Goal: Task Accomplishment & Management: Manage account settings

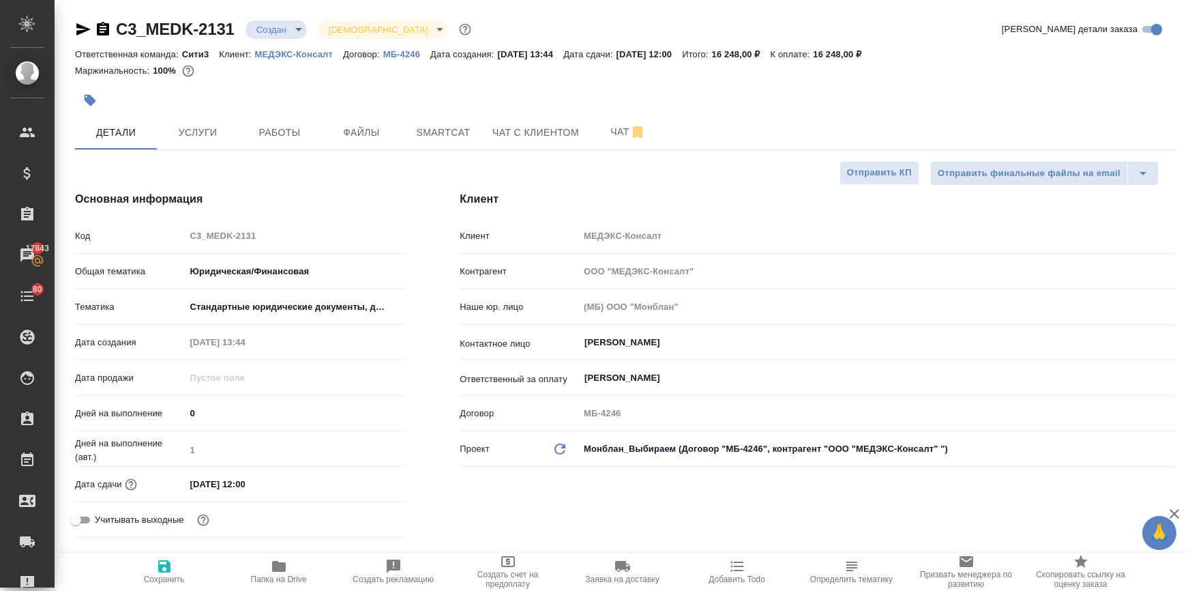
select select "RU"
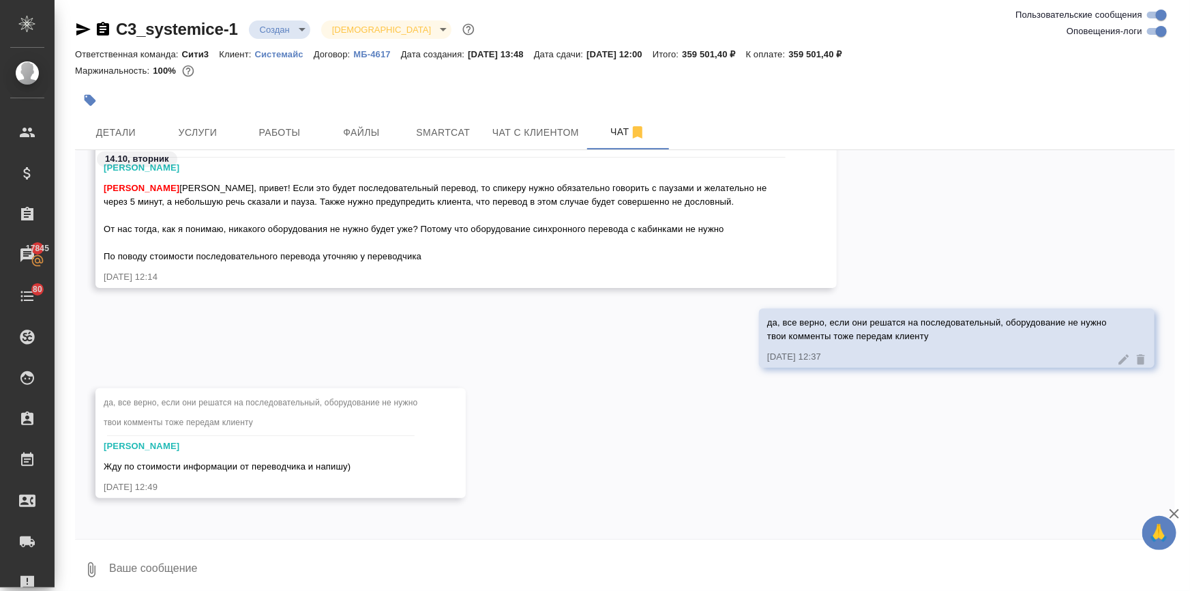
scroll to position [3424, 0]
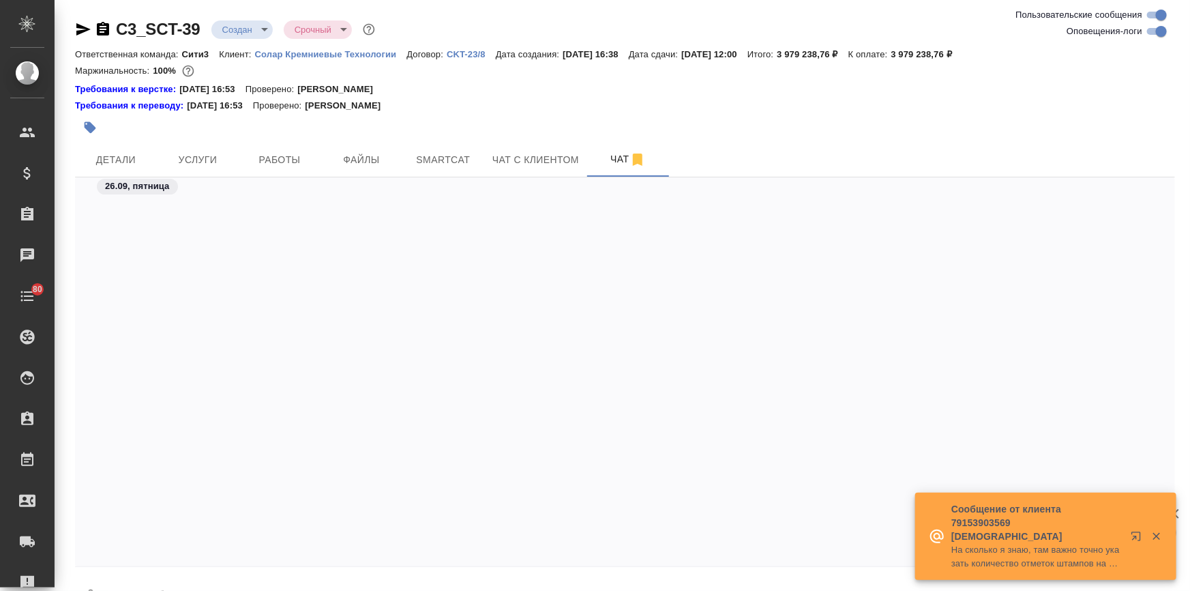
scroll to position [3999, 0]
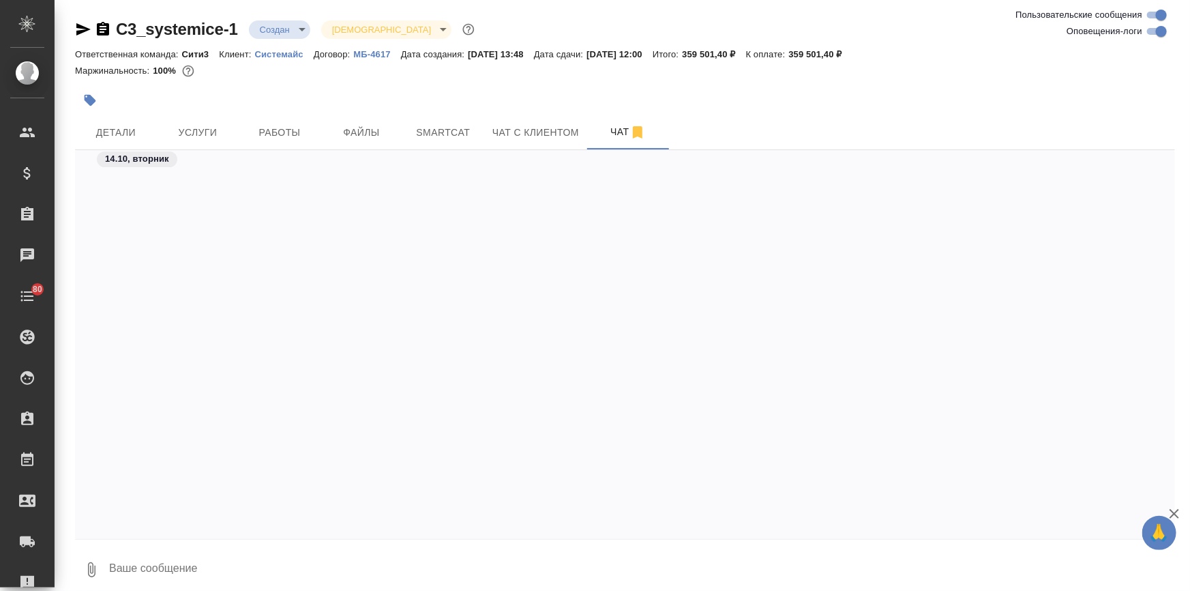
scroll to position [3560, 0]
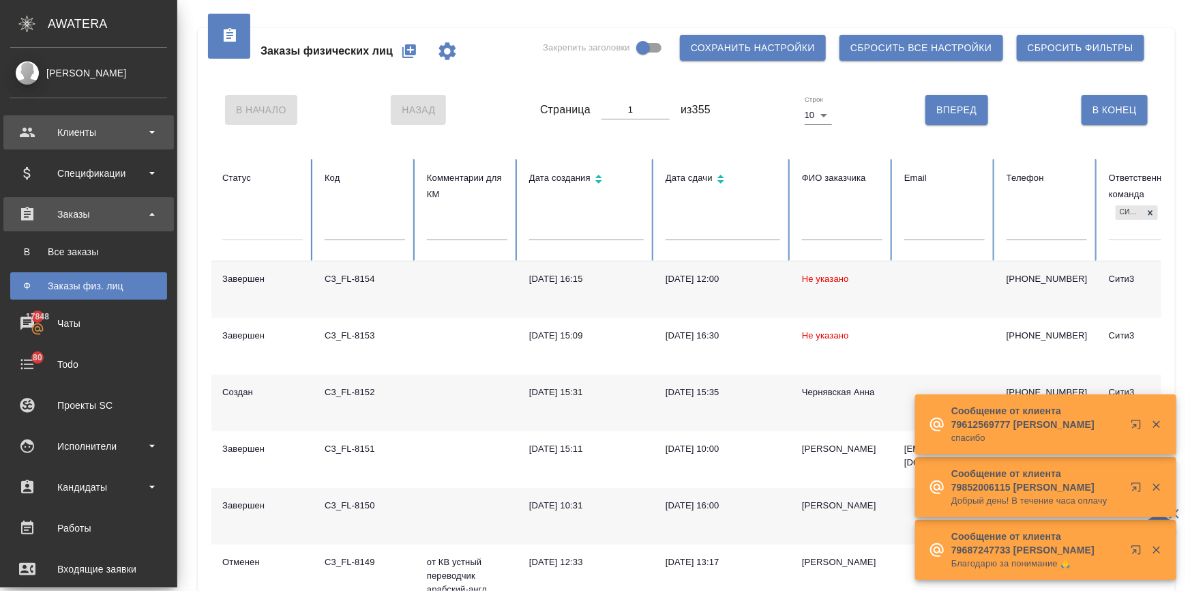
click at [18, 130] on div "Клиенты" at bounding box center [88, 132] width 157 height 20
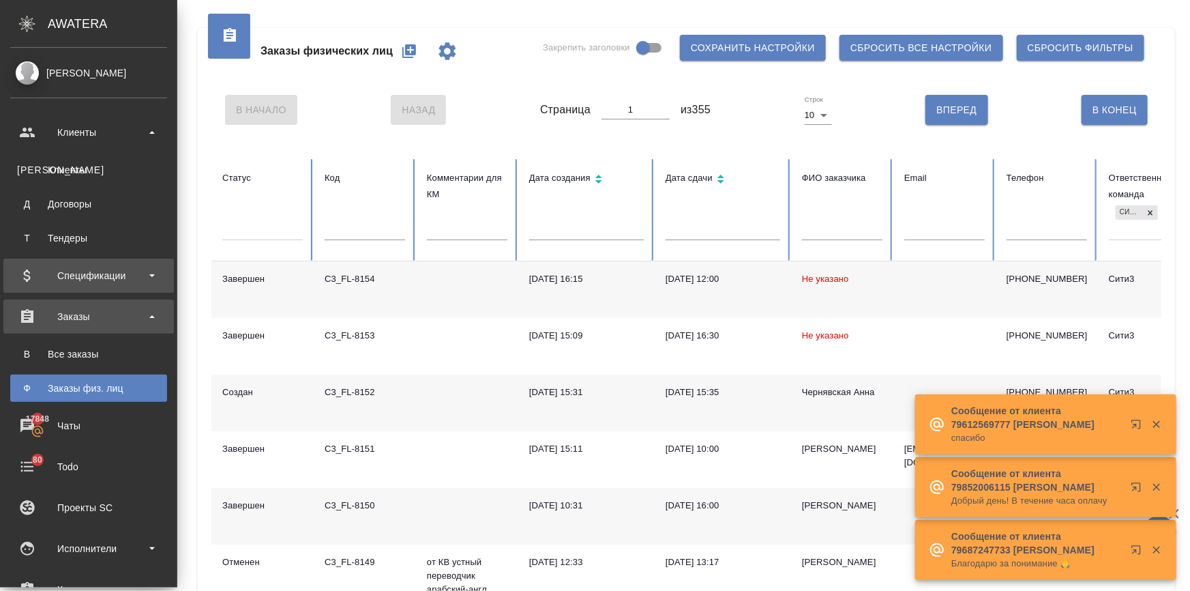
click at [68, 277] on div "Спецификации" at bounding box center [88, 275] width 157 height 20
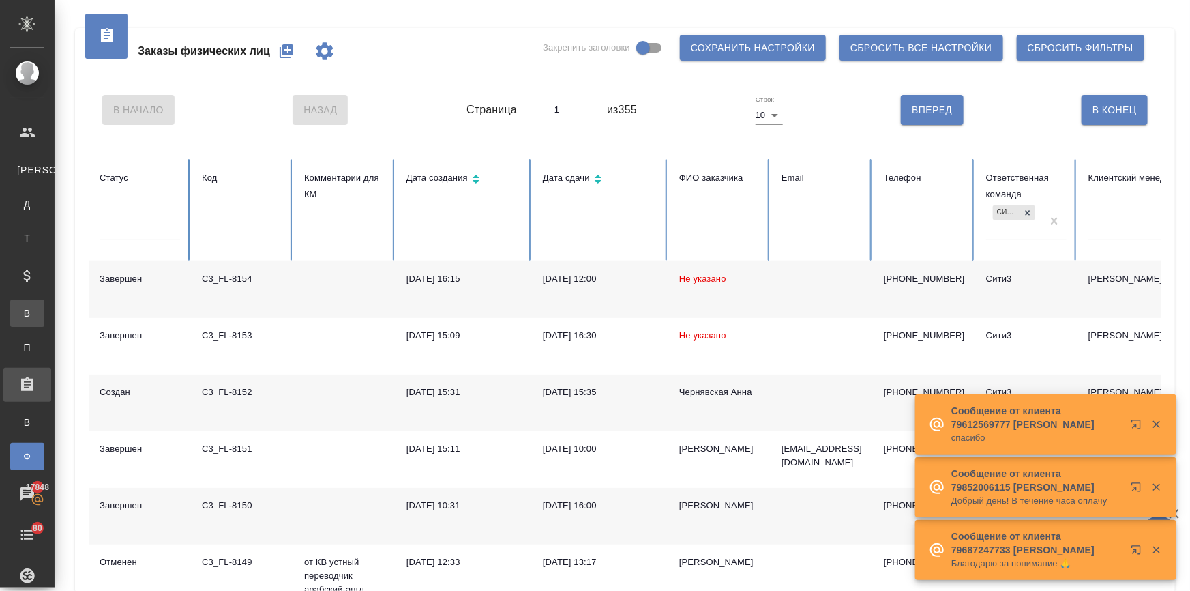
click at [44, 306] on link "В Все спецификации" at bounding box center [27, 312] width 34 height 27
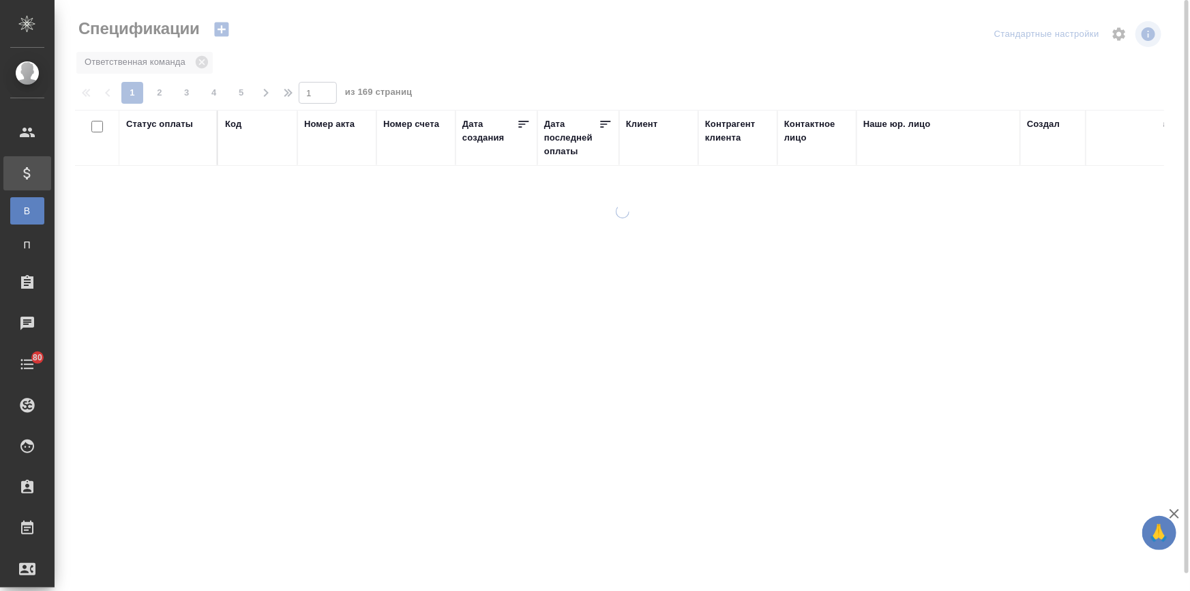
click at [175, 123] on div "Статус оплаты" at bounding box center [159, 124] width 67 height 14
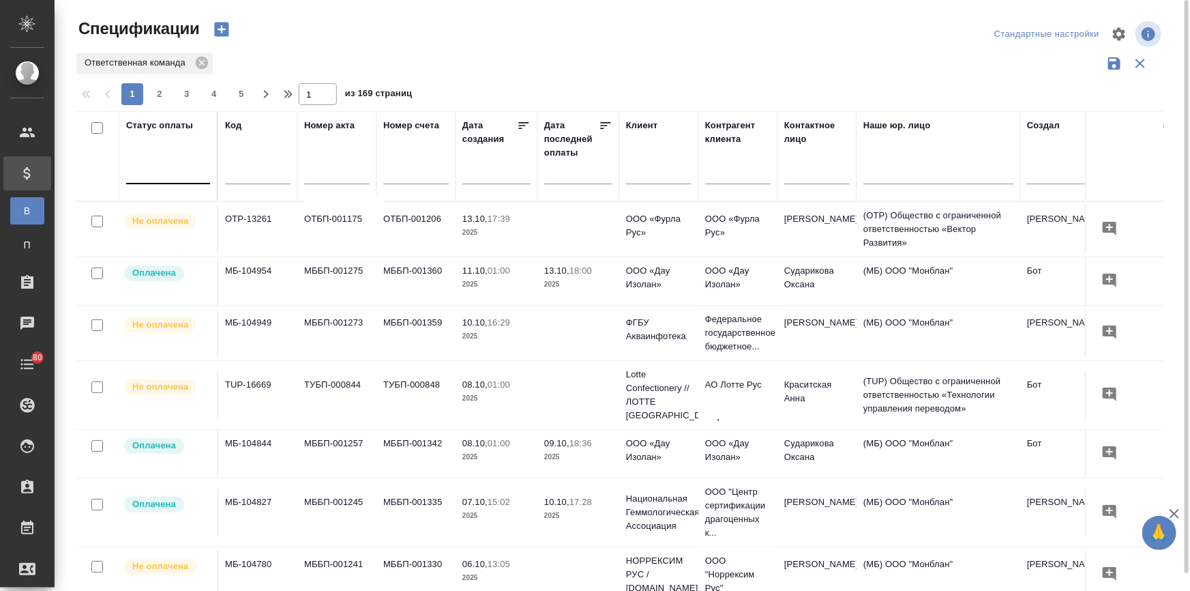
click at [170, 165] on div at bounding box center [168, 170] width 84 height 20
type input "специ"
drag, startPoint x: 162, startPoint y: 170, endPoint x: 85, endPoint y: 171, distance: 77.1
click at [85, 171] on tr "Статус оплаты 0 results available. Select is focused ,type to refine list, pres…" at bounding box center [960, 156] width 1770 height 90
type input "прос"
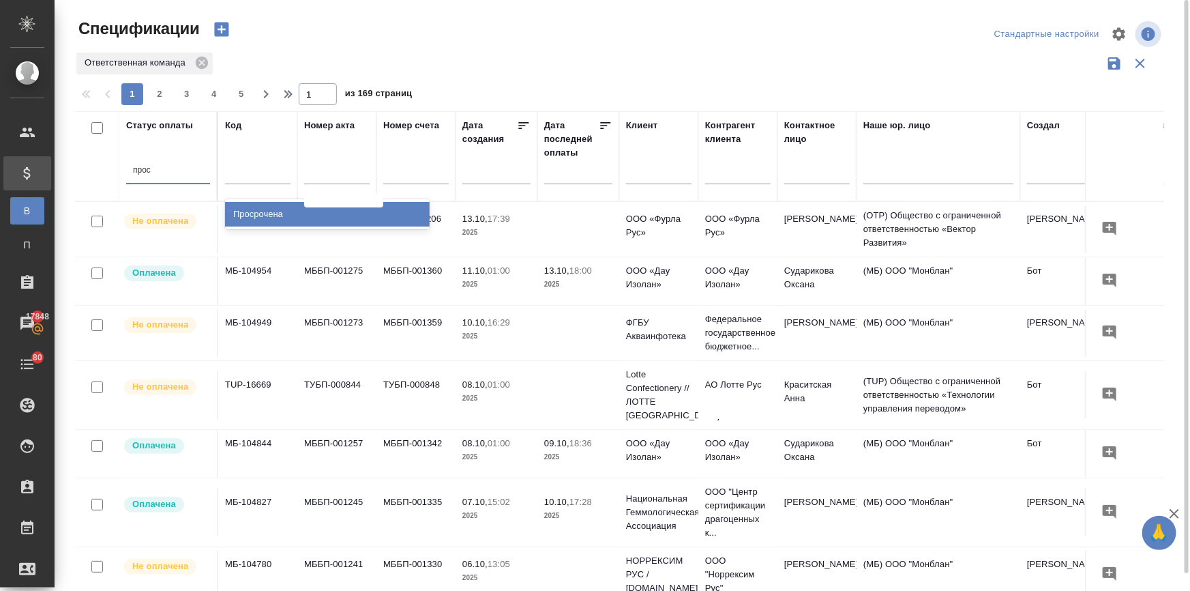
click at [262, 212] on div "Просрочена" at bounding box center [327, 214] width 205 height 25
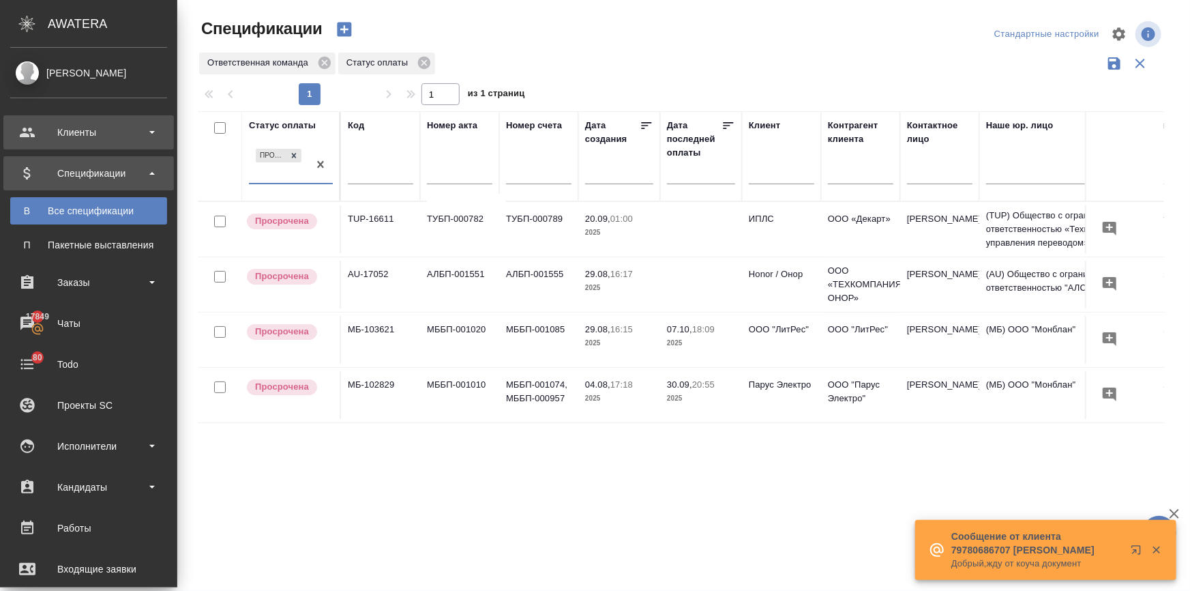
click at [28, 136] on div "Клиенты" at bounding box center [88, 132] width 157 height 20
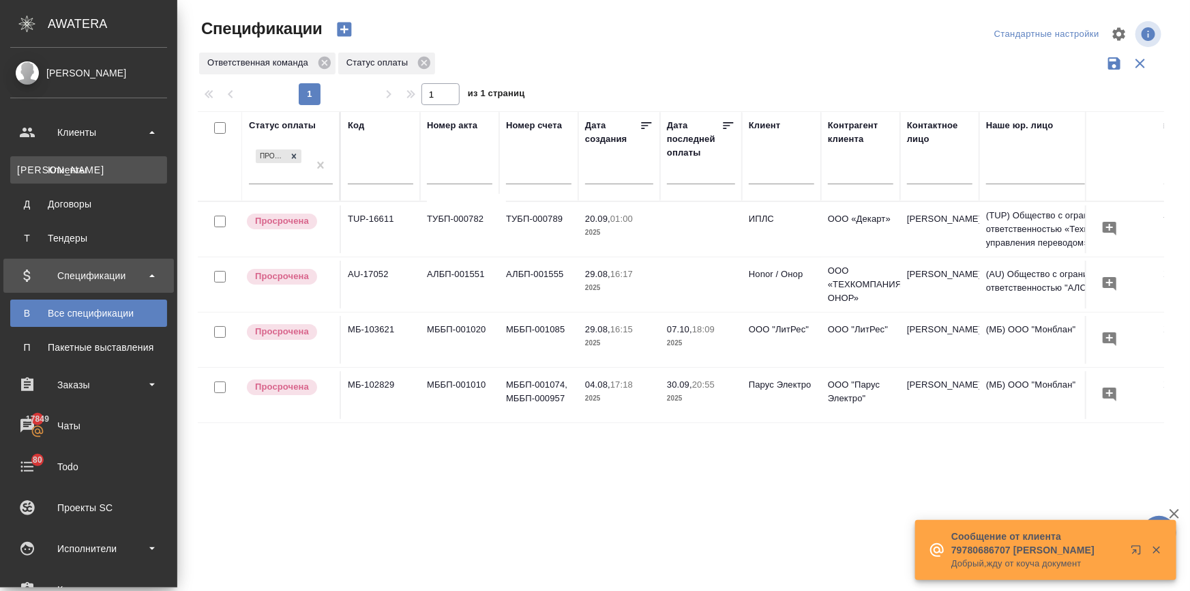
click at [47, 168] on div "Клиенты" at bounding box center [88, 170] width 143 height 14
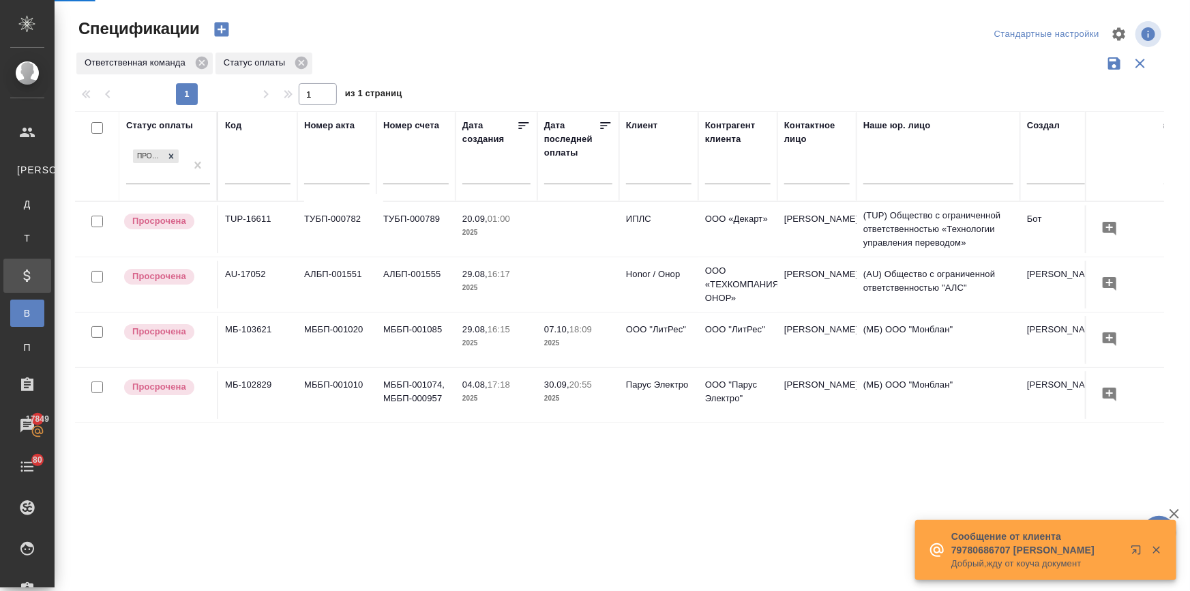
select select "RU"
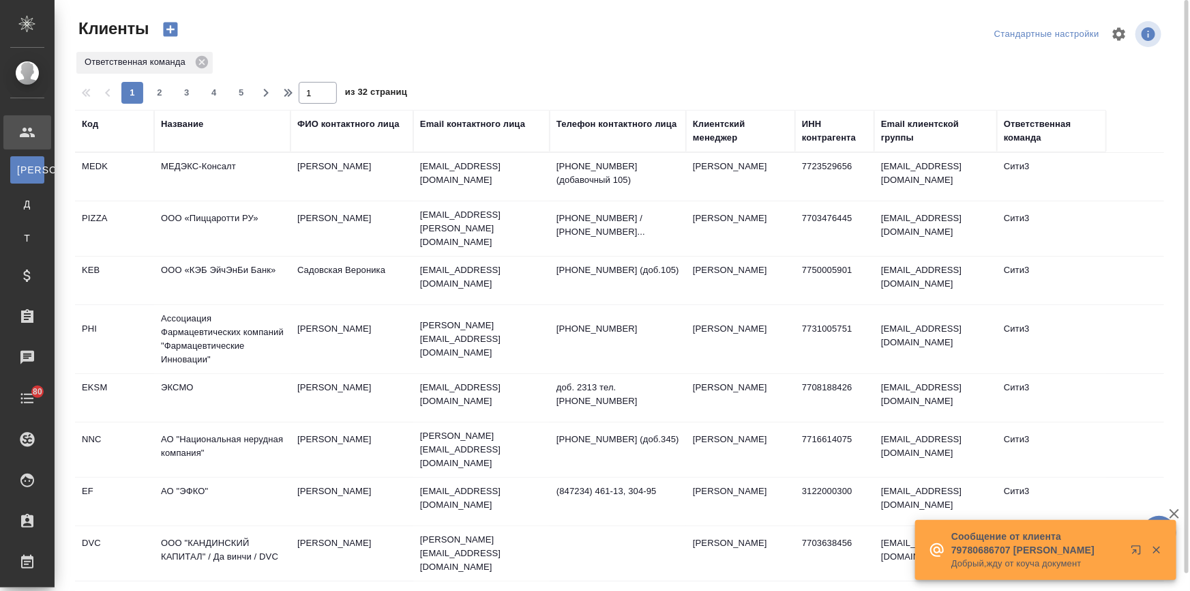
click at [191, 121] on div "Название" at bounding box center [182, 124] width 42 height 14
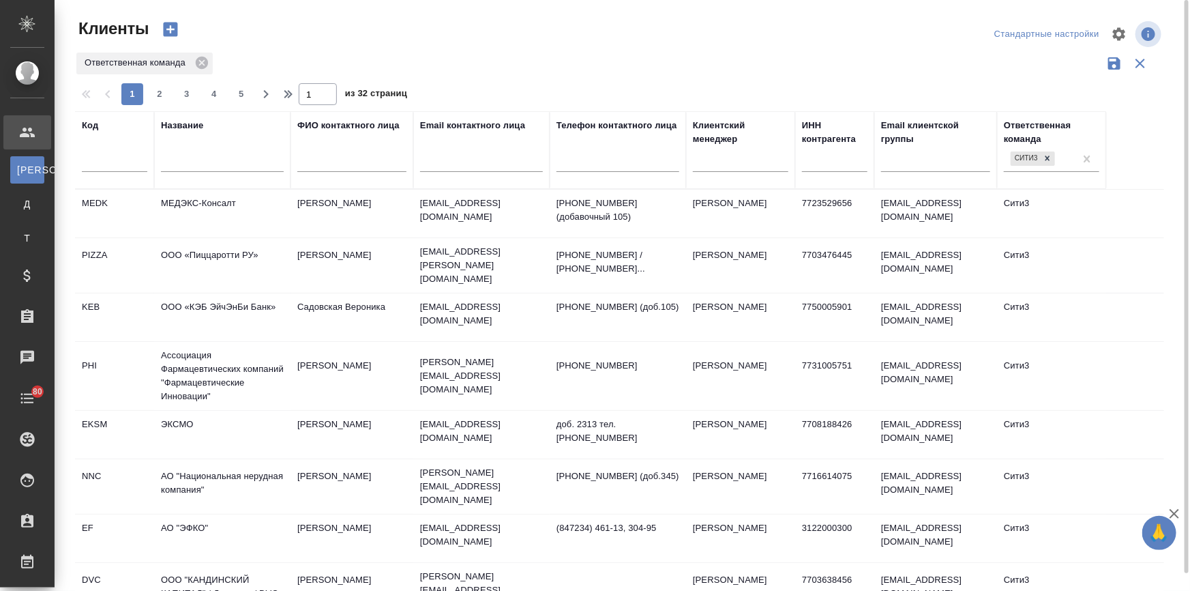
click at [199, 163] on input "text" at bounding box center [222, 163] width 123 height 17
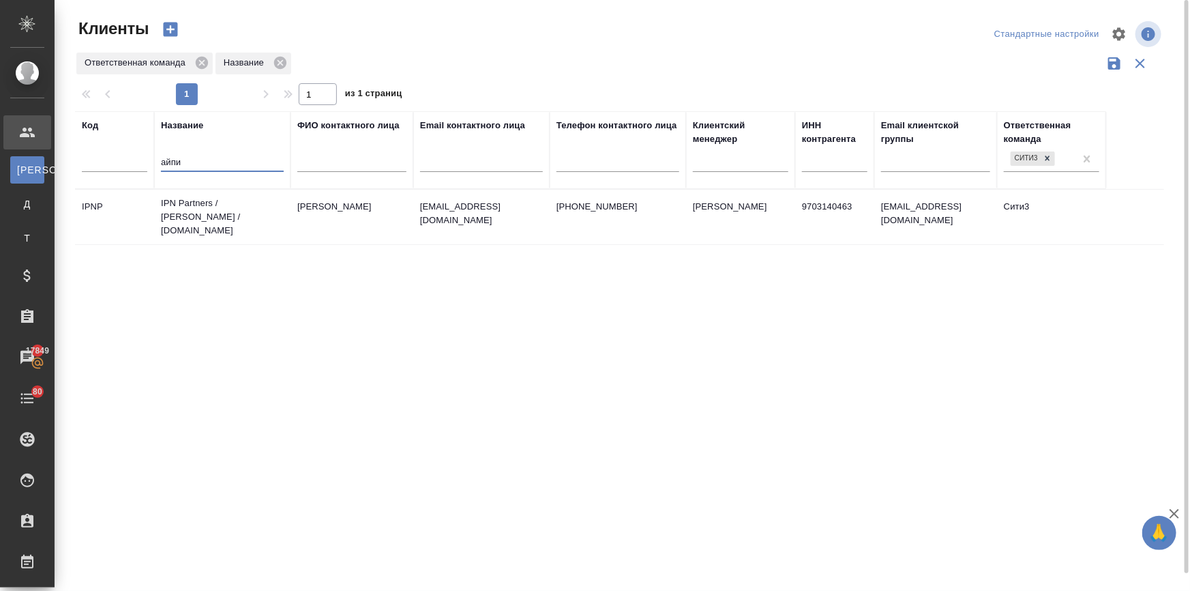
click at [171, 204] on td "IPN Partners / АйПиЭн Партнерс / ipnpartners.com" at bounding box center [222, 217] width 136 height 55
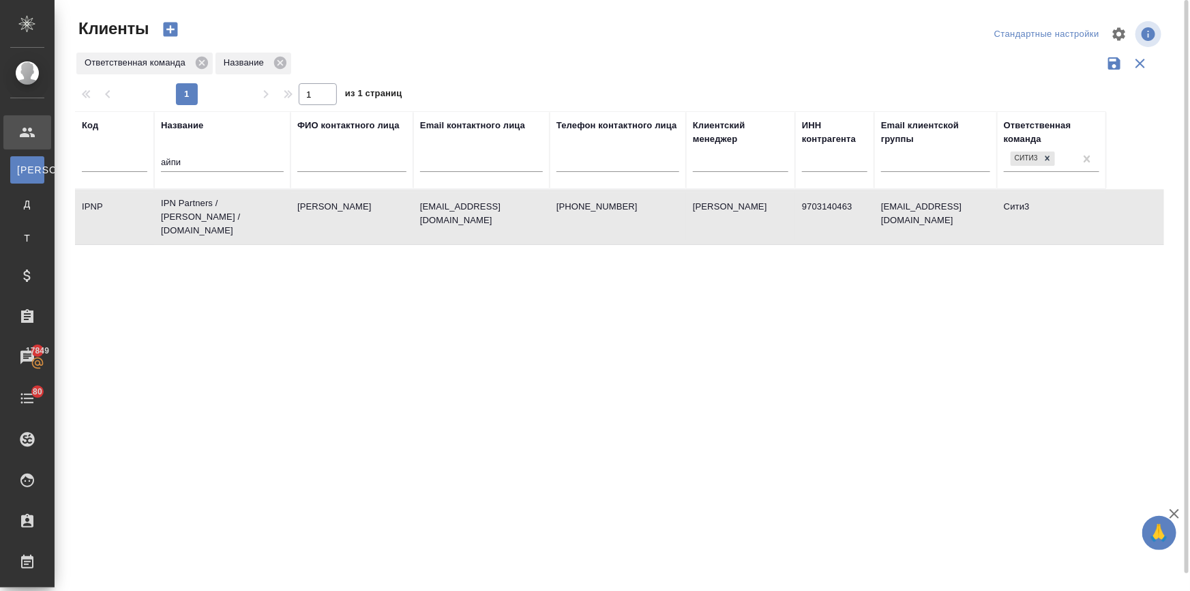
click at [223, 208] on td "IPN Partners / АйПиЭн Партнерс / ipnpartners.com" at bounding box center [222, 217] width 136 height 55
drag, startPoint x: 215, startPoint y: 160, endPoint x: 130, endPoint y: 160, distance: 84.6
click at [130, 160] on tr "Код Название айпи ФИО контактного лица Email контактного лица Телефон контактно…" at bounding box center [590, 150] width 1031 height 78
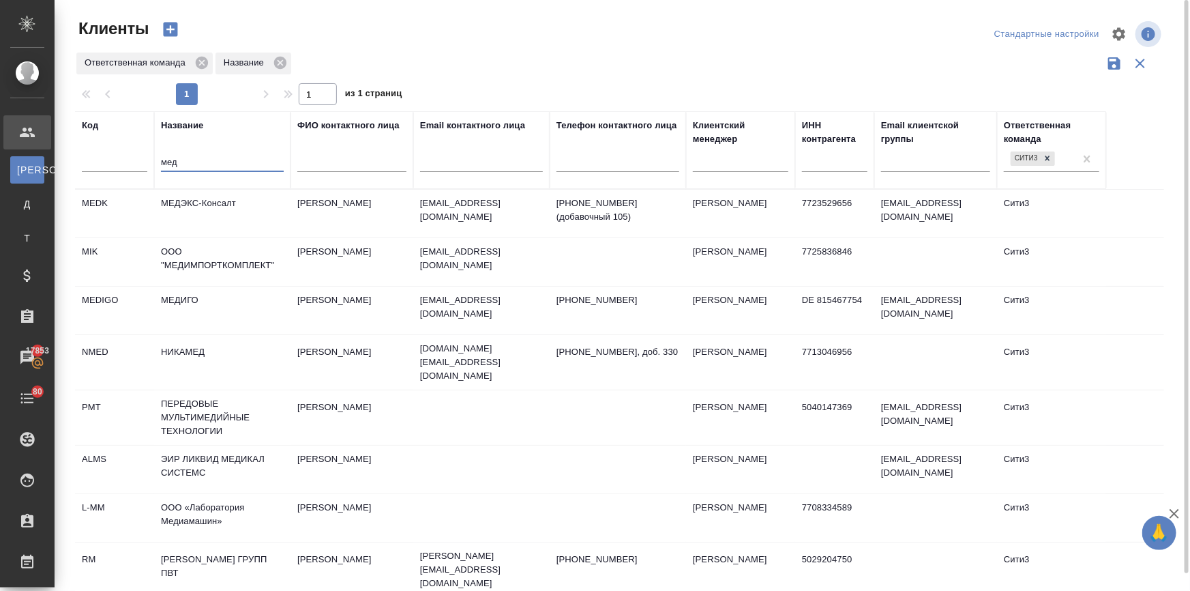
type input "мед"
click at [185, 196] on td "МЕДЭКС-Консалт" at bounding box center [222, 214] width 136 height 48
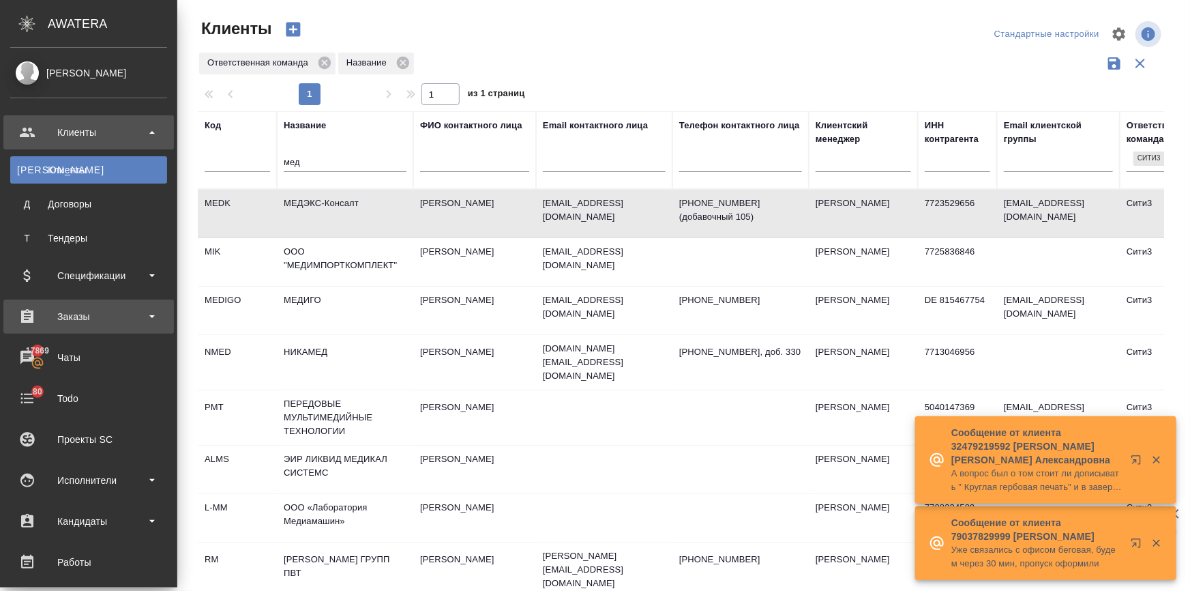
click at [59, 316] on div "Заказы" at bounding box center [88, 316] width 157 height 20
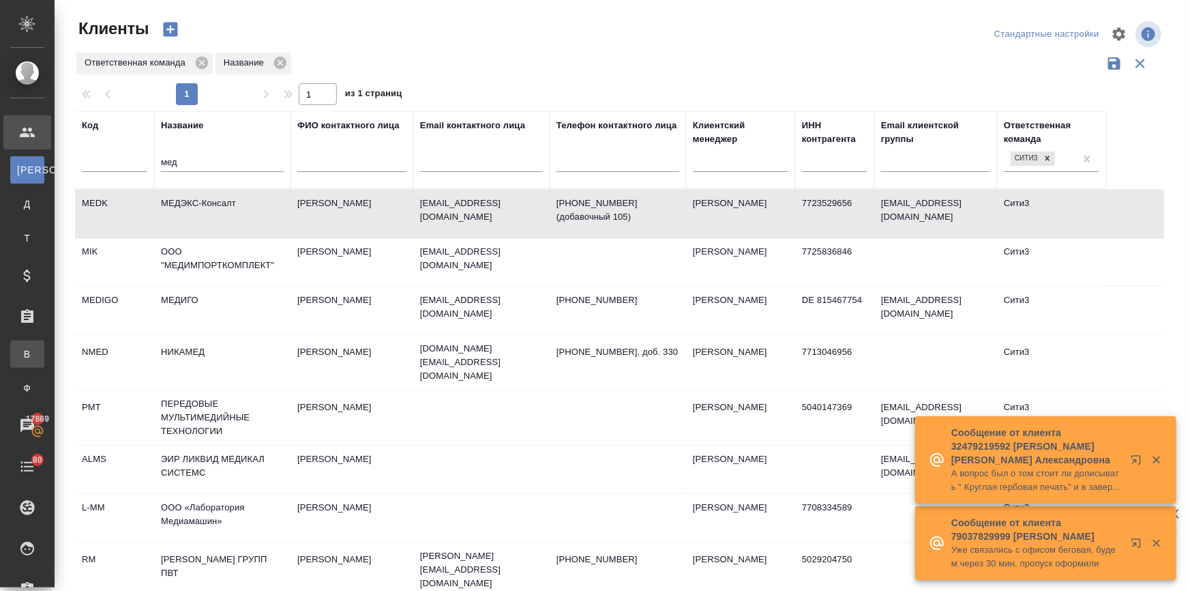
click at [20, 356] on div "Все заказы" at bounding box center [10, 354] width 20 height 14
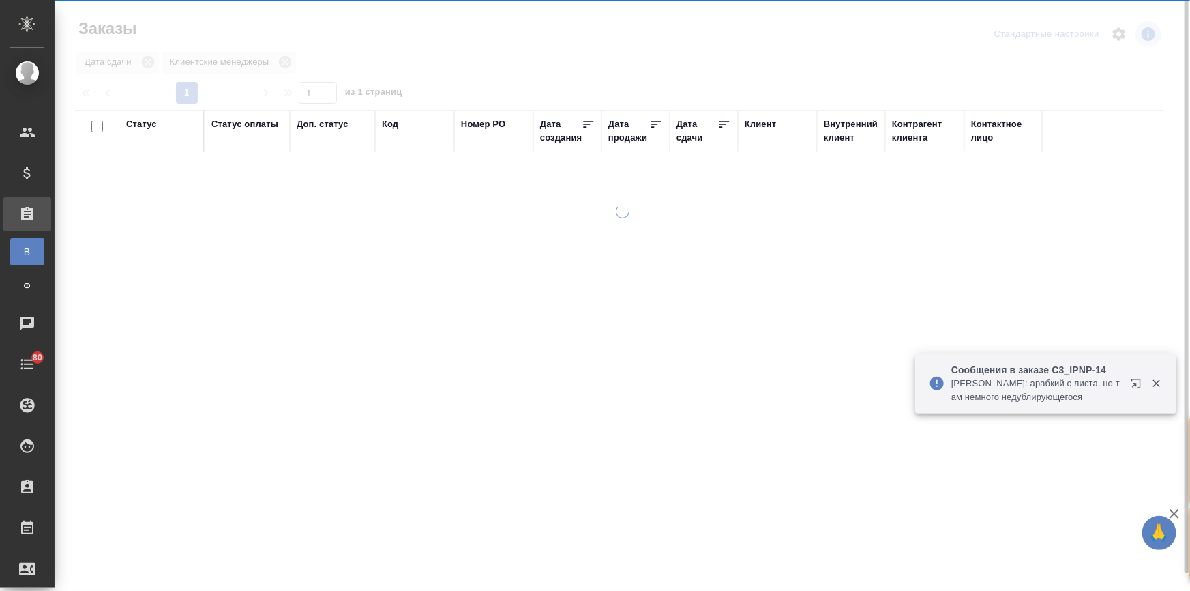
click at [134, 122] on div "Статус" at bounding box center [141, 124] width 31 height 14
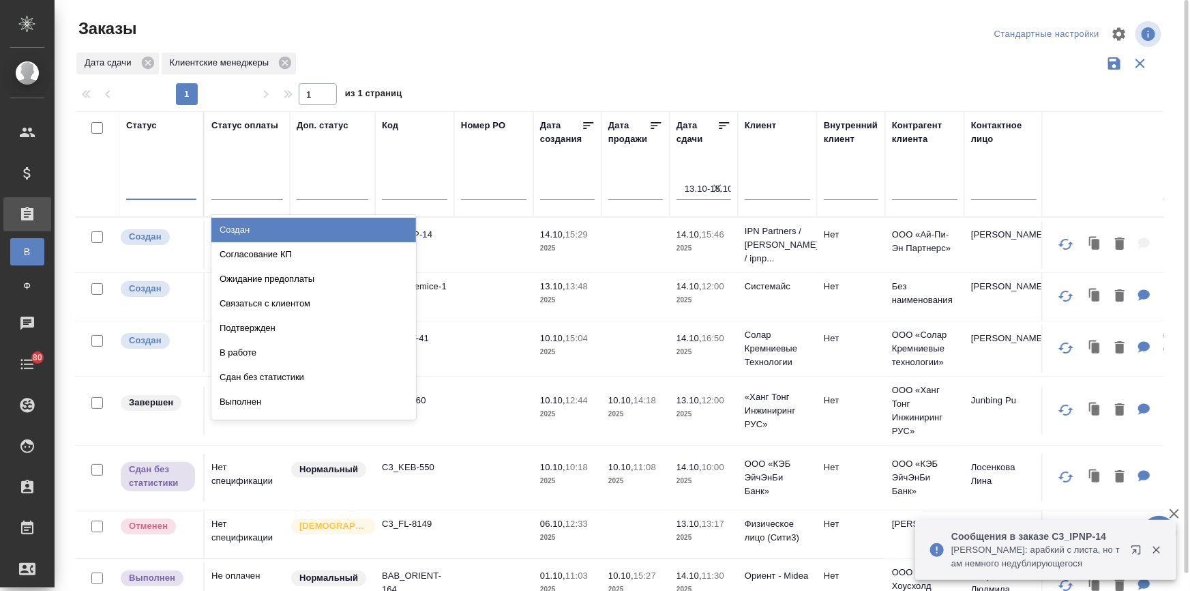
click at [147, 193] on div at bounding box center [161, 187] width 70 height 20
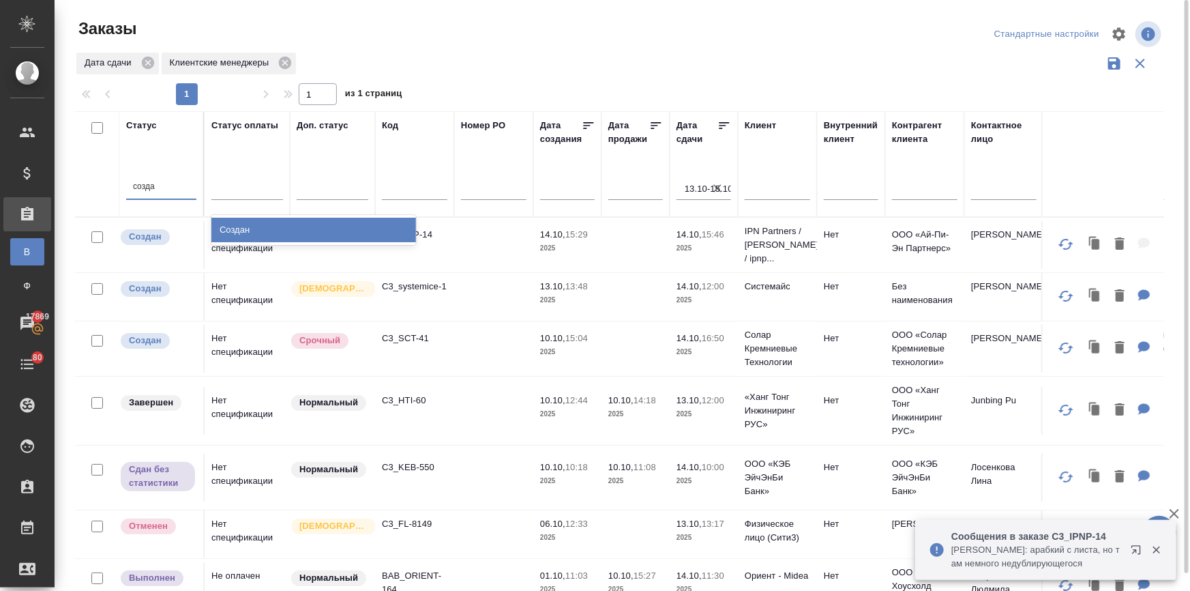
type input "создан"
click at [246, 222] on div "Создан" at bounding box center [313, 230] width 205 height 25
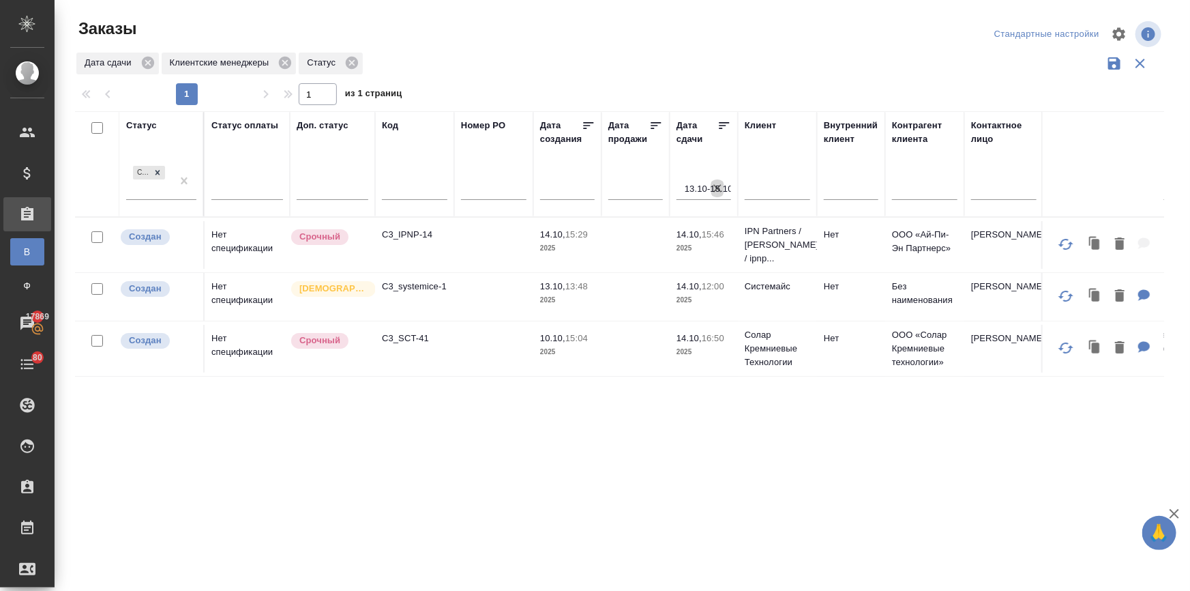
click at [716, 183] on icon "button" at bounding box center [718, 188] width 14 height 14
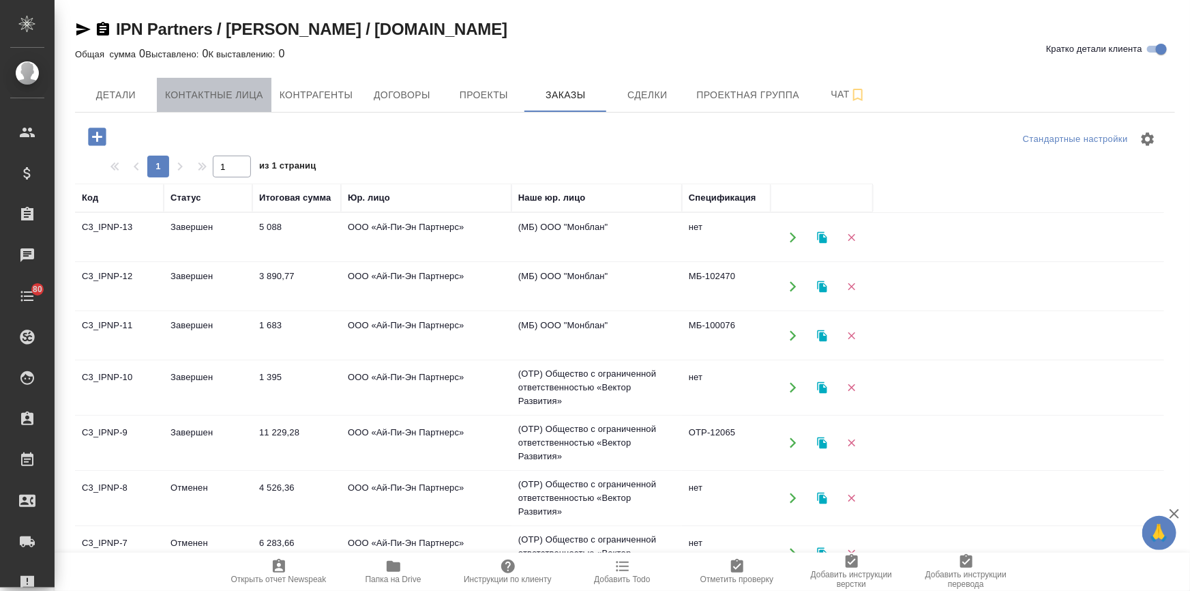
click at [224, 85] on button "Контактные лица" at bounding box center [214, 95] width 115 height 34
select select "RU"
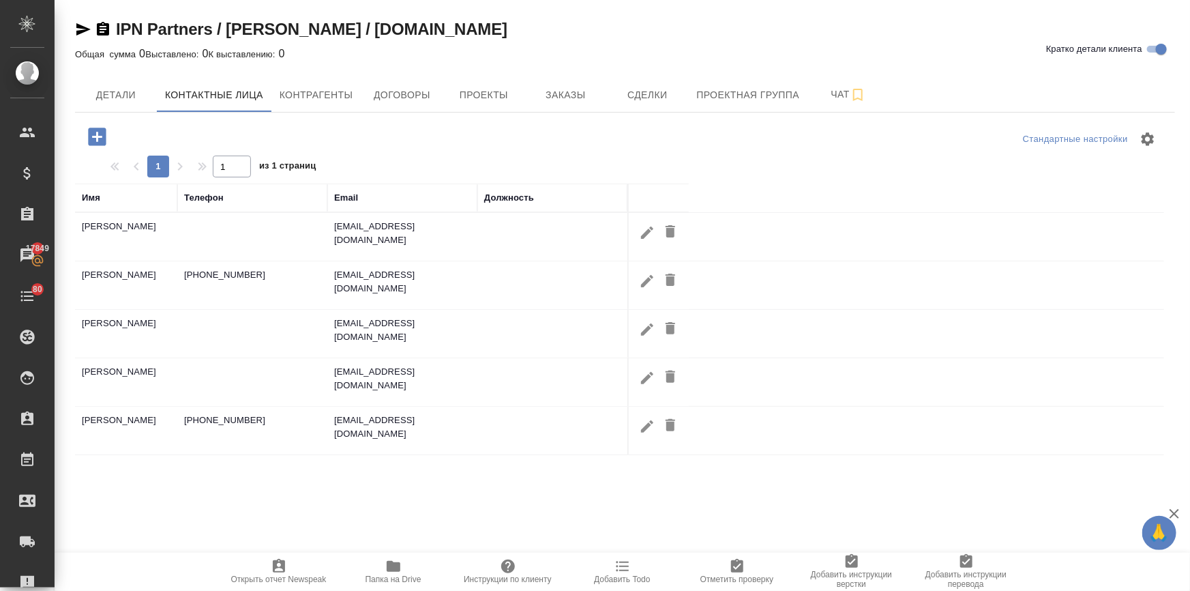
click at [89, 136] on icon "button" at bounding box center [97, 137] width 18 height 18
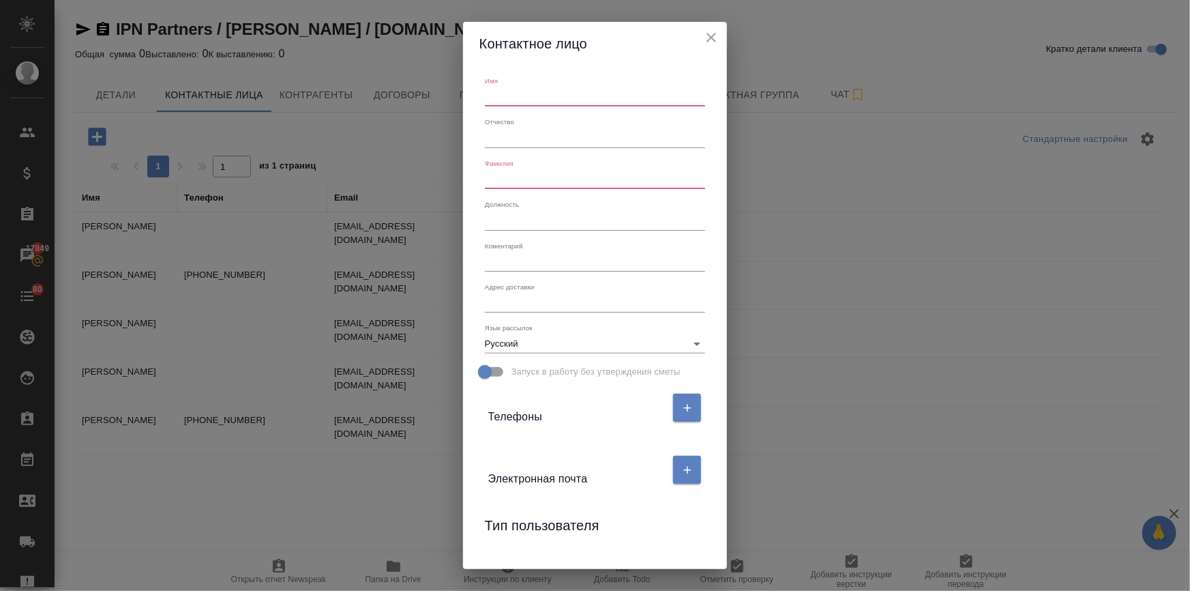
click at [519, 96] on input "text" at bounding box center [595, 96] width 220 height 19
type input "Светлана"
click at [512, 177] on input "text" at bounding box center [595, 179] width 220 height 19
type input "Иванова"
click at [692, 477] on button "button" at bounding box center [687, 470] width 28 height 28
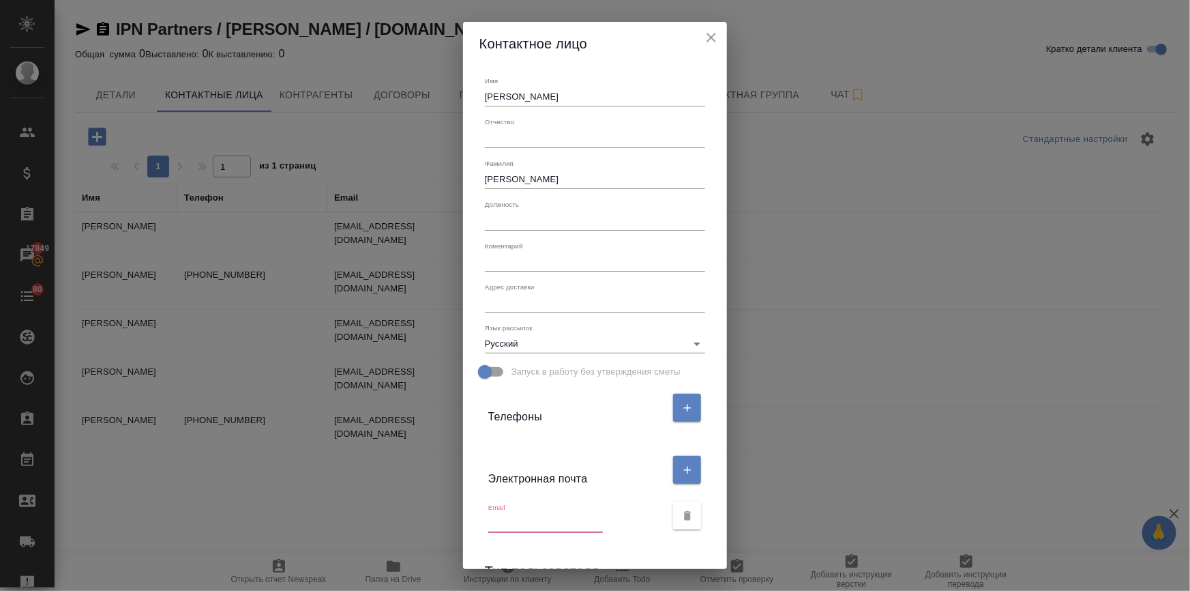
click at [541, 523] on input "text" at bounding box center [545, 523] width 115 height 19
paste input "si@ipnpartners.com"
type input "si@ipnpartners.com"
click at [681, 406] on icon "button" at bounding box center [687, 408] width 12 height 12
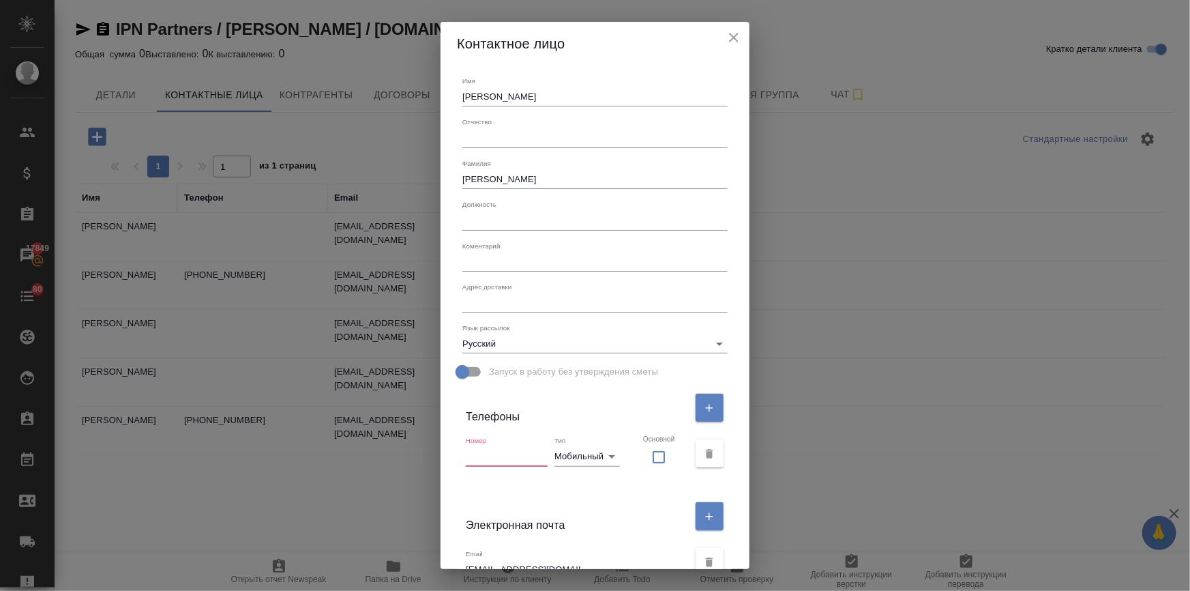
click at [522, 460] on input "text" at bounding box center [507, 456] width 82 height 19
paste input "+7 (915) 371 58 82"
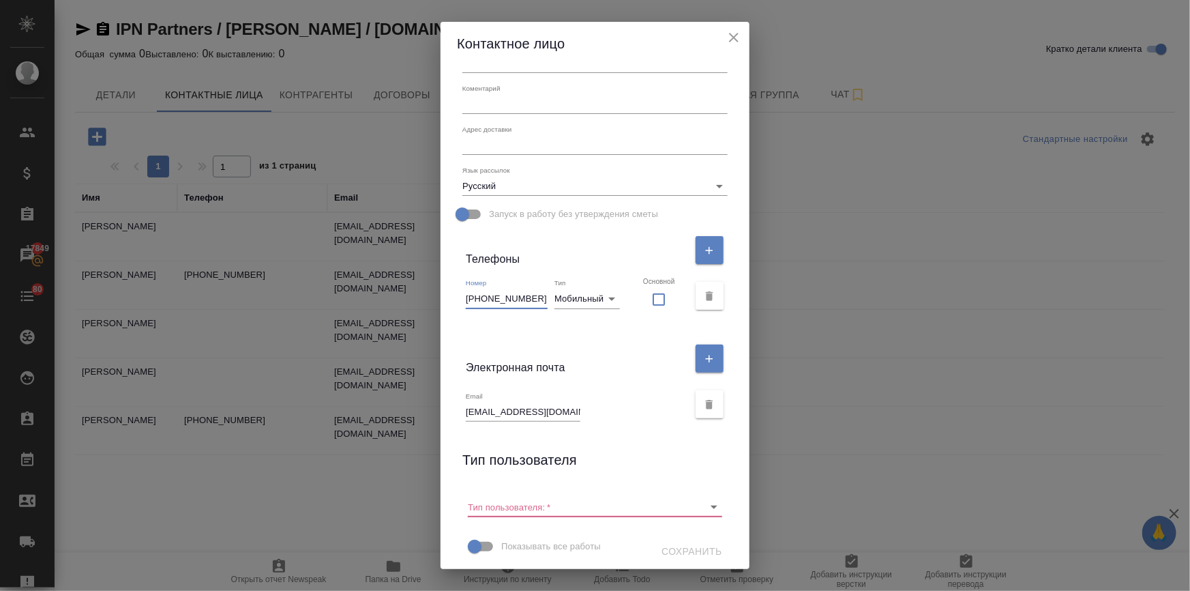
scroll to position [162, 0]
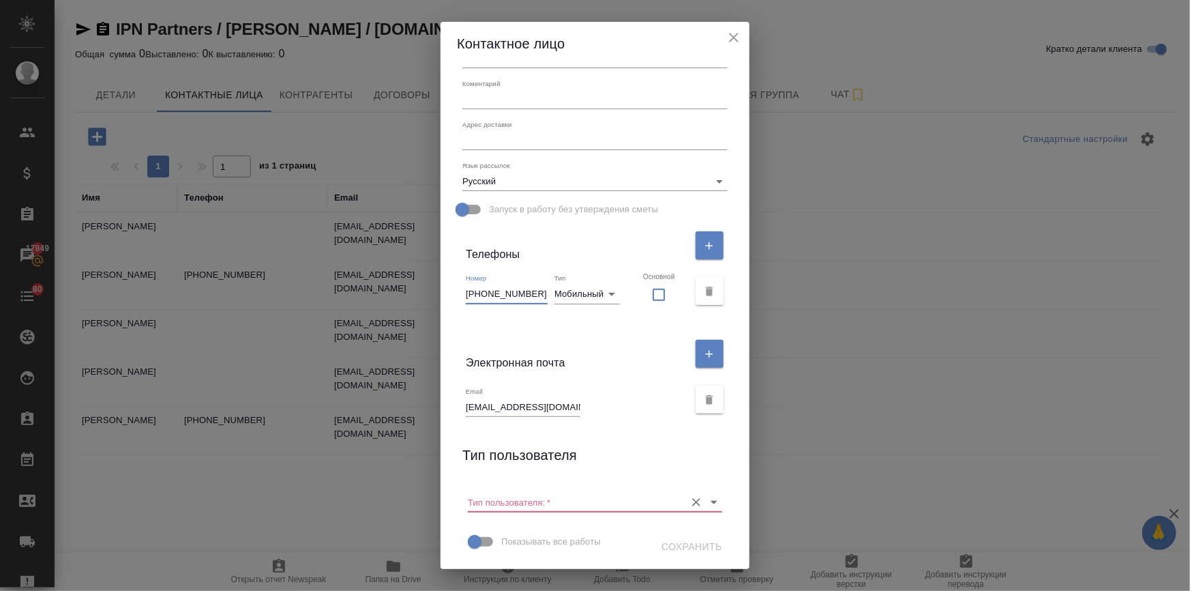
type input "+7 (915) 371 58 82"
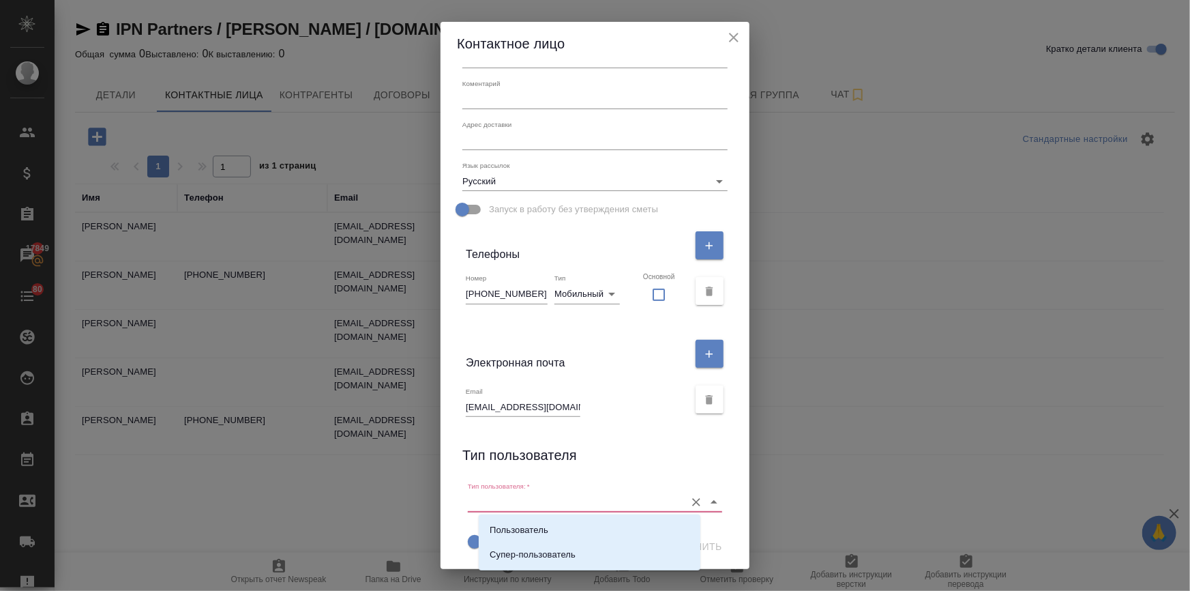
click at [612, 499] on input "Тип пользователя:   *" at bounding box center [573, 501] width 211 height 18
click at [584, 520] on li "Пользователь" at bounding box center [590, 530] width 222 height 25
type input "Пользователь"
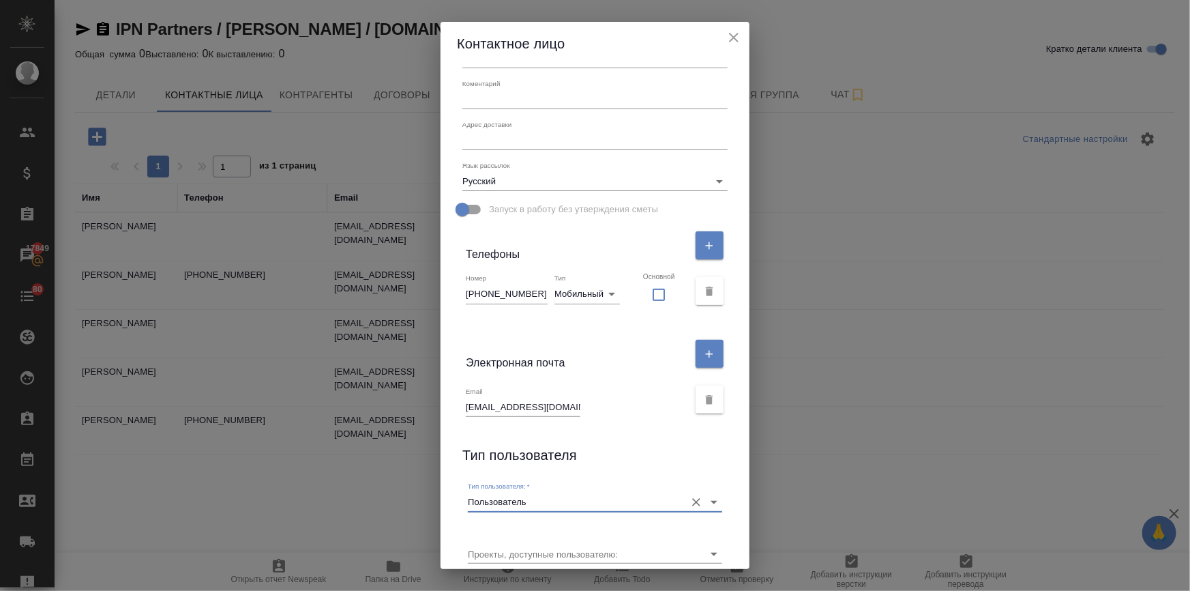
scroll to position [213, 0]
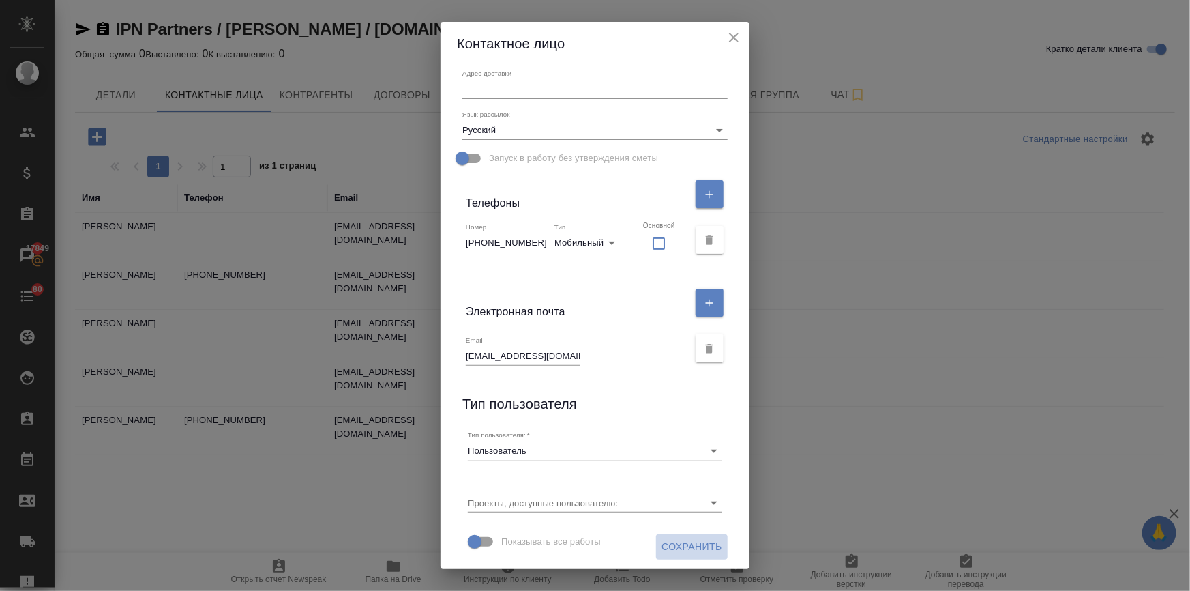
click at [676, 545] on span "Сохранить" at bounding box center [692, 546] width 61 height 17
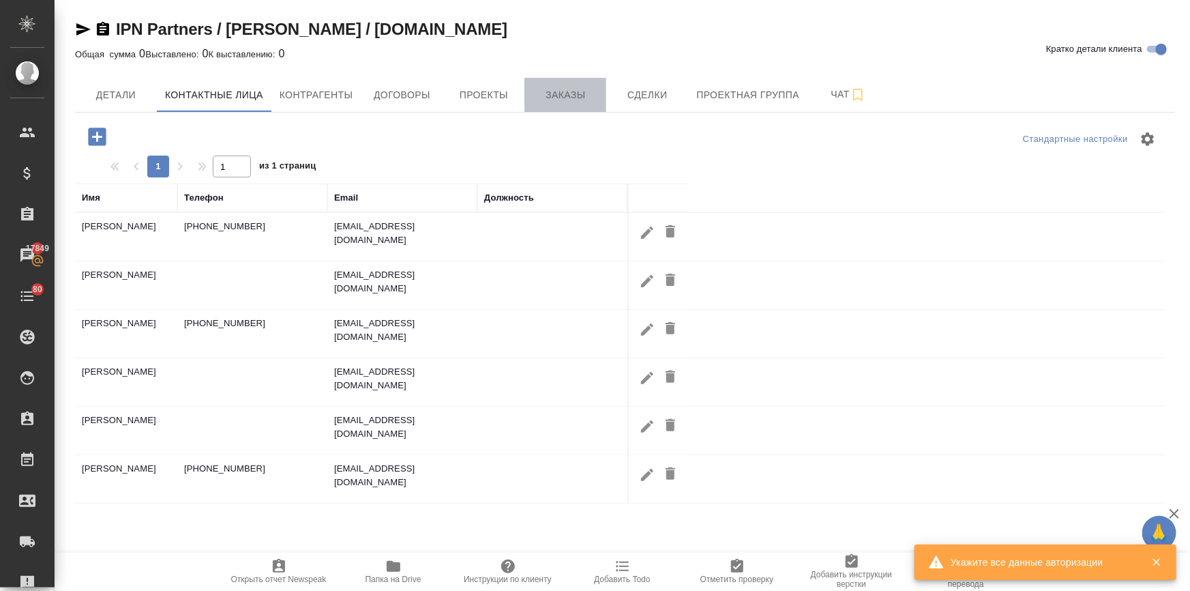
click at [576, 89] on span "Заказы" at bounding box center [565, 95] width 65 height 17
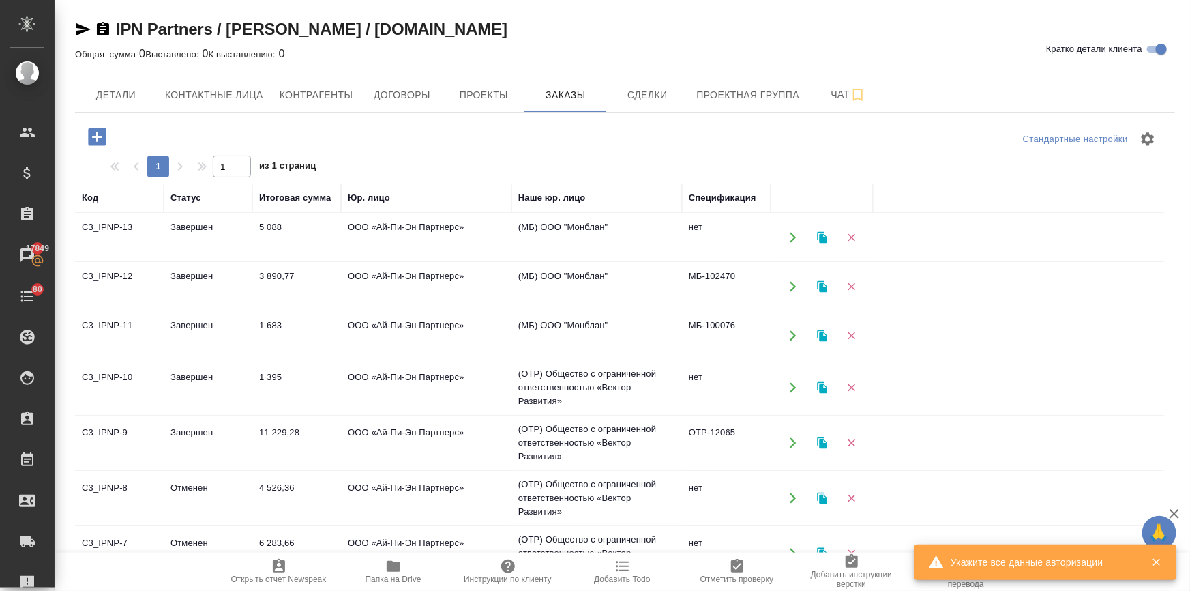
click at [89, 138] on icon "button" at bounding box center [97, 137] width 18 height 18
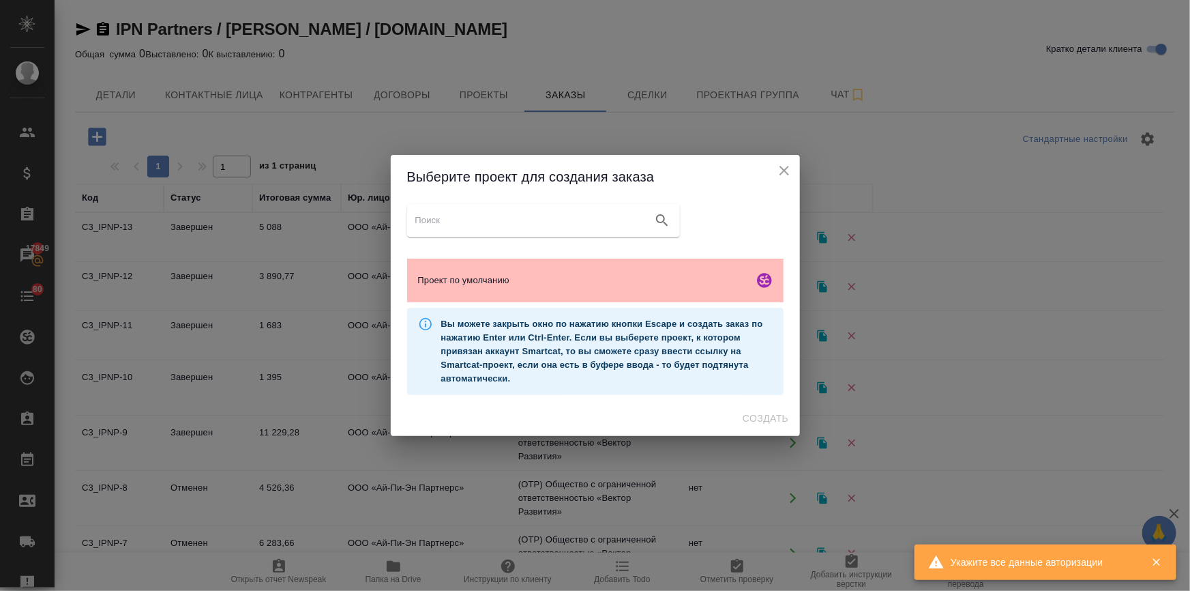
click at [464, 288] on div "Проект по умолчанию" at bounding box center [595, 280] width 376 height 44
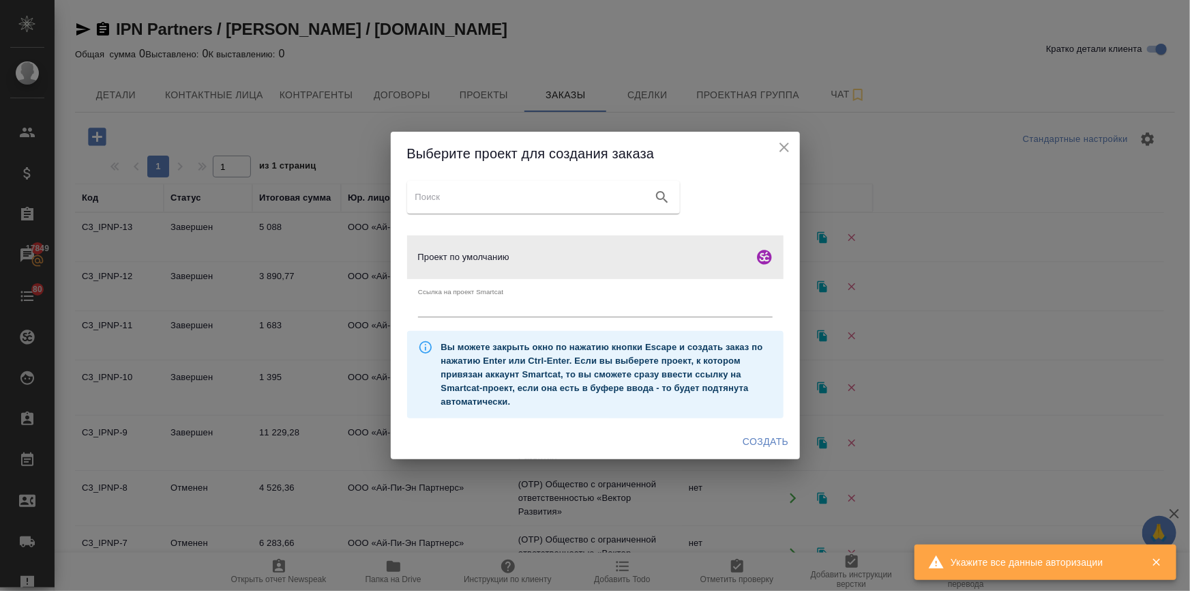
click at [752, 439] on span "Создать" at bounding box center [766, 441] width 46 height 17
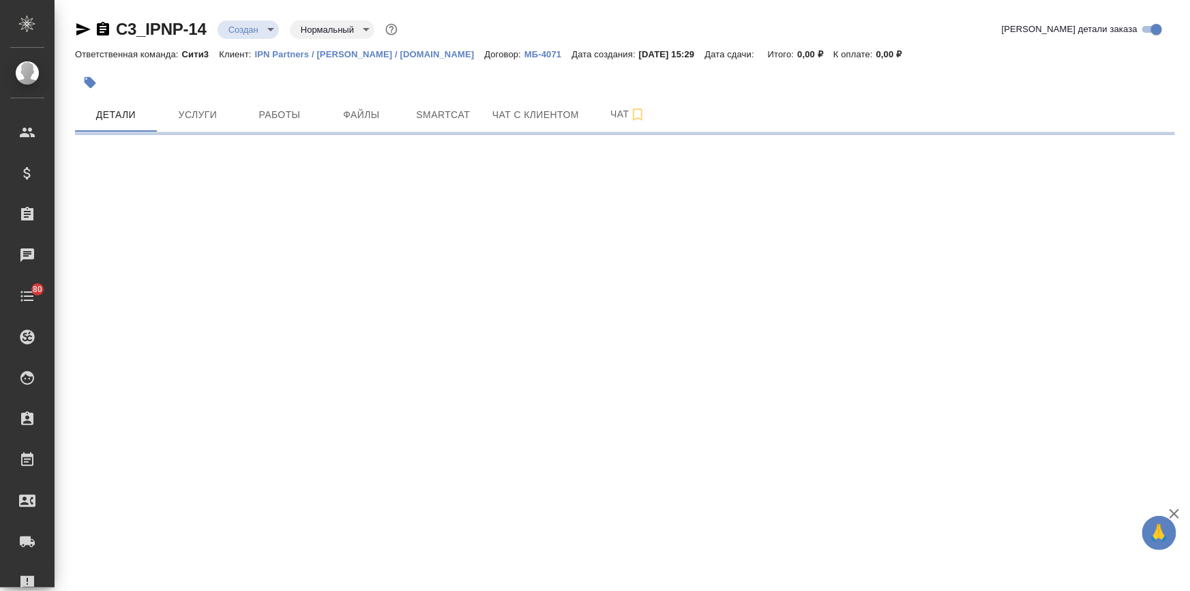
select select "RU"
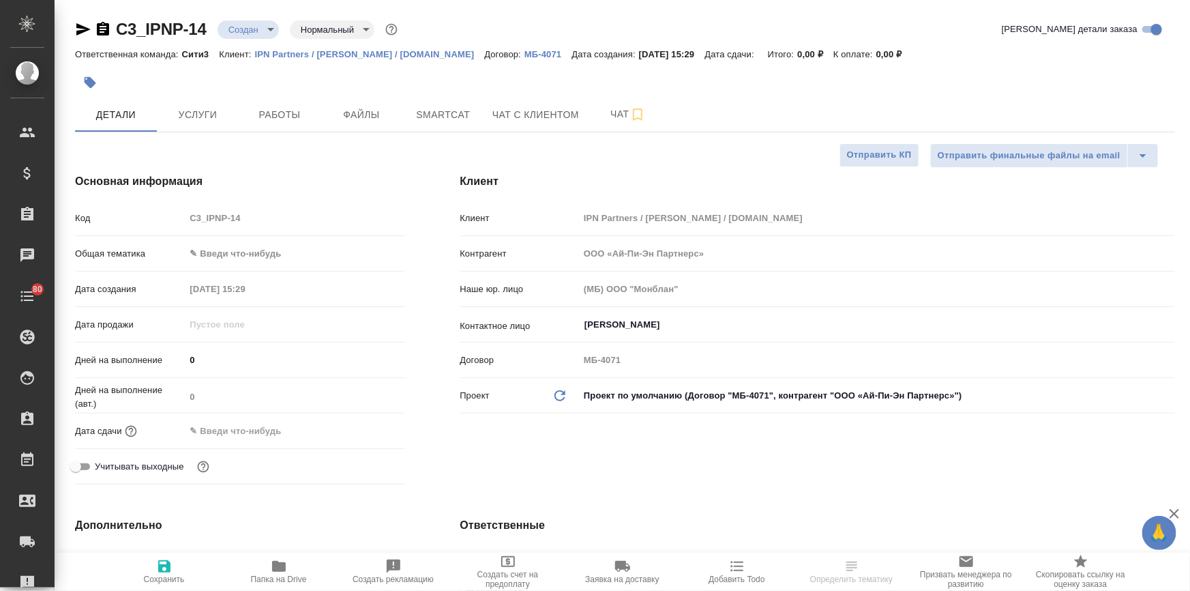
type textarea "x"
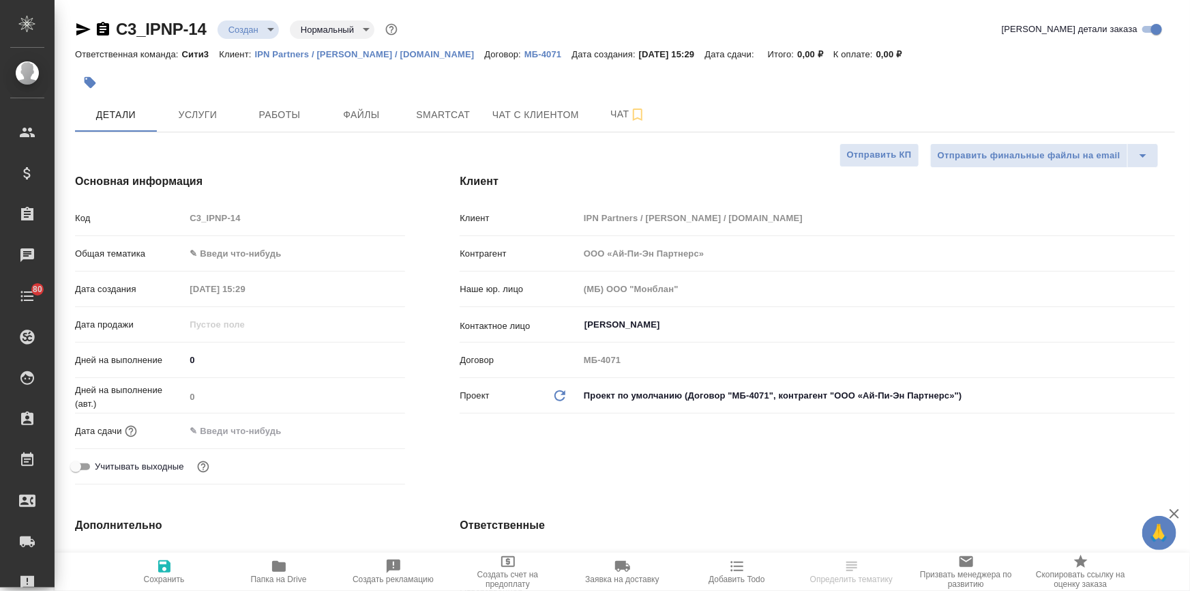
type textarea "x"
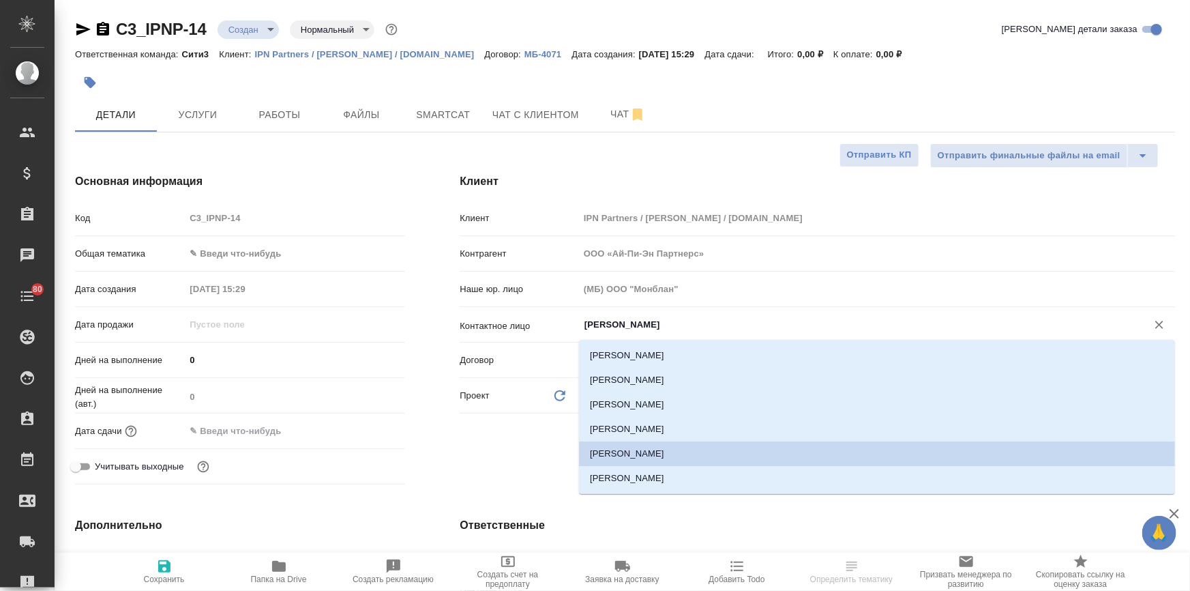
click at [608, 324] on input "[PERSON_NAME]" at bounding box center [854, 324] width 542 height 16
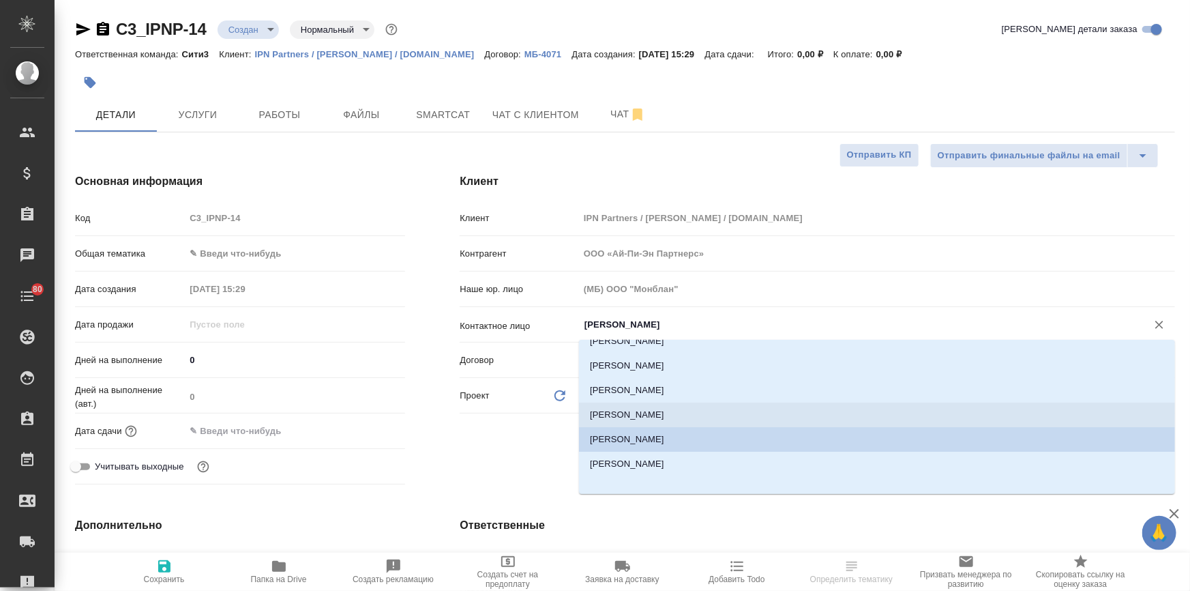
scroll to position [21, 0]
click at [623, 453] on li "Иванова Светлана" at bounding box center [877, 457] width 596 height 25
type input "Иванова Светлана"
type textarea "x"
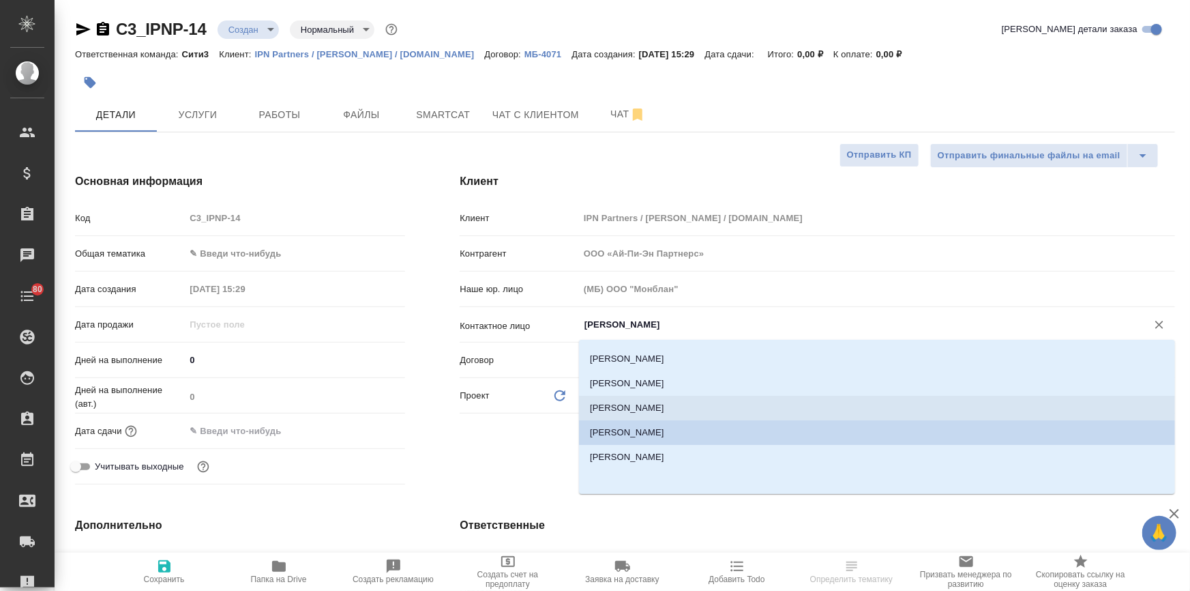
type textarea "x"
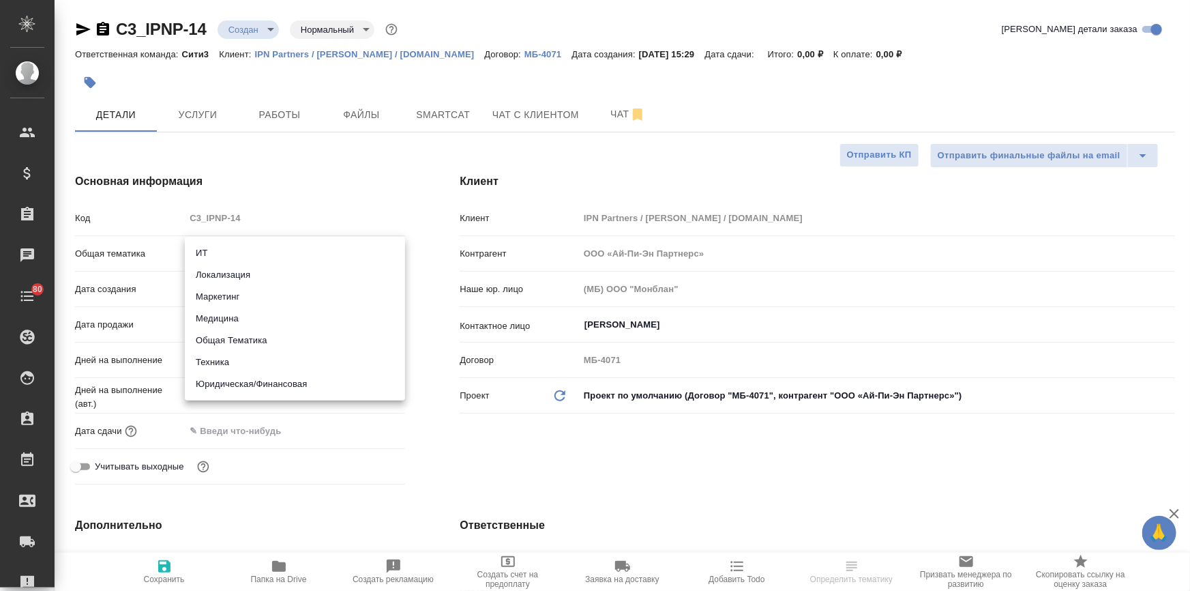
drag, startPoint x: 260, startPoint y: 252, endPoint x: 249, endPoint y: 293, distance: 43.0
click at [260, 252] on body "🙏 .cls-1 fill:#fff; AWATERA Ilina Ekaterina Клиенты Спецификации Заказы Чаты 80…" at bounding box center [595, 350] width 1190 height 700
click at [257, 383] on li "Юридическая/Финансовая" at bounding box center [295, 384] width 220 height 22
type input "yr-fn"
type textarea "x"
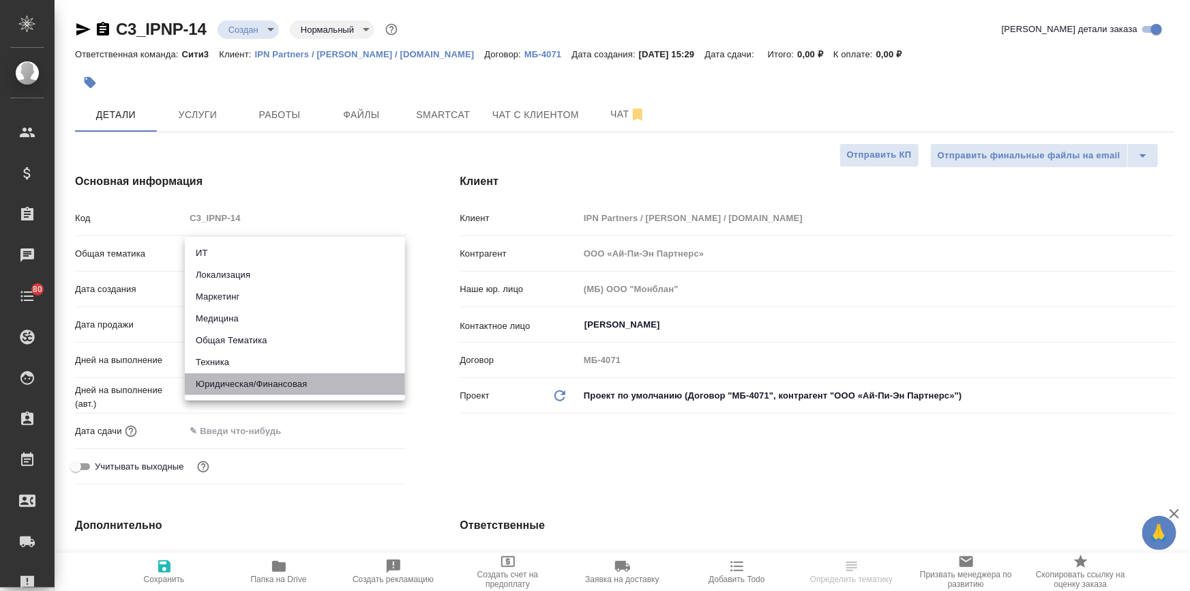
type textarea "x"
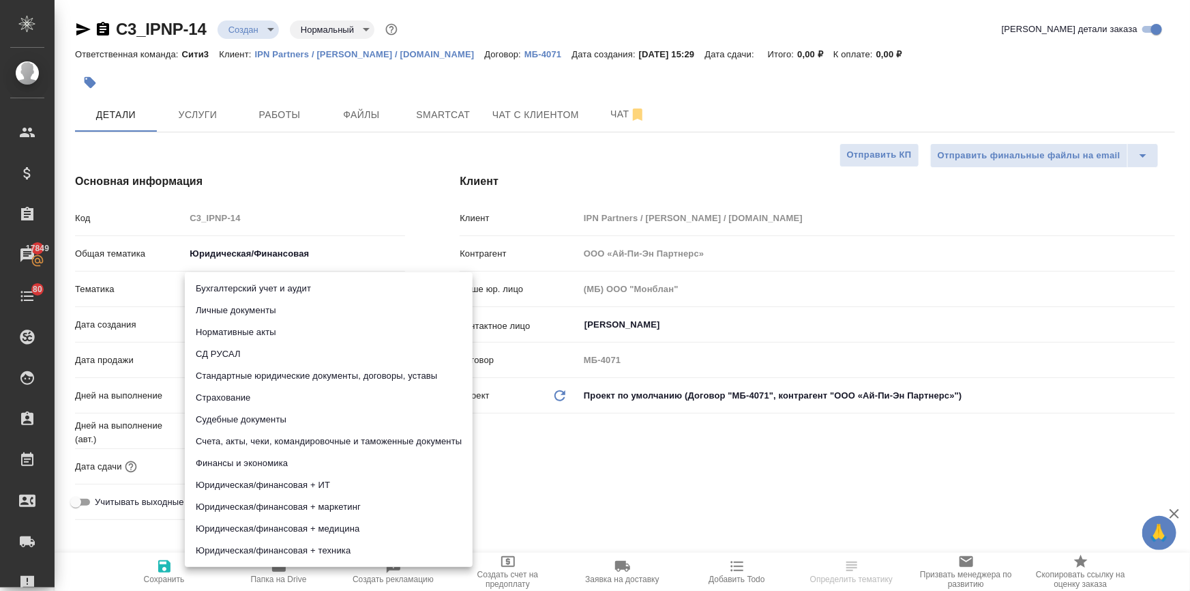
click at [239, 286] on body "🙏 .cls-1 fill:#fff; AWATERA Ilina Ekaterina Клиенты Спецификации Заказы 17849 Ч…" at bounding box center [595, 350] width 1190 height 700
click at [266, 376] on li "Стандартные юридические документы, договоры, уставы" at bounding box center [329, 376] width 288 height 22
type textarea "x"
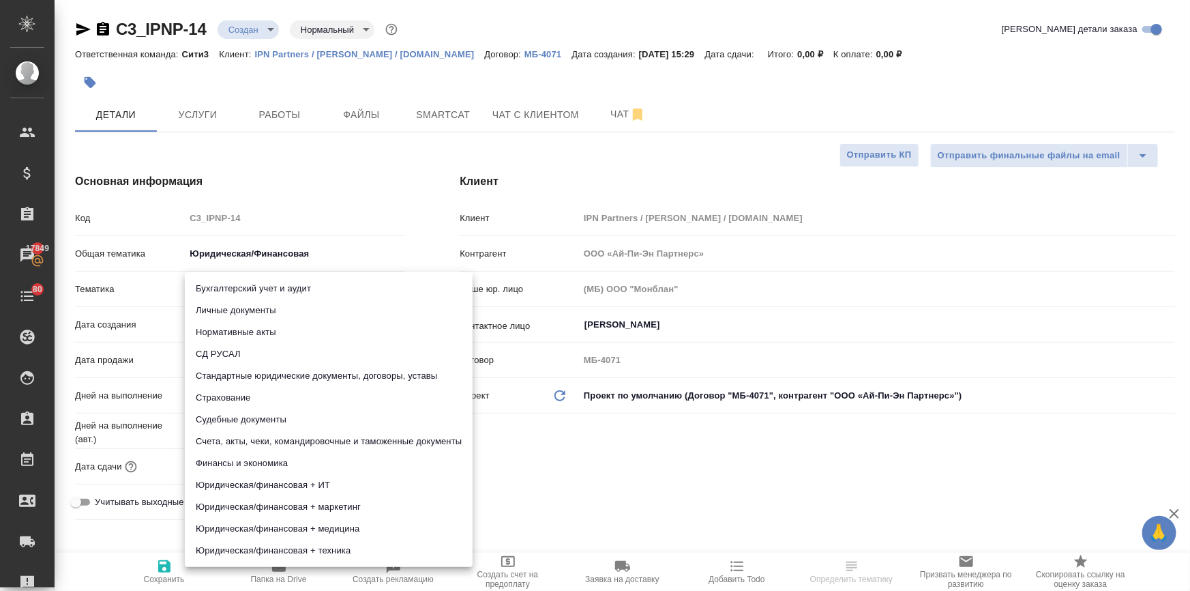
type input "5f647205b73bc97568ca66bf"
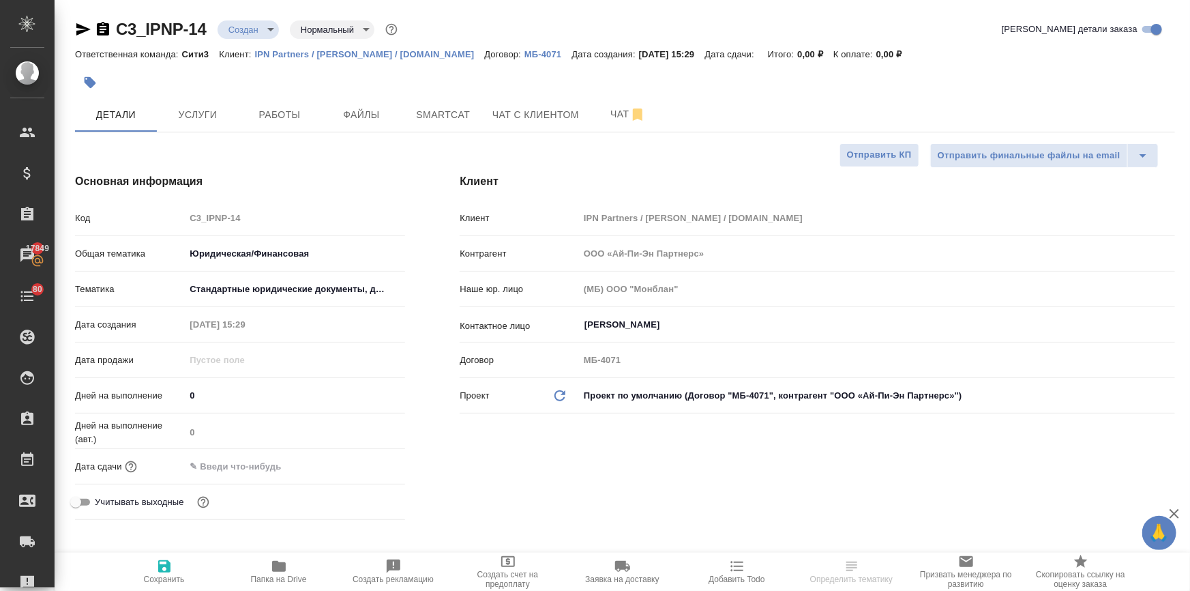
drag, startPoint x: 242, startPoint y: 464, endPoint x: 333, endPoint y: 464, distance: 91.4
click at [243, 464] on input "text" at bounding box center [244, 466] width 119 height 20
click at [356, 462] on div at bounding box center [295, 466] width 220 height 21
click at [368, 462] on icon "button" at bounding box center [365, 465] width 12 height 14
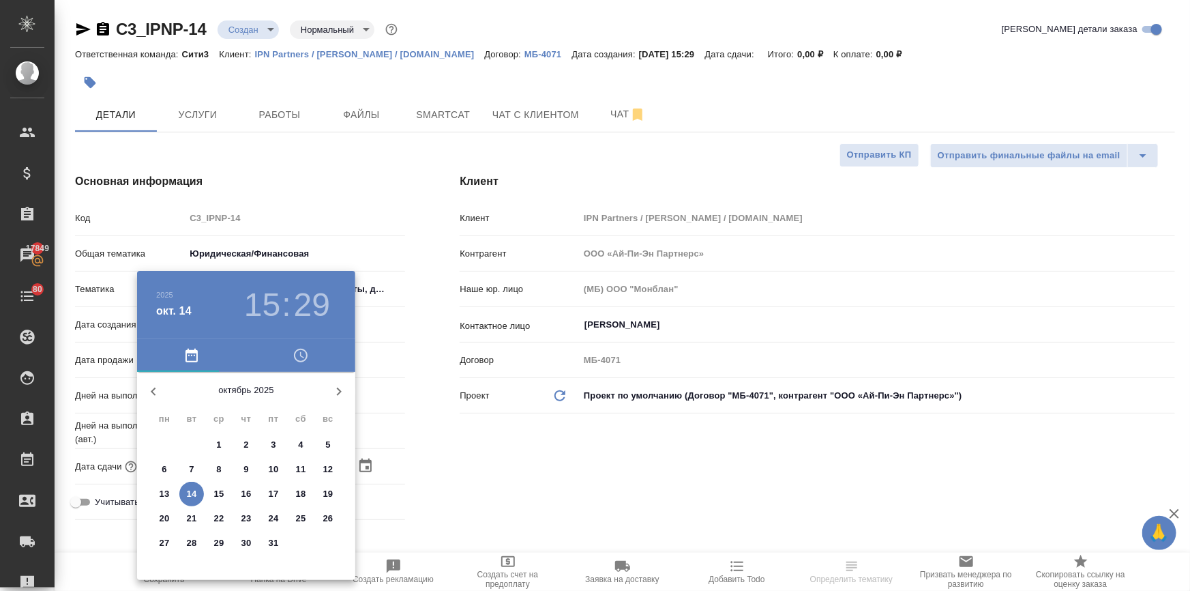
drag, startPoint x: 305, startPoint y: 295, endPoint x: 284, endPoint y: 364, distance: 71.2
click at [305, 296] on h3 "29" at bounding box center [312, 305] width 36 height 38
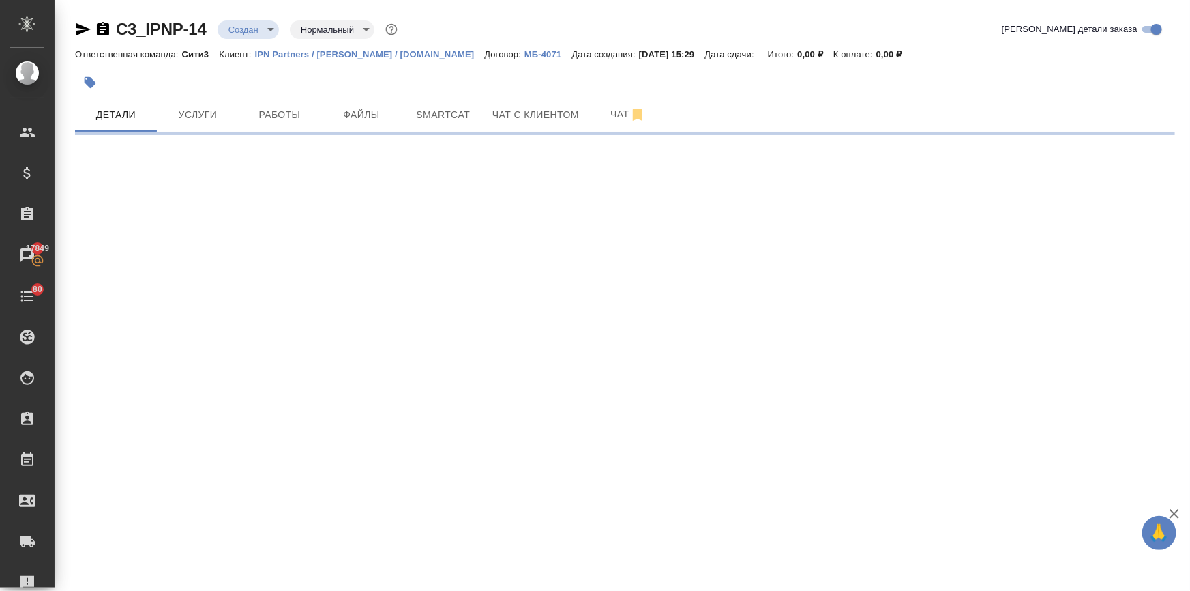
select select "RU"
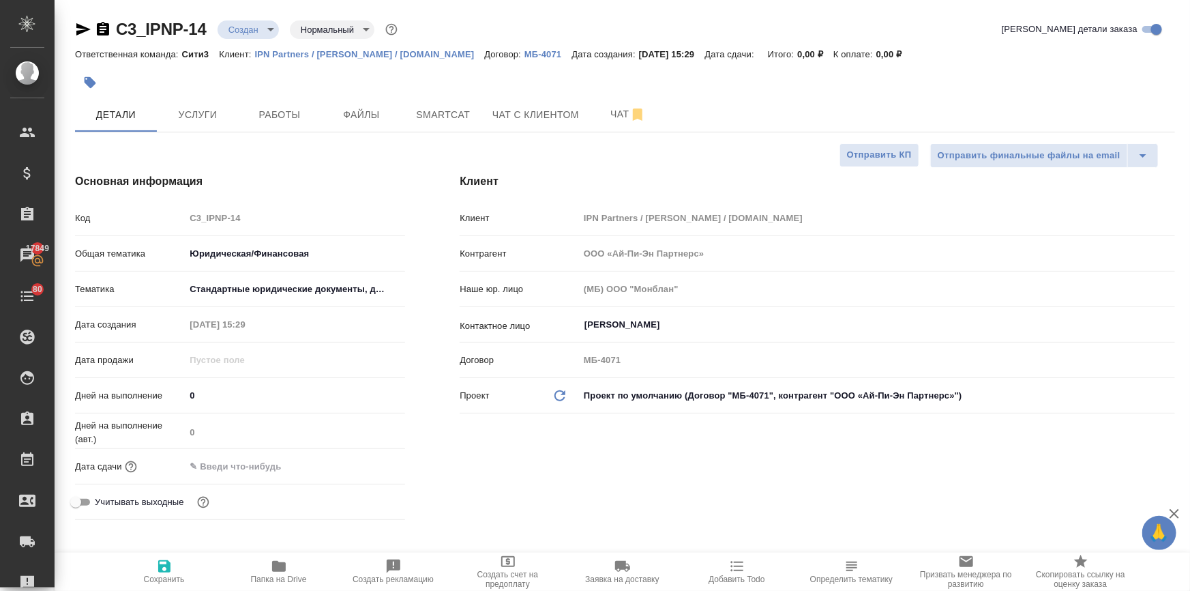
type textarea "x"
drag, startPoint x: 244, startPoint y: 464, endPoint x: 360, endPoint y: 480, distance: 117.1
click at [245, 464] on input "text" at bounding box center [244, 466] width 119 height 20
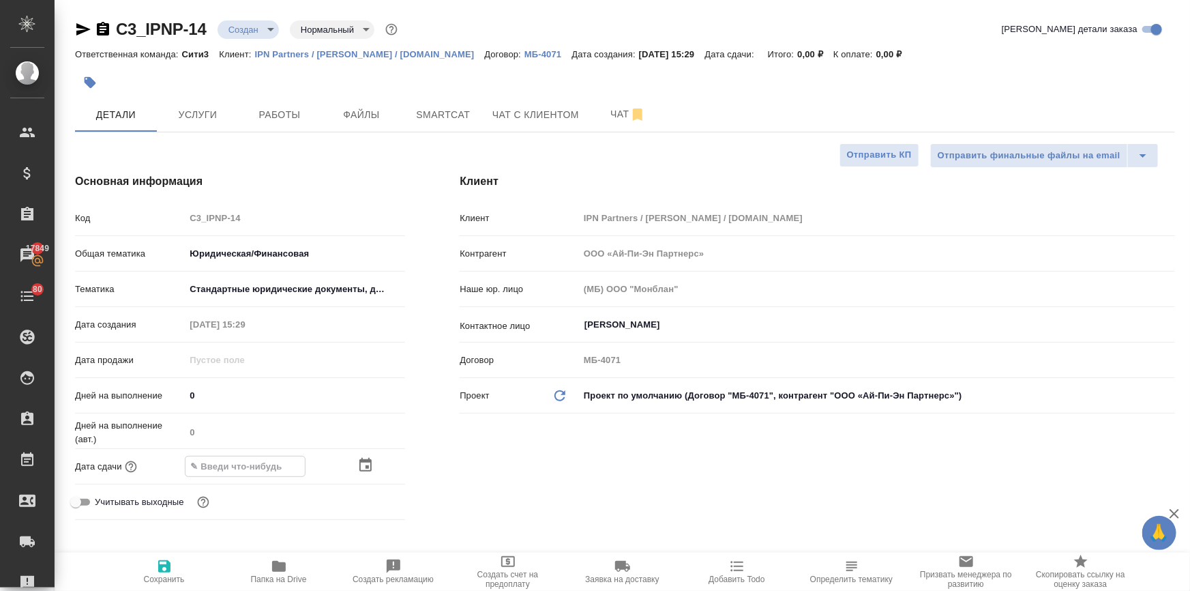
click at [361, 462] on icon "button" at bounding box center [365, 465] width 12 height 14
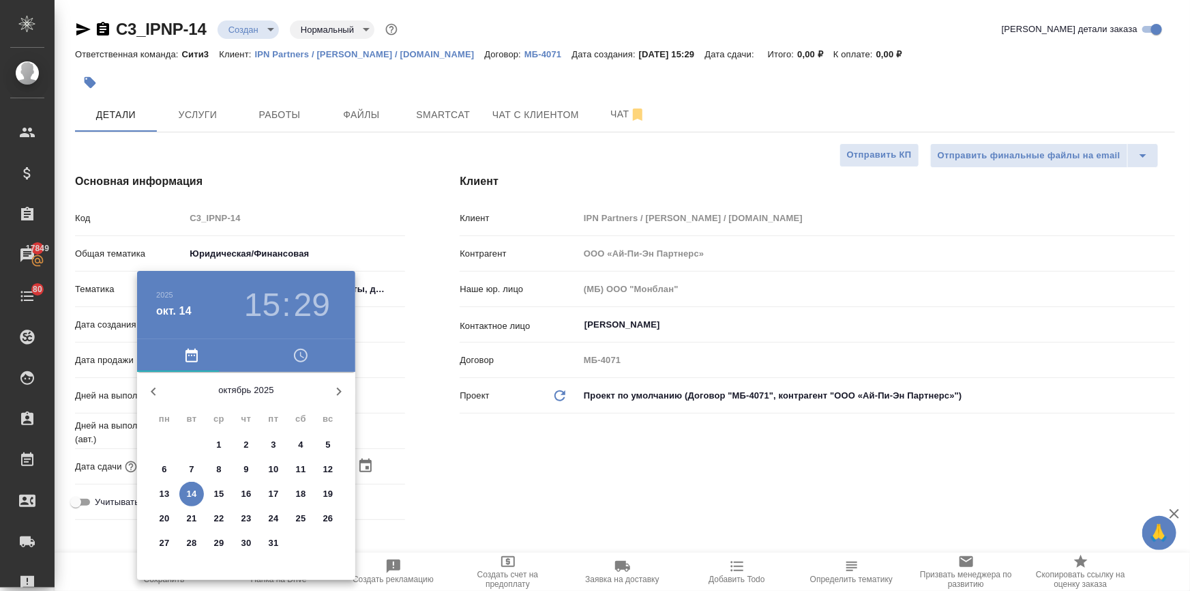
click at [309, 318] on h3 "29" at bounding box center [312, 305] width 36 height 38
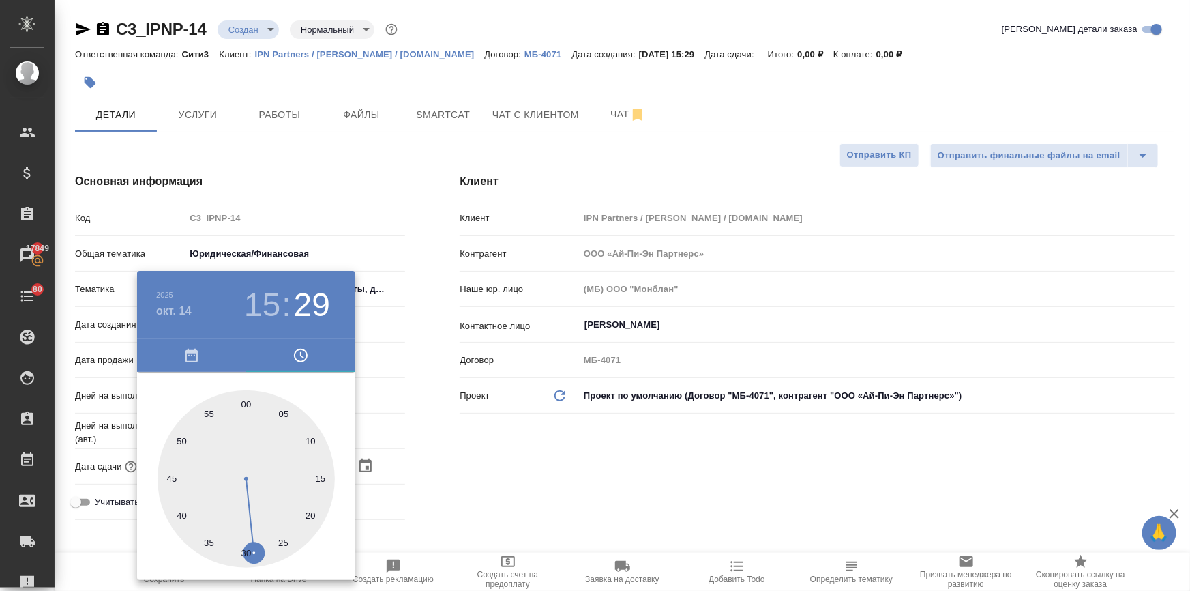
click at [170, 473] on div at bounding box center [246, 478] width 177 height 177
type input "14.10.2025 15:46"
type textarea "x"
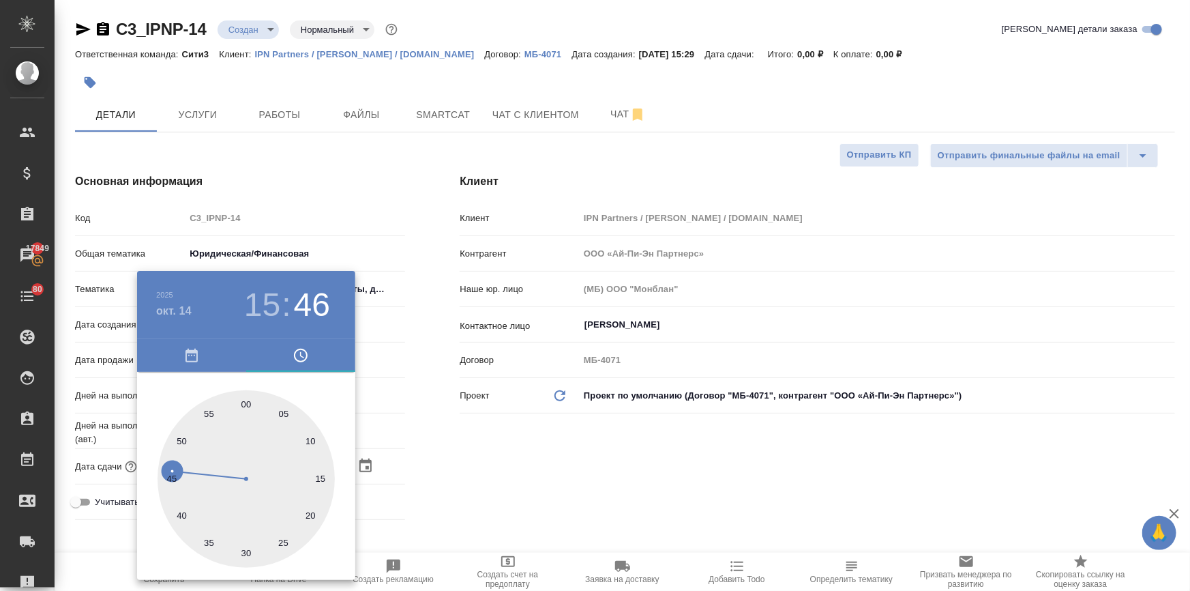
click at [524, 501] on div at bounding box center [595, 295] width 1190 height 591
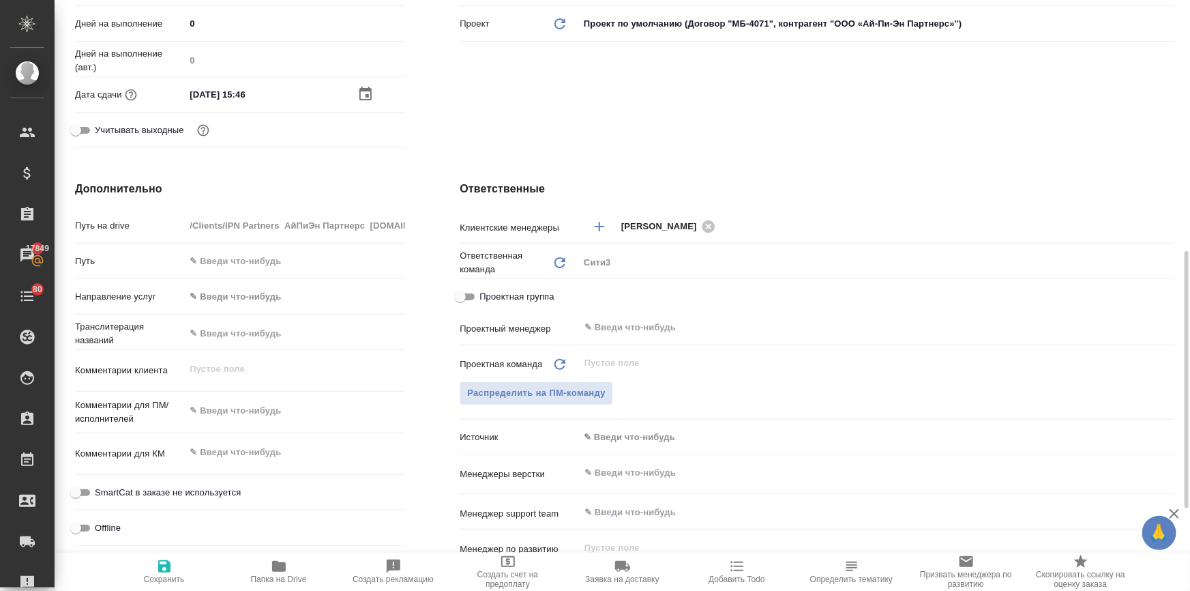
scroll to position [434, 0]
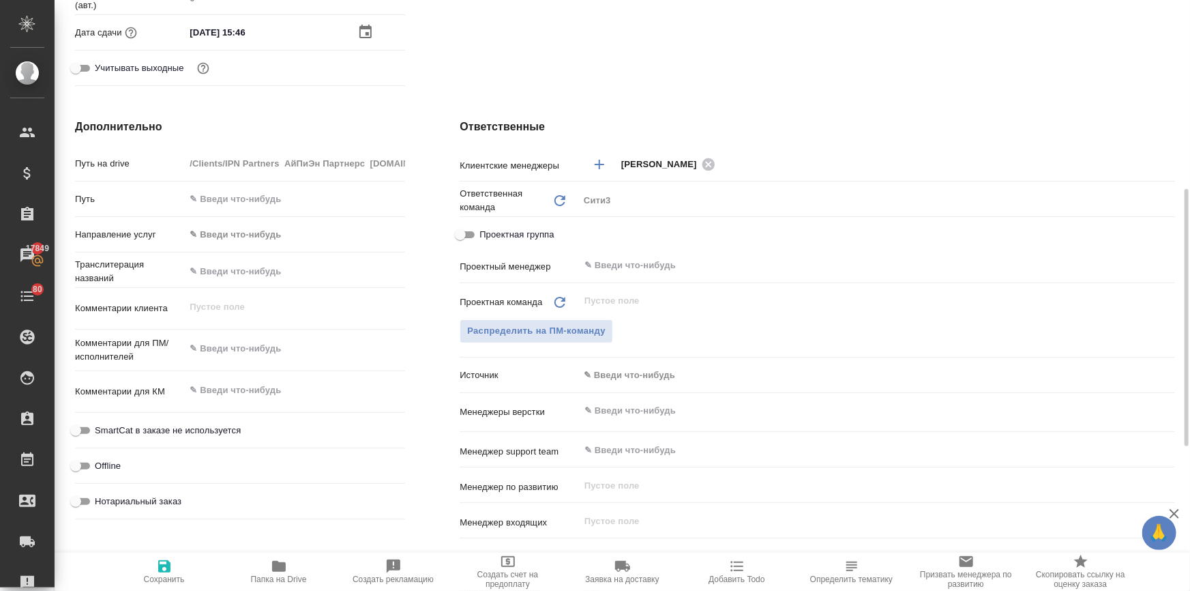
click at [72, 504] on input "Нотариальный заказ" at bounding box center [75, 501] width 49 height 16
checkbox input "true"
type textarea "x"
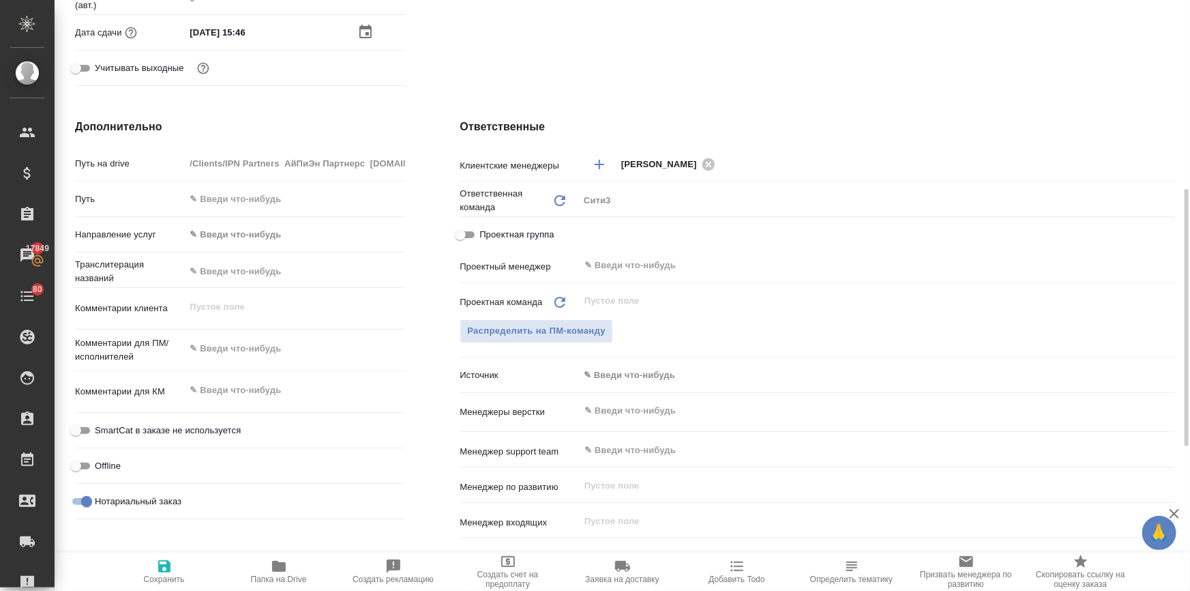
click at [608, 407] on input "text" at bounding box center [854, 410] width 542 height 16
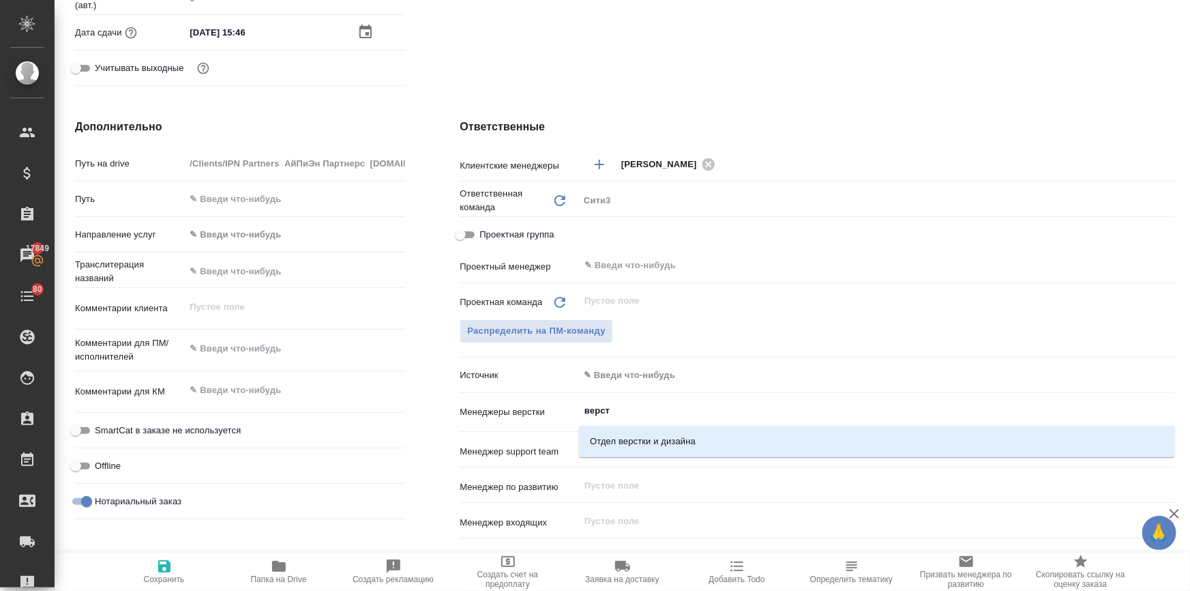
type input "верстк"
click at [601, 440] on li "Отдел верстки и дизайна" at bounding box center [877, 441] width 596 height 25
type textarea "x"
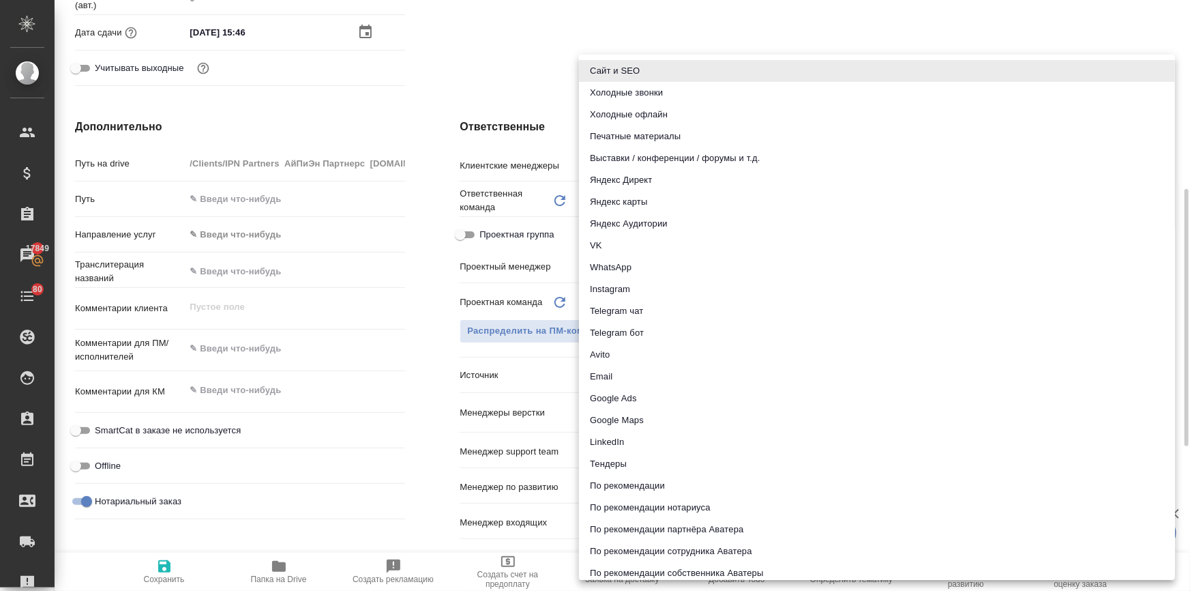
click at [618, 376] on body "🙏 .cls-1 fill:#fff; AWATERA Ilina Ekaterina Клиенты Спецификации Заказы 17849 Ч…" at bounding box center [595, 350] width 1190 height 700
click at [605, 379] on li "Email" at bounding box center [877, 377] width 596 height 22
type textarea "x"
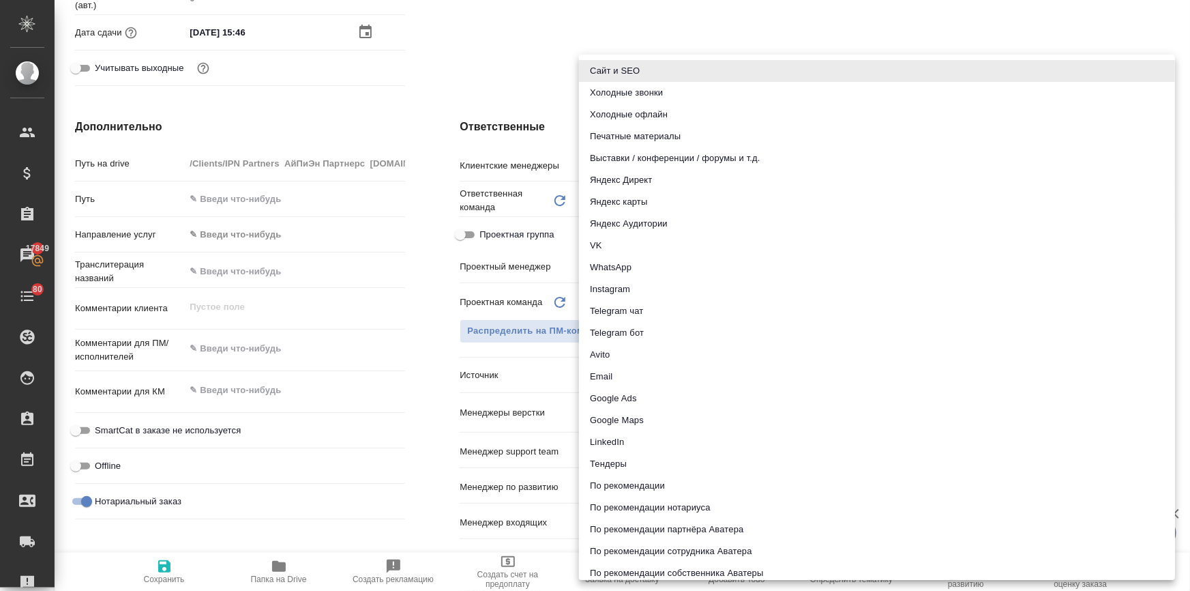
type input "emailAds"
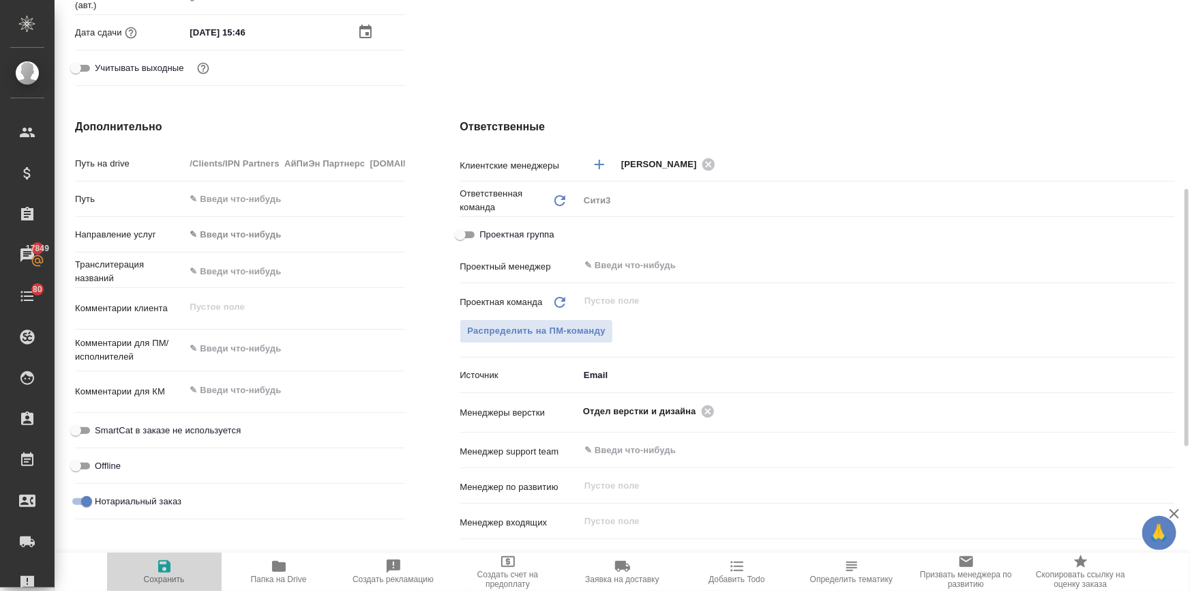
click at [162, 564] on icon "button" at bounding box center [164, 566] width 16 height 16
type textarea "x"
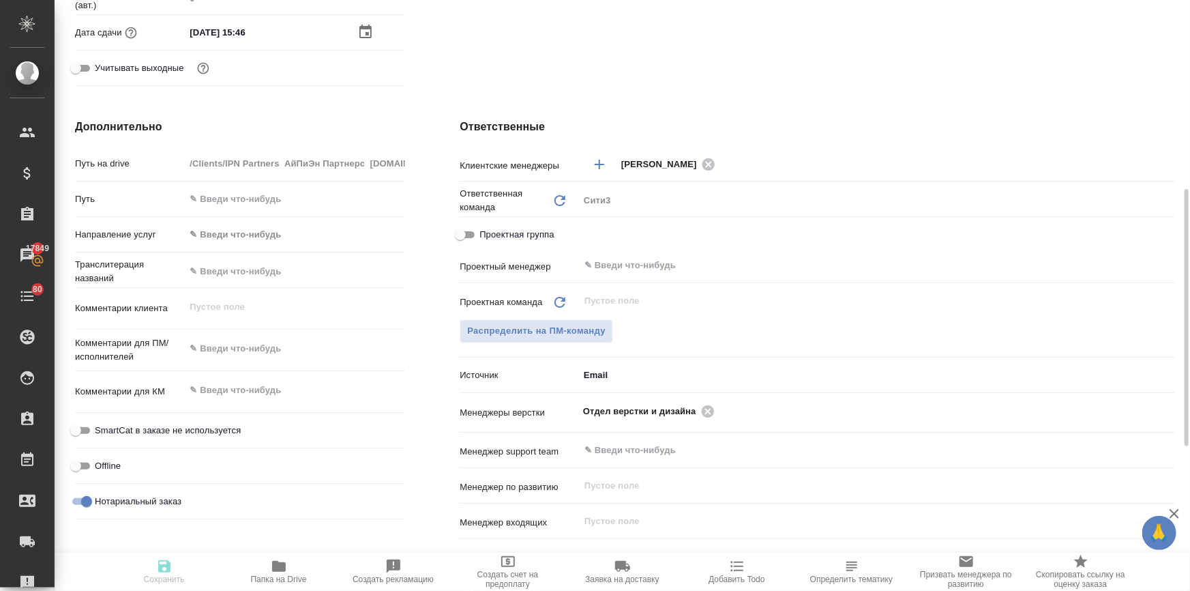
type textarea "x"
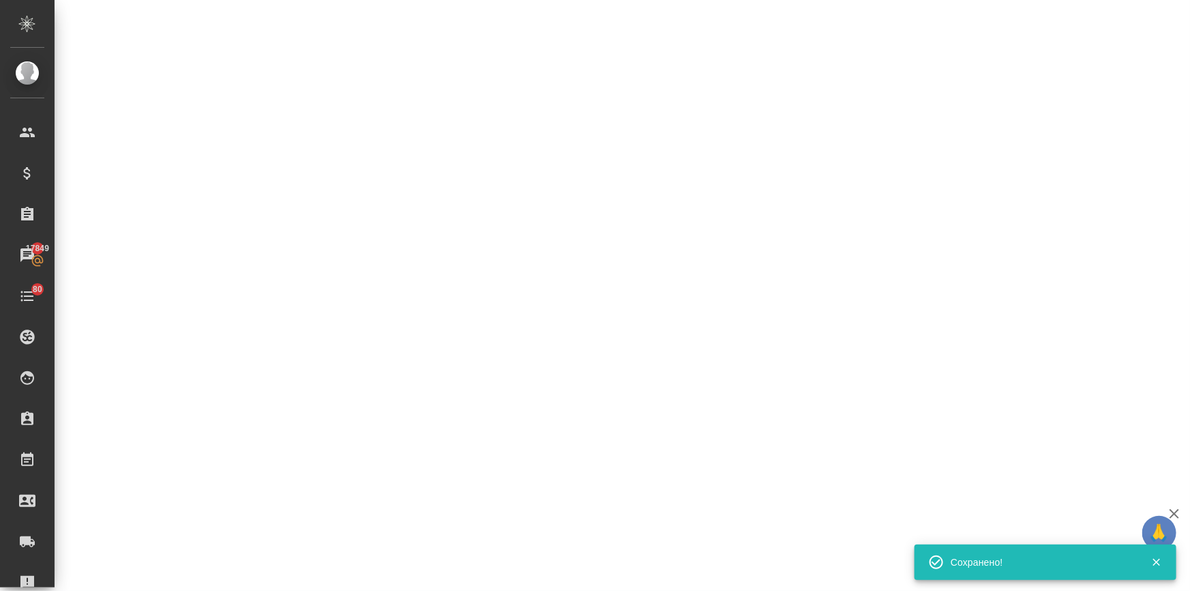
select select "RU"
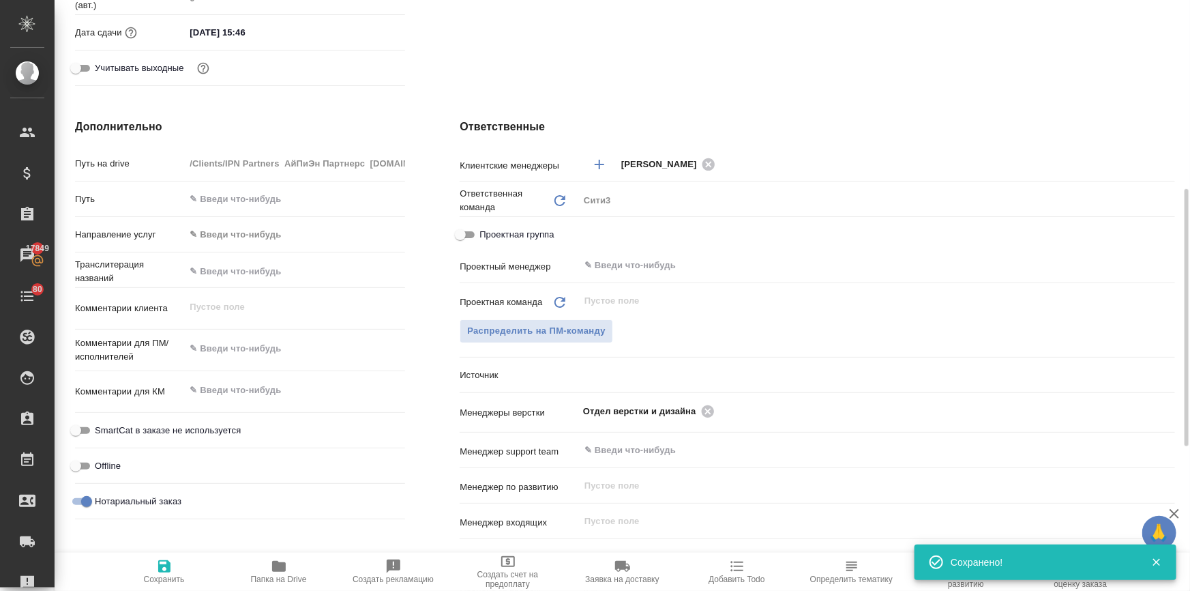
type textarea "x"
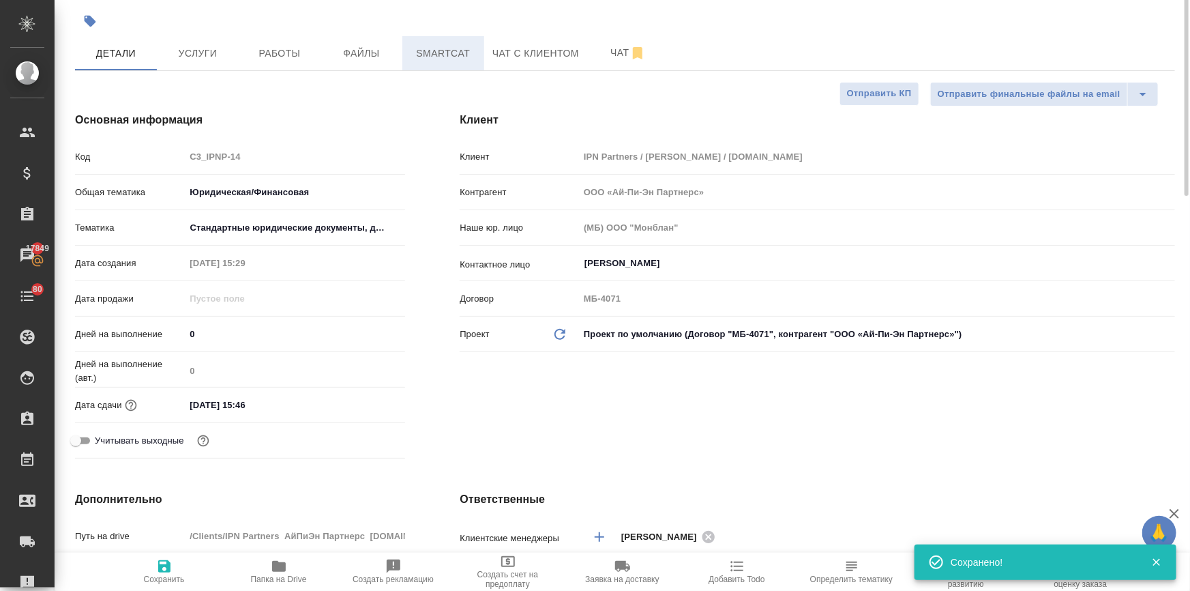
scroll to position [0, 0]
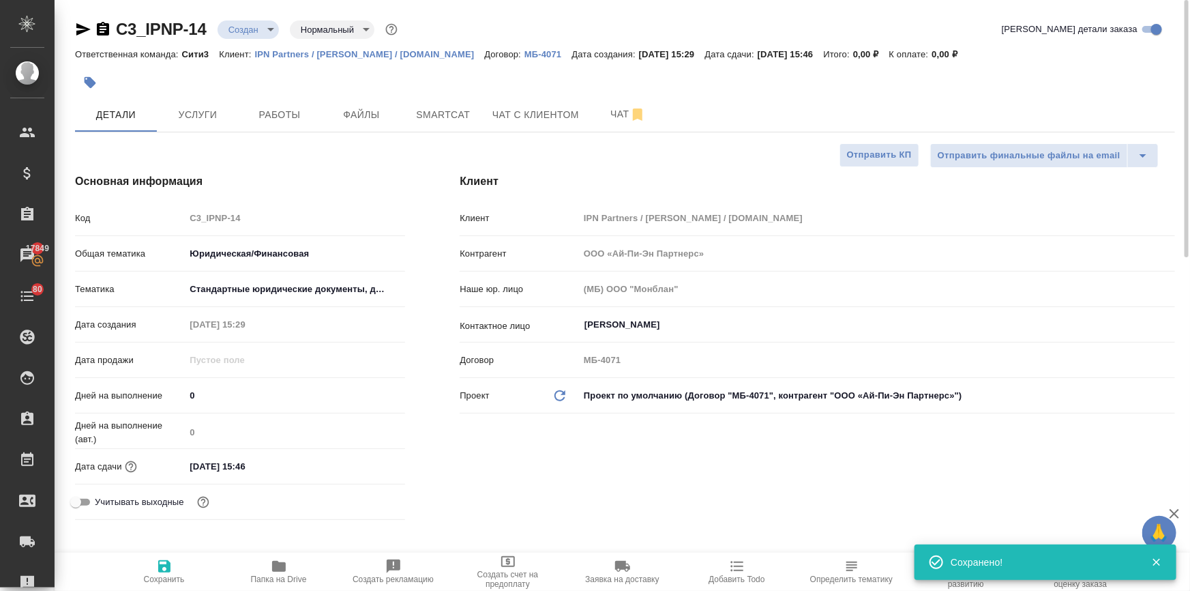
click at [343, 50] on p "IPN Partners / АйПиЭн Партнерс / ipnpartners.com" at bounding box center [370, 54] width 230 height 10
type textarea "x"
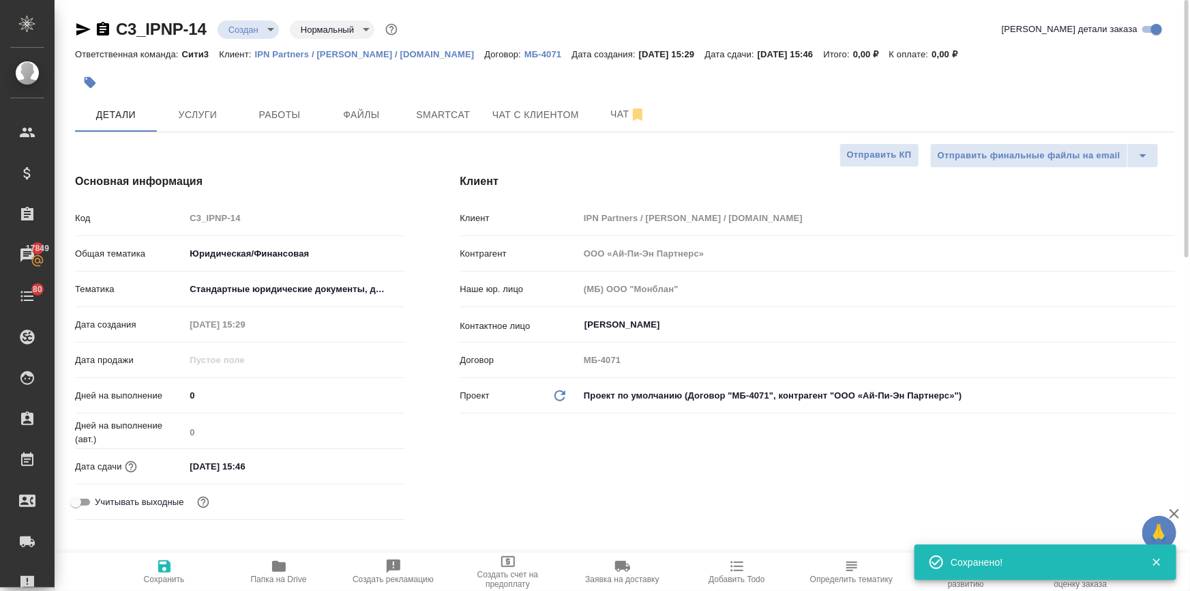
type textarea "x"
click at [330, 102] on button "Файлы" at bounding box center [362, 115] width 82 height 34
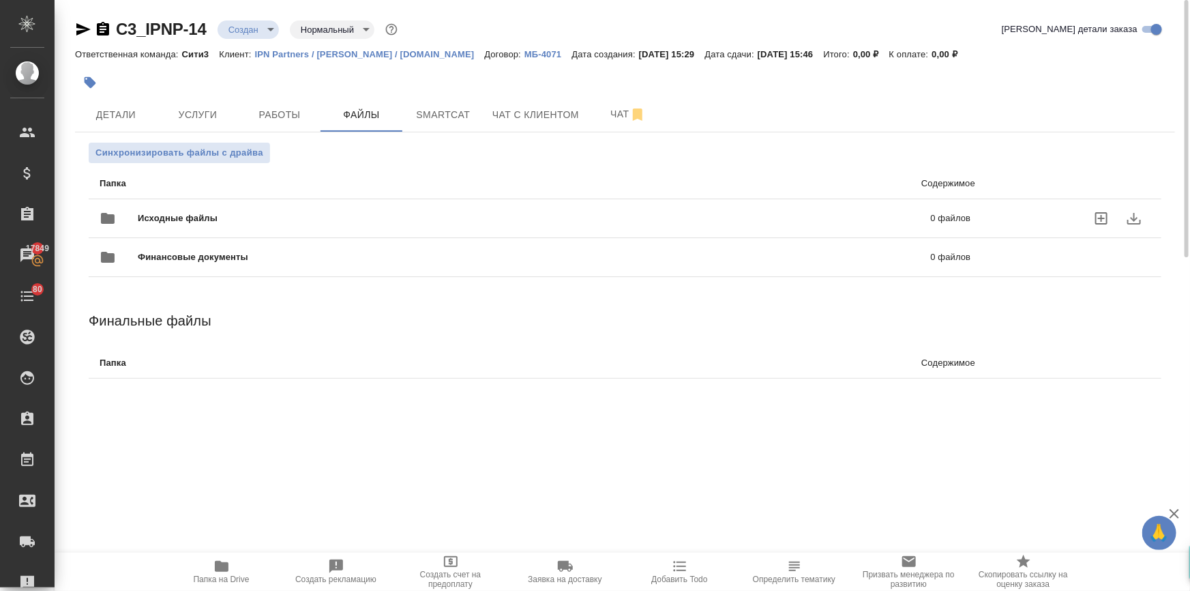
click at [139, 211] on span "Исходные файлы" at bounding box center [356, 218] width 436 height 14
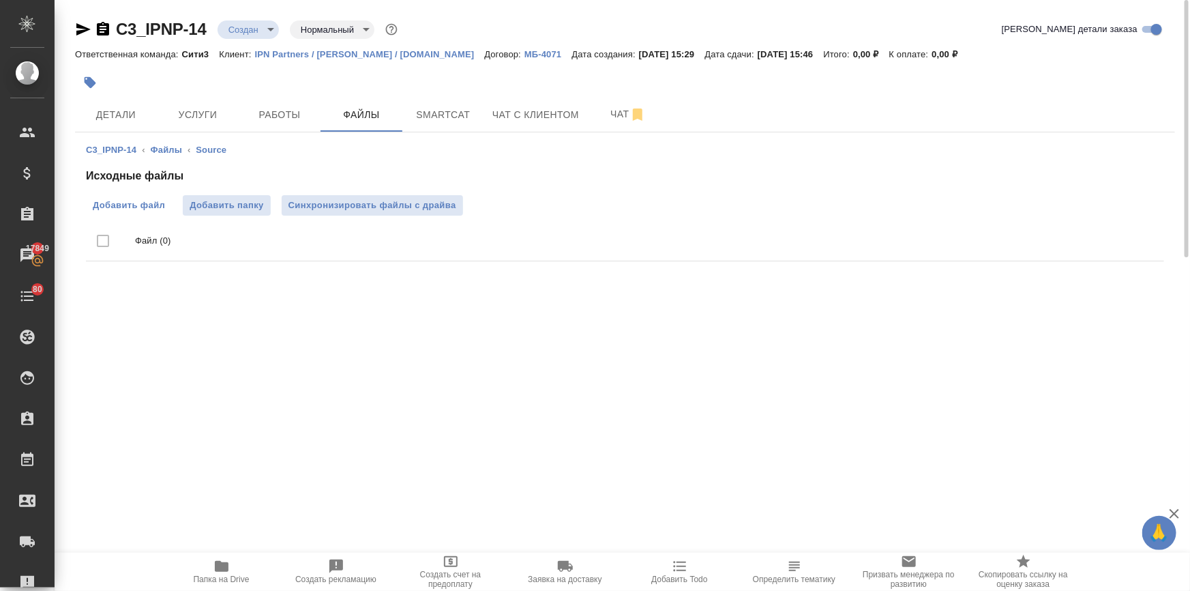
click at [139, 201] on span "Добавить файл" at bounding box center [129, 205] width 72 height 14
click at [0, 0] on input "Добавить файл" at bounding box center [0, 0] width 0 height 0
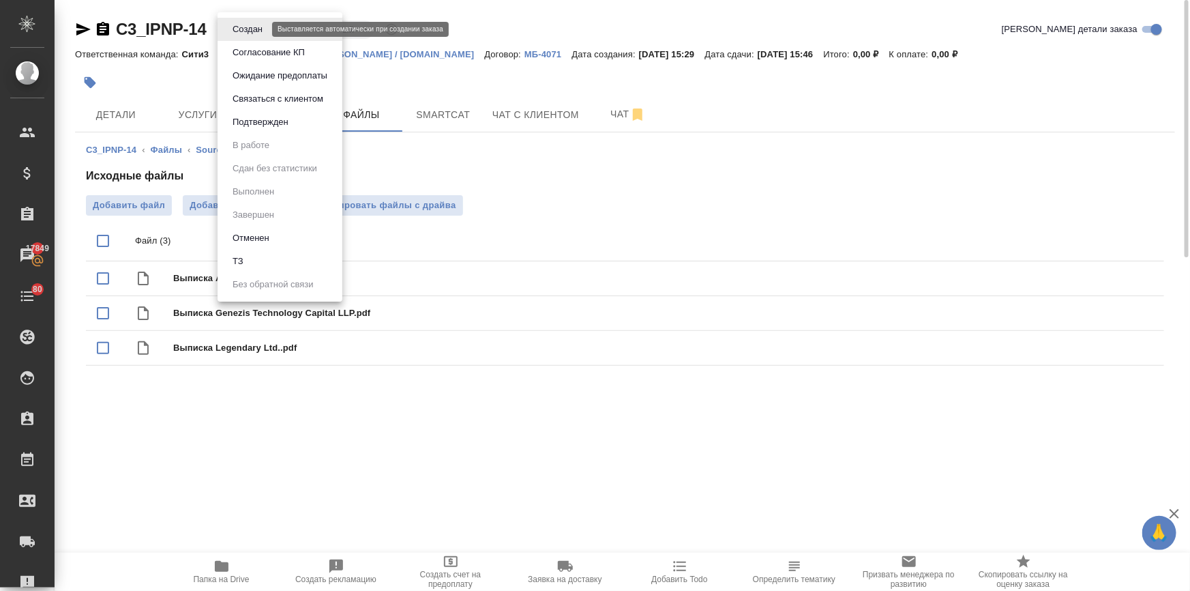
click at [238, 27] on body "🙏 .cls-1 fill:#fff; AWATERA Ilina Ekaterina Клиенты Спецификации Заказы 17849 Ч…" at bounding box center [595, 350] width 1190 height 700
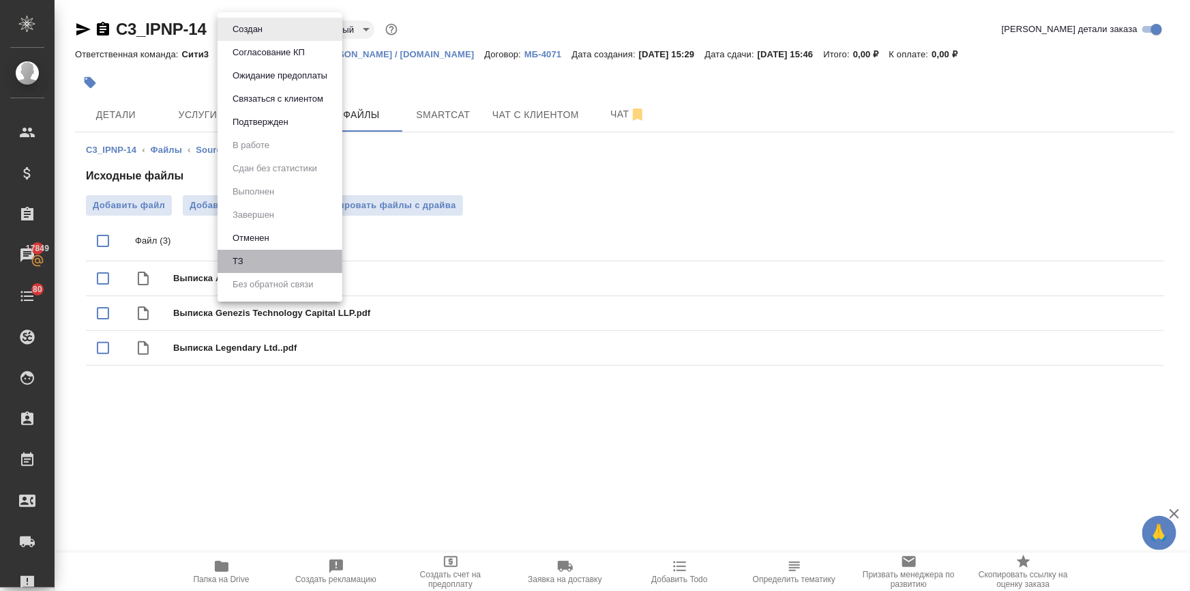
click at [252, 258] on li "ТЗ" at bounding box center [280, 261] width 125 height 23
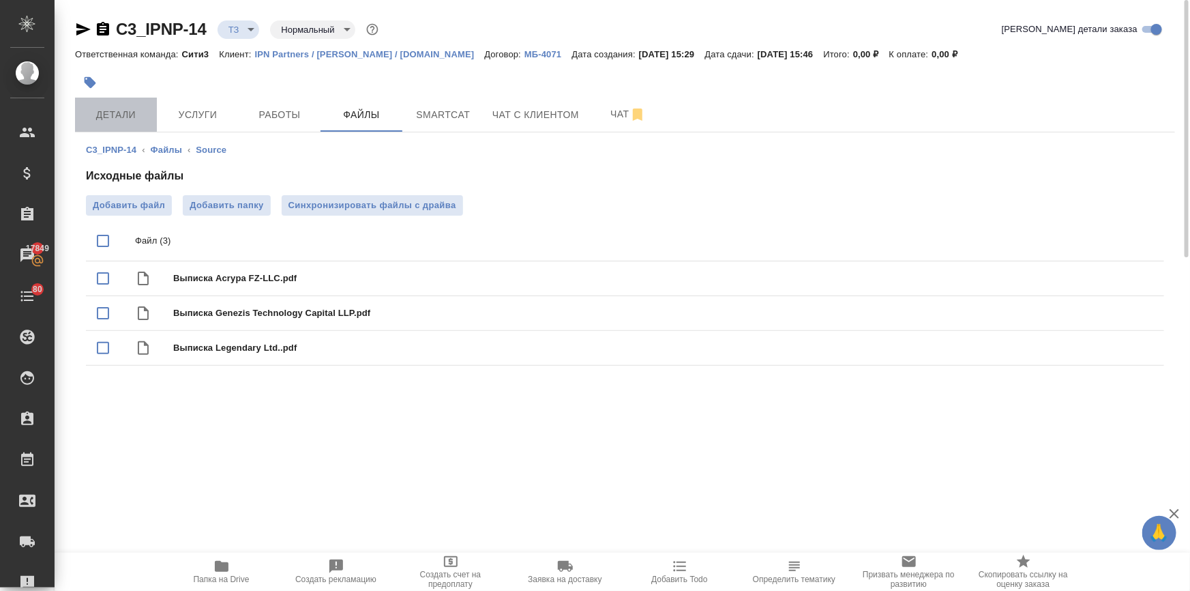
click at [137, 119] on span "Детали" at bounding box center [115, 114] width 65 height 17
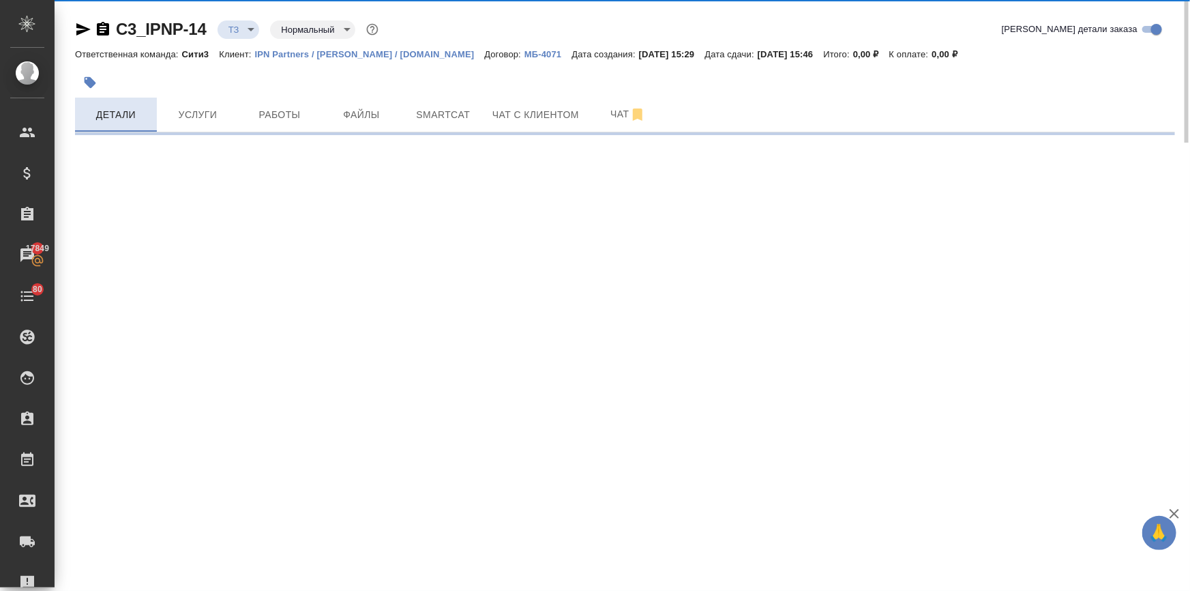
select select "RU"
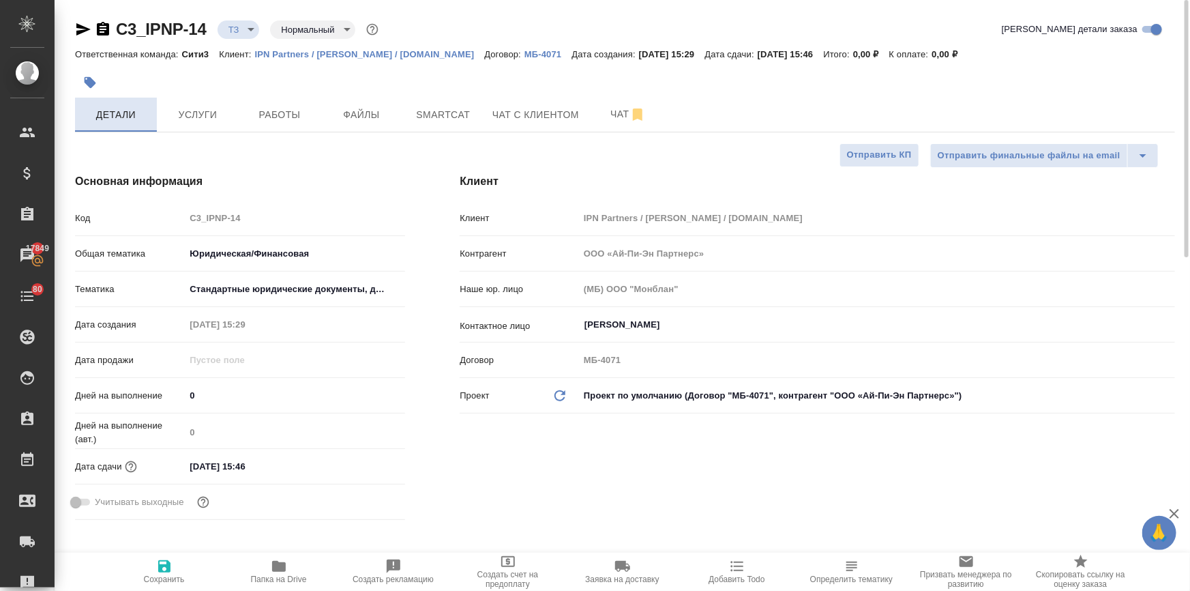
type textarea "x"
click at [201, 100] on button "Услуги" at bounding box center [198, 115] width 82 height 34
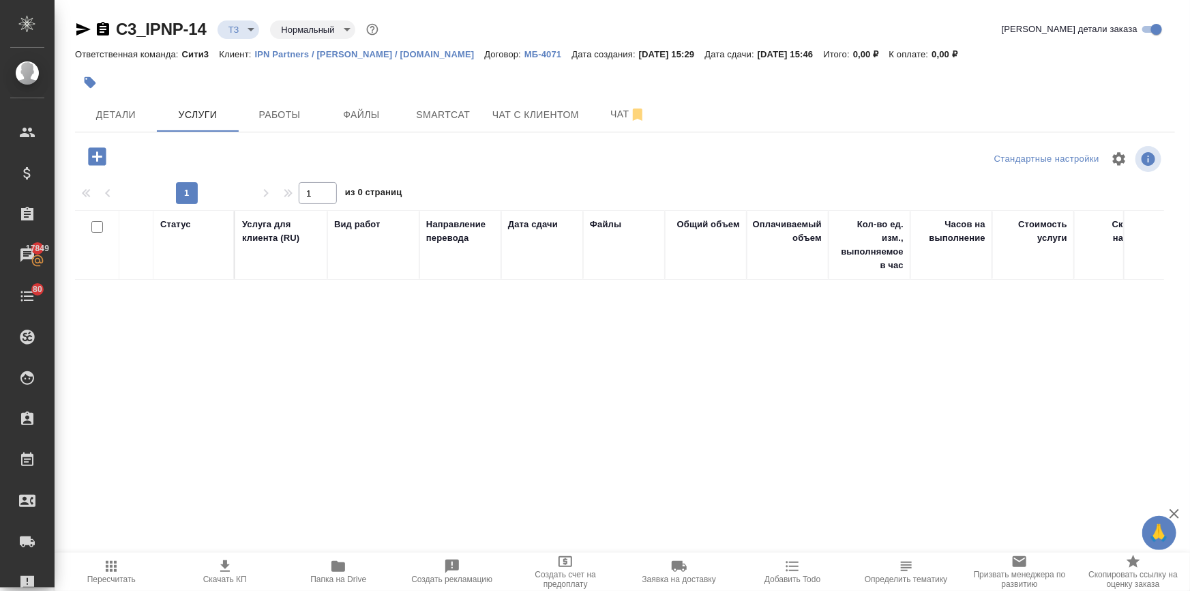
click at [109, 150] on button "button" at bounding box center [97, 157] width 38 height 28
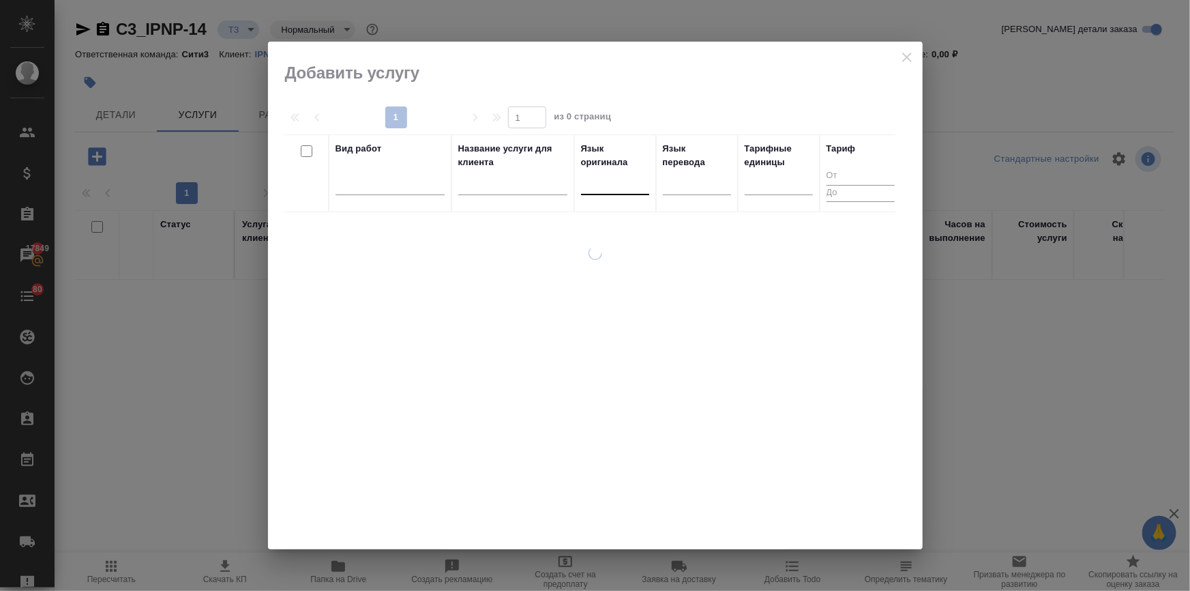
click at [606, 181] on div at bounding box center [615, 181] width 68 height 20
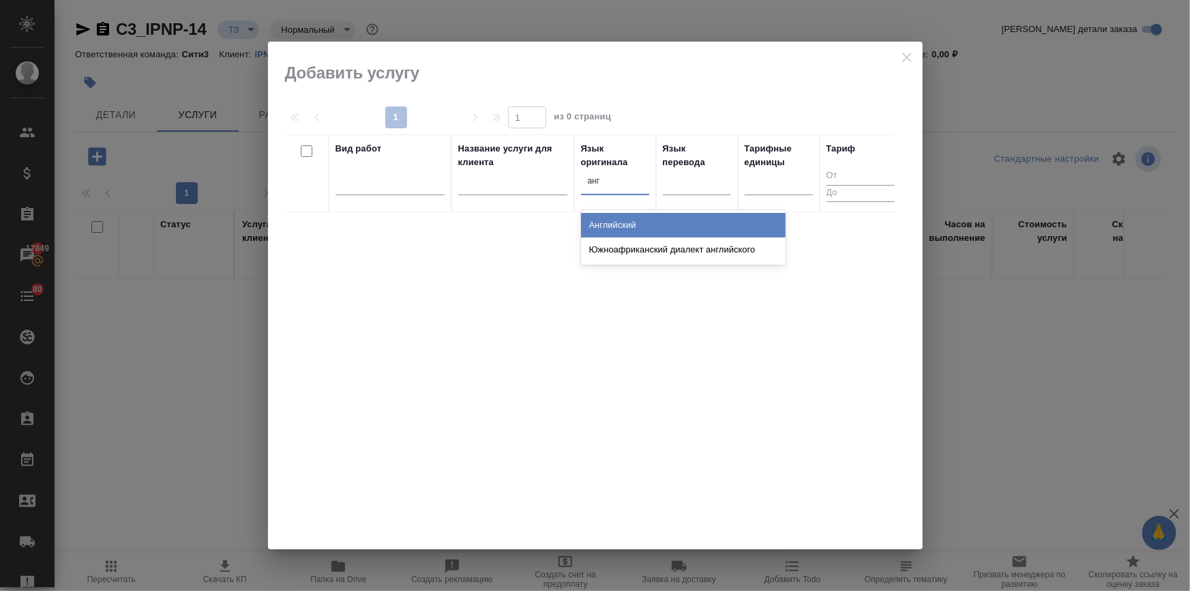
type input "англ"
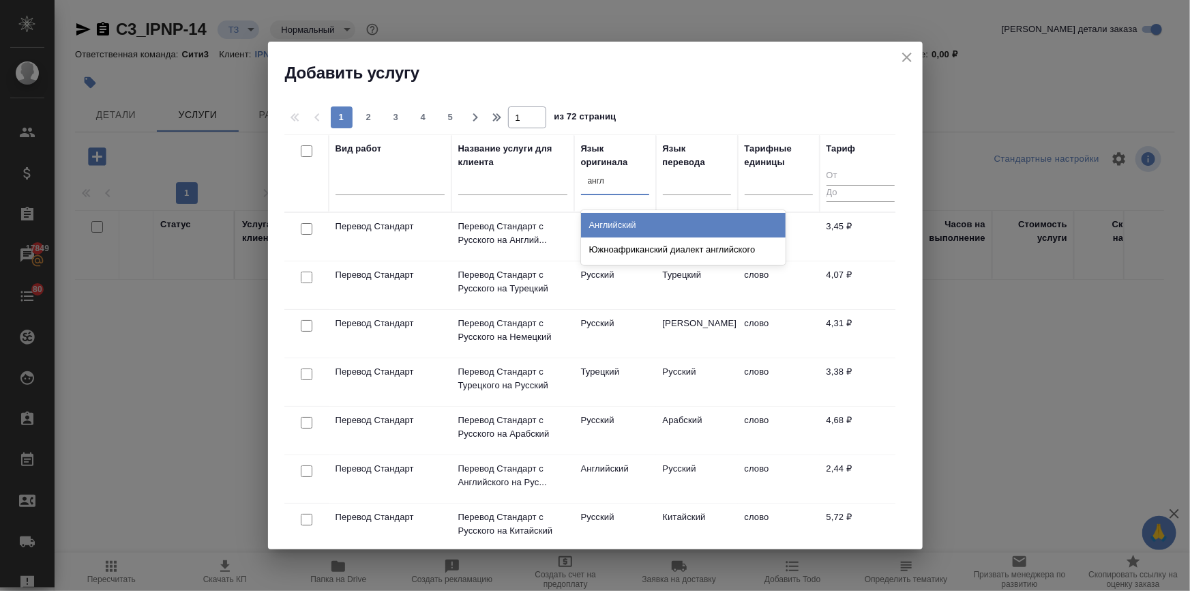
click at [606, 221] on div "Английский" at bounding box center [683, 225] width 205 height 25
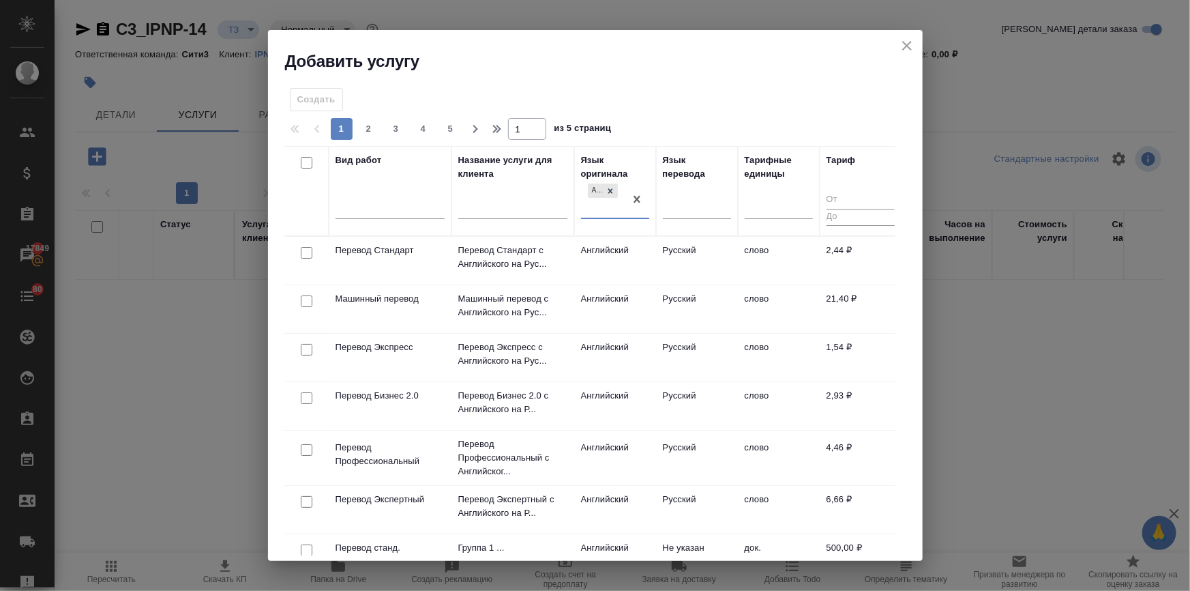
click at [305, 252] on input "checkbox" at bounding box center [307, 253] width 12 height 12
checkbox input "true"
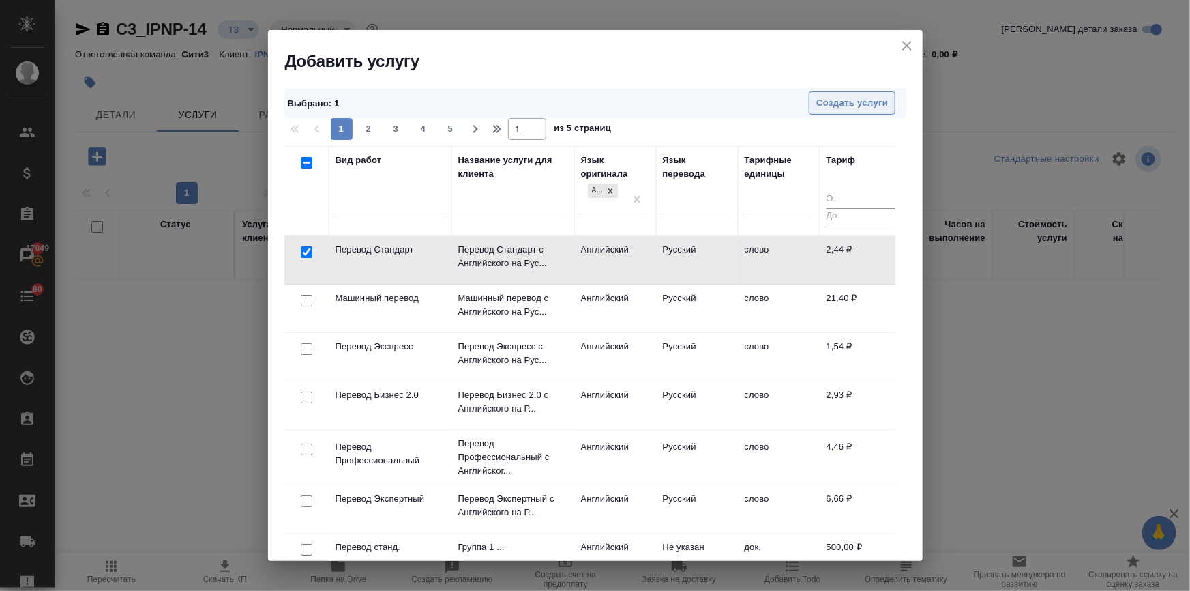
click at [840, 106] on span "Создать услуги" at bounding box center [852, 103] width 72 height 16
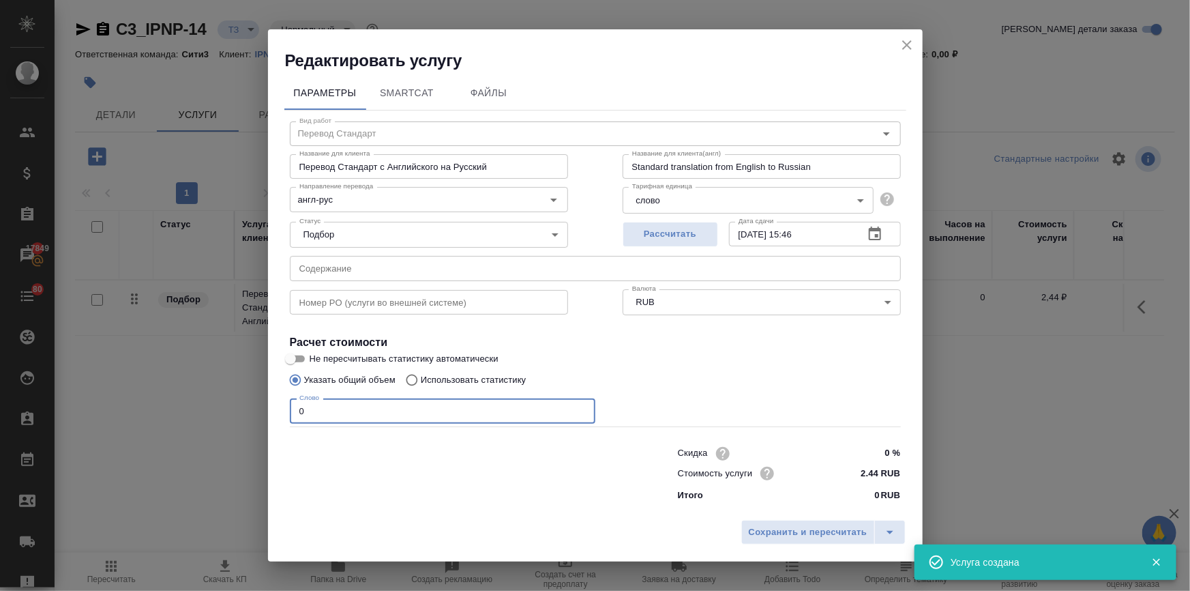
drag, startPoint x: 312, startPoint y: 409, endPoint x: 279, endPoint y: 419, distance: 34.8
click at [279, 419] on div "Параметры SmartCat Файлы Вид работ Перевод Стандарт Вид работ Название для клие…" at bounding box center [595, 293] width 655 height 442
type input "1"
click at [769, 529] on span "Сохранить и пересчитать" at bounding box center [808, 532] width 119 height 16
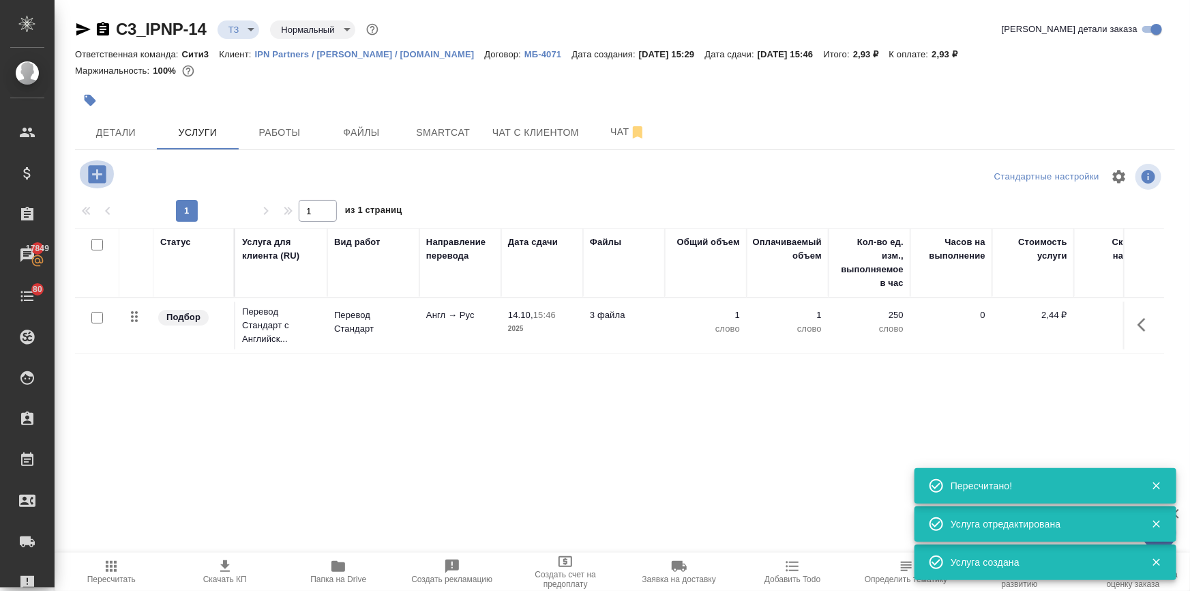
click at [94, 171] on icon "button" at bounding box center [97, 174] width 18 height 18
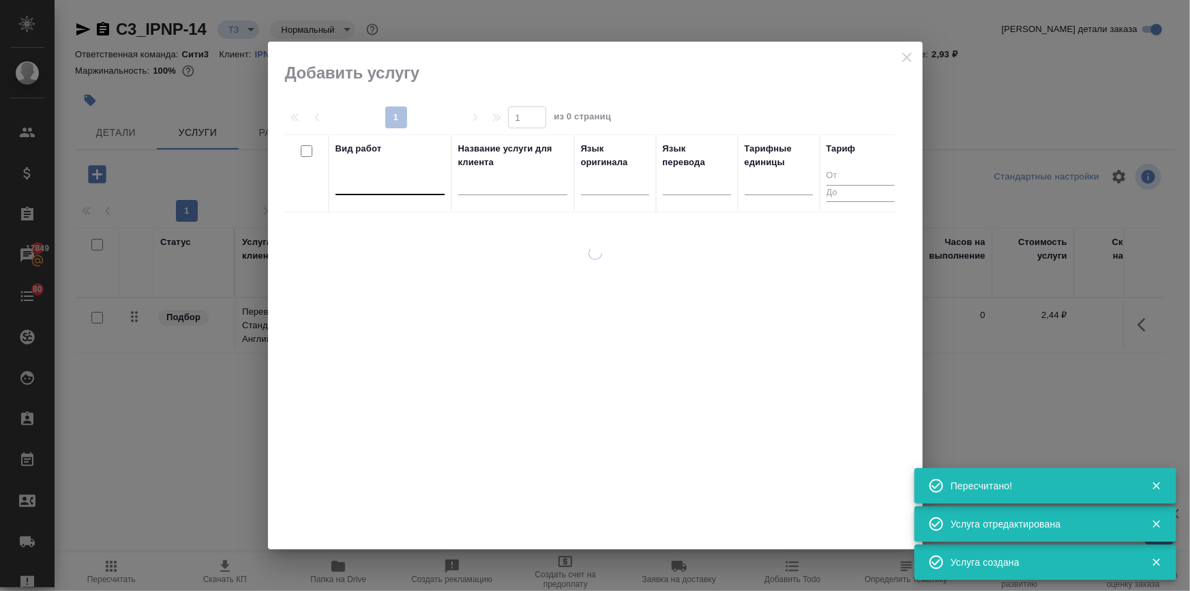
click at [359, 184] on div at bounding box center [390, 181] width 109 height 20
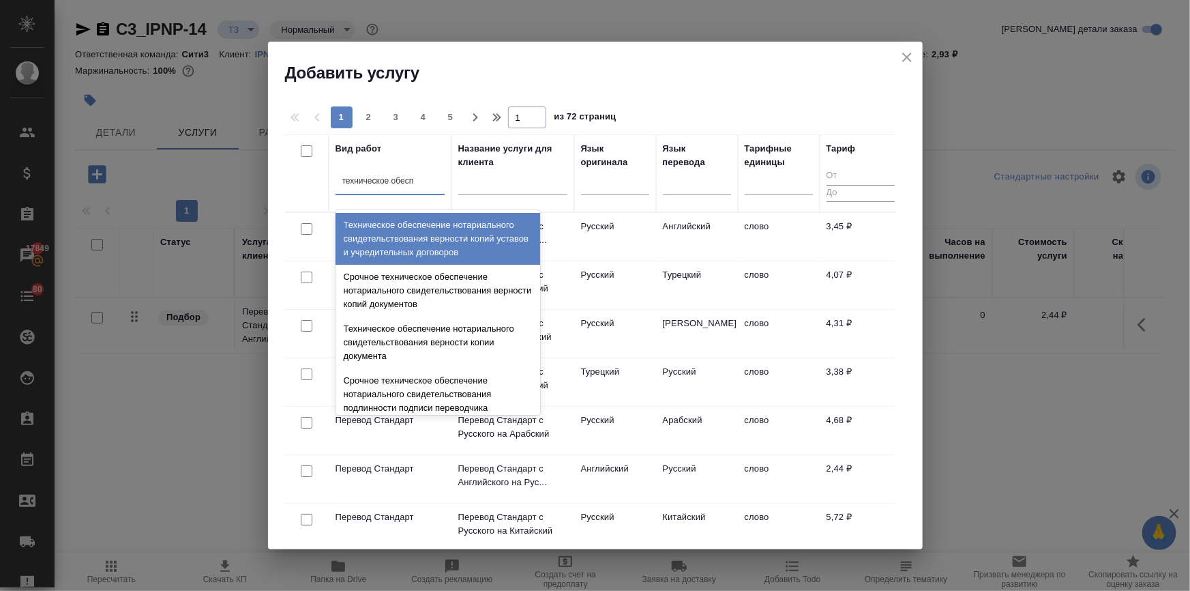
type input "техническое обеспе"
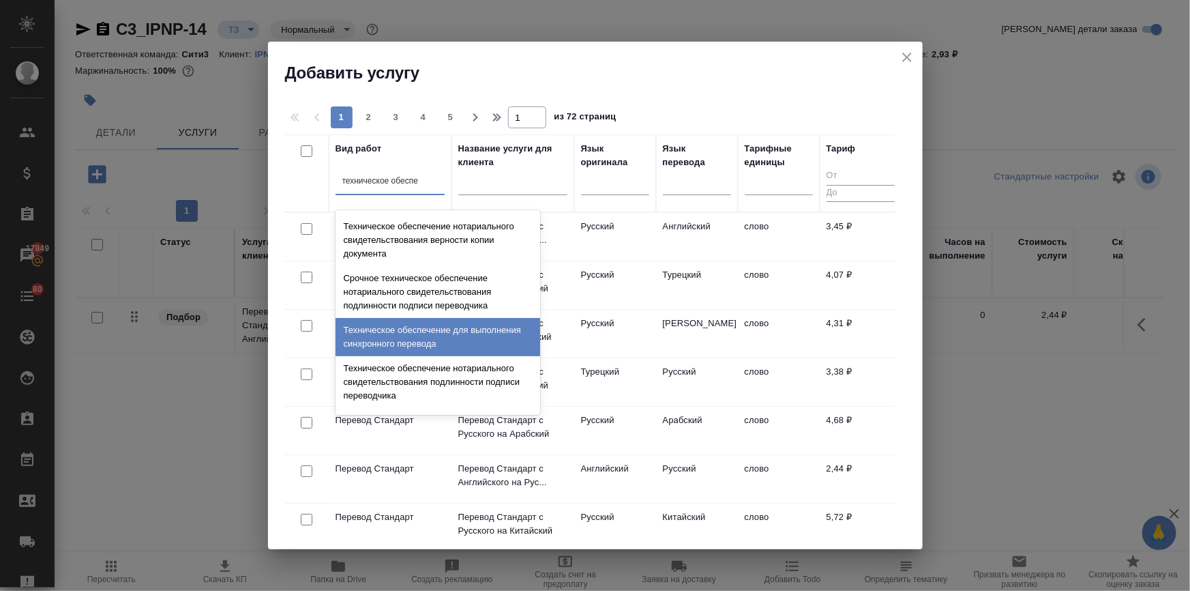
scroll to position [123, 0]
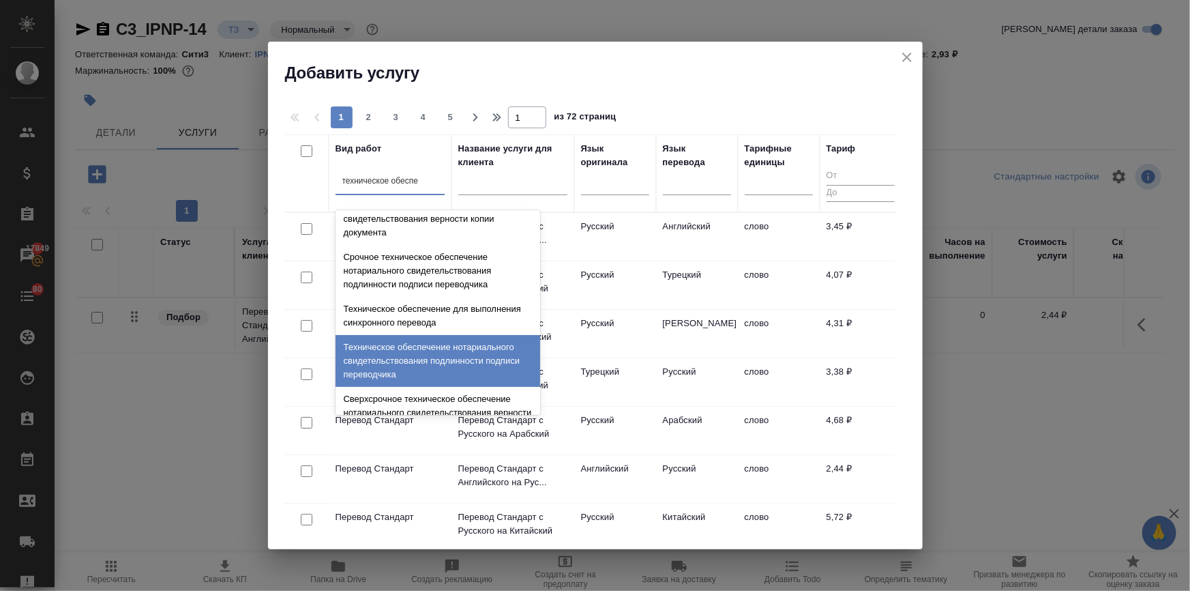
click at [397, 355] on div "Техническое обеспечение нотариального свидетельствования подлинности подписи пе…" at bounding box center [438, 361] width 205 height 52
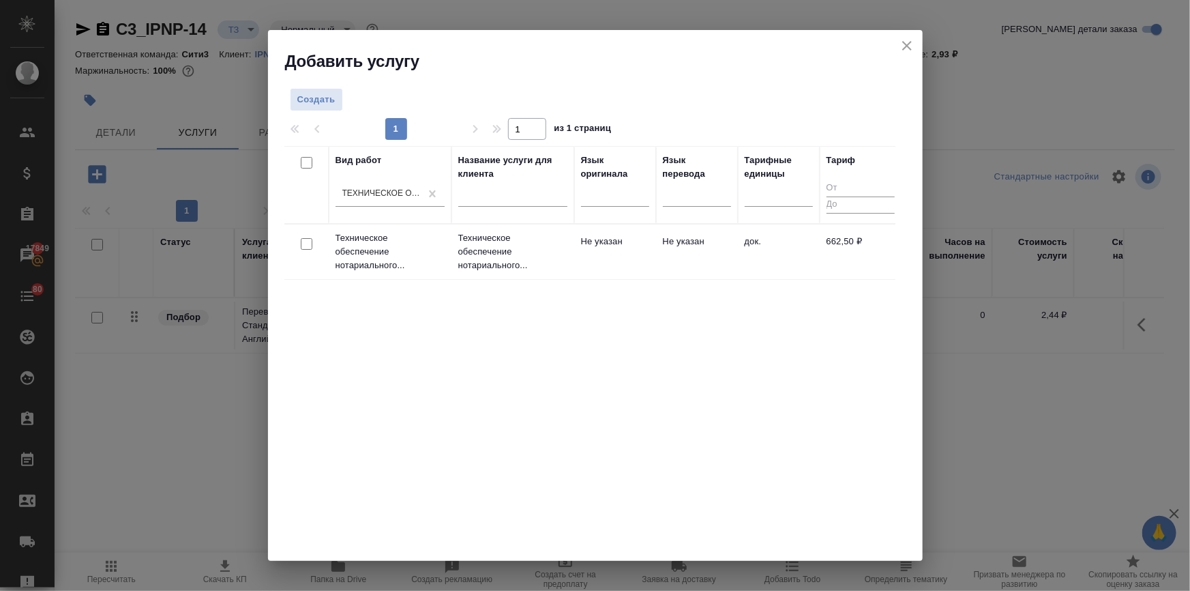
click at [308, 244] on input "checkbox" at bounding box center [307, 244] width 12 height 12
checkbox input "true"
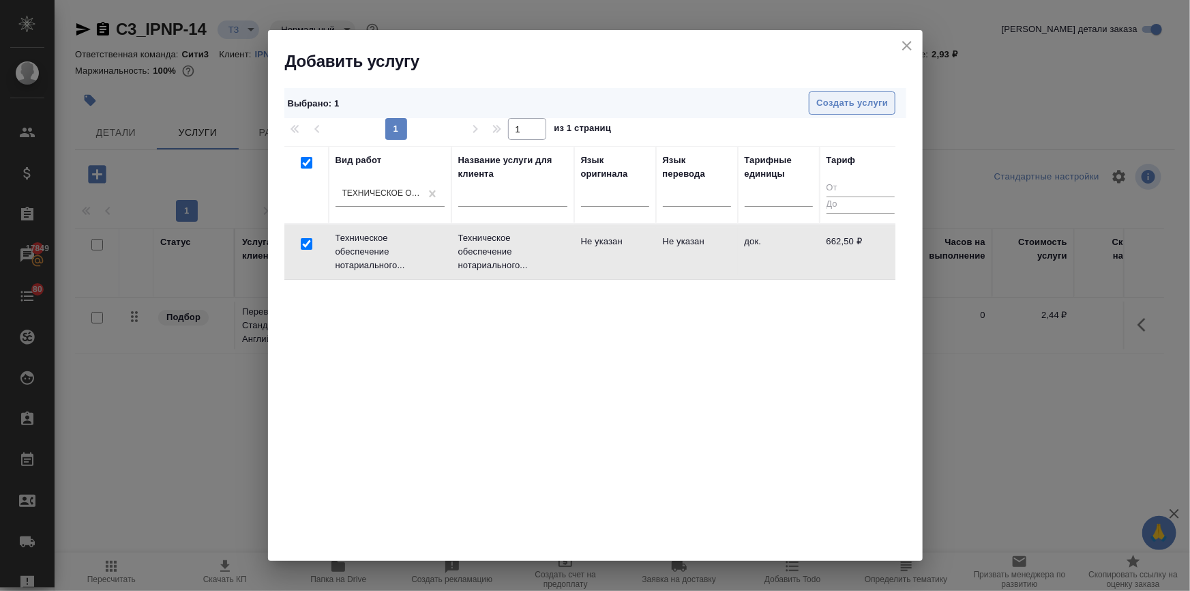
click at [818, 104] on span "Создать услуги" at bounding box center [852, 103] width 72 height 16
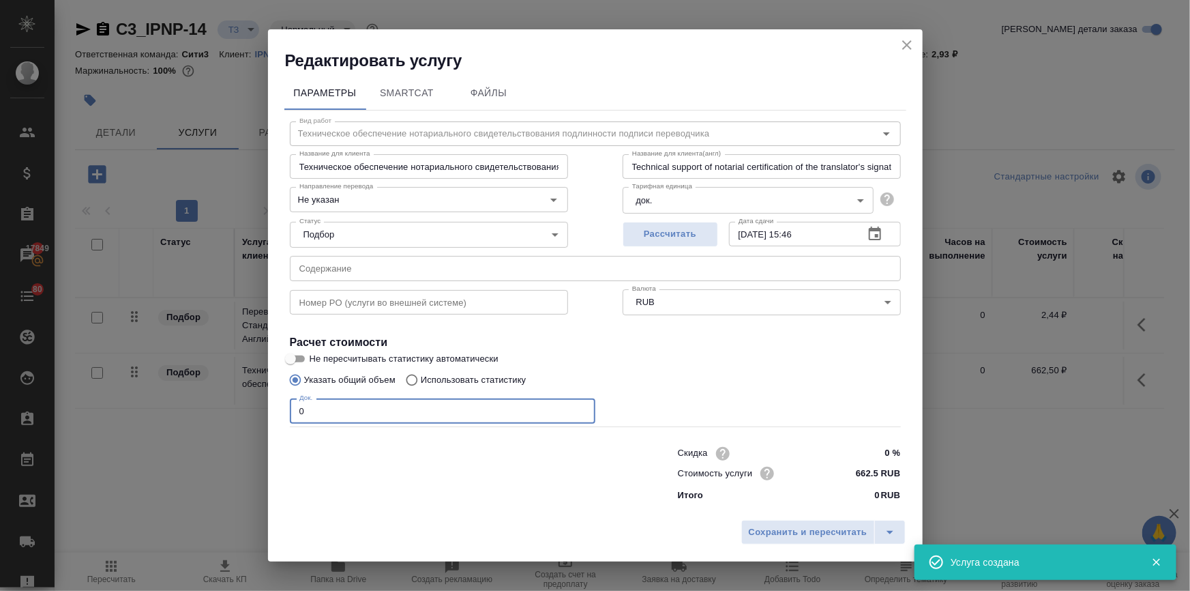
click at [210, 409] on div "Редактировать услугу Параметры SmartCat Файлы Вид работ Техническое обеспечение…" at bounding box center [595, 295] width 1190 height 591
type input "3"
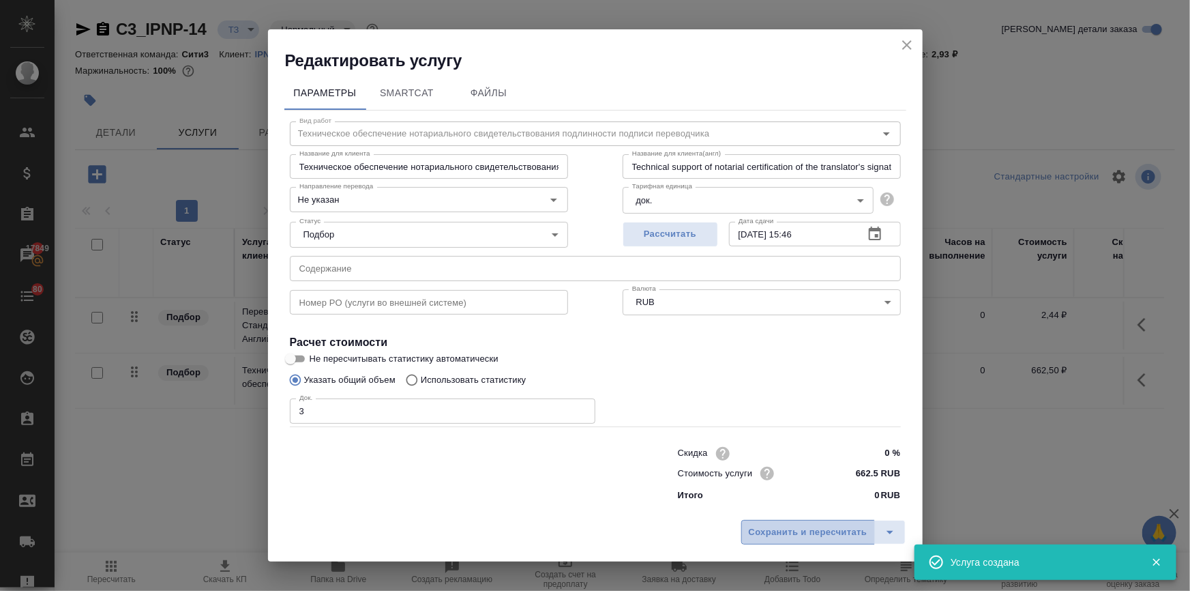
click at [762, 525] on span "Сохранить и пересчитать" at bounding box center [808, 532] width 119 height 16
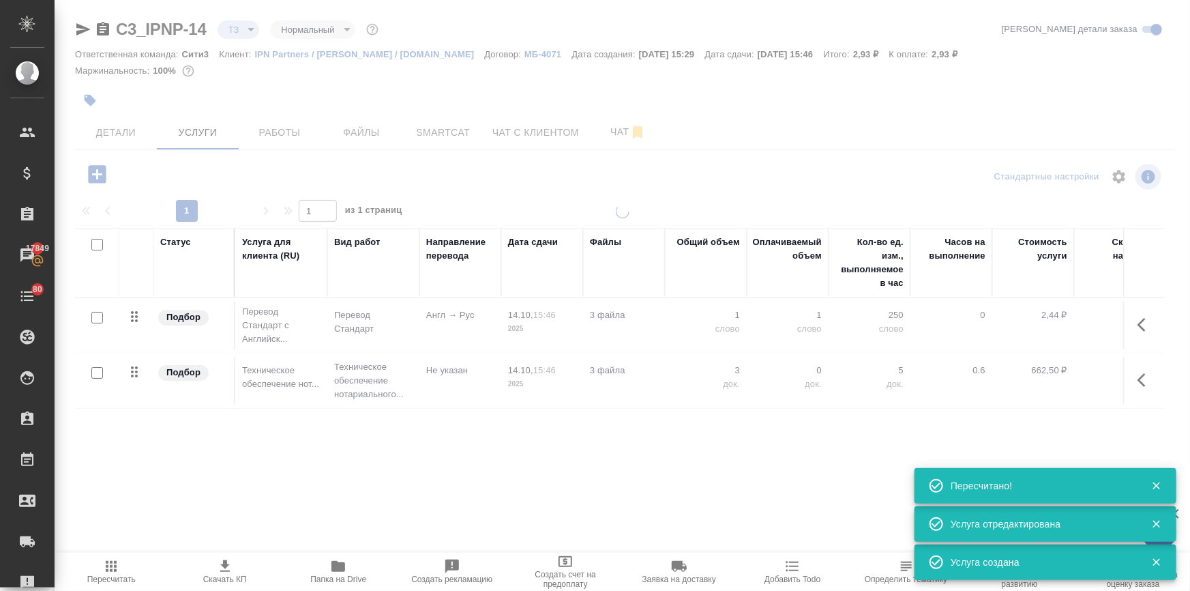
type input "urgent"
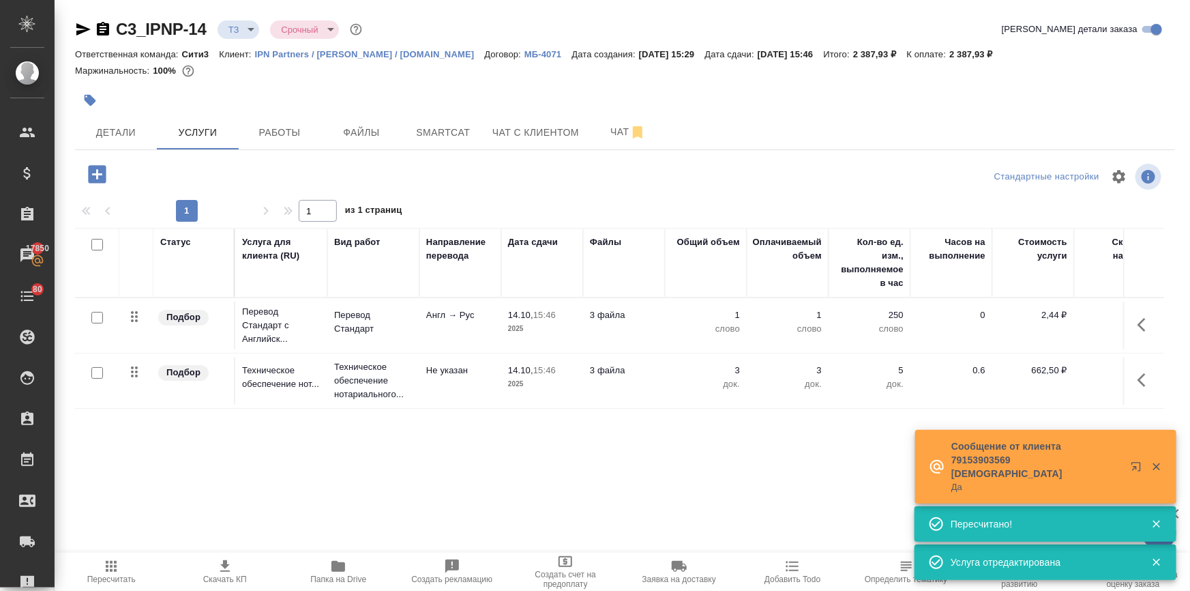
click at [98, 315] on input "checkbox" at bounding box center [97, 318] width 12 height 12
checkbox input "true"
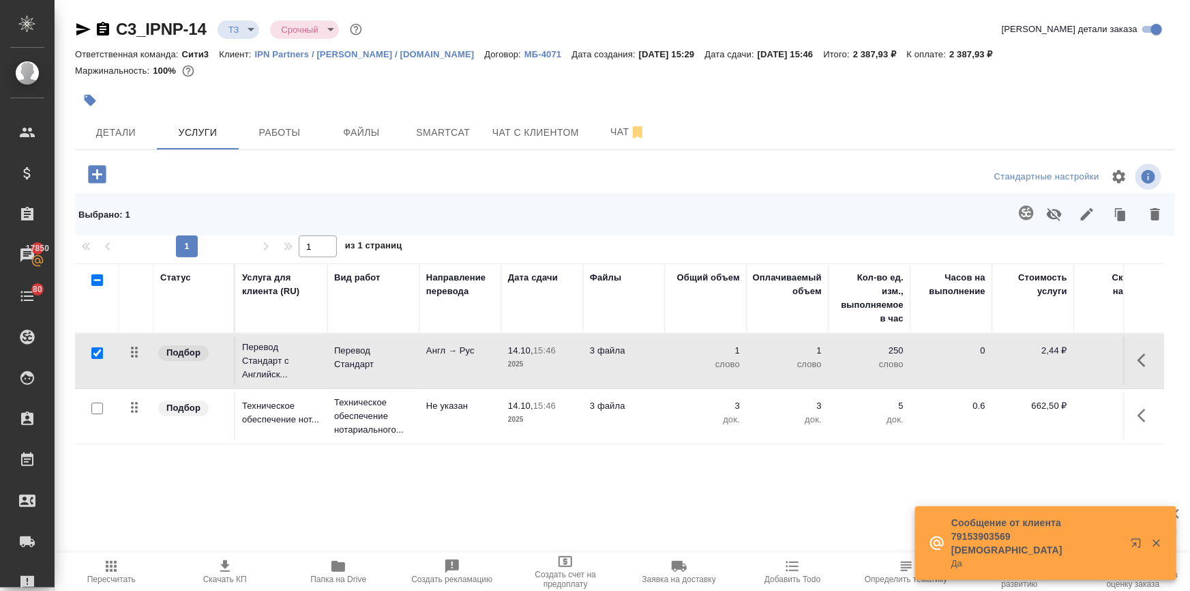
click at [1019, 211] on icon "button" at bounding box center [1026, 212] width 14 height 14
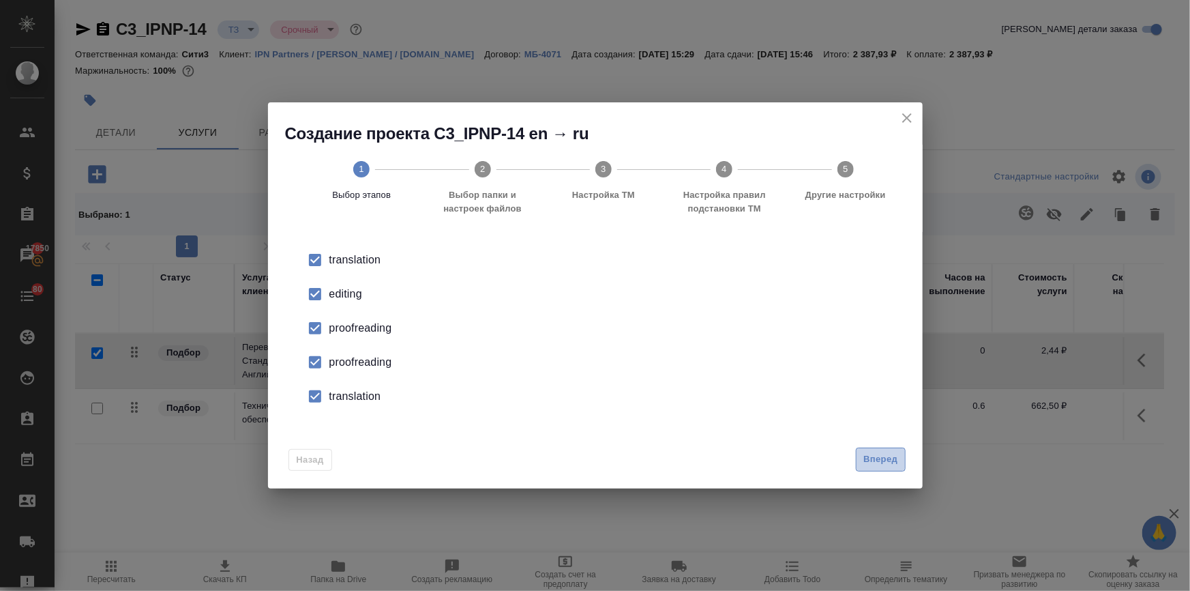
click at [876, 451] on span "Вперед" at bounding box center [880, 459] width 34 height 16
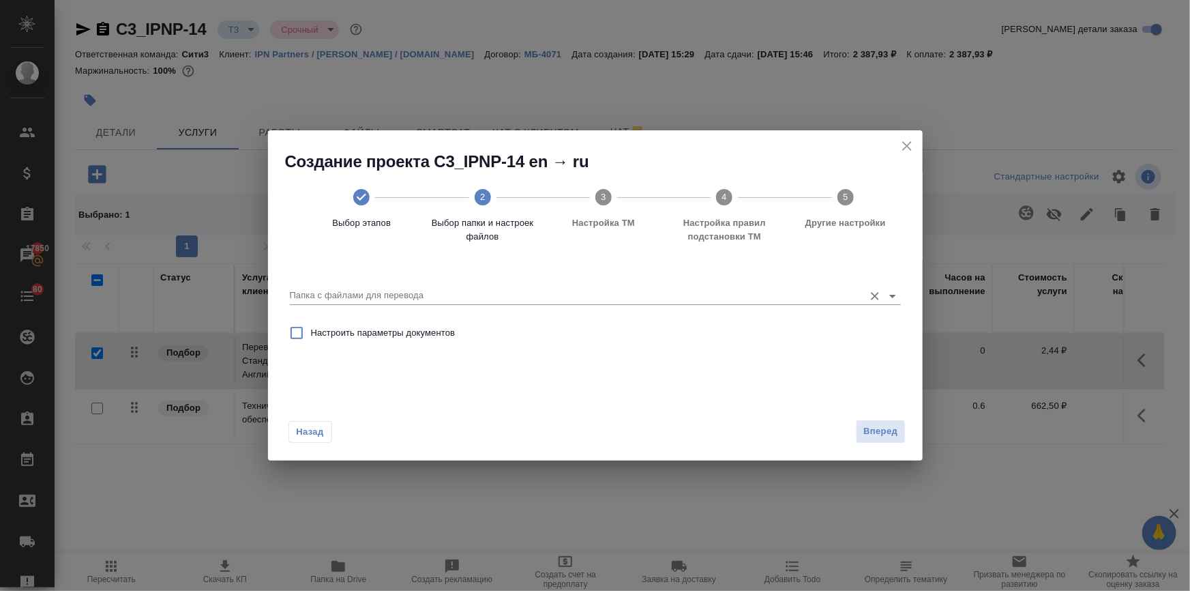
click at [407, 289] on input "Папка с файлами для перевода" at bounding box center [573, 295] width 567 height 16
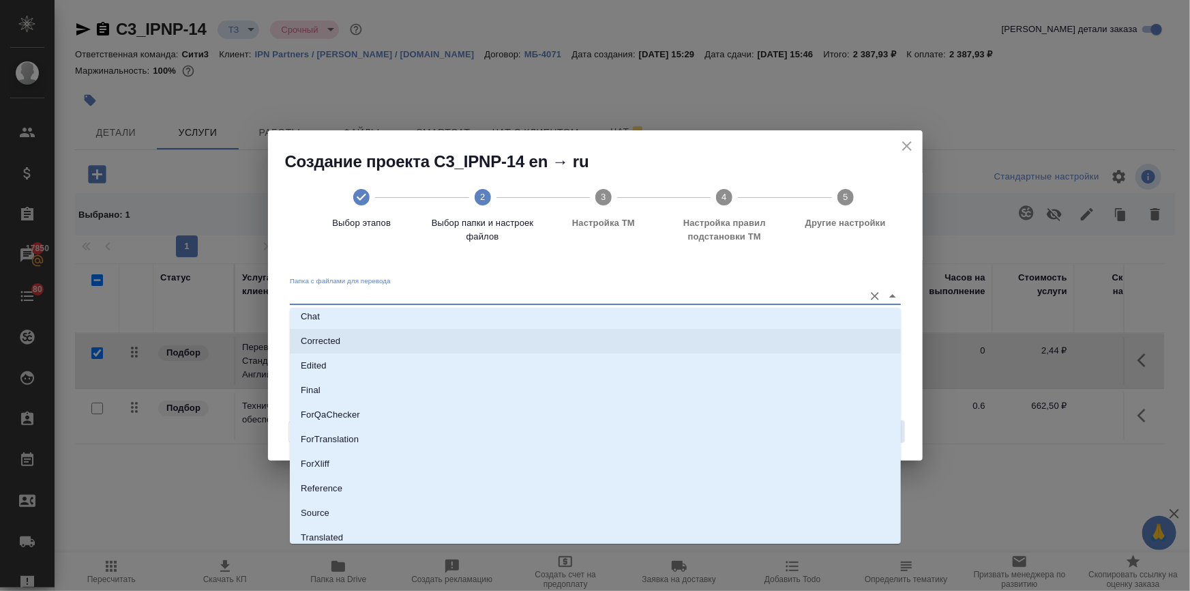
scroll to position [87, 0]
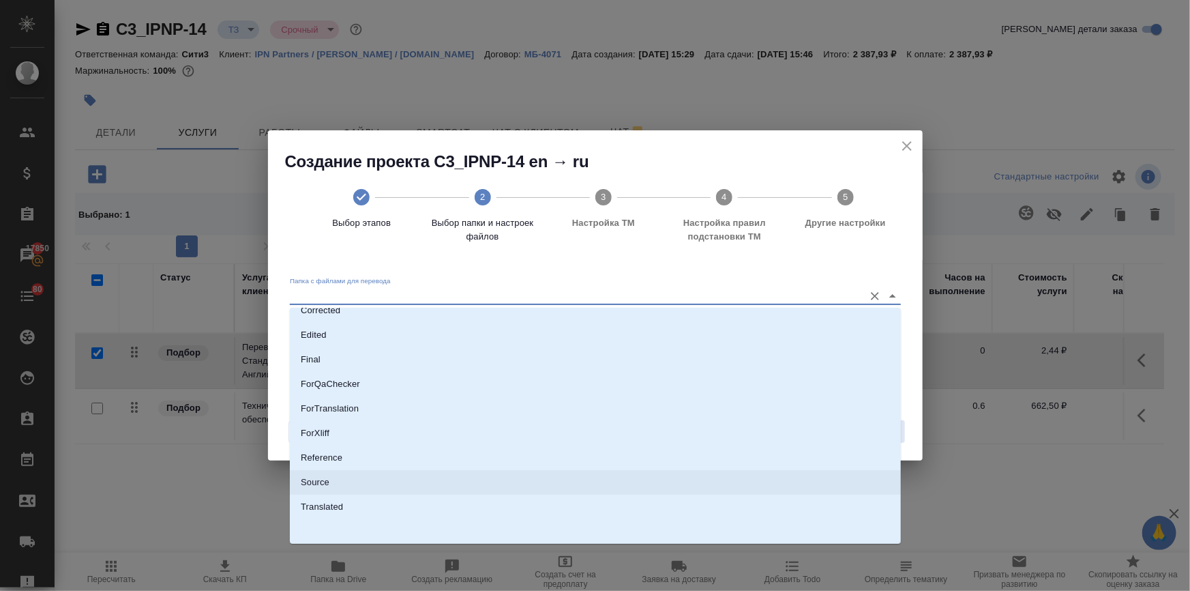
click at [340, 479] on li "Source" at bounding box center [595, 482] width 611 height 25
type input "Source"
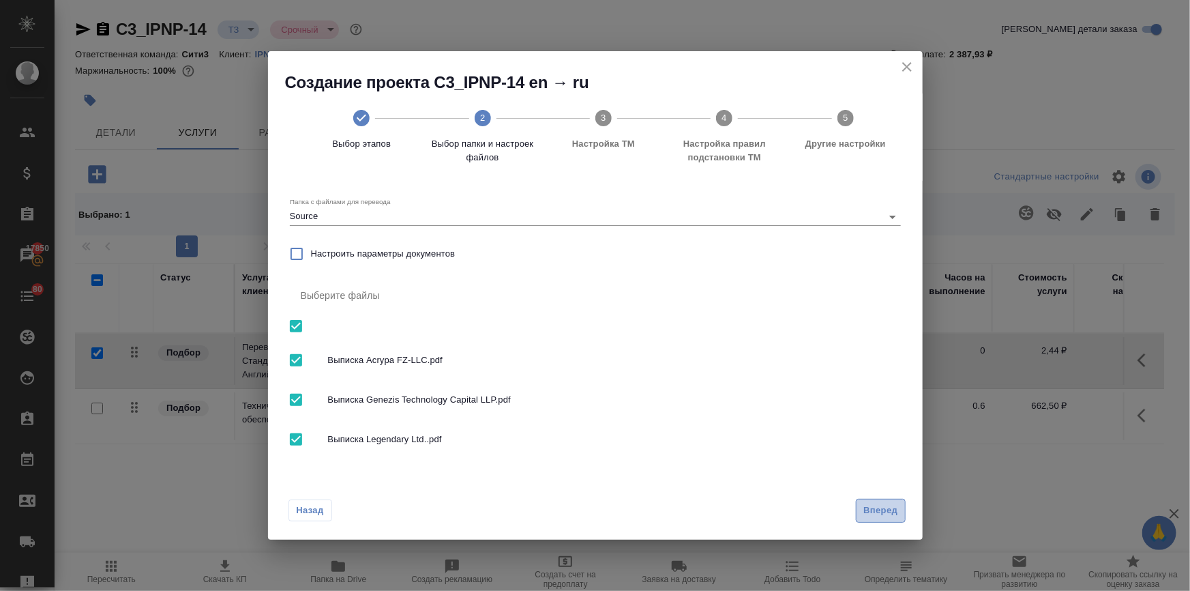
click at [878, 505] on span "Вперед" at bounding box center [880, 511] width 34 height 16
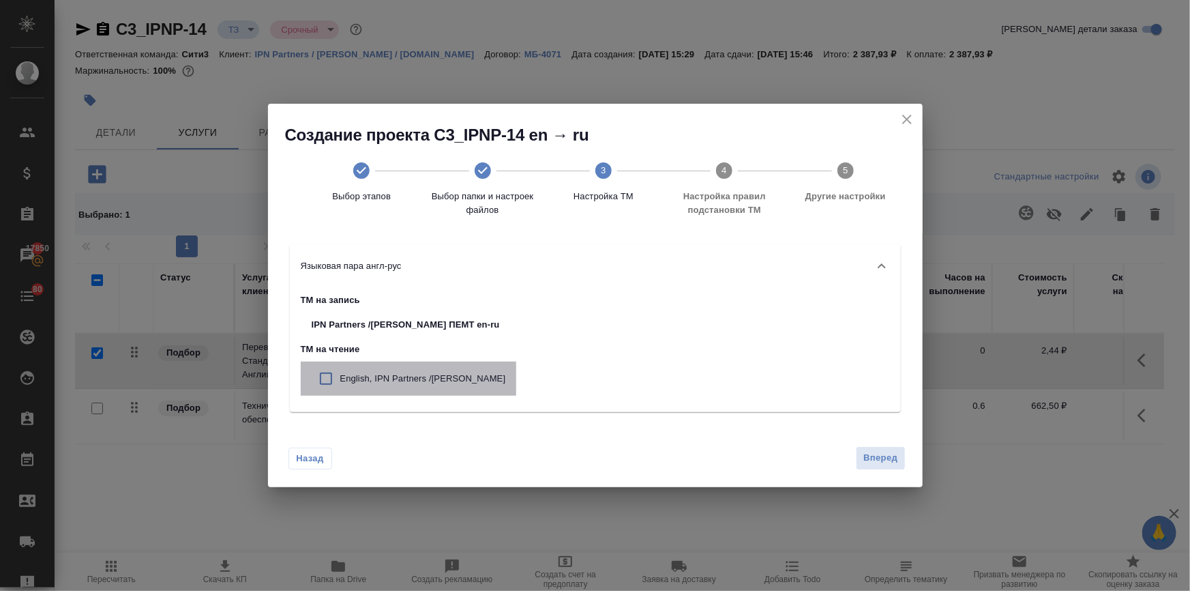
click at [492, 370] on div "English, IPN Partners /АйПиЭн Партнерс" at bounding box center [409, 378] width 216 height 34
checkbox input "true"
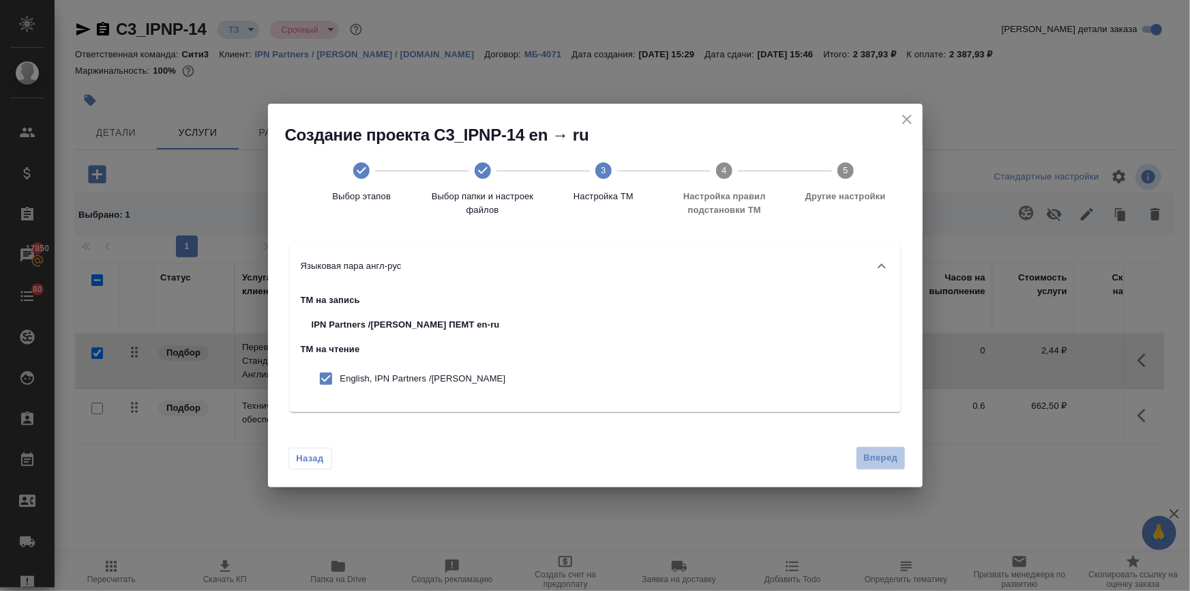
click at [875, 458] on span "Вперед" at bounding box center [880, 458] width 34 height 16
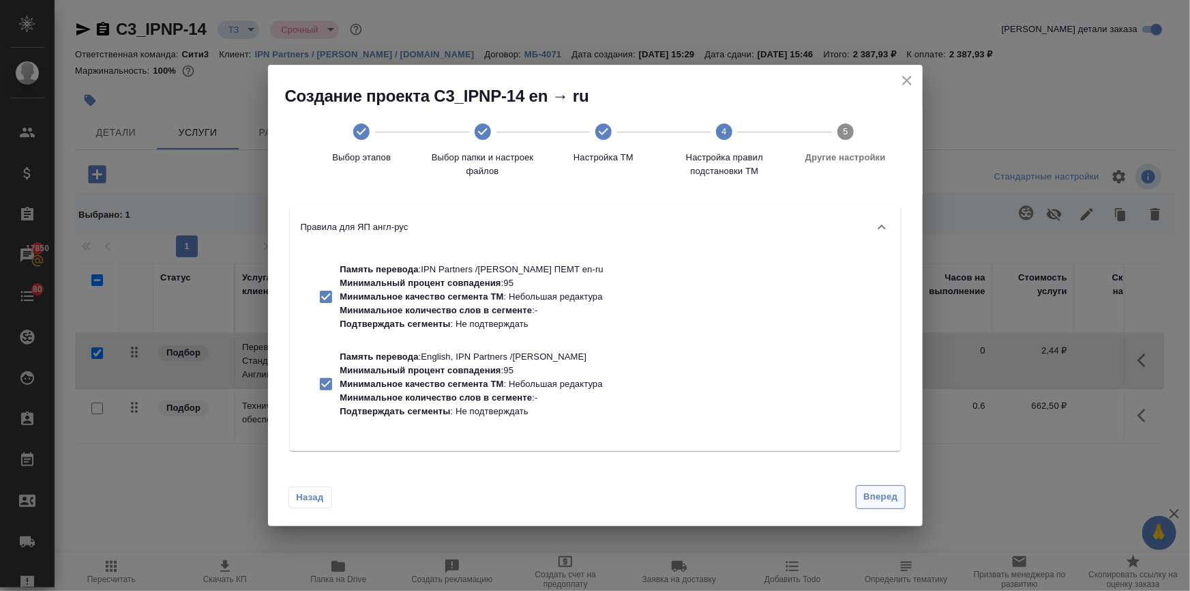
click at [865, 496] on span "Вперед" at bounding box center [880, 497] width 34 height 16
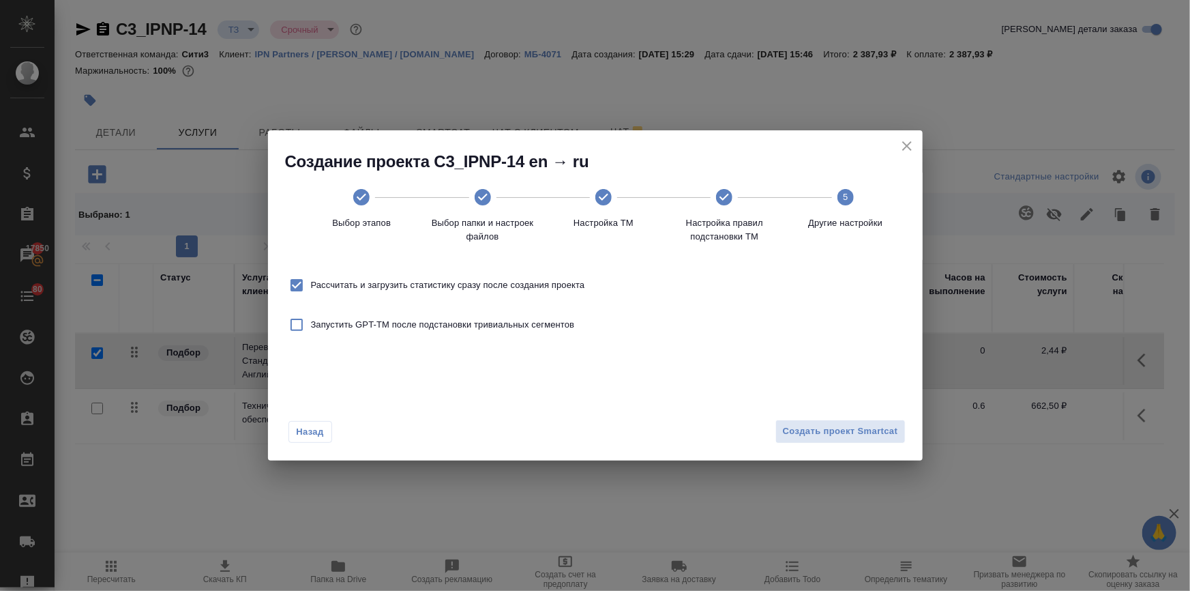
click at [342, 278] on label "Рассчитать и загрузить статистику сразу после создания проекта" at bounding box center [433, 285] width 303 height 29
click at [311, 278] on input "Рассчитать и загрузить статистику сразу после создания проекта" at bounding box center [296, 285] width 29 height 29
checkbox input "false"
click at [827, 431] on span "Создать проект Smartcat" at bounding box center [840, 432] width 115 height 16
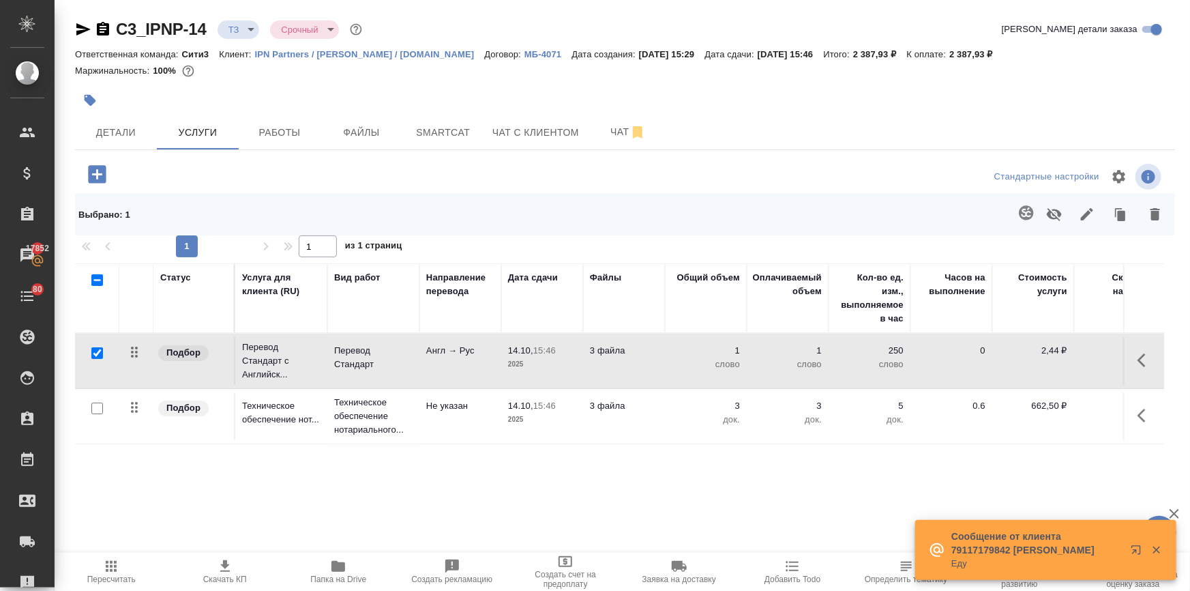
click at [1138, 359] on icon "button" at bounding box center [1146, 360] width 16 height 16
click at [1063, 359] on icon "button" at bounding box center [1069, 360] width 12 height 12
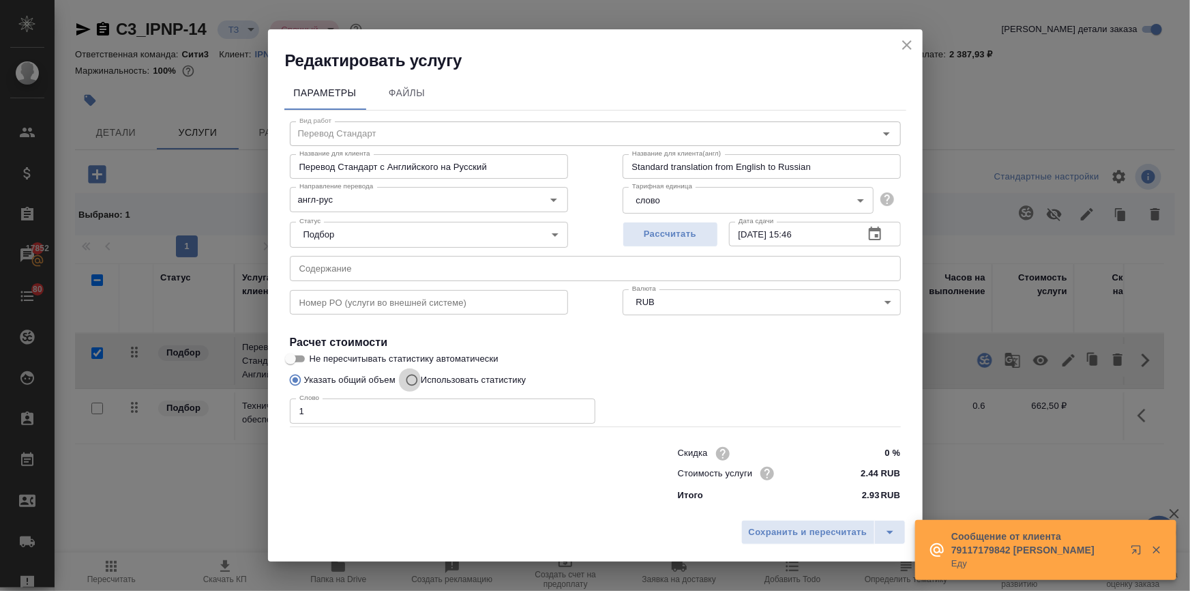
click at [409, 376] on input "Использовать статистику" at bounding box center [410, 380] width 22 height 26
radio input "true"
radio input "false"
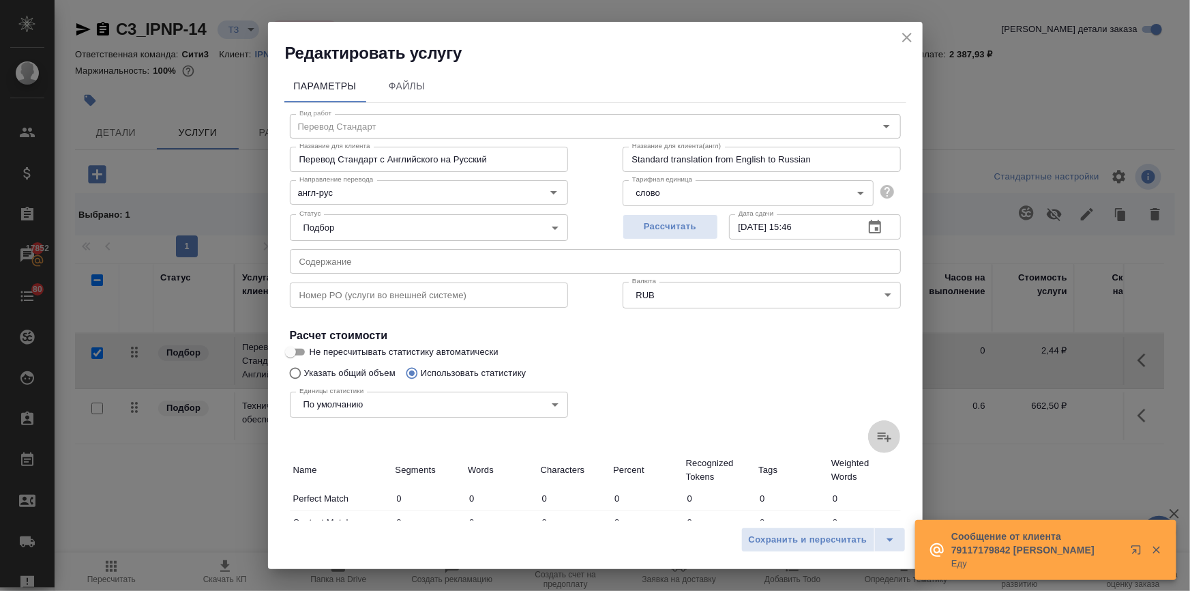
click at [878, 437] on icon at bounding box center [885, 437] width 14 height 10
click at [0, 0] on input "file" at bounding box center [0, 0] width 0 height 0
click at [868, 434] on label at bounding box center [884, 436] width 33 height 33
click at [0, 0] on input "file" at bounding box center [0, 0] width 0 height 0
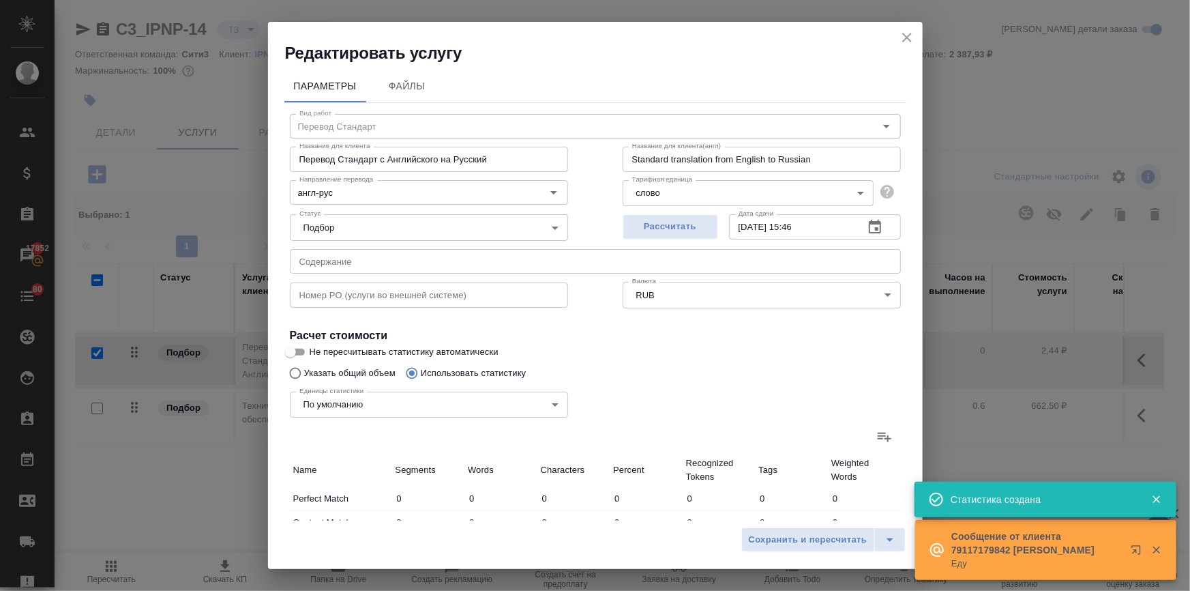
type input "44"
type input "137"
type input "880"
type input "62"
type input "90"
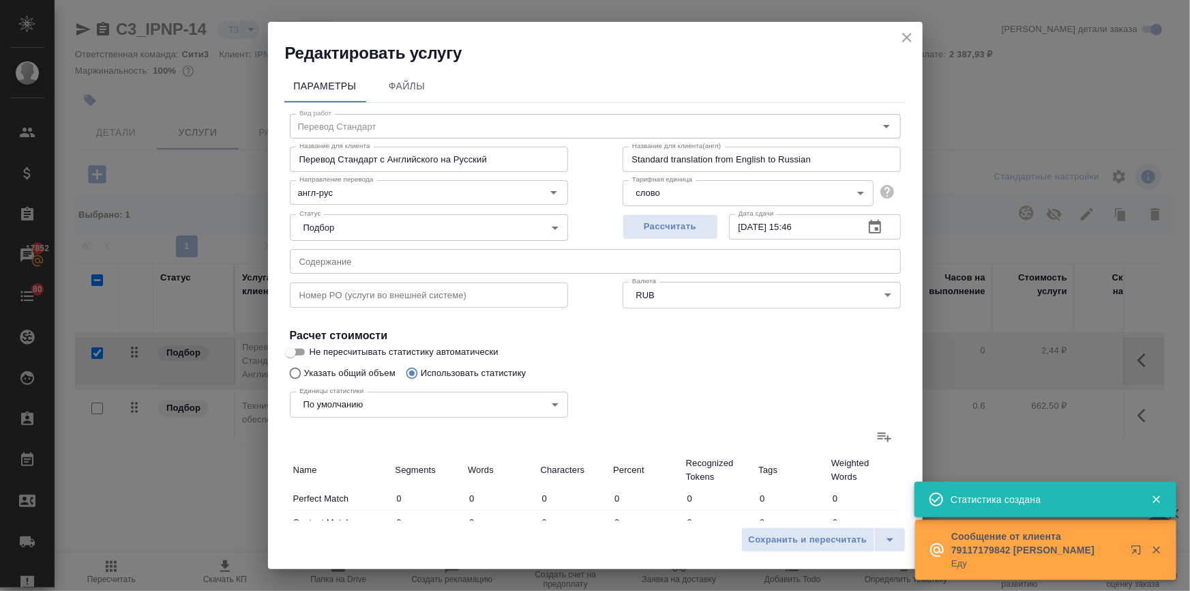
type input "705"
type input "49"
type input "331"
type input "1986"
type input "6"
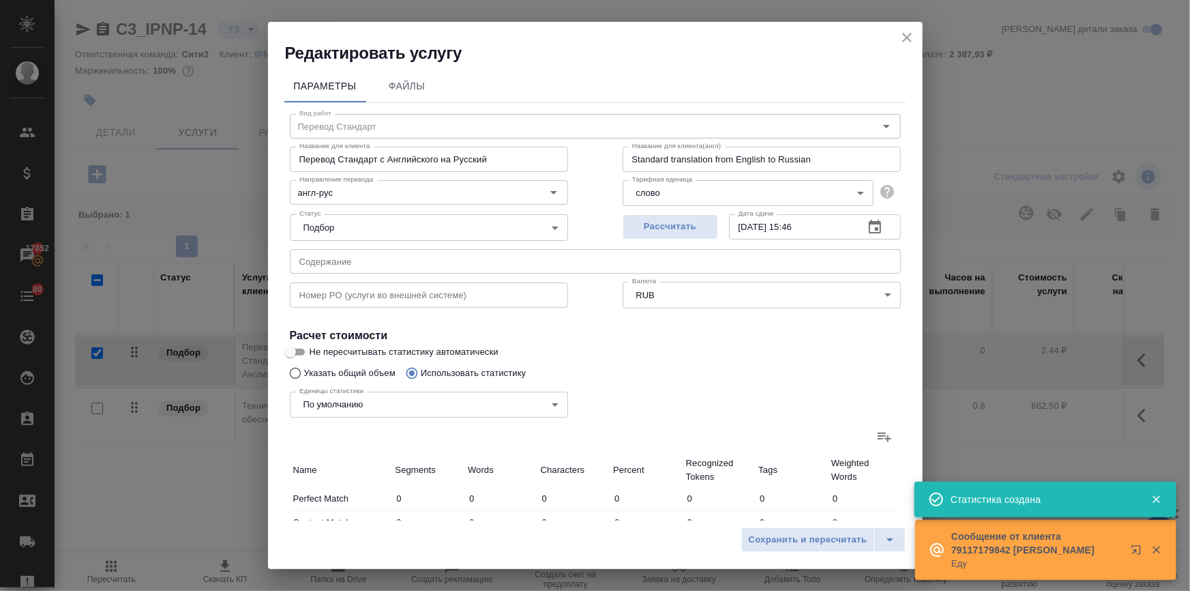
type input "34"
type input "202"
type input "5"
type input "38"
type input "287"
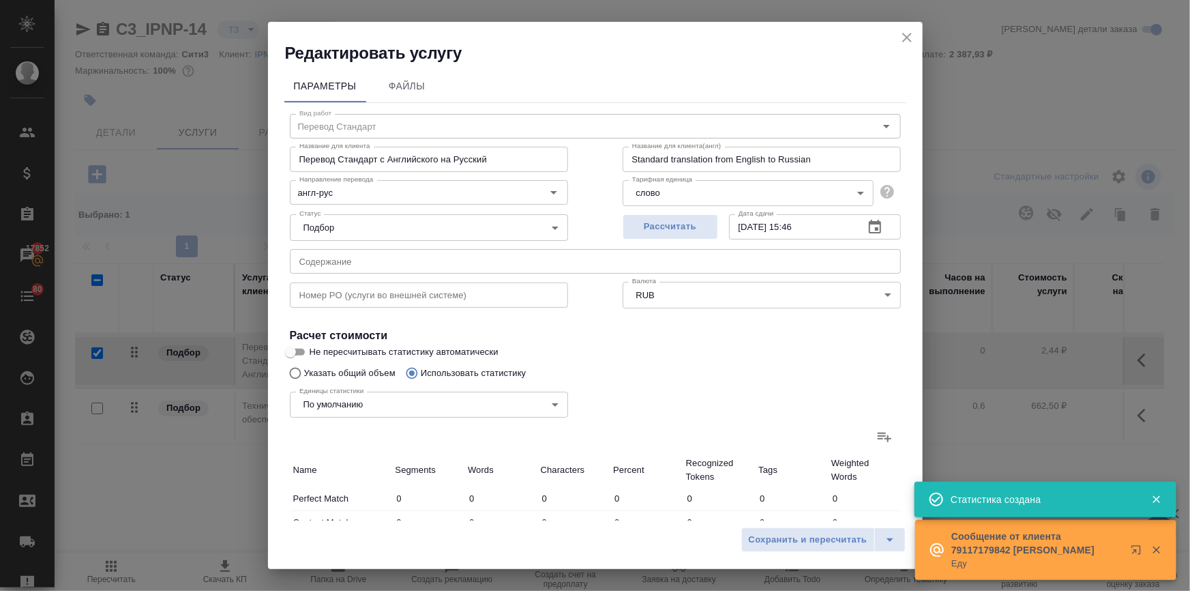
type input "7"
type input "40"
type input "300"
type input "208"
type input "1019"
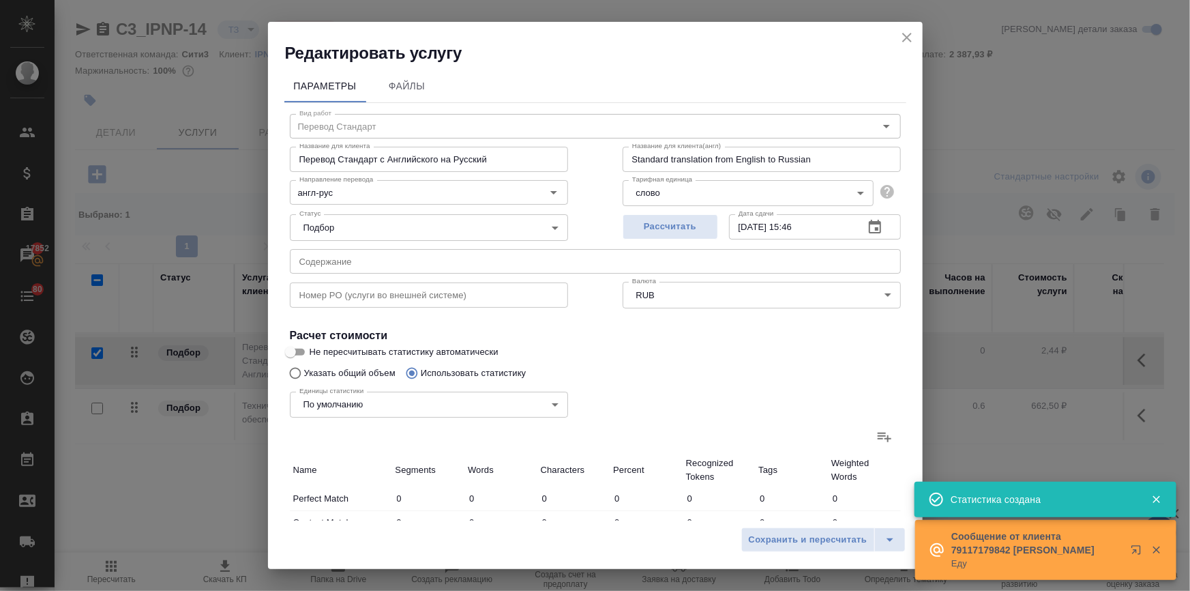
type input "6429"
type input "319"
type input "1599"
type input "10084"
type input "381"
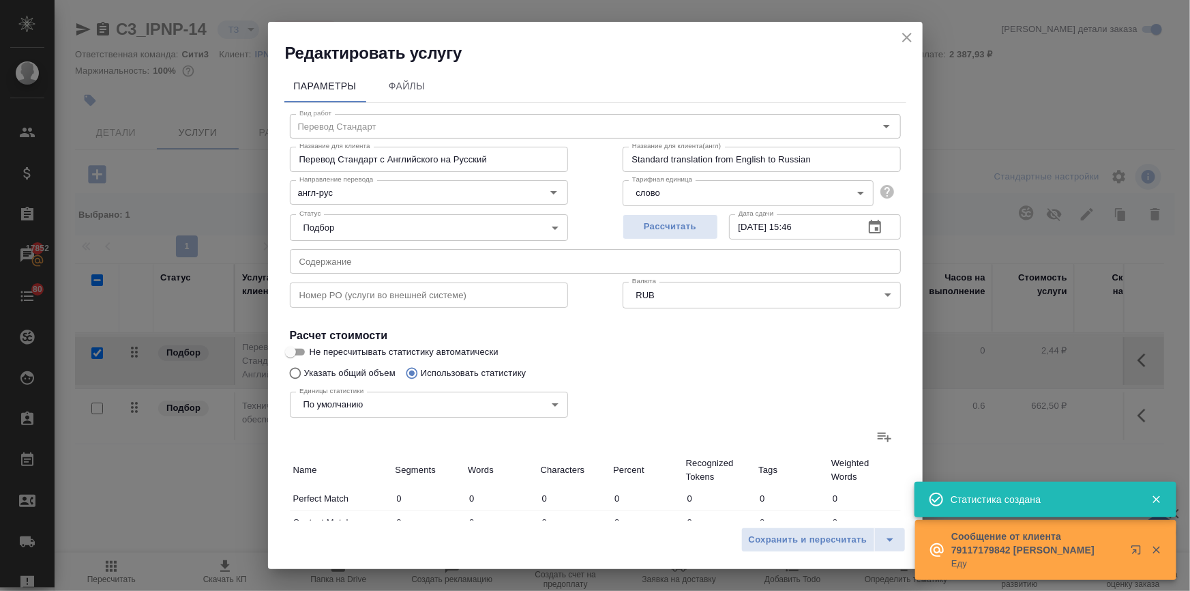
type input "1689"
type input "10789"
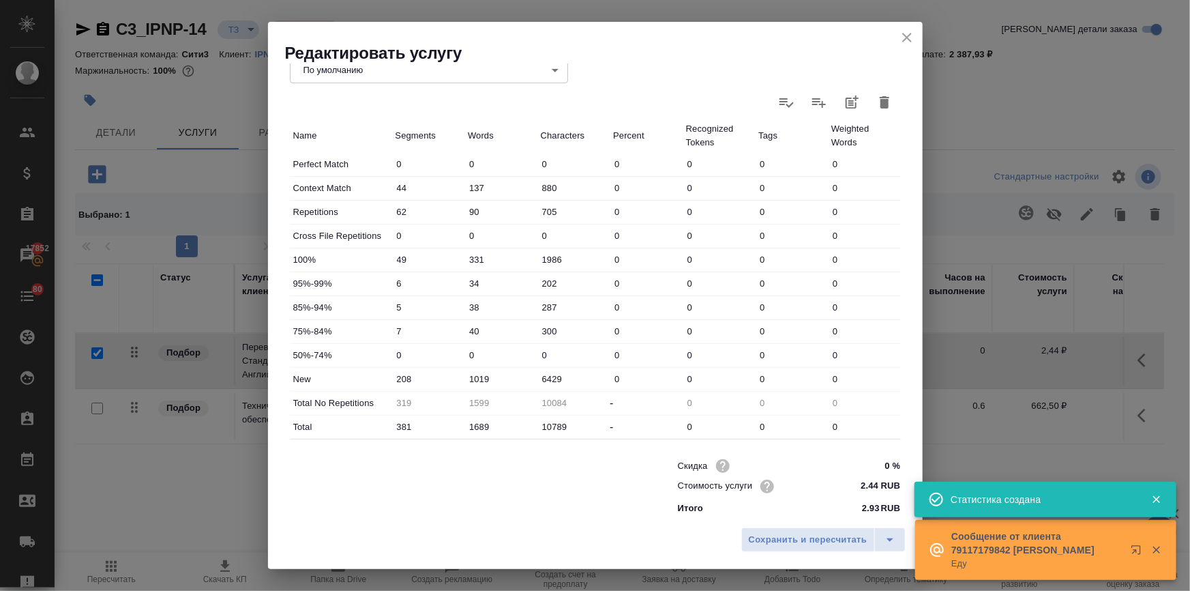
scroll to position [338, 0]
click at [801, 529] on button "Сохранить и пересчитать" at bounding box center [808, 539] width 134 height 25
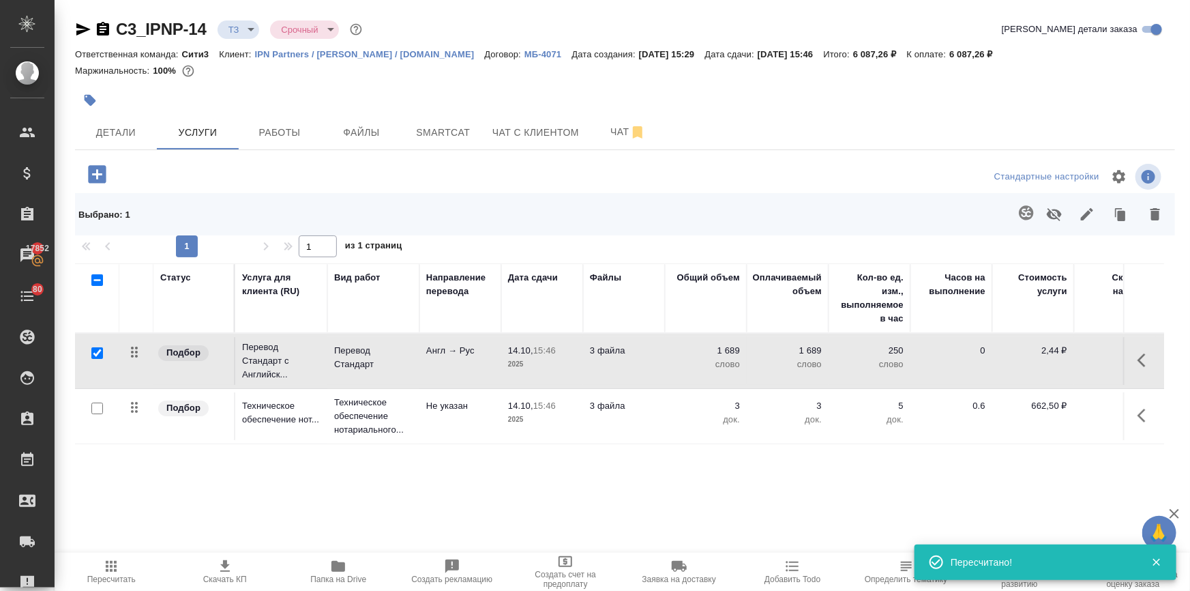
click at [102, 577] on span "Пересчитать" at bounding box center [111, 579] width 48 height 10
click at [608, 128] on span "Чат" at bounding box center [627, 131] width 65 height 17
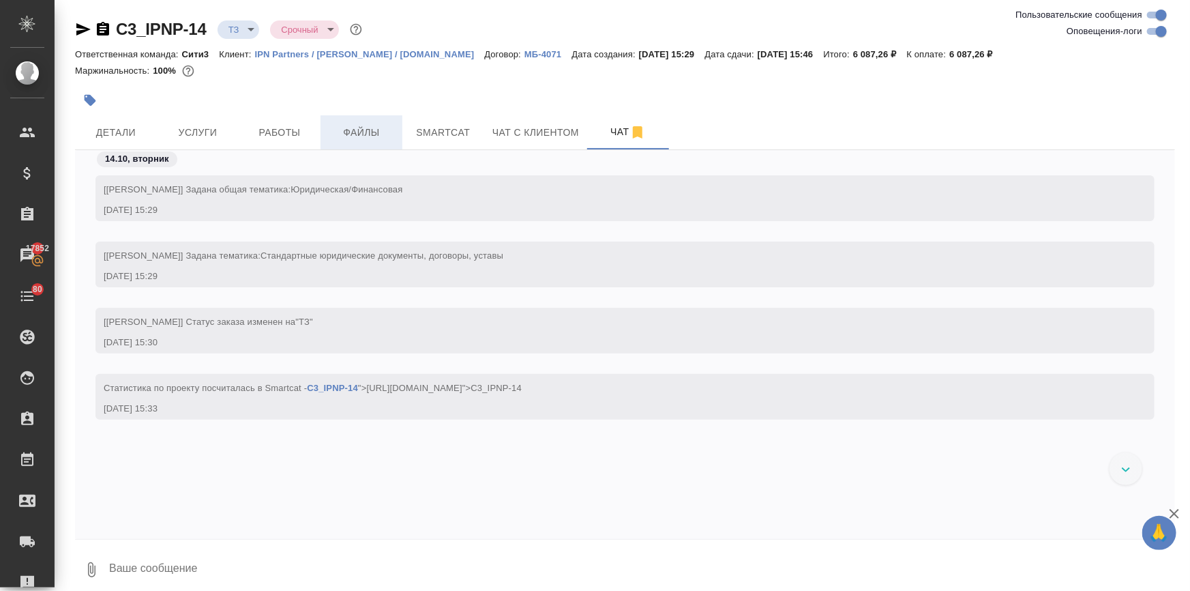
click at [337, 125] on span "Файлы" at bounding box center [361, 132] width 65 height 17
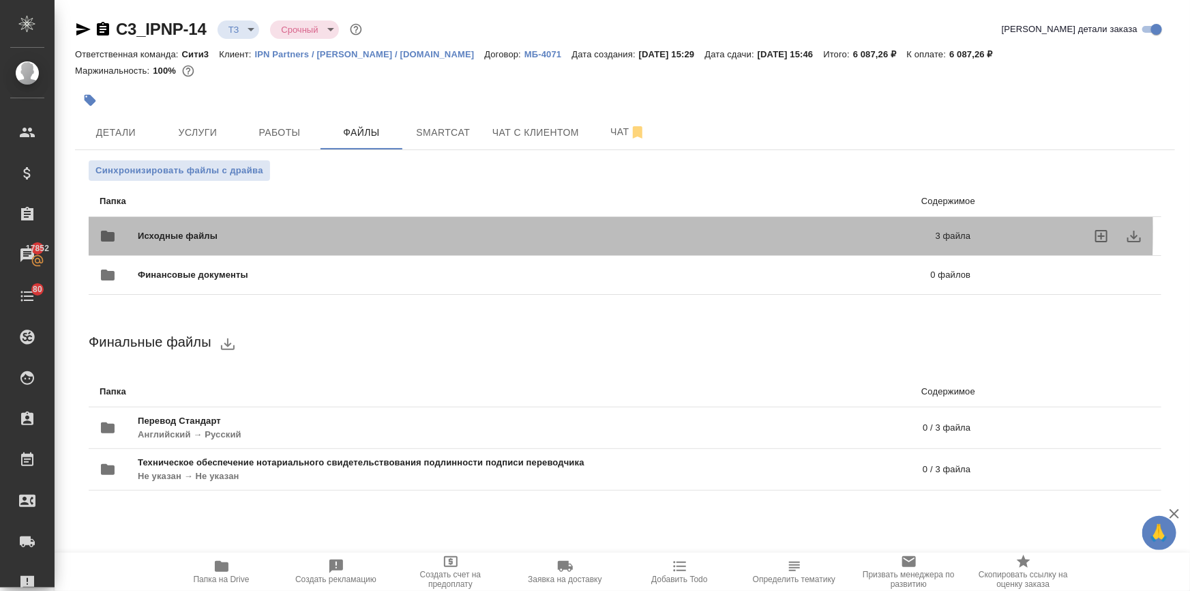
click at [196, 231] on span "Исходные файлы" at bounding box center [357, 236] width 439 height 14
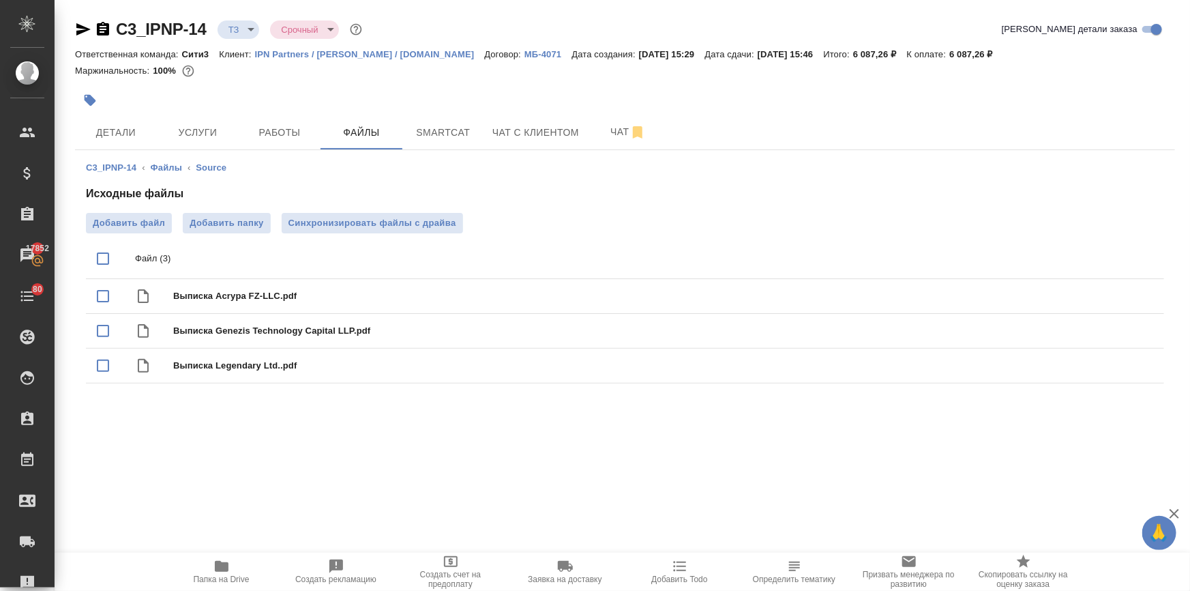
click at [213, 113] on div at bounding box center [441, 100] width 733 height 30
click at [207, 129] on span "Услуги" at bounding box center [197, 132] width 65 height 17
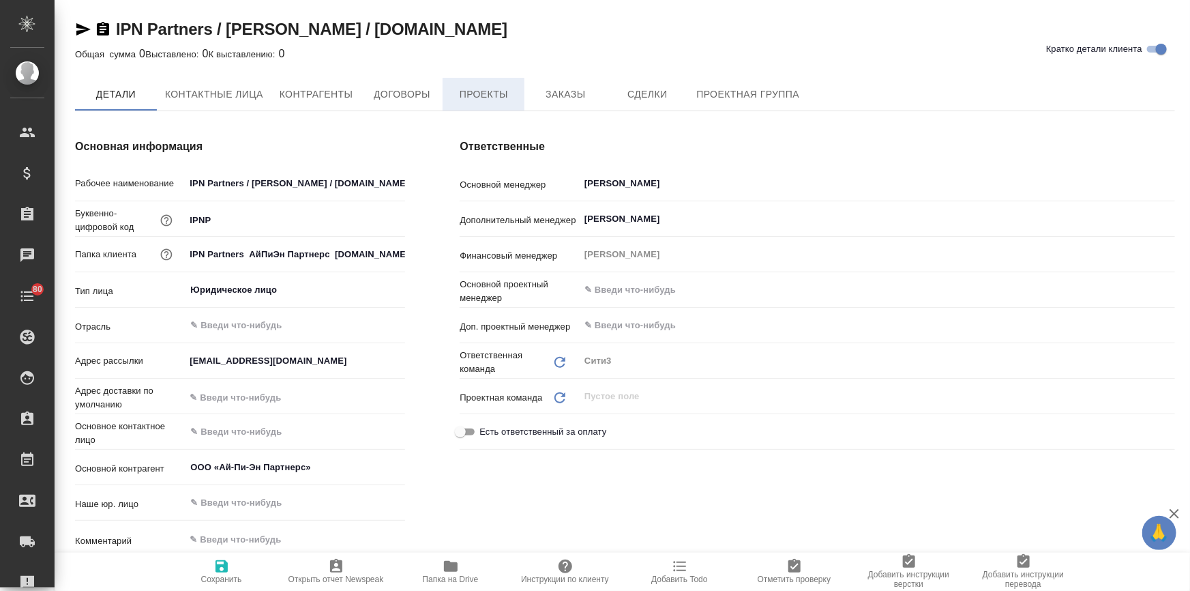
click at [484, 91] on span "Проекты" at bounding box center [483, 94] width 65 height 17
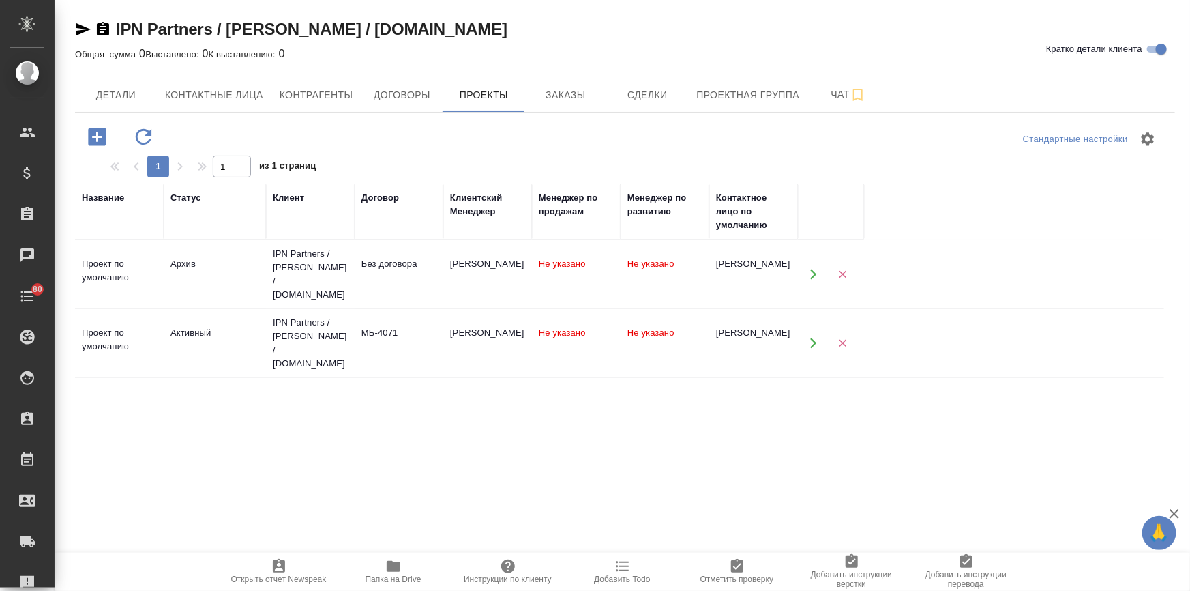
click at [293, 371] on td "IPN Partners / [PERSON_NAME] / [DOMAIN_NAME]" at bounding box center [310, 343] width 89 height 68
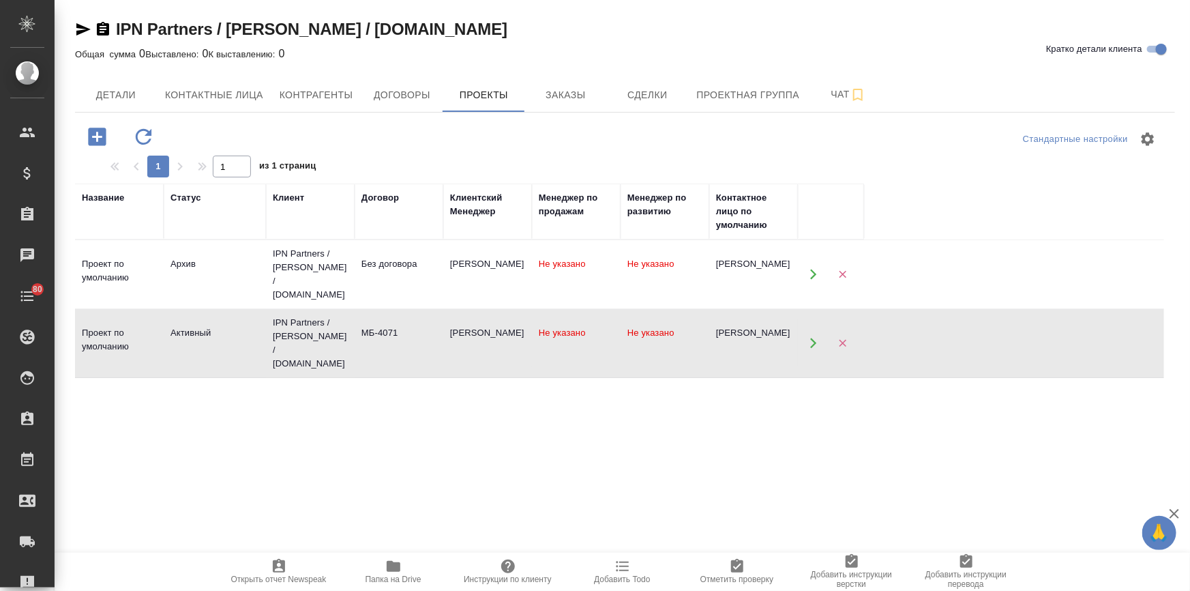
click at [293, 354] on div "IPN Partners / [PERSON_NAME] / [DOMAIN_NAME]" at bounding box center [310, 343] width 75 height 55
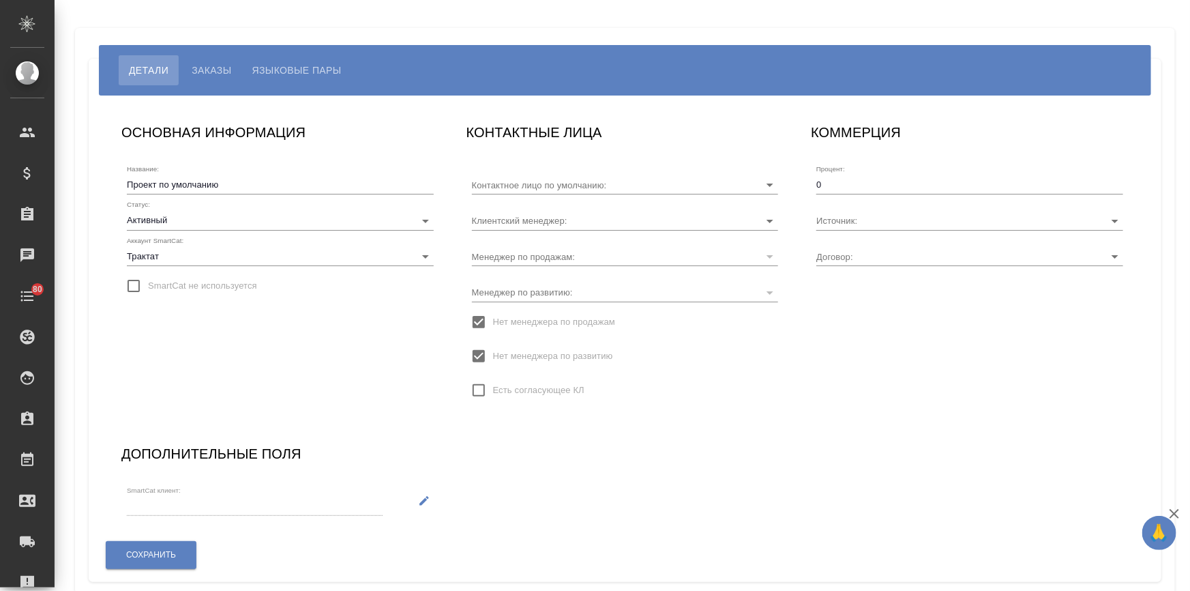
type input "[PERSON_NAME]"
type input "МБ-4071"
type input "[PERSON_NAME]"
click at [837, 211] on input "Источник:" at bounding box center [947, 220] width 263 height 18
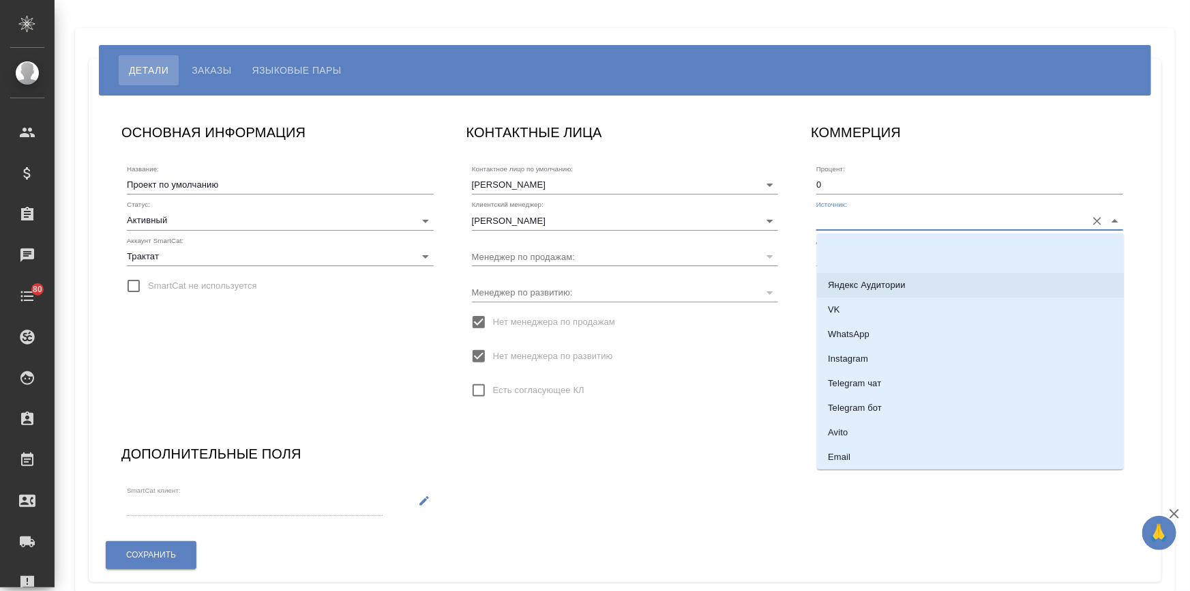
scroll to position [248, 0]
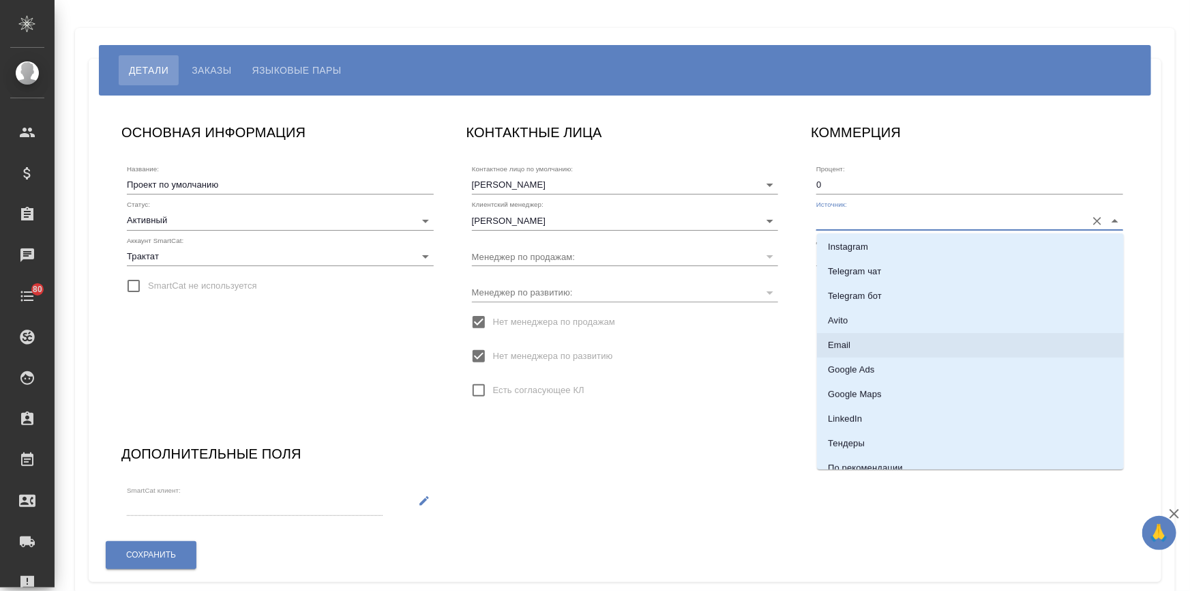
click at [851, 340] on li "Email" at bounding box center [970, 345] width 307 height 25
type input "Email"
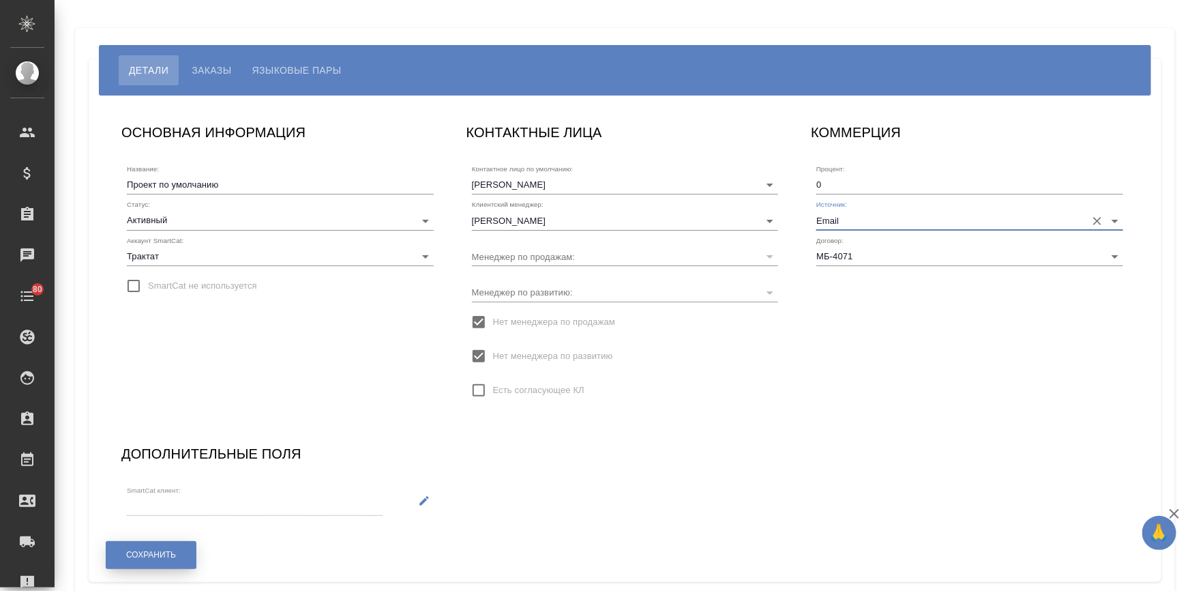
click at [166, 551] on span "Сохранить" at bounding box center [151, 555] width 50 height 12
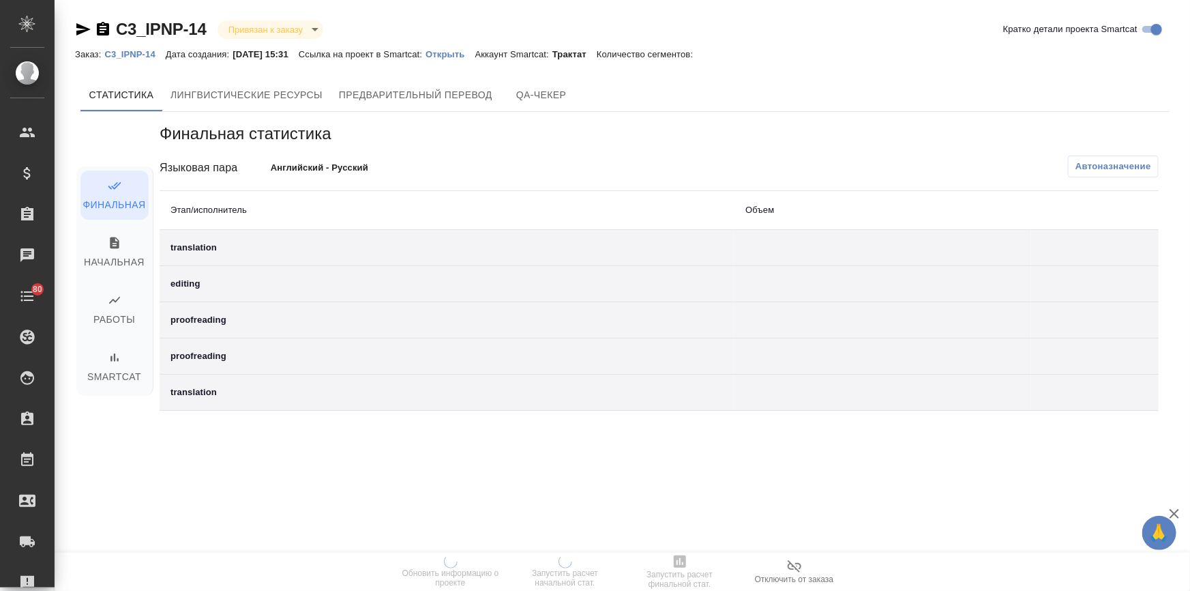
click at [473, 54] on p "Открыть" at bounding box center [450, 54] width 49 height 10
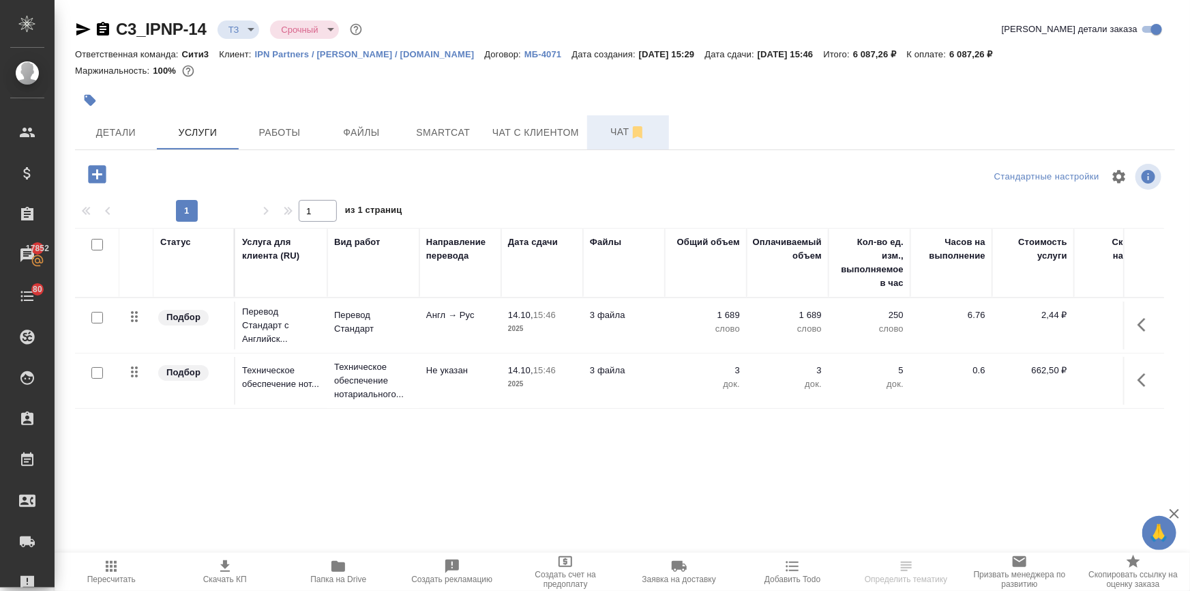
click at [597, 130] on span "Чат" at bounding box center [627, 131] width 65 height 17
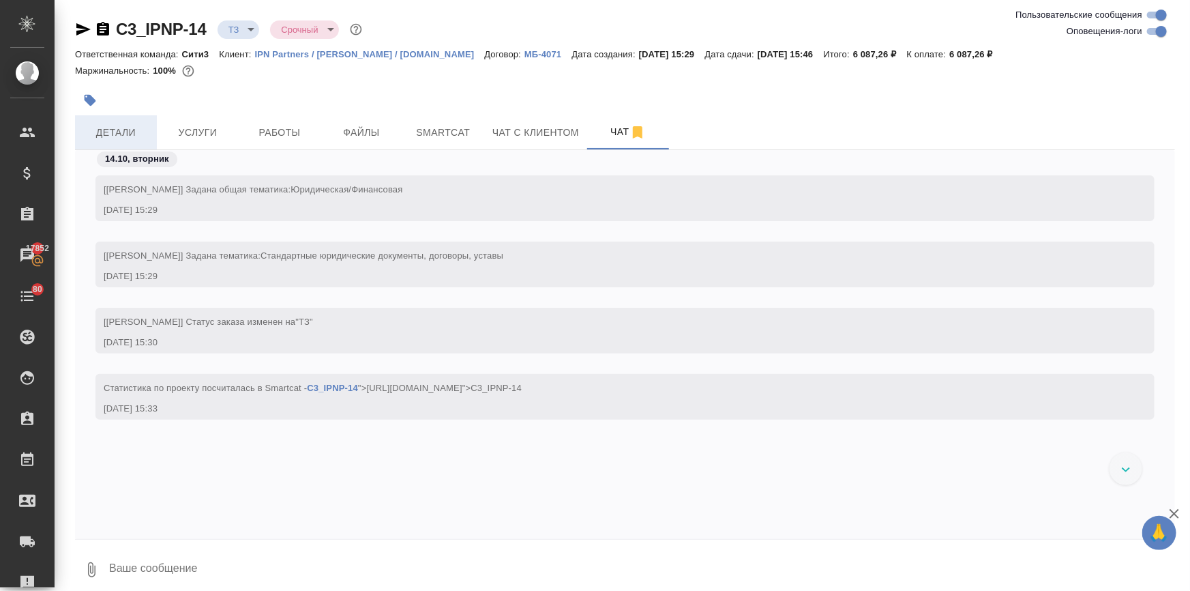
click at [119, 136] on span "Детали" at bounding box center [115, 132] width 65 height 17
select select "RU"
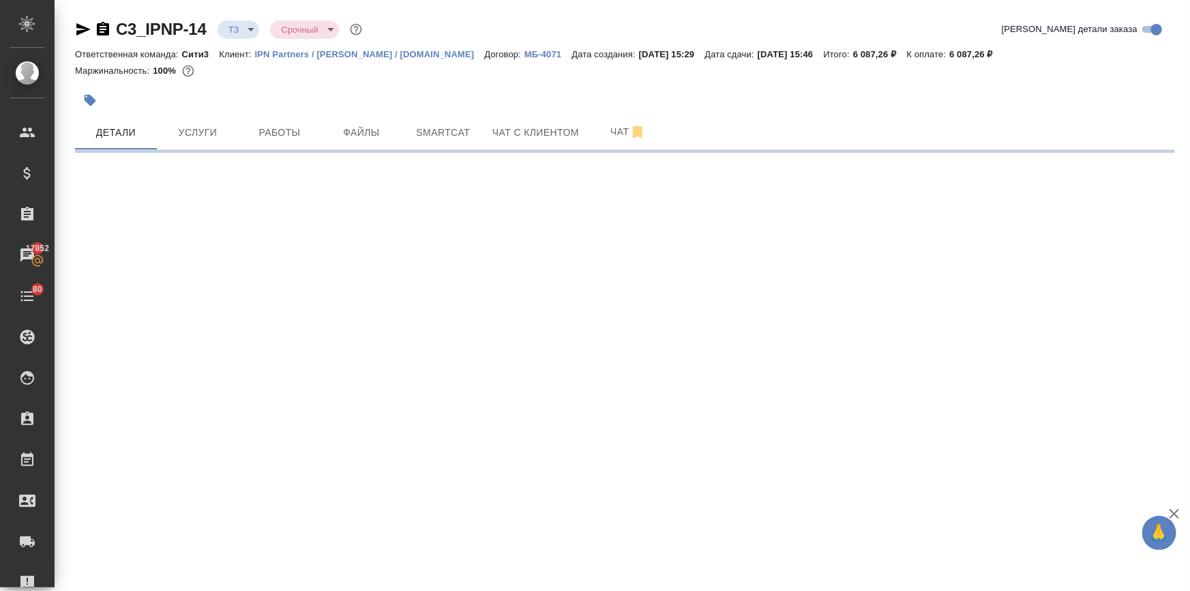
select select "RU"
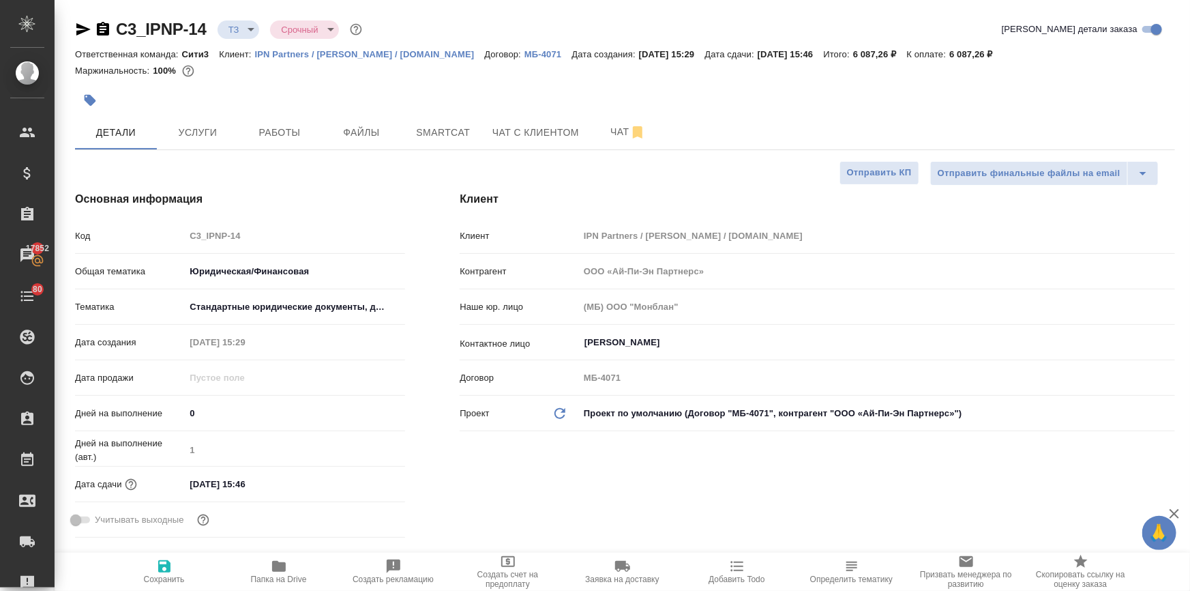
type textarea "x"
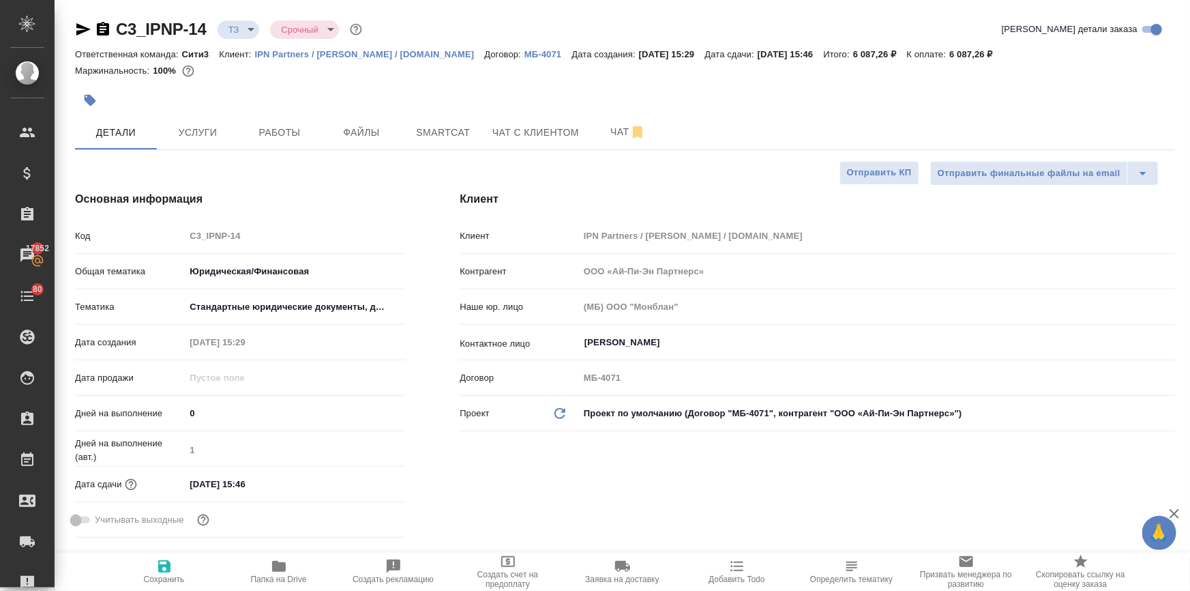
type textarea "x"
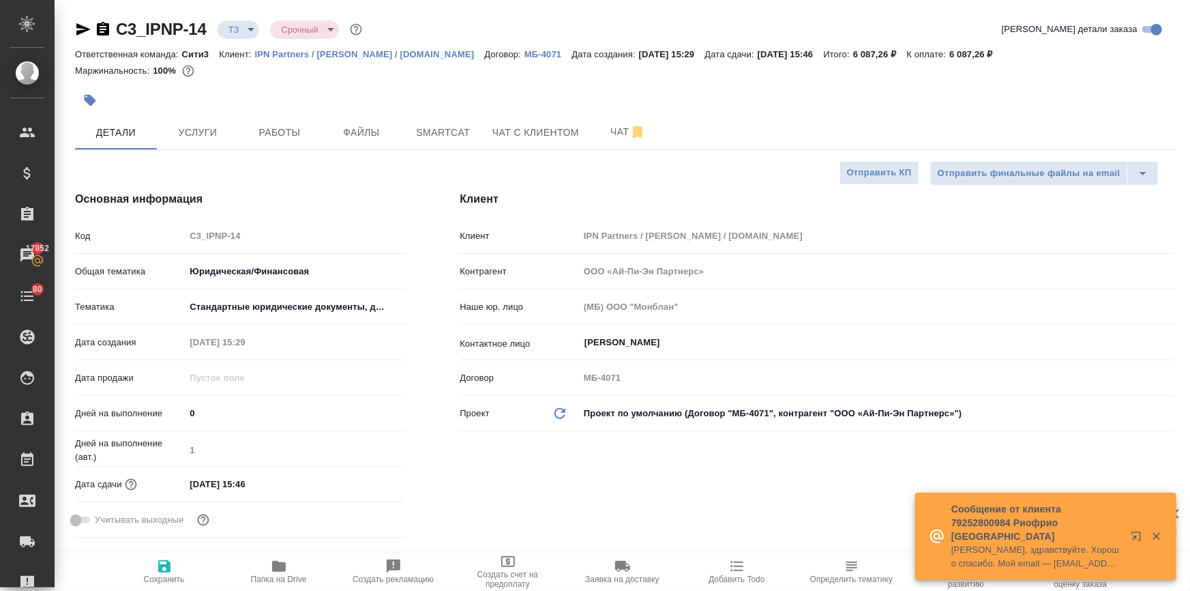
click at [411, 51] on p "IPN Partners / [PERSON_NAME] / [DOMAIN_NAME]" at bounding box center [370, 54] width 230 height 10
type textarea "x"
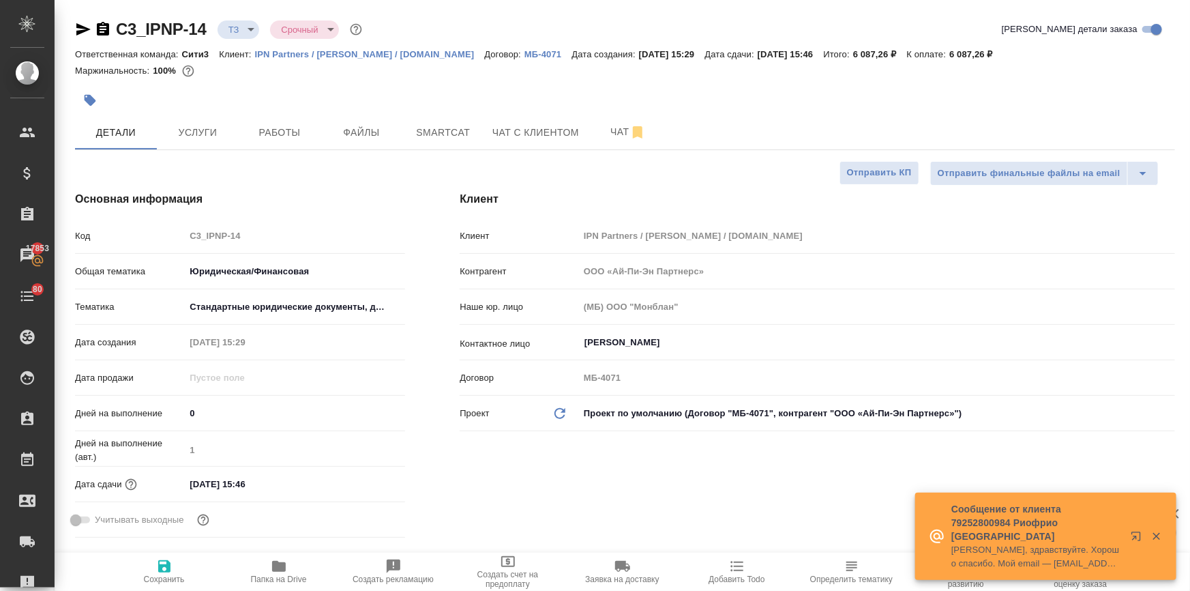
type textarea "x"
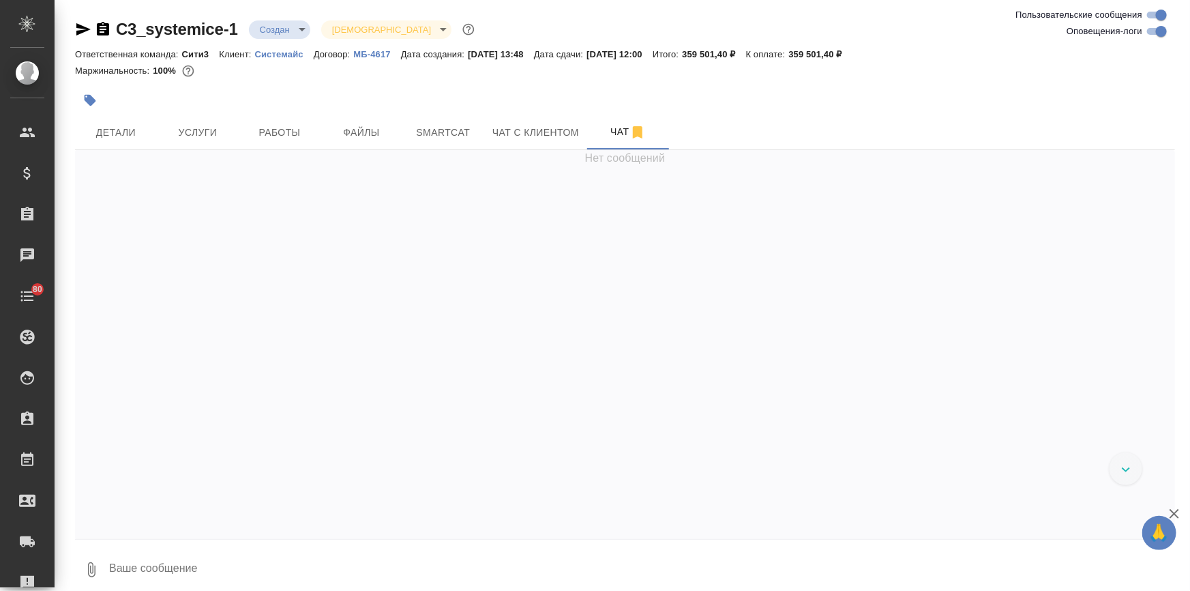
scroll to position [3560, 0]
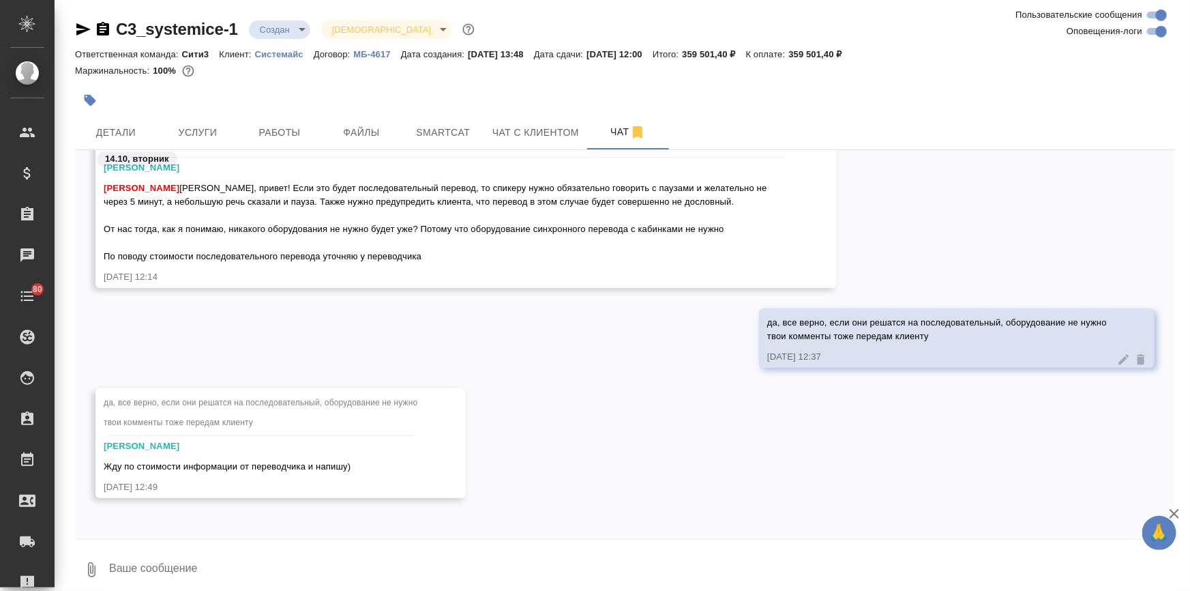
click at [161, 566] on textarea at bounding box center [641, 569] width 1067 height 46
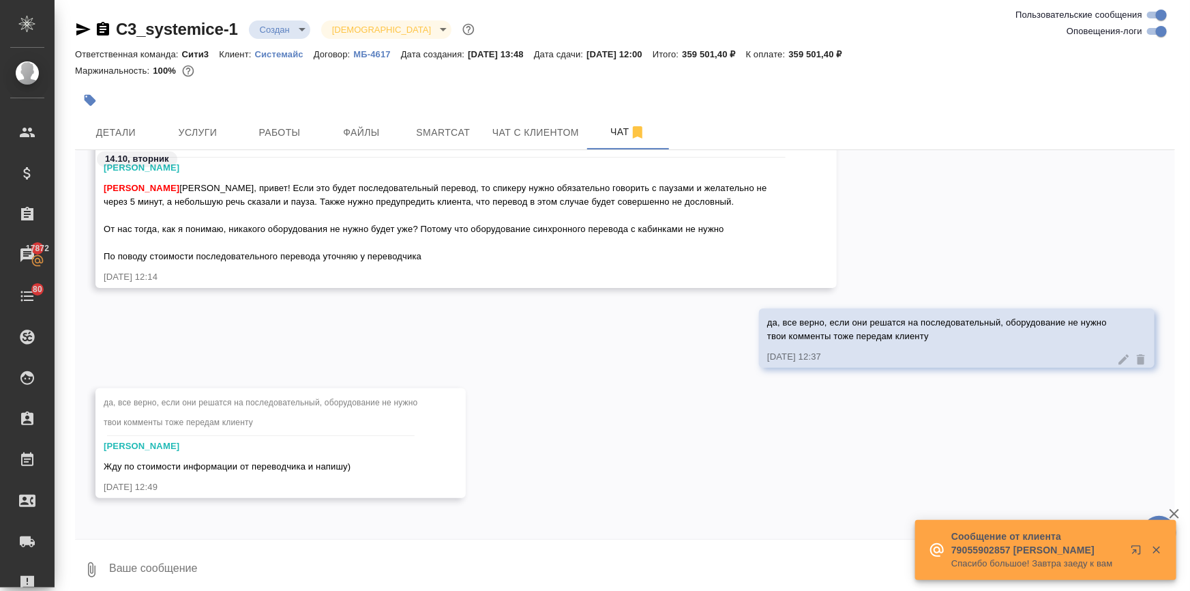
click at [174, 563] on textarea at bounding box center [641, 569] width 1067 height 46
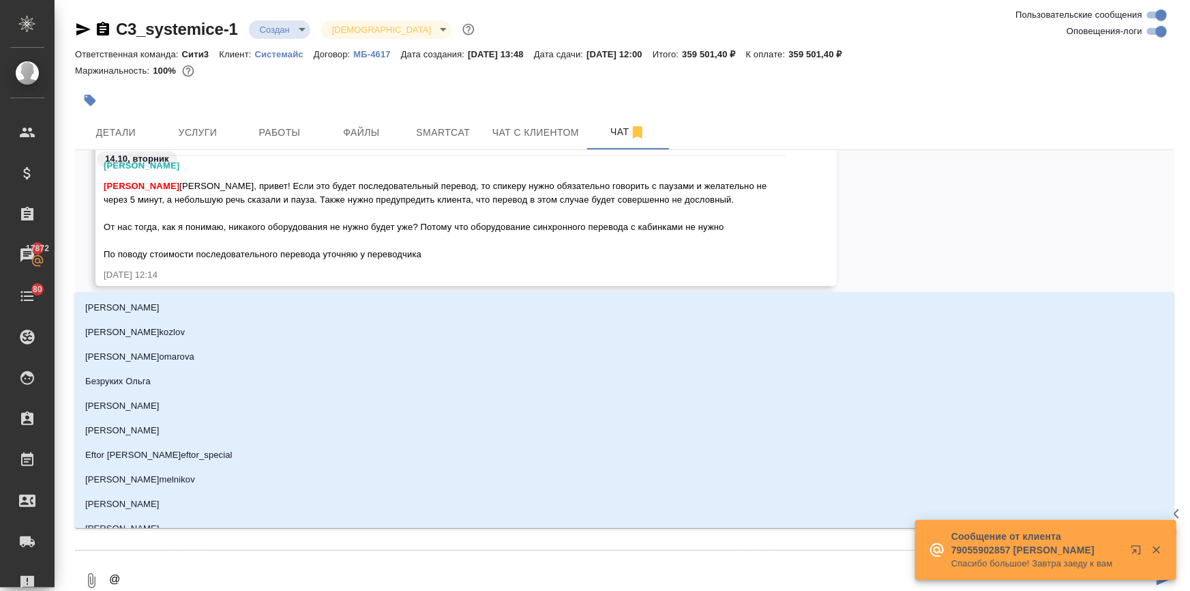
type textarea "@ф"
type input "ф"
type textarea "@фе"
type input "фе"
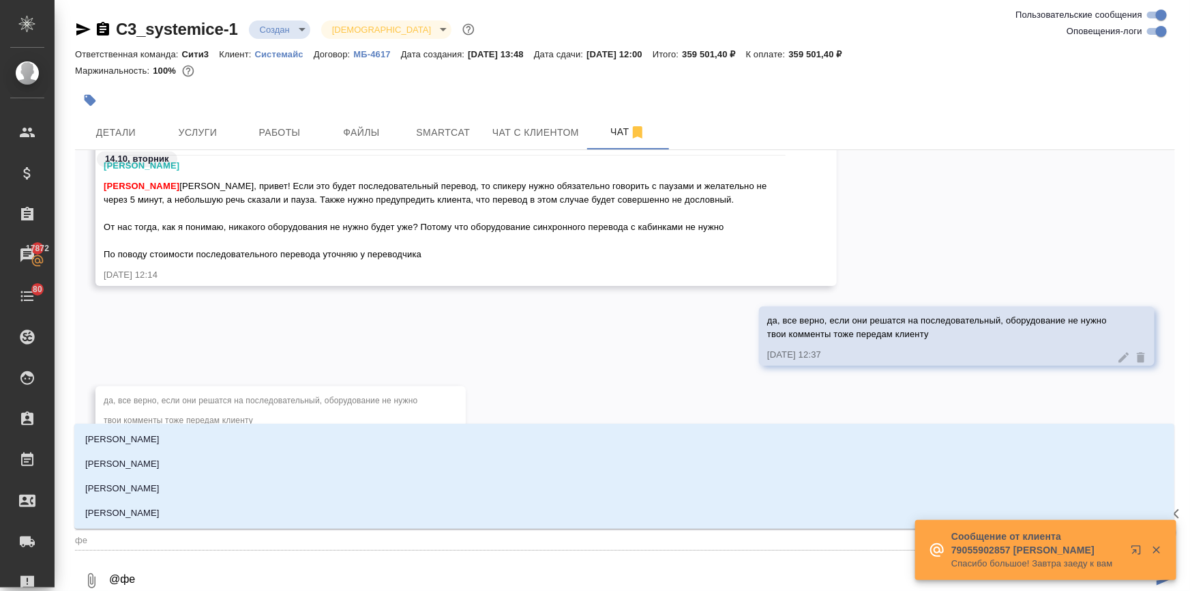
type textarea "@фед"
type input "фед"
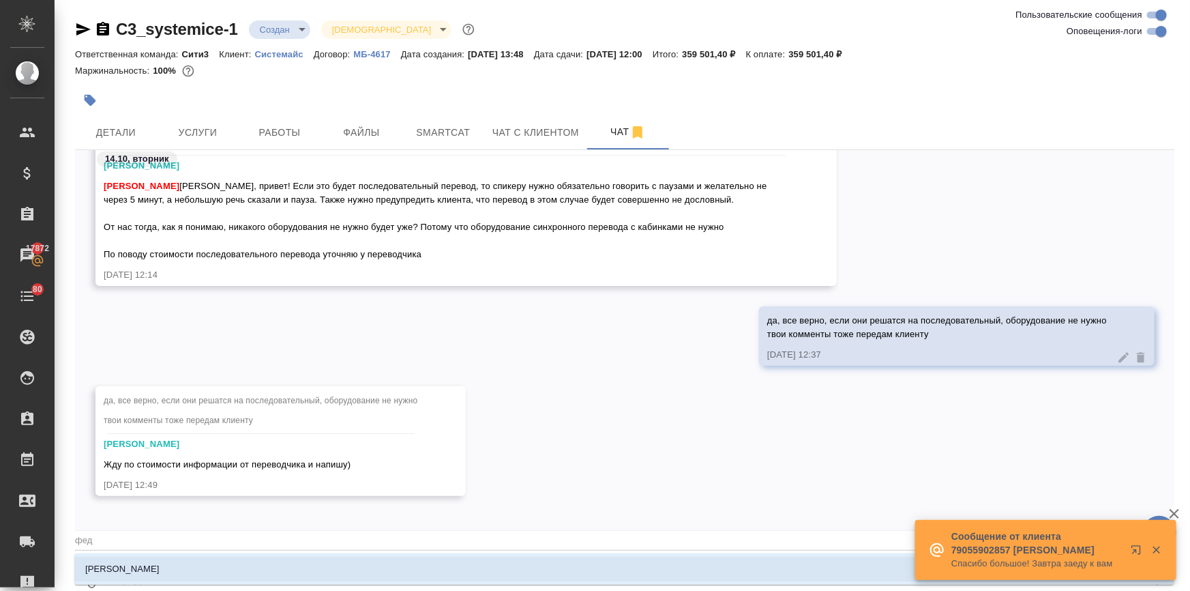
type textarea "@федо"
type input "федо"
type textarea "@федот"
type input "федот"
type textarea "@федото"
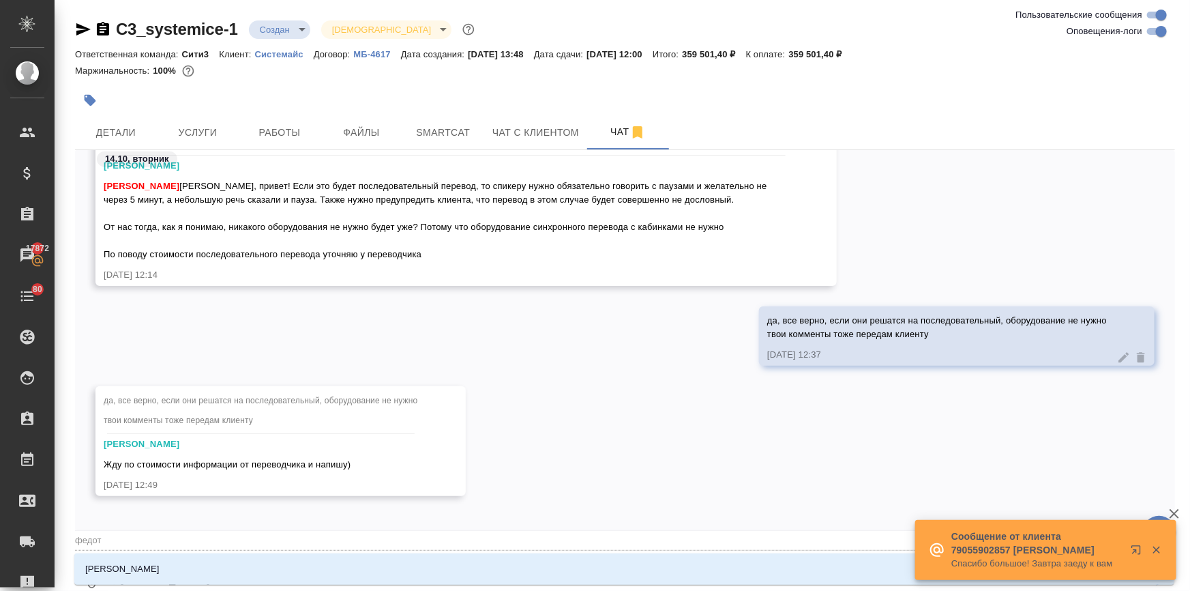
type input "федото"
click at [157, 571] on li "Федотова Ирина" at bounding box center [624, 569] width 1100 height 25
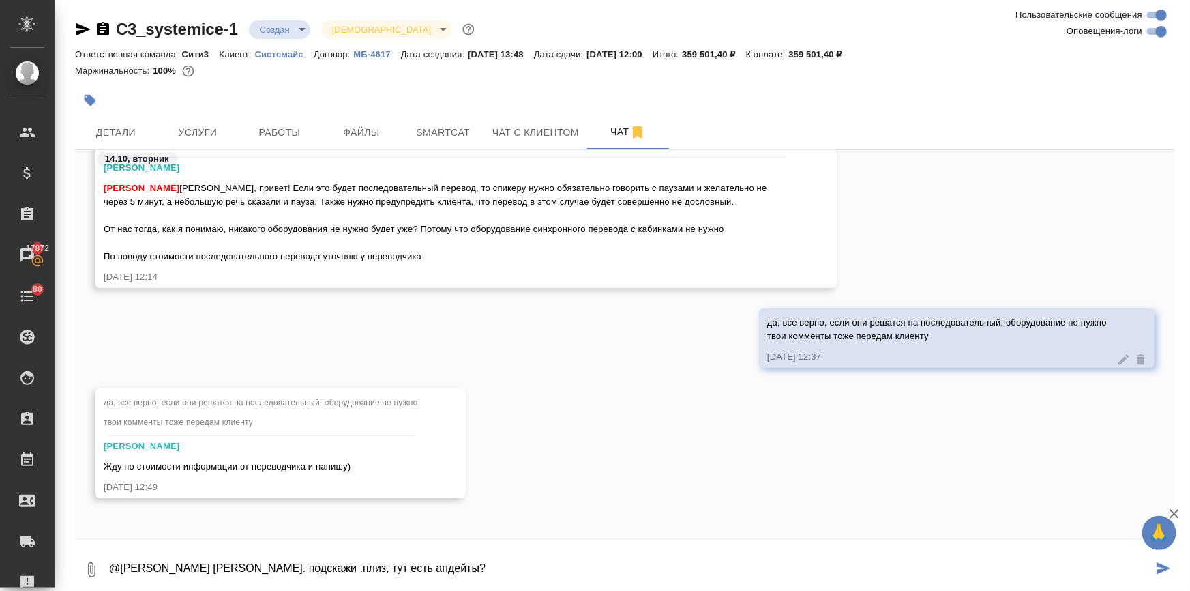
drag, startPoint x: 291, startPoint y: 567, endPoint x: 282, endPoint y: 568, distance: 8.9
click at [282, 568] on textarea "@Федотова Ирина Ира. подскажи .плиз, тут есть апдейты?" at bounding box center [630, 569] width 1045 height 46
click at [228, 570] on textarea "@Федотова Ирина Ира. подскажи, плиз, тут есть апдейты?" at bounding box center [630, 569] width 1045 height 46
click at [441, 559] on textarea "@Федотова Ирина Ира, подскажи, плиз, тут есть апдейты?" at bounding box center [630, 569] width 1045 height 46
type textarea "@Федотова Ирина Ира, подскажи, плиз, тут есть апдейты?"
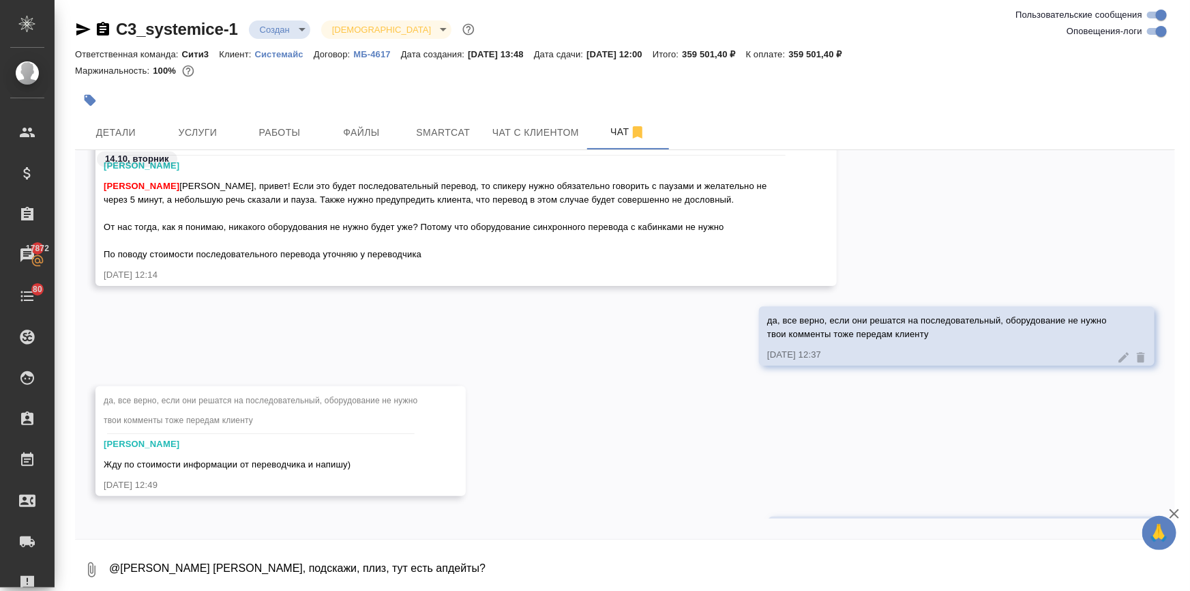
scroll to position [3627, 0]
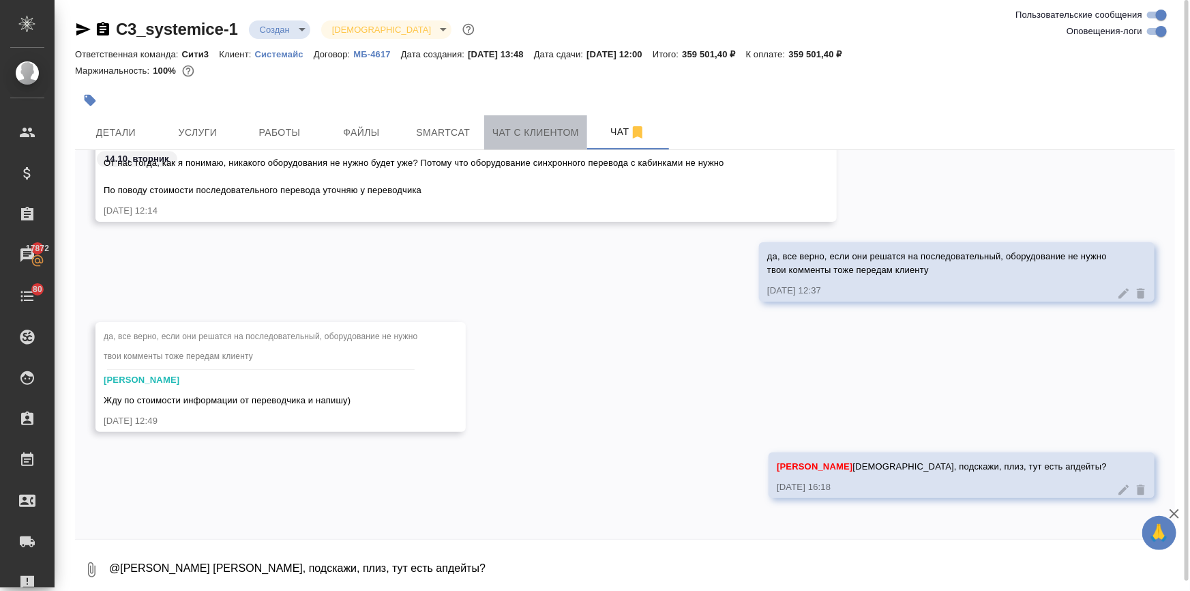
click at [511, 136] on span "Чат с клиентом" at bounding box center [535, 132] width 87 height 17
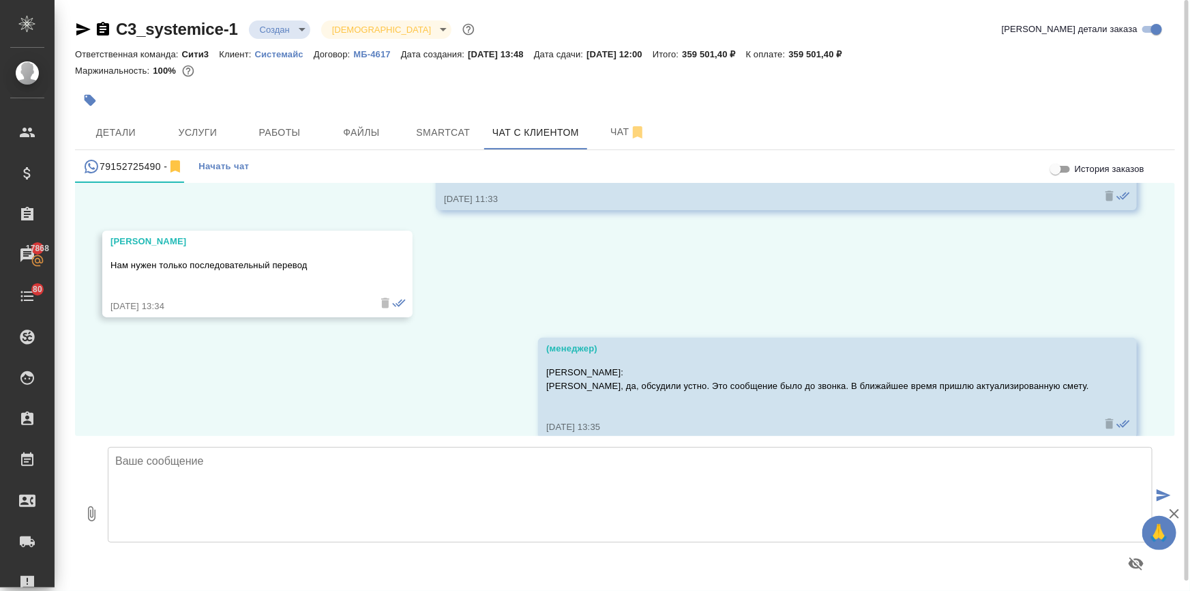
scroll to position [3383, 0]
click at [617, 123] on button "Чат" at bounding box center [628, 132] width 82 height 34
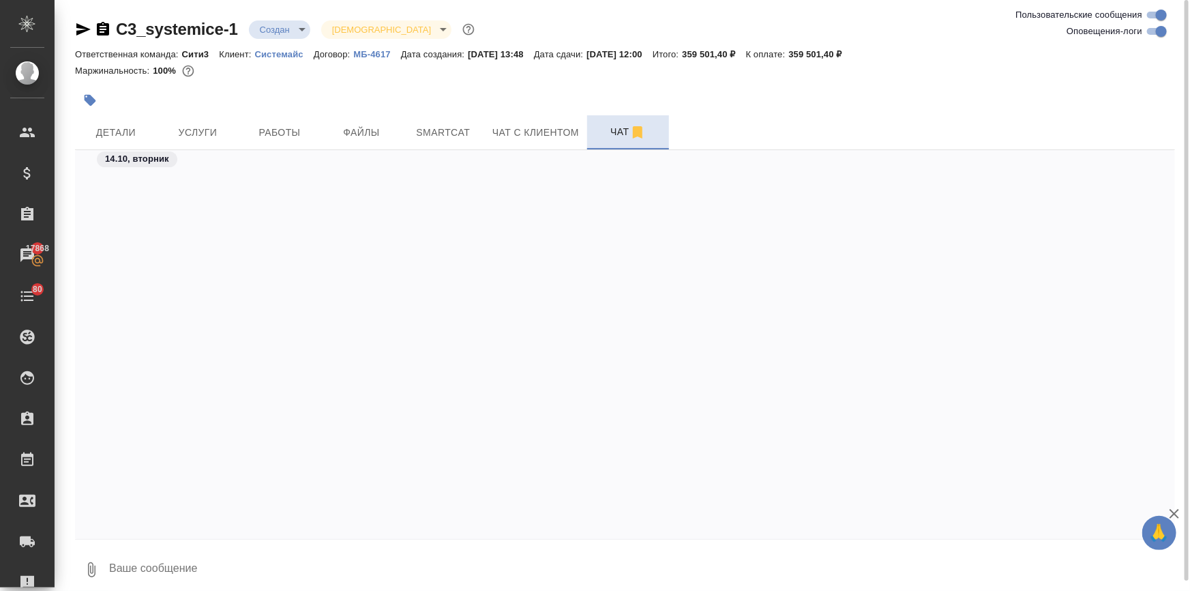
scroll to position [3627, 0]
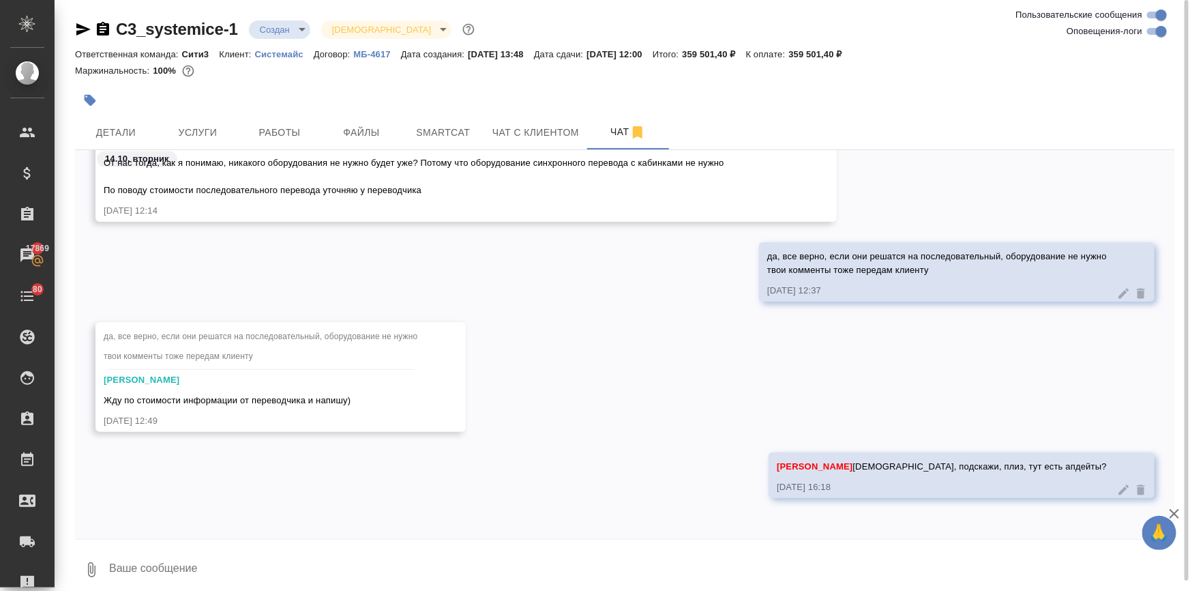
click at [587, 115] on button "Чат" at bounding box center [628, 132] width 82 height 34
click at [128, 570] on textarea at bounding box center [641, 569] width 1067 height 46
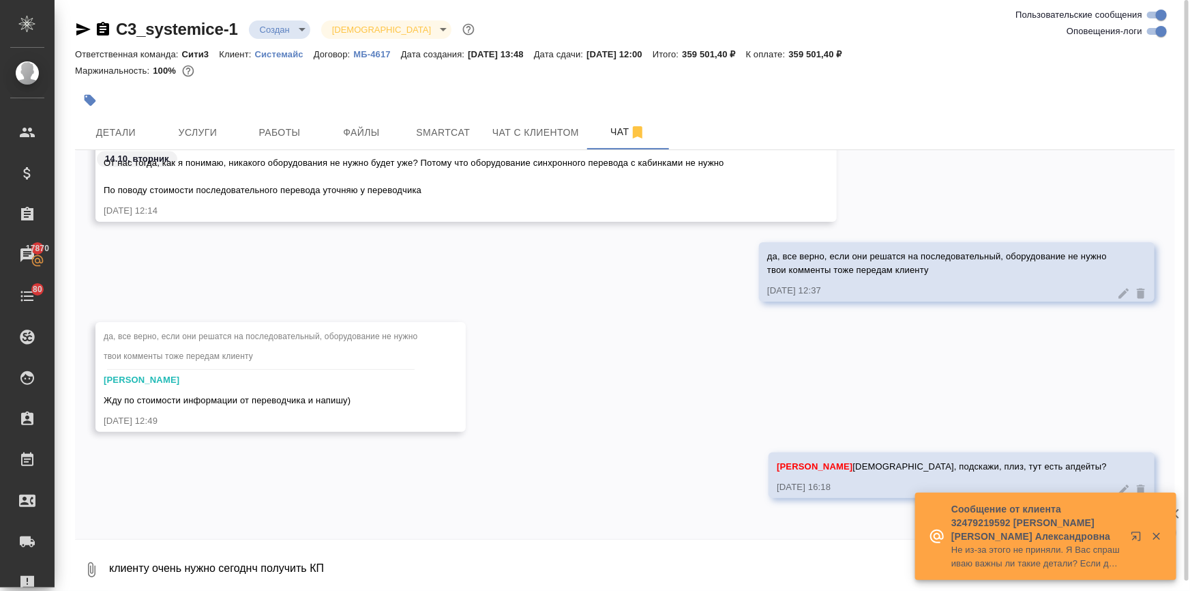
click at [252, 564] on textarea "клиенту очень нужно сегоднч получить КП" at bounding box center [630, 569] width 1045 height 46
click at [325, 558] on textarea "клиенту очень нужно сегодня получить КП" at bounding box center [630, 569] width 1045 height 46
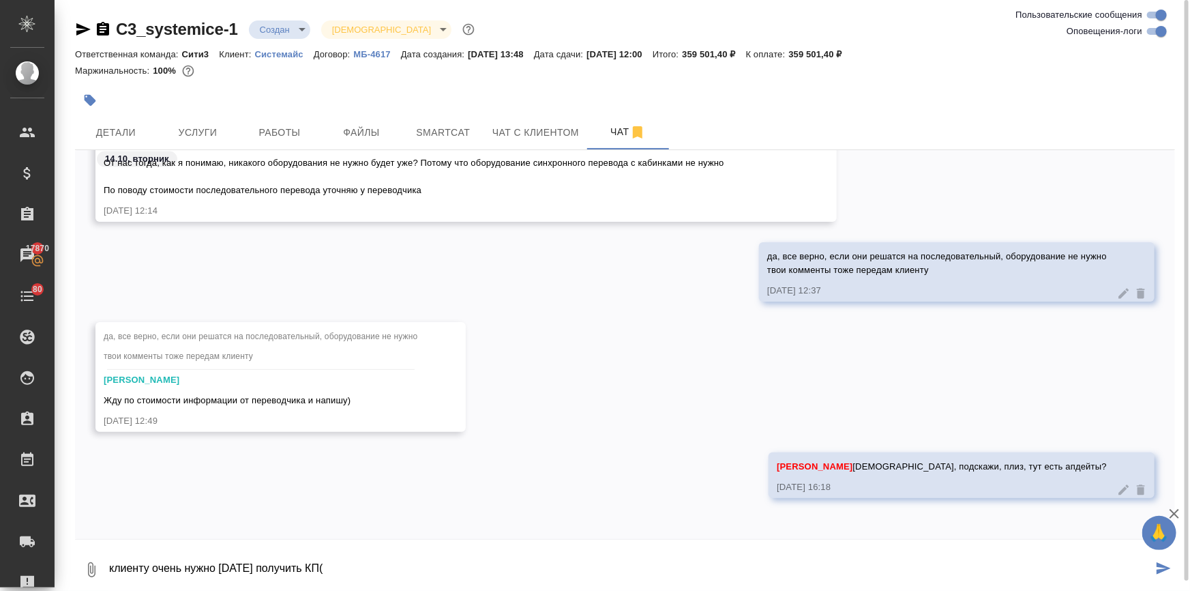
type textarea "клиенту очень нужно сегодня получить КП("
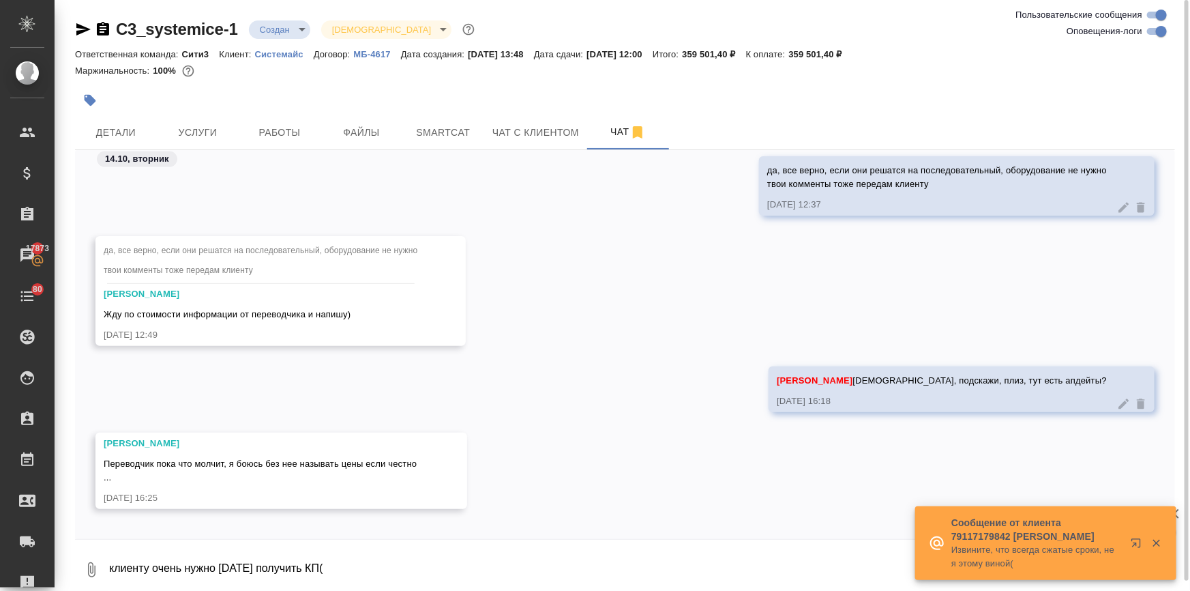
scroll to position [3724, 0]
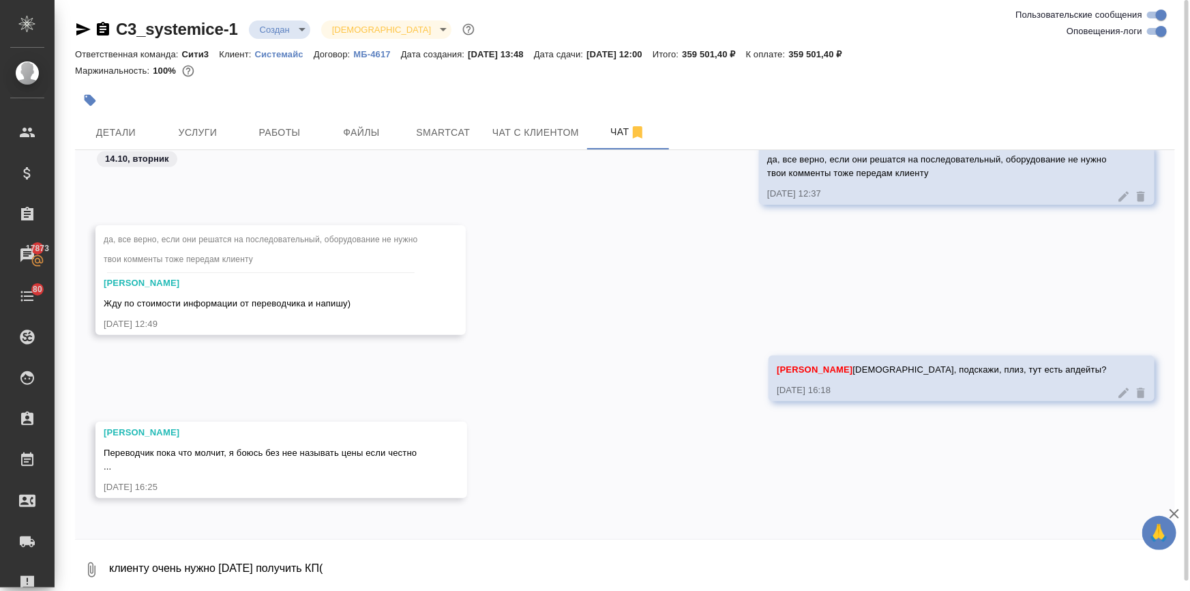
click at [184, 566] on textarea "клиенту очень нужно сегодня получить КП(" at bounding box center [641, 569] width 1067 height 46
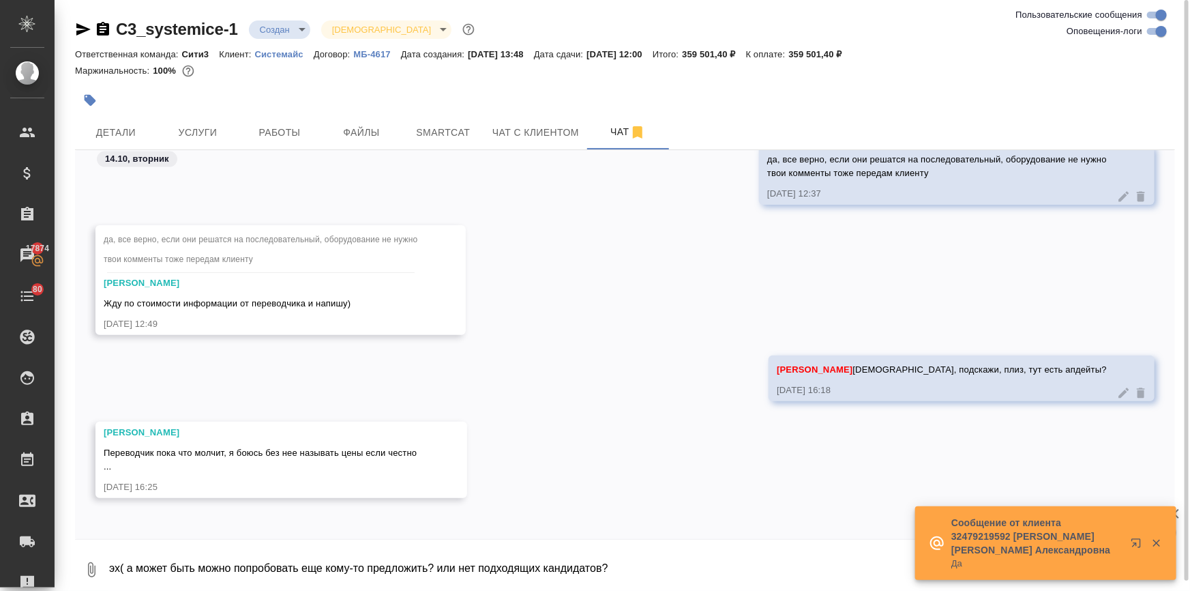
click at [581, 563] on textarea "эх( а может быть можно попробовать еще кому-то предложить? или нет подходящих к…" at bounding box center [630, 569] width 1045 height 46
click at [606, 559] on textarea "эх( а может быть можно попробовать еще кому-то предложить? или нет подходящих к…" at bounding box center [630, 569] width 1045 height 46
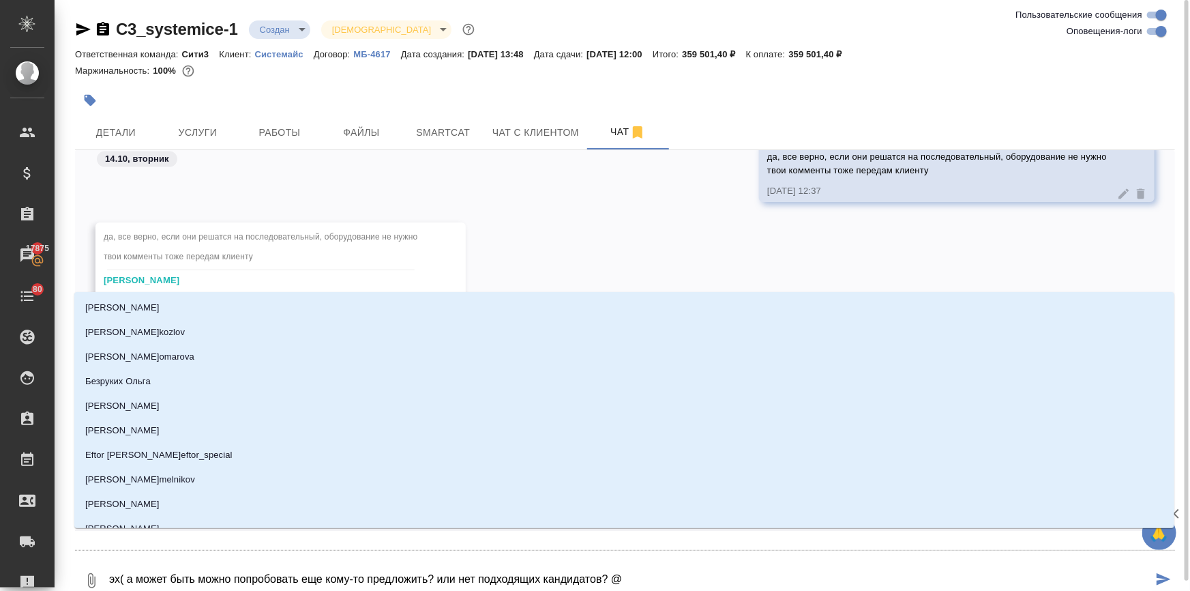
type textarea "эх( а может быть можно попробовать еще кому-то предложить? или нет подходящих к…"
type input "ф"
type textarea "эх( а может быть можно попробовать еще кому-то предложить? или нет подходящих к…"
type input "фе"
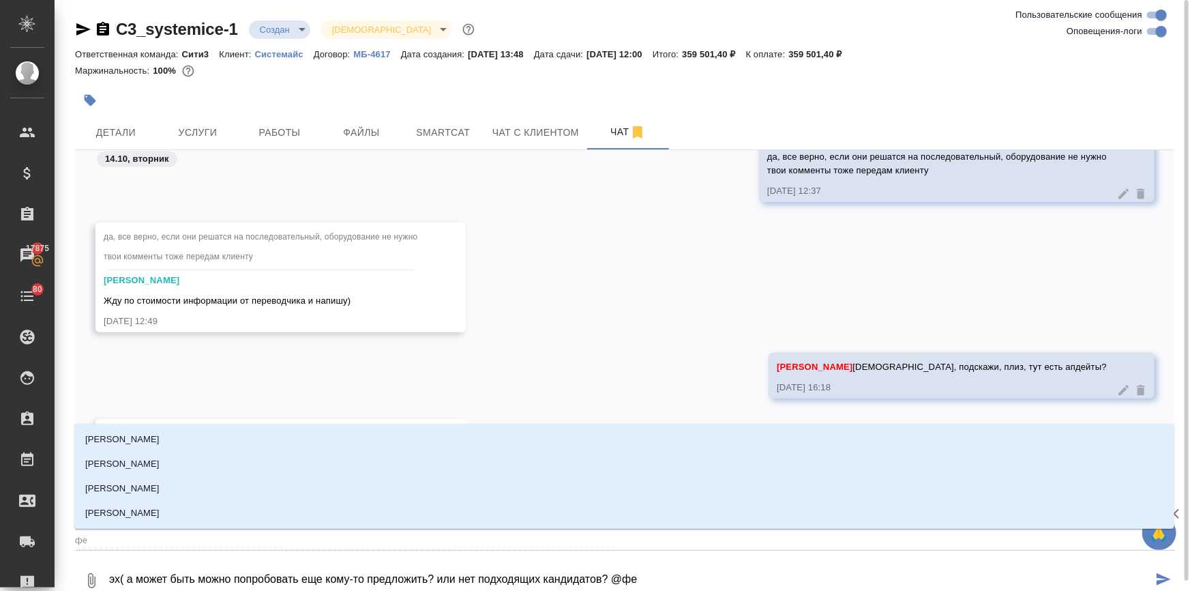
type textarea "эх( а может быть можно попробовать еще кому-то предложить? или нет подходящих к…"
type input "фед"
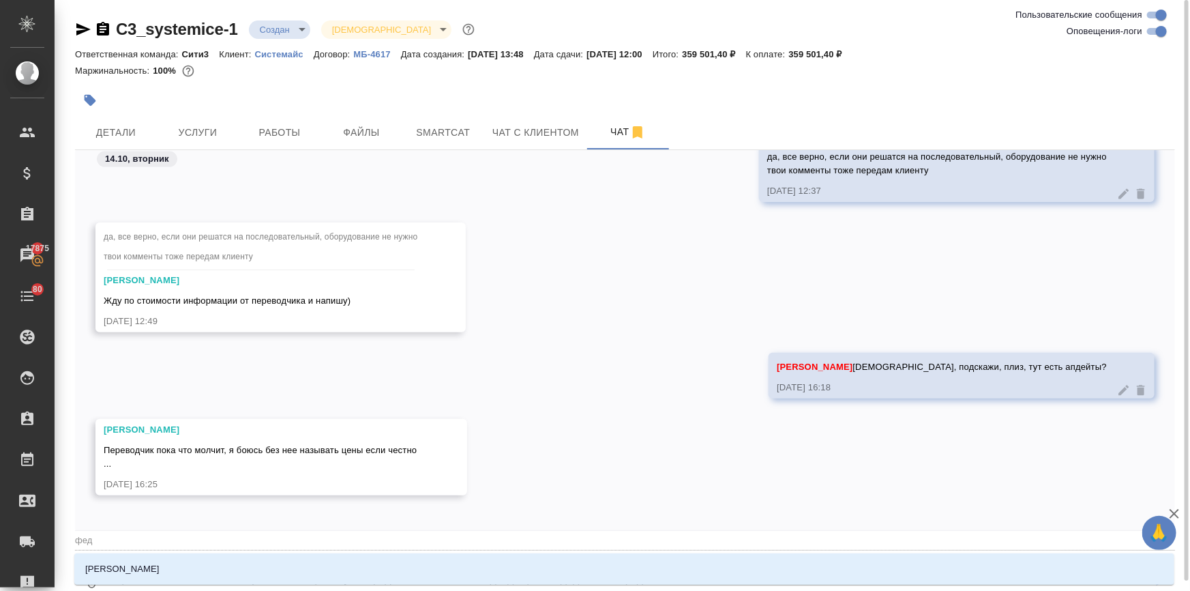
type textarea "эх( а может быть можно попробовать еще кому-то предложить? или нет подходящих к…"
type input "федо"
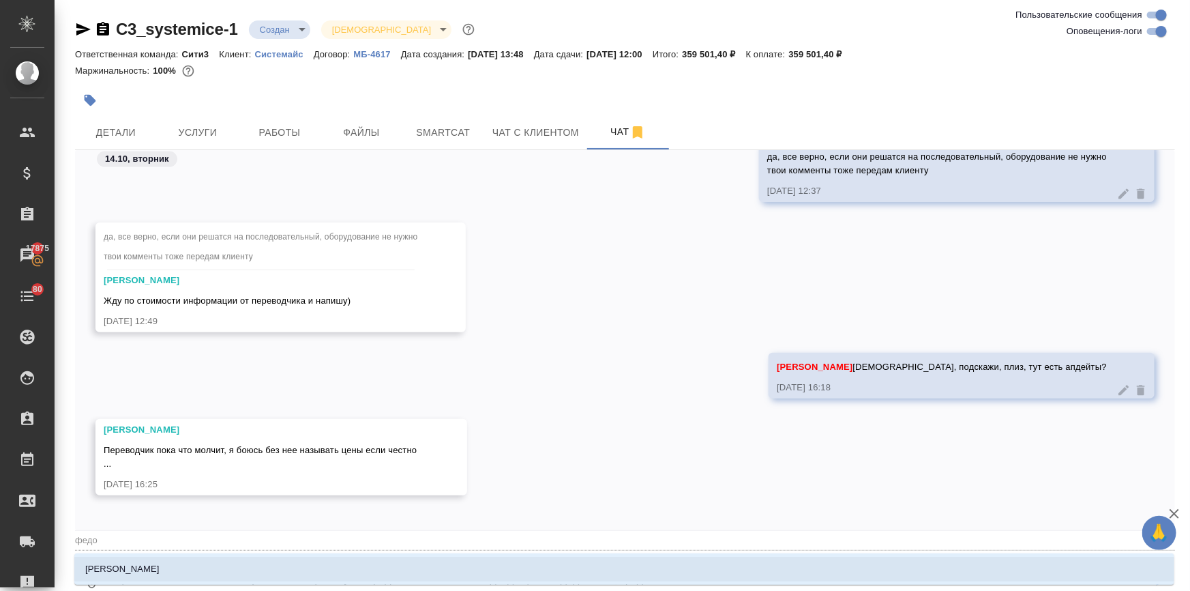
click at [116, 557] on li "Федотова Ирина" at bounding box center [624, 569] width 1100 height 25
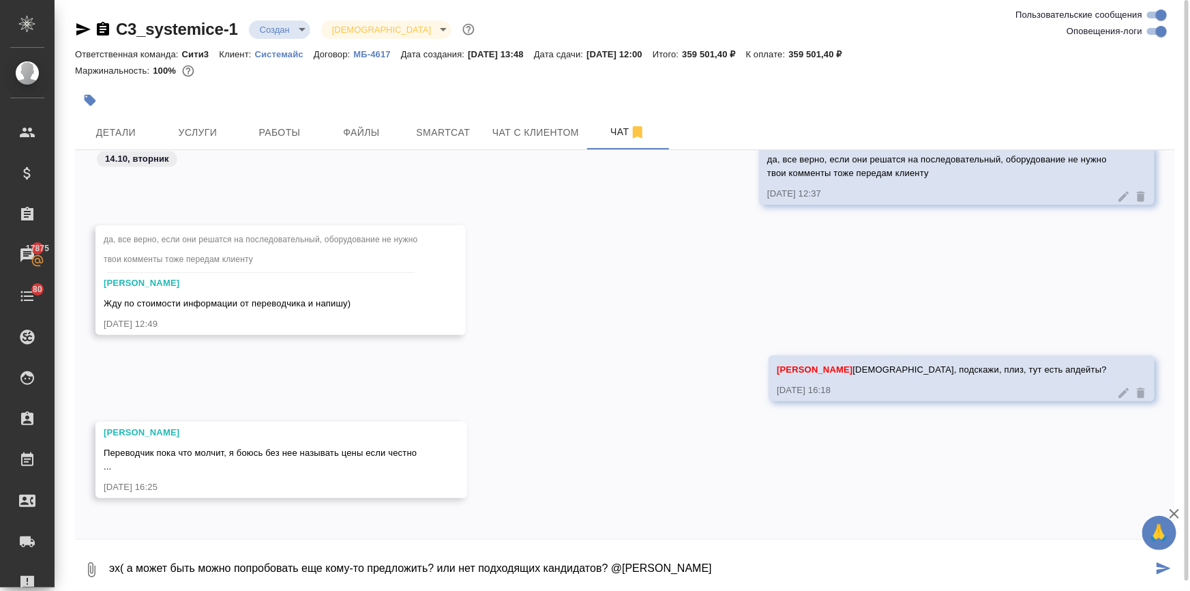
type textarea "эх( а может быть можно попробовать еще кому-то предложить? или нет подходящих к…"
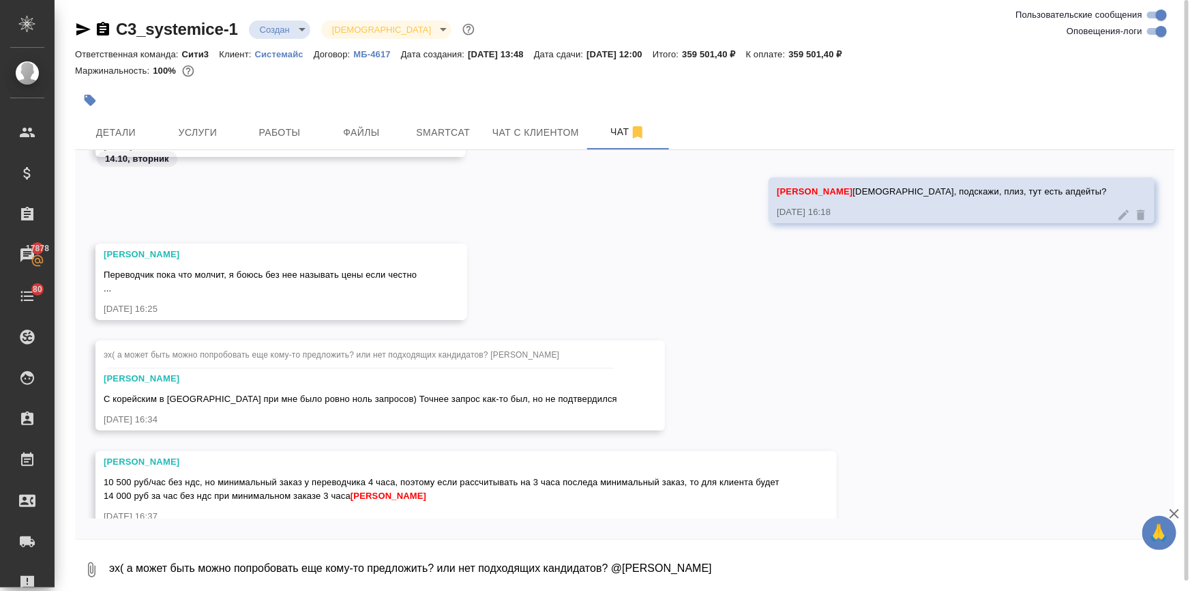
scroll to position [3931, 0]
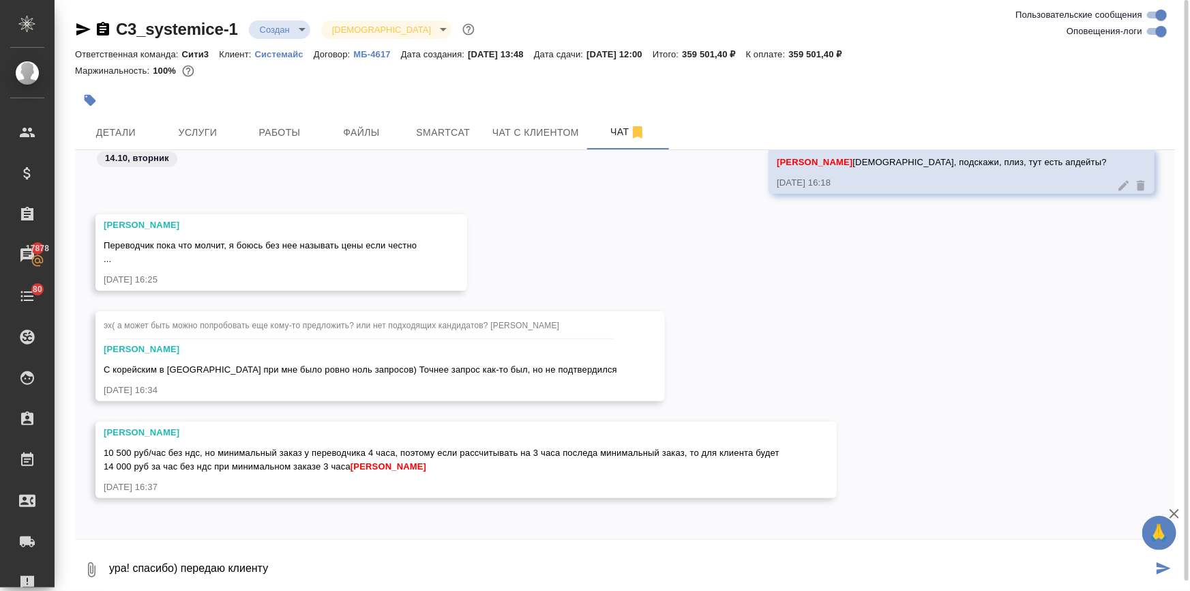
type textarea "ура! спасибо) передаю клиенту"
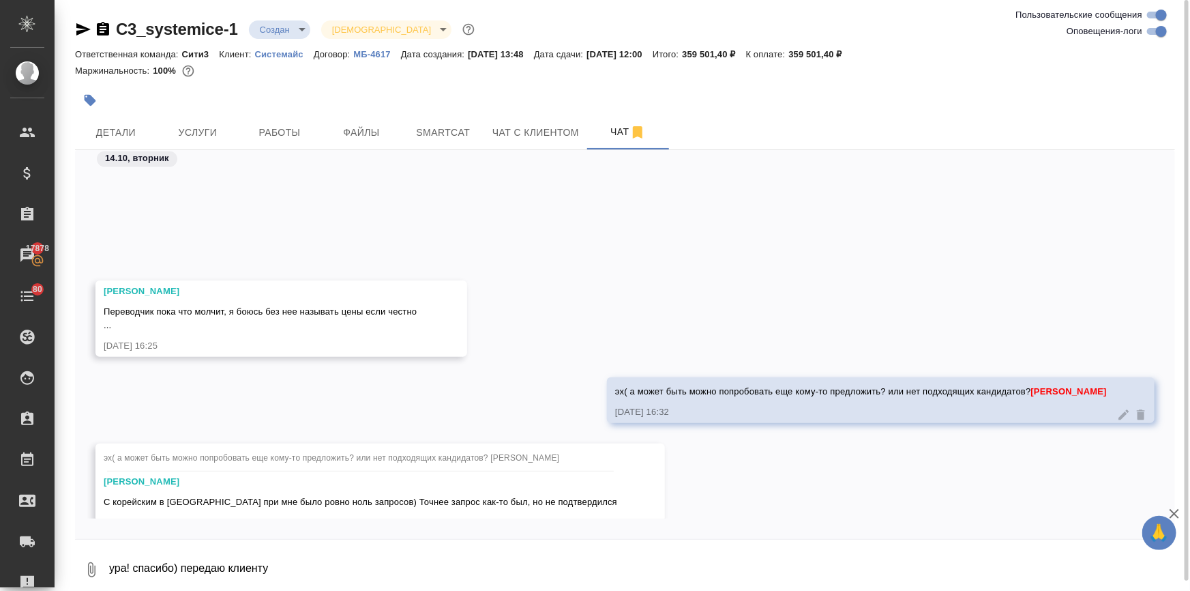
scroll to position [4130, 0]
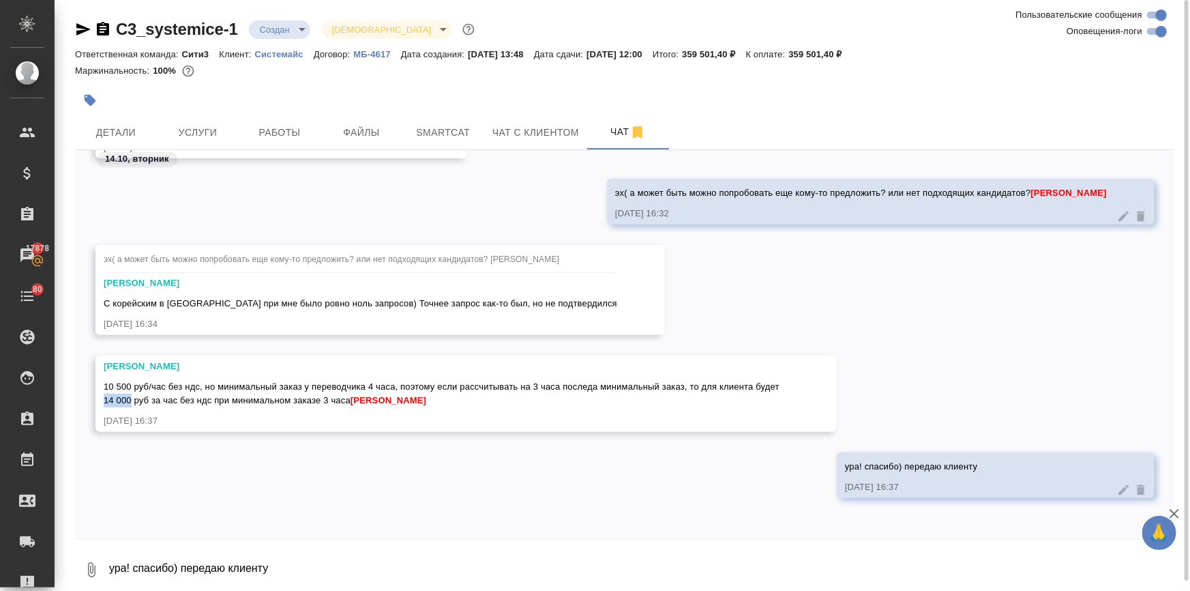
drag, startPoint x: 103, startPoint y: 398, endPoint x: 130, endPoint y: 396, distance: 27.4
click at [130, 396] on span "10 500 руб/час без ндс, но минимальный заказ у переводчика 4 часа, поэтому если…" at bounding box center [443, 393] width 679 height 24
copy span "14 000"
click at [203, 134] on span "Услуги" at bounding box center [197, 132] width 65 height 17
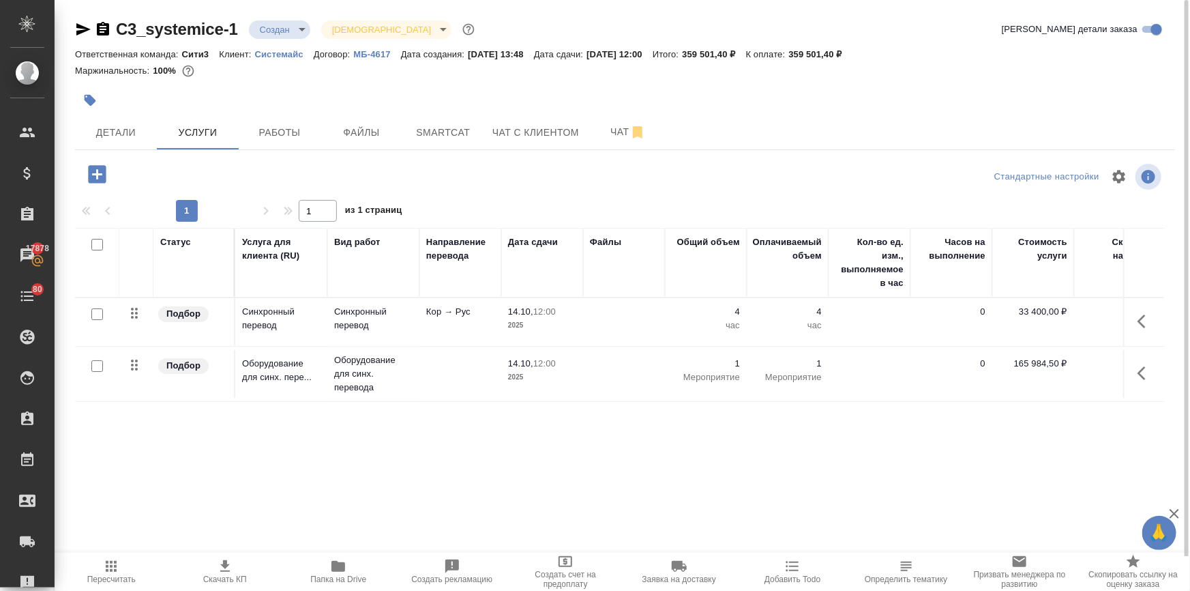
click at [94, 177] on icon "button" at bounding box center [97, 174] width 18 height 18
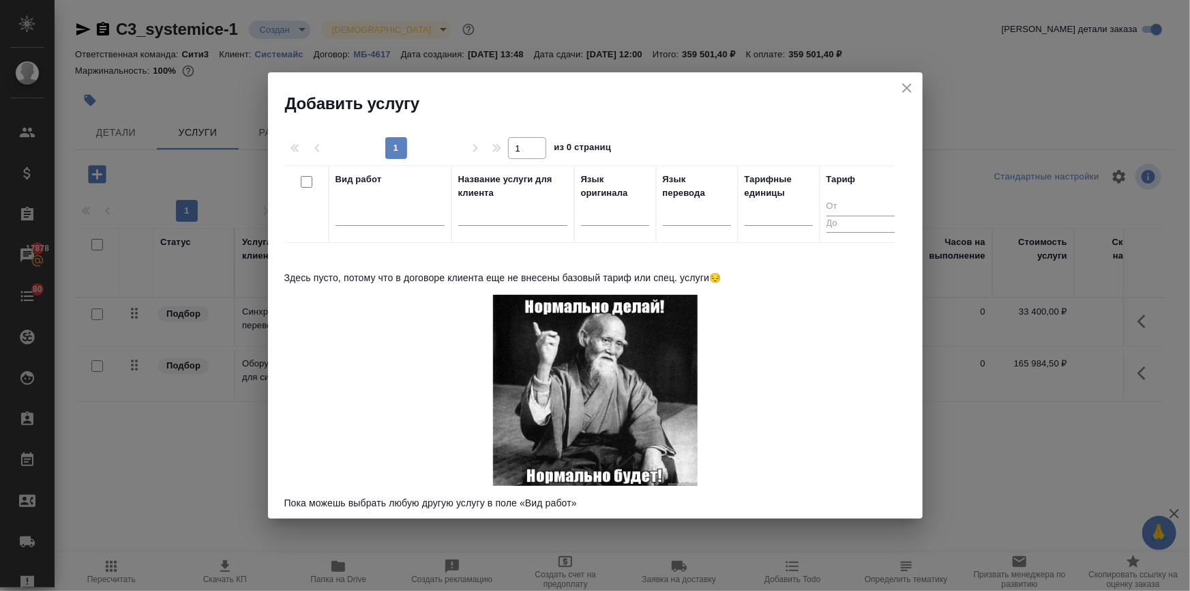
click at [903, 85] on icon "close" at bounding box center [907, 88] width 10 height 10
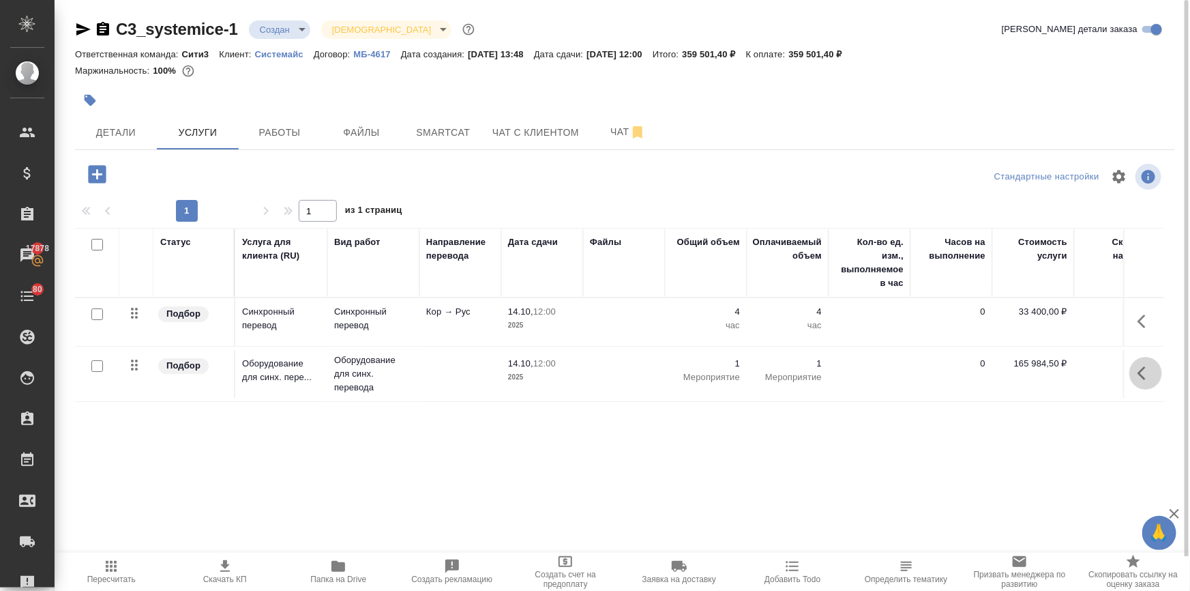
click at [1135, 374] on button "button" at bounding box center [1145, 373] width 33 height 33
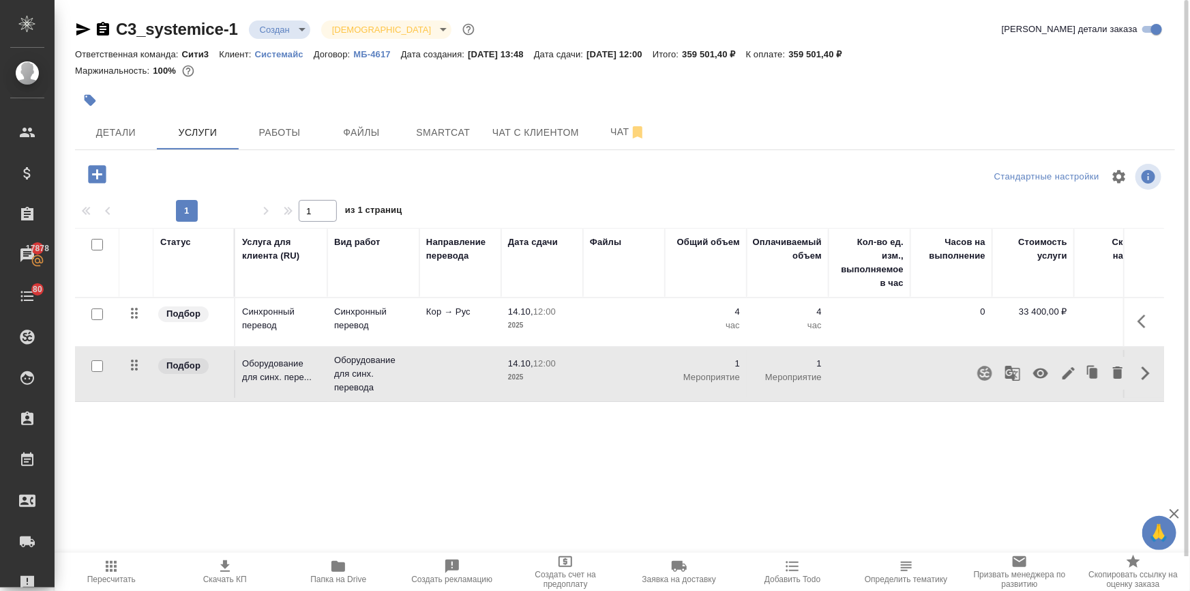
click at [1043, 374] on icon "button" at bounding box center [1041, 373] width 16 height 16
click at [1143, 315] on icon "button" at bounding box center [1146, 321] width 16 height 16
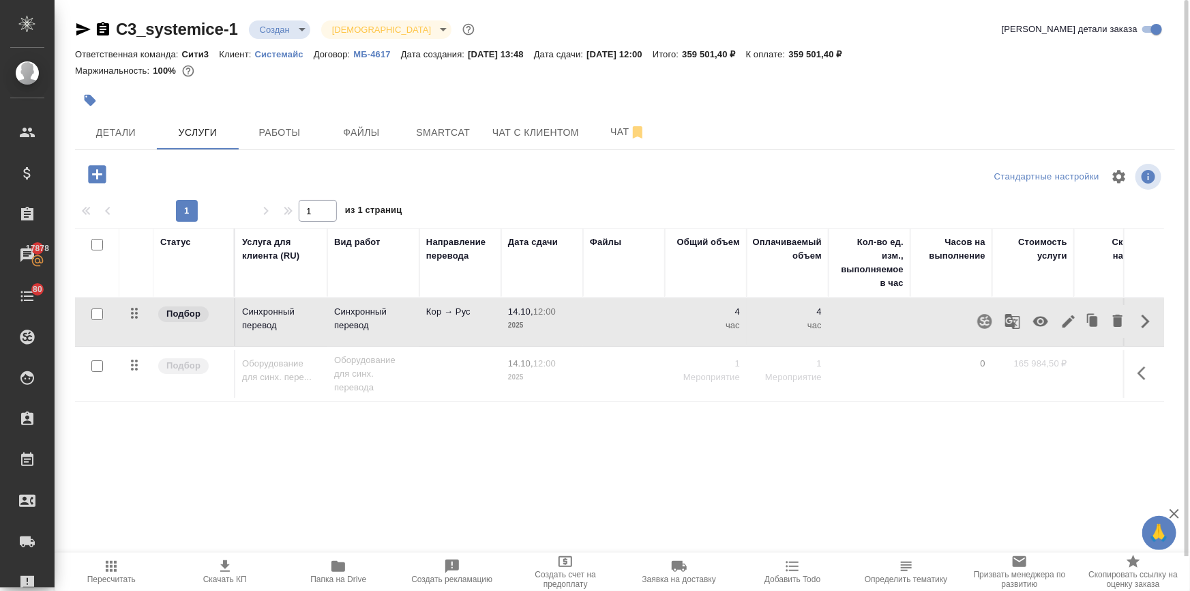
click at [1033, 318] on icon "button" at bounding box center [1041, 321] width 16 height 16
click at [93, 173] on icon "button" at bounding box center [97, 174] width 18 height 18
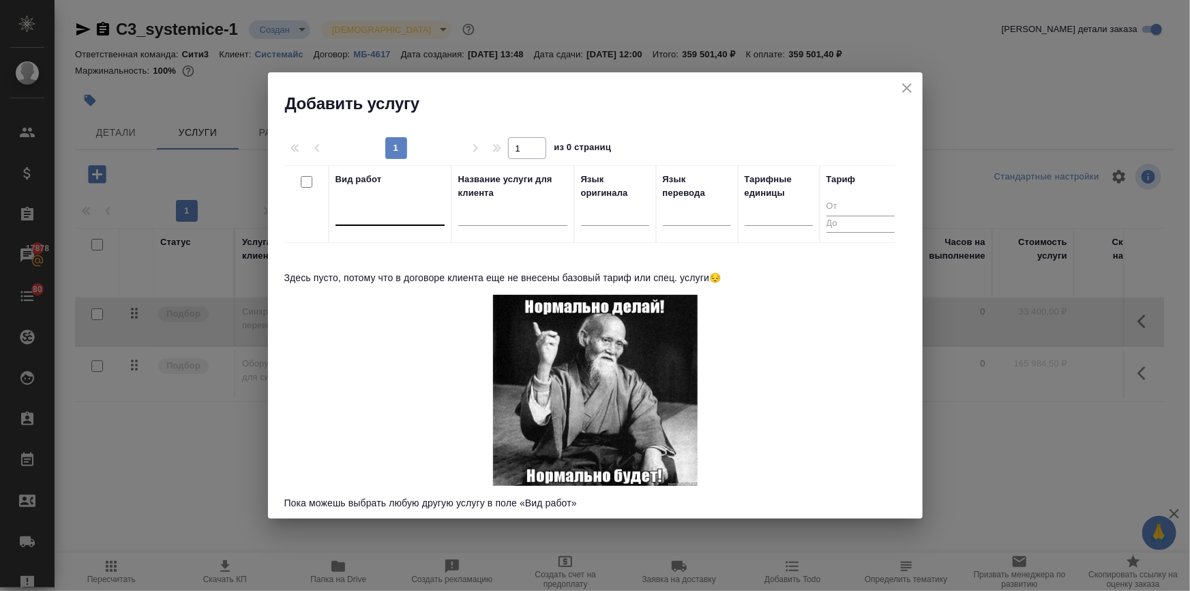
click at [372, 211] on div at bounding box center [390, 212] width 109 height 20
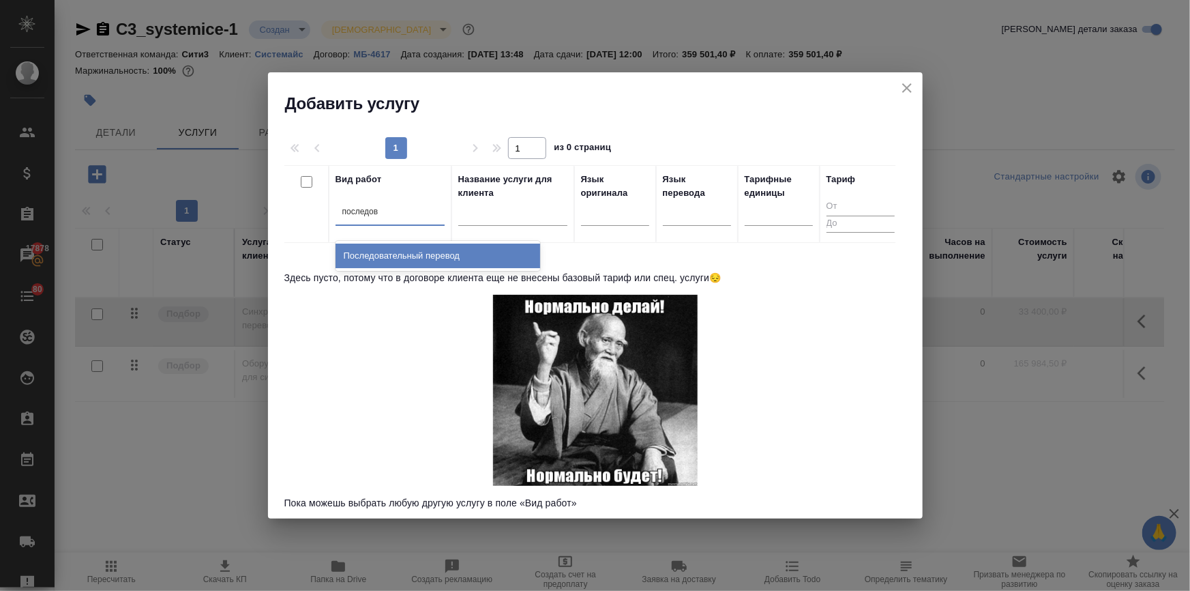
type input "последова"
click at [385, 252] on div "Последовательный перевод" at bounding box center [438, 255] width 205 height 25
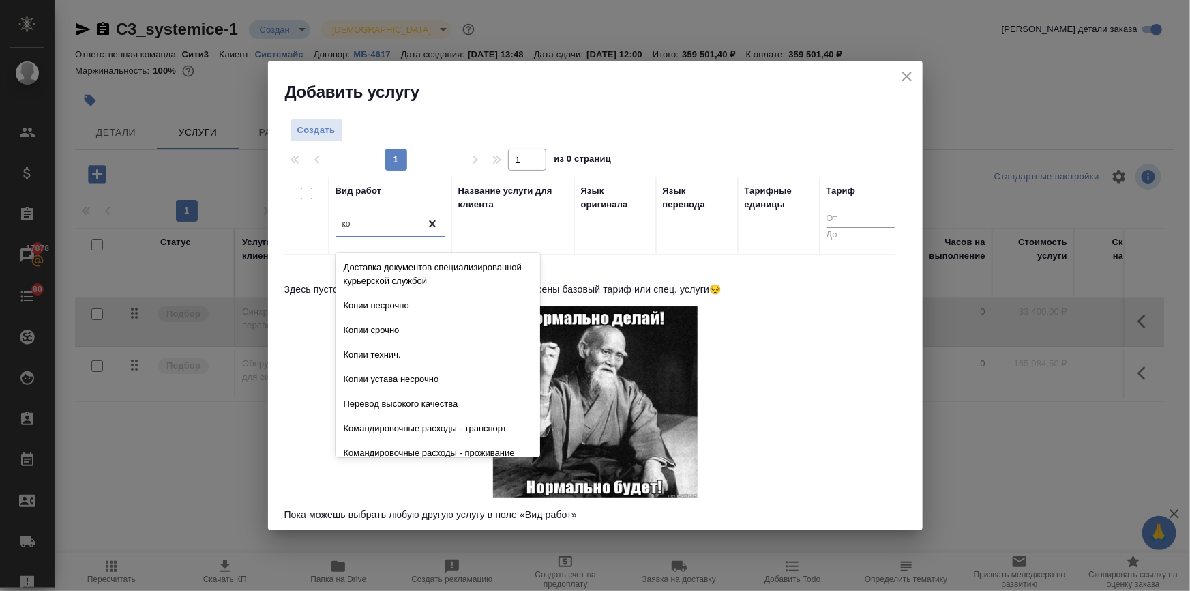
type input "к"
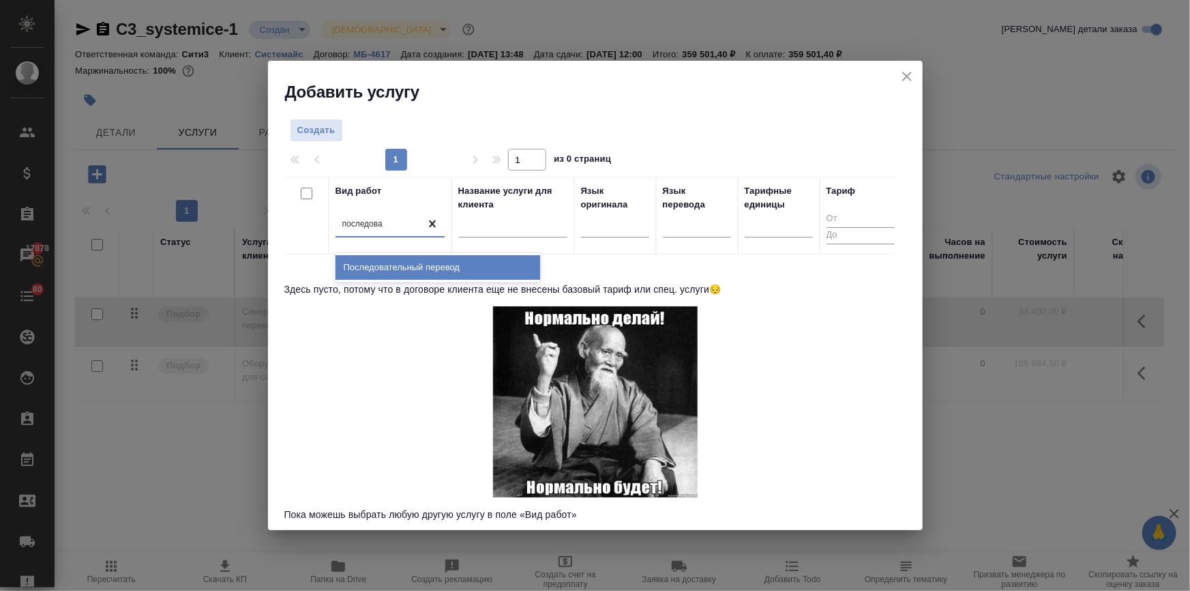
type input "последоват"
click at [450, 259] on div "Последовательный перевод" at bounding box center [438, 267] width 205 height 25
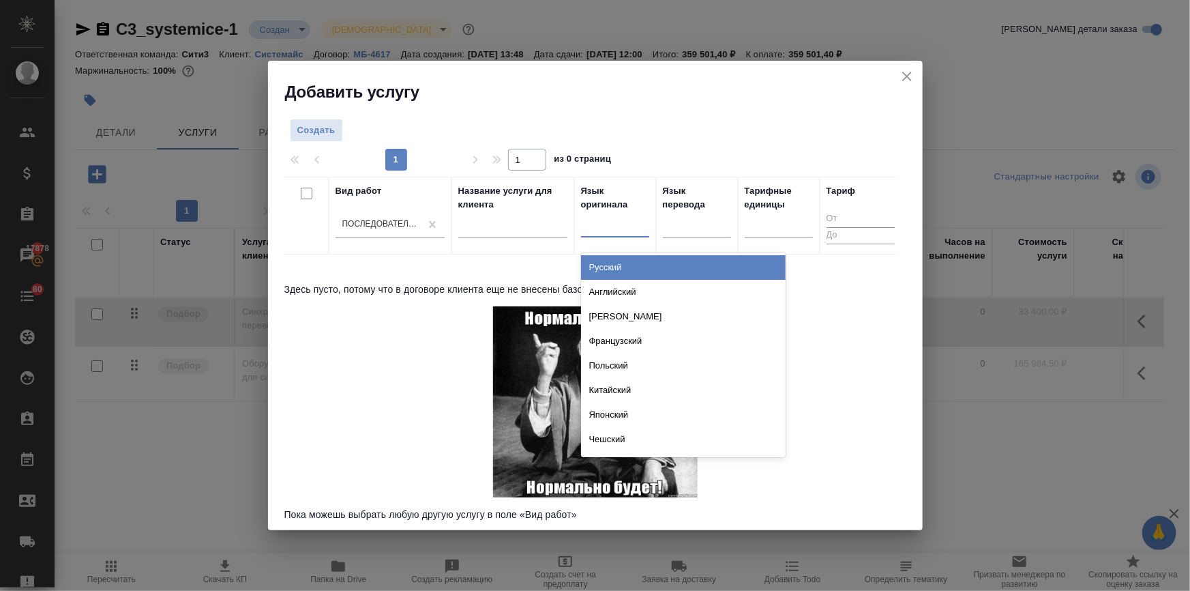
click at [591, 228] on div at bounding box center [615, 224] width 68 height 20
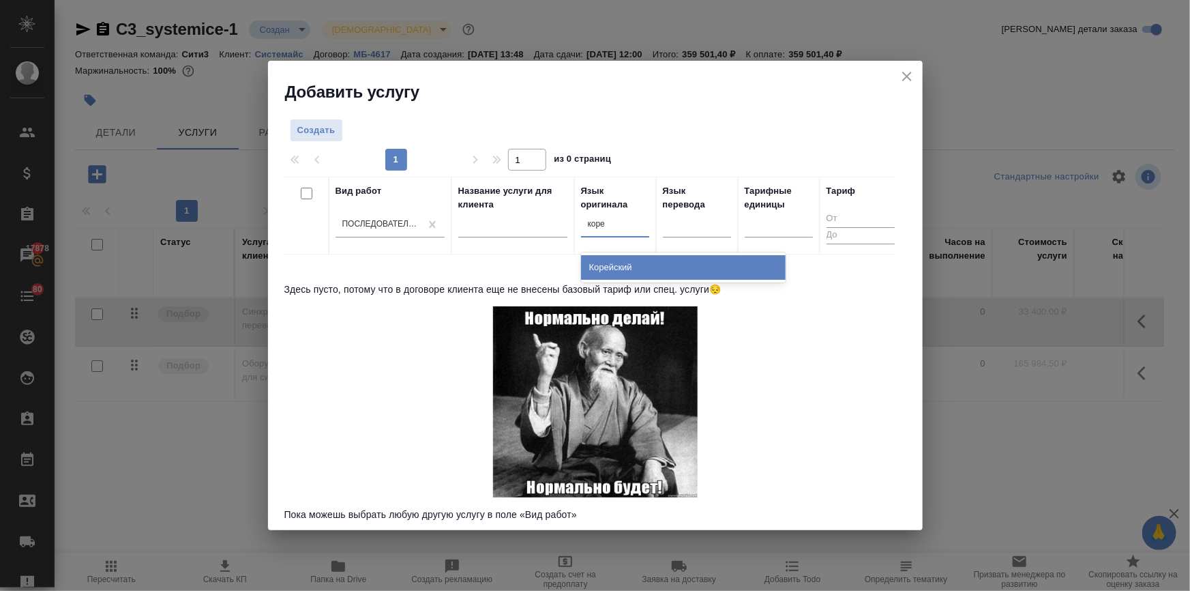
type input "корей"
click at [610, 269] on div "Корейский" at bounding box center [683, 267] width 205 height 25
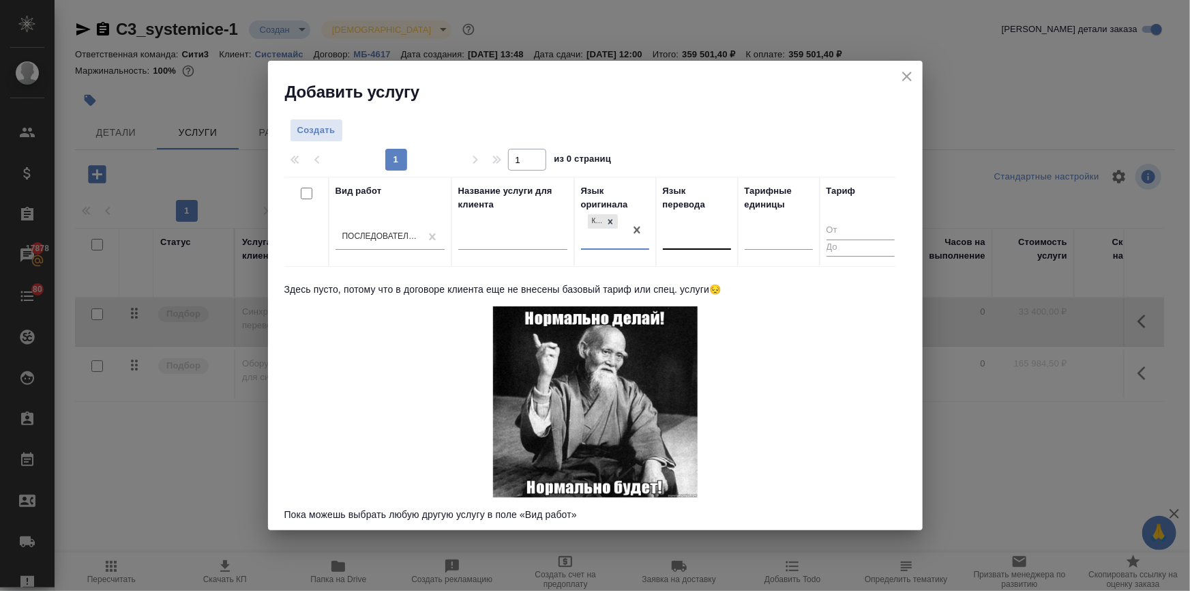
click at [679, 232] on div at bounding box center [697, 236] width 68 height 20
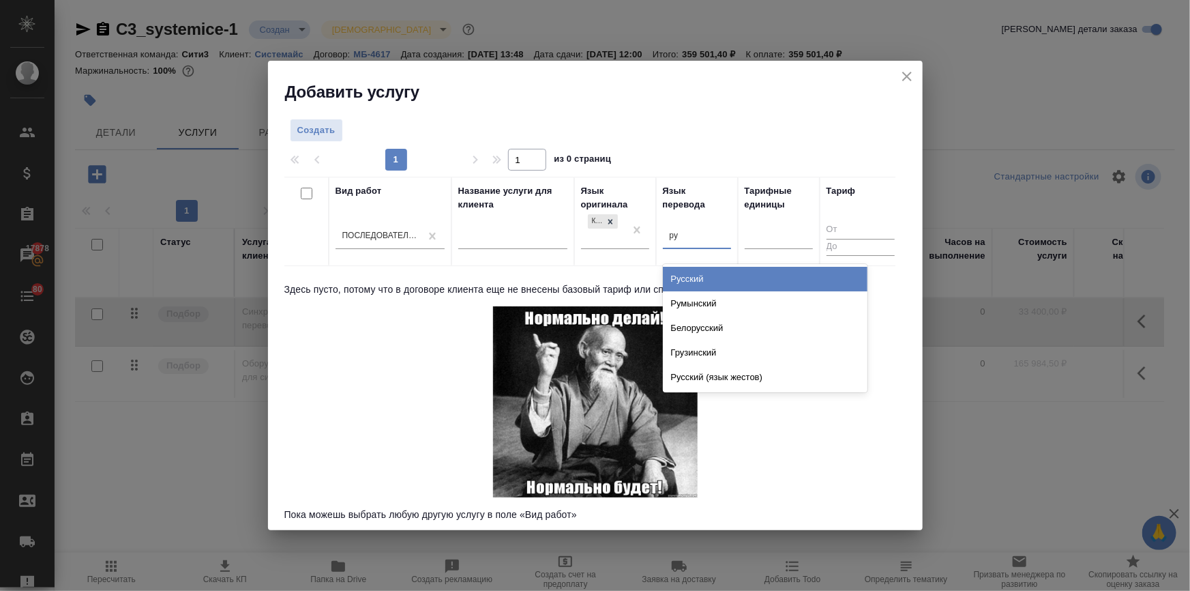
type input "рус"
click at [685, 276] on div "Русский" at bounding box center [765, 279] width 205 height 25
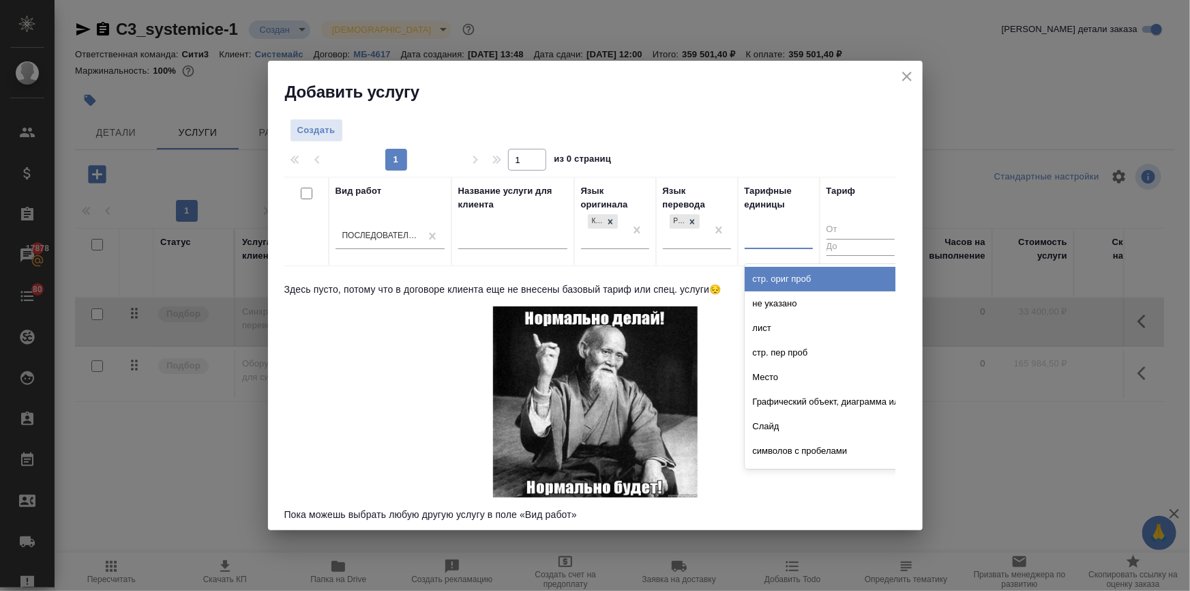
click at [747, 239] on div at bounding box center [779, 236] width 68 height 20
type input "час"
click at [783, 278] on div "час" at bounding box center [847, 279] width 205 height 25
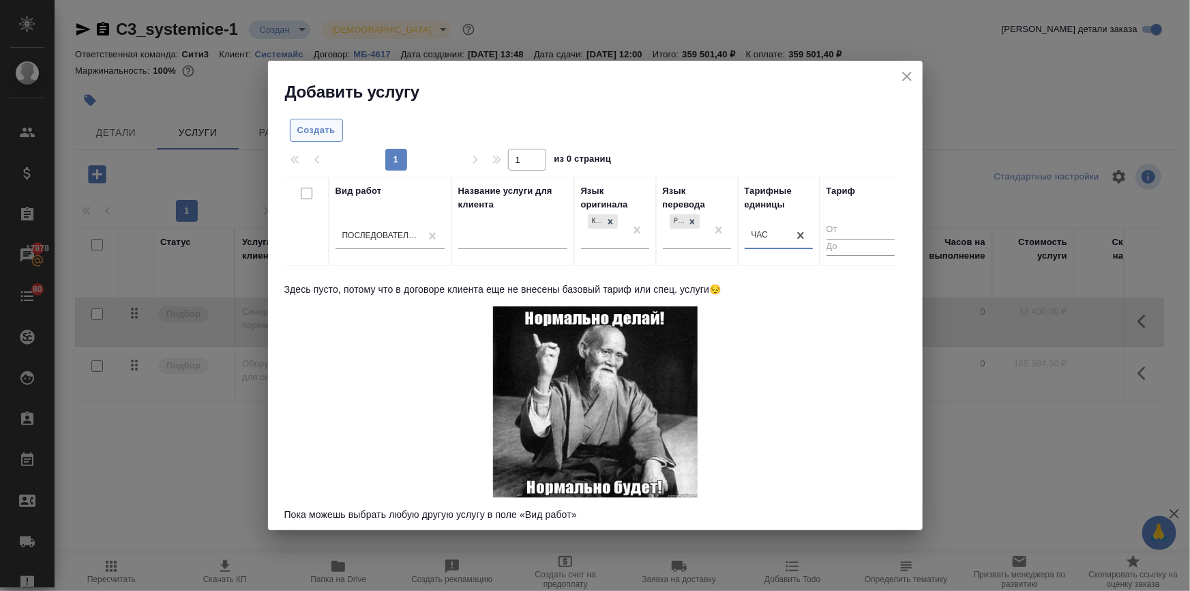
click at [319, 125] on span "Создать" at bounding box center [316, 131] width 38 height 16
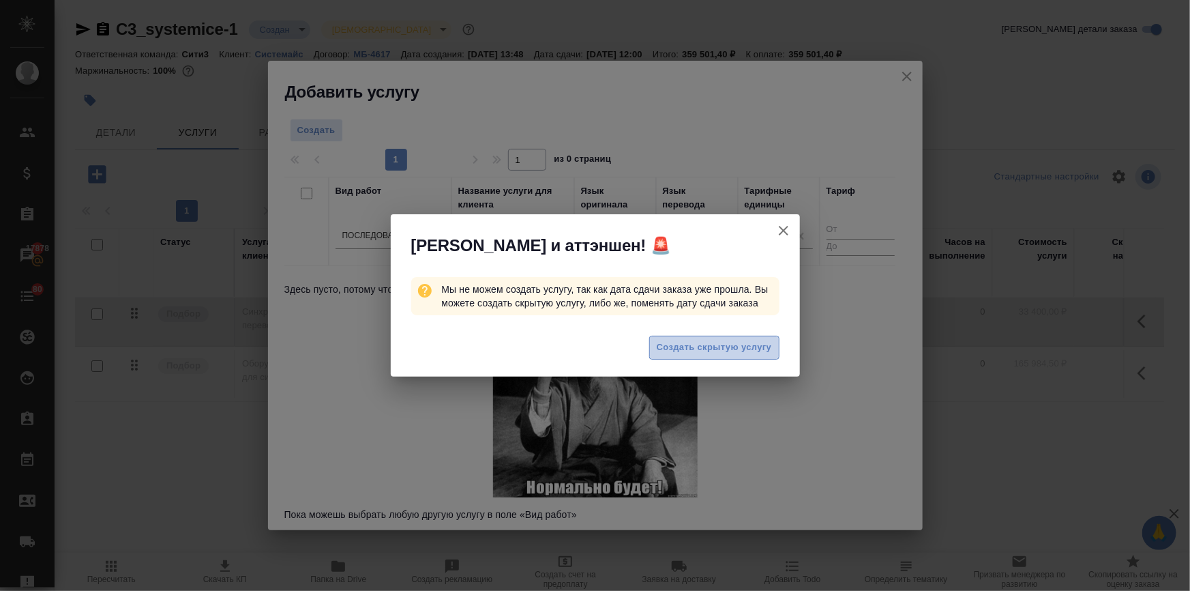
click at [681, 344] on span "Создать скрытую услугу" at bounding box center [714, 348] width 115 height 16
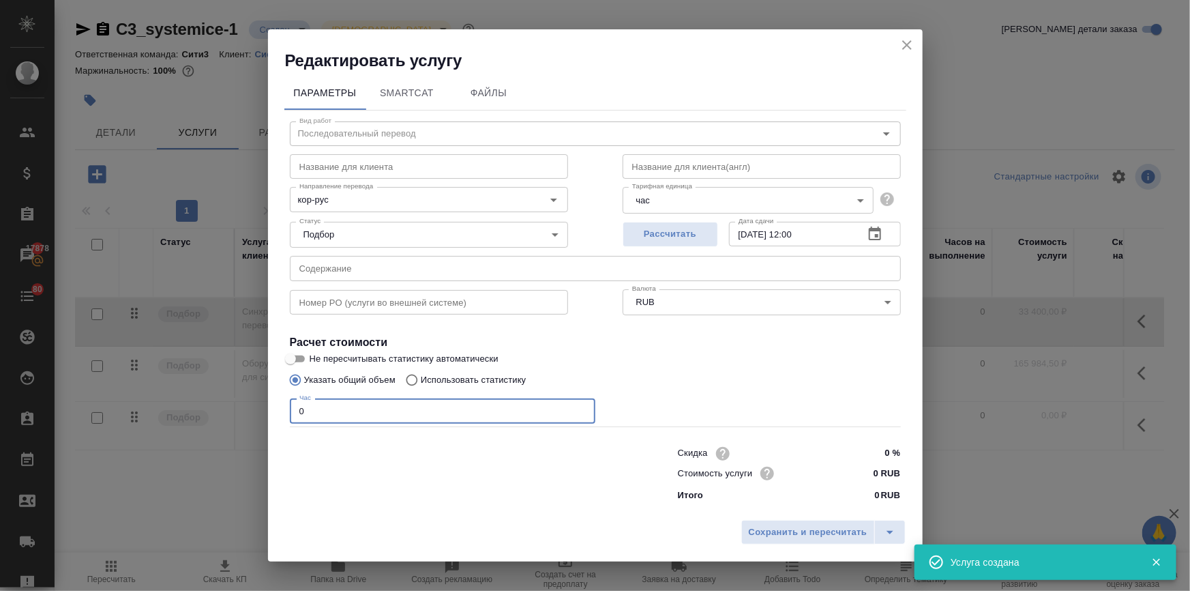
drag, startPoint x: 348, startPoint y: 415, endPoint x: 274, endPoint y: 405, distance: 74.4
click at [274, 405] on div "Параметры SmartCat Файлы Вид работ Последовательный перевод Вид работ Название …" at bounding box center [595, 293] width 655 height 442
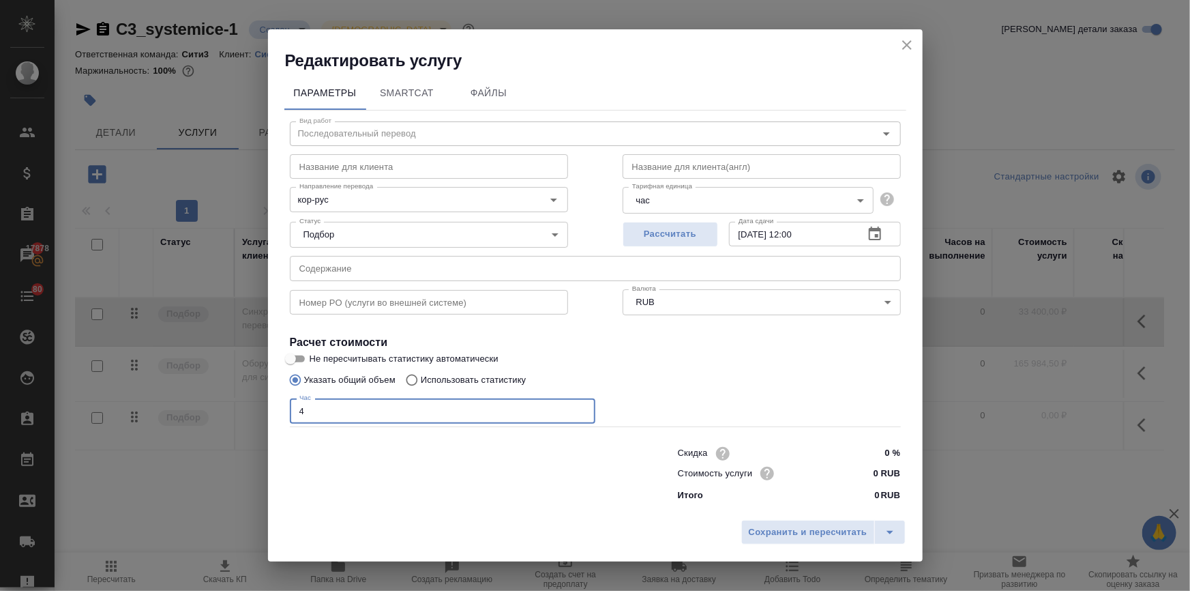
type input "4"
click at [873, 470] on input "0 RUB" at bounding box center [874, 473] width 51 height 20
drag, startPoint x: 877, startPoint y: 471, endPoint x: 859, endPoint y: 470, distance: 17.7
click at [859, 470] on input "0 RUB" at bounding box center [875, 473] width 50 height 20
paste input "1400"
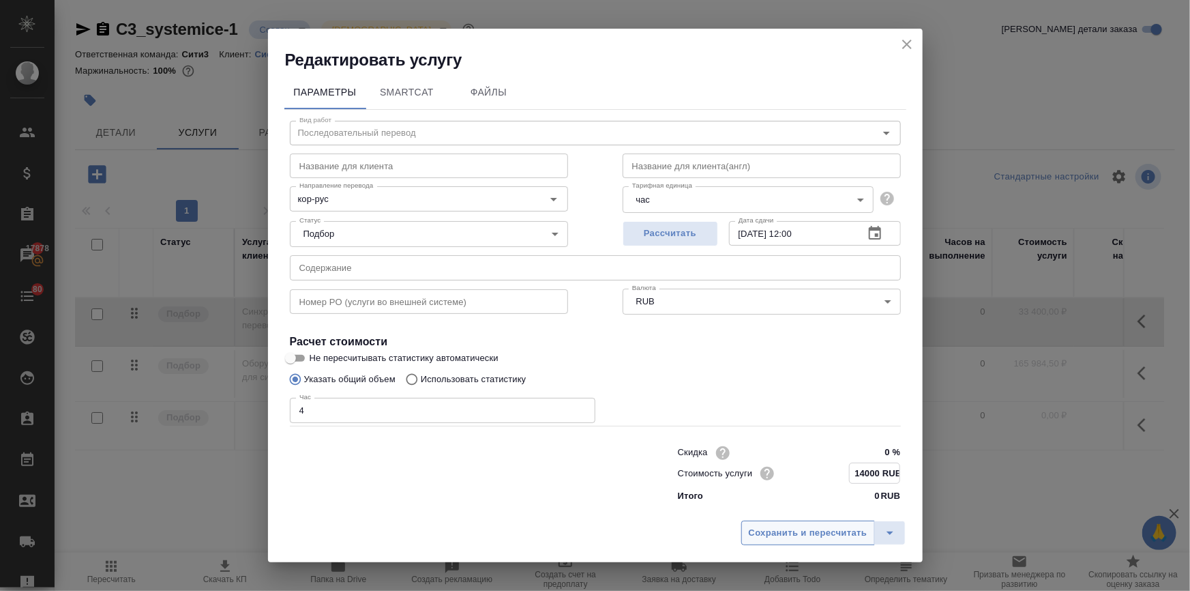
type input "14000 RUB"
click at [833, 524] on button "Сохранить и пересчитать" at bounding box center [808, 532] width 134 height 25
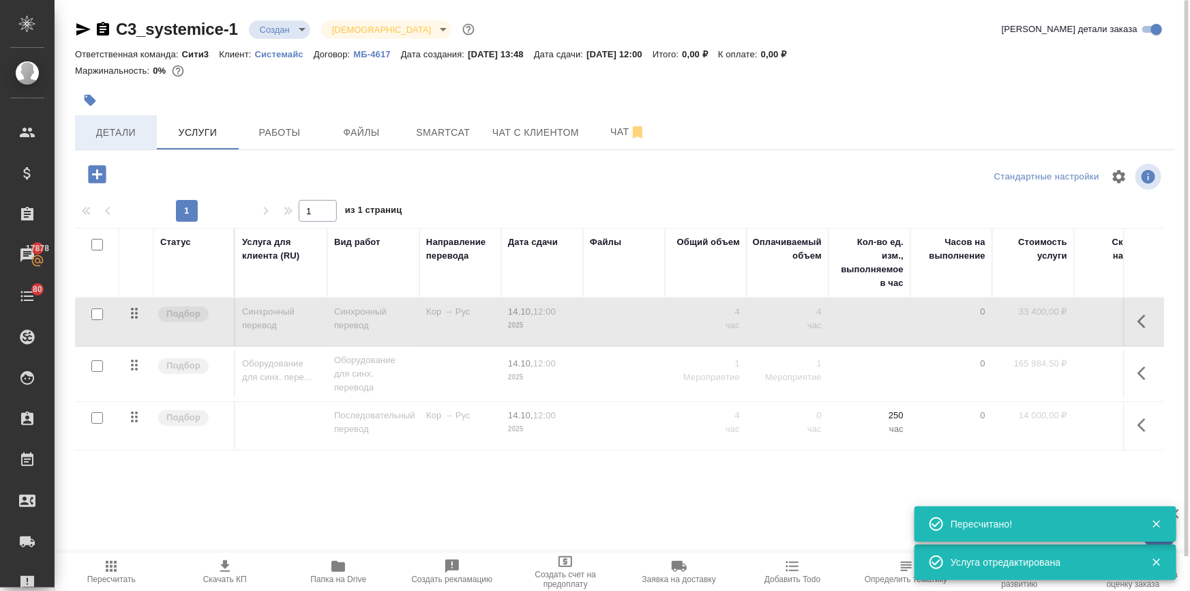
click at [99, 125] on span "Детали" at bounding box center [115, 132] width 65 height 17
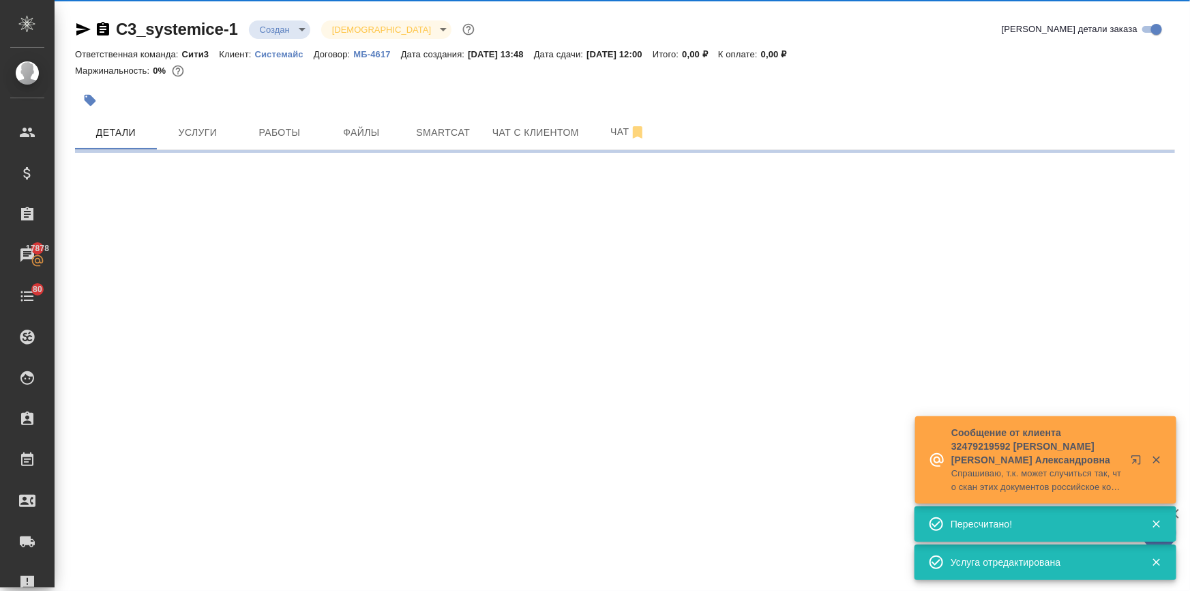
select select "RU"
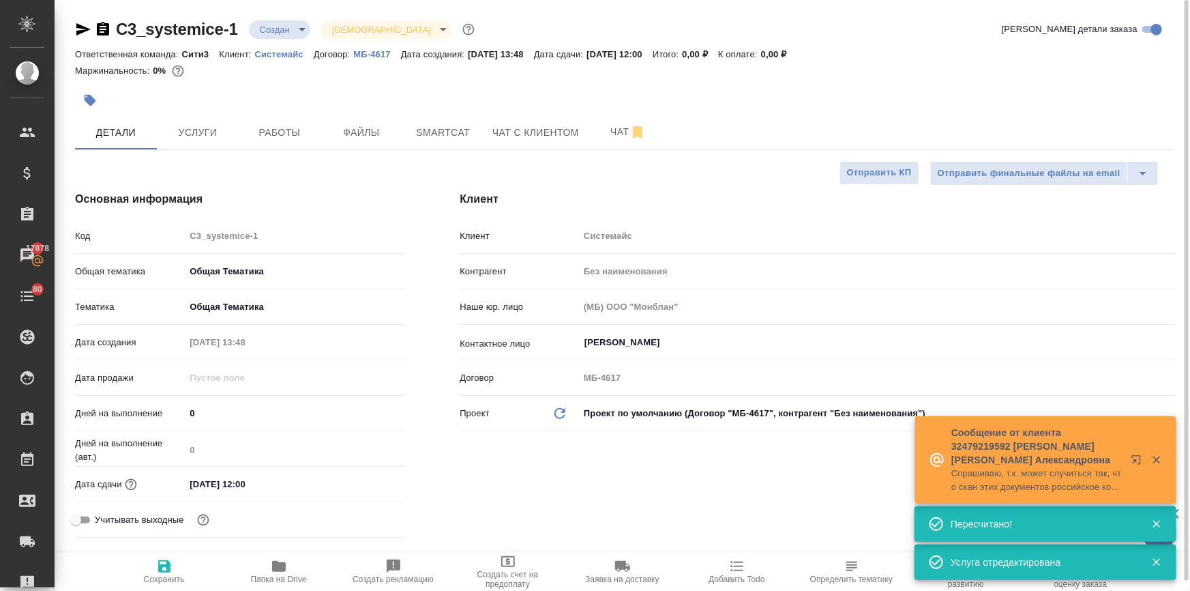
type textarea "x"
click at [297, 473] on div "Дата сдачи 14.10.2025 12:00" at bounding box center [240, 484] width 330 height 24
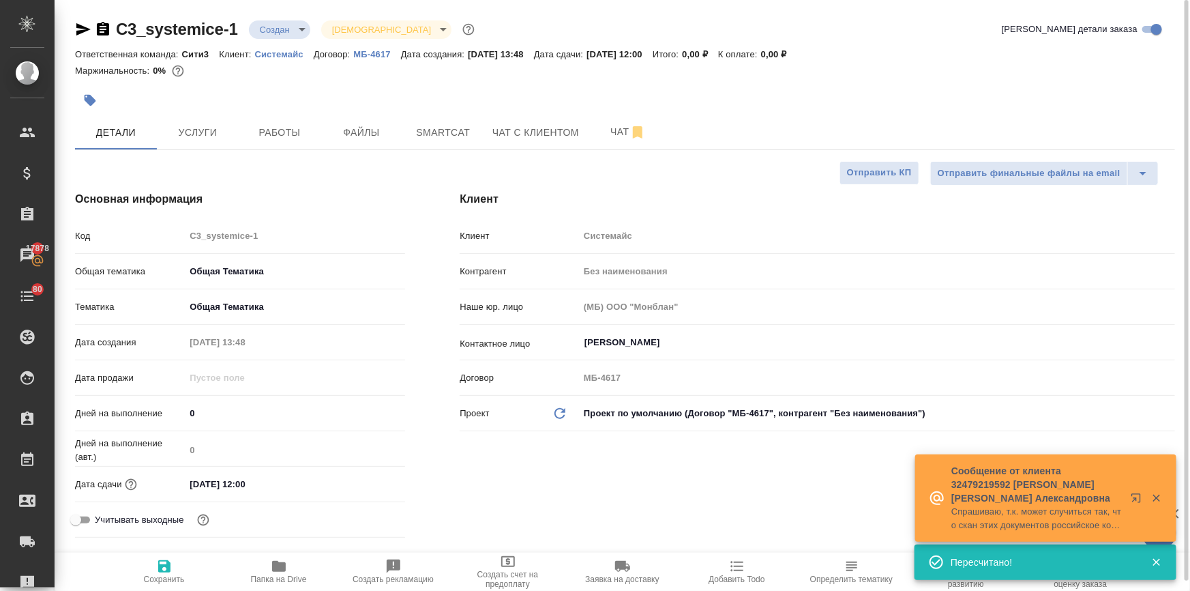
click at [301, 492] on input "14.10.2025 12:00" at bounding box center [244, 484] width 119 height 20
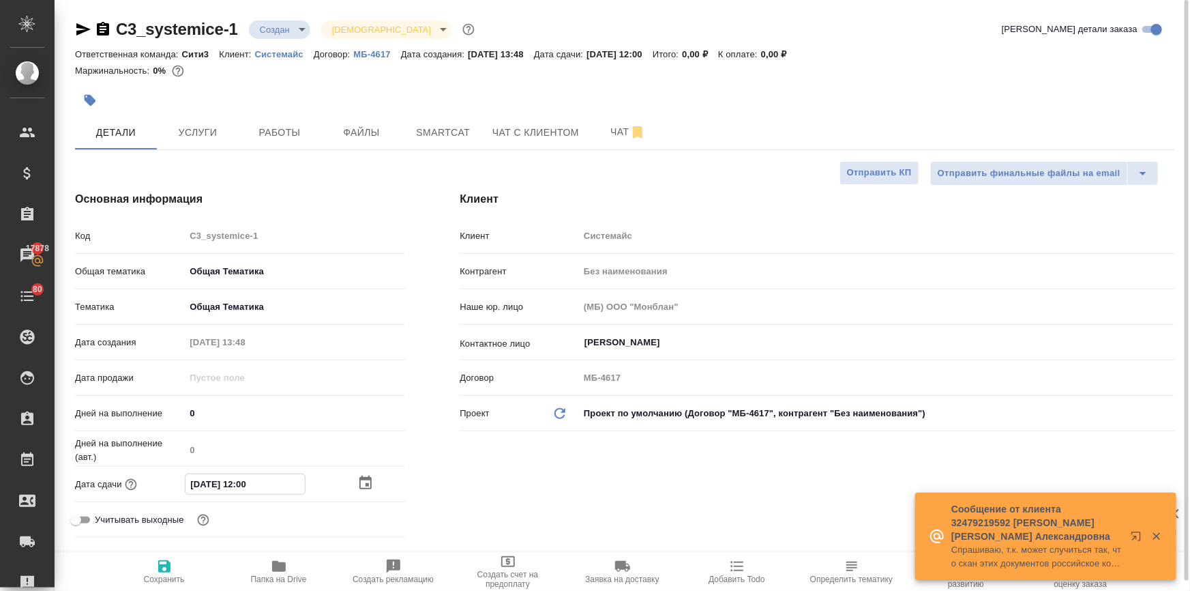
click at [360, 477] on icon "button" at bounding box center [365, 482] width 12 height 14
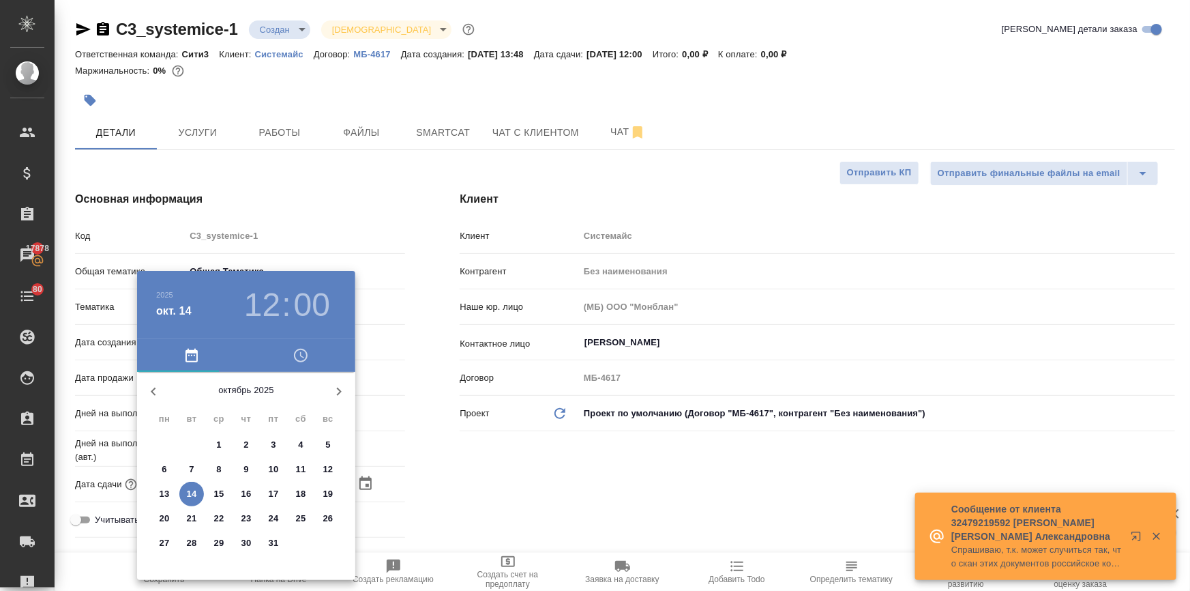
click at [211, 490] on span "15" at bounding box center [219, 494] width 25 height 14
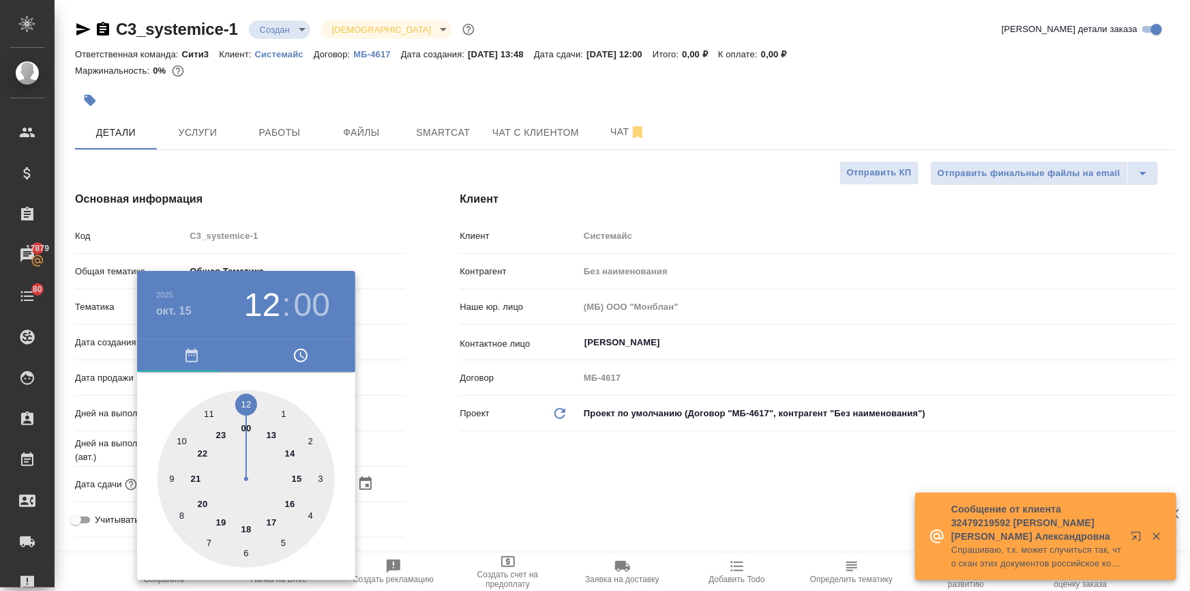
type input "15.10.2025 12:00"
type textarea "x"
click at [431, 518] on div at bounding box center [595, 295] width 1190 height 591
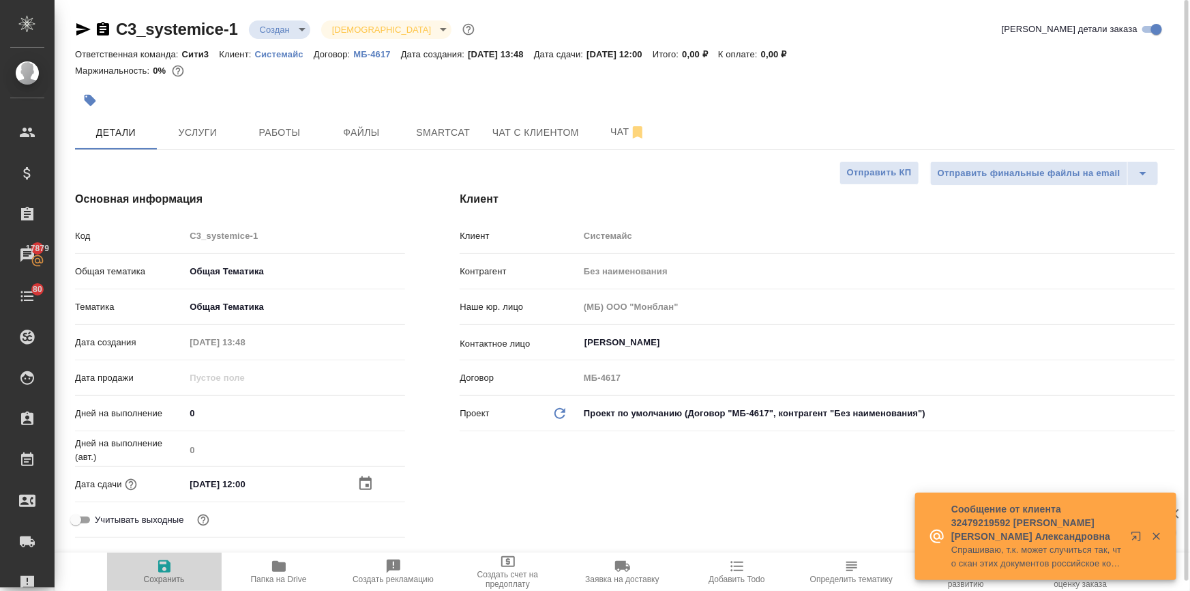
drag, startPoint x: 166, startPoint y: 571, endPoint x: 231, endPoint y: 528, distance: 77.7
click at [165, 571] on icon "button" at bounding box center [164, 566] width 12 height 12
type textarea "x"
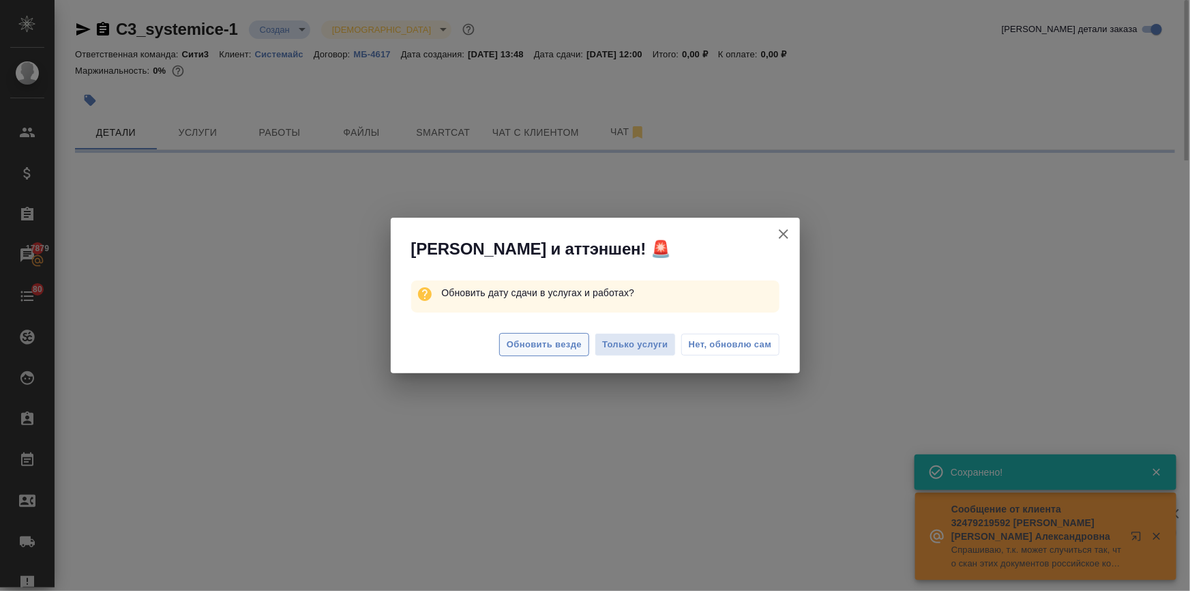
select select "RU"
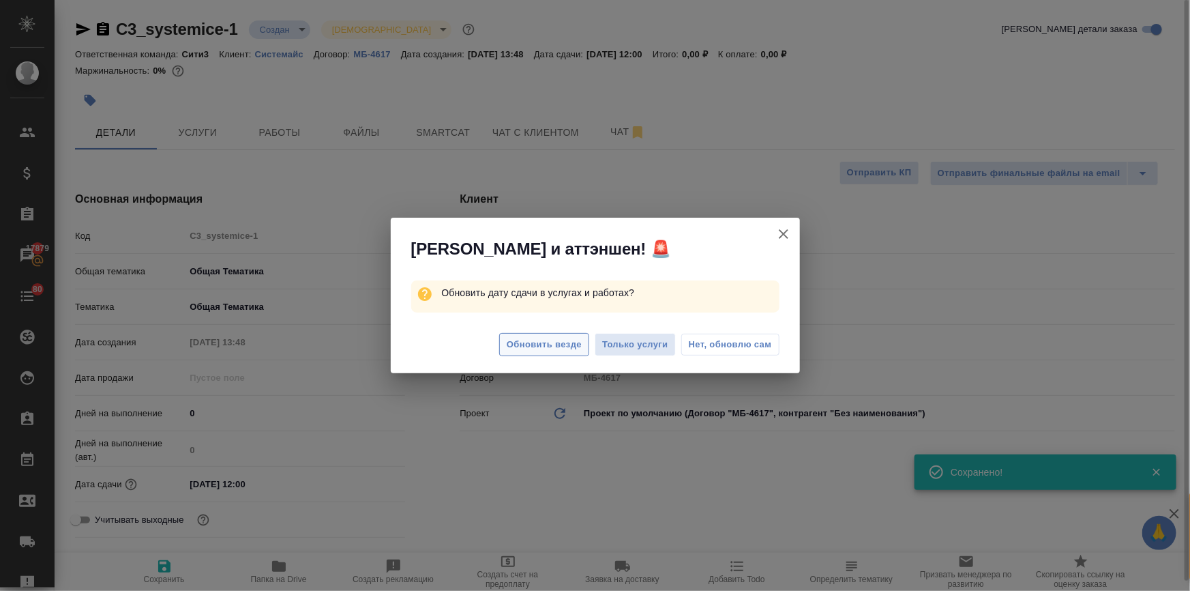
type textarea "x"
click at [564, 346] on span "Обновить везде" at bounding box center [544, 345] width 75 height 16
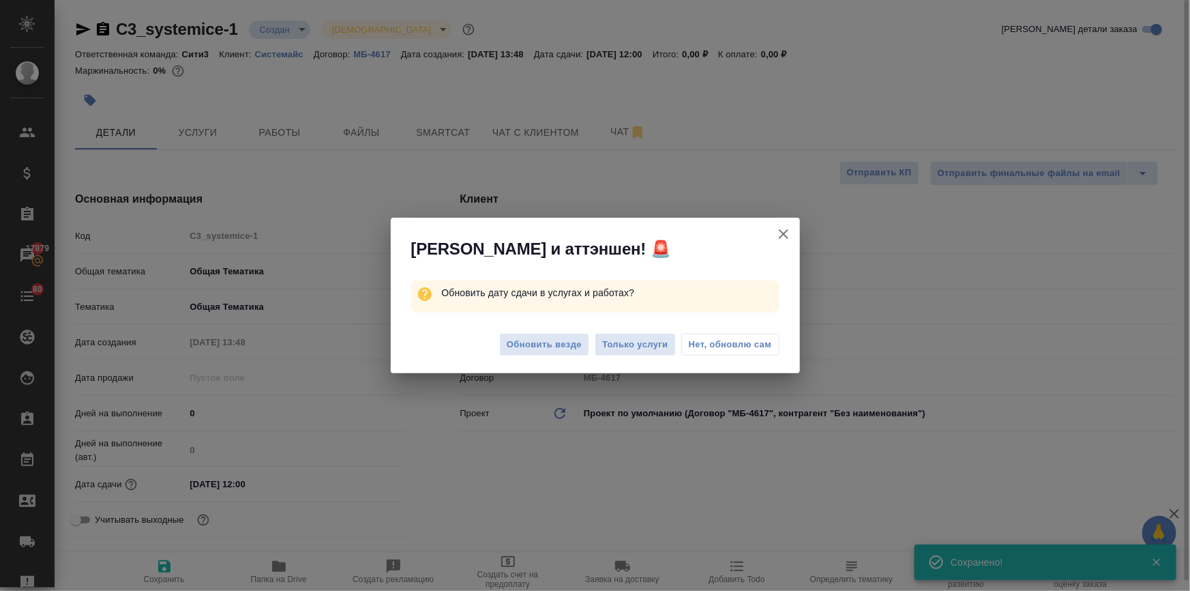
type textarea "x"
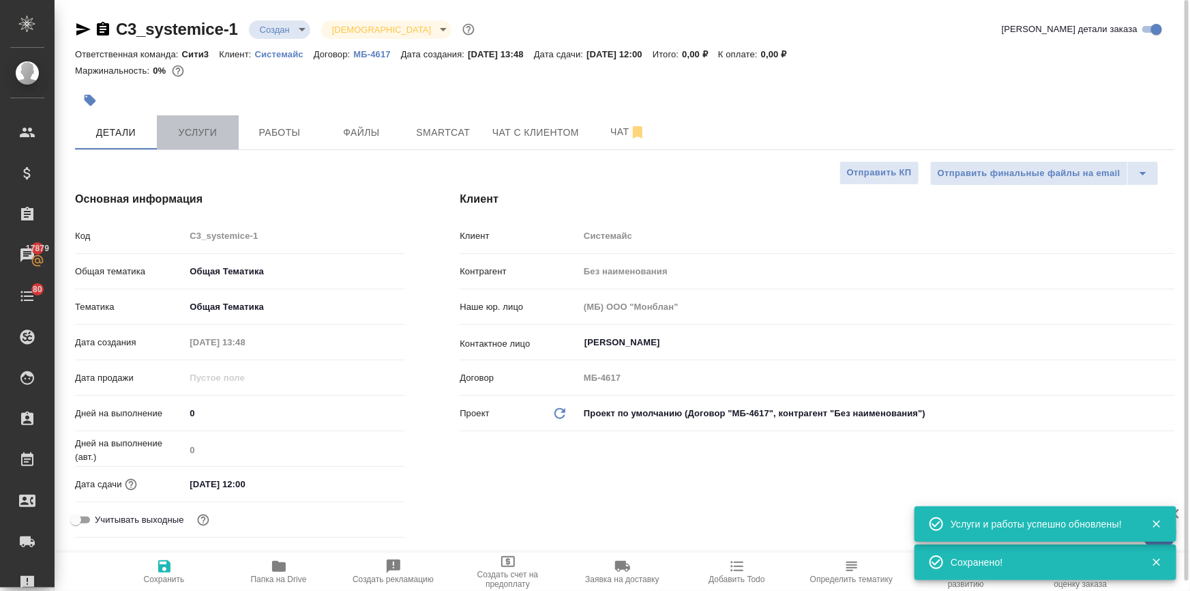
click at [218, 132] on span "Услуги" at bounding box center [197, 132] width 65 height 17
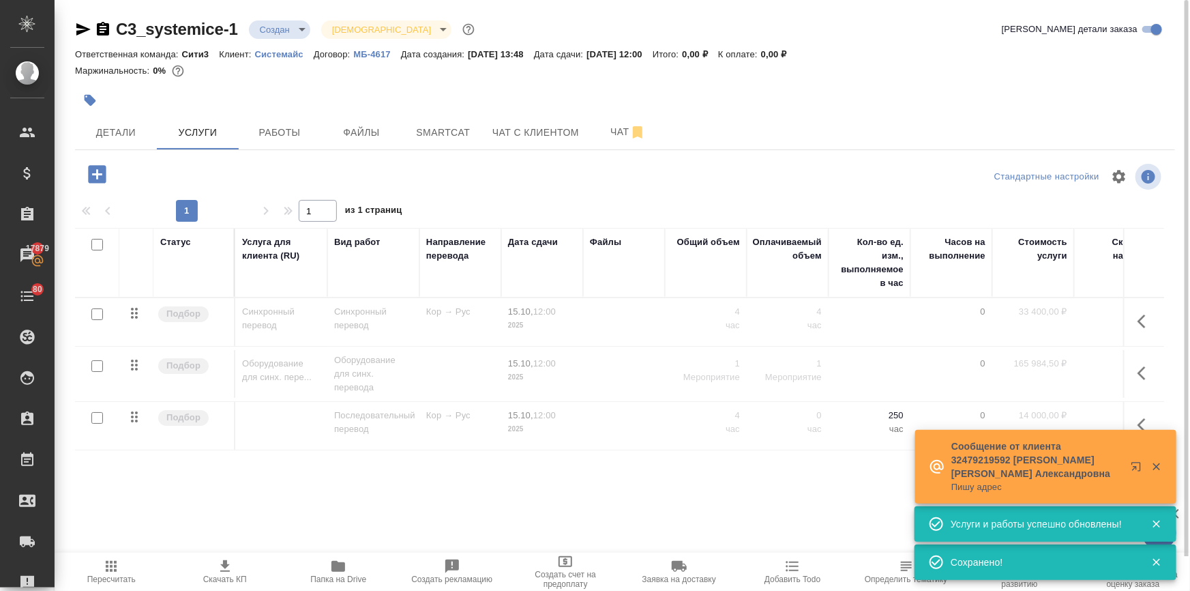
click at [1146, 430] on div "Сообщение от клиента 32479219592 Денис Юлия Александровна Пишу адрес" at bounding box center [1045, 467] width 261 height 74
click at [1139, 419] on icon "button" at bounding box center [1146, 425] width 16 height 16
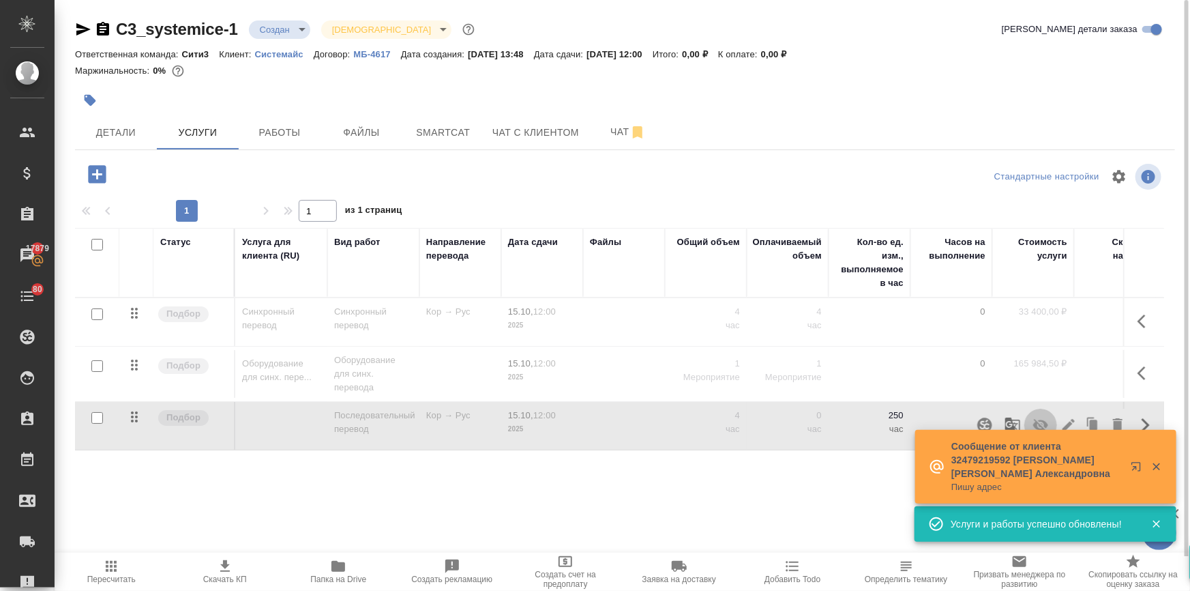
click at [1033, 419] on icon "button" at bounding box center [1041, 425] width 16 height 16
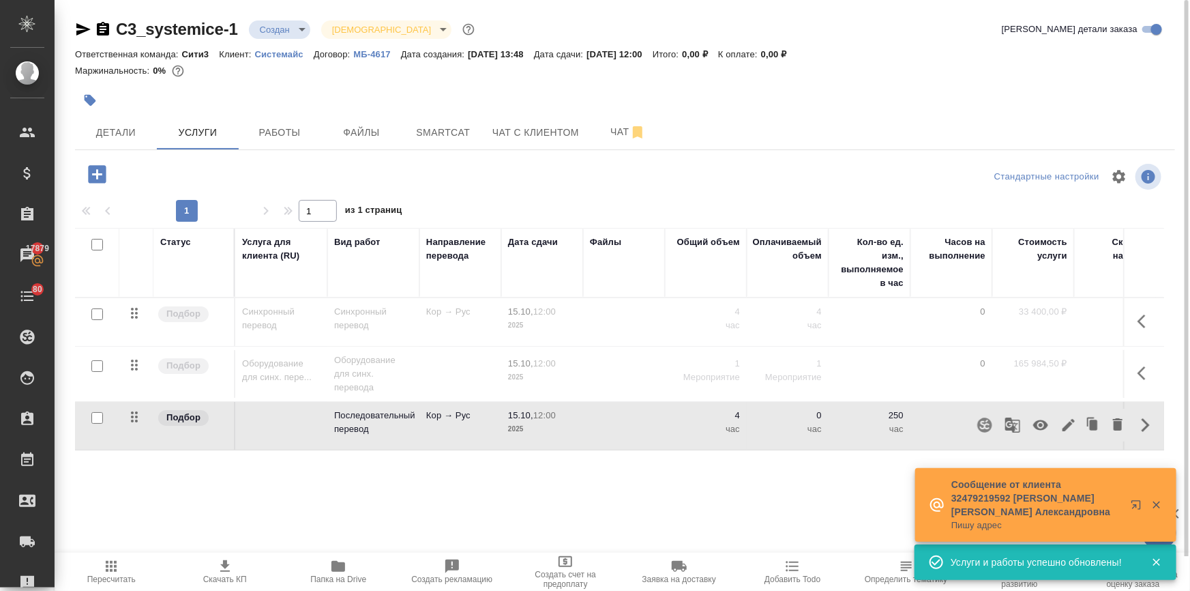
click at [103, 569] on icon "button" at bounding box center [111, 566] width 16 height 16
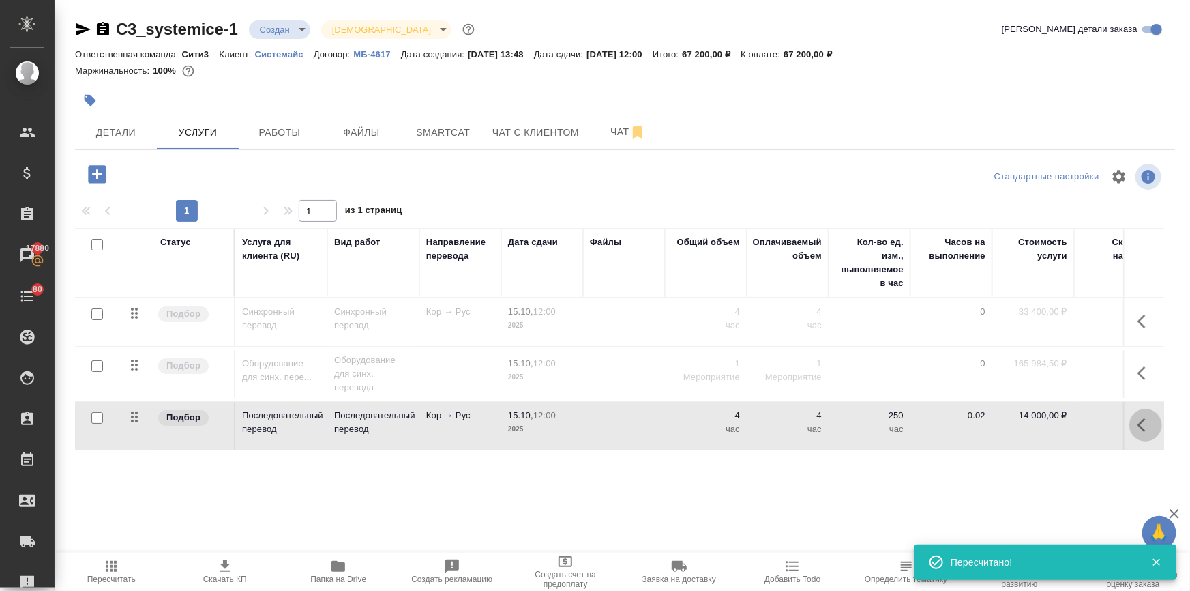
click at [1146, 421] on icon "button" at bounding box center [1146, 425] width 16 height 16
click at [1062, 423] on icon "button" at bounding box center [1069, 425] width 16 height 16
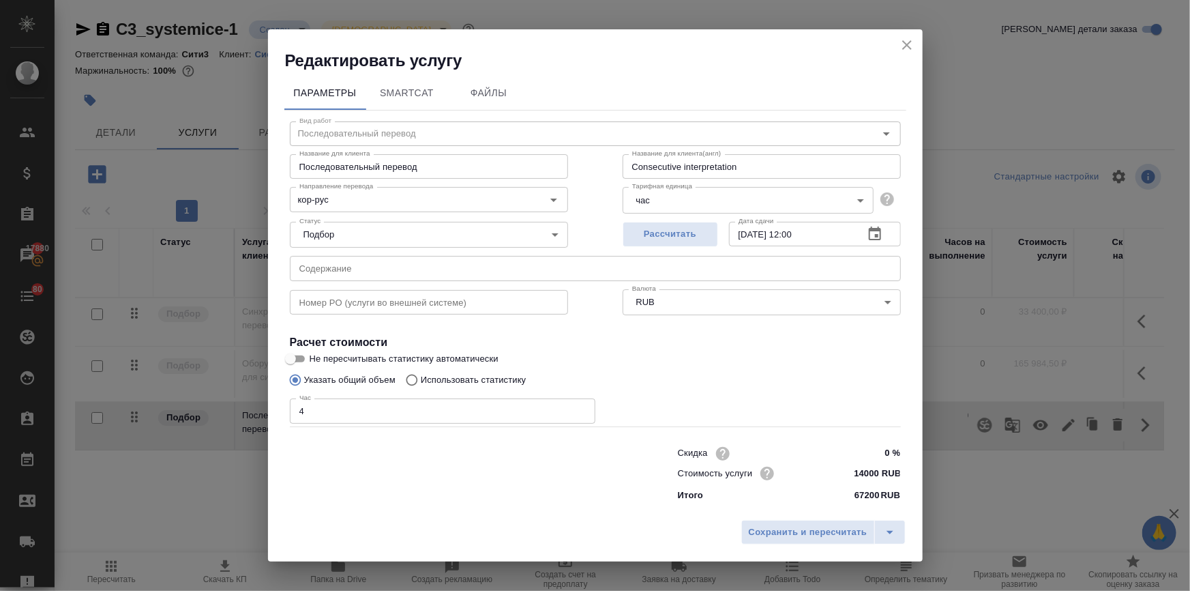
click at [900, 46] on icon "close" at bounding box center [907, 45] width 16 height 16
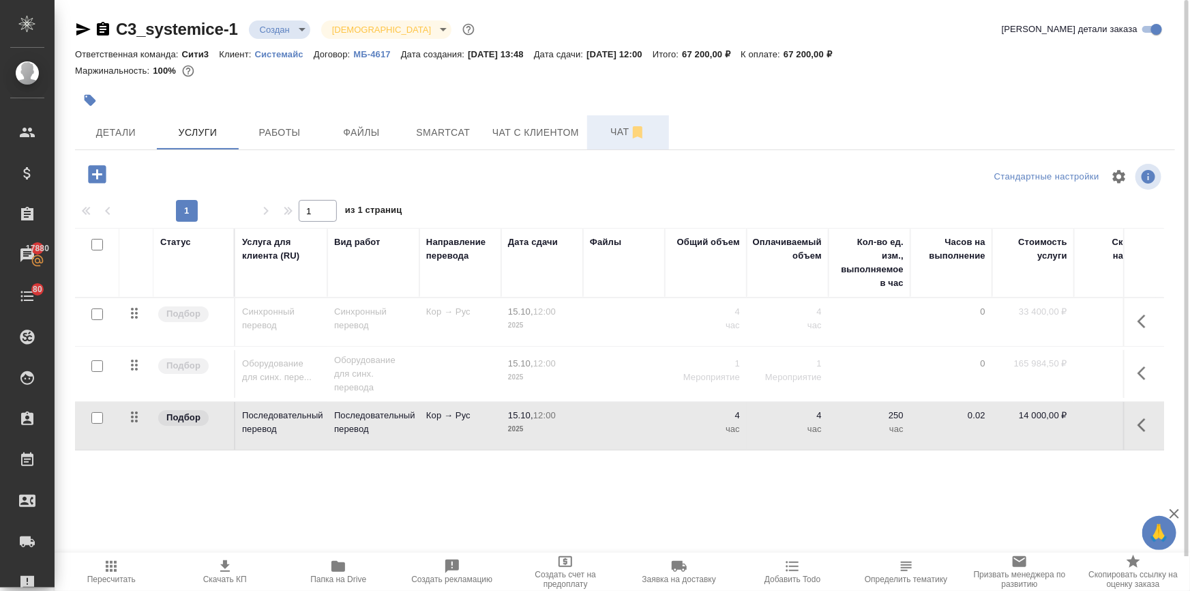
click at [601, 124] on span "Чат" at bounding box center [627, 131] width 65 height 17
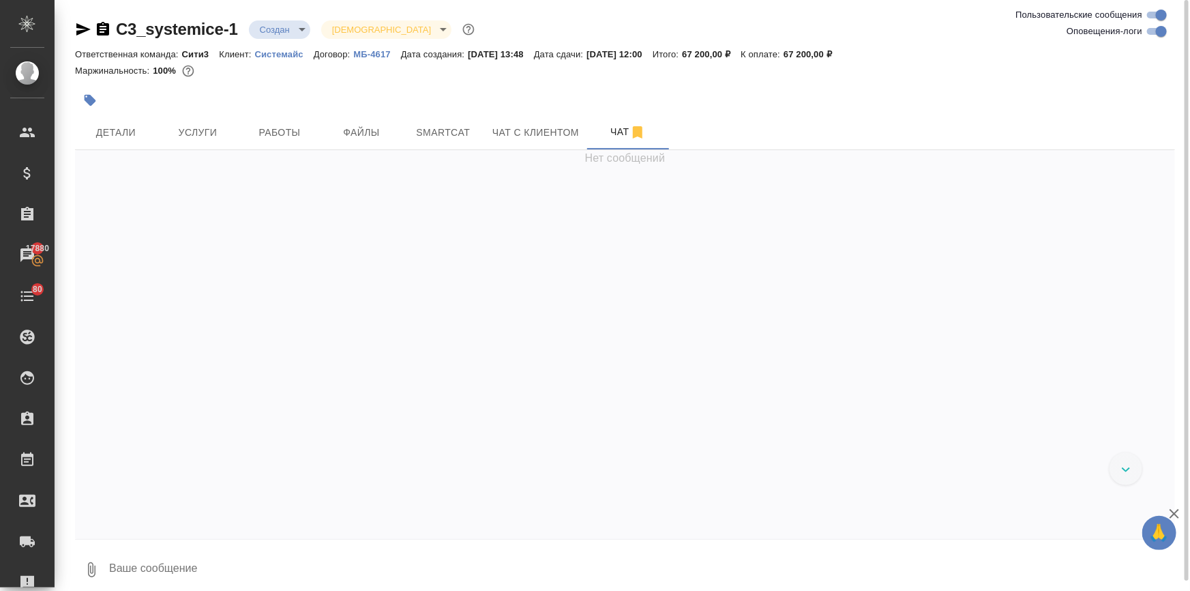
scroll to position [4715, 0]
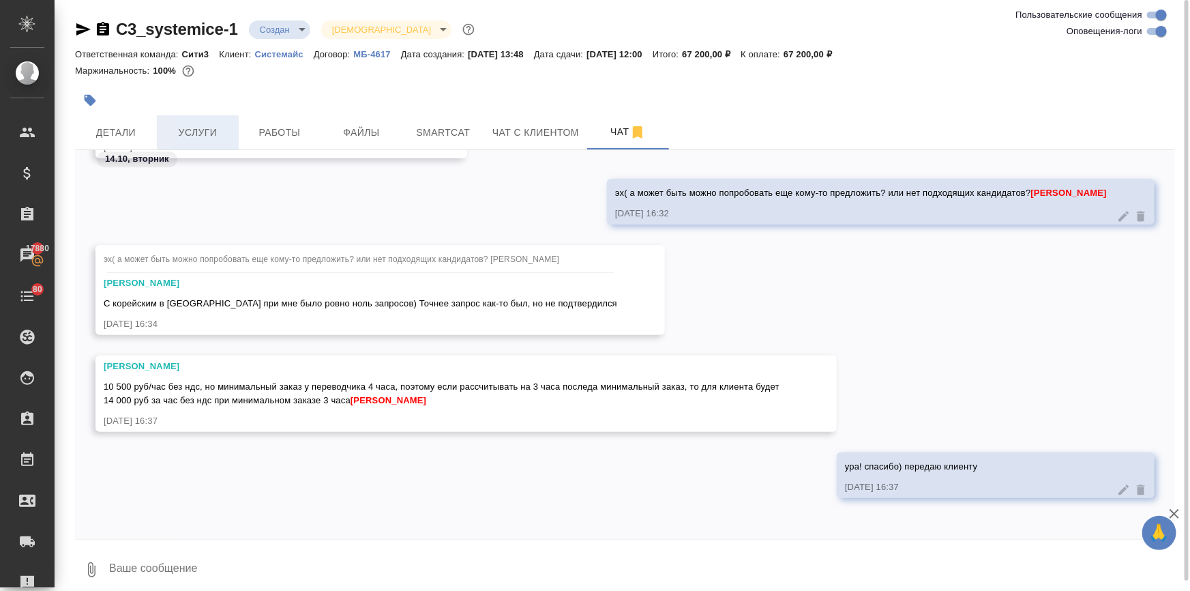
click at [187, 124] on span "Услуги" at bounding box center [197, 132] width 65 height 17
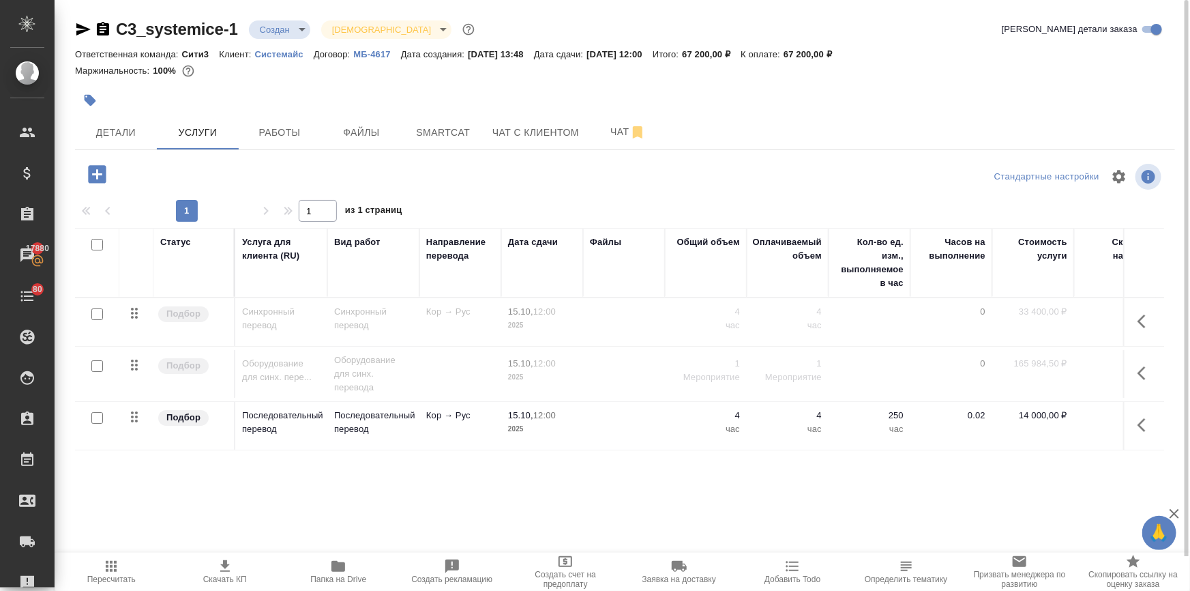
click at [1138, 423] on icon "button" at bounding box center [1146, 425] width 16 height 16
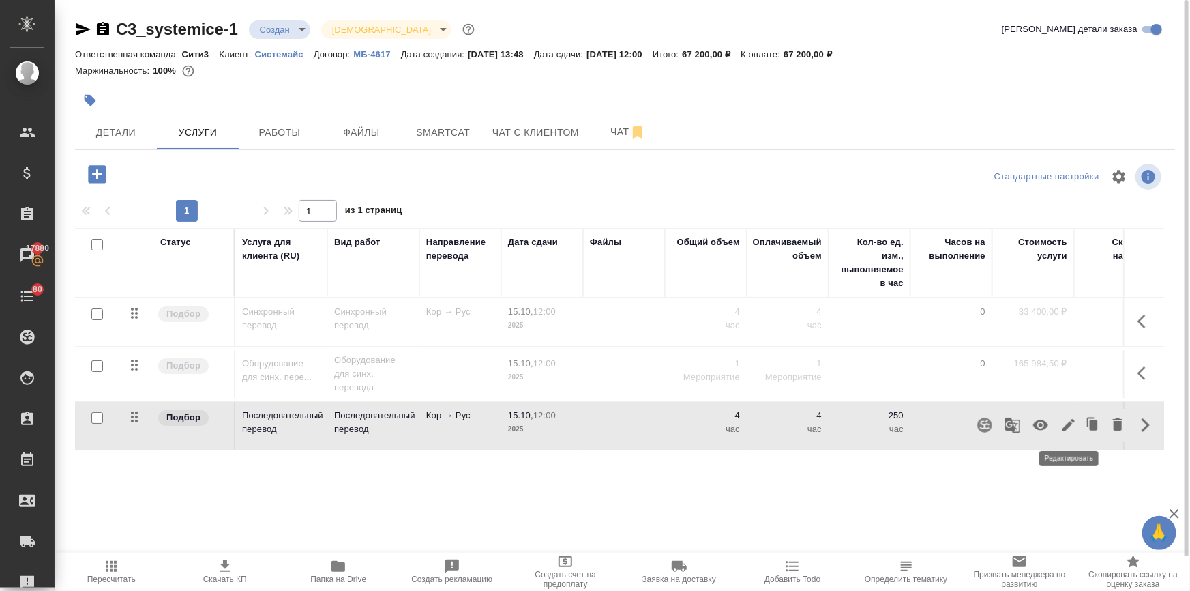
click at [1065, 421] on icon "button" at bounding box center [1069, 425] width 16 height 16
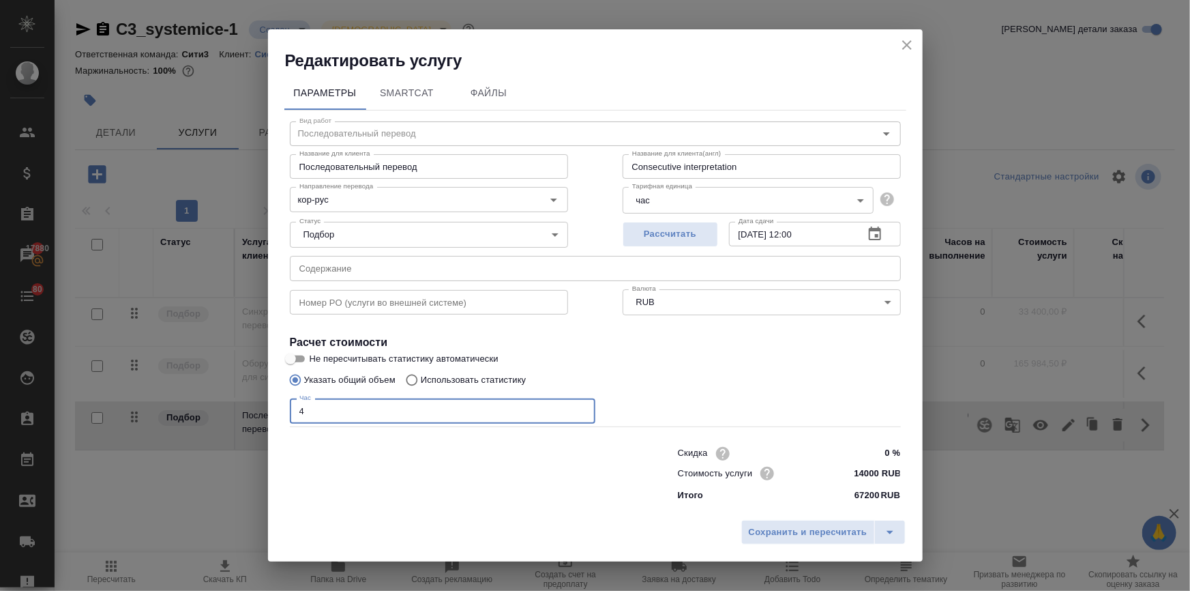
drag, startPoint x: 303, startPoint y: 411, endPoint x: 252, endPoint y: 406, distance: 50.7
click at [247, 404] on div "Редактировать услугу Параметры SmartCat Файлы Вид работ Последовательный перево…" at bounding box center [595, 295] width 1190 height 591
type input "3"
click at [769, 531] on span "Сохранить и пересчитать" at bounding box center [808, 532] width 119 height 16
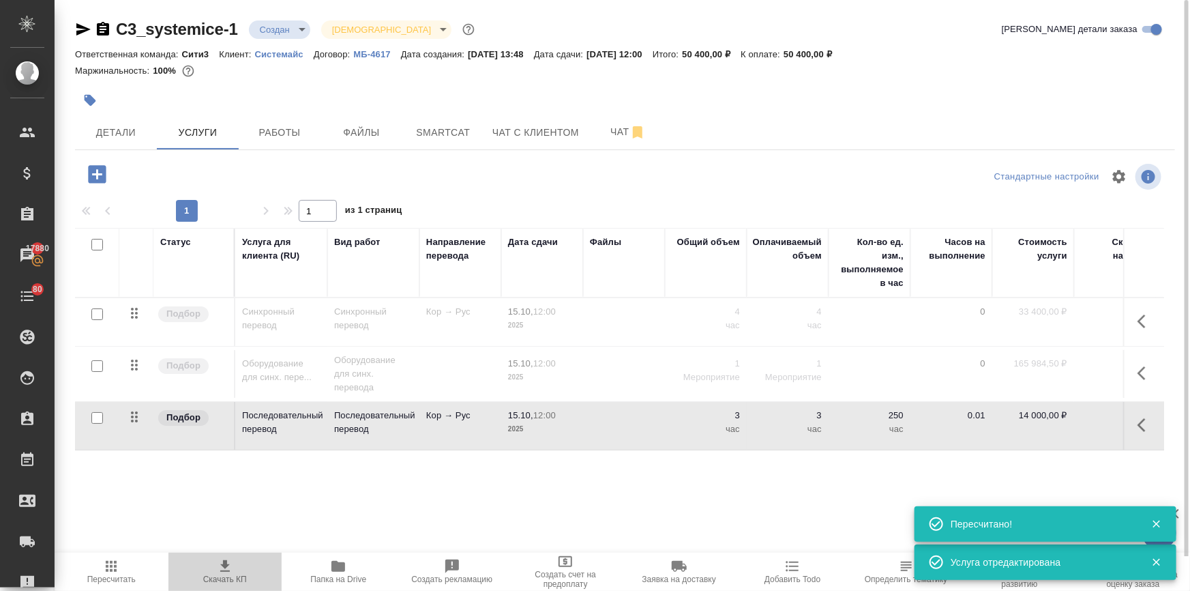
click at [224, 568] on icon "button" at bounding box center [225, 566] width 10 height 12
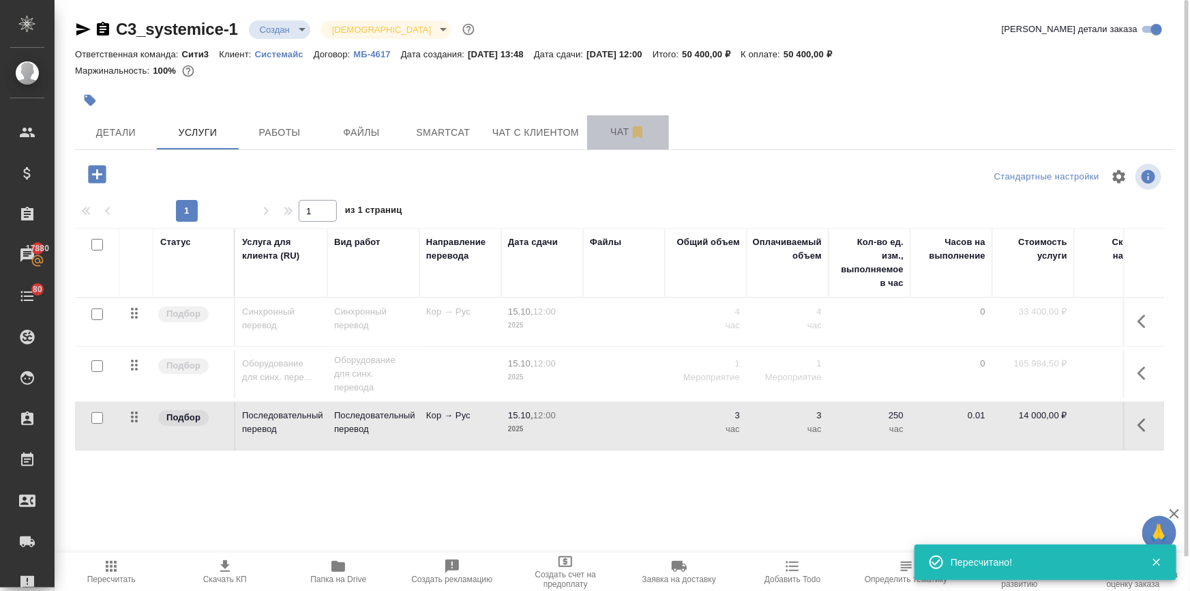
click at [604, 126] on span "Чат" at bounding box center [627, 131] width 65 height 17
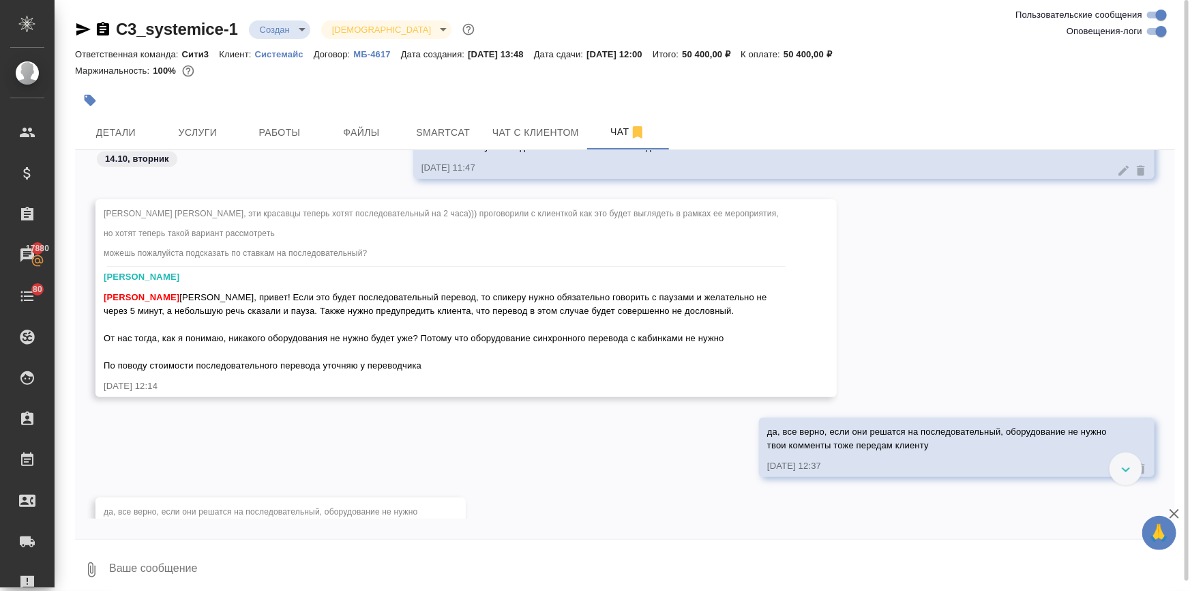
scroll to position [3312, 0]
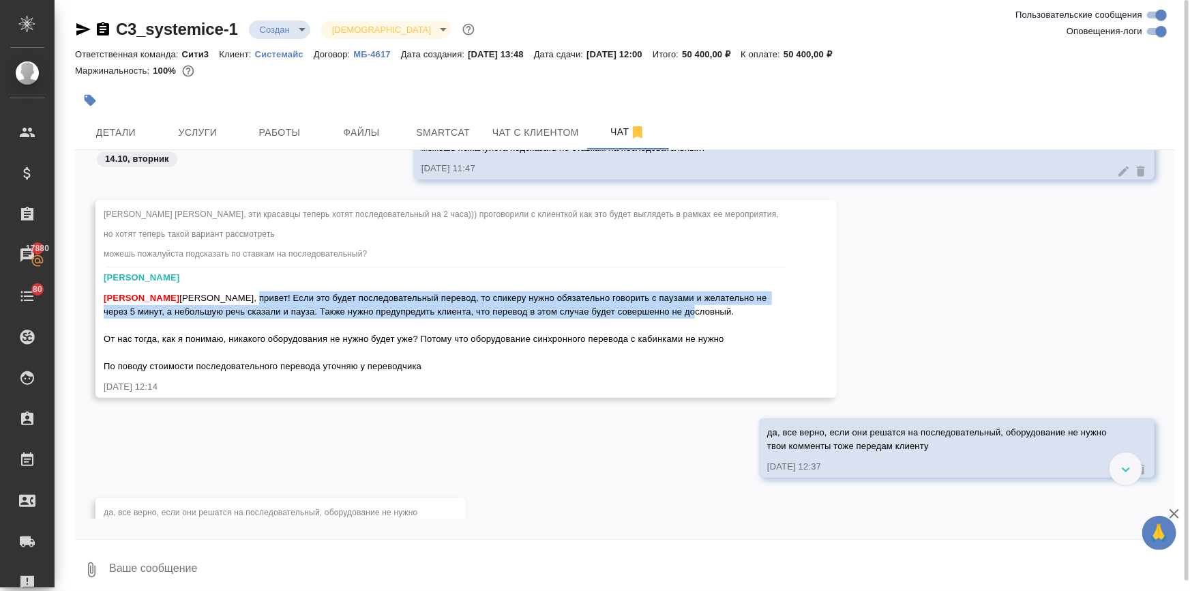
drag, startPoint x: 702, startPoint y: 310, endPoint x: 249, endPoint y: 299, distance: 453.0
click at [249, 299] on div "Ильина Екатерина Катя, привет! Если это будет последовательный перевод, то спик…" at bounding box center [446, 330] width 685 height 85
copy span "Если это будет последовательный перевод, то спикеру нужно обязательно говорить …"
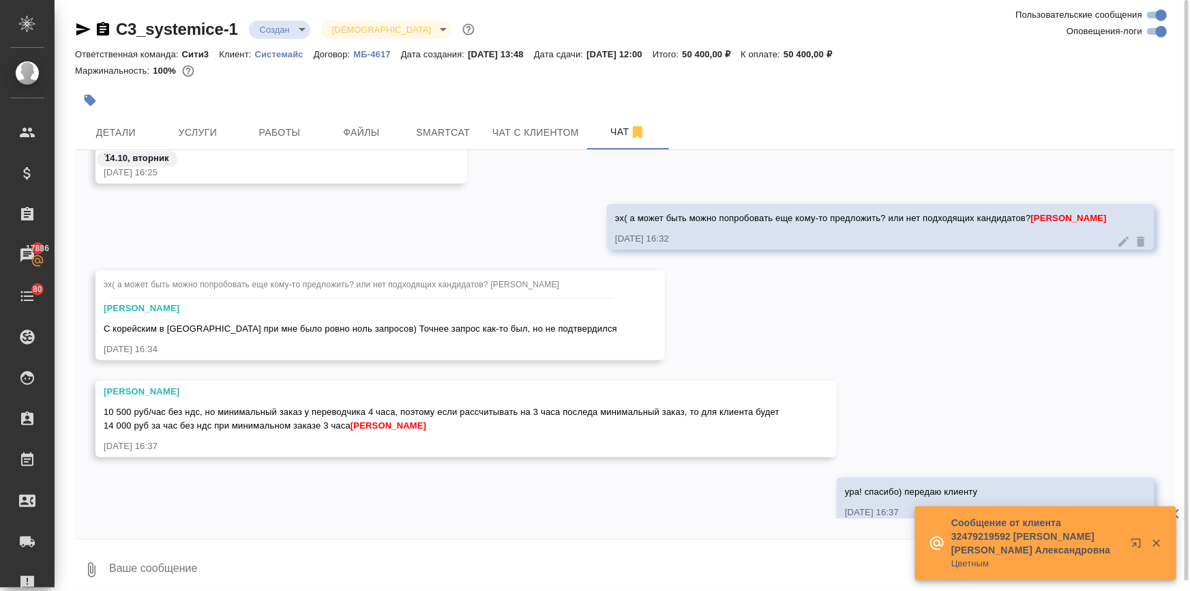
scroll to position [3993, 0]
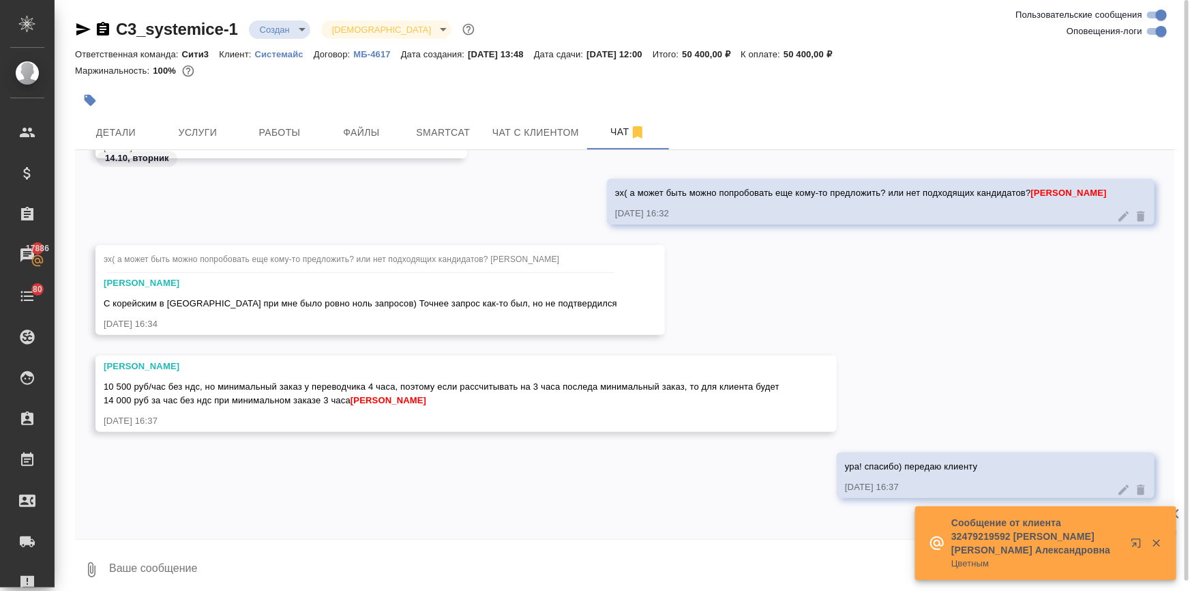
click at [162, 576] on textarea at bounding box center [641, 569] width 1067 height 46
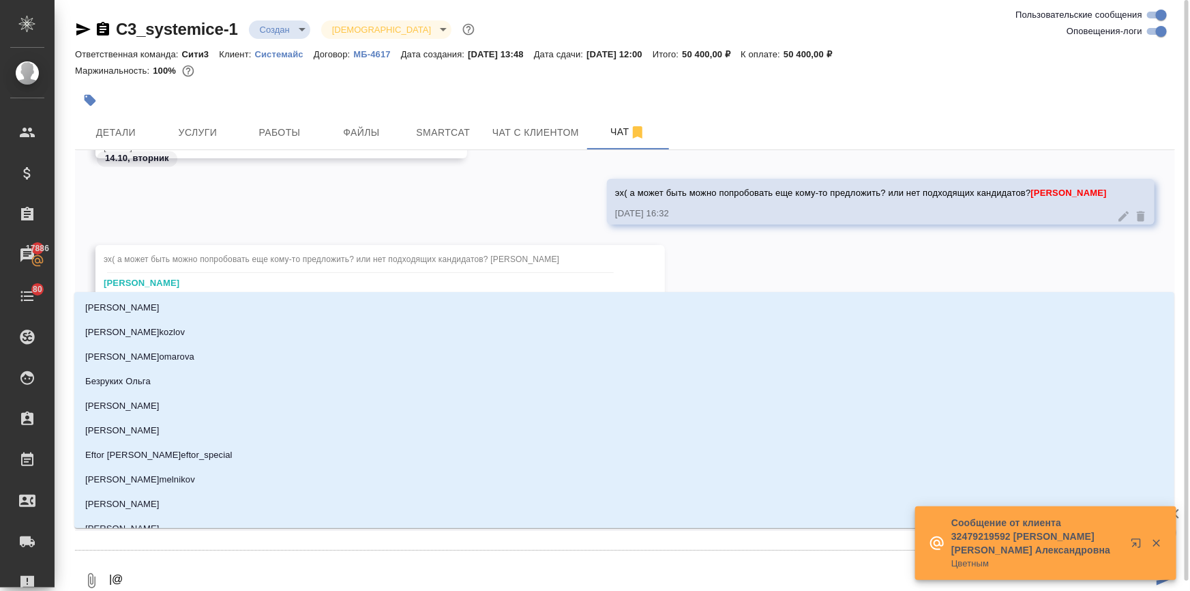
type textarea "|"
type textarea "@ф"
type input "ф"
type textarea "@фк"
type input "фк"
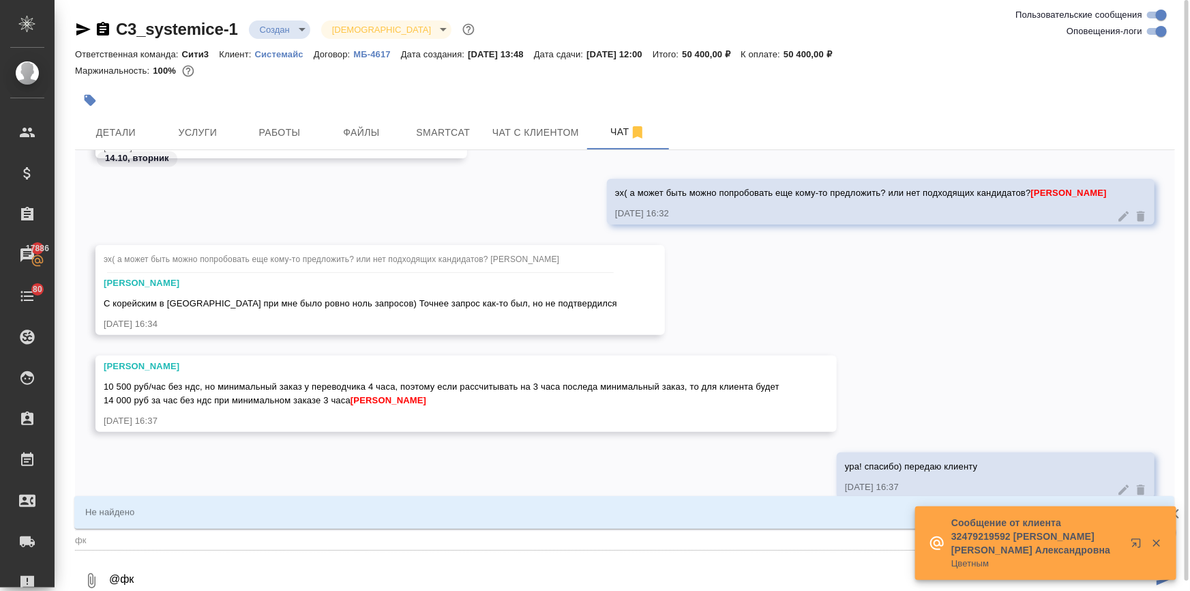
type textarea "@ф"
type input "ф"
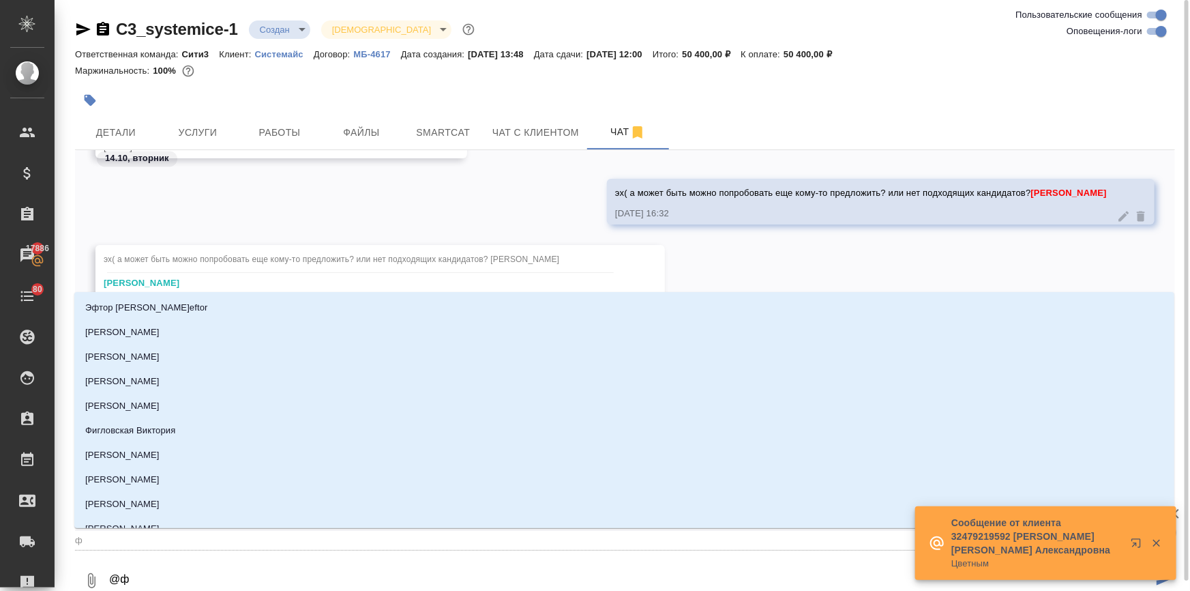
type textarea "@фе"
type input "фе"
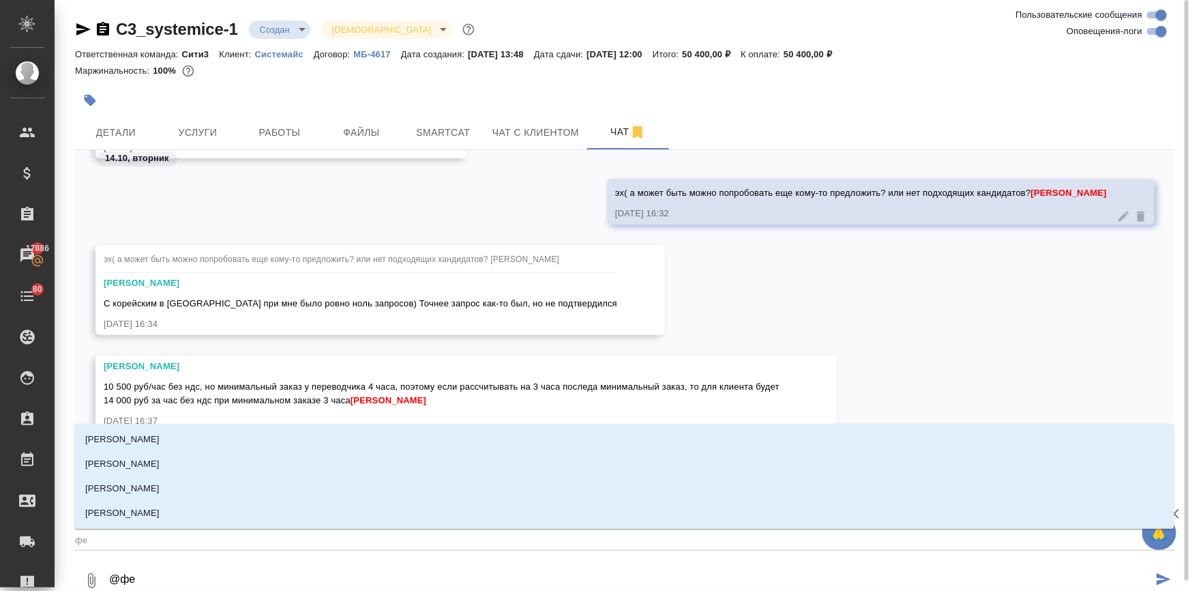
type textarea "@фед"
type input "фед"
type textarea "@федо"
type input "федо"
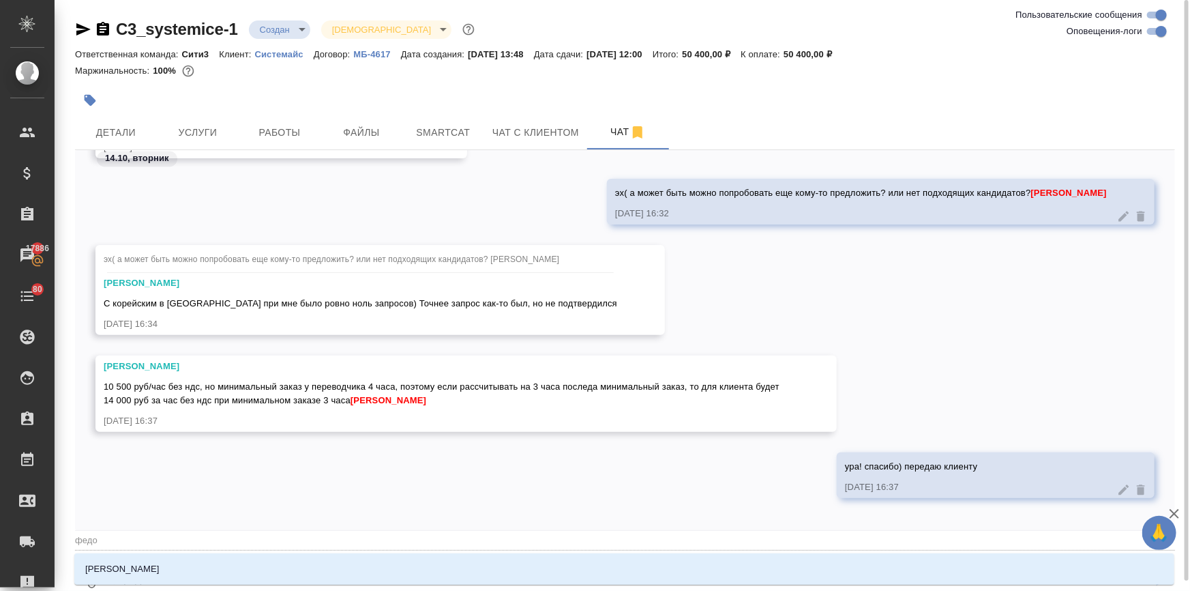
type textarea "@федот"
type input "федот"
type textarea "@федото"
type input "федото"
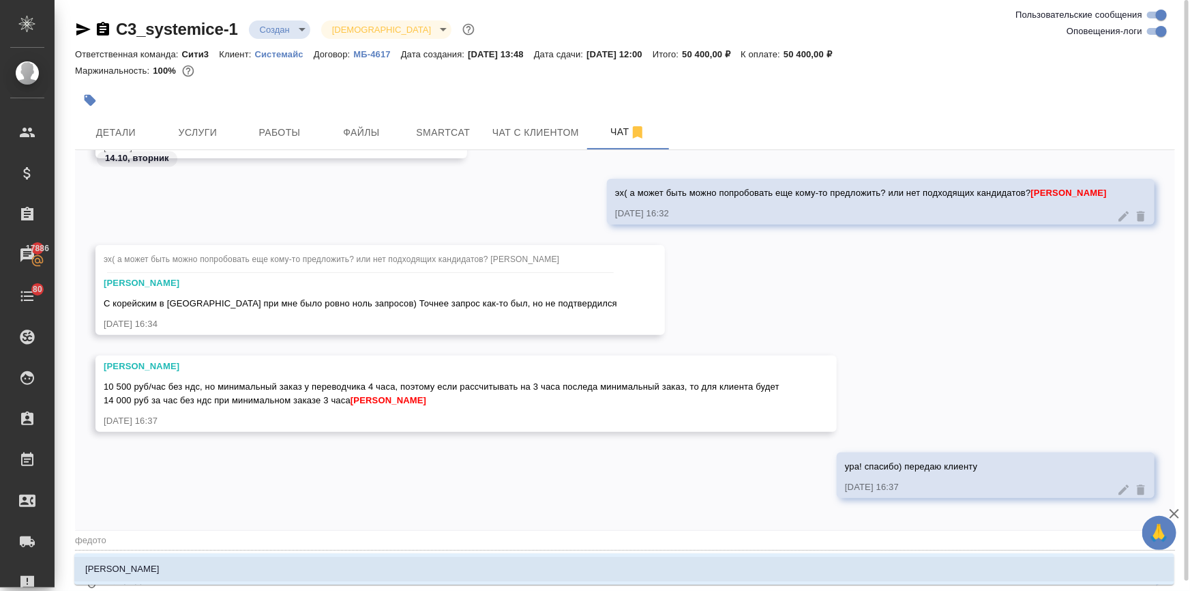
click at [185, 559] on div "Федотова Ирина" at bounding box center [624, 568] width 1100 height 31
click at [175, 563] on li "Федотова Ирина" at bounding box center [624, 569] width 1100 height 25
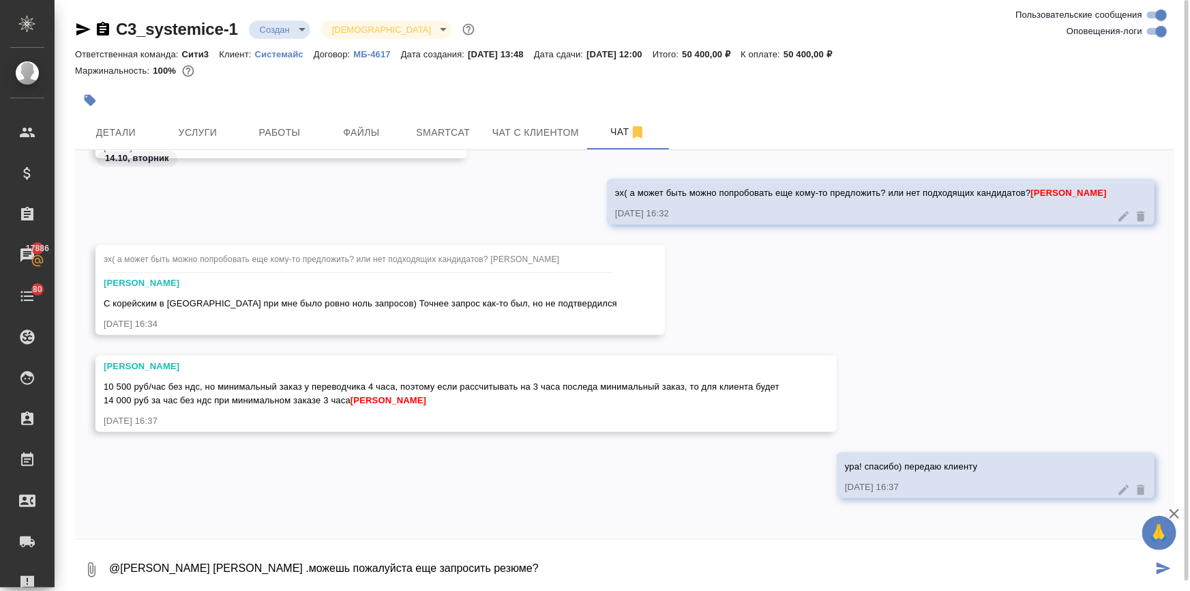
drag, startPoint x: 234, startPoint y: 572, endPoint x: 226, endPoint y: 570, distance: 8.3
click at [226, 570] on textarea "@Федотова Ирина Ира .можешь пожалуйста еще запросить резюме?" at bounding box center [630, 569] width 1045 height 46
click at [457, 571] on textarea "@Федотова Ирина Ира, можешь пожалуйста еще запросить резюме?" at bounding box center [630, 569] width 1045 height 46
click at [574, 575] on textarea "@Федотова Ирина Ира, можешь пожалуйста еще запросить резюме переводчика?" at bounding box center [630, 569] width 1045 height 46
type textarea "@Федотова Ирина Ира, можешь пожалуйста еще запросить резюме переводчика?"
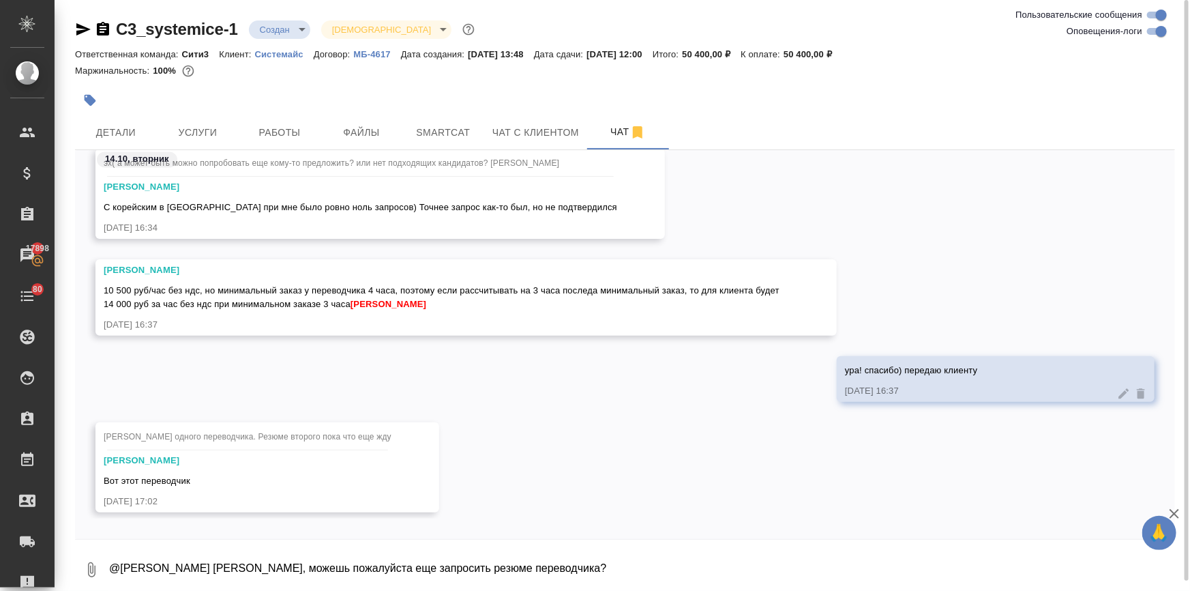
scroll to position [4104, 0]
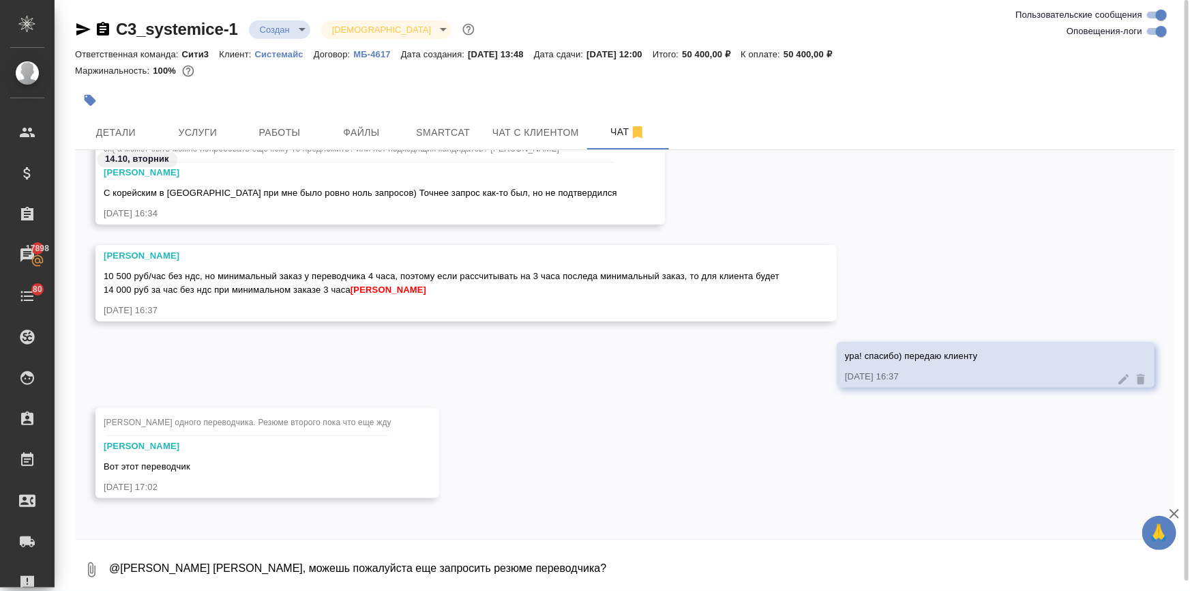
click at [232, 420] on span "Ильина Екатерина резюме одного переводчика. Резюме второго пока что еще жду" at bounding box center [248, 422] width 288 height 10
click at [134, 573] on textarea "@Федотова Ирина Ира, можешь пожалуйста еще запросить резюме переводчика?" at bounding box center [641, 569] width 1067 height 46
type textarea "поняла! спасибо)"
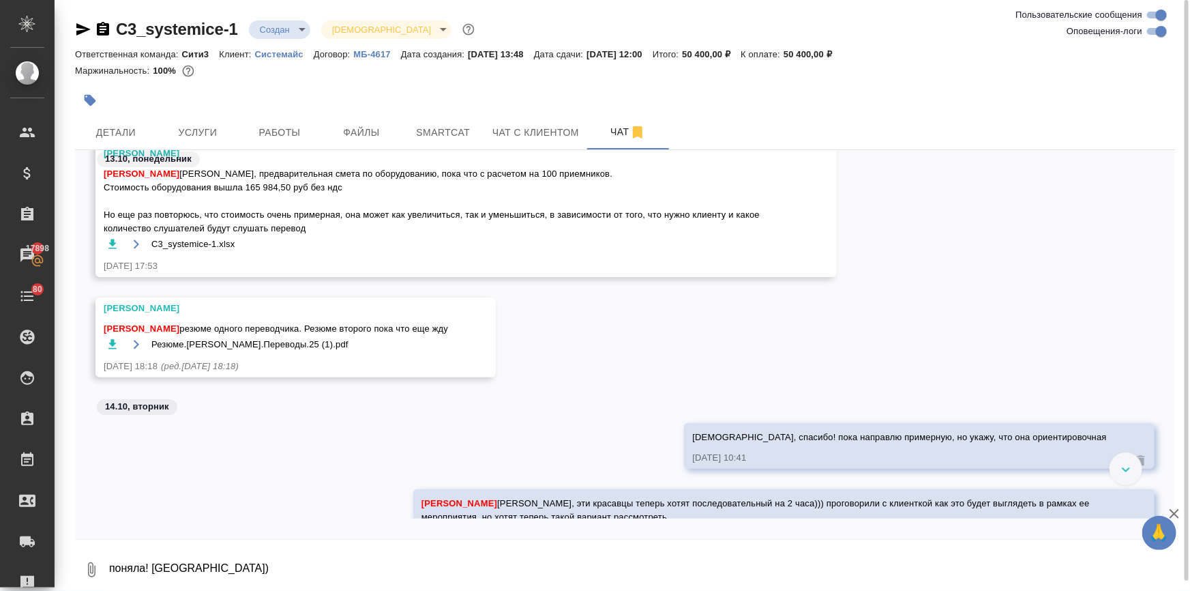
scroll to position [2325, 0]
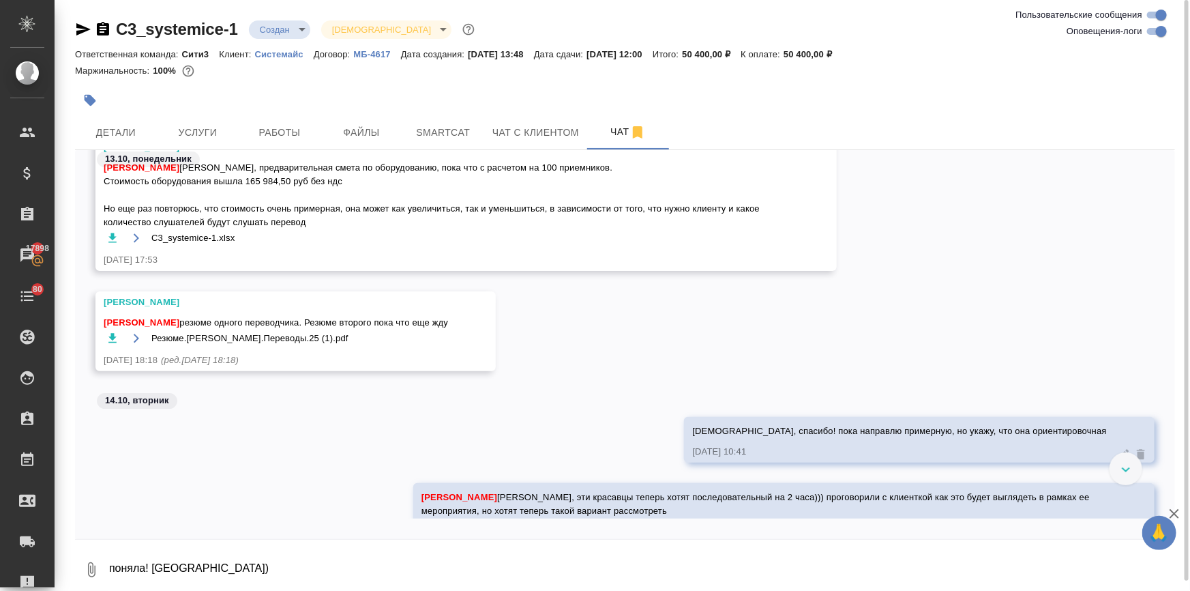
click at [108, 338] on icon "button" at bounding box center [113, 338] width 14 height 14
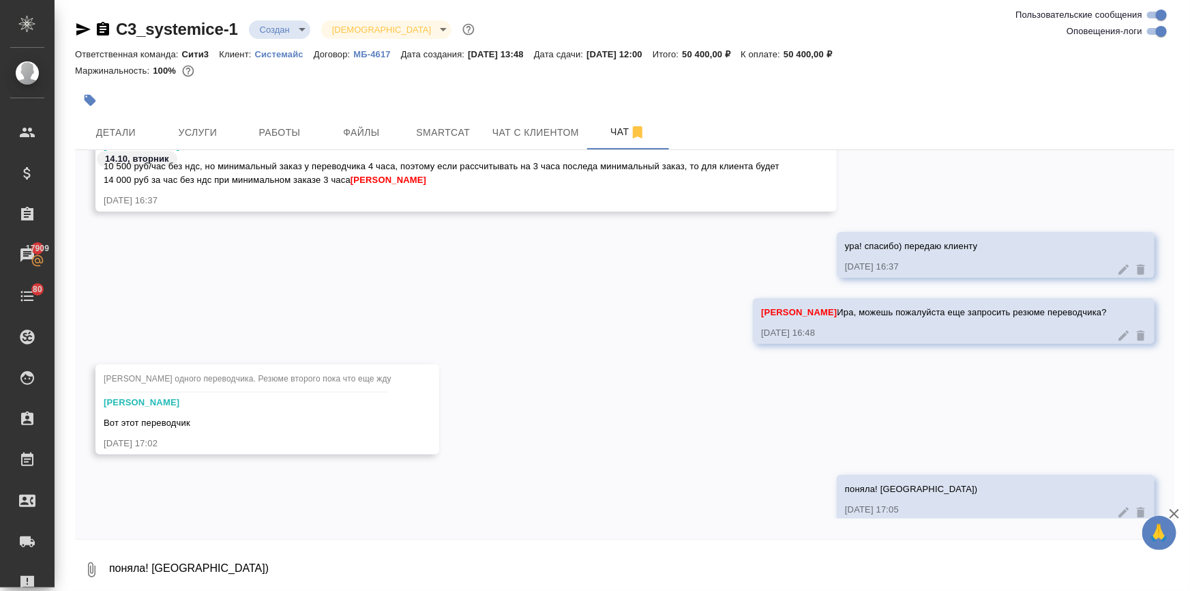
scroll to position [3626, 0]
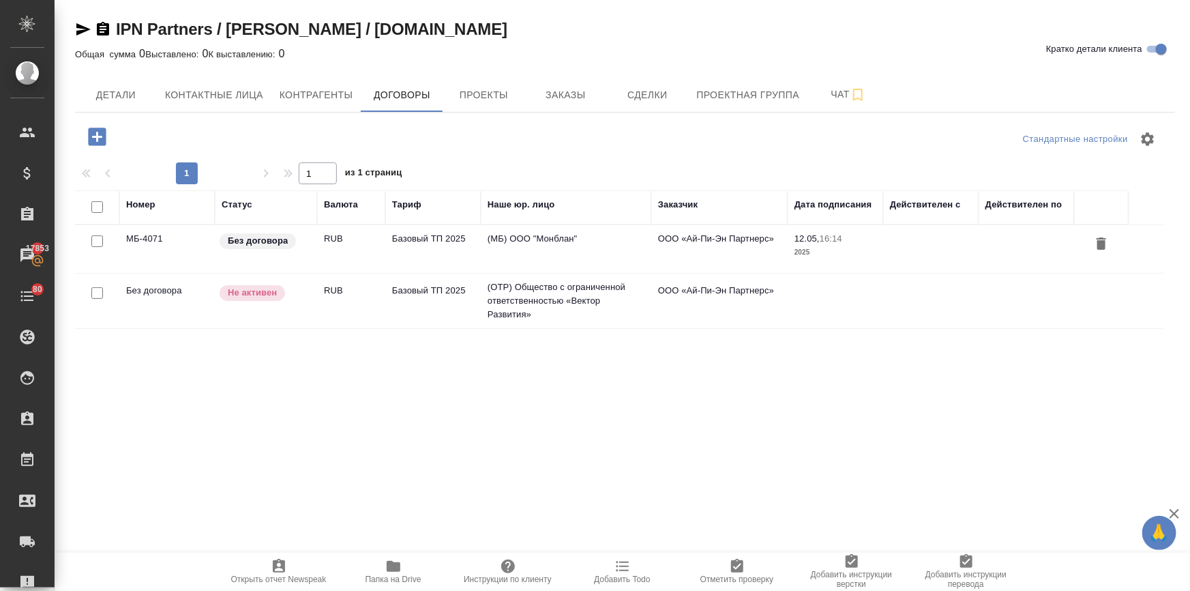
click at [389, 561] on icon "button" at bounding box center [394, 566] width 14 height 11
click at [574, 102] on span "Заказы" at bounding box center [565, 95] width 65 height 17
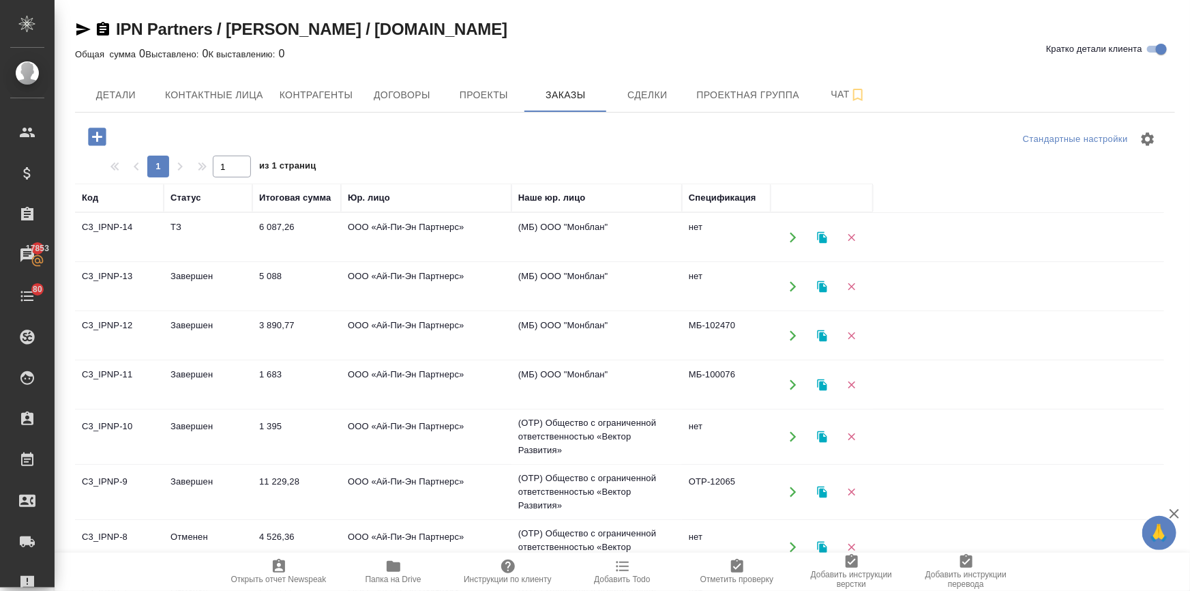
click at [265, 273] on td "5 088" at bounding box center [296, 287] width 89 height 48
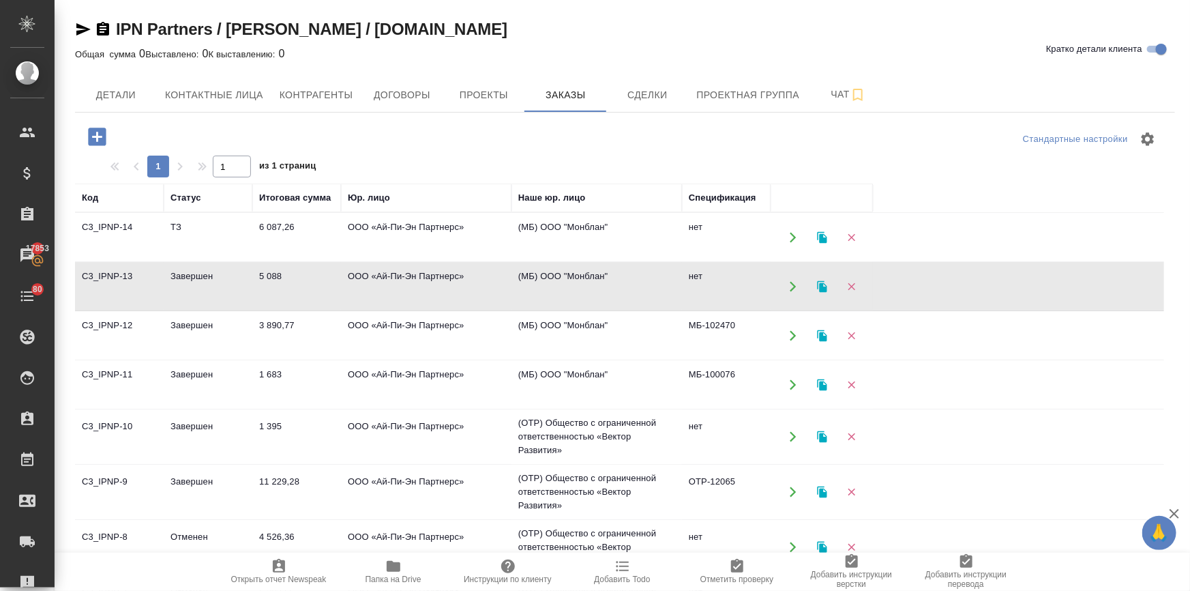
click at [265, 273] on td "5 088" at bounding box center [296, 287] width 89 height 48
click at [364, 329] on td "ООО «Ай-Пи-Эн Партнерс»" at bounding box center [426, 336] width 171 height 48
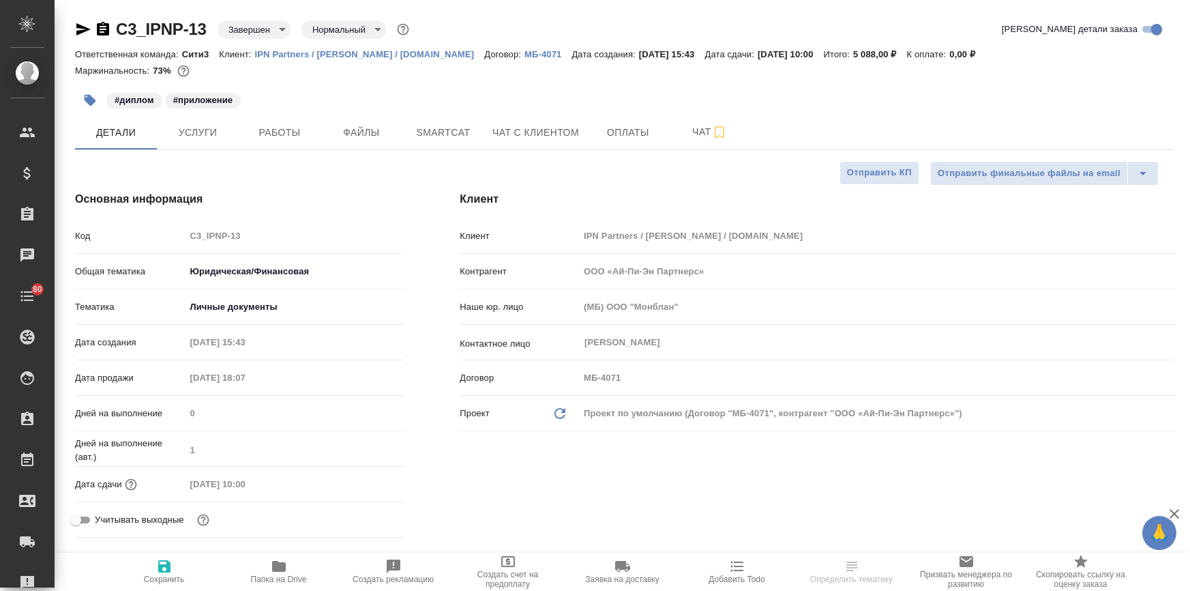
select select "RU"
click at [675, 55] on p "МБ-102470" at bounding box center [669, 54] width 57 height 10
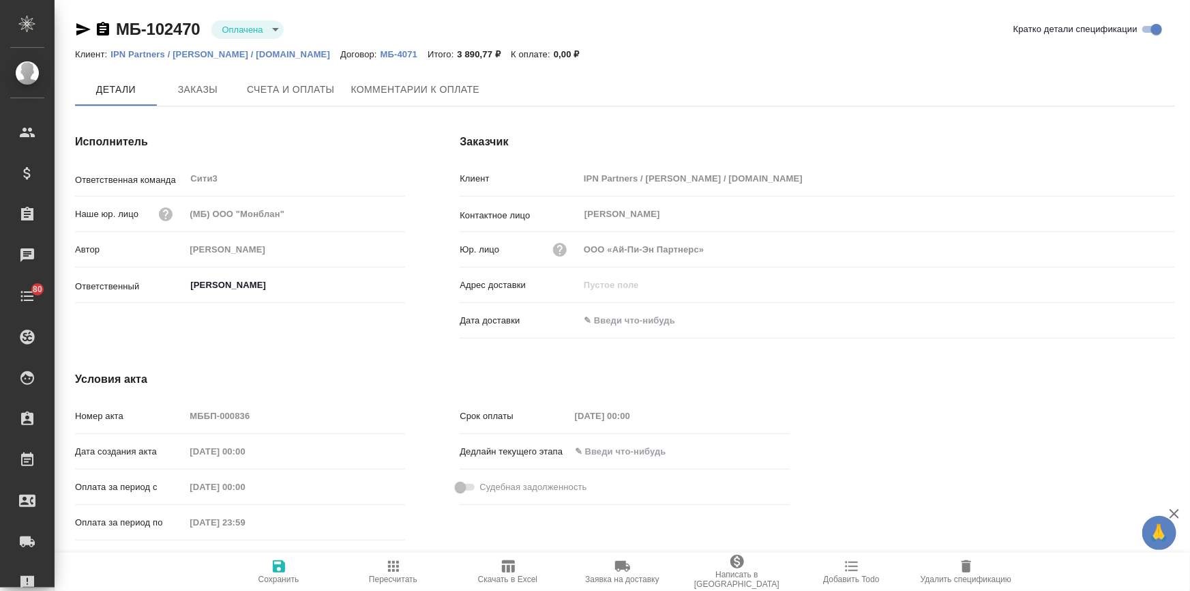
click at [306, 95] on span "Счета и оплаты" at bounding box center [291, 89] width 88 height 17
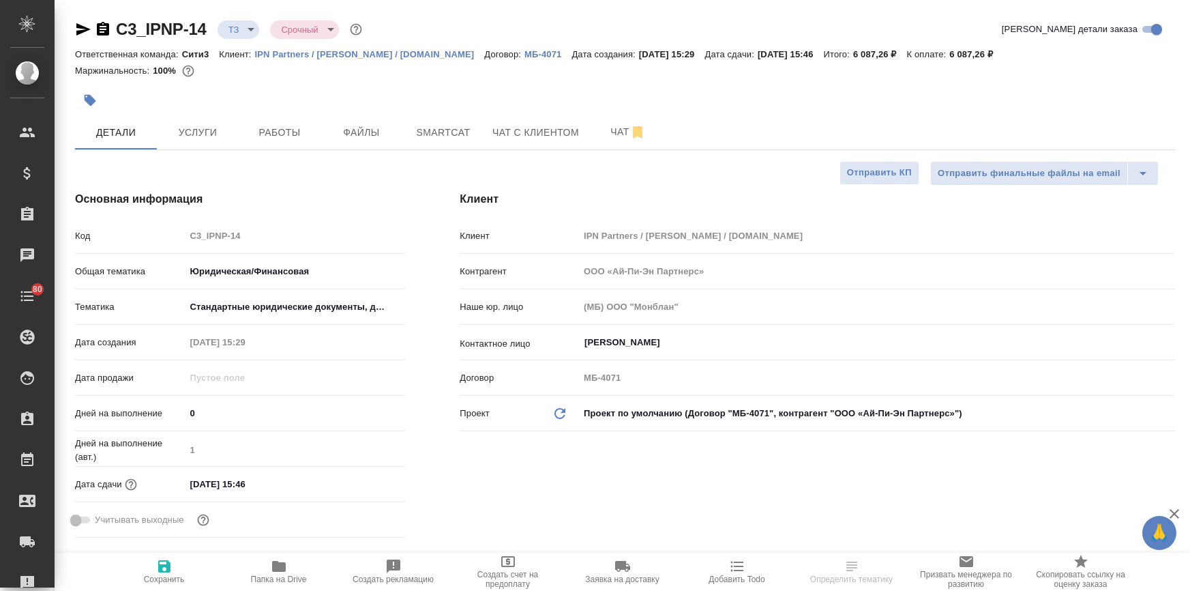
select select "RU"
type textarea "x"
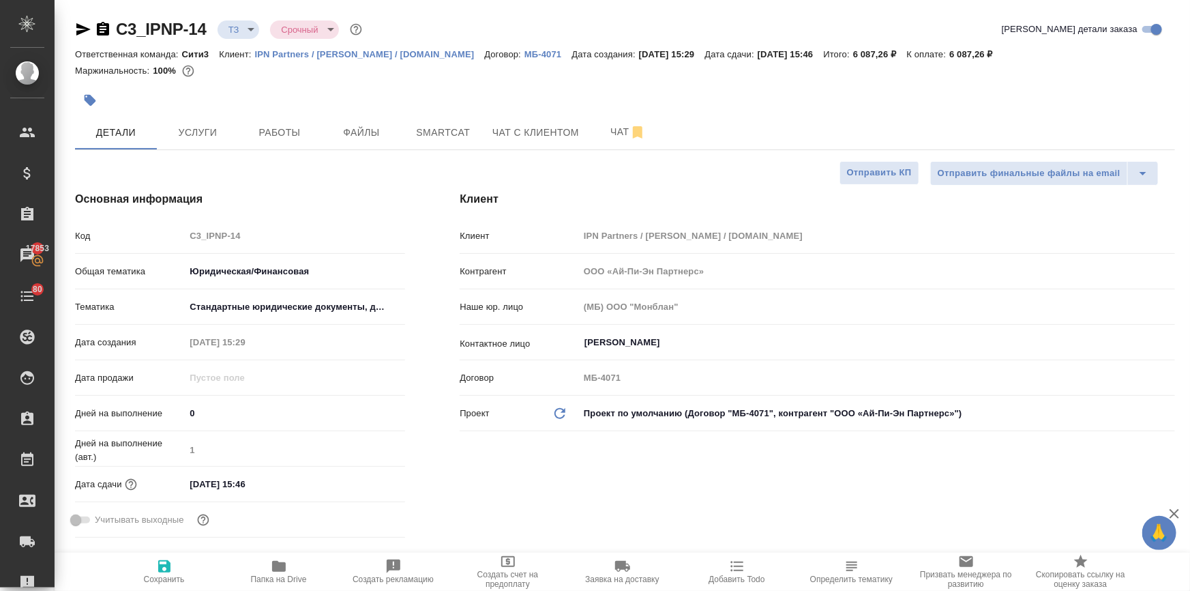
type textarea "x"
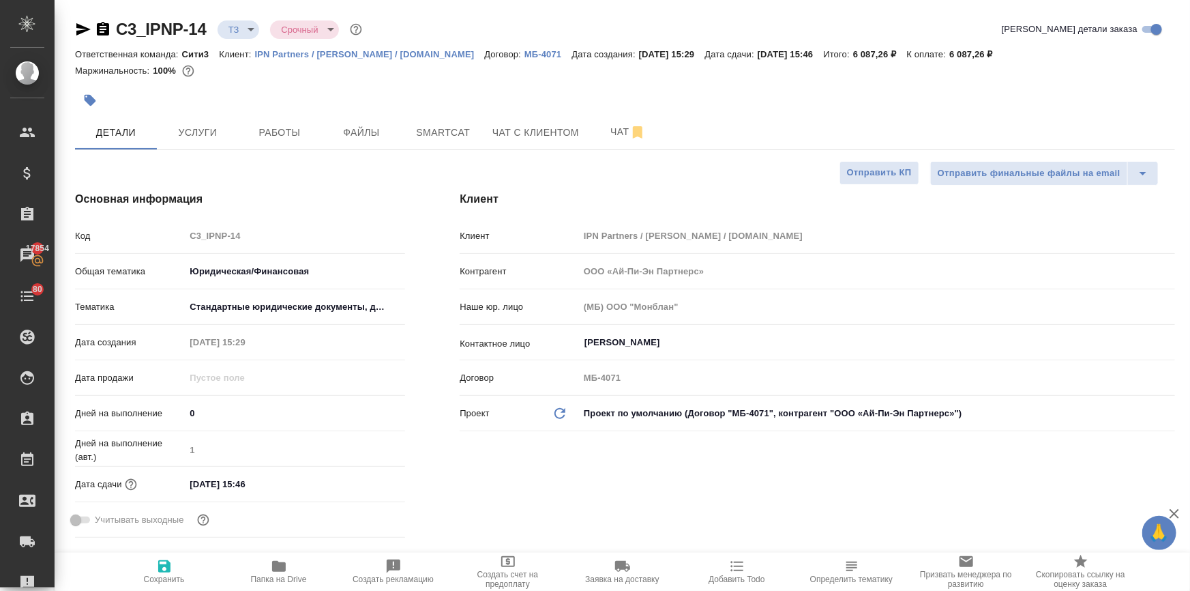
type textarea "x"
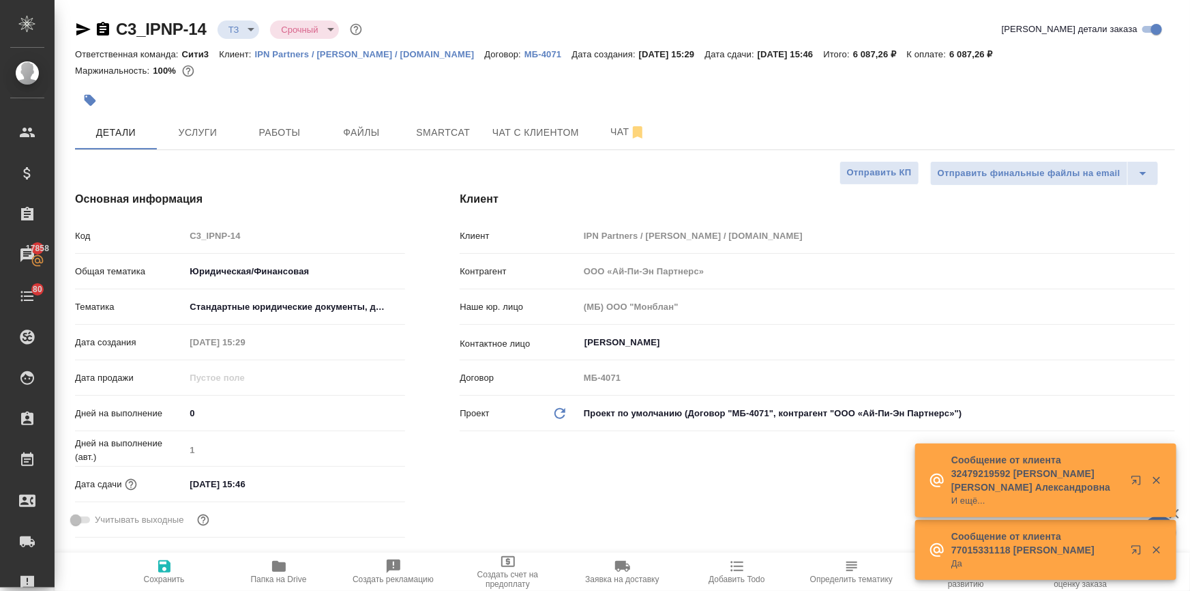
type textarea "x"
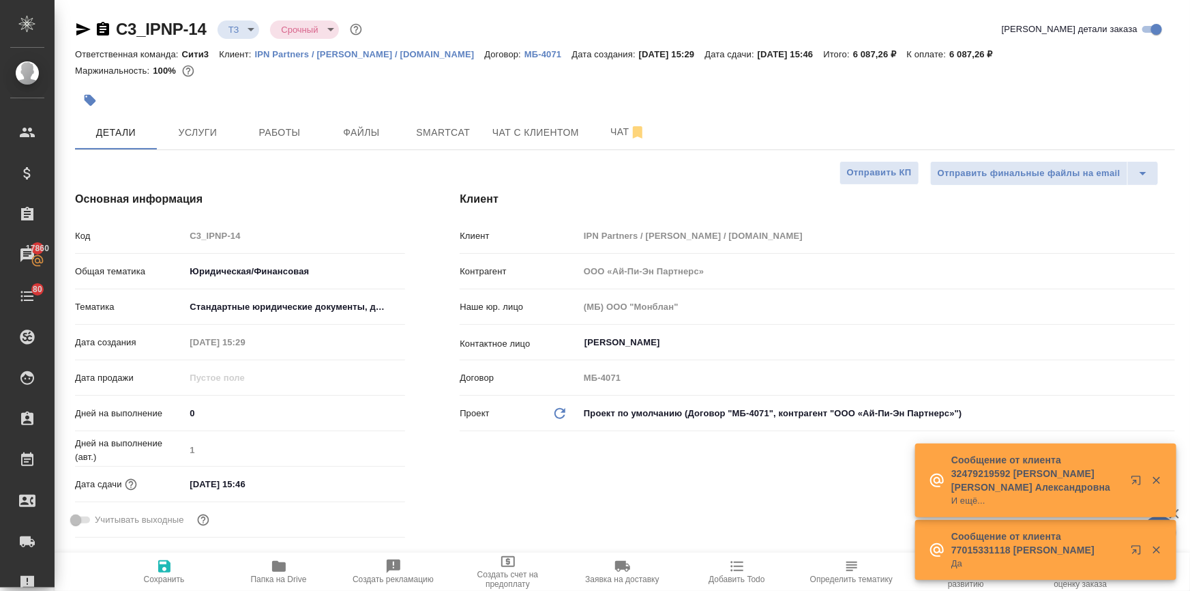
type textarea "x"
click at [625, 130] on span "Чат" at bounding box center [627, 131] width 65 height 17
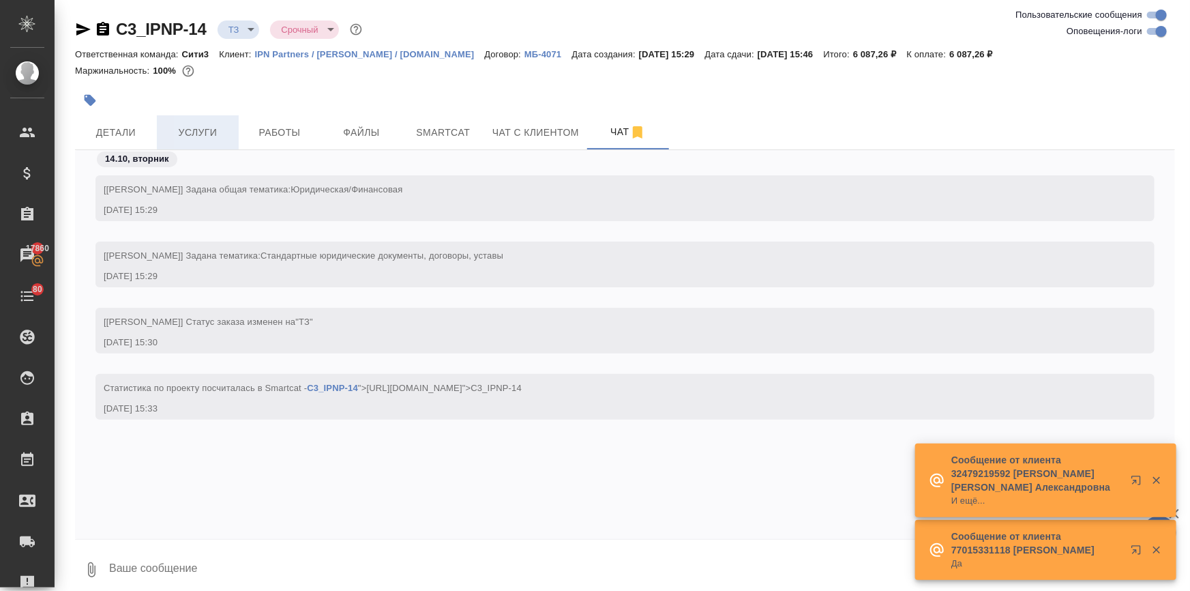
click at [189, 119] on button "Услуги" at bounding box center [198, 132] width 82 height 34
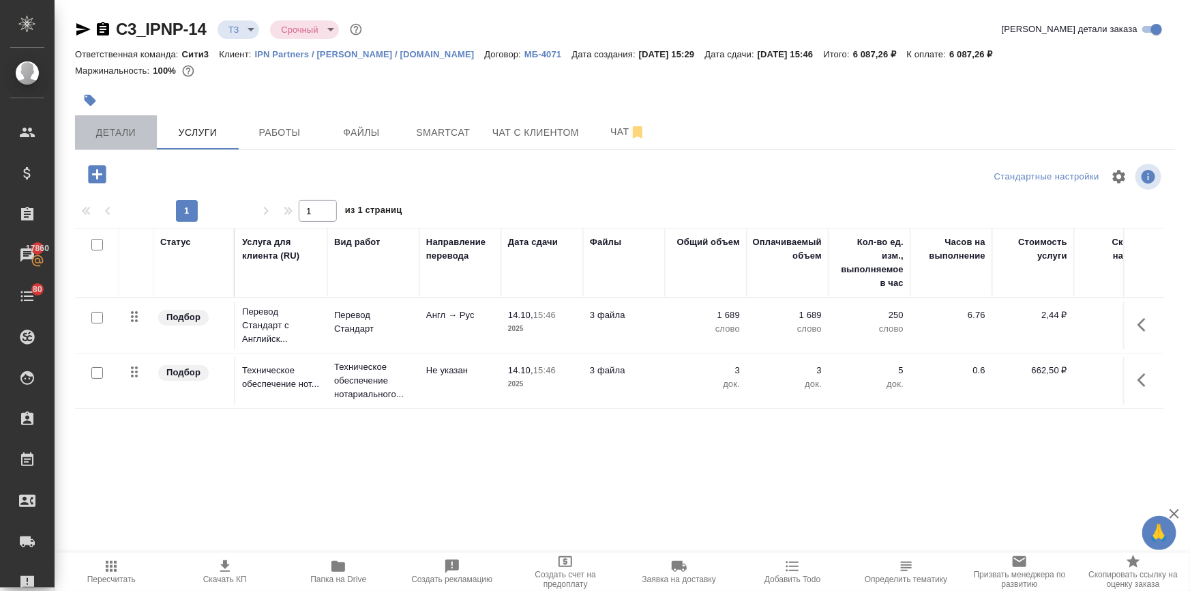
click at [123, 134] on span "Детали" at bounding box center [115, 132] width 65 height 17
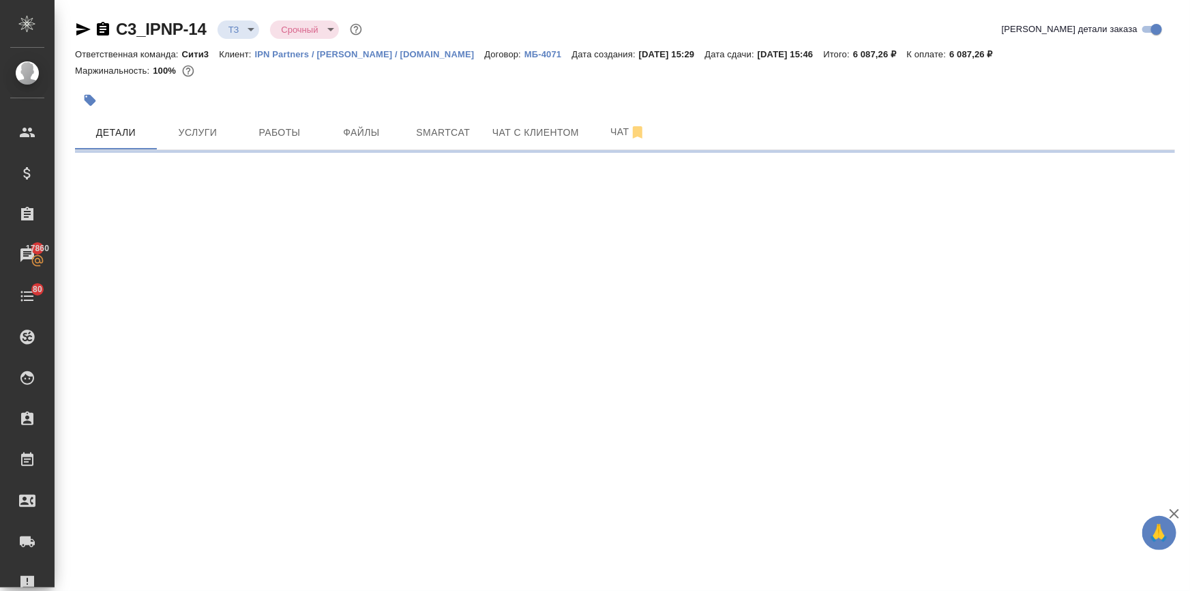
select select "RU"
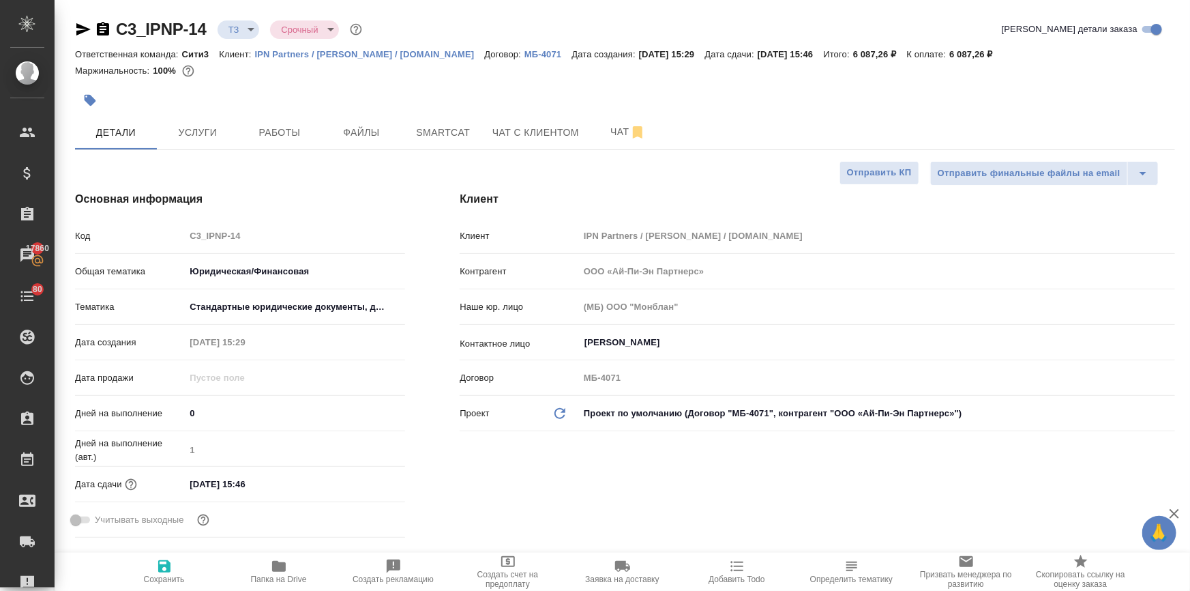
type textarea "x"
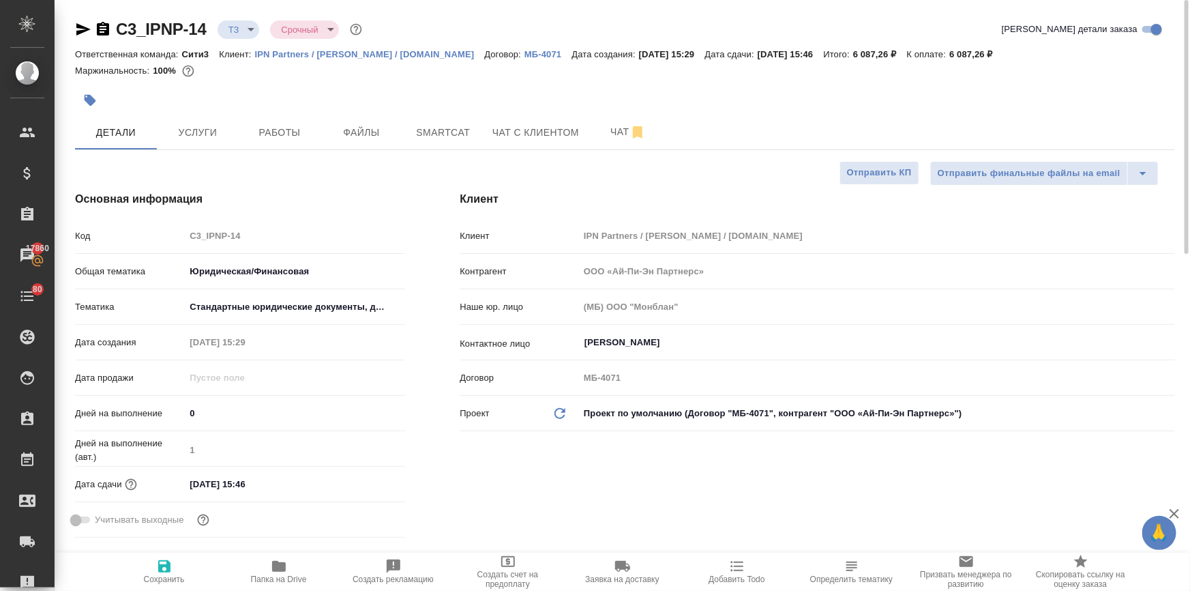
type textarea "x"
click at [596, 127] on span "Чат" at bounding box center [627, 131] width 65 height 17
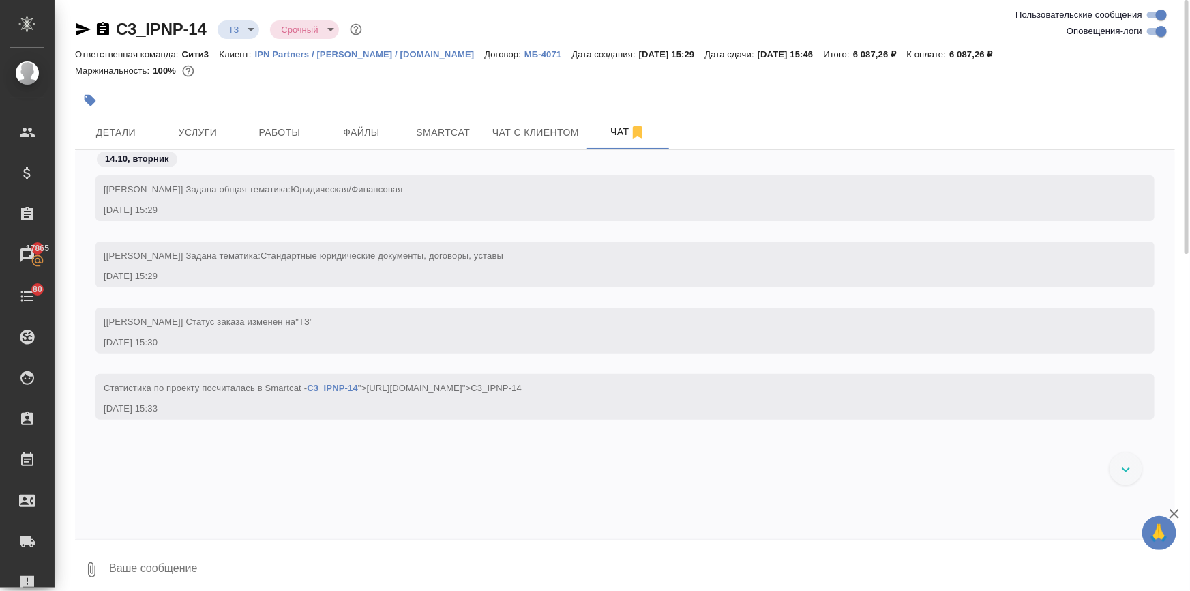
click at [181, 110] on div at bounding box center [441, 100] width 733 height 30
click at [187, 127] on span "Услуги" at bounding box center [197, 132] width 65 height 17
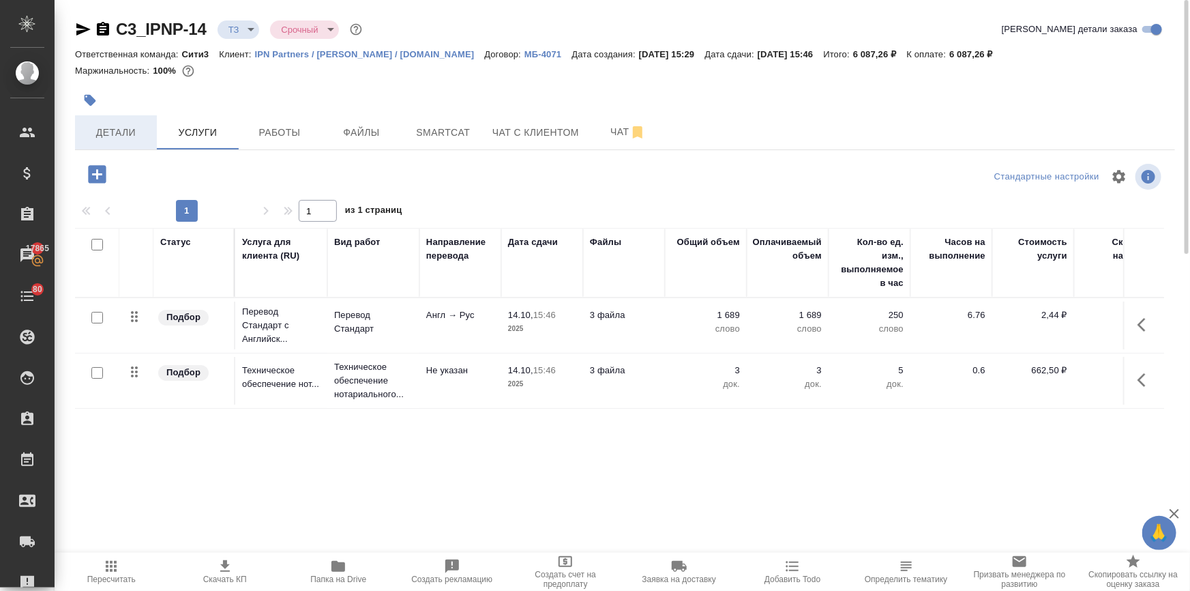
click at [140, 125] on span "Детали" at bounding box center [115, 132] width 65 height 17
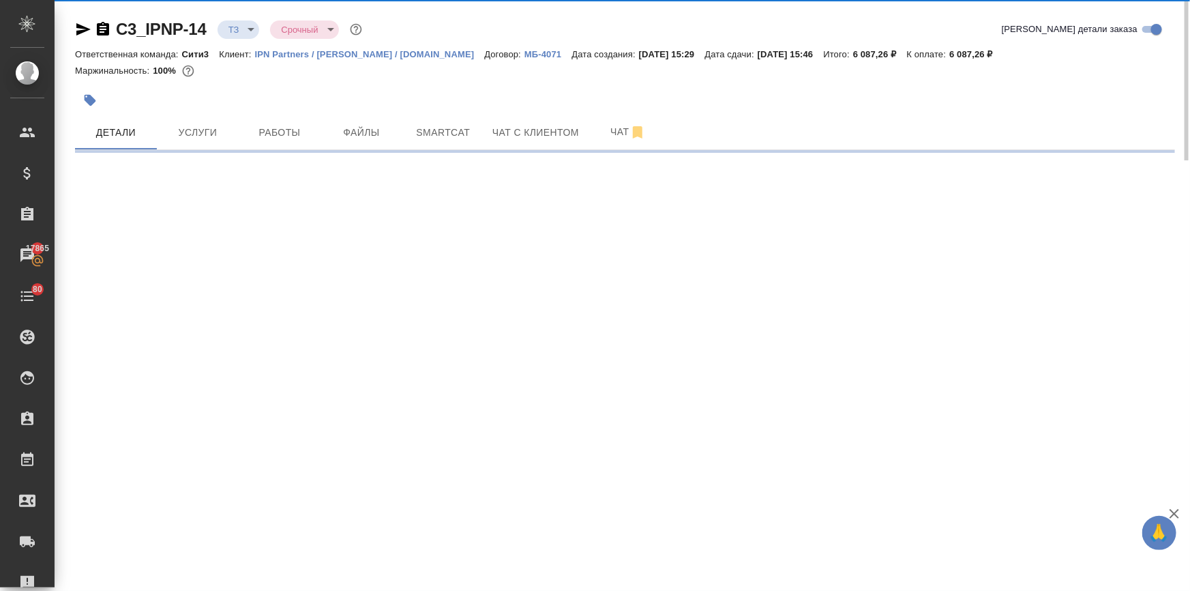
select select "RU"
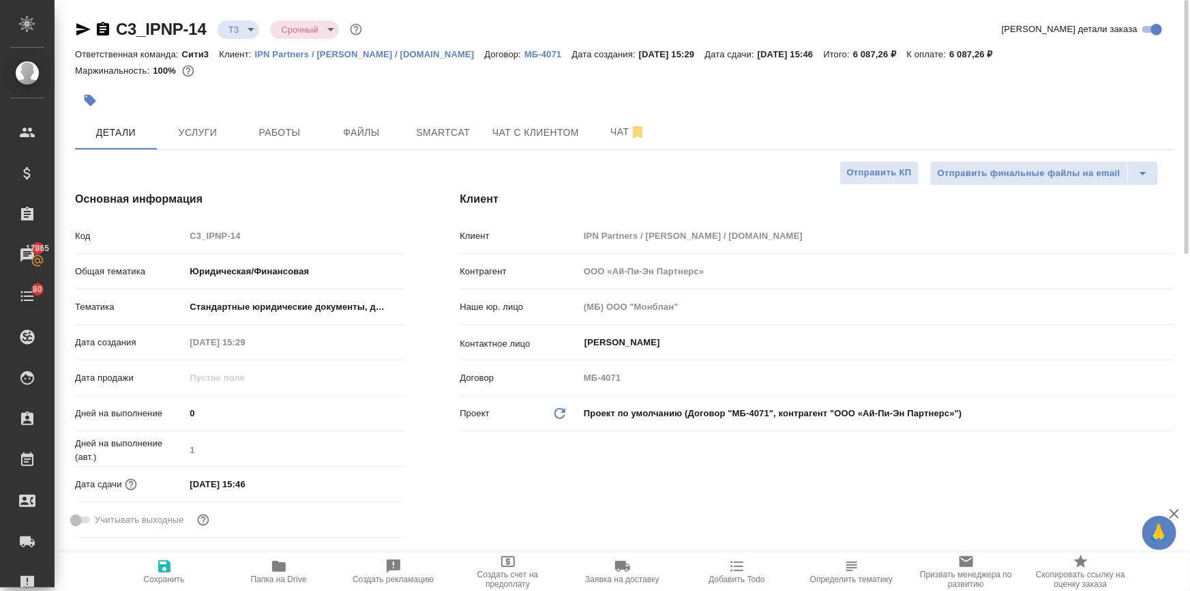
type textarea "x"
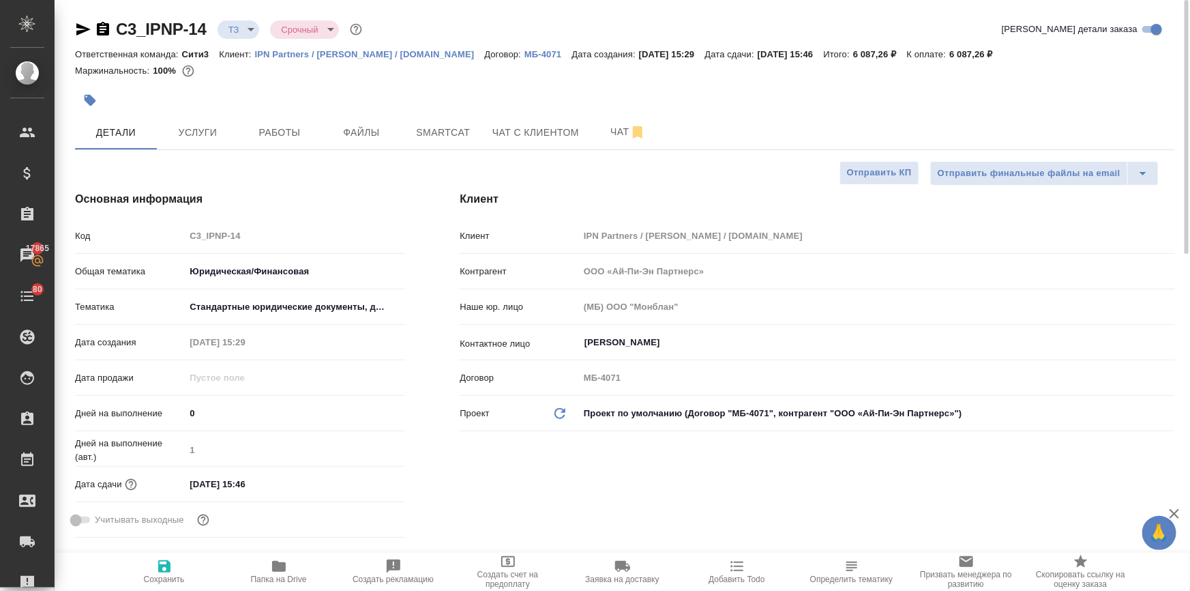
type textarea "x"
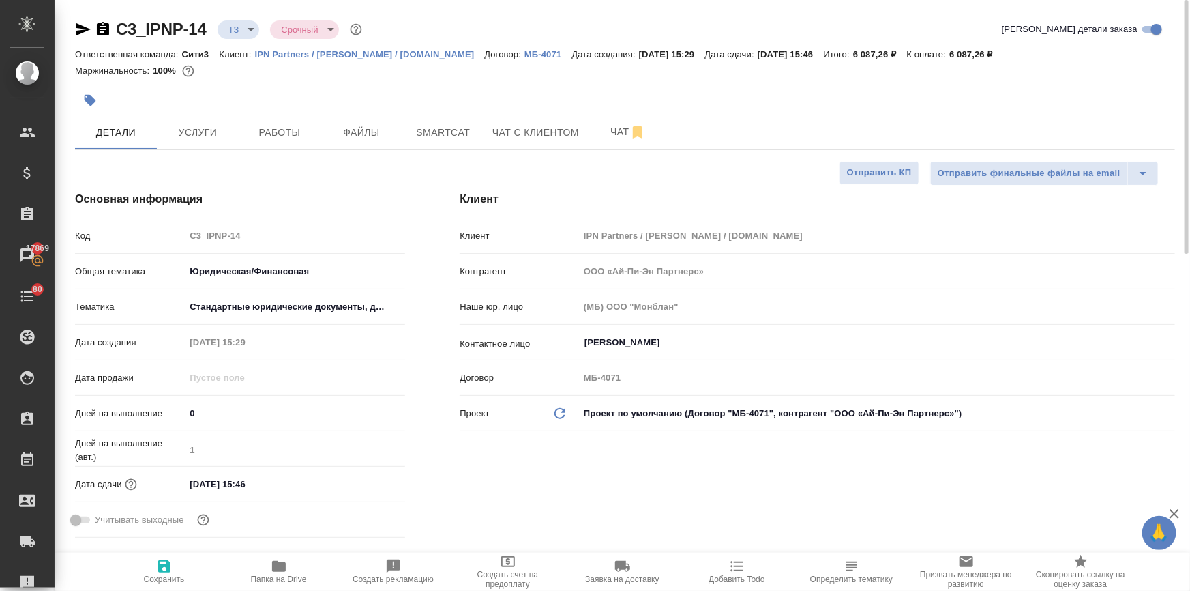
type textarea "x"
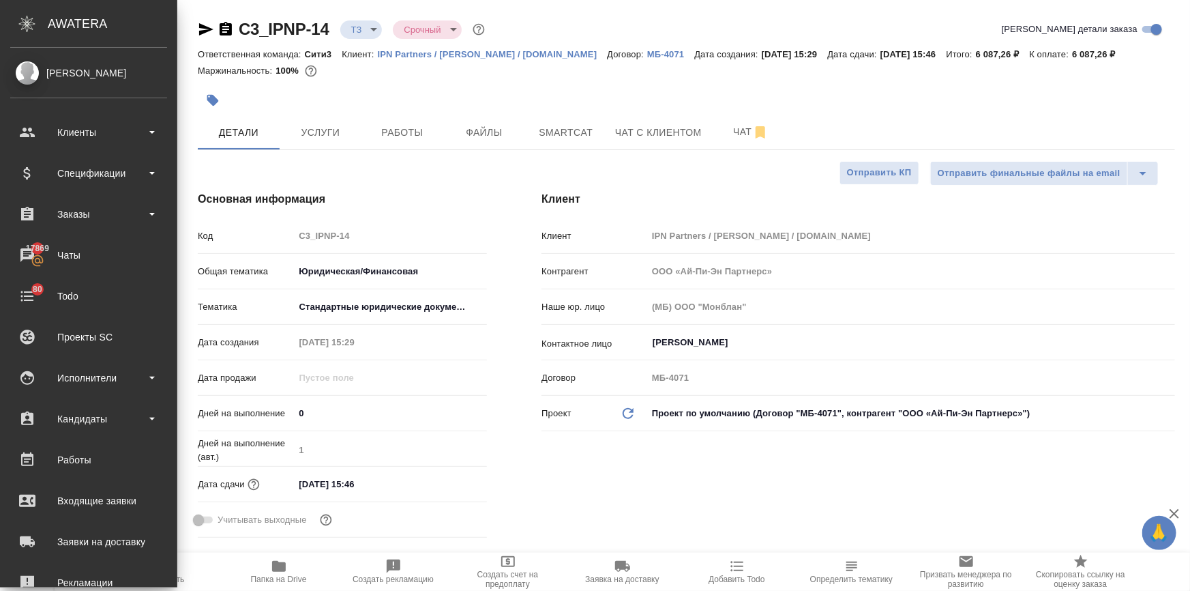
type textarea "x"
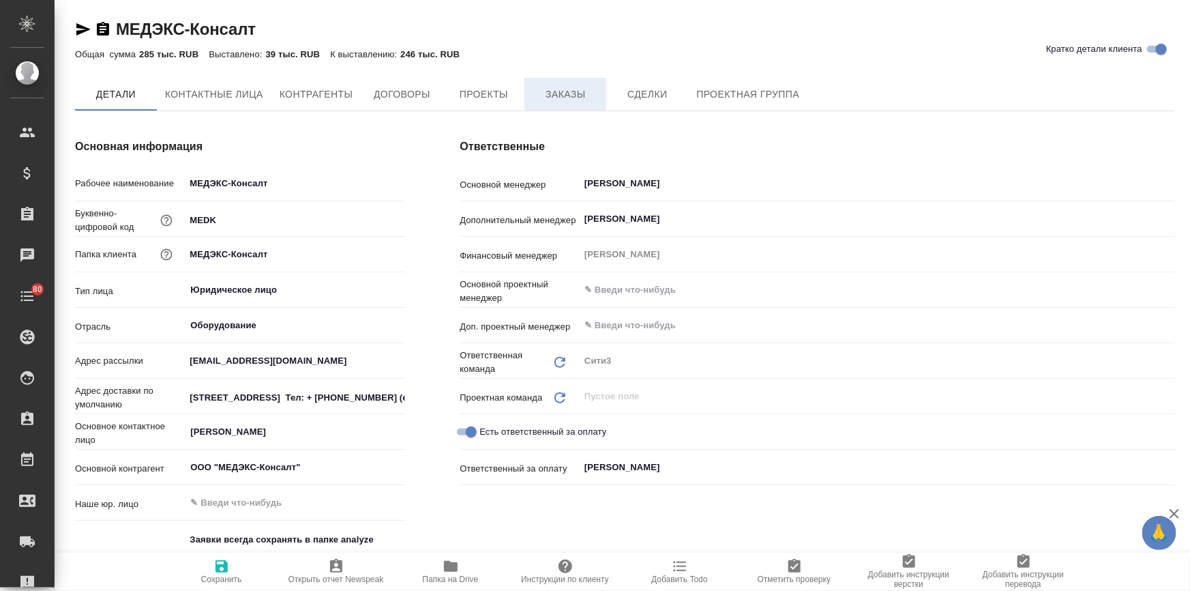
click at [566, 96] on span "Заказы" at bounding box center [565, 94] width 65 height 17
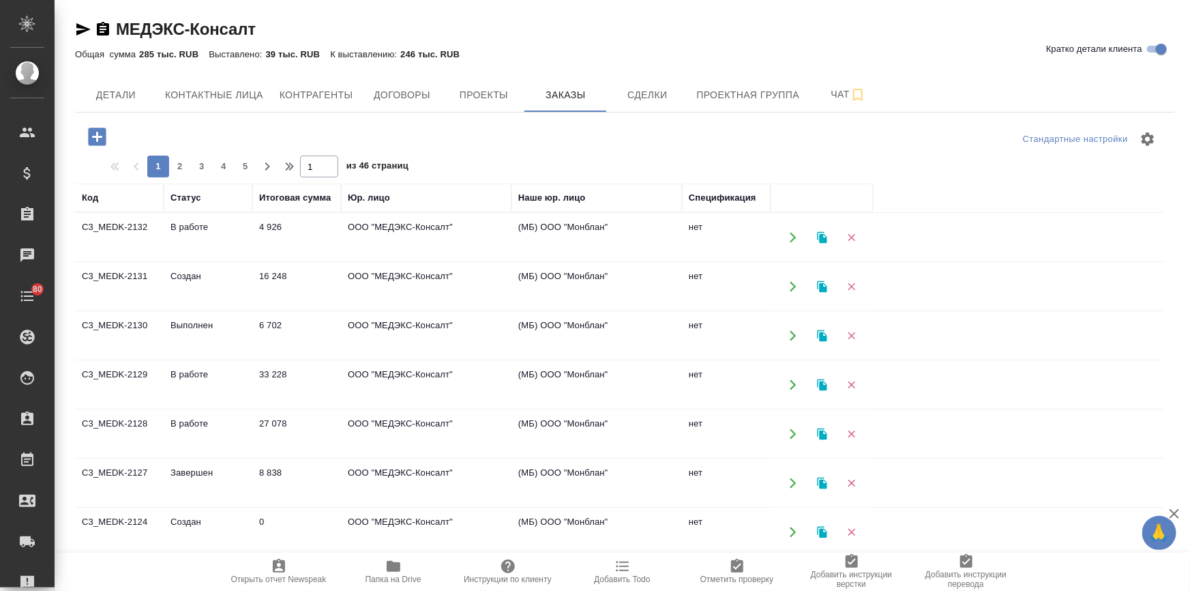
click at [198, 276] on td "Создан" at bounding box center [208, 287] width 89 height 48
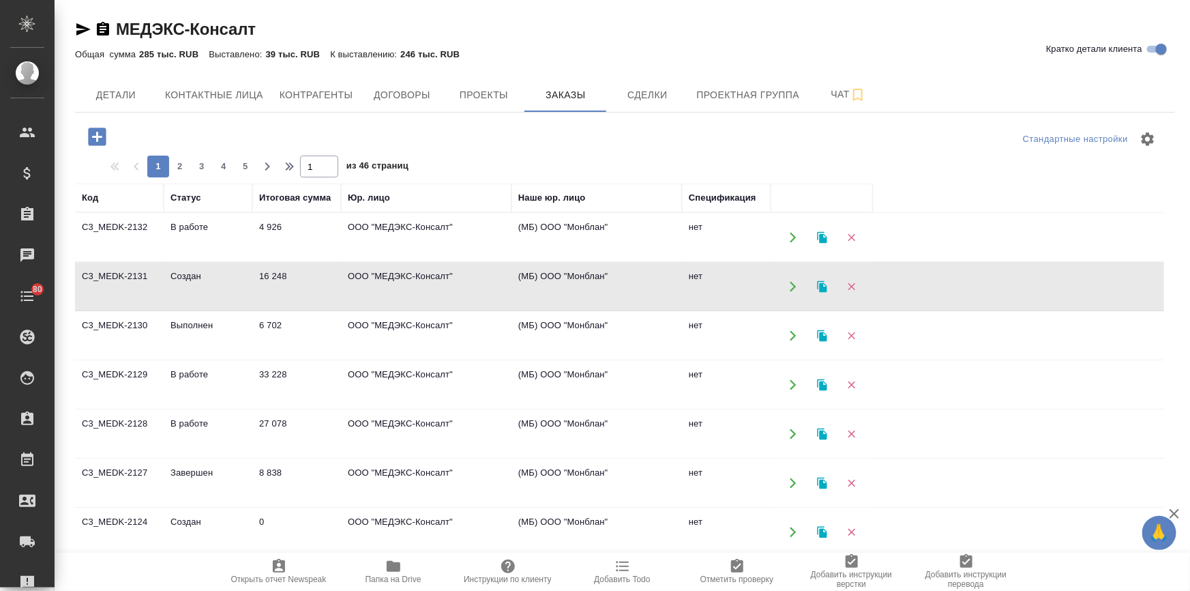
click at [198, 276] on td "Создан" at bounding box center [208, 287] width 89 height 48
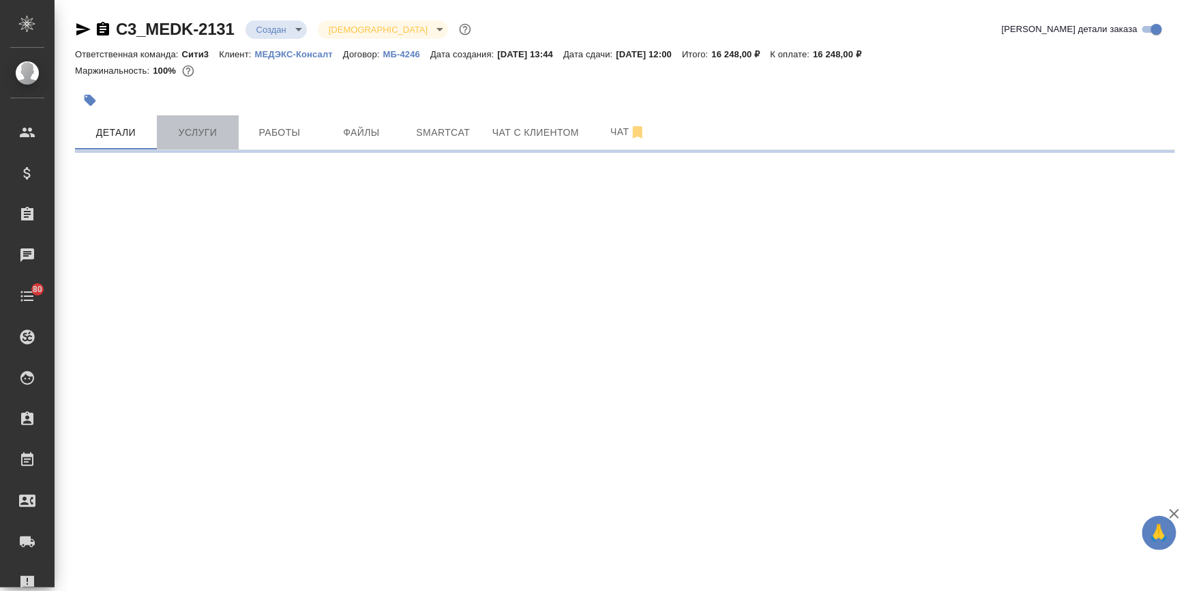
click at [191, 139] on span "Услуги" at bounding box center [197, 132] width 65 height 17
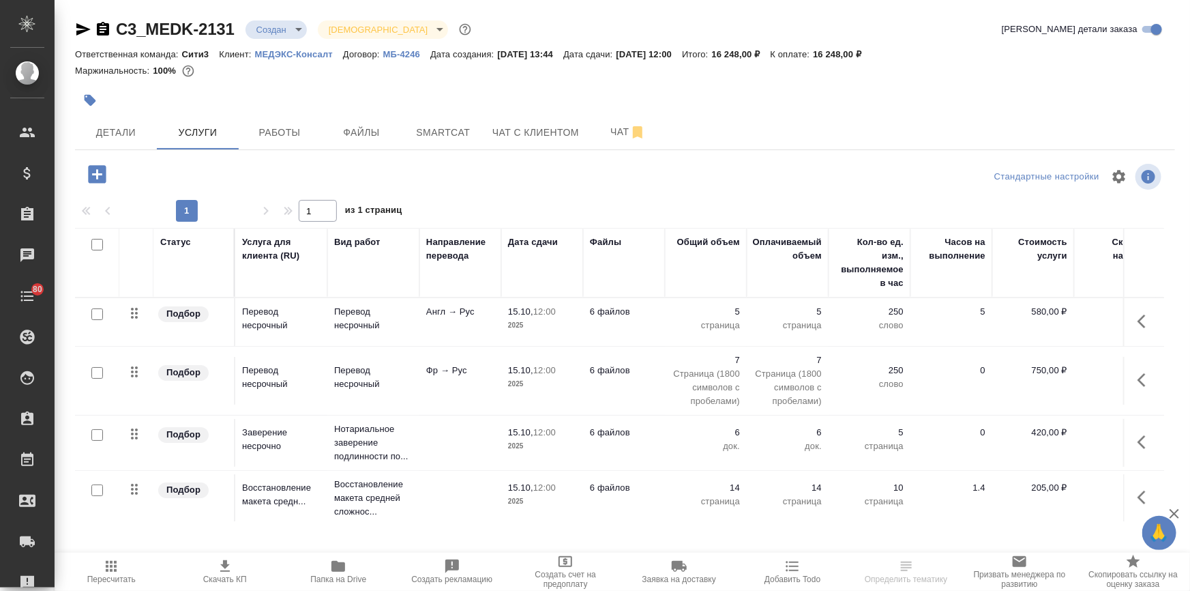
click at [100, 320] on div at bounding box center [97, 314] width 31 height 19
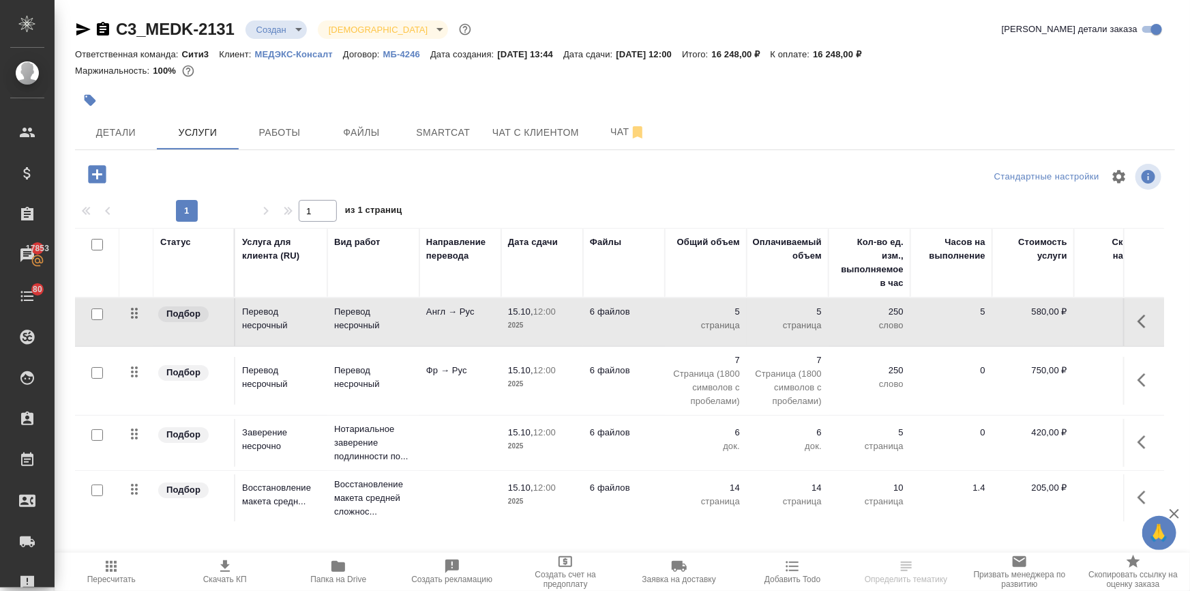
click at [93, 312] on input "checkbox" at bounding box center [97, 314] width 12 height 12
checkbox input "true"
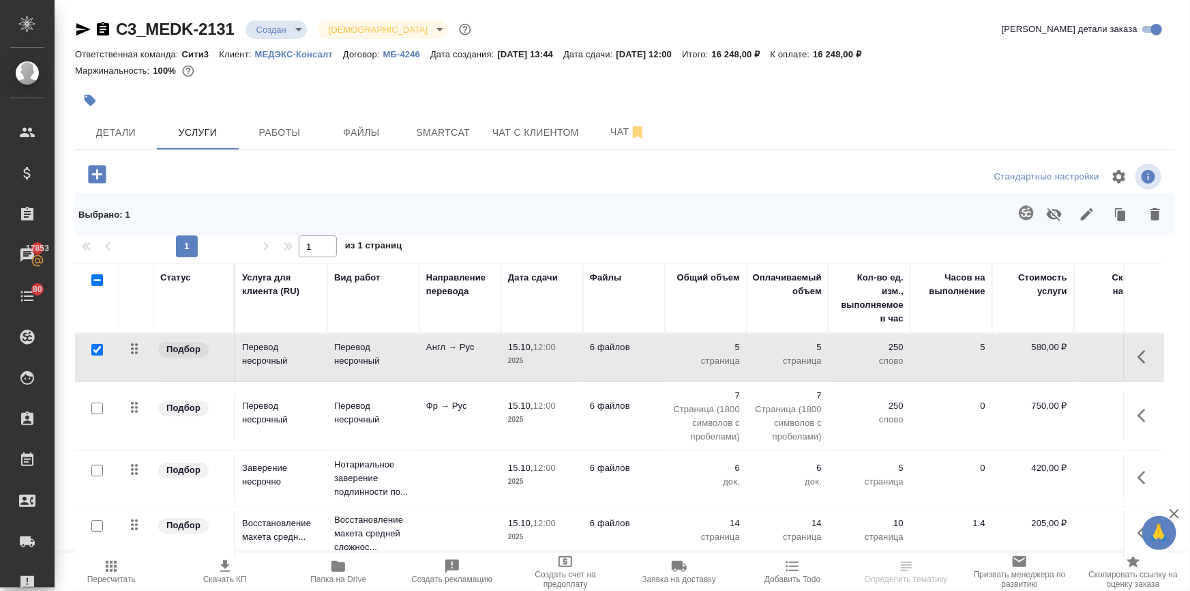
click at [1017, 209] on button "button" at bounding box center [1026, 212] width 33 height 33
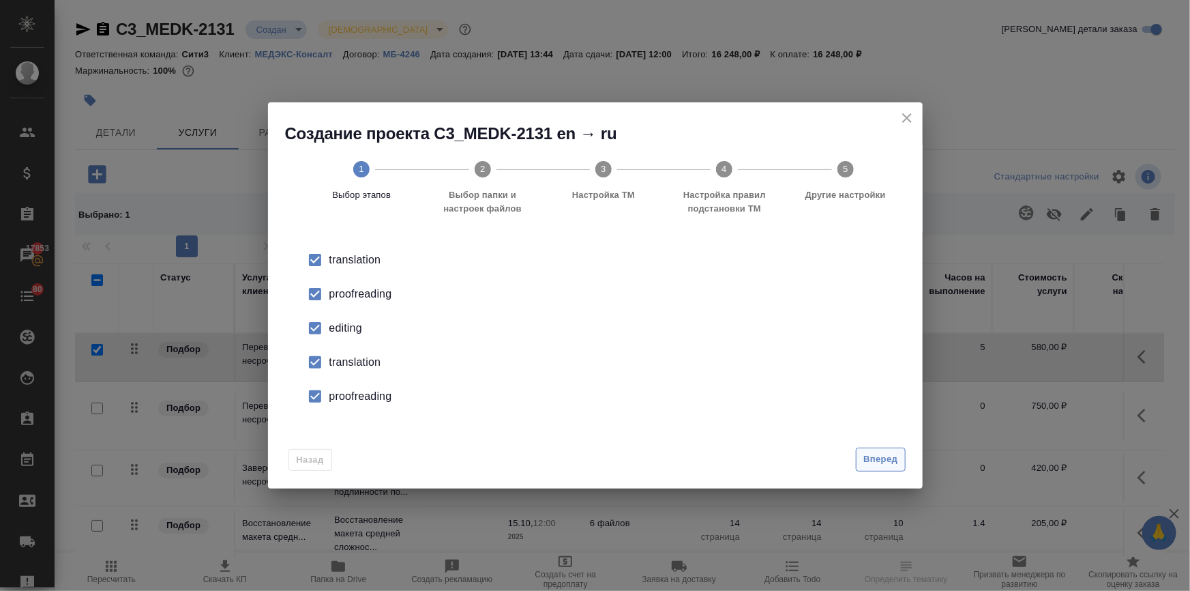
click at [873, 458] on span "Вперед" at bounding box center [880, 459] width 34 height 16
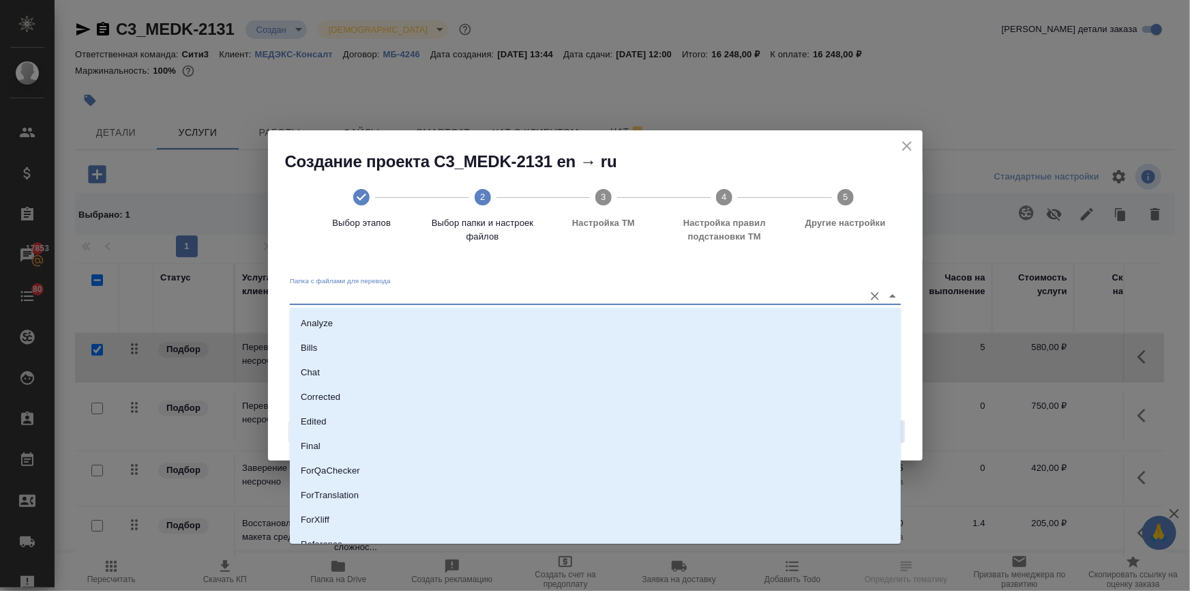
click at [395, 293] on input "Папка с файлами для перевода" at bounding box center [573, 295] width 567 height 16
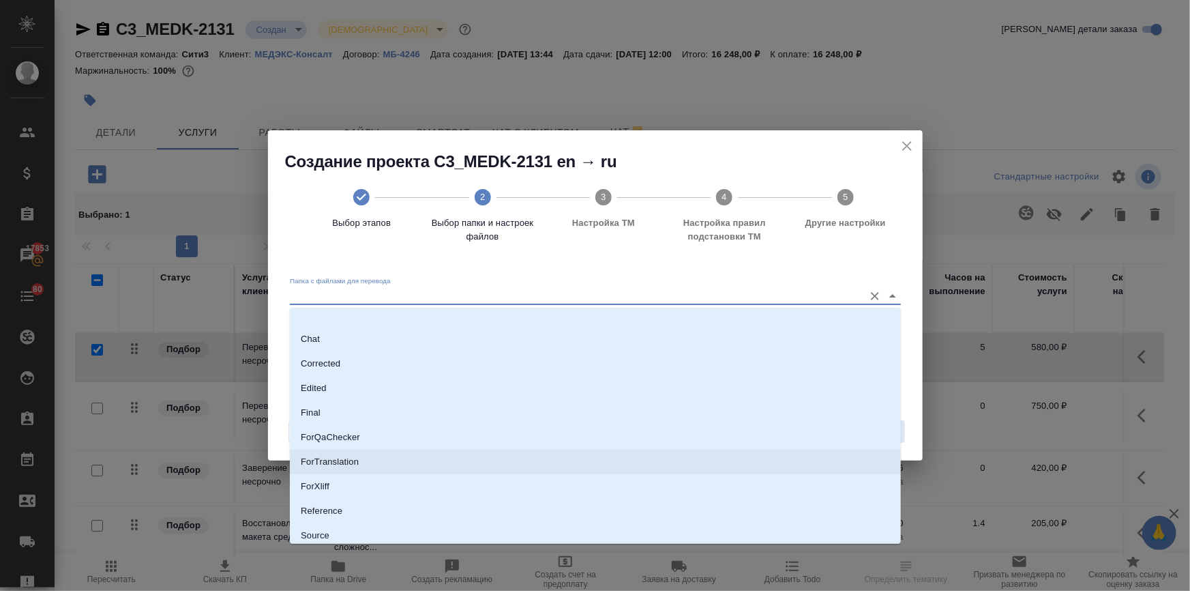
scroll to position [87, 0]
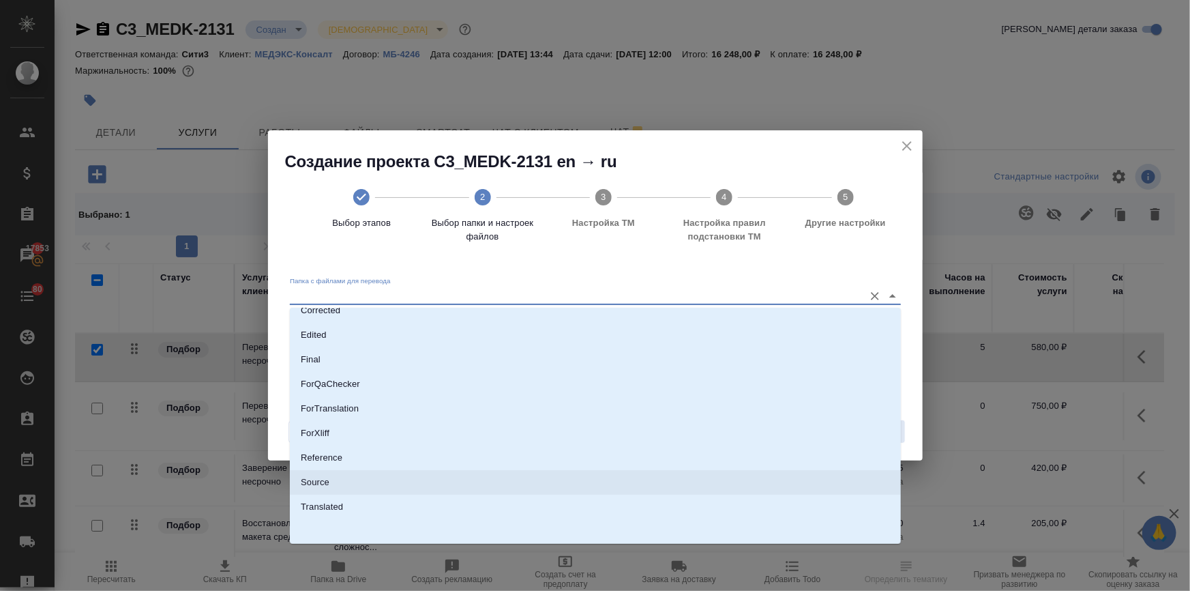
click at [322, 485] on p "Source" at bounding box center [315, 482] width 29 height 14
type input "Source"
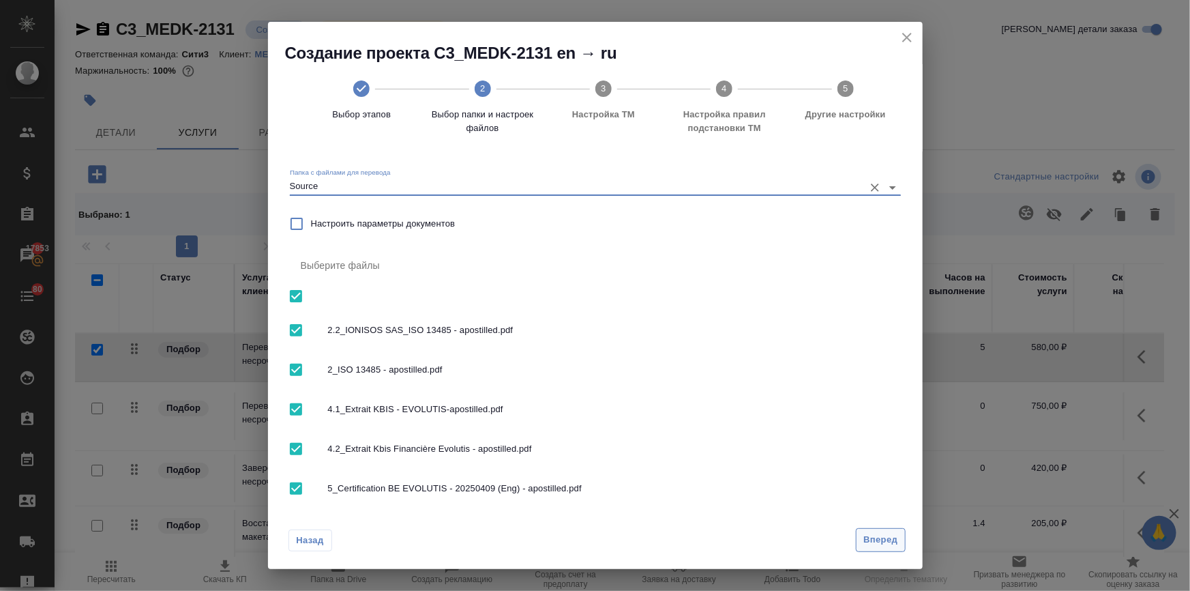
click at [868, 541] on span "Вперед" at bounding box center [880, 540] width 34 height 16
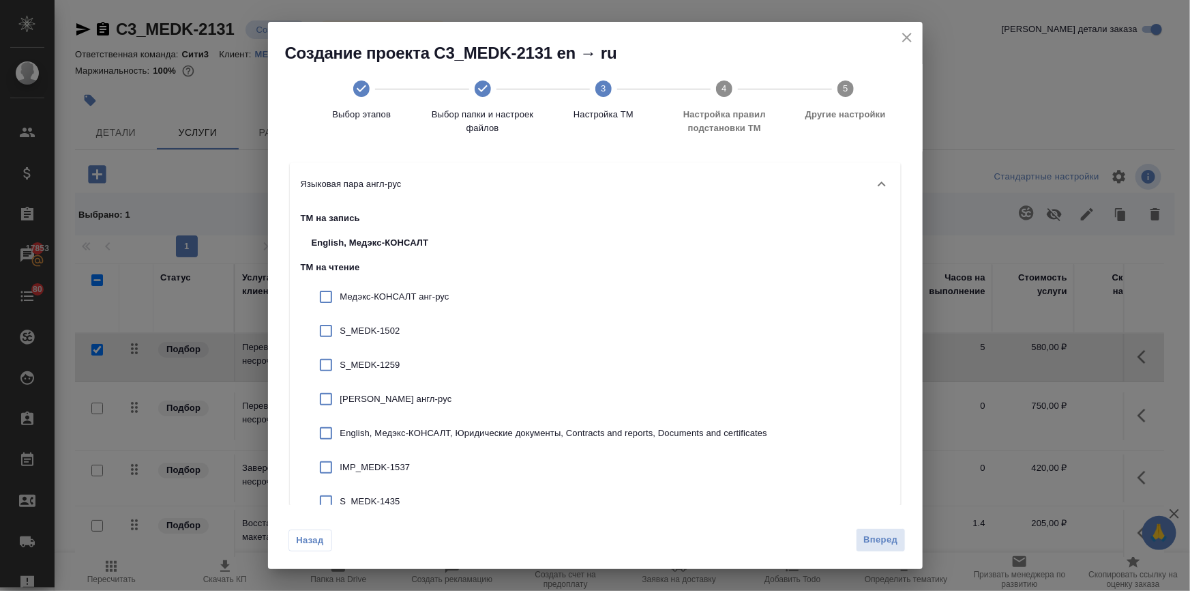
click at [362, 298] on p "Медэкс-КОНСАЛТ анг-рус" at bounding box center [554, 297] width 428 height 14
checkbox input "true"
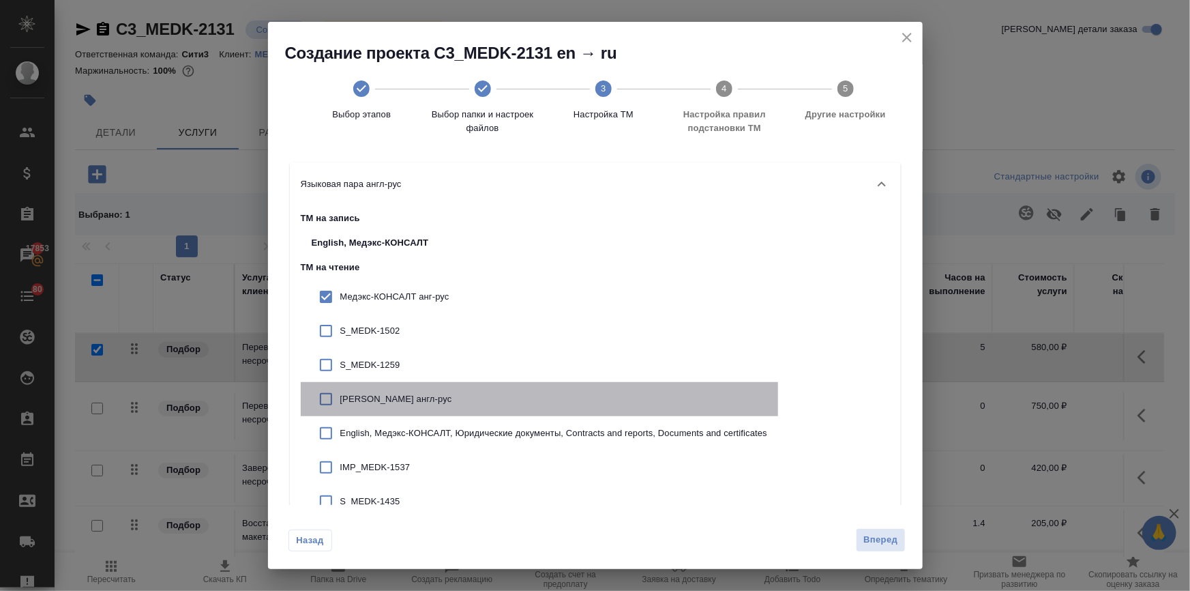
click at [361, 398] on p "Медэкс Пемт англ-рус" at bounding box center [554, 399] width 428 height 14
checkbox input "true"
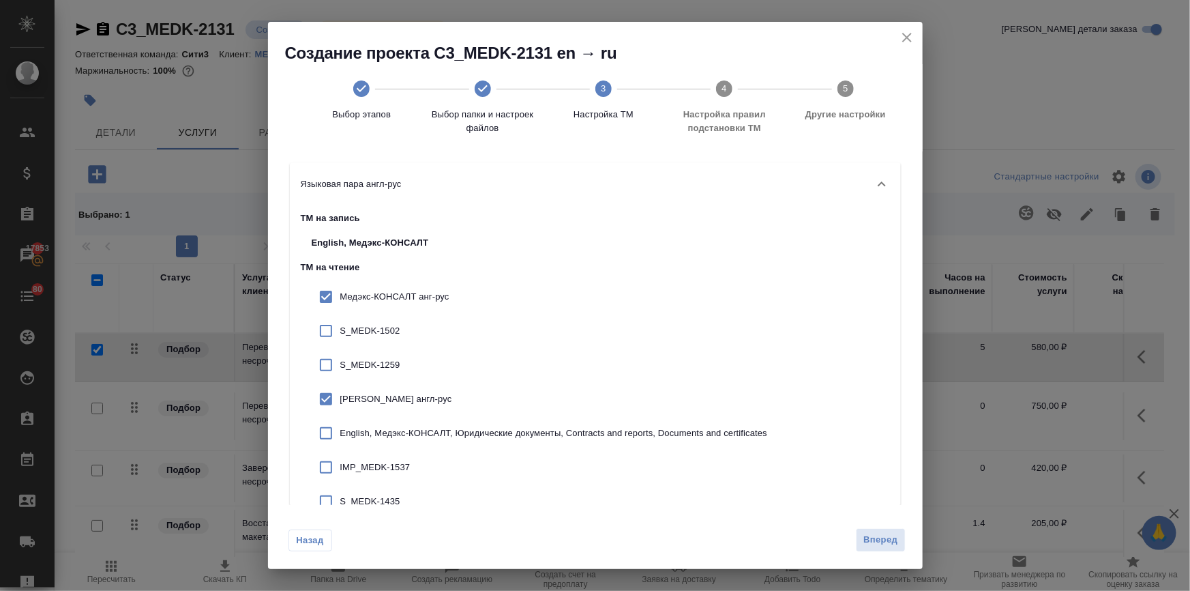
drag, startPoint x: 368, startPoint y: 432, endPoint x: 628, endPoint y: 530, distance: 277.5
click at [368, 432] on p "English, Медэкс-КОНСАЛТ, Юридические документы, Contracts and reports, Document…" at bounding box center [554, 433] width 428 height 14
checkbox input "true"
click at [883, 544] on span "Вперед" at bounding box center [880, 540] width 34 height 16
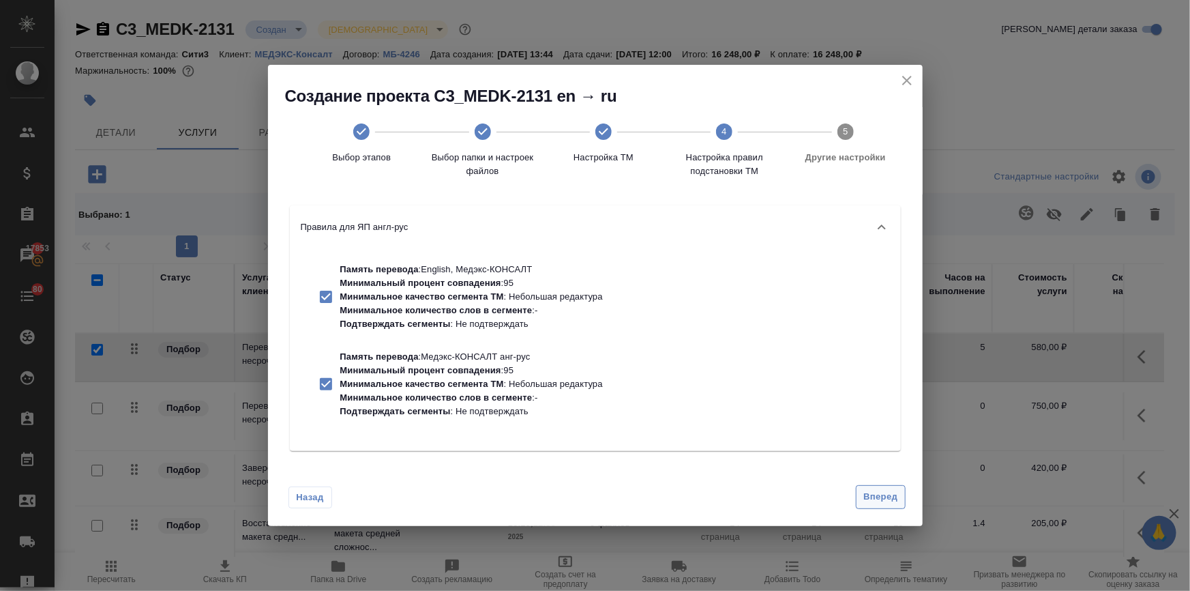
click at [872, 504] on span "Вперед" at bounding box center [880, 497] width 34 height 16
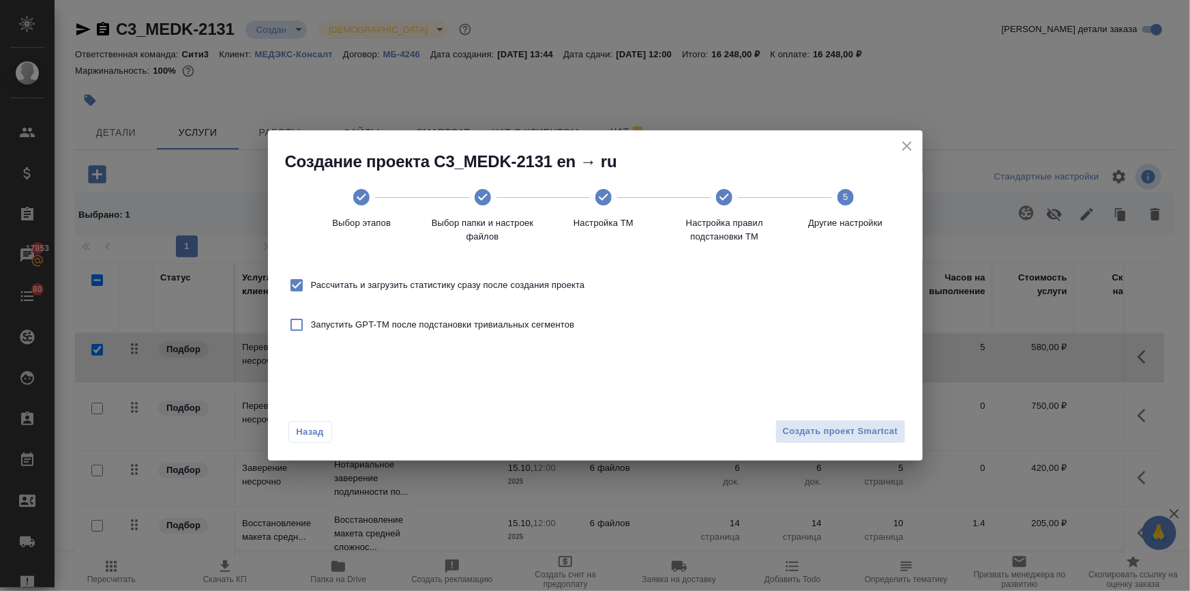
click at [405, 282] on span "Рассчитать и загрузить статистику сразу после создания проекта" at bounding box center [448, 285] width 274 height 14
click at [311, 282] on input "Рассчитать и загрузить статистику сразу после создания проекта" at bounding box center [296, 285] width 29 height 29
checkbox input "false"
click at [821, 419] on button "Создать проект Smartcat" at bounding box center [840, 431] width 130 height 24
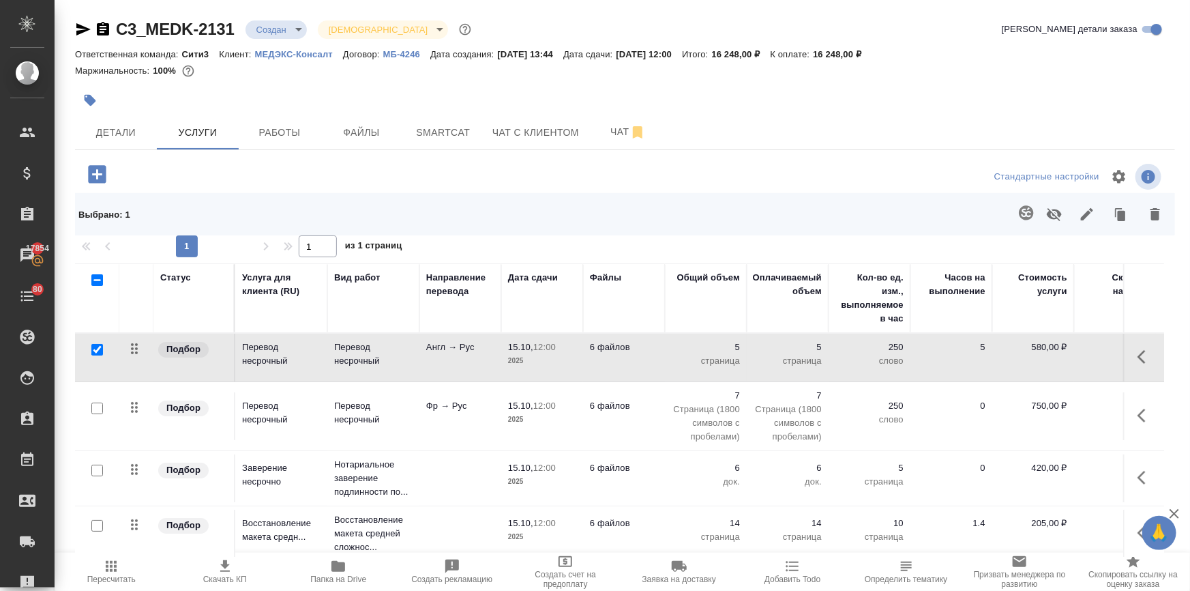
click at [98, 404] on input "checkbox" at bounding box center [97, 408] width 12 height 12
checkbox input "true"
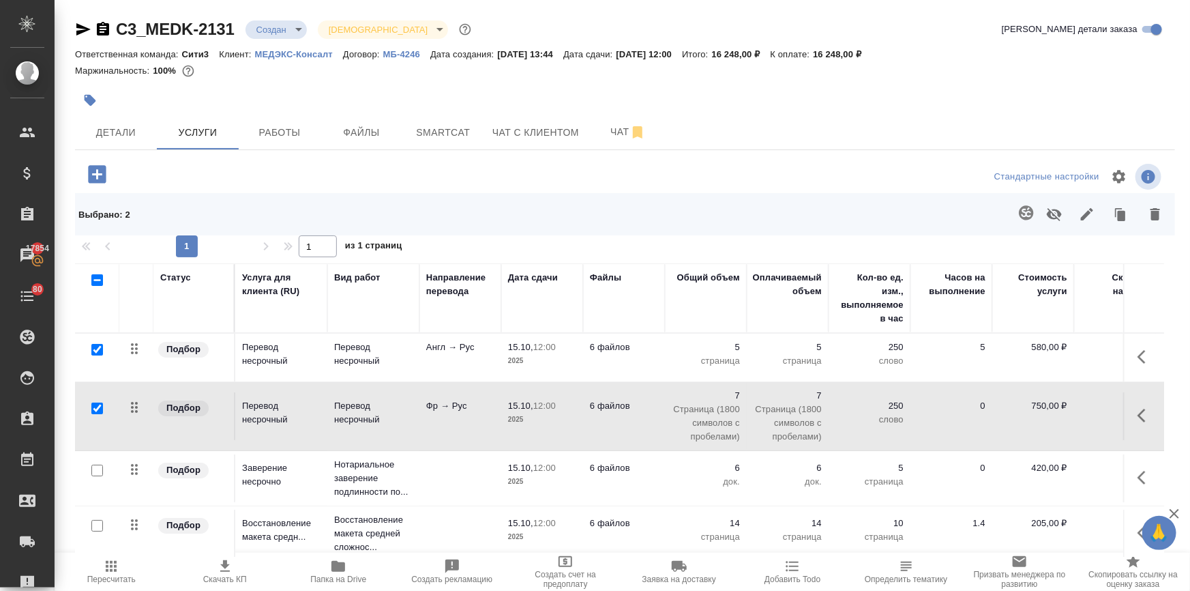
click at [95, 350] on input "checkbox" at bounding box center [97, 350] width 12 height 12
checkbox input "false"
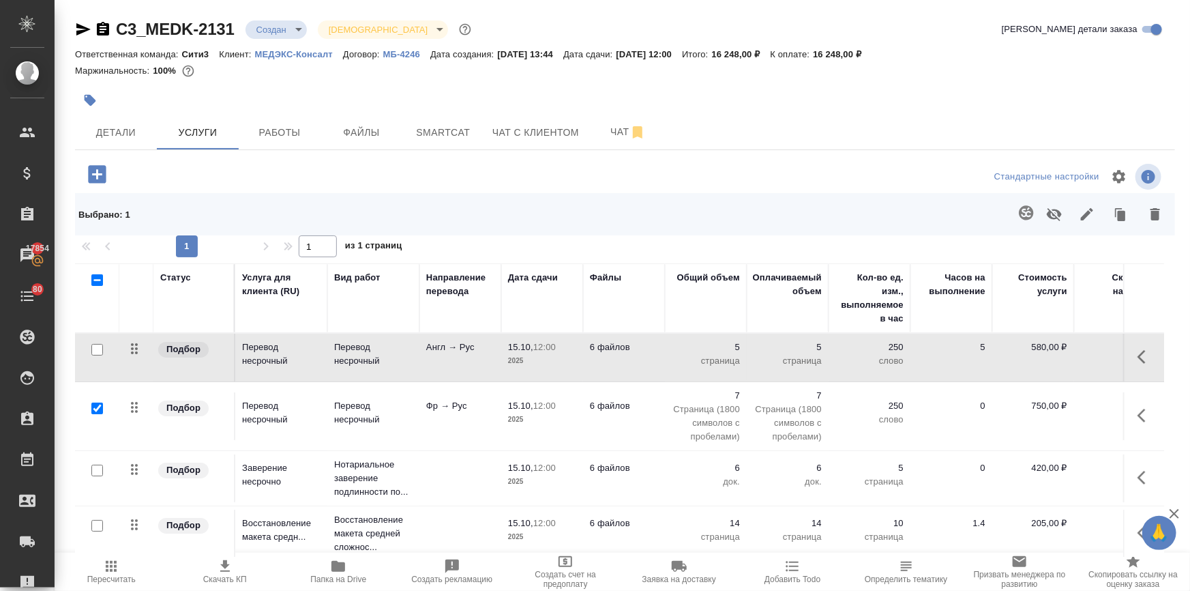
click at [1023, 209] on icon "button" at bounding box center [1026, 212] width 14 height 14
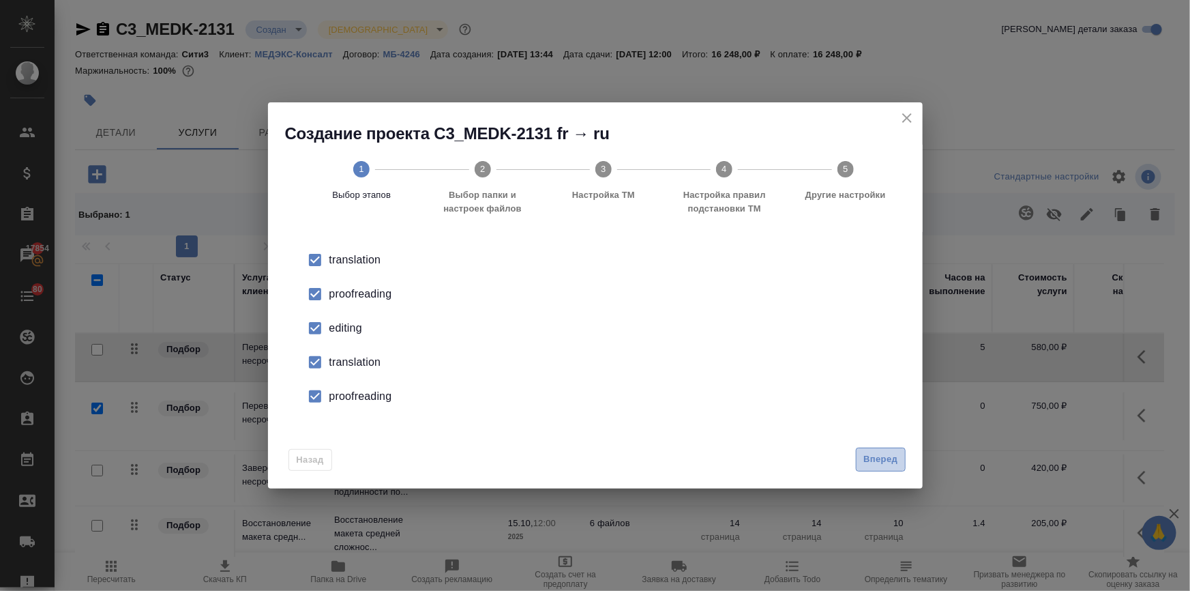
click at [872, 456] on span "Вперед" at bounding box center [880, 459] width 34 height 16
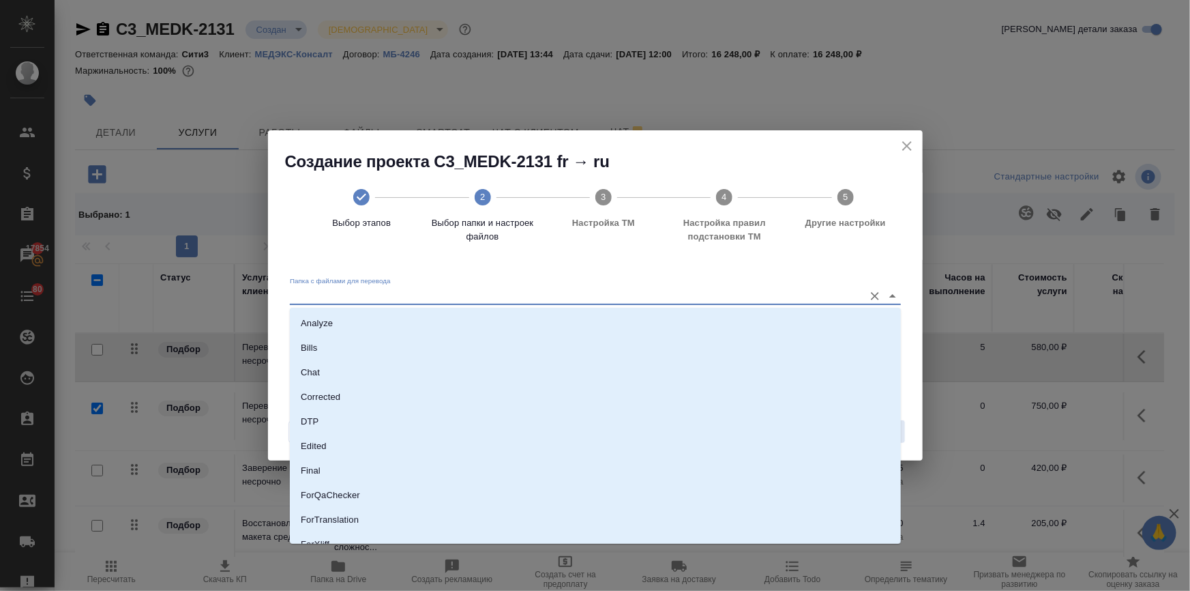
click at [464, 299] on input "Папка с файлами для перевода" at bounding box center [573, 295] width 567 height 16
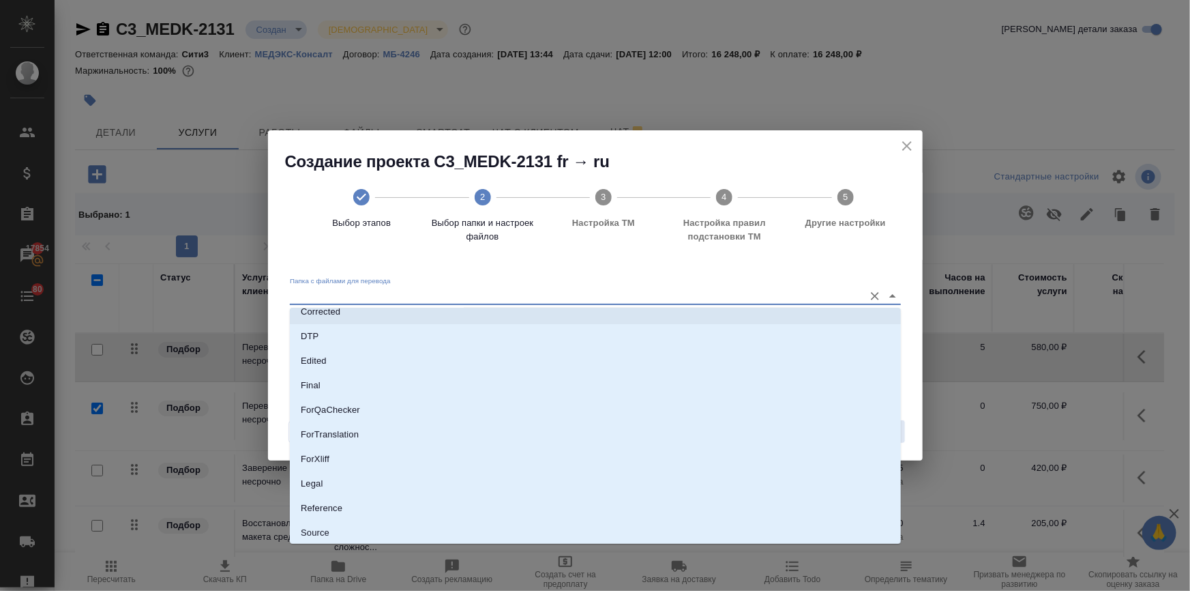
scroll to position [136, 0]
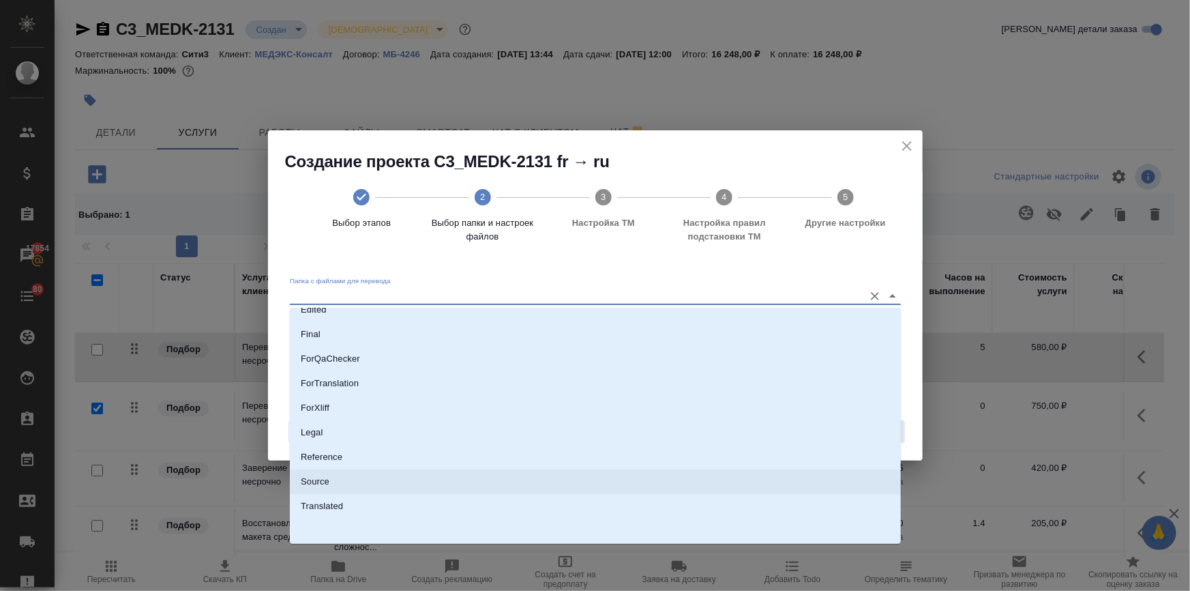
click at [353, 477] on li "Source" at bounding box center [595, 481] width 611 height 25
type input "Source"
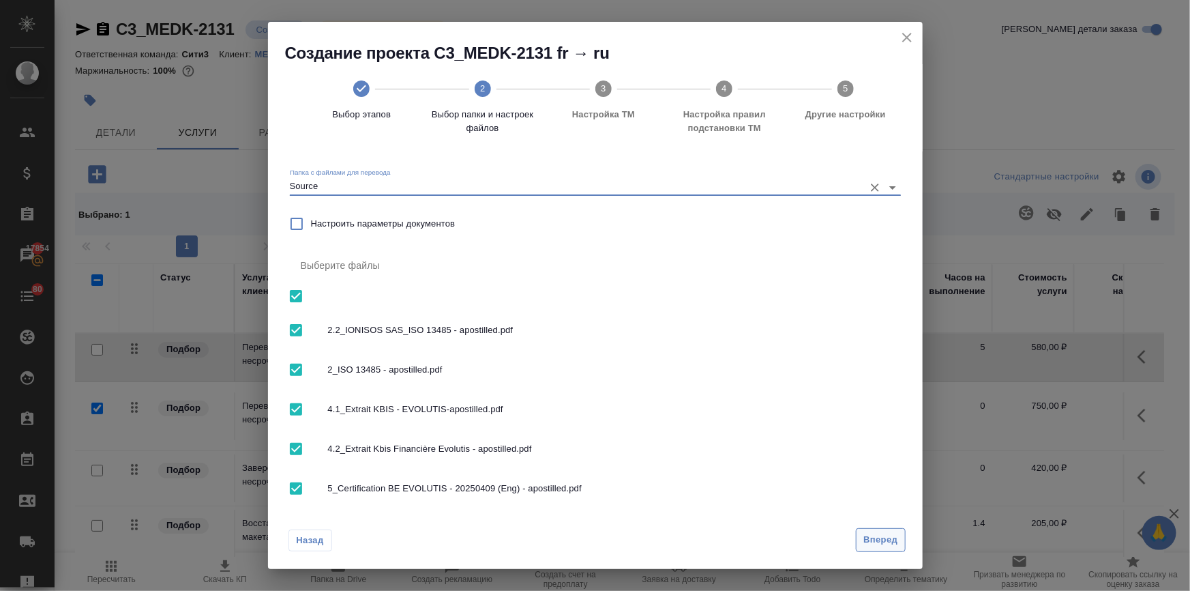
click at [889, 538] on span "Вперед" at bounding box center [880, 540] width 34 height 16
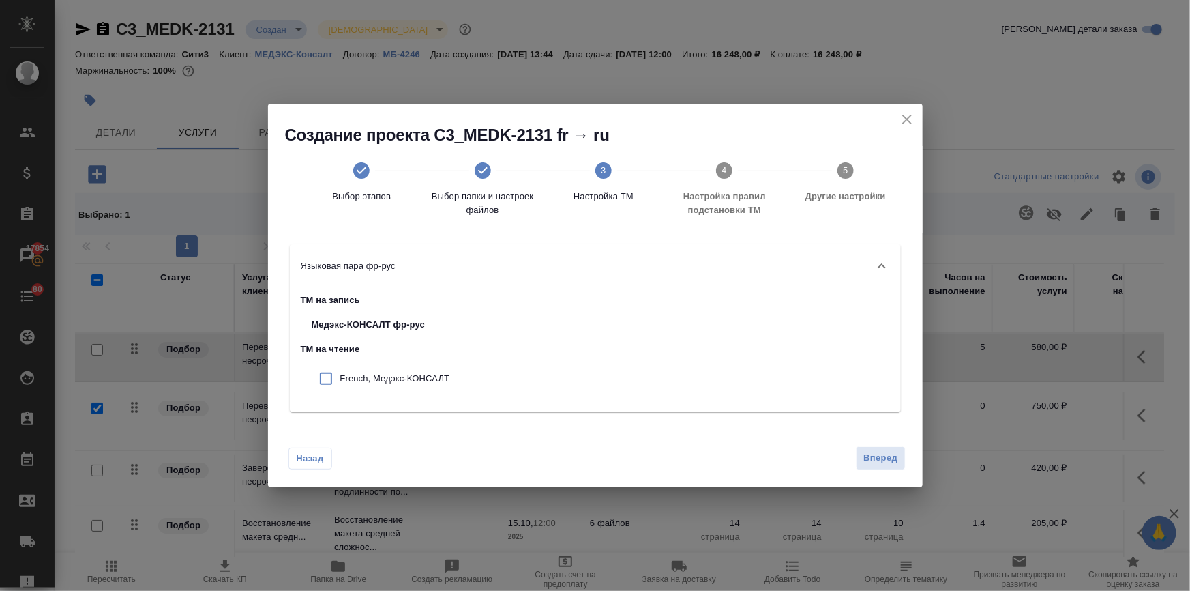
drag, startPoint x: 447, startPoint y: 376, endPoint x: 466, endPoint y: 385, distance: 21.1
click at [447, 378] on p "French, Медэкс-КОНСАЛТ" at bounding box center [395, 379] width 110 height 14
checkbox input "true"
click at [888, 458] on span "Вперед" at bounding box center [880, 458] width 34 height 16
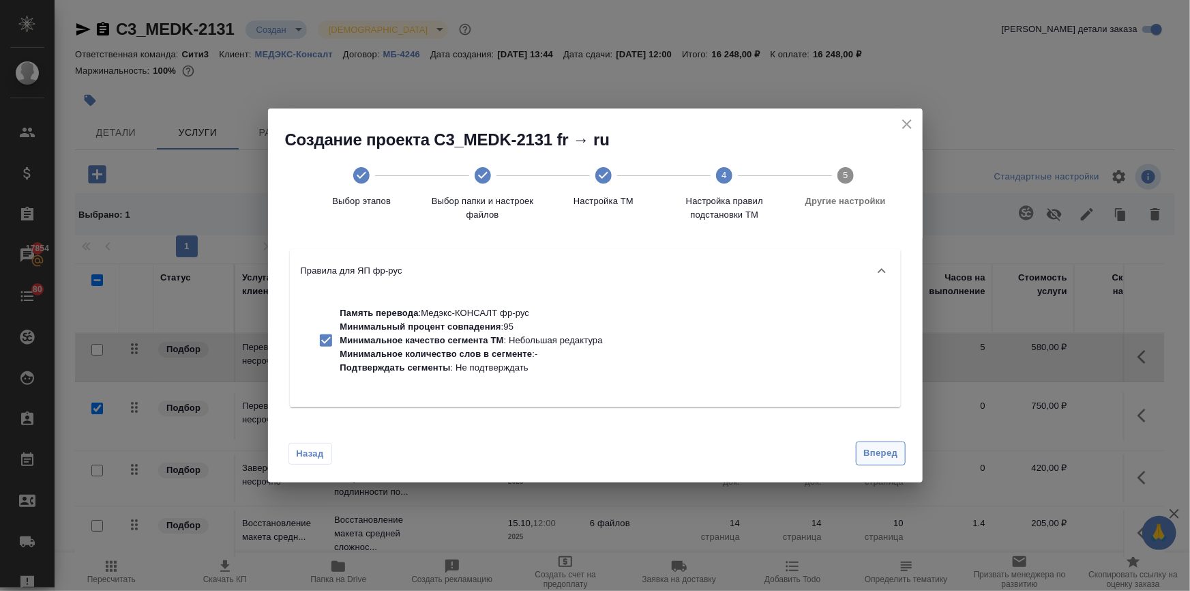
click at [881, 454] on span "Вперед" at bounding box center [880, 453] width 34 height 16
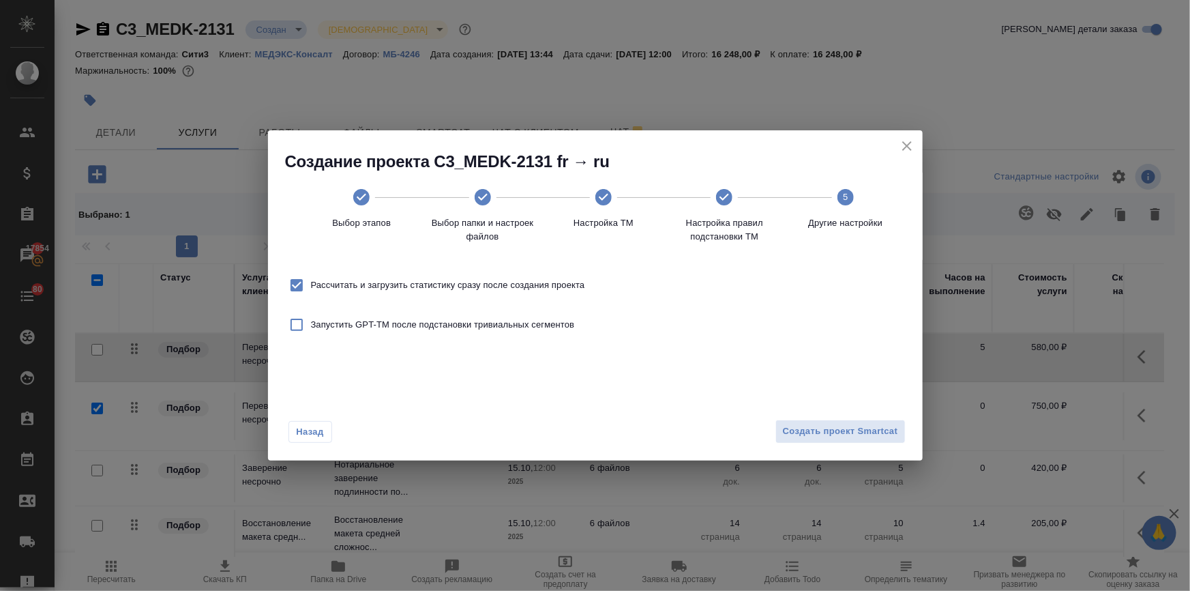
drag, startPoint x: 347, startPoint y: 275, endPoint x: 436, endPoint y: 309, distance: 95.6
click at [347, 276] on label "Рассчитать и загрузить статистику сразу после создания проекта" at bounding box center [433, 285] width 303 height 29
click at [311, 276] on input "Рассчитать и загрузить статистику сразу после создания проекта" at bounding box center [296, 285] width 29 height 29
checkbox input "false"
click at [805, 428] on span "Создать проект Smartcat" at bounding box center [840, 432] width 115 height 16
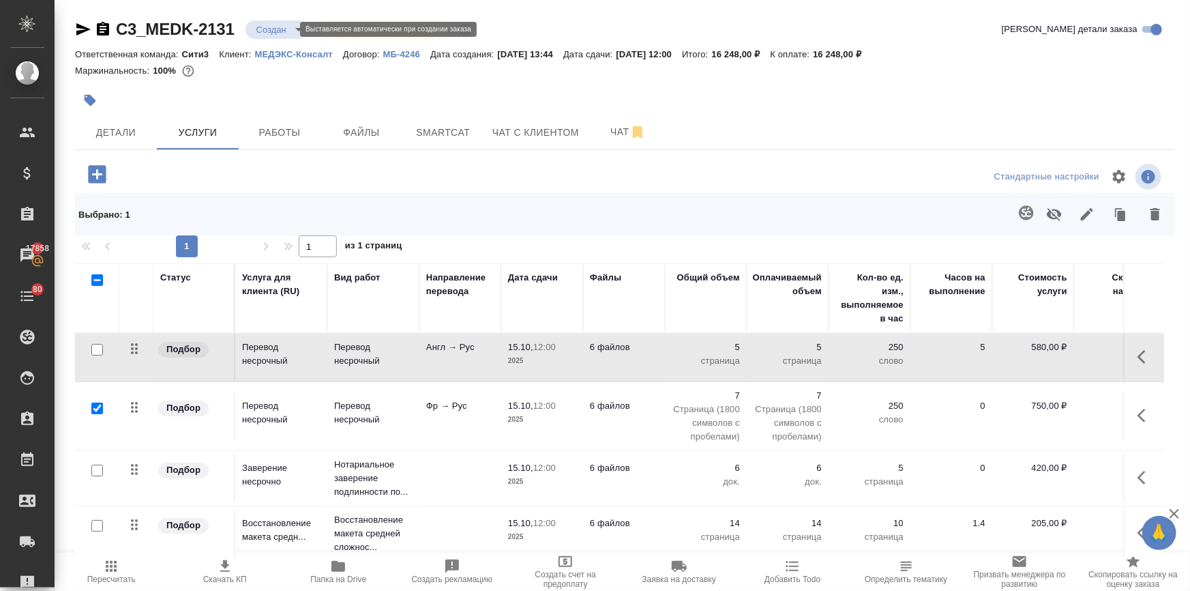
click at [259, 33] on body "🙏 .cls-1 fill:#fff; AWATERA Ilina Ekaterina Клиенты Спецификации Заказы 17858 Ч…" at bounding box center [595, 350] width 1190 height 700
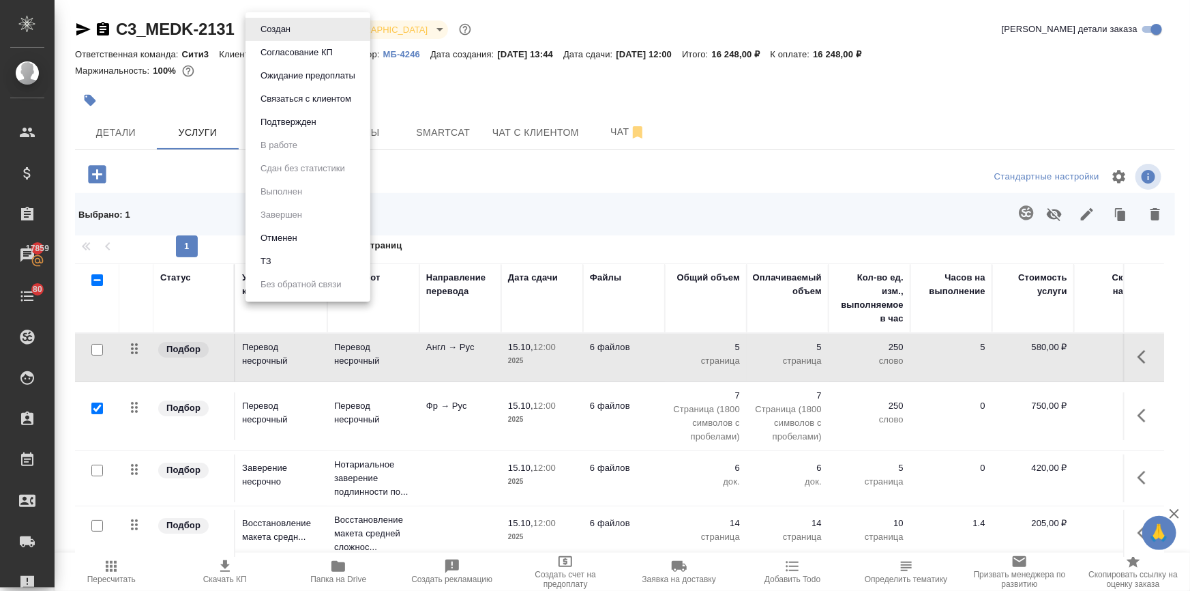
click at [509, 174] on div at bounding box center [595, 295] width 1190 height 591
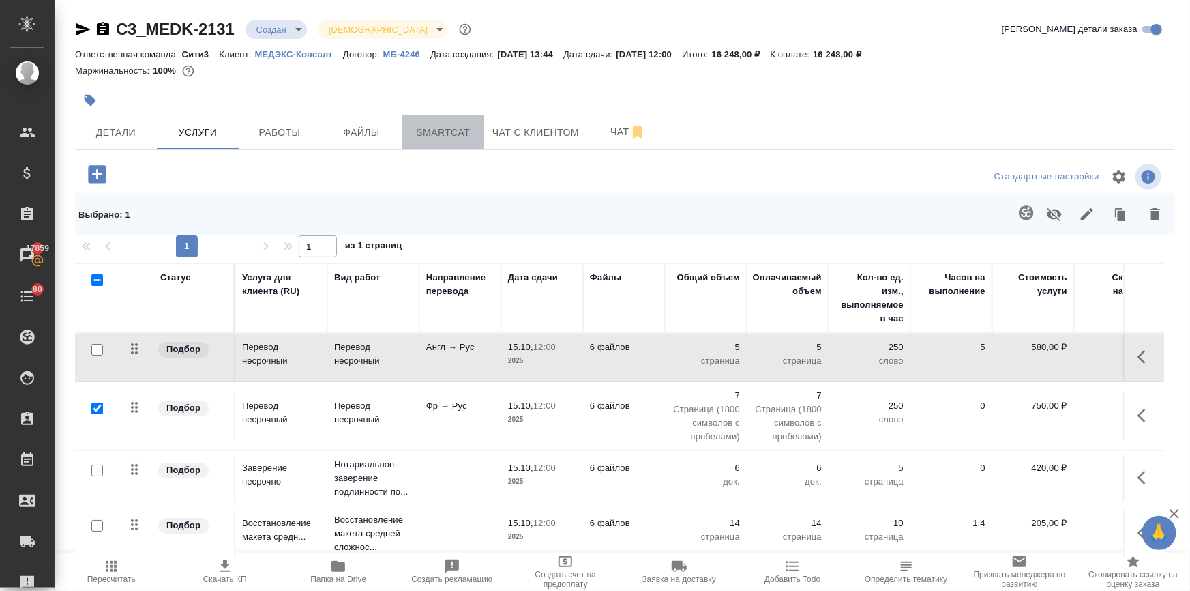
click at [442, 136] on span "Smartcat" at bounding box center [443, 132] width 65 height 17
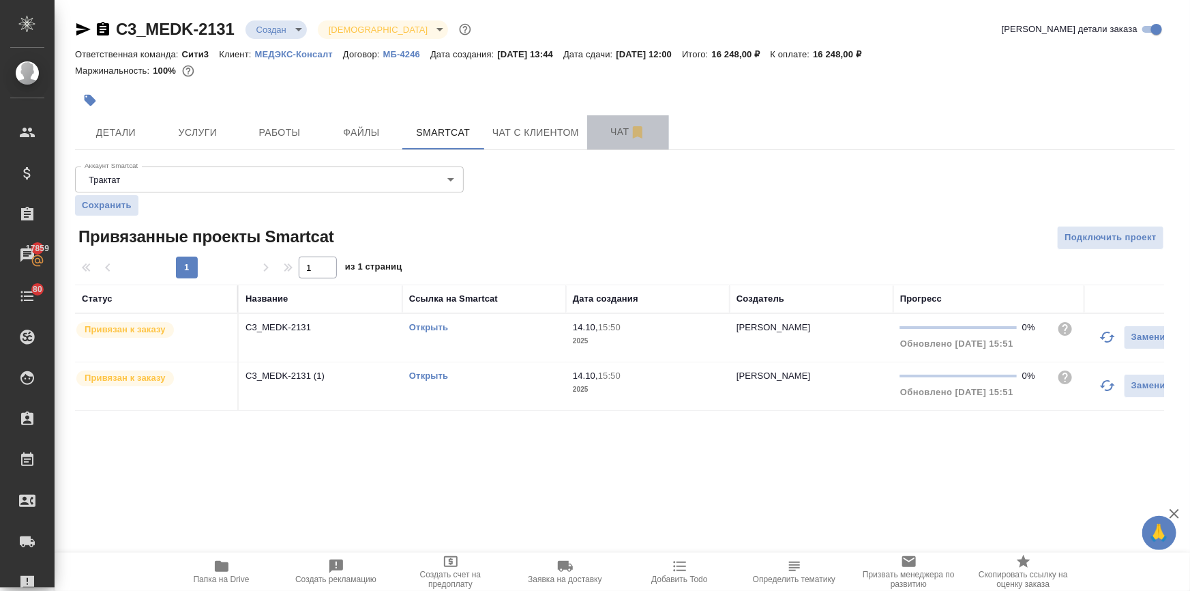
click at [617, 135] on span "Чат" at bounding box center [627, 131] width 65 height 17
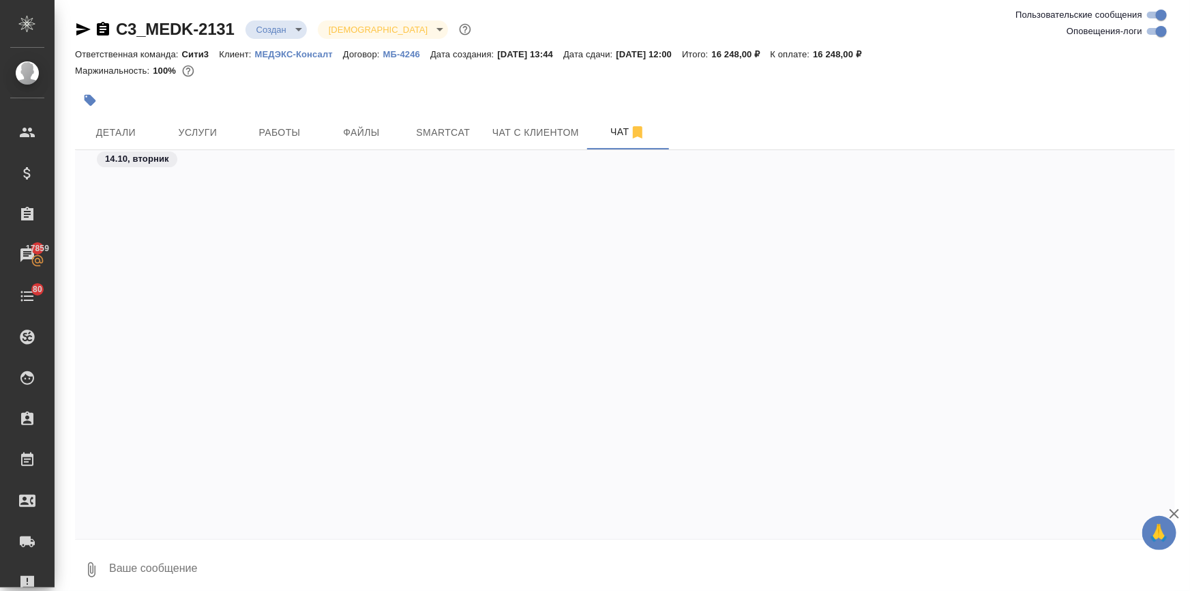
scroll to position [732, 0]
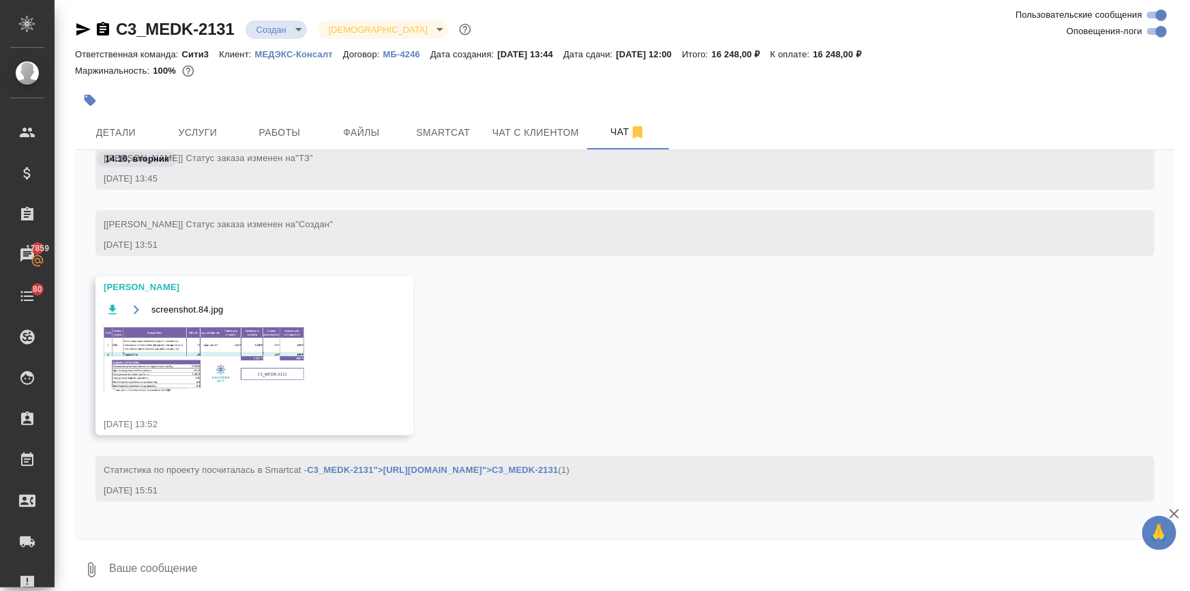
click at [211, 343] on img at bounding box center [206, 359] width 205 height 69
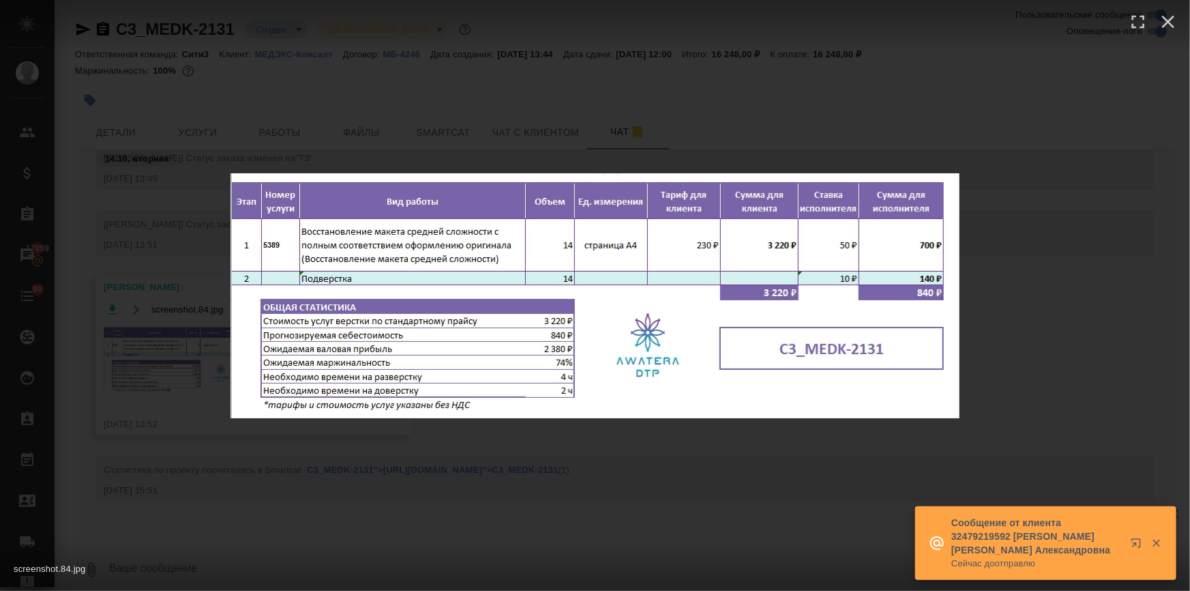
click at [532, 474] on div "screenshot.84.jpg 1 of 1" at bounding box center [595, 295] width 1190 height 591
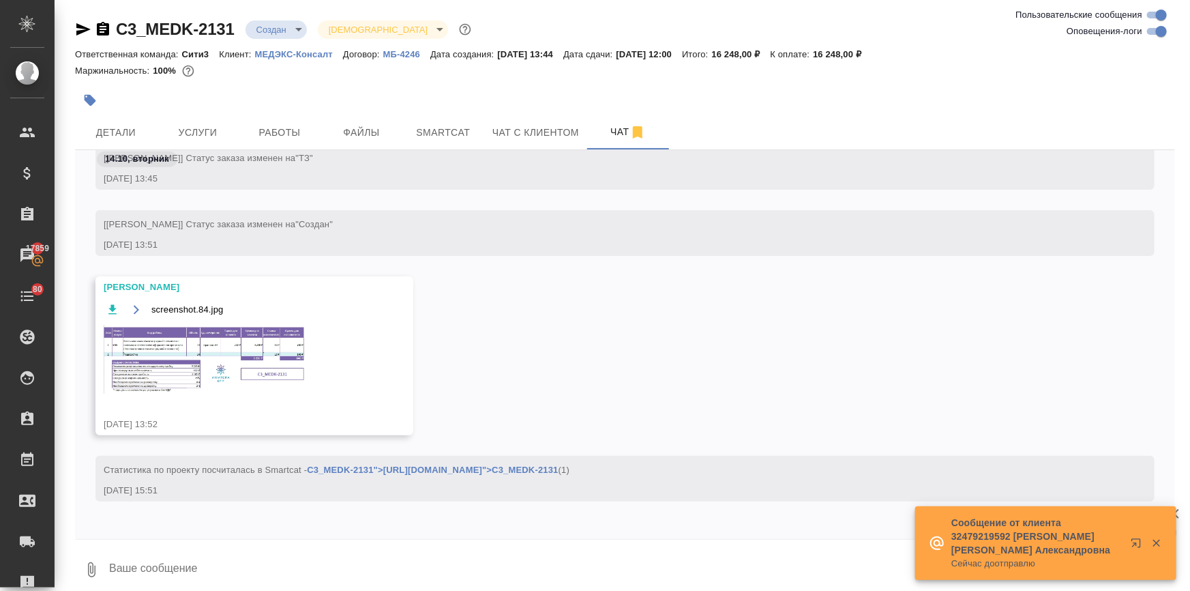
click at [206, 125] on span "Услуги" at bounding box center [197, 132] width 65 height 17
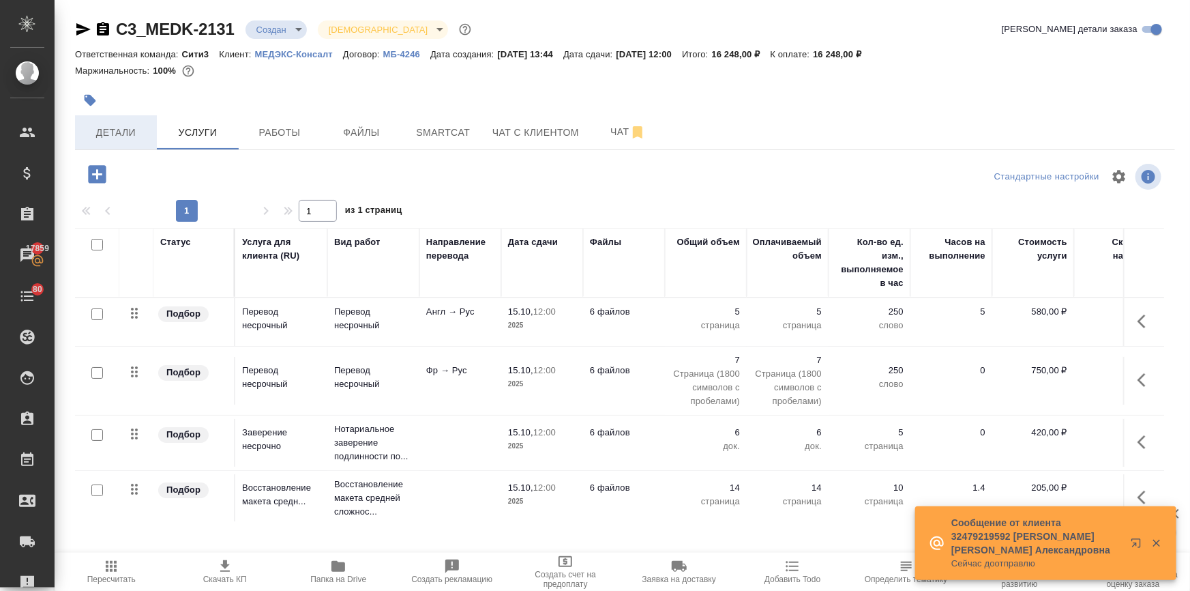
click at [136, 140] on span "Детали" at bounding box center [115, 132] width 65 height 17
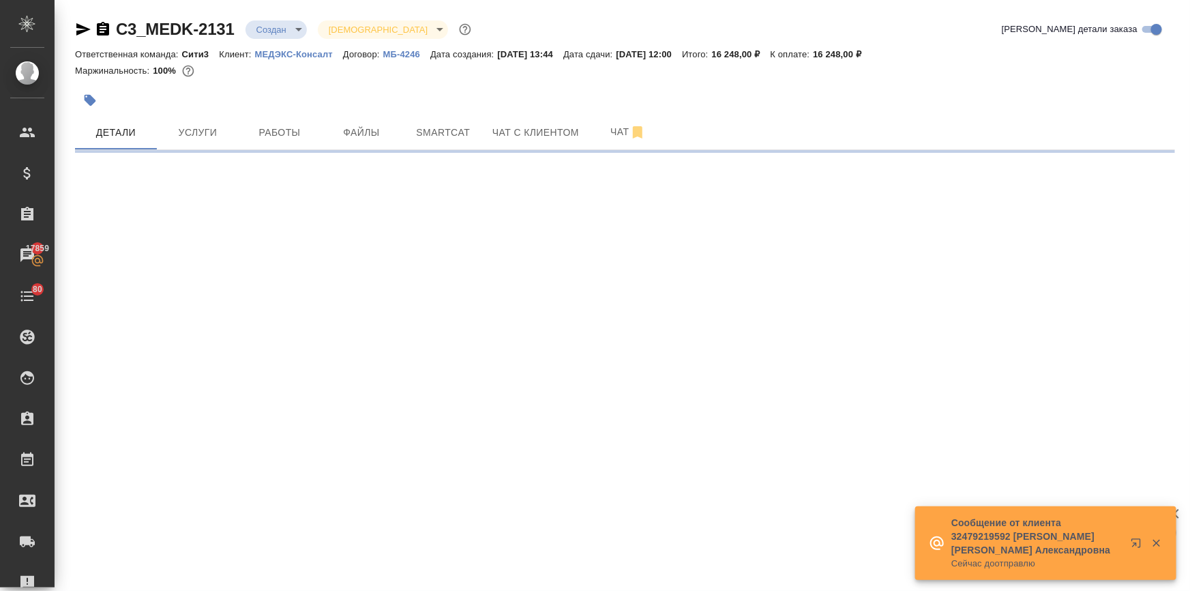
select select "RU"
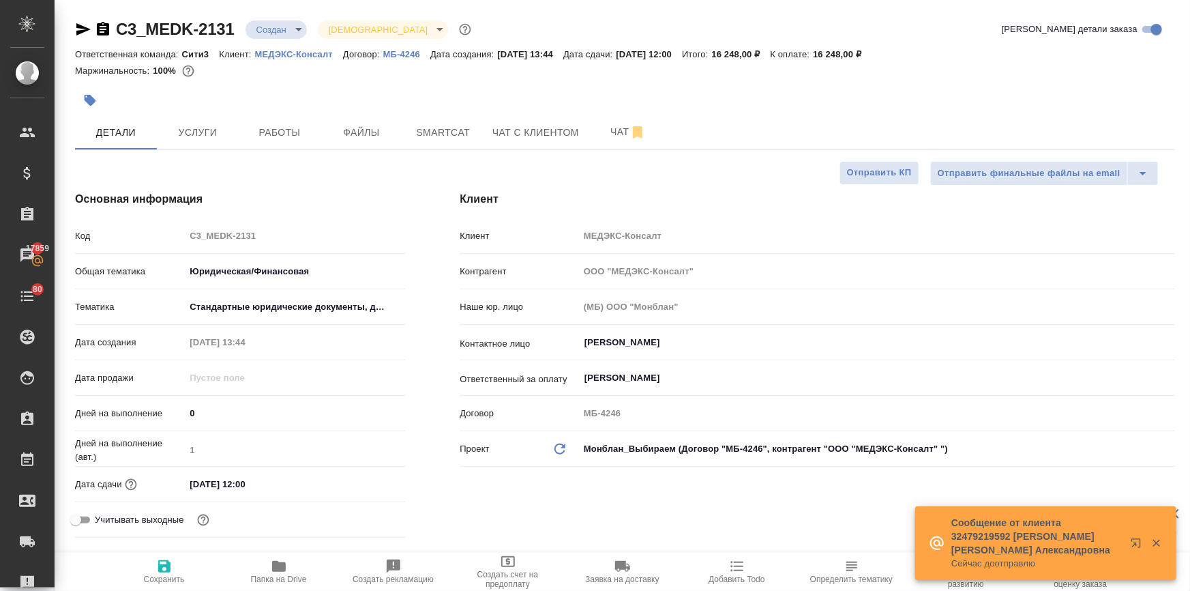
type textarea "x"
click at [275, 476] on input "[DATE] 12:00" at bounding box center [244, 484] width 119 height 20
click at [361, 480] on icon "button" at bounding box center [365, 483] width 16 height 16
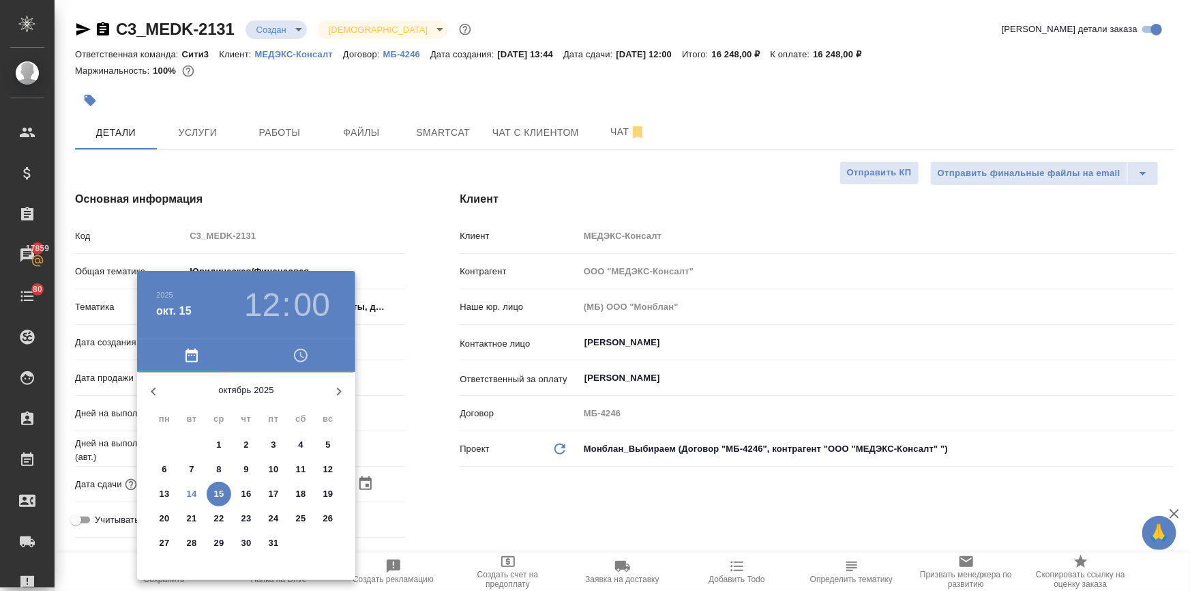
click at [242, 492] on p "16" at bounding box center [246, 494] width 10 height 14
type input "16.10.2025 12:00"
type textarea "x"
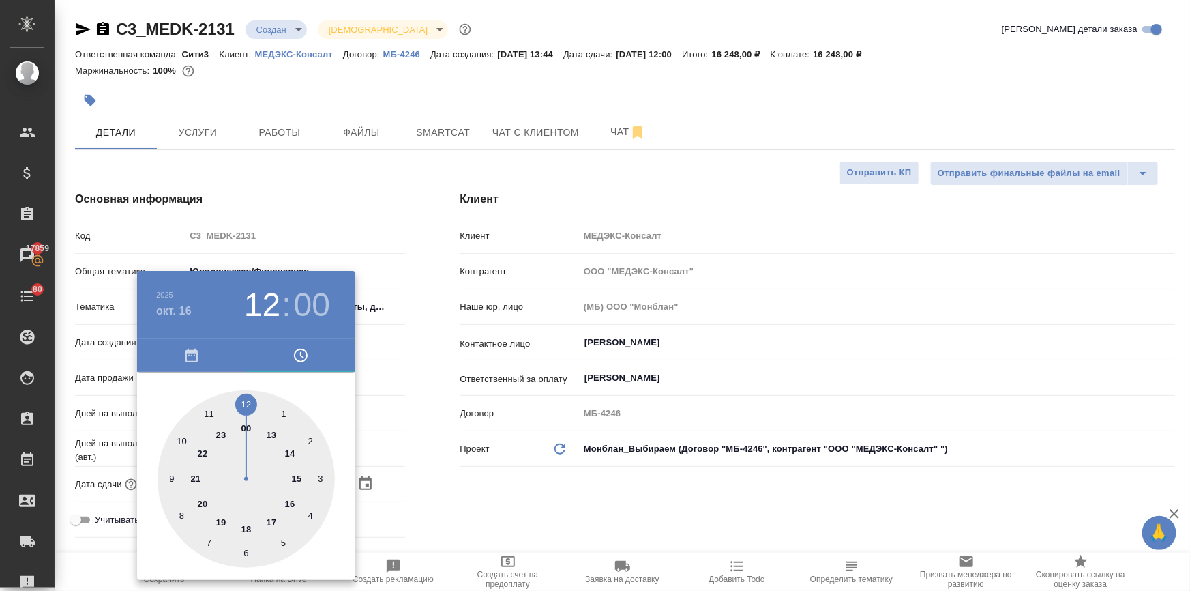
click at [184, 442] on div at bounding box center [246, 478] width 177 height 177
type input "16.10.2025 10:00"
type textarea "x"
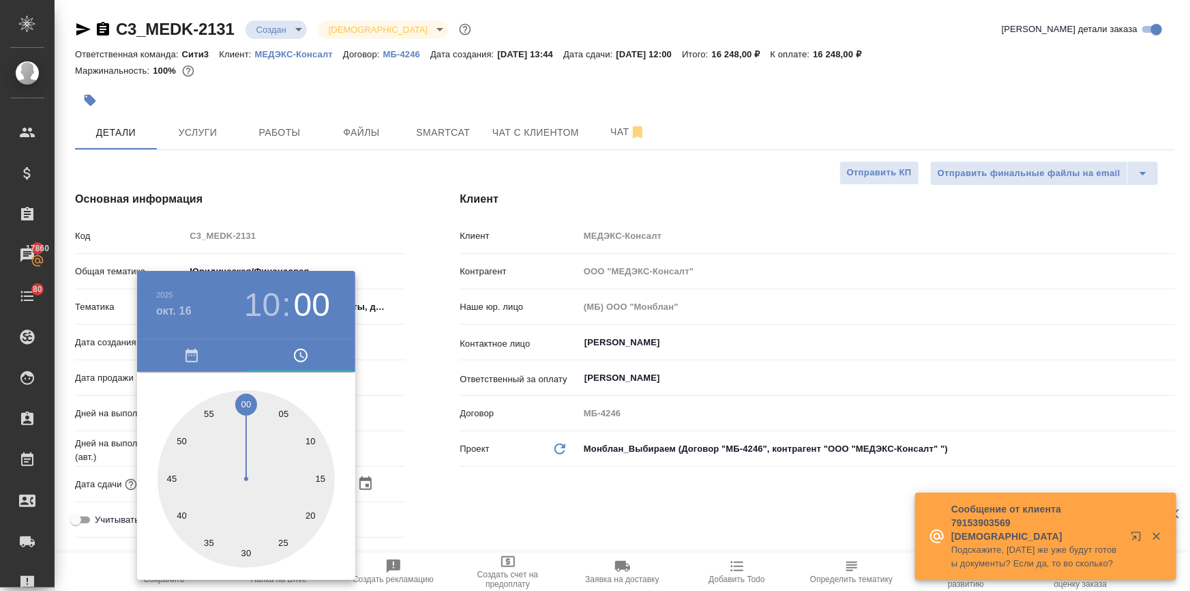
drag, startPoint x: 599, startPoint y: 534, endPoint x: 317, endPoint y: 525, distance: 281.8
click at [597, 535] on div at bounding box center [595, 295] width 1190 height 591
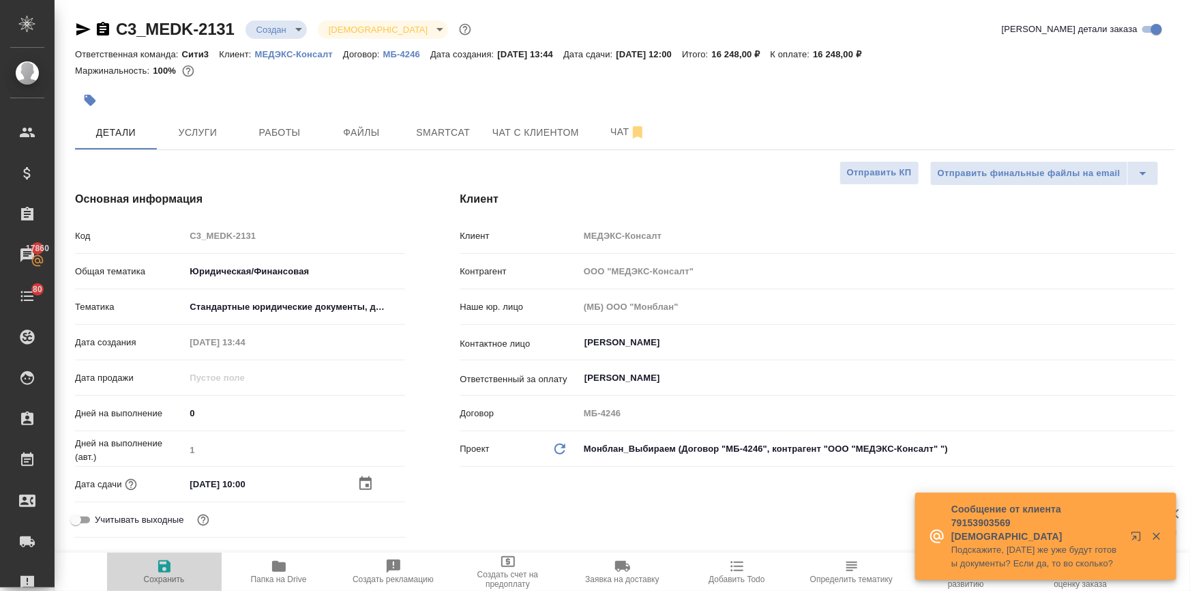
click at [170, 577] on span "Сохранить" at bounding box center [164, 579] width 41 height 10
type textarea "x"
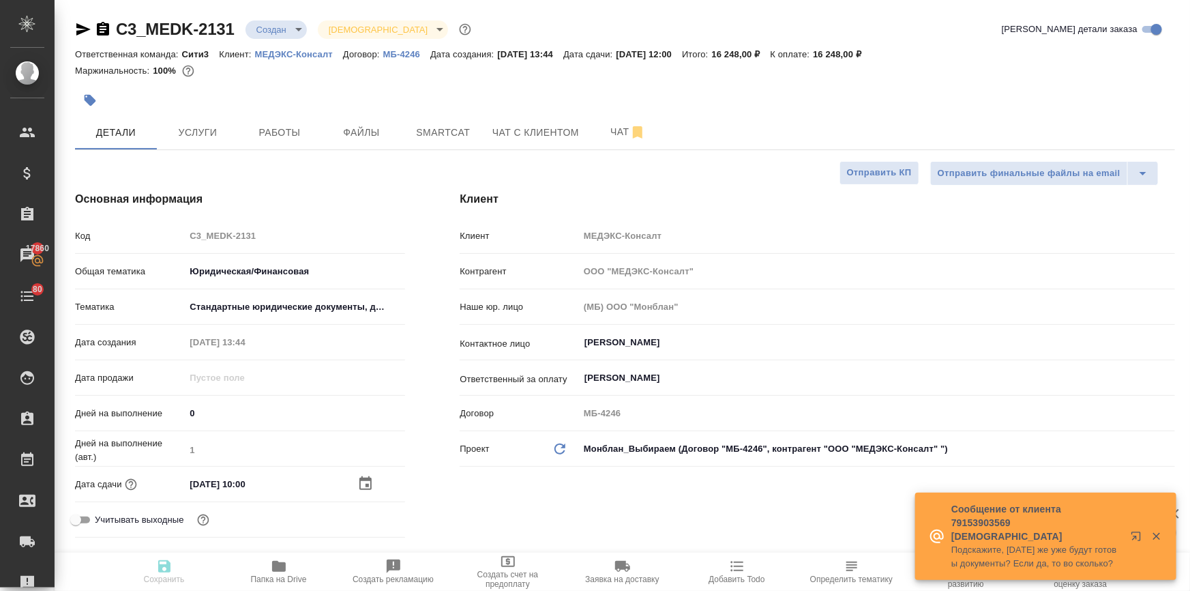
type textarea "x"
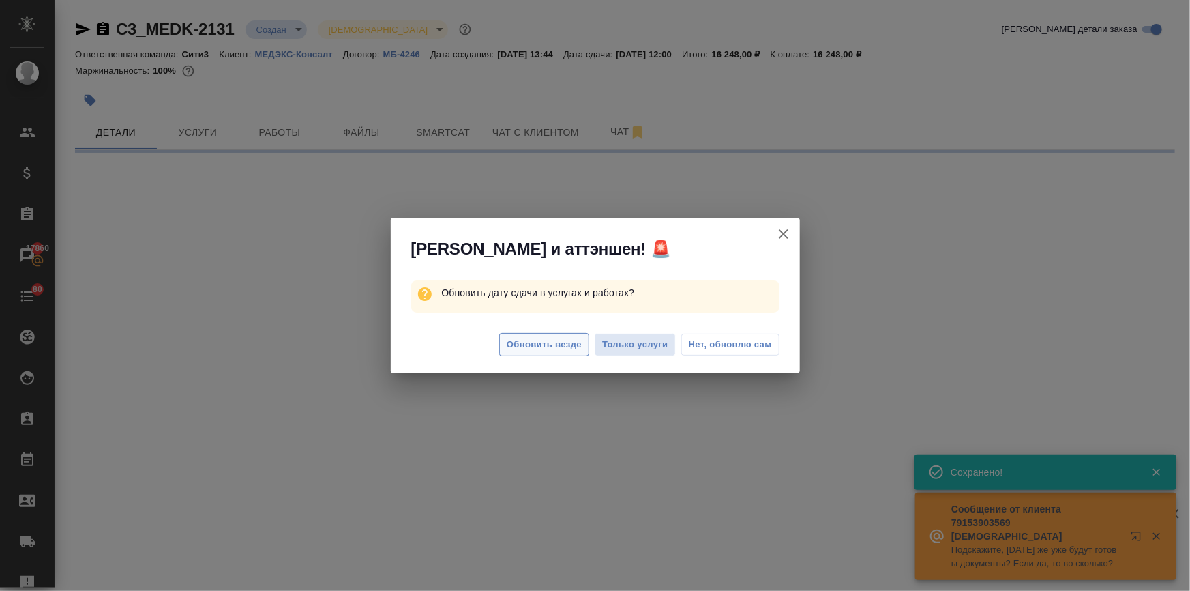
click at [516, 343] on span "Обновить везде" at bounding box center [544, 345] width 75 height 16
select select "RU"
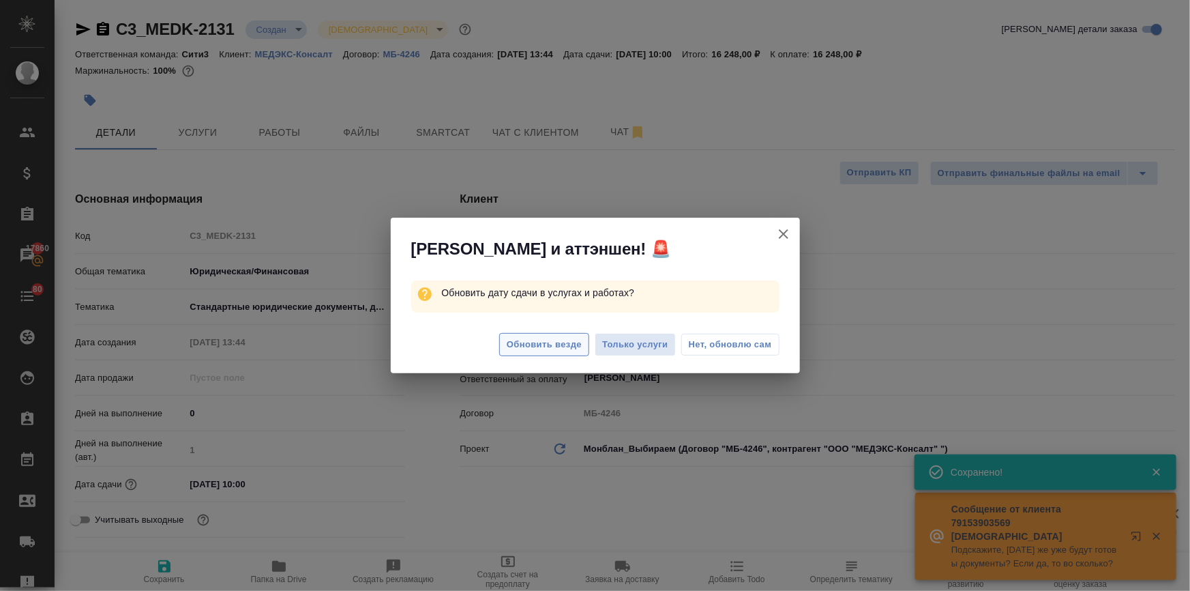
type textarea "x"
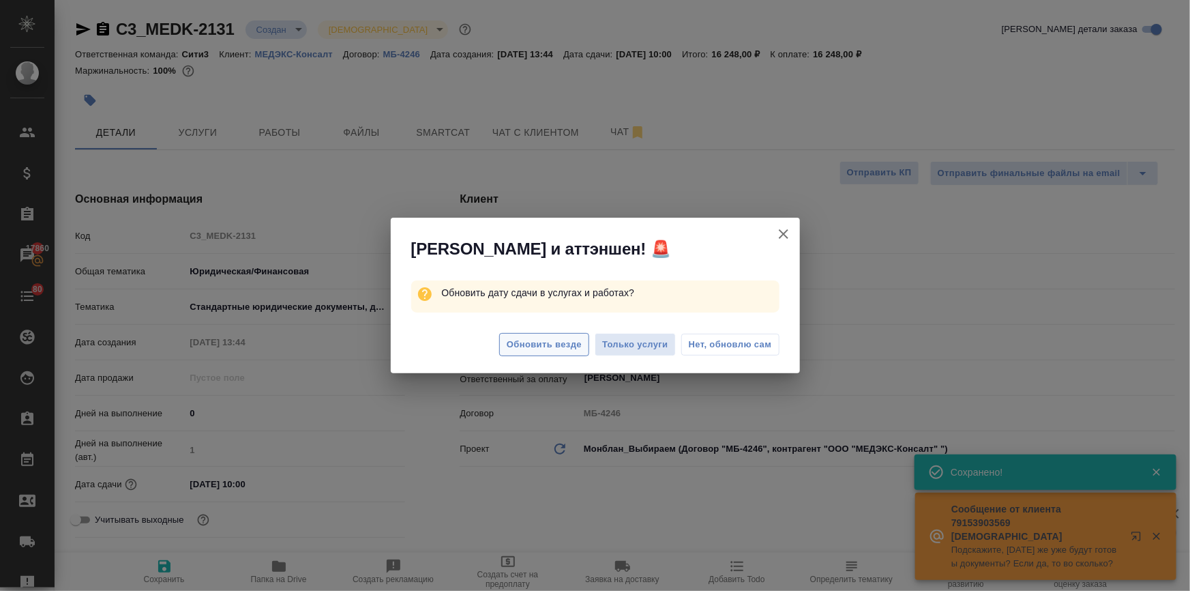
type textarea "x"
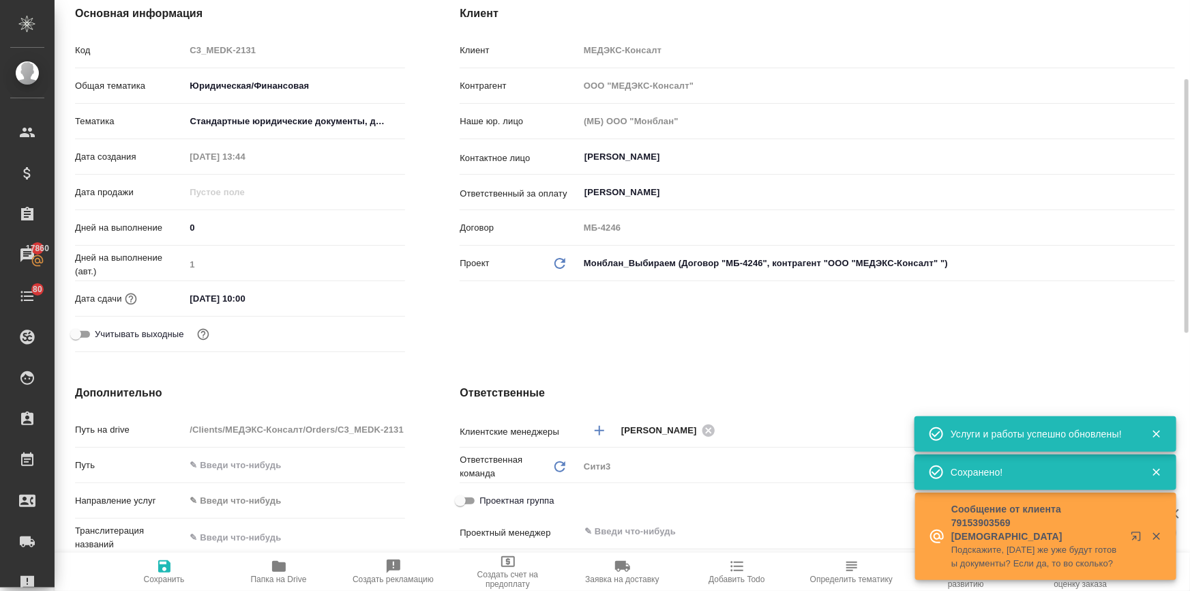
scroll to position [372, 0]
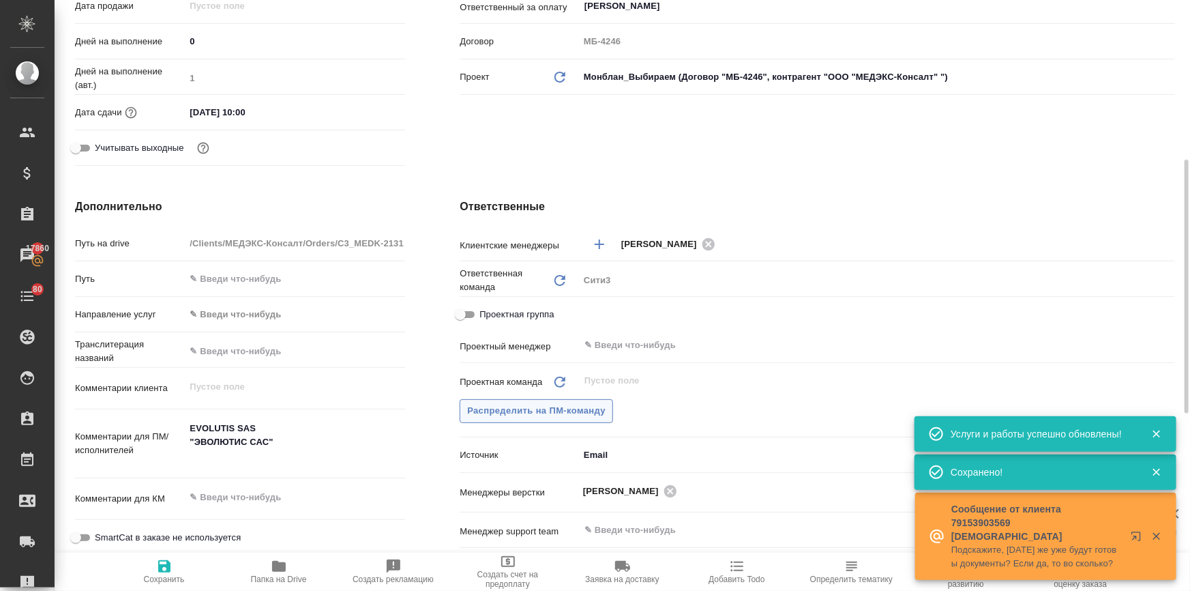
click at [516, 416] on span "Распределить на ПМ-команду" at bounding box center [536, 411] width 138 height 16
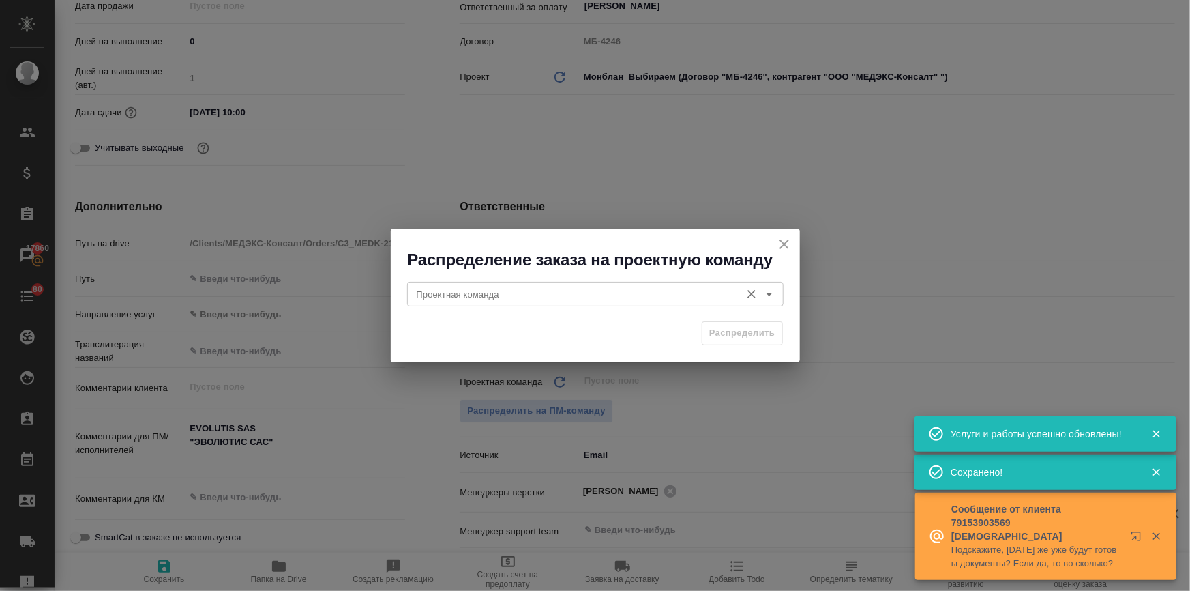
click at [494, 296] on input "Проектная команда" at bounding box center [572, 294] width 323 height 16
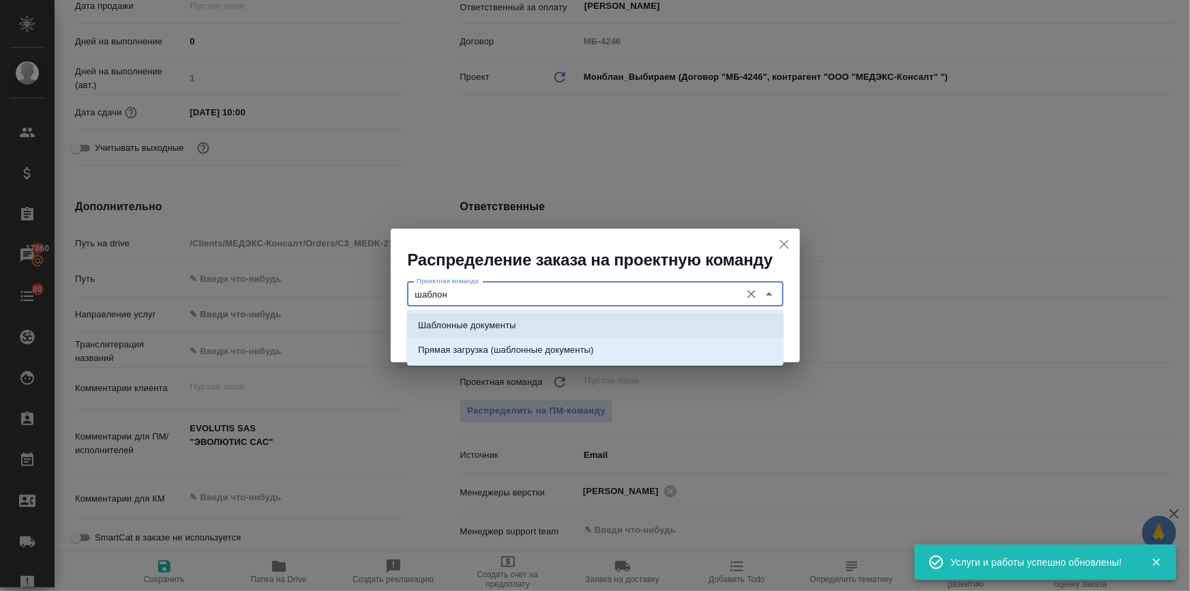
click at [473, 327] on p "Шаблонные документы" at bounding box center [467, 325] width 98 height 14
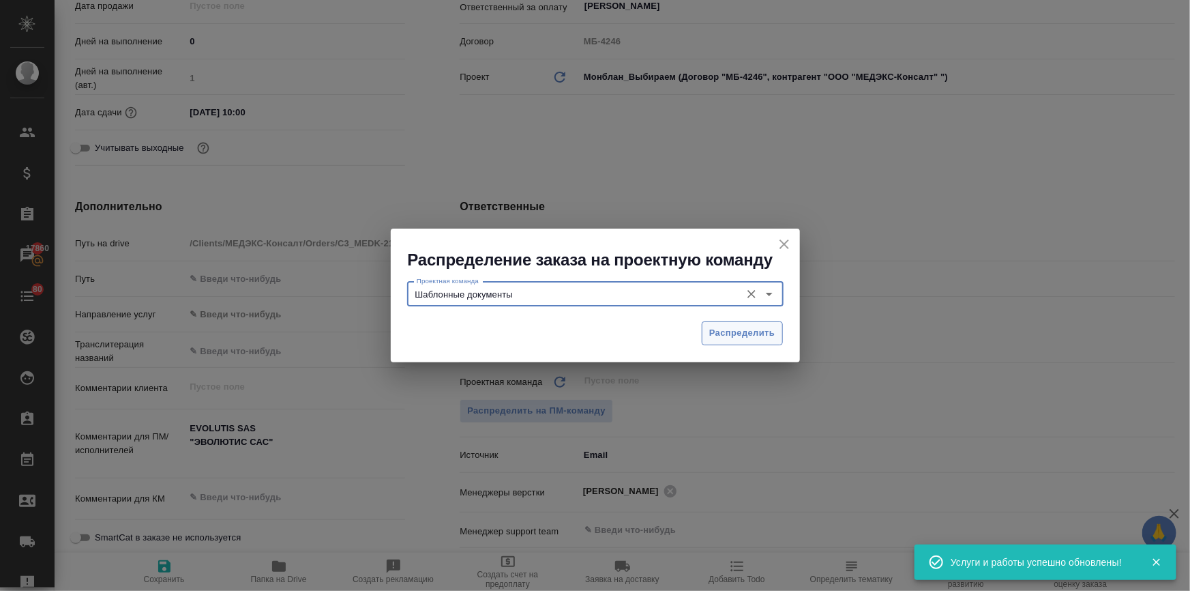
type input "Шаблонные документы"
click at [732, 329] on span "Распределить" at bounding box center [742, 333] width 66 height 16
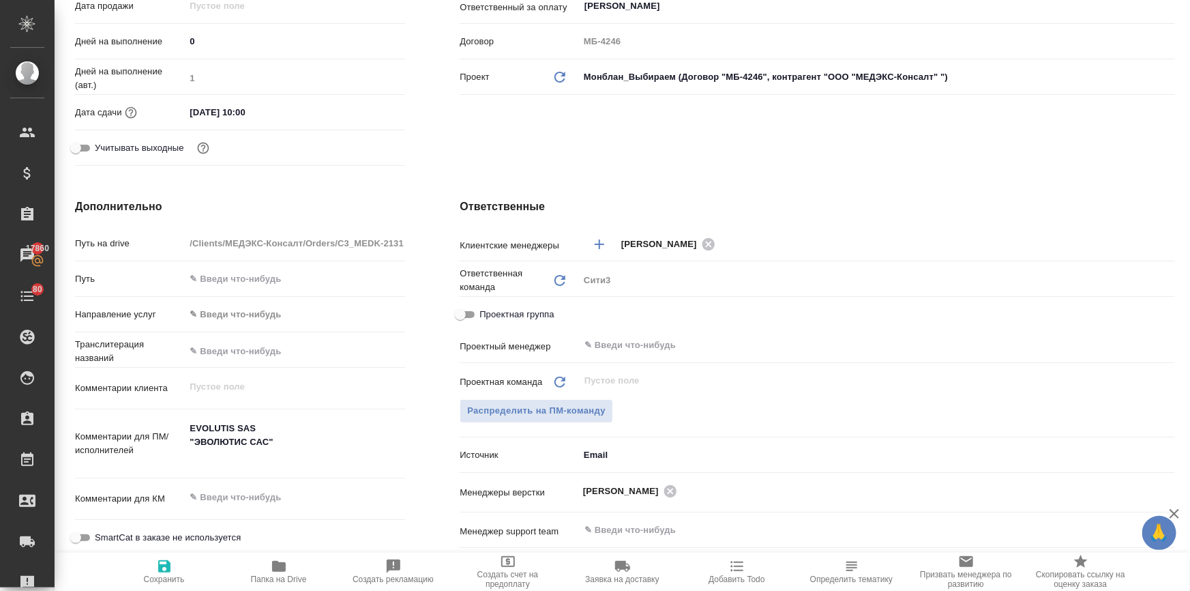
type textarea "x"
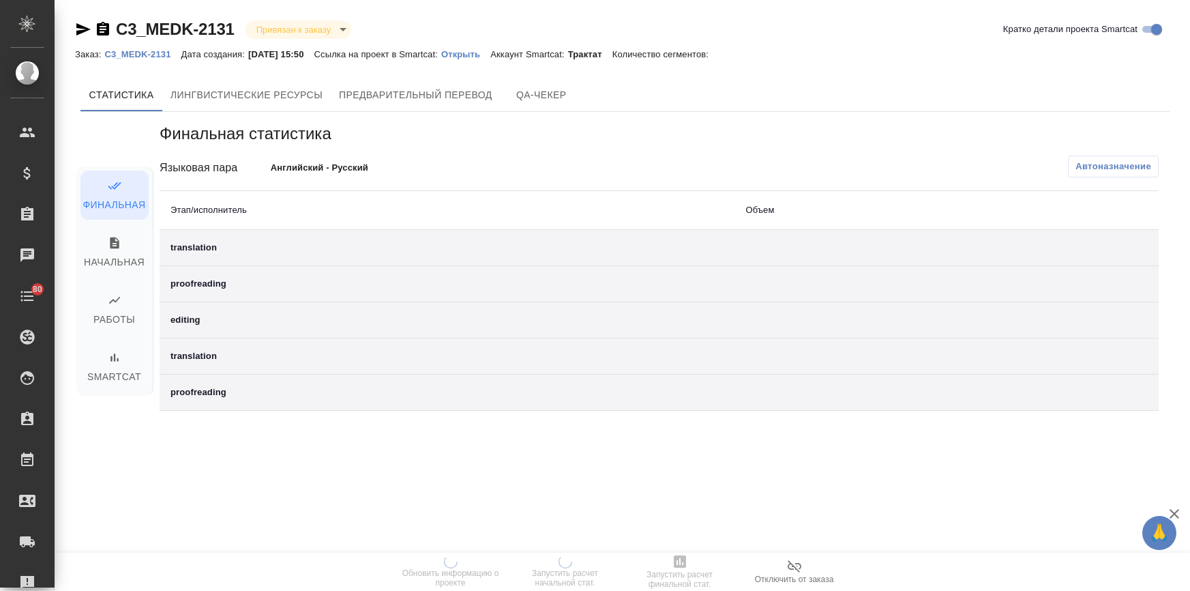
click at [477, 53] on p "Открыть" at bounding box center [465, 54] width 49 height 10
click at [466, 57] on p "Открыть" at bounding box center [465, 54] width 49 height 10
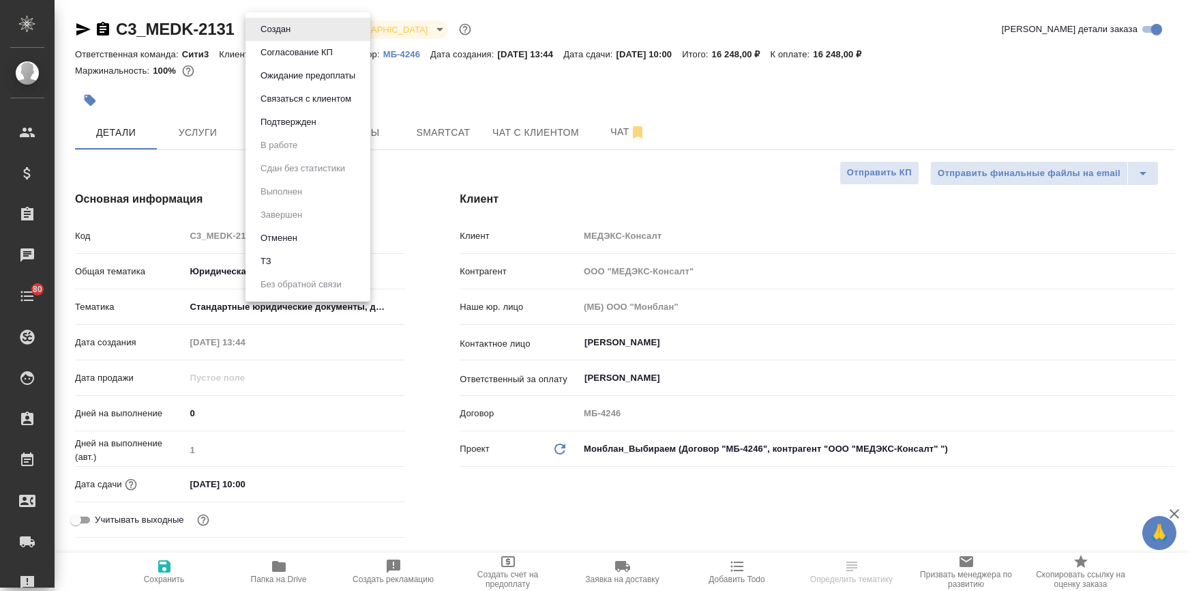
select select "RU"
click at [256, 24] on body "🙏 .cls-1 fill:#fff; AWATERA [PERSON_NAME] Спецификации Заказы Чаты 80 Todo Прое…" at bounding box center [595, 350] width 1190 height 700
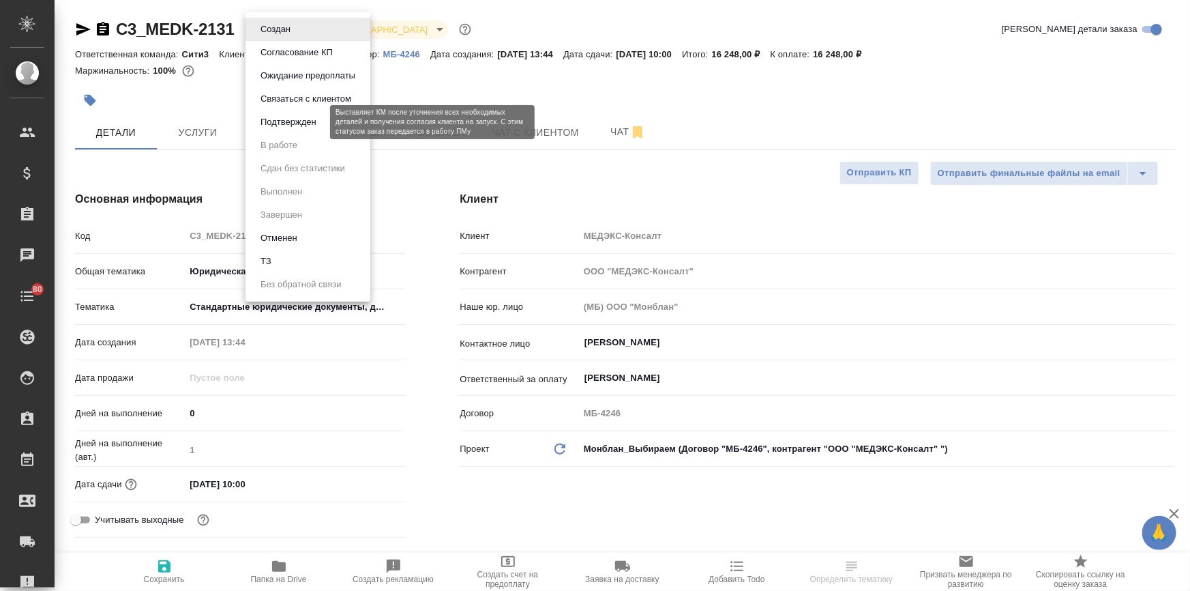
click at [300, 122] on button "Подтвержден" at bounding box center [288, 122] width 64 height 15
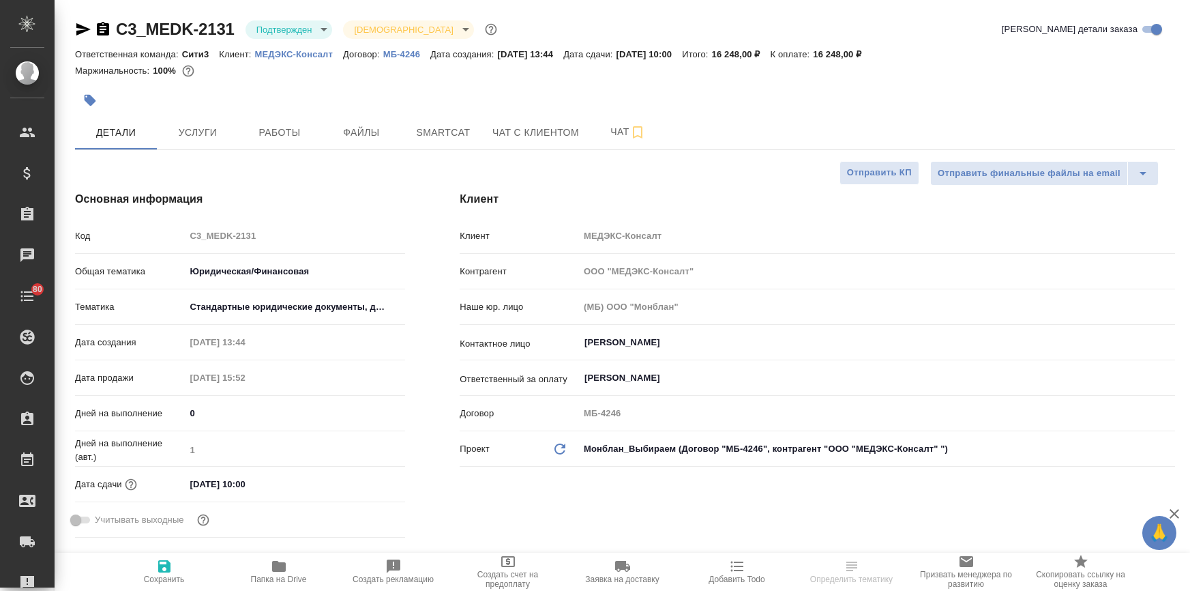
select select "RU"
type textarea "x"
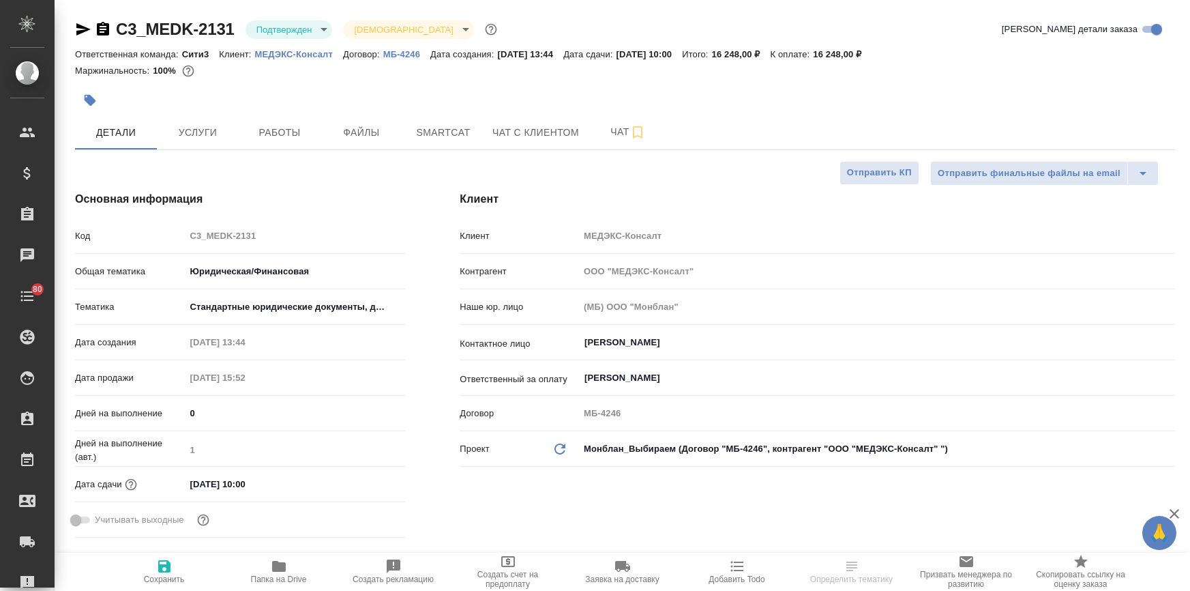
type textarea "x"
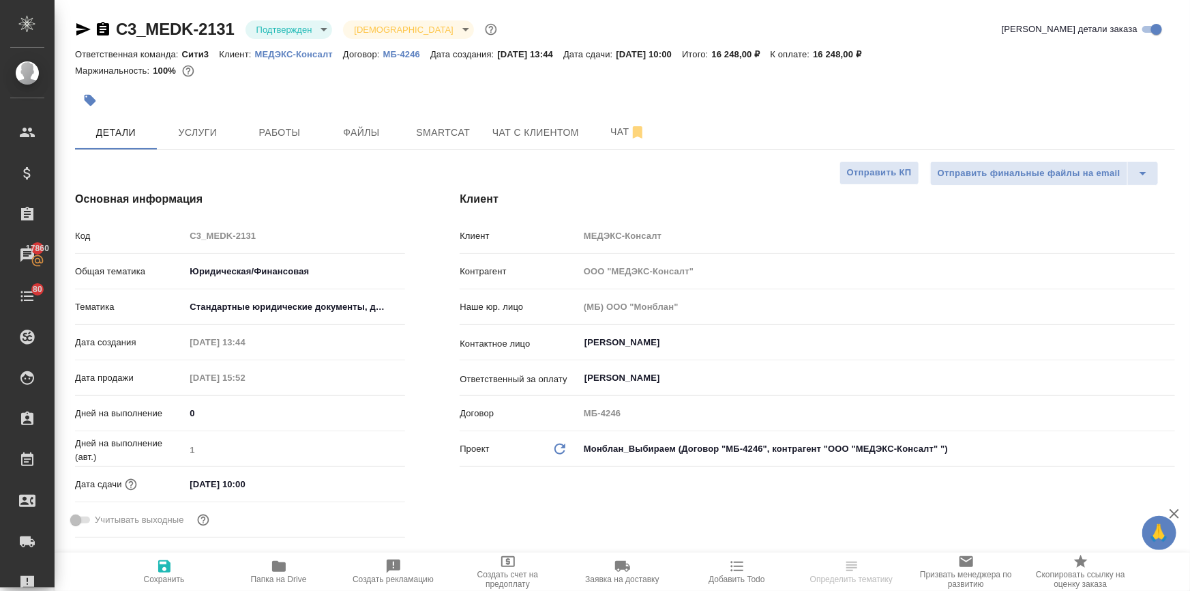
select select "RU"
type textarea "x"
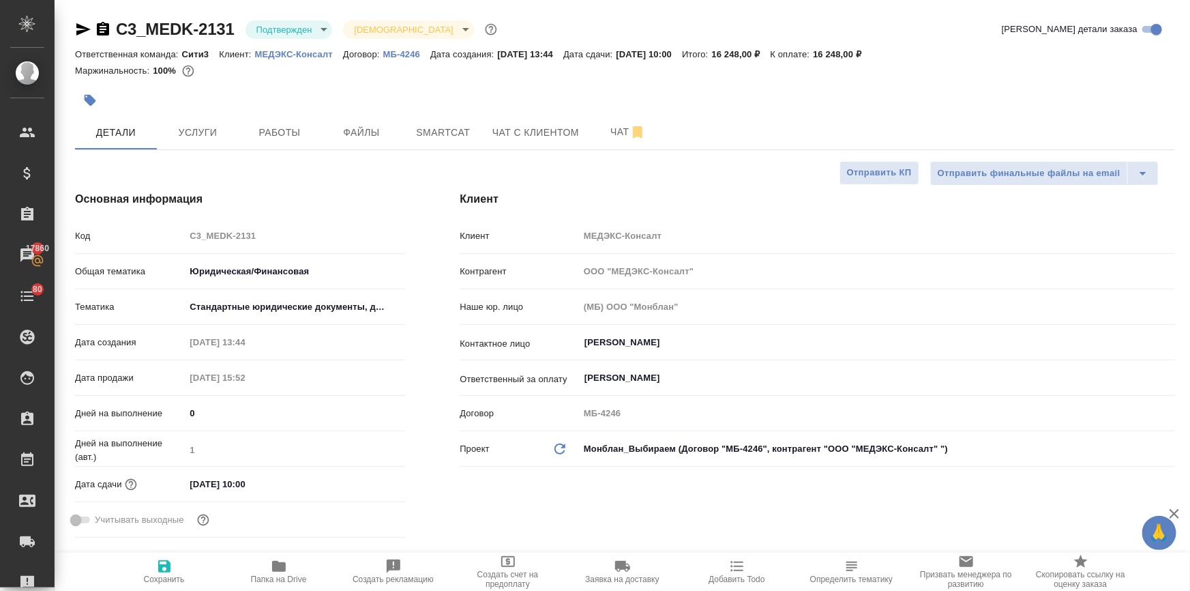
type textarea "x"
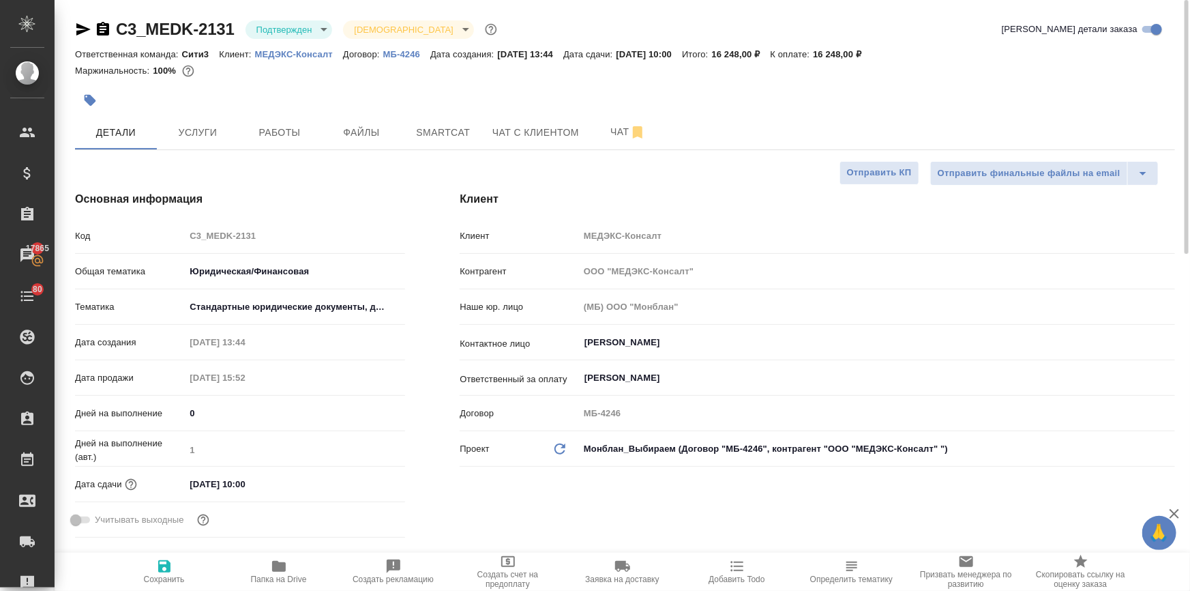
type textarea "x"
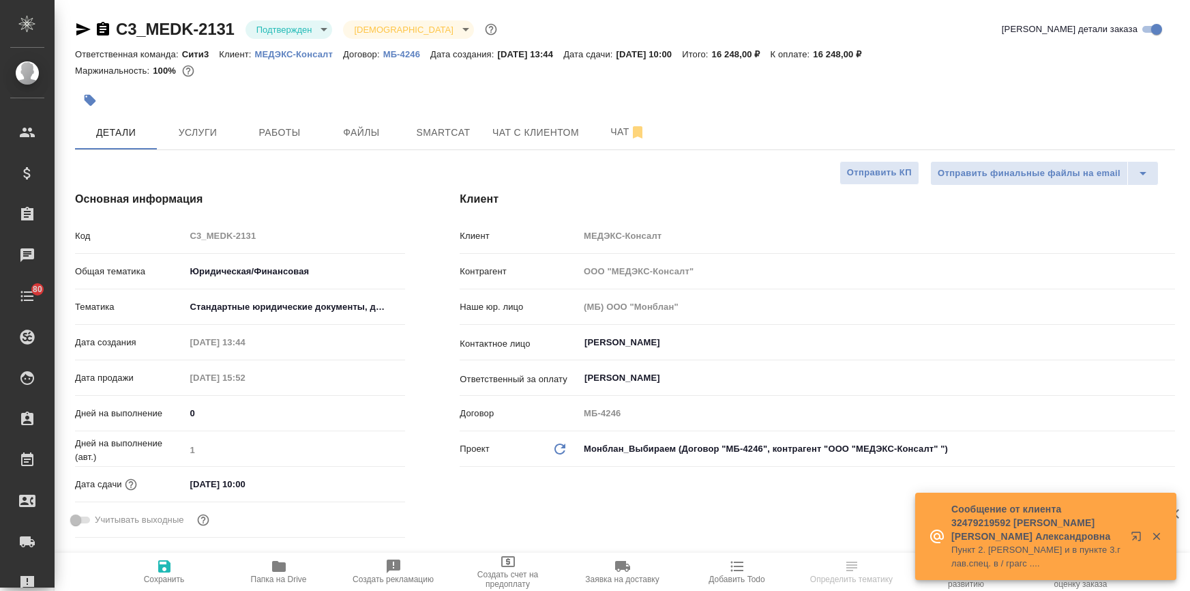
select select "RU"
type textarea "x"
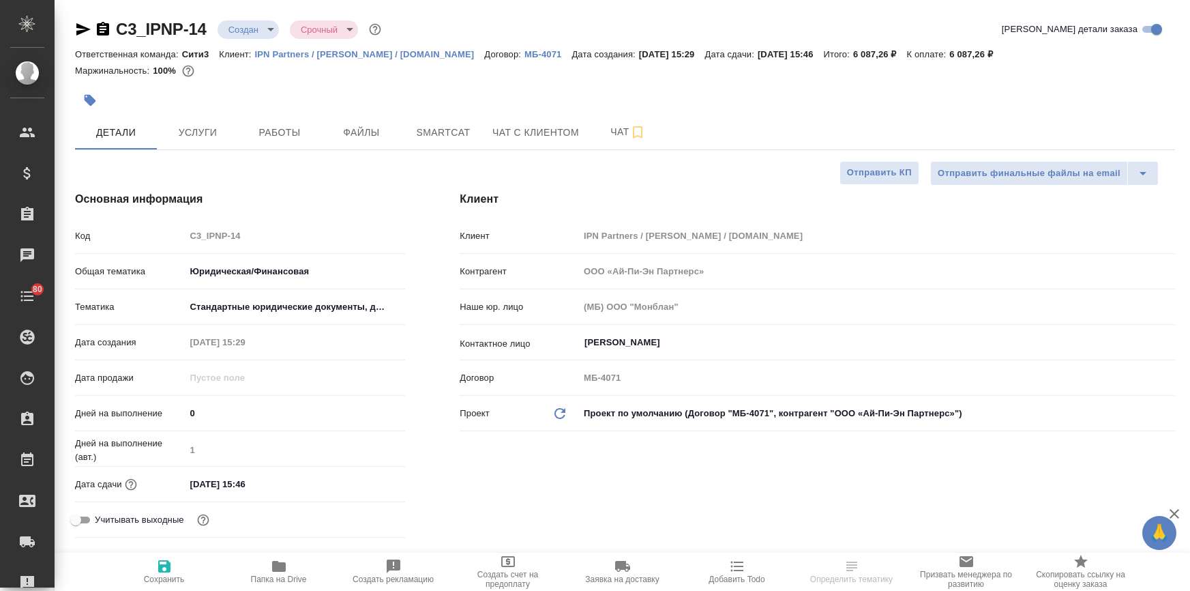
select select "RU"
click at [596, 136] on span "Чат" at bounding box center [627, 131] width 65 height 17
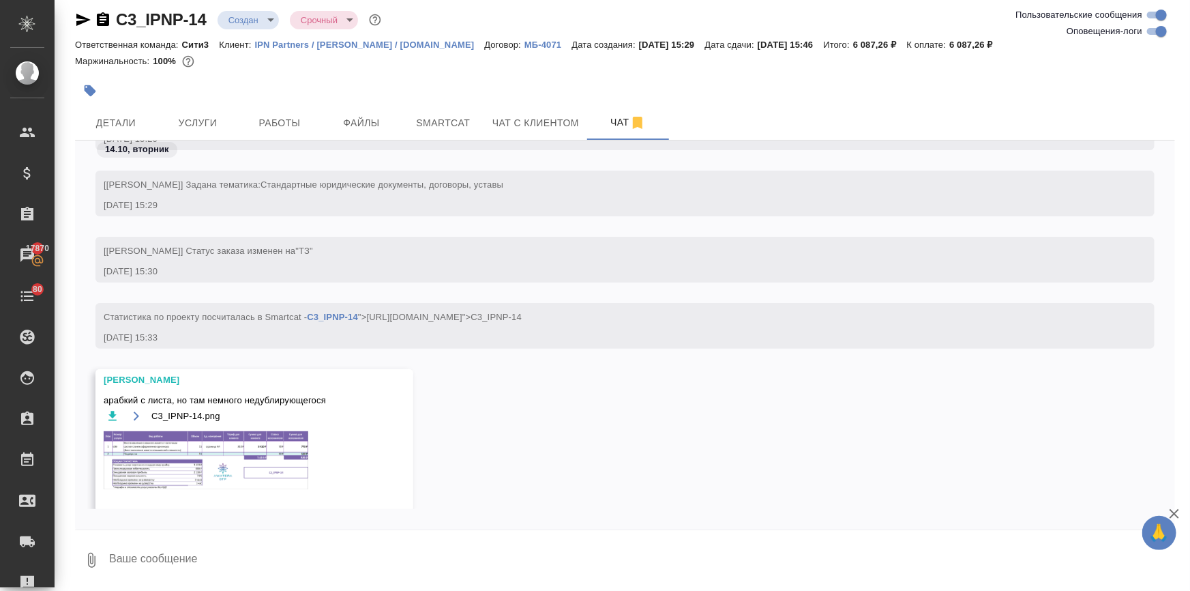
scroll to position [104, 0]
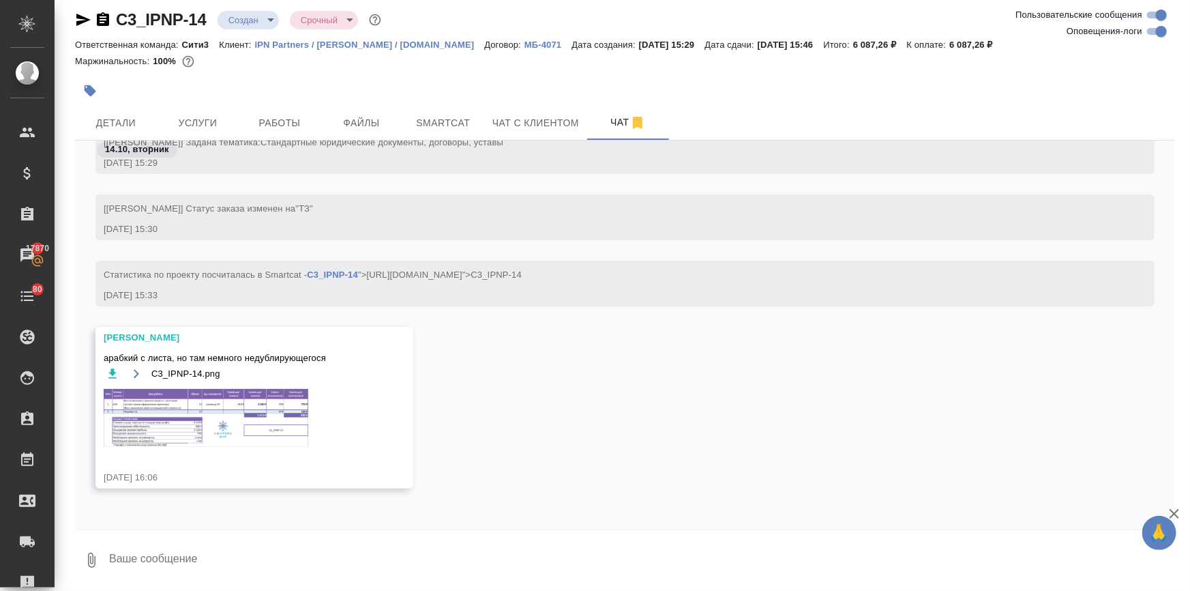
click at [226, 411] on img at bounding box center [206, 418] width 205 height 58
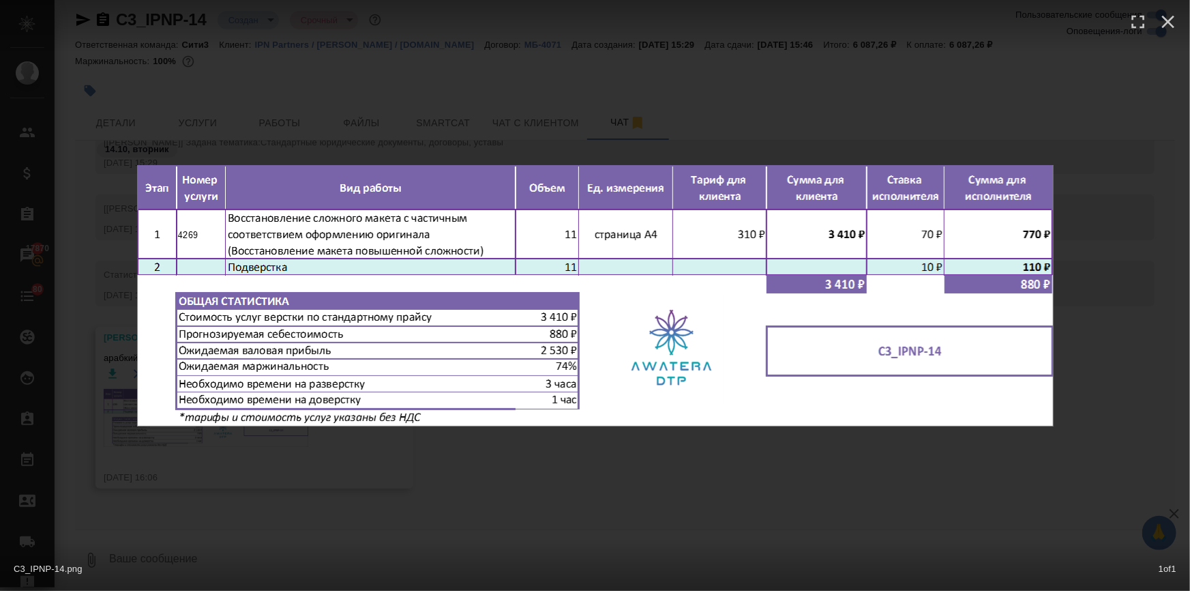
click at [490, 477] on div "C3_IPNP-14.png 1 of 1" at bounding box center [595, 295] width 1190 height 591
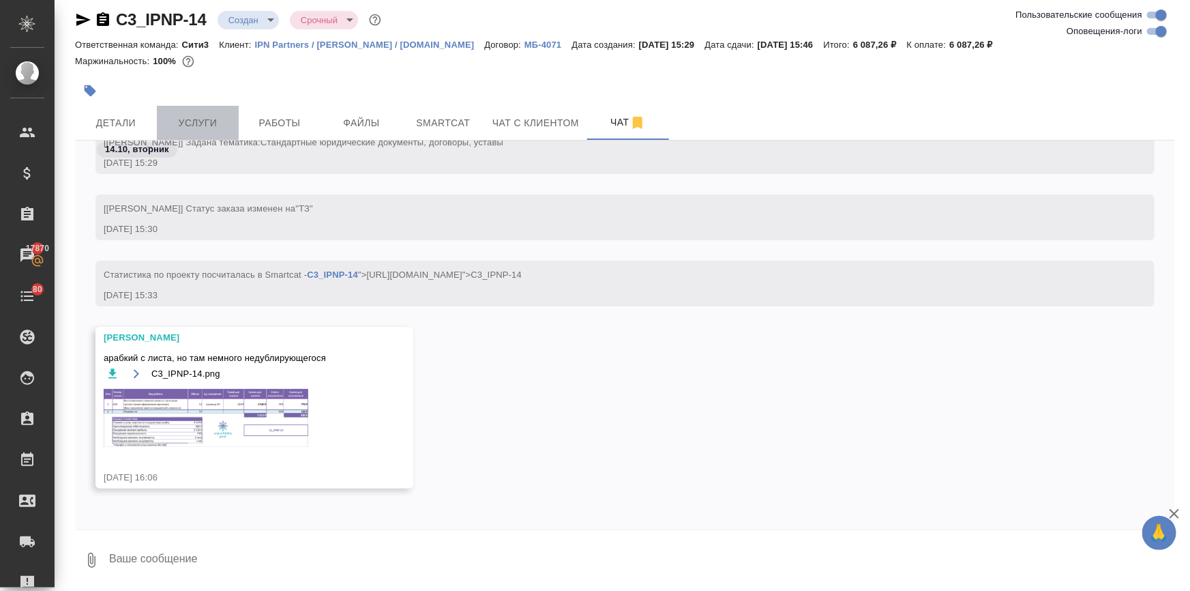
click at [201, 125] on span "Услуги" at bounding box center [197, 123] width 65 height 17
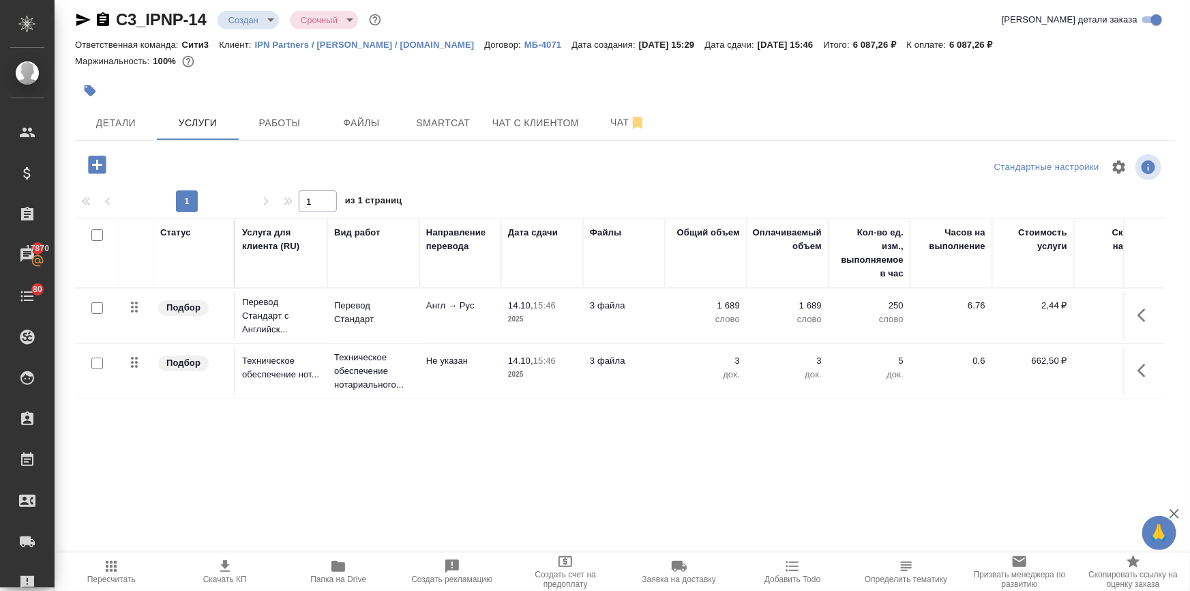
click at [99, 160] on icon "button" at bounding box center [97, 164] width 18 height 18
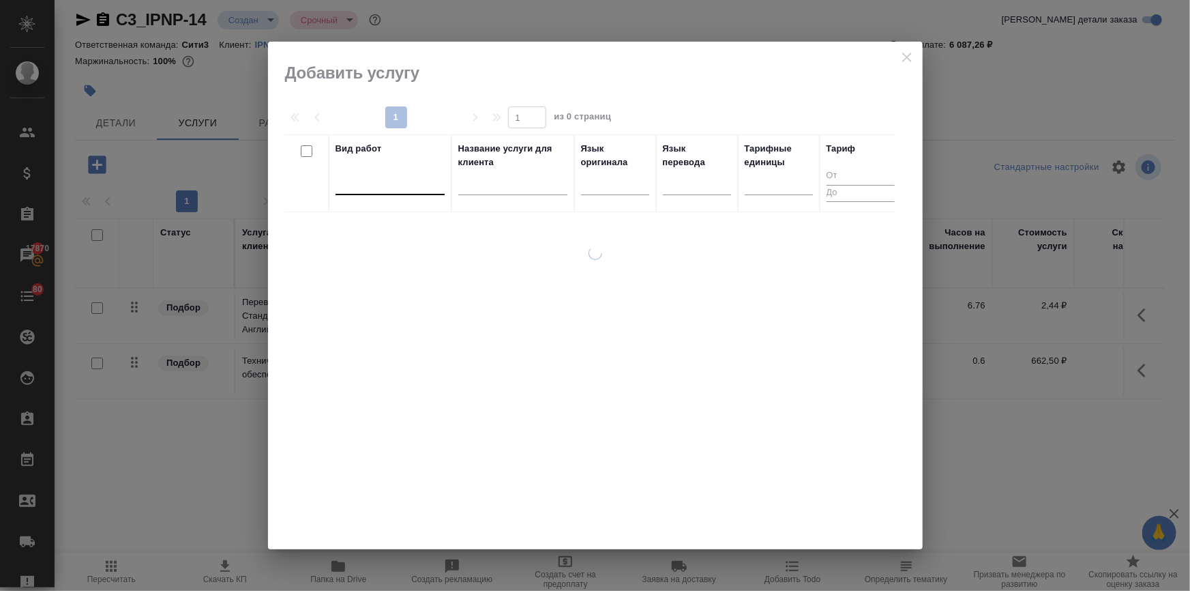
click at [380, 184] on div at bounding box center [390, 181] width 109 height 20
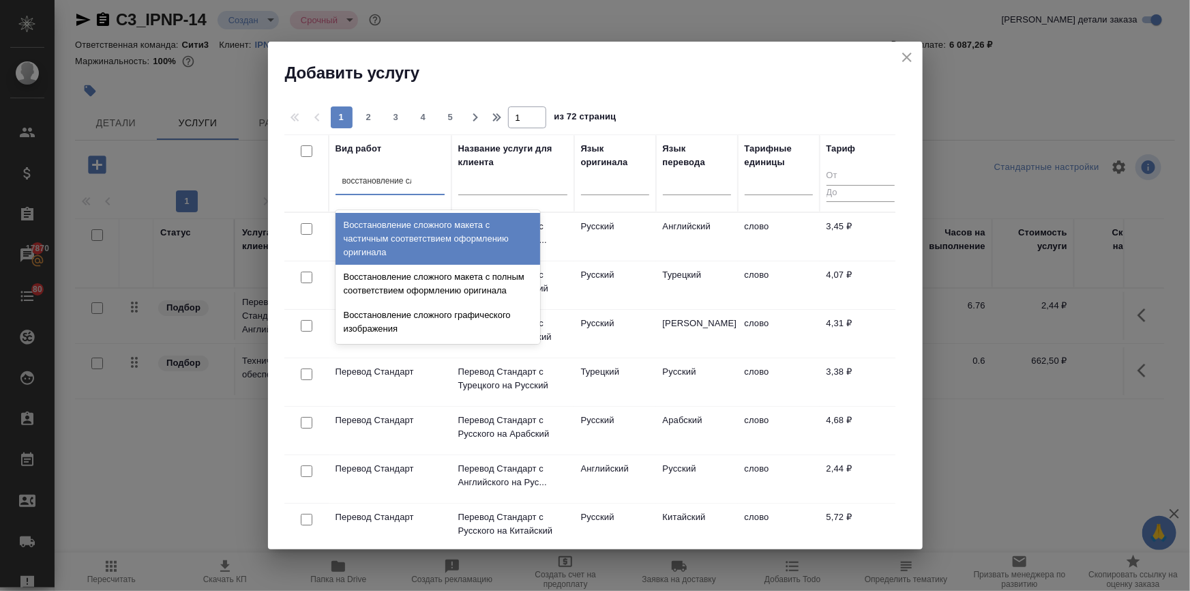
type input "восстановление сло"
click at [401, 240] on div "Восстановление сложного макета с частичным соответствием оформлению оригинала" at bounding box center [438, 239] width 205 height 52
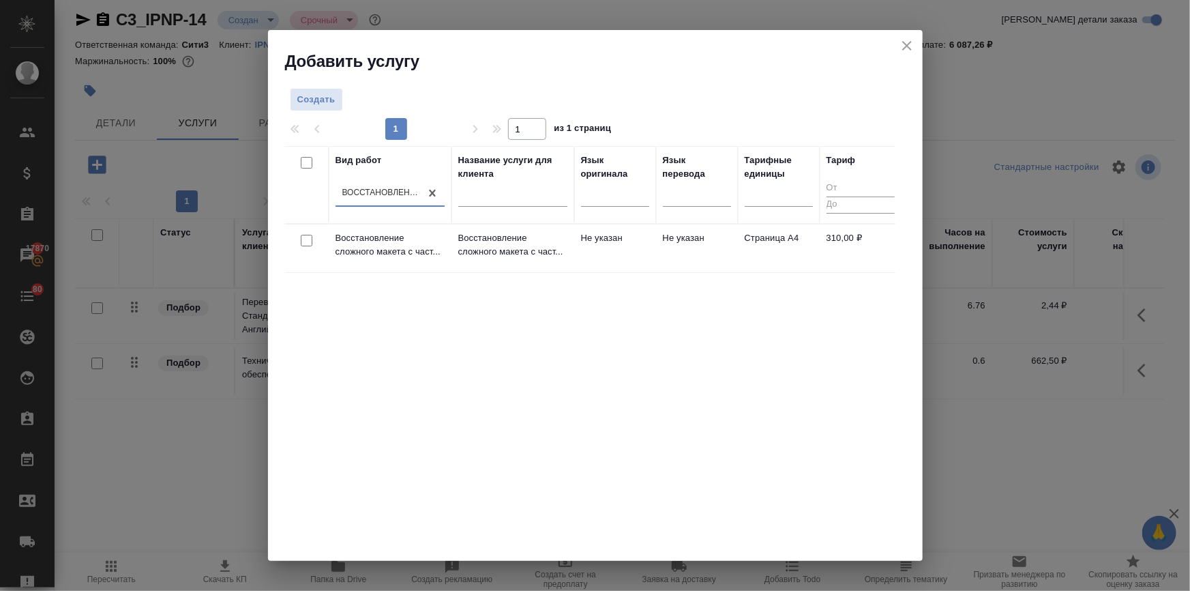
click at [304, 241] on input "checkbox" at bounding box center [307, 241] width 12 height 12
checkbox input "true"
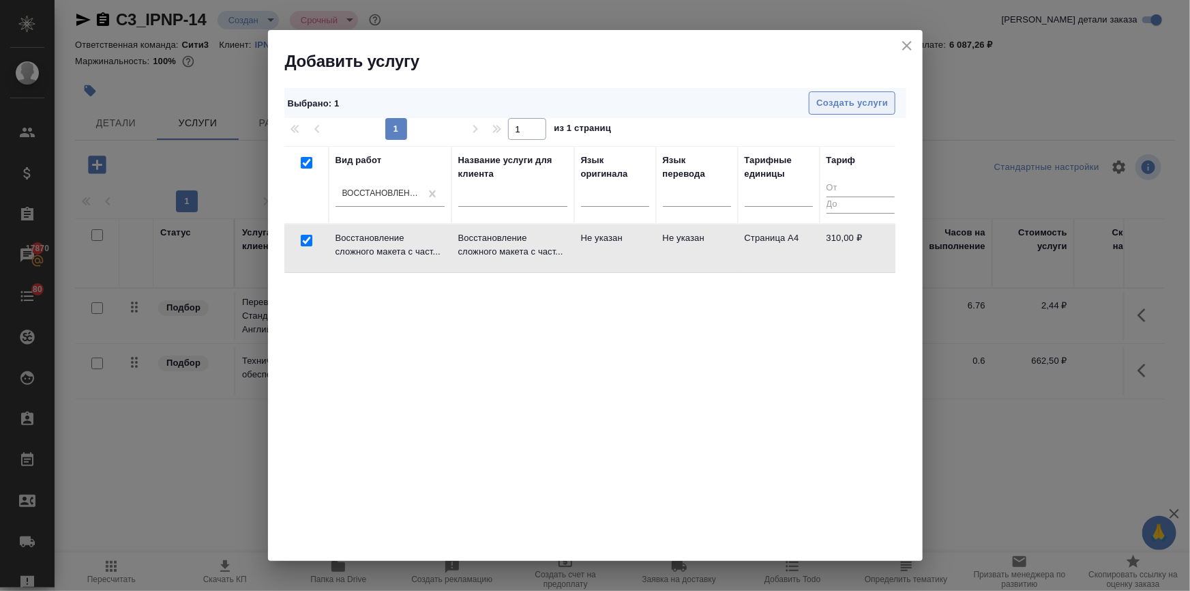
click at [850, 109] on span "Создать услуги" at bounding box center [852, 103] width 72 height 16
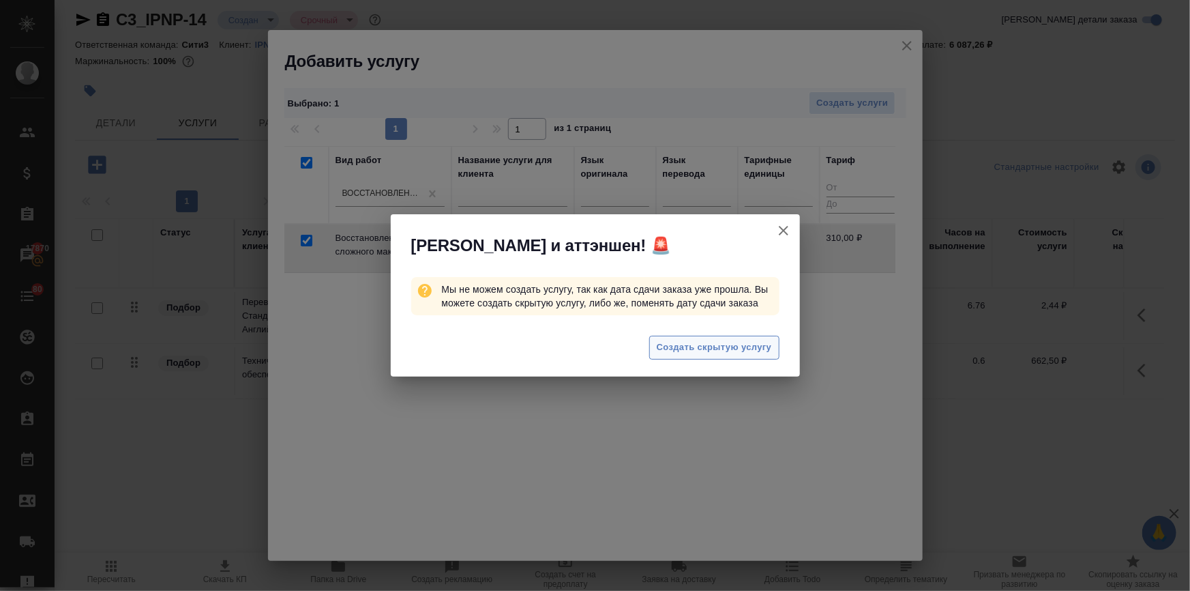
click at [659, 342] on span "Создать скрытую услугу" at bounding box center [714, 348] width 115 height 16
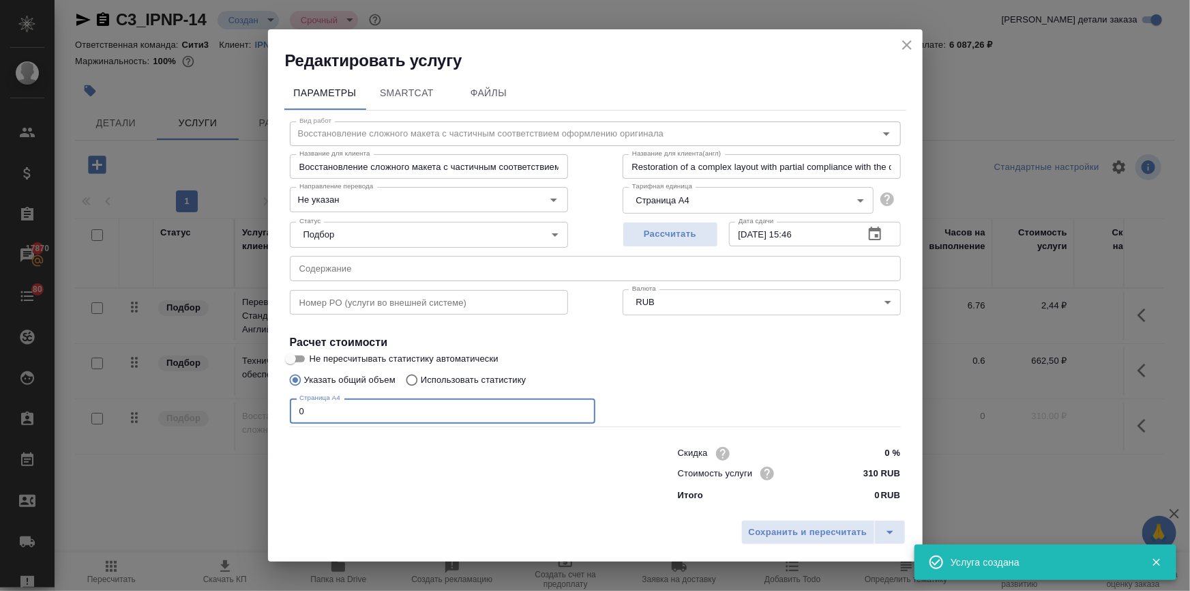
drag, startPoint x: 316, startPoint y: 416, endPoint x: 225, endPoint y: 411, distance: 90.8
click at [225, 411] on div "Редактировать услугу Параметры SmartCat Файлы Вид работ Восстановление сложного…" at bounding box center [595, 295] width 1190 height 591
type input "1"
click at [820, 539] on span "Сохранить и пересчитать" at bounding box center [808, 532] width 119 height 16
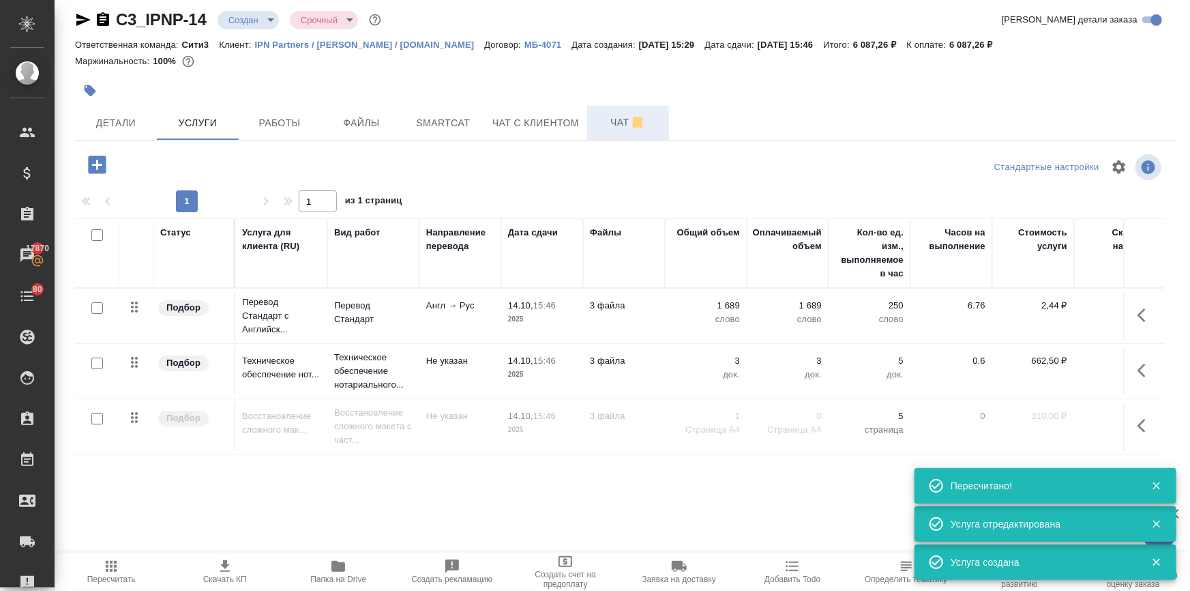
click at [619, 123] on span "Чат" at bounding box center [627, 122] width 65 height 17
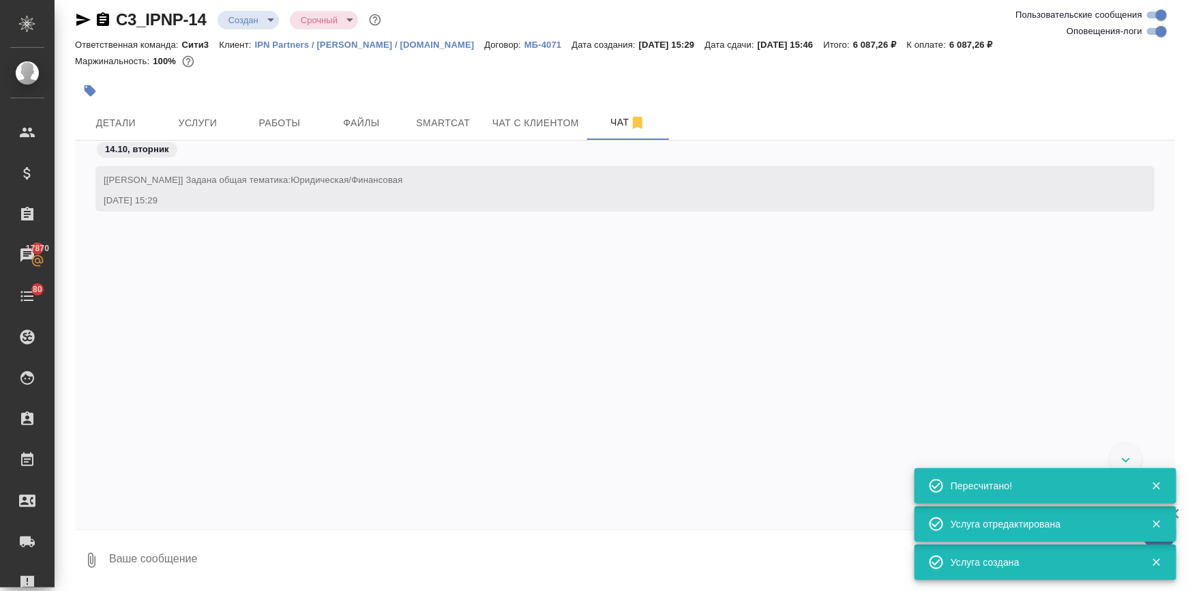
scroll to position [170, 0]
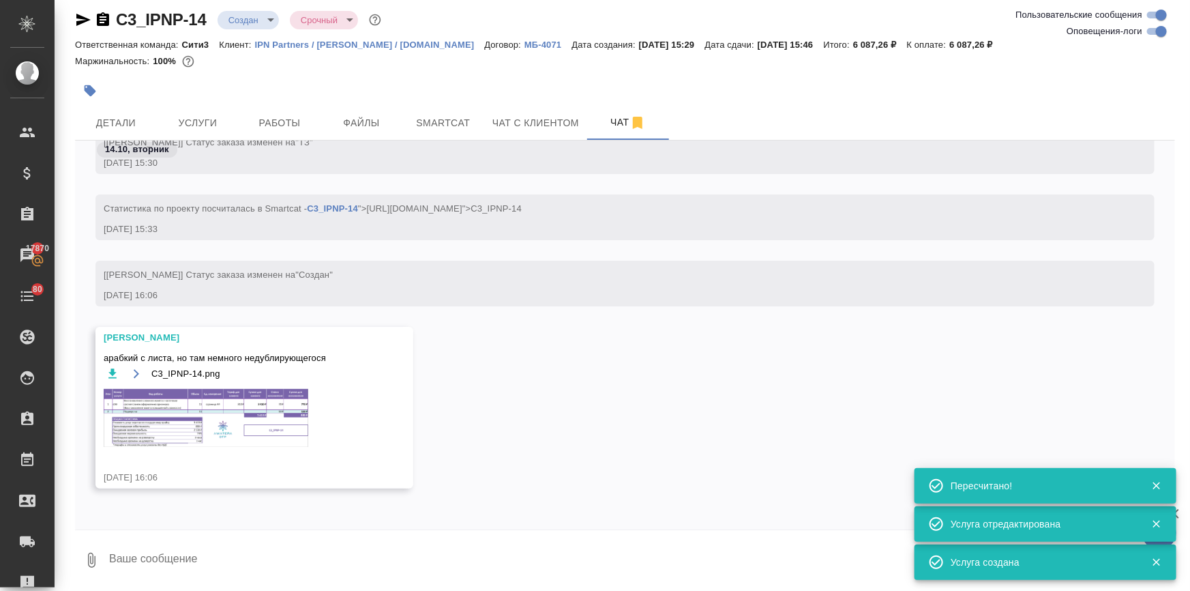
click at [224, 430] on img at bounding box center [206, 418] width 205 height 58
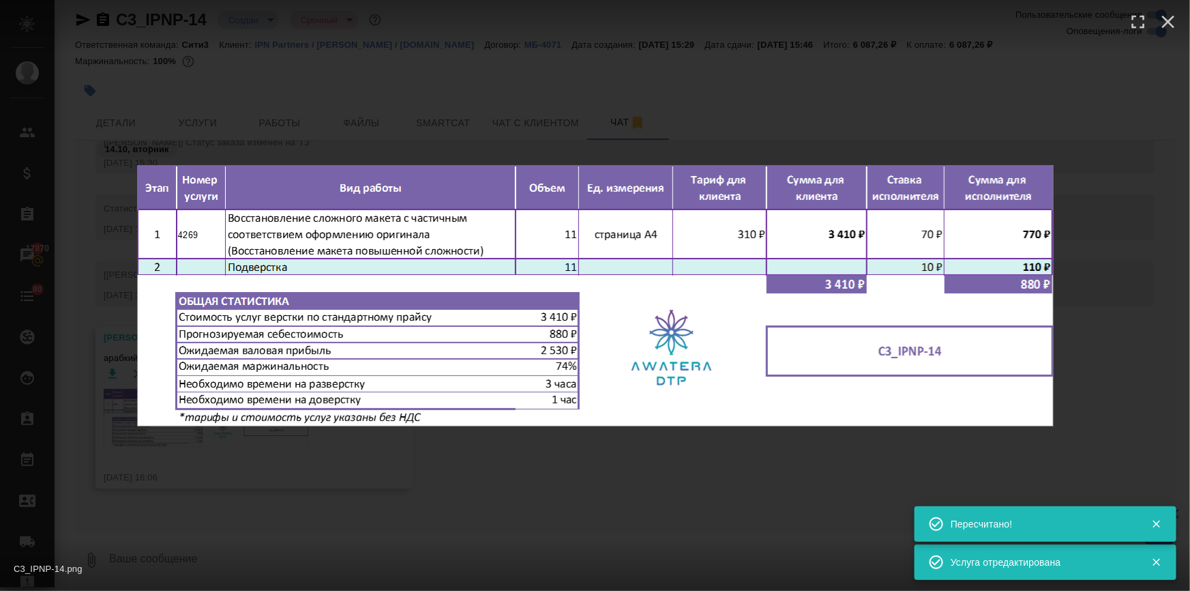
click at [572, 501] on div "C3_IPNP-14.png 1 of 1" at bounding box center [595, 295] width 1190 height 591
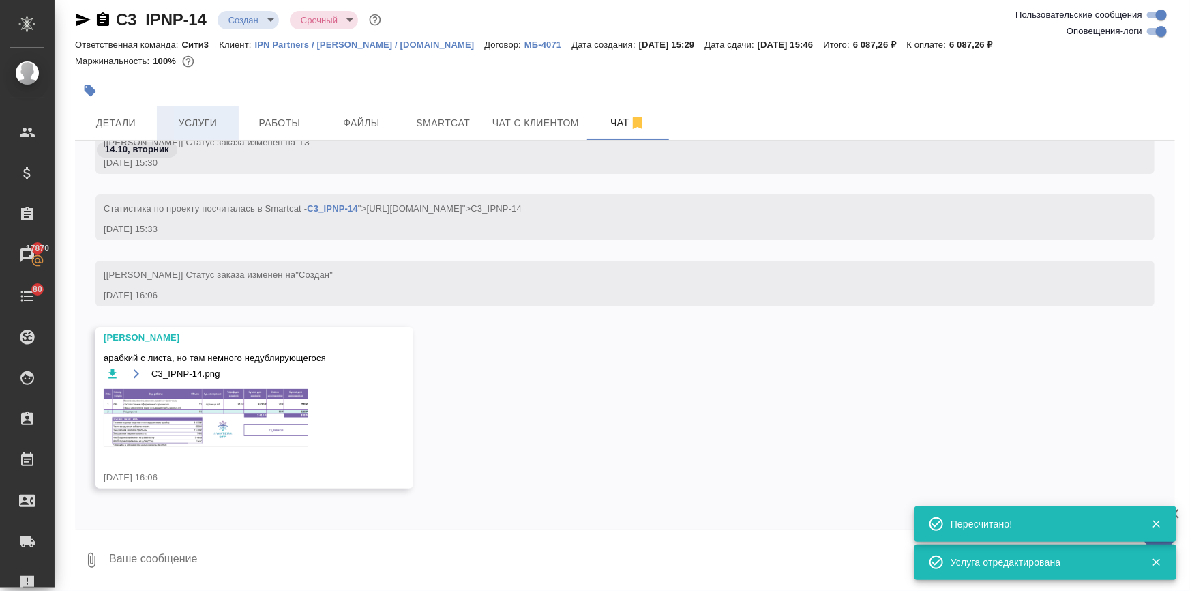
click at [193, 111] on button "Услуги" at bounding box center [198, 123] width 82 height 34
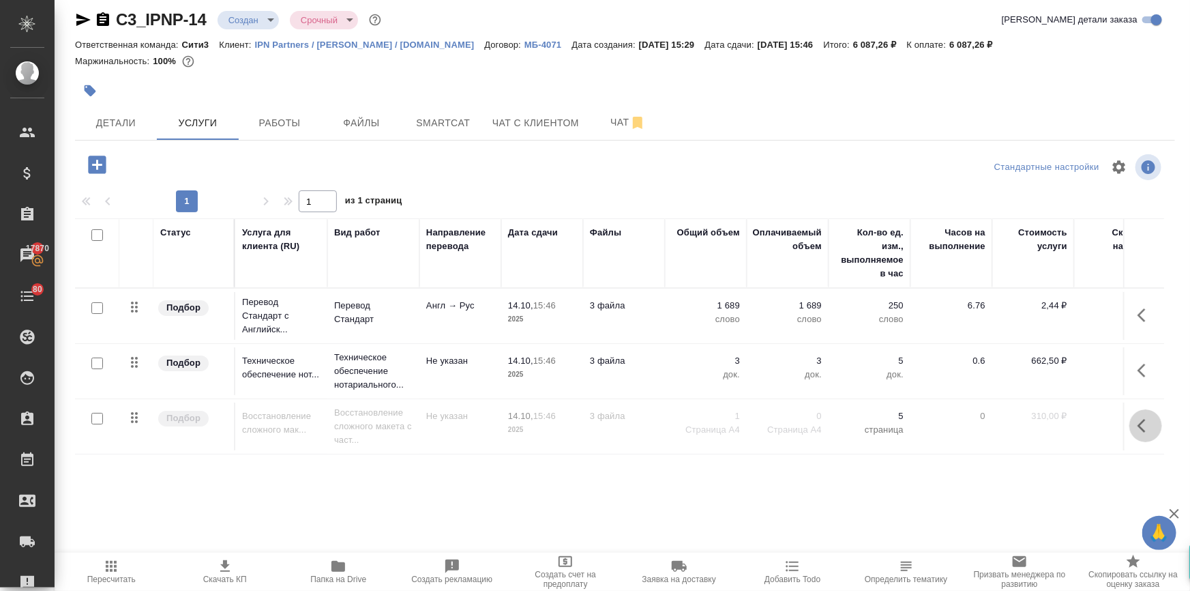
click at [1138, 421] on icon "button" at bounding box center [1146, 425] width 16 height 16
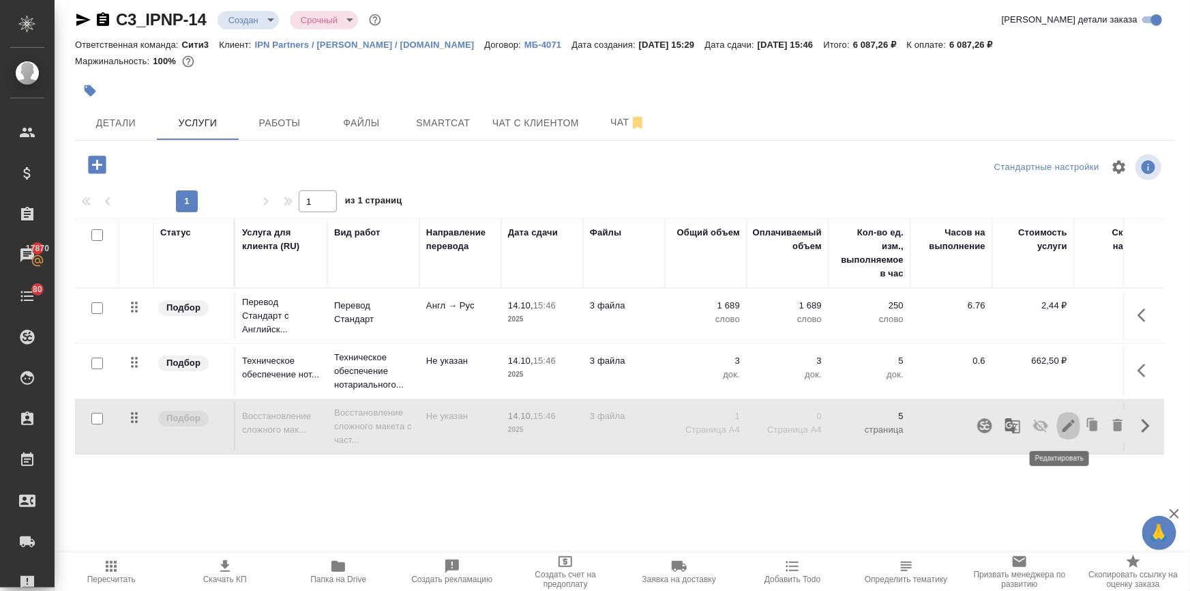
click at [1061, 419] on icon "button" at bounding box center [1069, 425] width 16 height 16
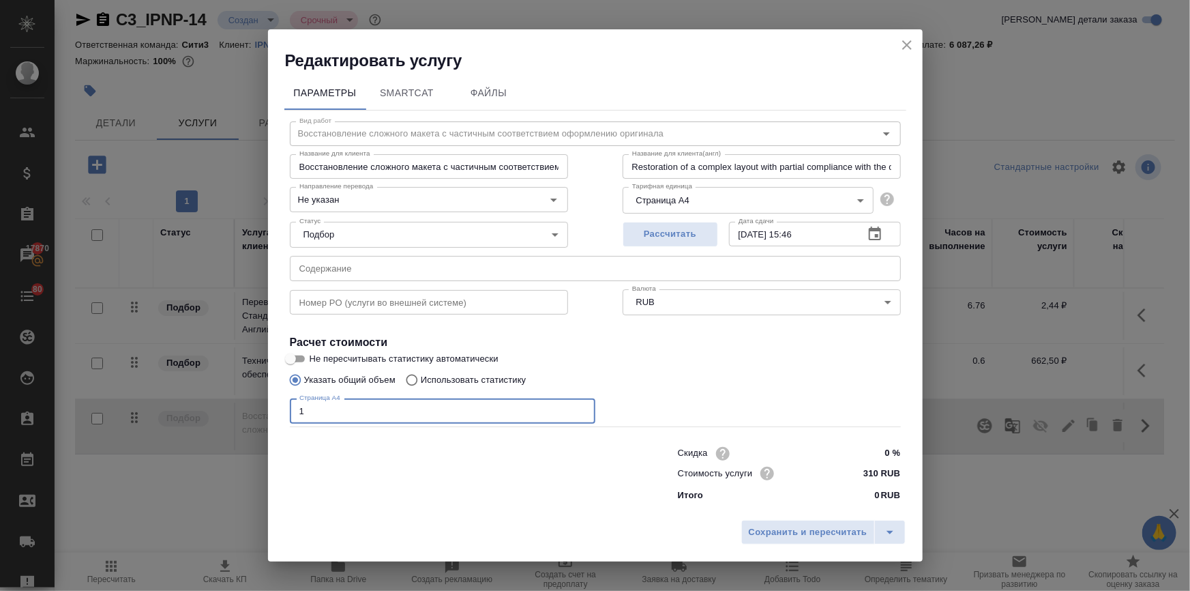
click at [280, 417] on div "Параметры SmartCat Файлы Вид работ Восстановление сложного макета с частичным с…" at bounding box center [595, 293] width 655 height 442
type input "11"
click at [777, 532] on span "Сохранить и пересчитать" at bounding box center [808, 532] width 119 height 16
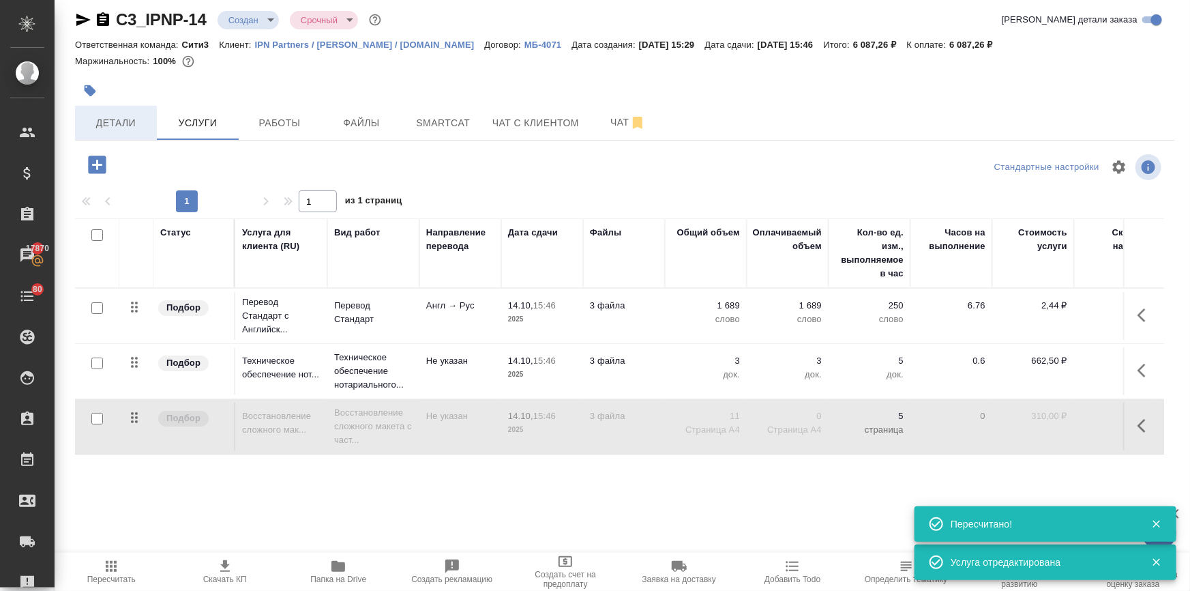
click at [117, 120] on span "Детали" at bounding box center [115, 123] width 65 height 17
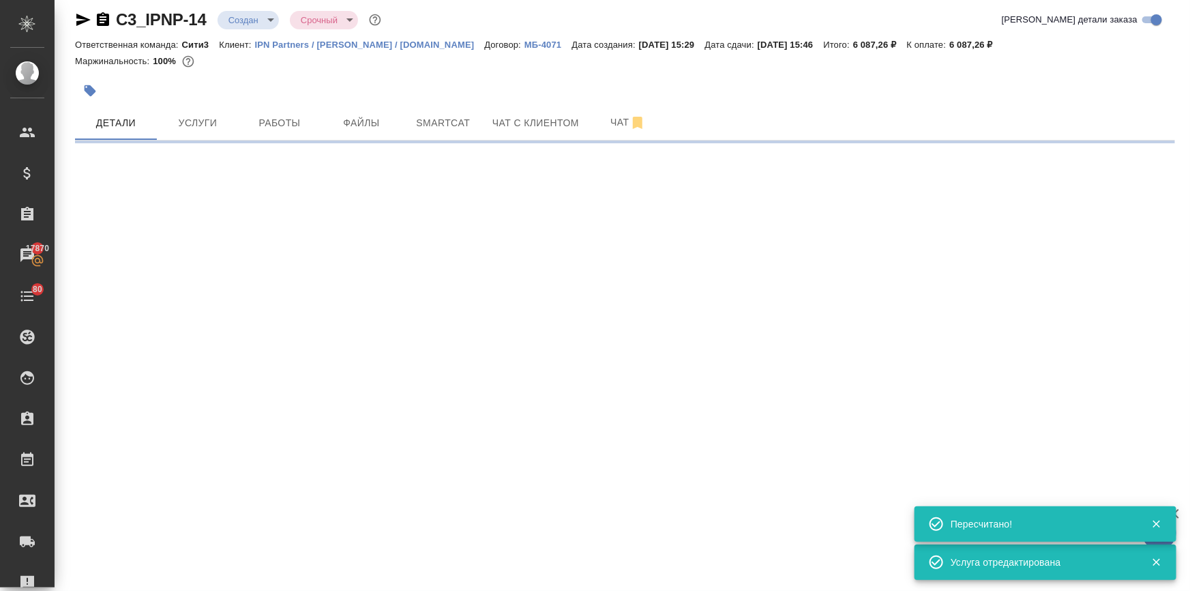
select select "RU"
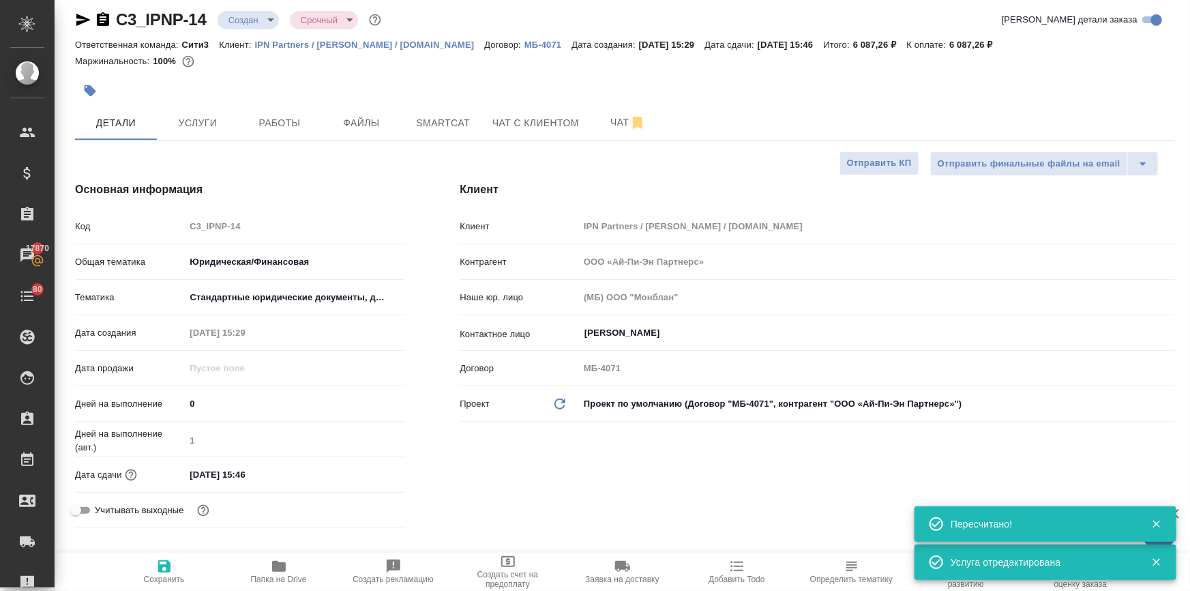
type textarea "x"
drag, startPoint x: 273, startPoint y: 477, endPoint x: 291, endPoint y: 477, distance: 17.7
click at [273, 477] on input "[DATE] 15:46" at bounding box center [244, 474] width 119 height 20
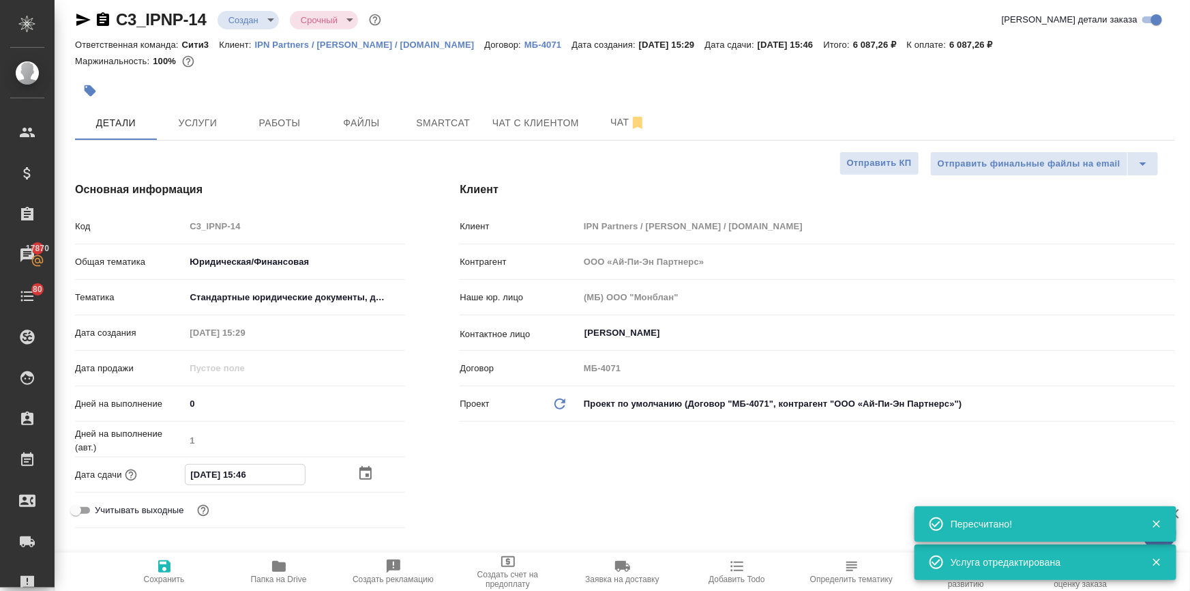
click at [361, 469] on icon "button" at bounding box center [365, 473] width 12 height 14
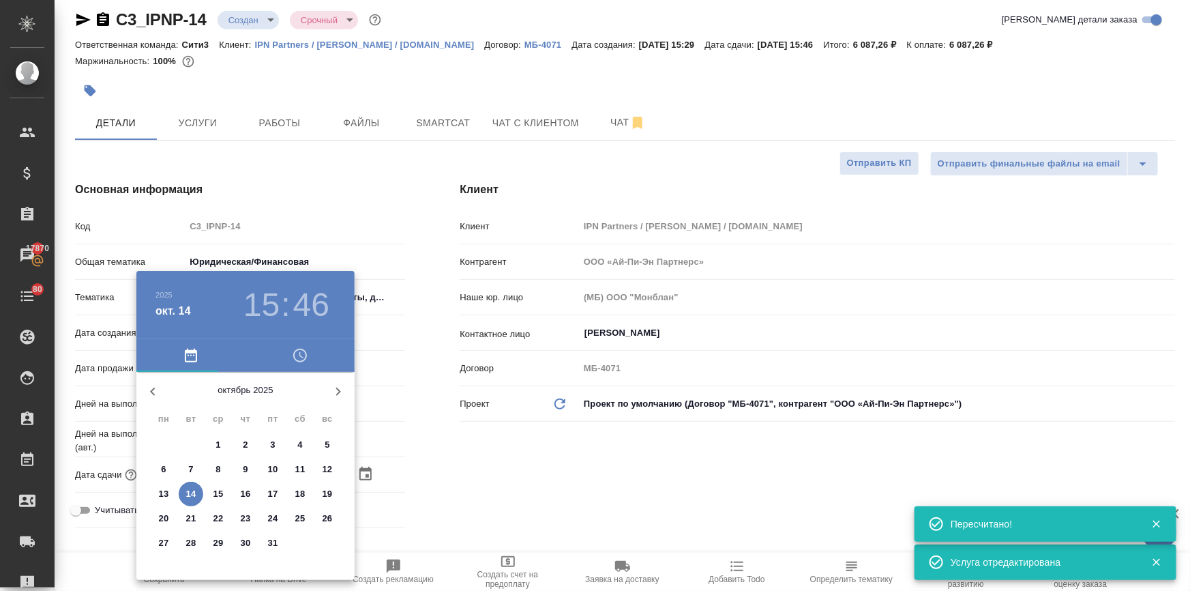
click at [218, 493] on p "15" at bounding box center [218, 494] width 10 height 14
type input "[DATE] 15:46"
type textarea "x"
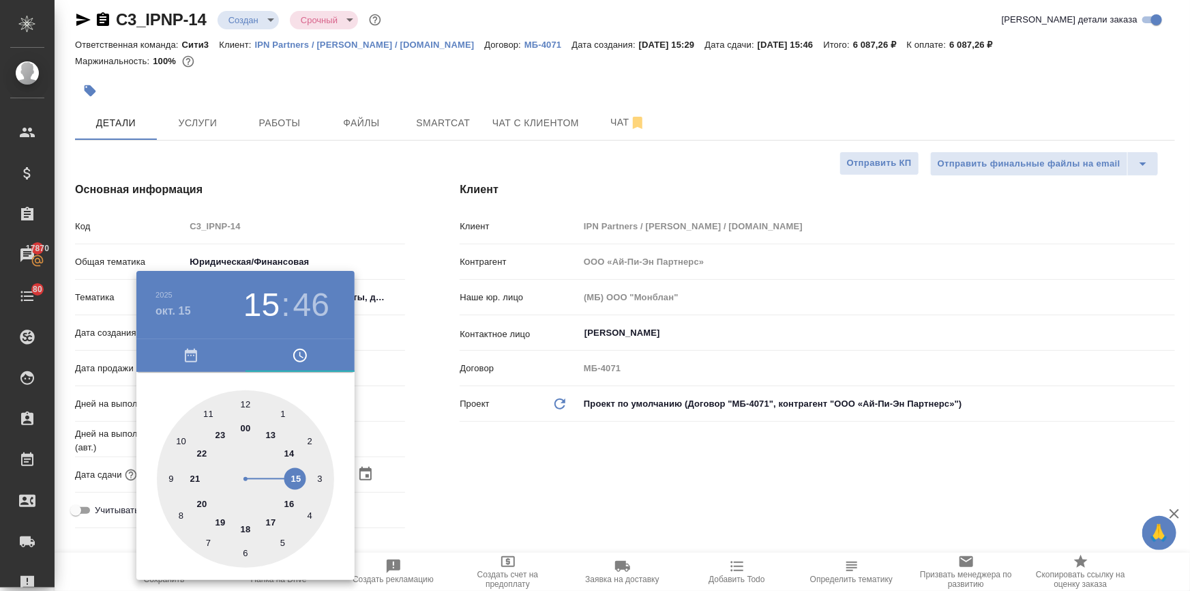
click at [246, 399] on div at bounding box center [245, 478] width 177 height 177
type input "15.10.2025 12:46"
type textarea "x"
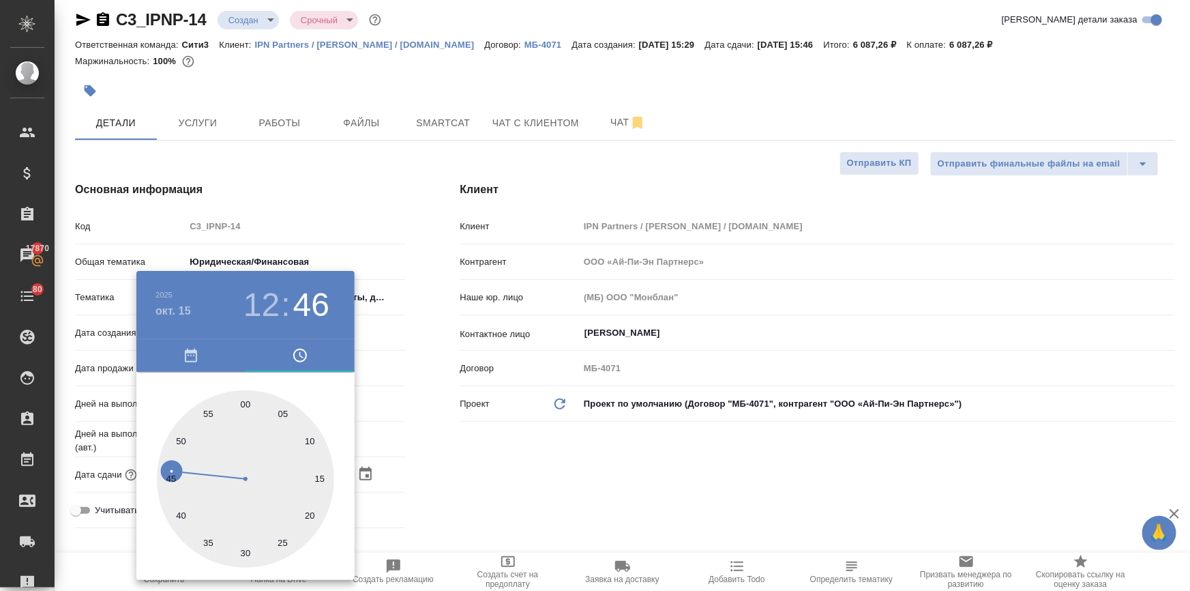
click at [246, 399] on div at bounding box center [245, 478] width 177 height 177
type input "15.10.2025 12:00"
type textarea "x"
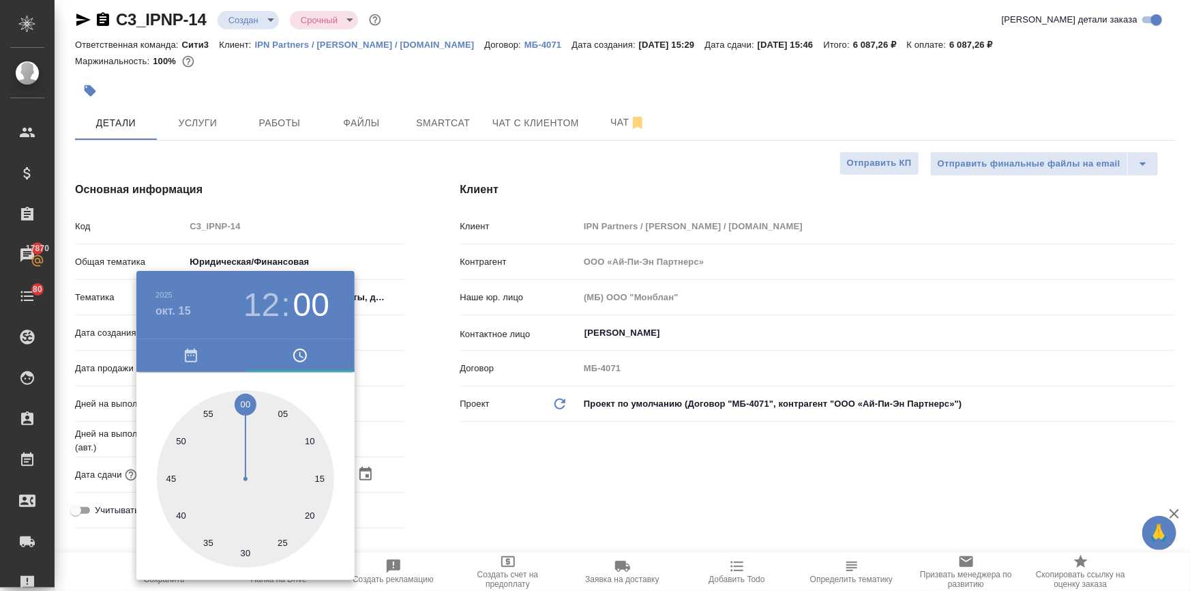
click at [441, 441] on div at bounding box center [595, 295] width 1190 height 591
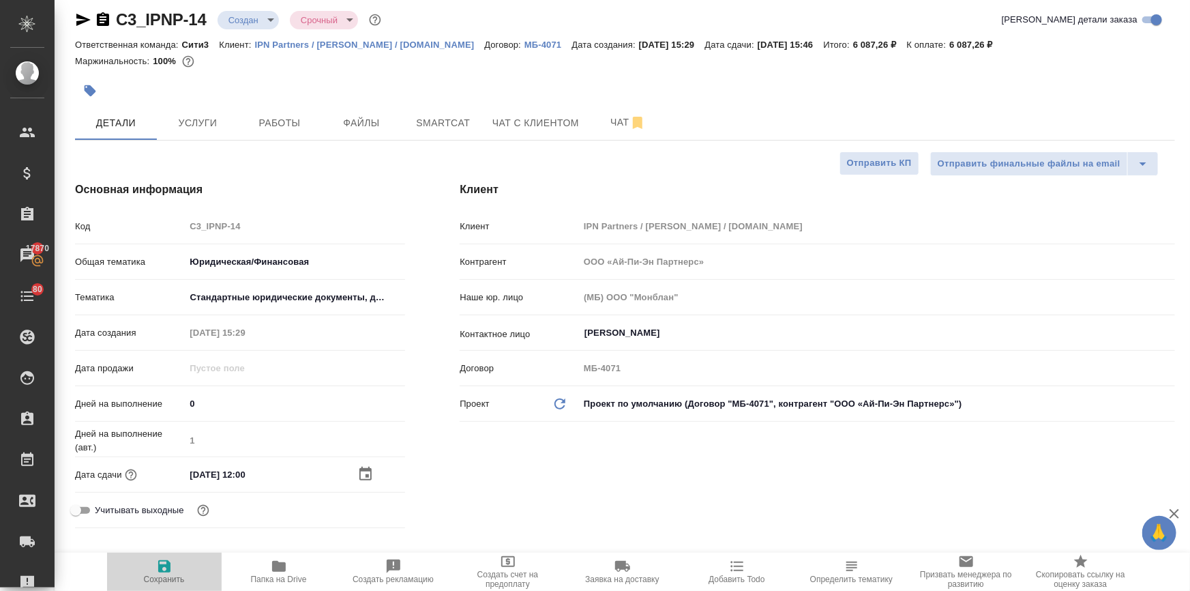
click at [163, 563] on icon "button" at bounding box center [164, 566] width 16 height 16
type textarea "x"
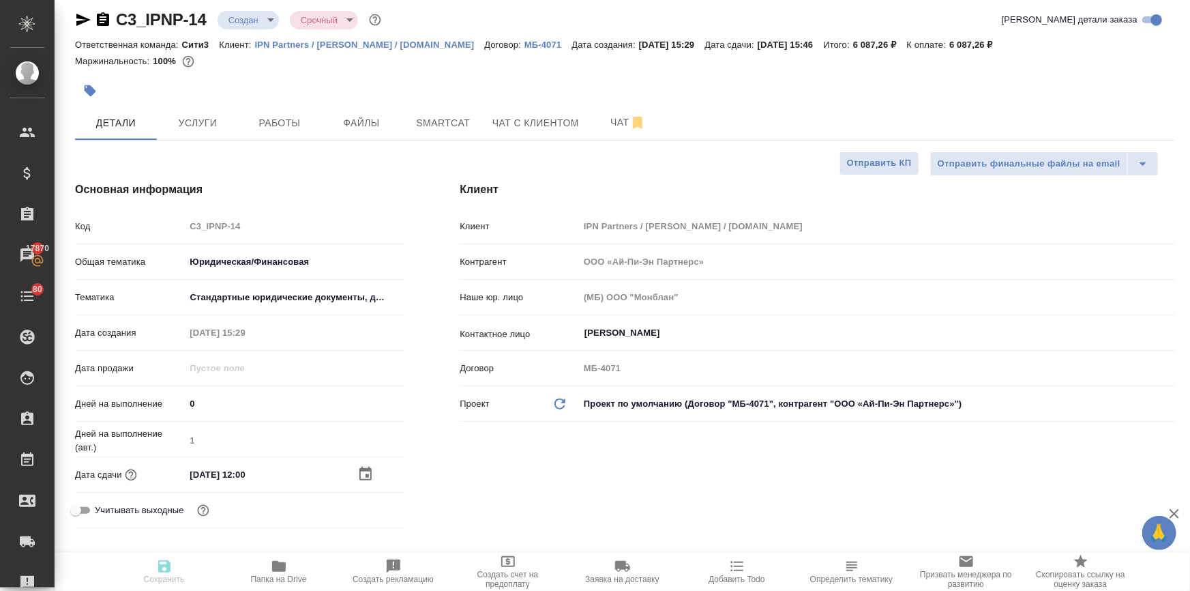
type textarea "x"
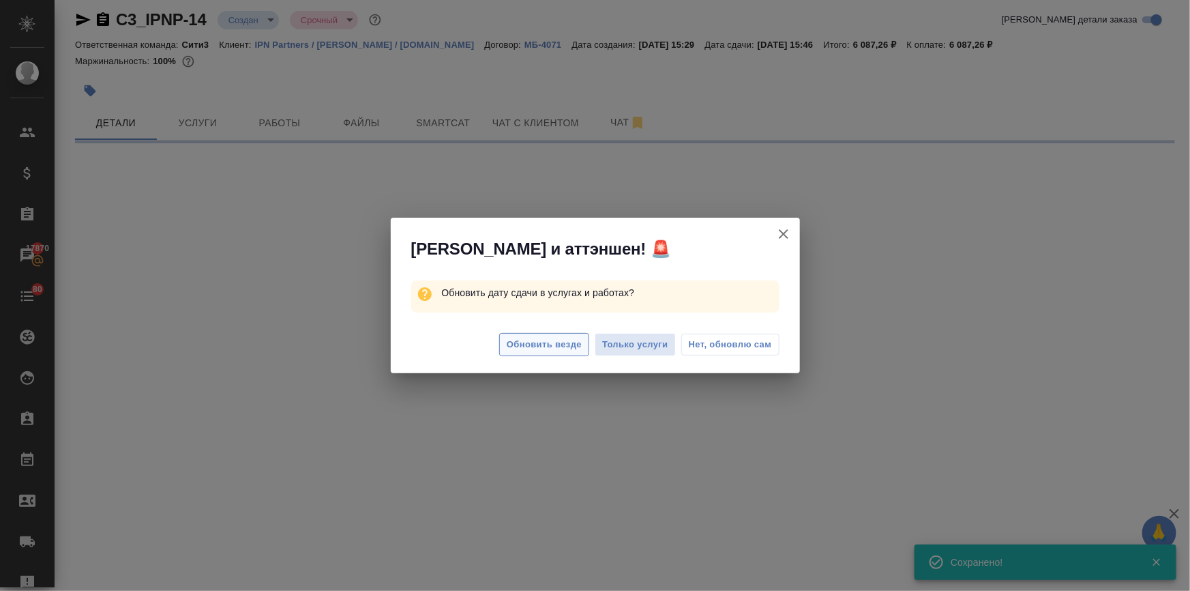
select select "RU"
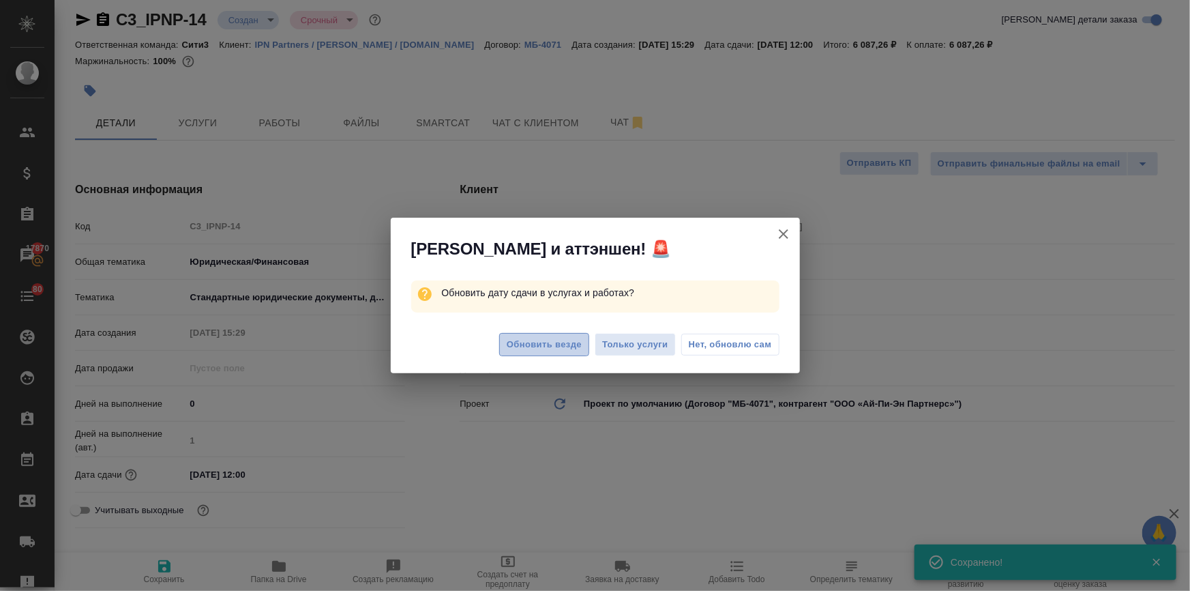
click at [546, 343] on span "Обновить везде" at bounding box center [544, 345] width 75 height 16
type textarea "x"
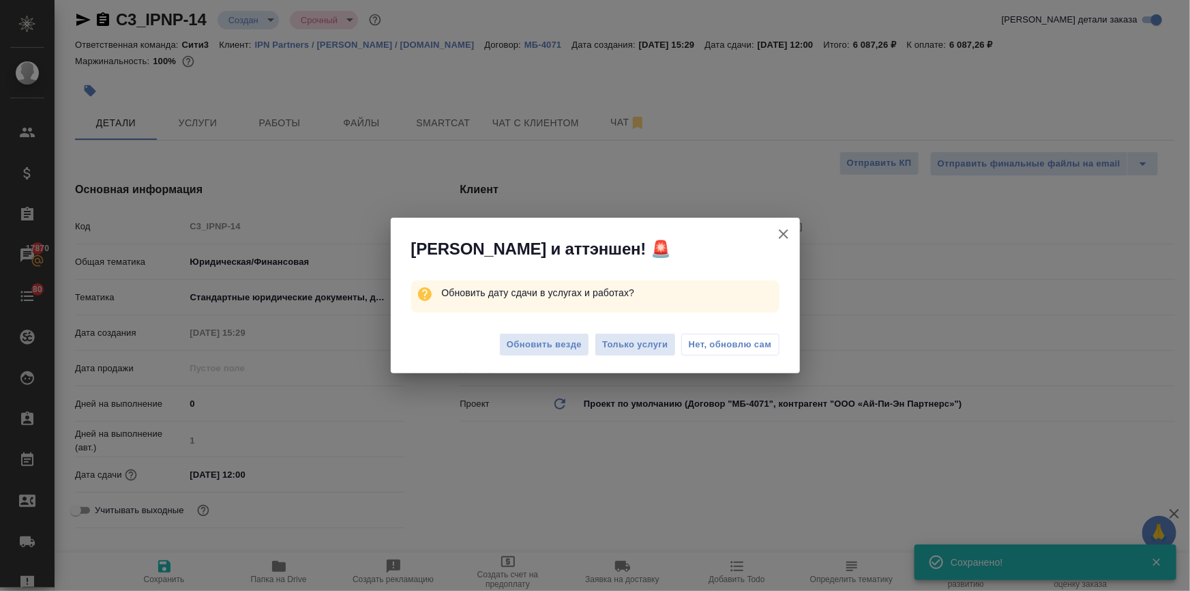
type textarea "x"
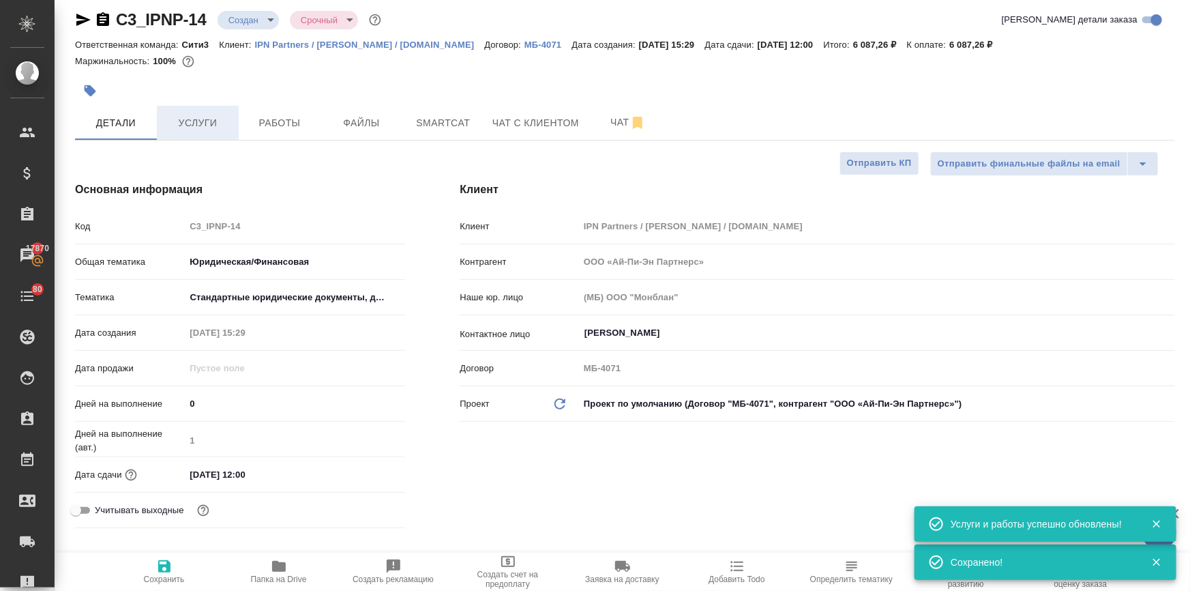
click at [181, 119] on span "Услуги" at bounding box center [197, 123] width 65 height 17
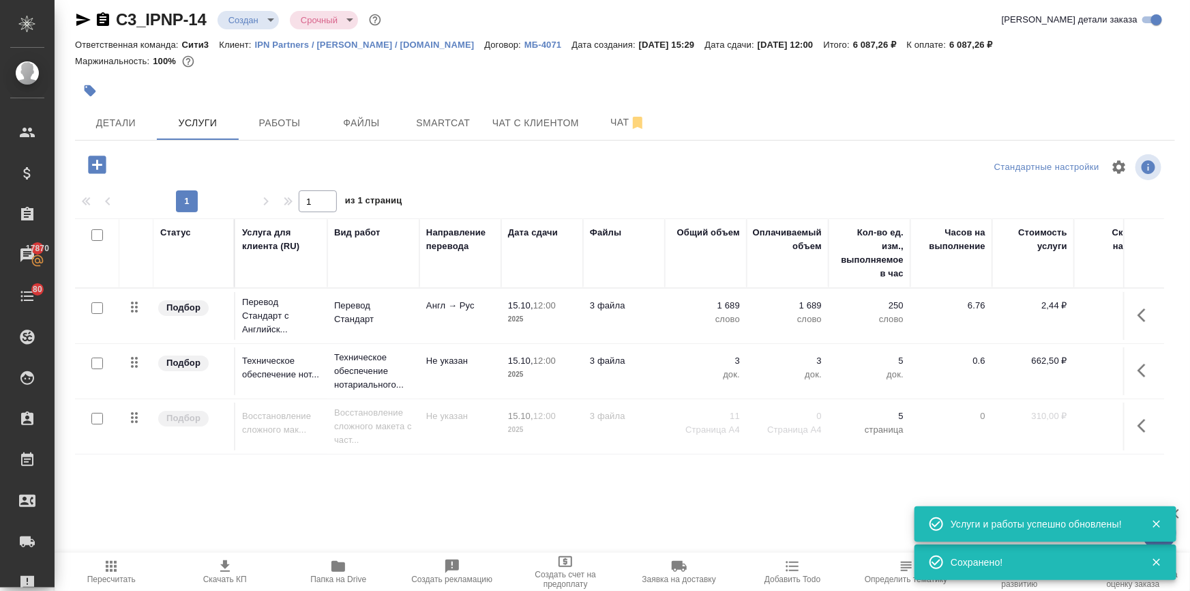
click at [1138, 426] on icon "button" at bounding box center [1146, 425] width 16 height 16
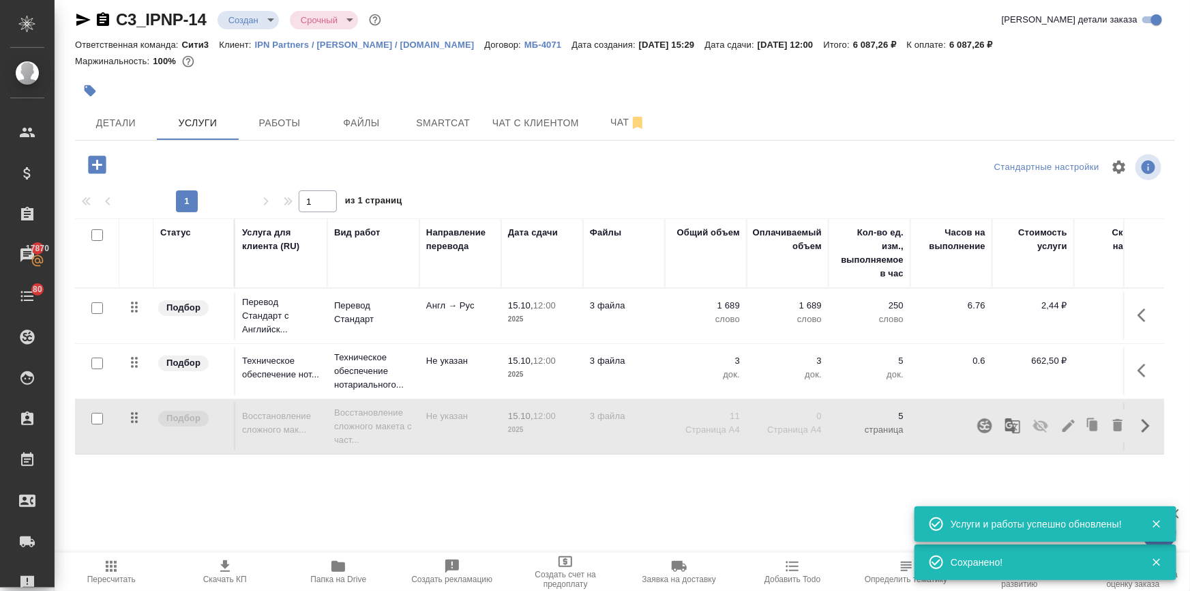
click at [1029, 416] on button "button" at bounding box center [1040, 425] width 33 height 33
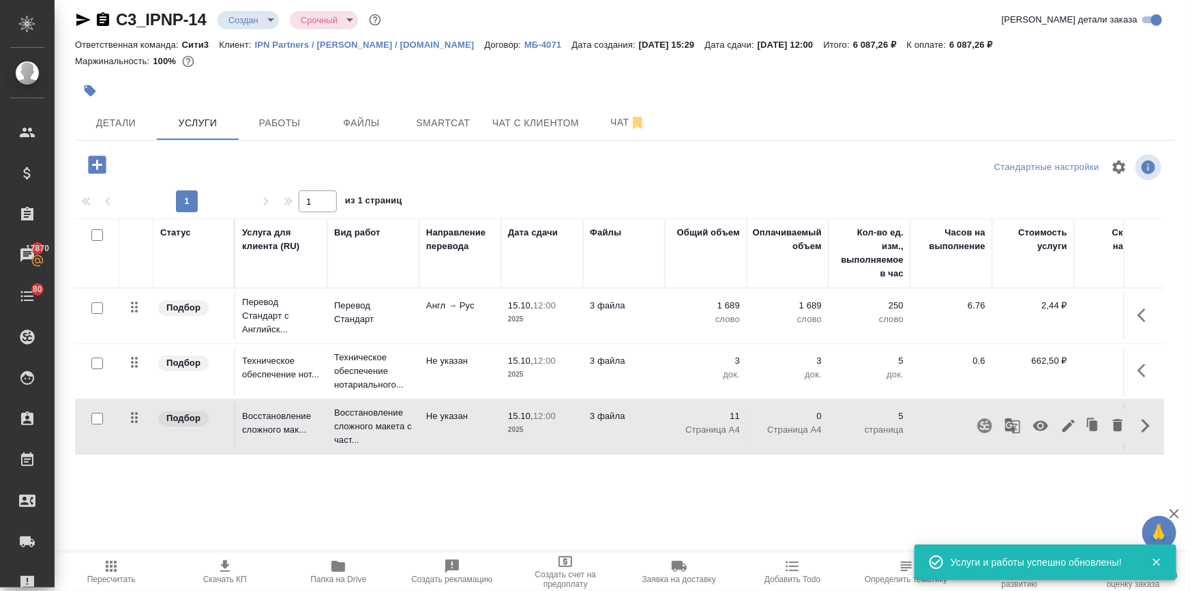
click at [92, 164] on icon "button" at bounding box center [97, 165] width 24 height 24
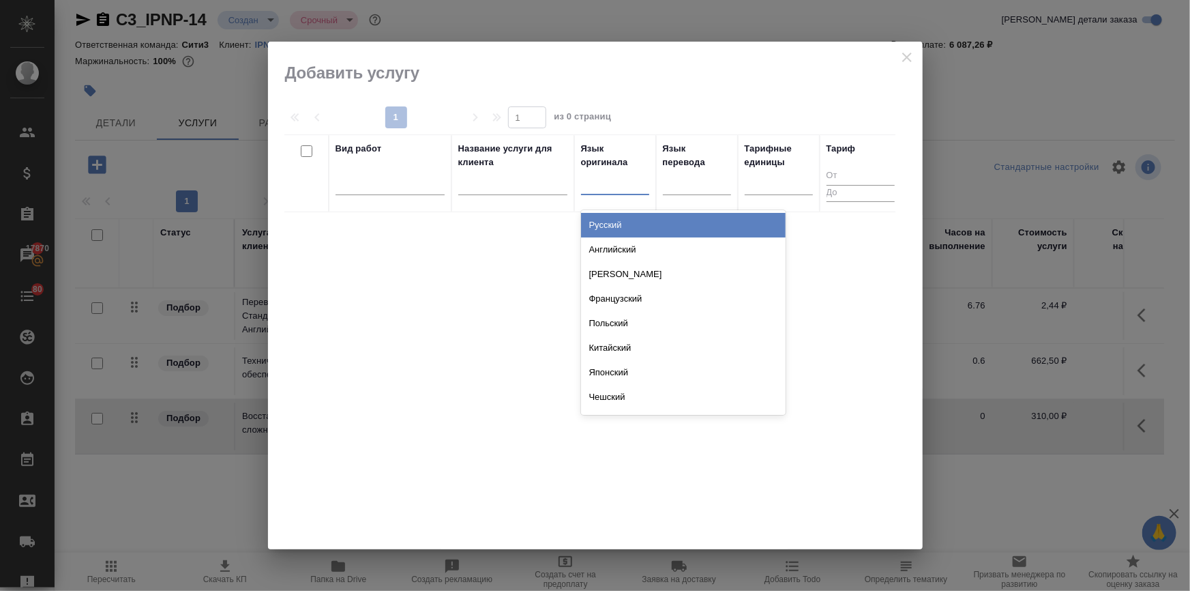
click at [631, 182] on div at bounding box center [615, 181] width 68 height 20
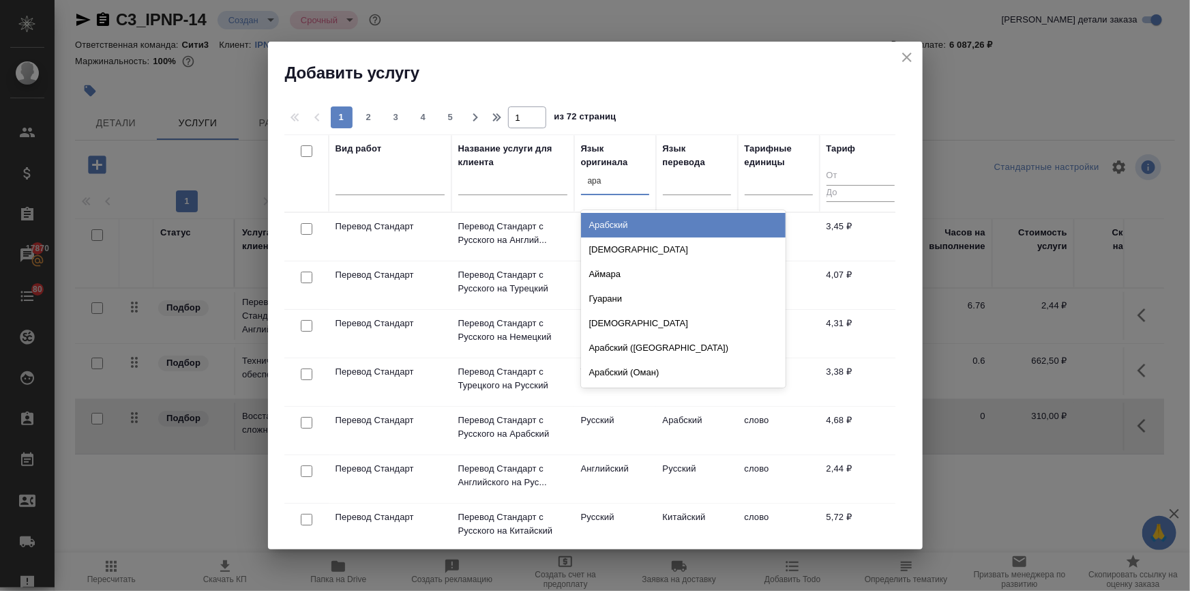
type input "араб"
click at [606, 226] on div "Арабский" at bounding box center [683, 225] width 205 height 25
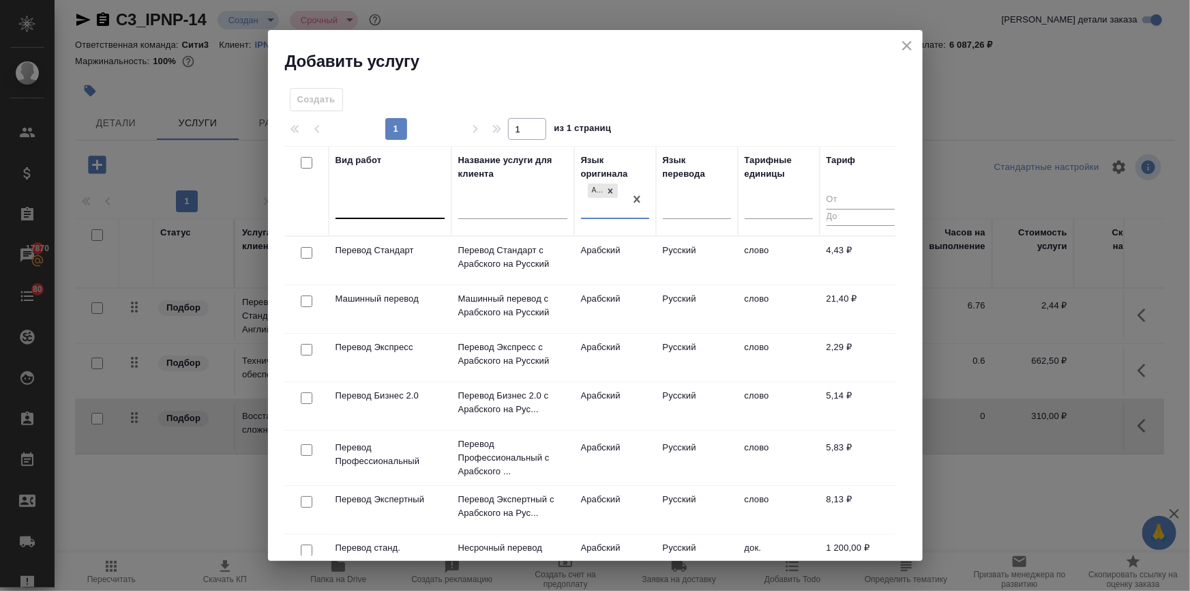
click at [377, 205] on div at bounding box center [390, 206] width 109 height 20
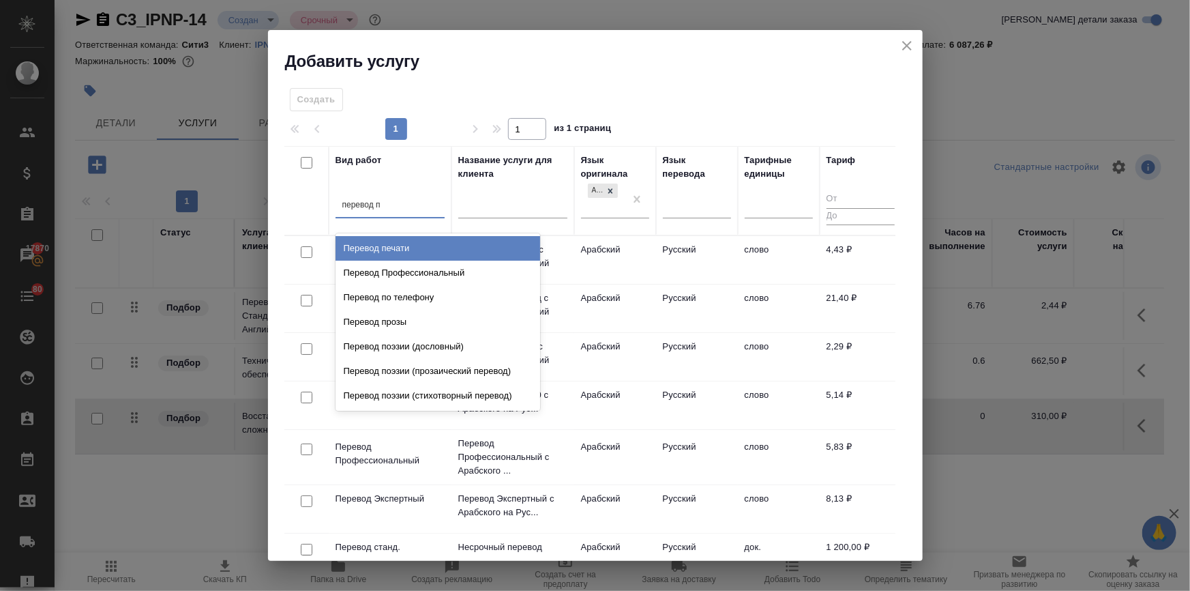
type input "перевод пе"
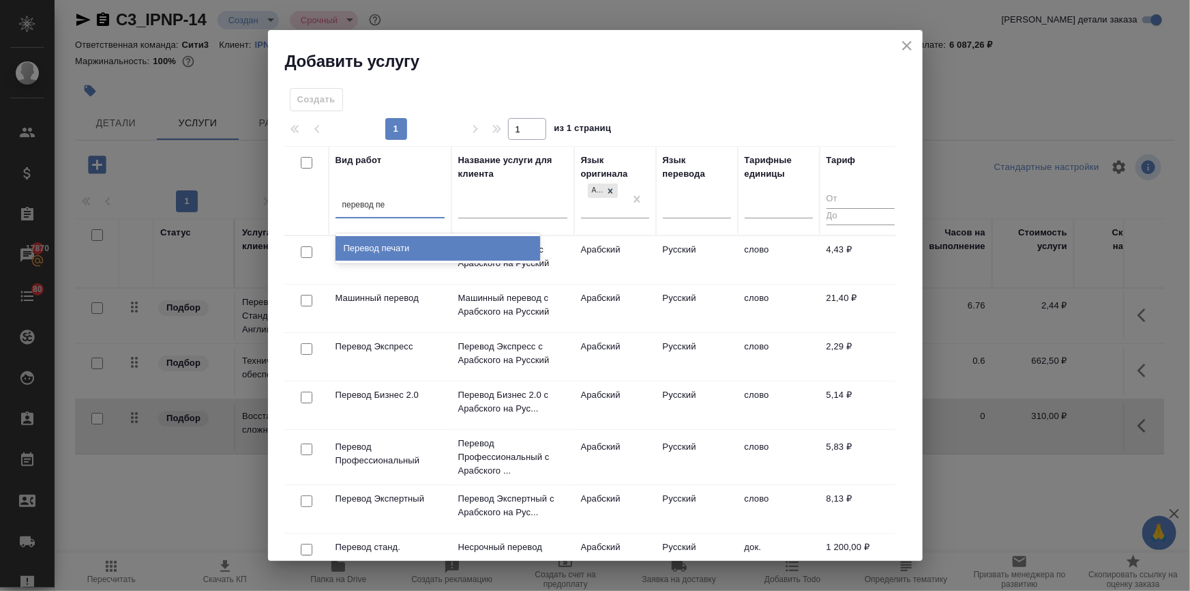
click at [404, 246] on div "Перевод печати" at bounding box center [438, 248] width 205 height 25
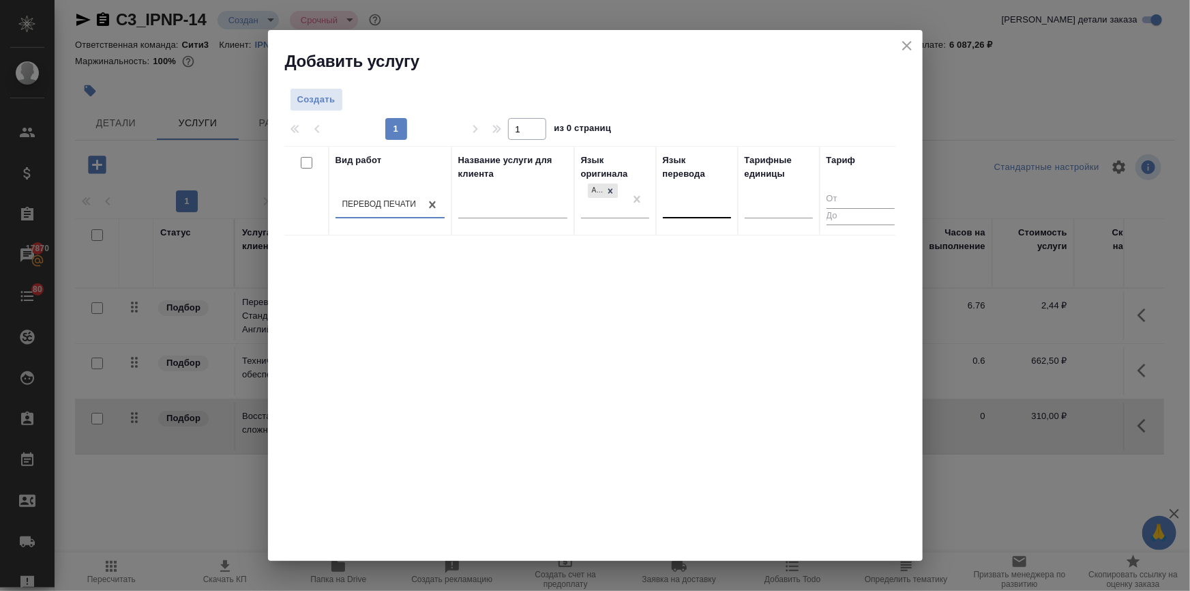
click at [680, 198] on div at bounding box center [697, 205] width 68 height 20
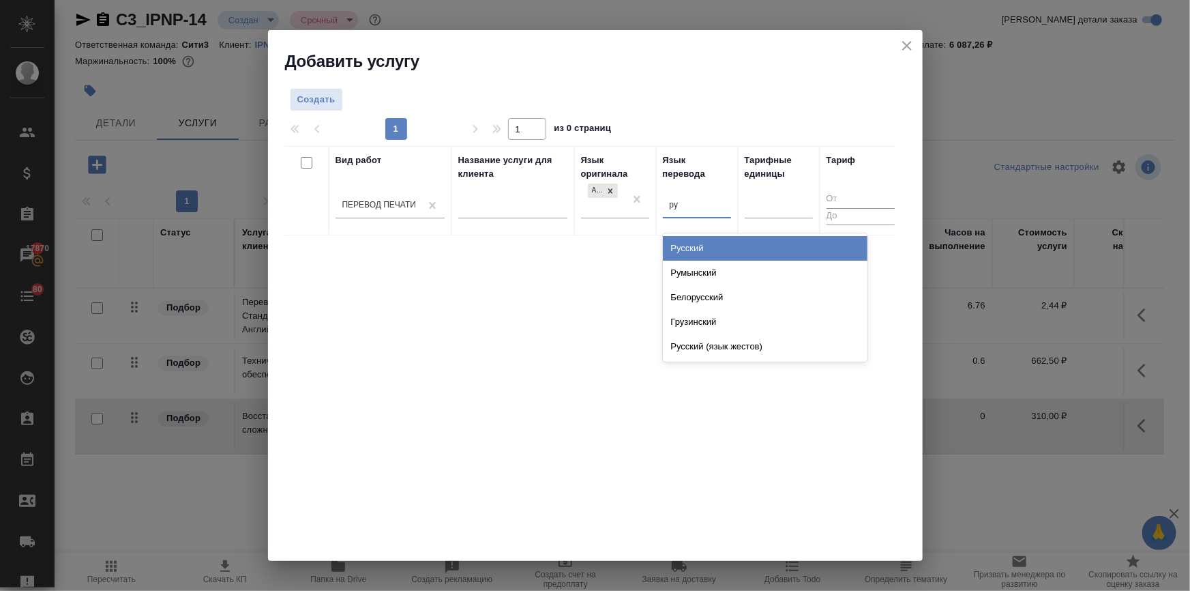
type input "рус"
click at [699, 239] on div "Русский" at bounding box center [765, 248] width 205 height 25
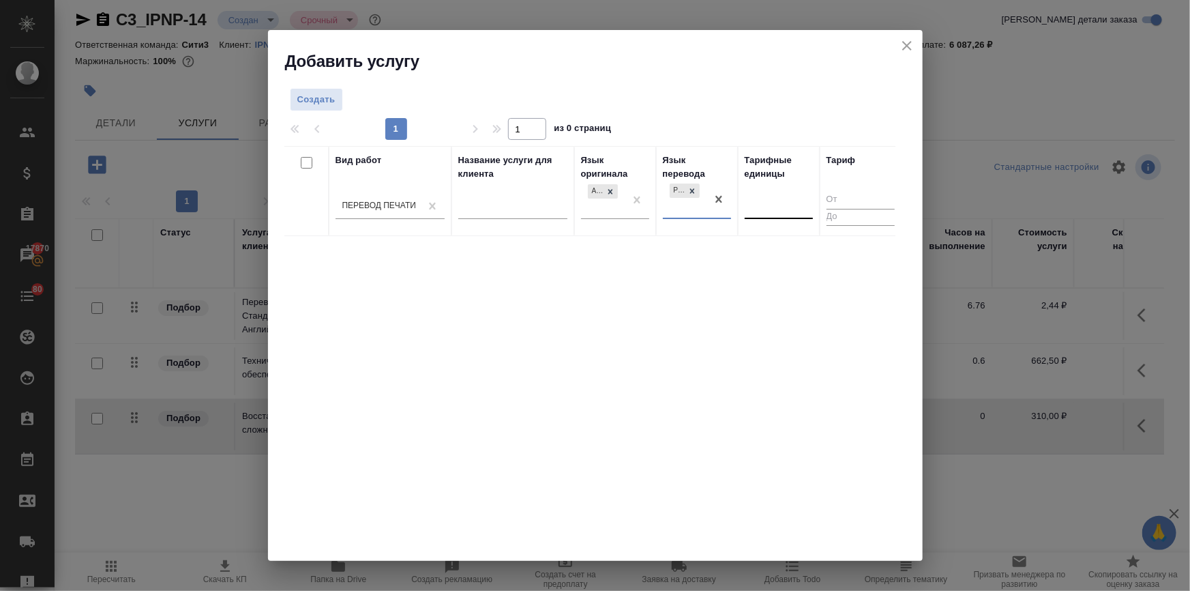
click at [767, 203] on div at bounding box center [779, 206] width 68 height 20
type input "шт"
click at [774, 252] on div "шт" at bounding box center [847, 248] width 205 height 25
click at [312, 100] on span "Создать" at bounding box center [316, 100] width 38 height 16
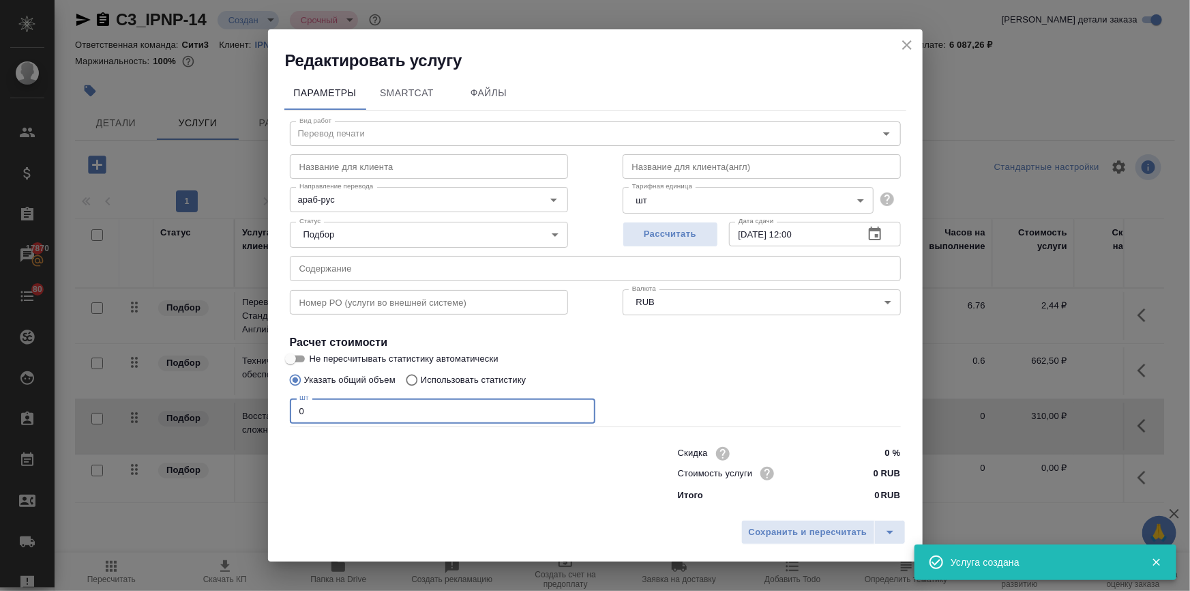
drag, startPoint x: 313, startPoint y: 407, endPoint x: 266, endPoint y: 404, distance: 47.2
click at [266, 404] on div "Редактировать услугу Параметры SmartCat Файлы Вид работ Перевод печати Вид рабо…" at bounding box center [595, 295] width 1190 height 591
type input "1"
drag, startPoint x: 878, startPoint y: 467, endPoint x: 871, endPoint y: 471, distance: 8.2
click at [871, 471] on input "0 RUB" at bounding box center [875, 473] width 50 height 20
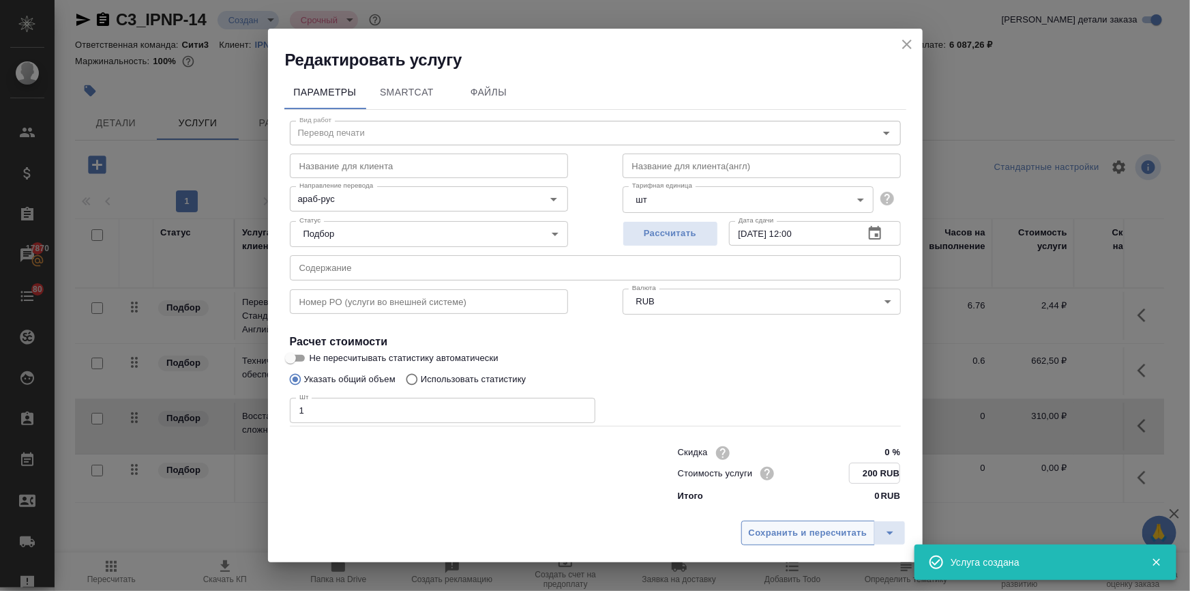
type input "200 RUB"
click at [845, 529] on span "Сохранить и пересчитать" at bounding box center [808, 532] width 119 height 16
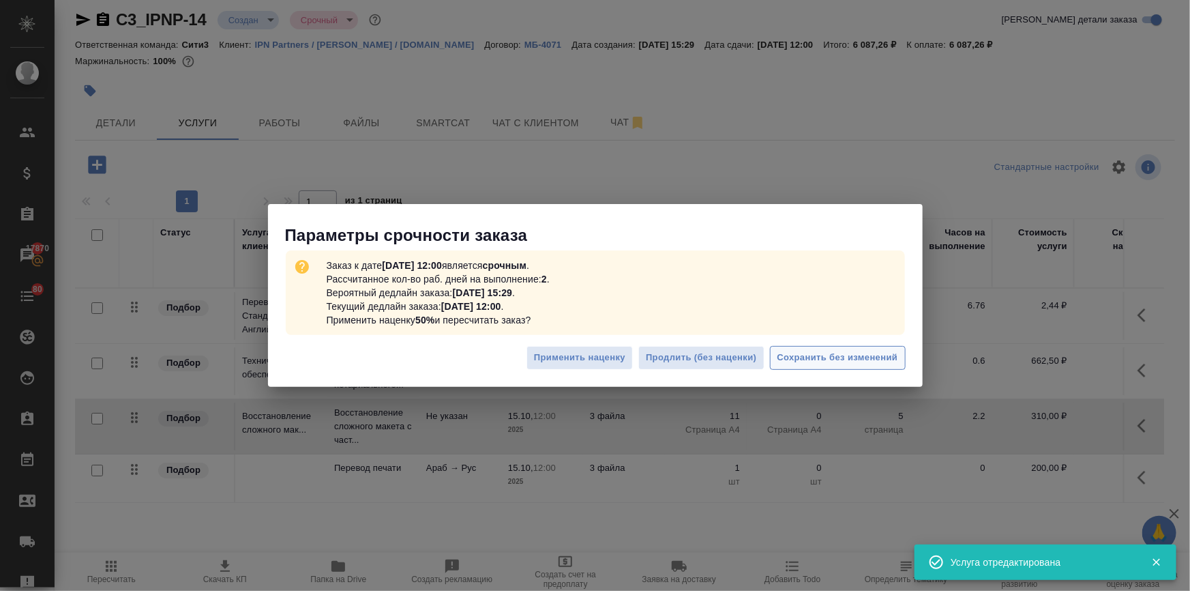
click at [851, 353] on span "Сохранить без изменений" at bounding box center [837, 358] width 121 height 16
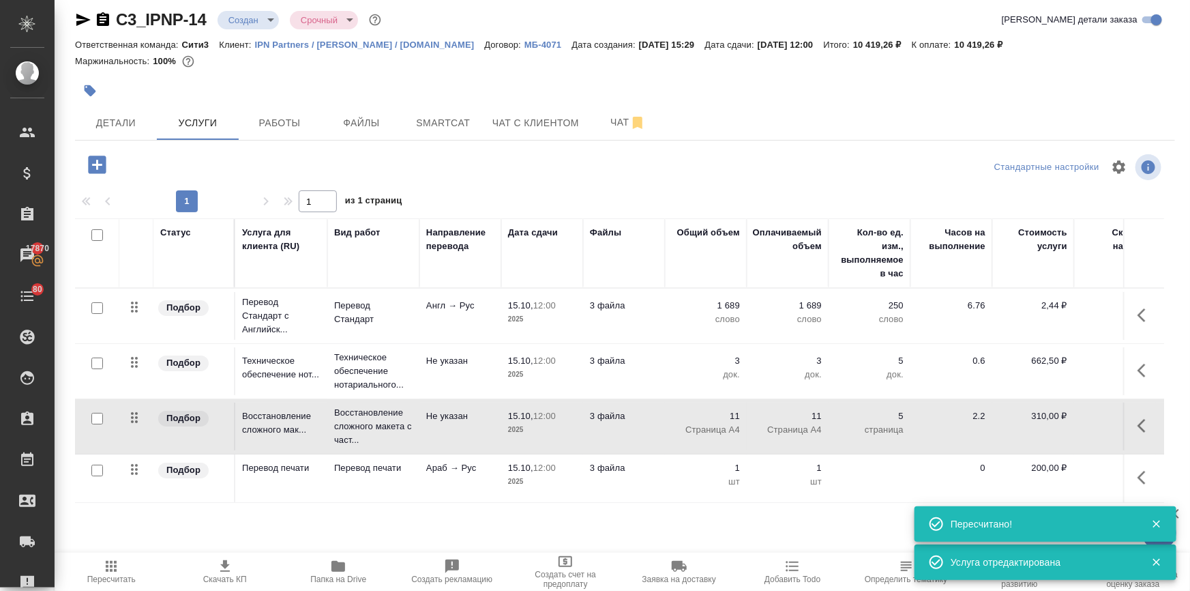
click at [213, 573] on span "Скачать КП" at bounding box center [226, 571] width 98 height 26
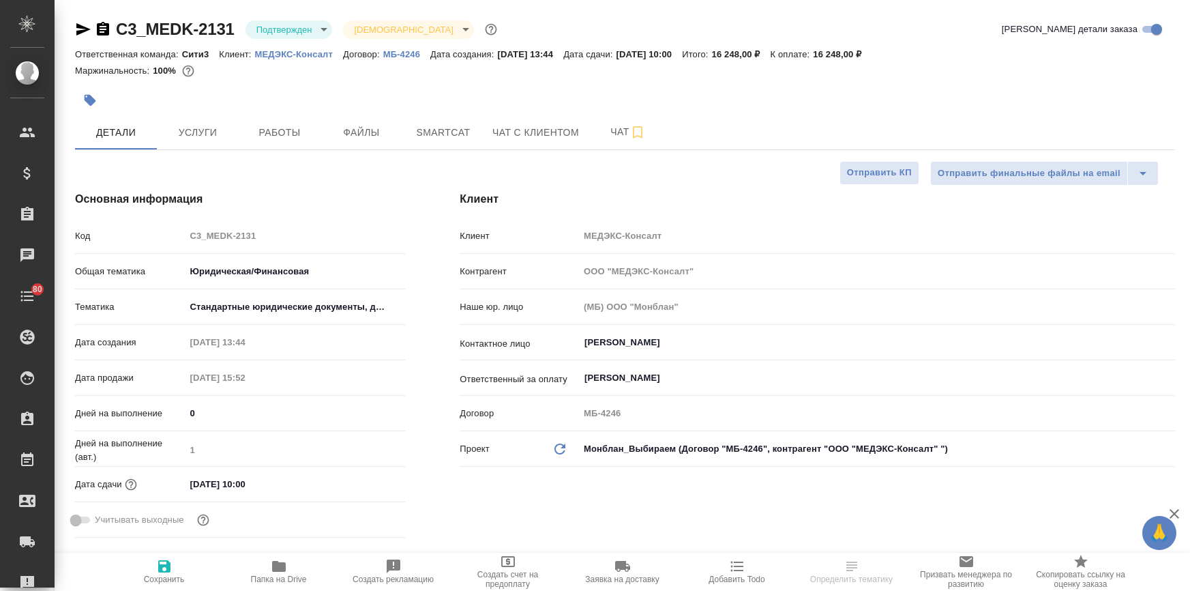
select select "RU"
type textarea "x"
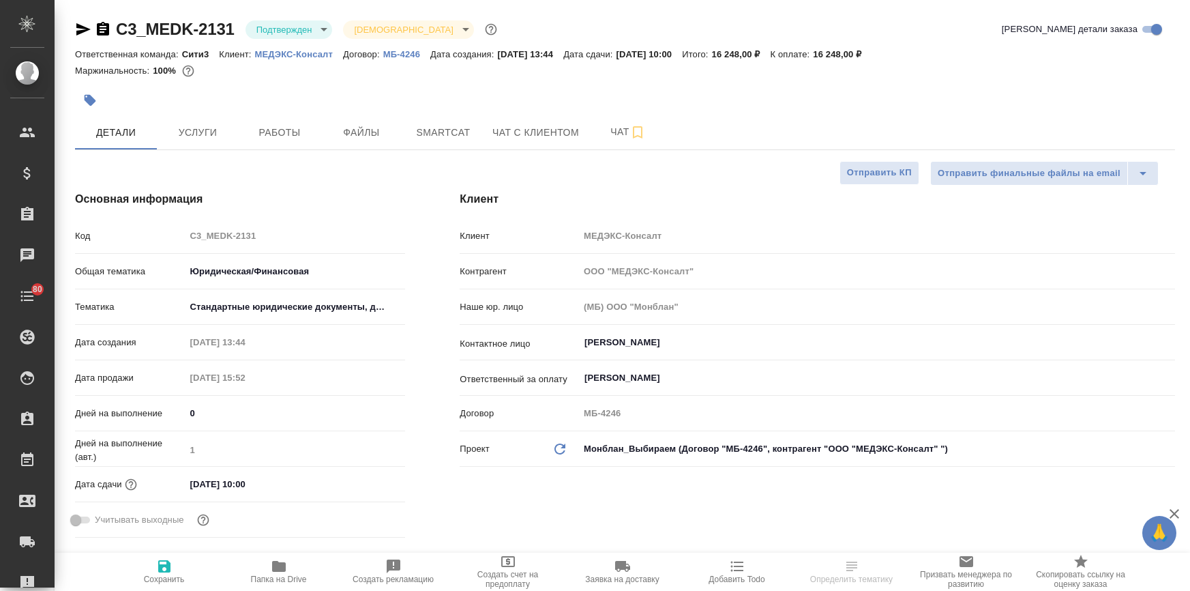
type textarea "x"
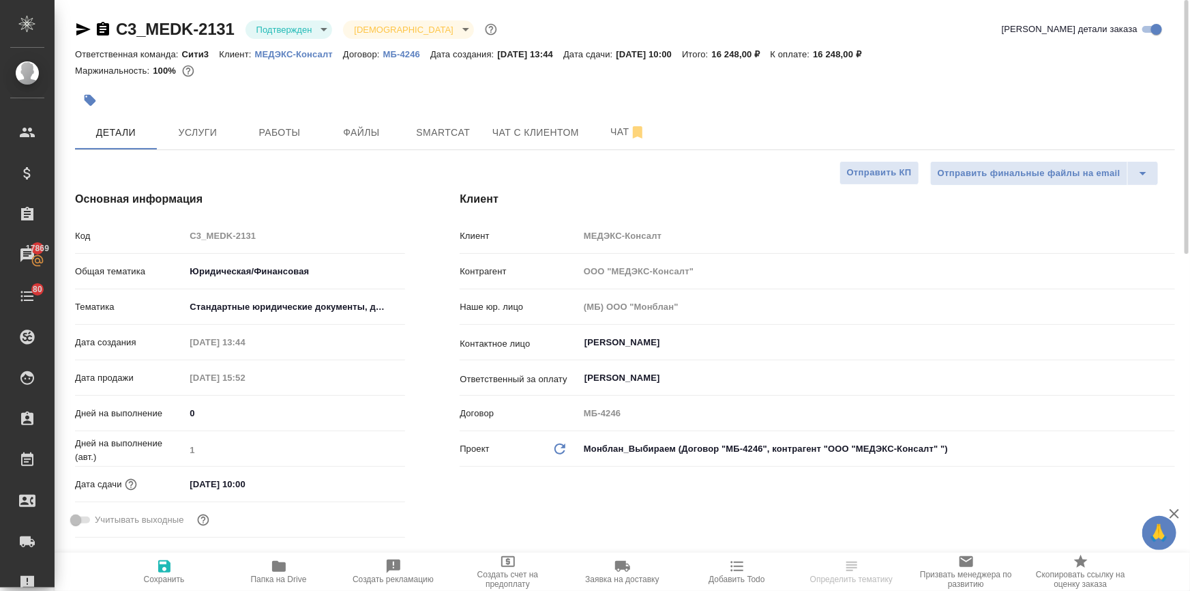
select select "RU"
type textarea "x"
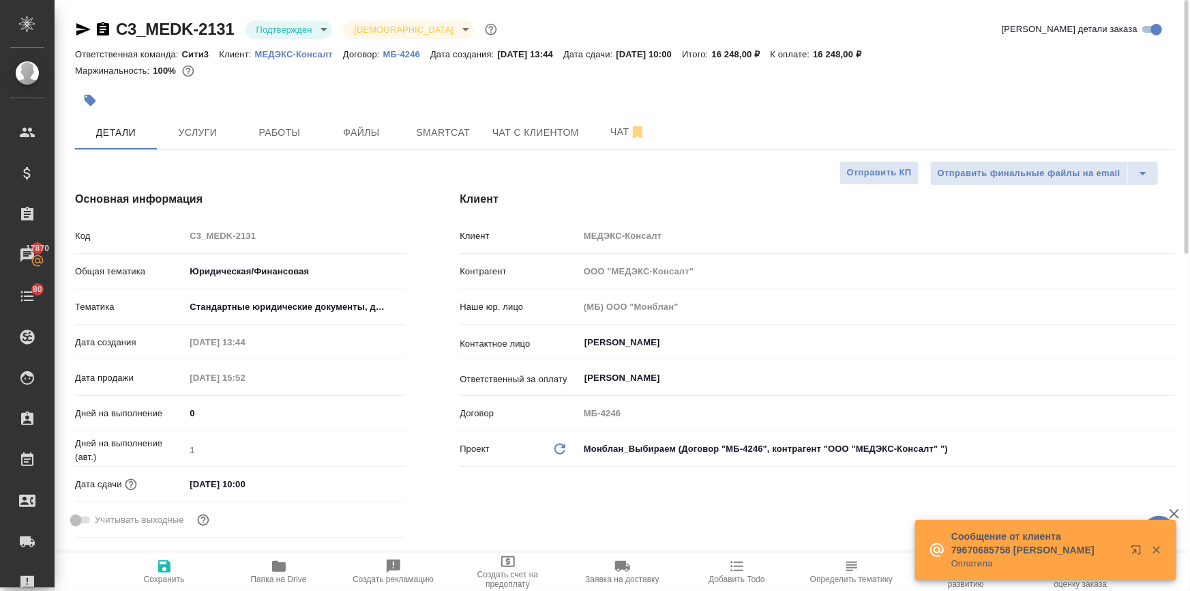
type textarea "x"
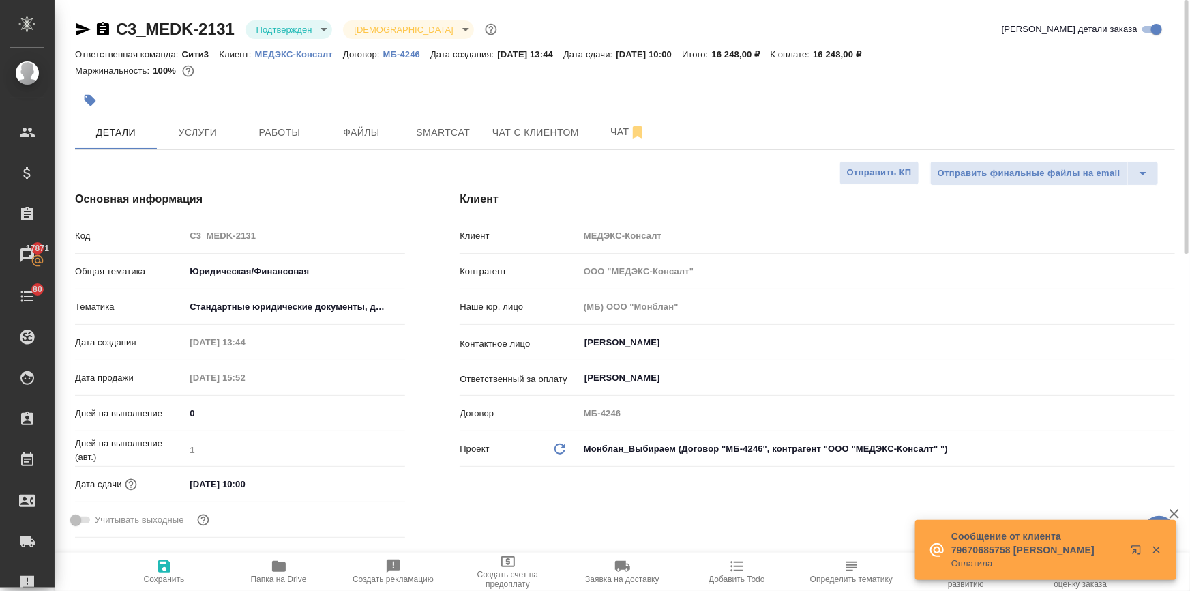
type textarea "x"
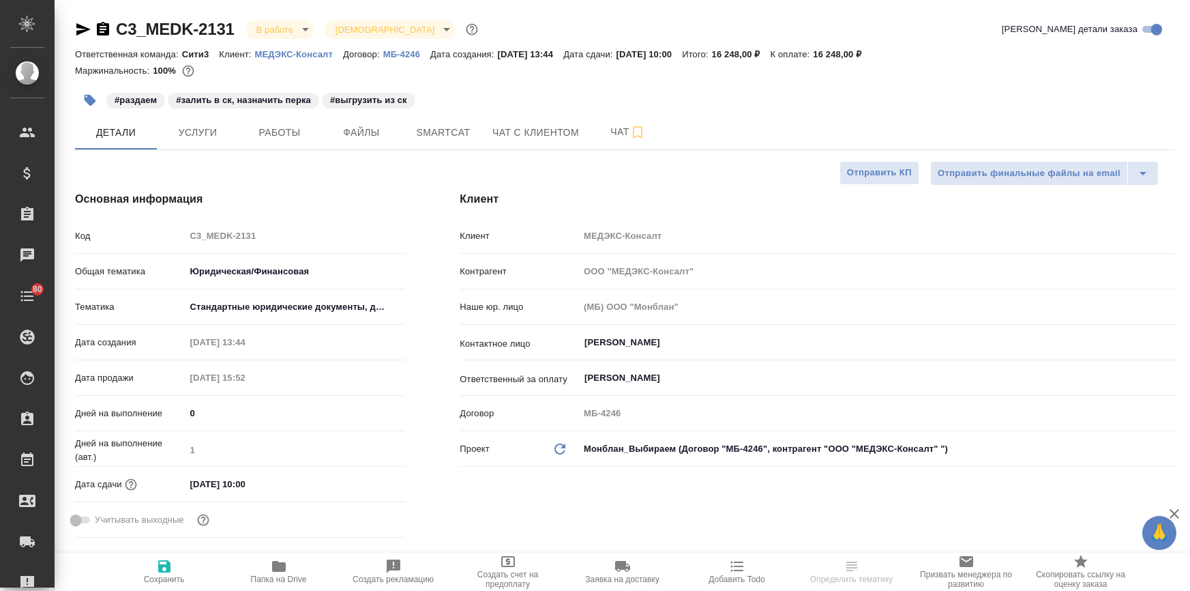
select select "RU"
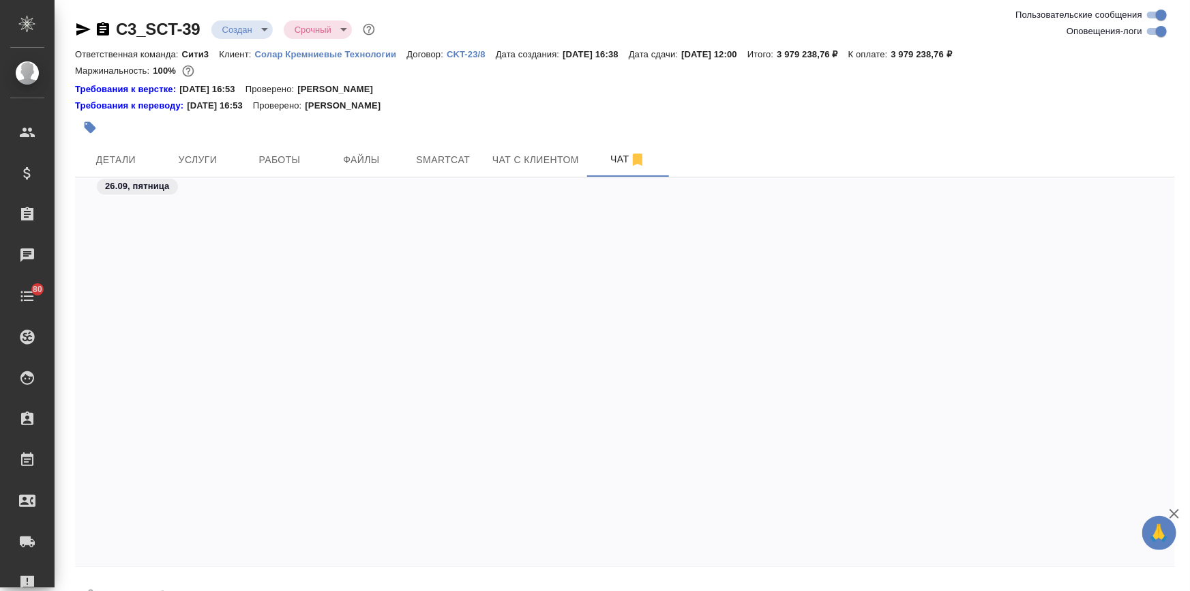
scroll to position [3999, 0]
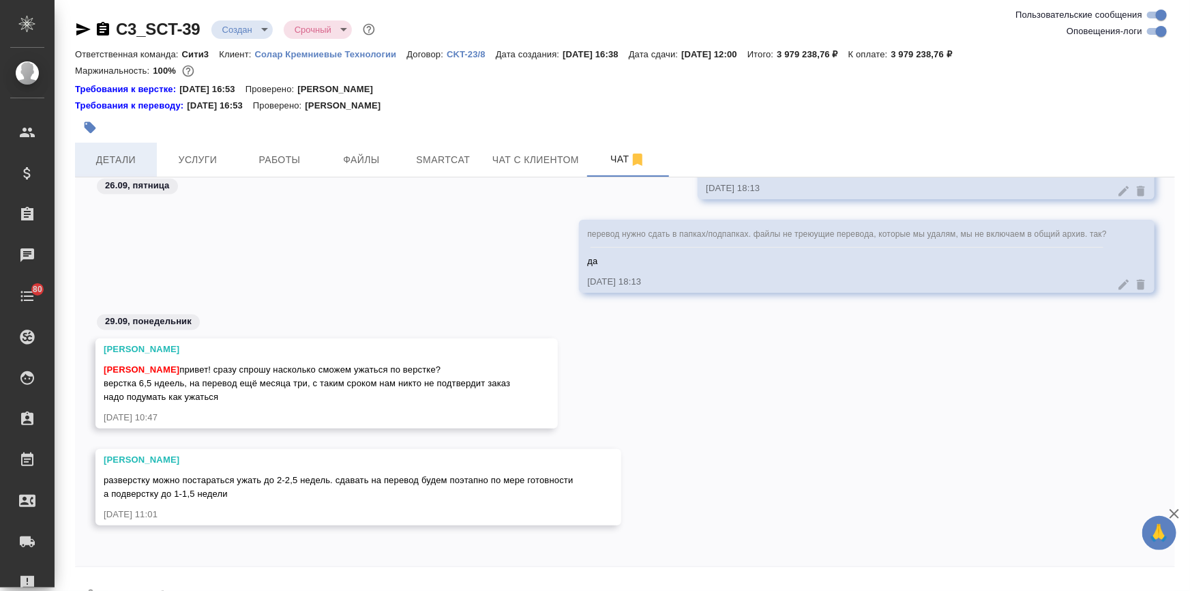
click at [102, 155] on span "Детали" at bounding box center [115, 159] width 65 height 17
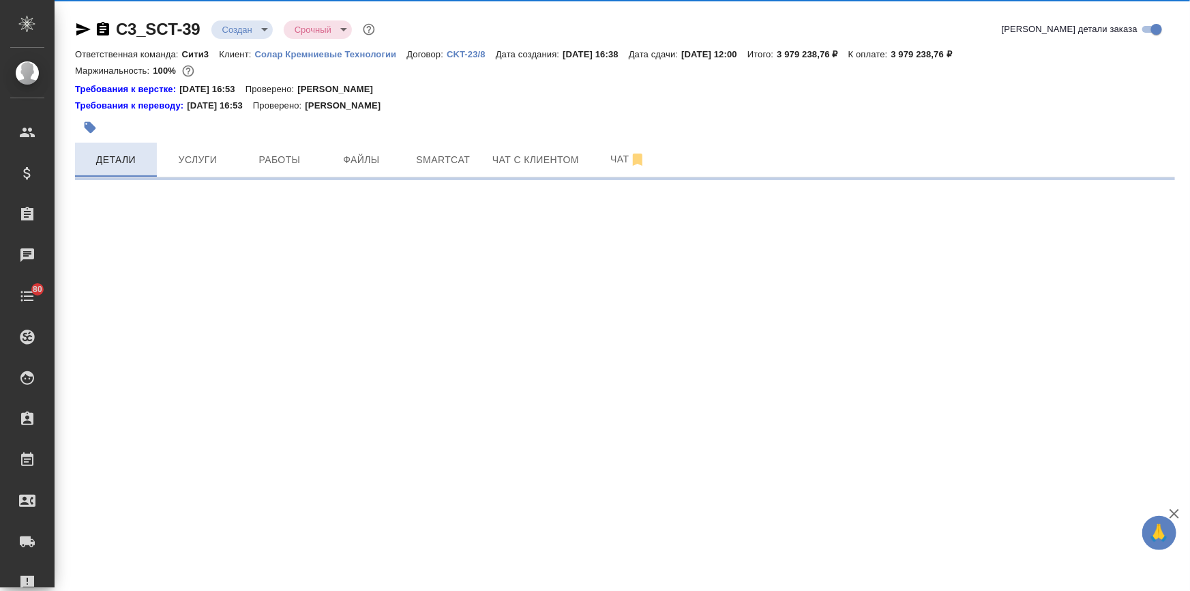
select select "RU"
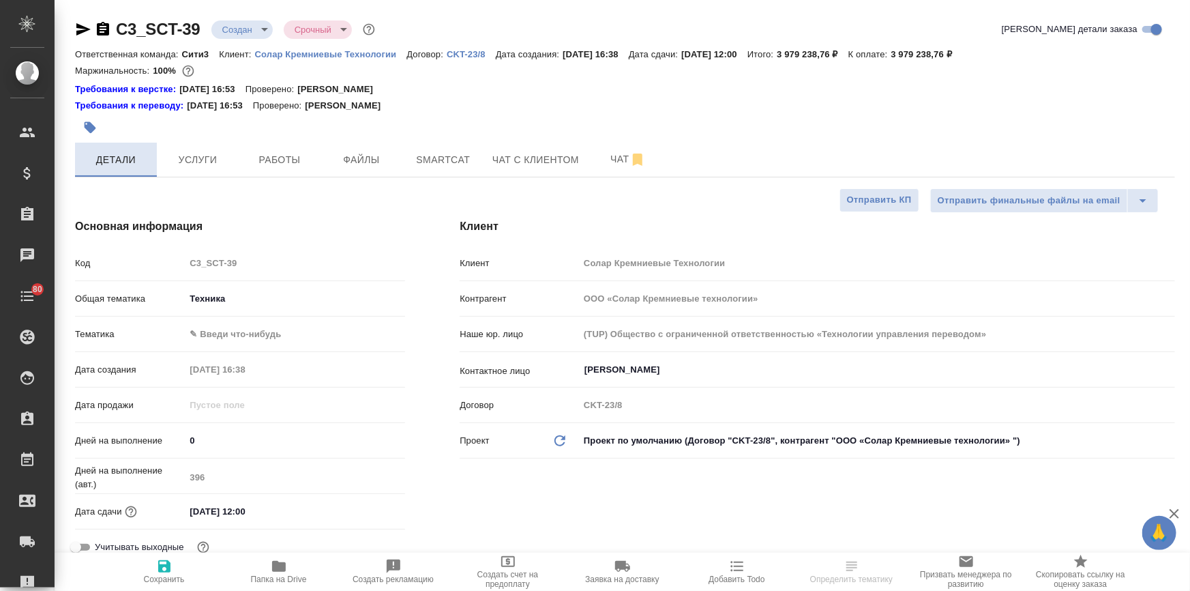
type textarea "x"
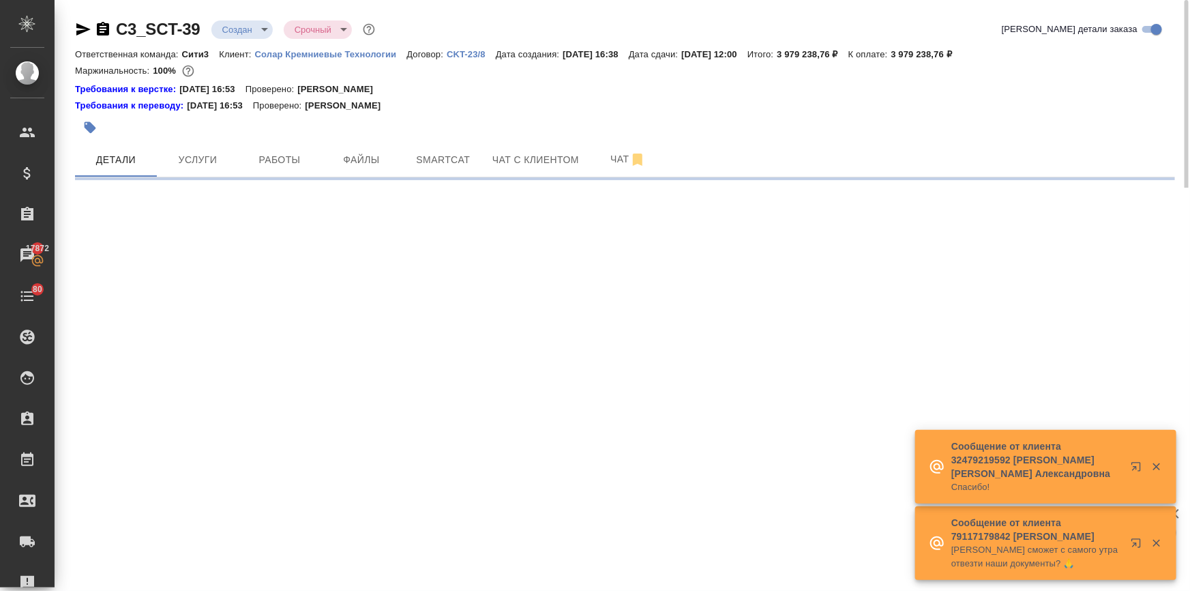
select select "RU"
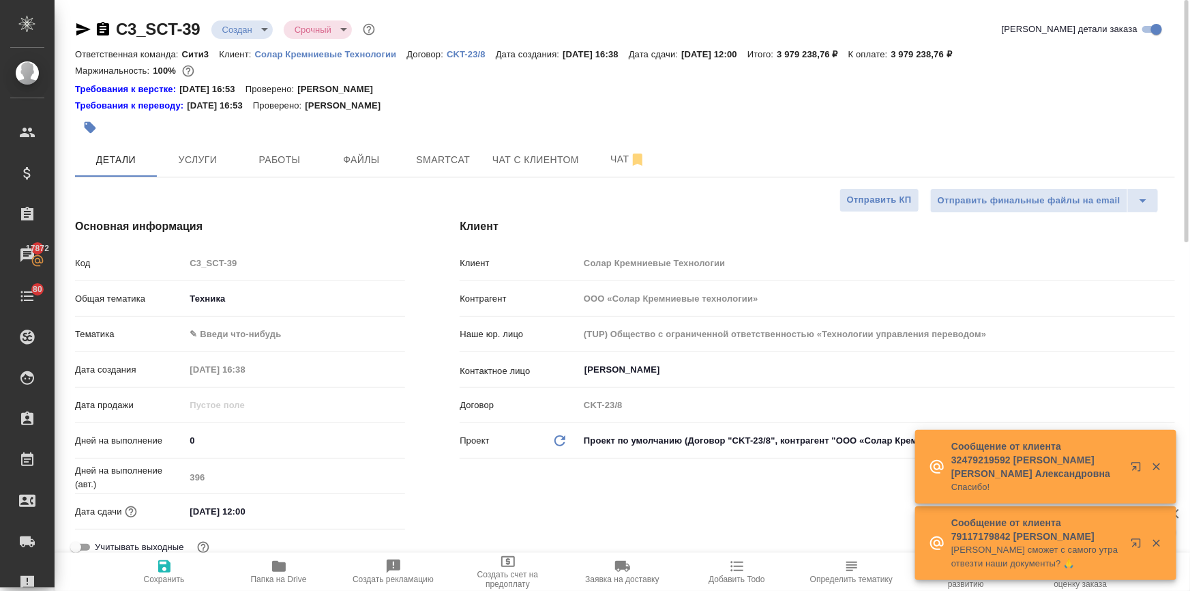
type textarea "x"
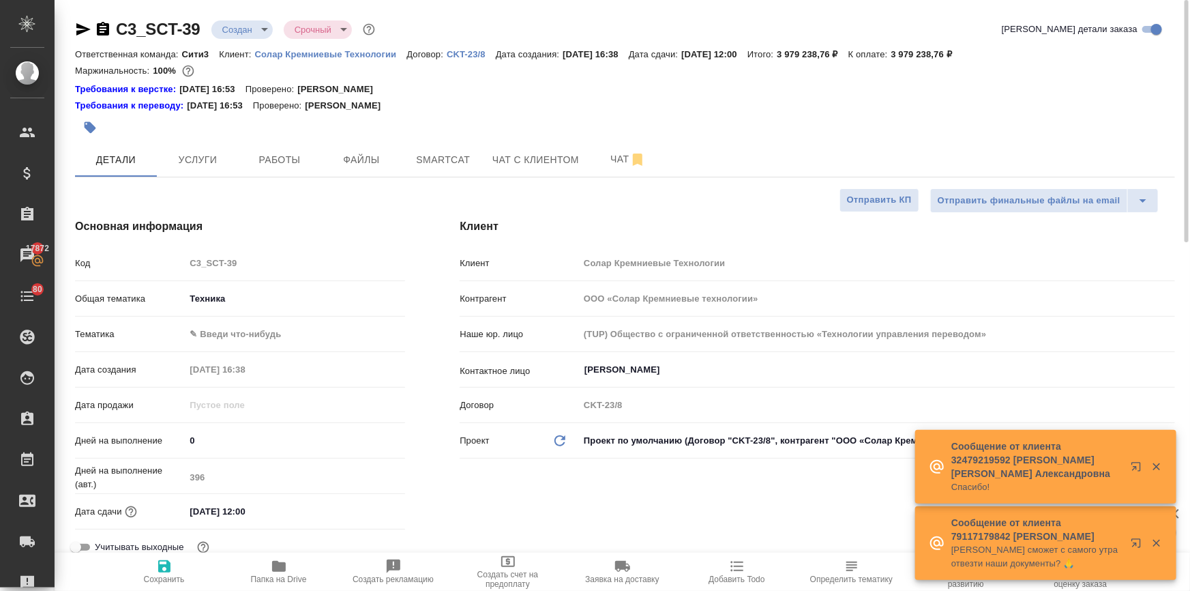
type textarea "x"
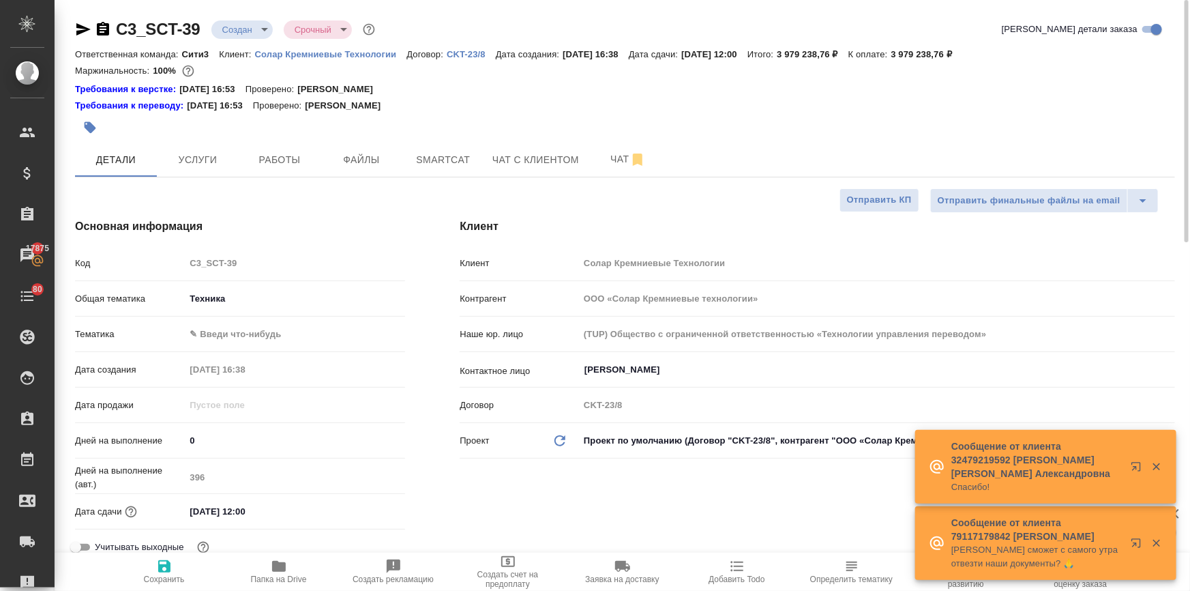
type textarea "x"
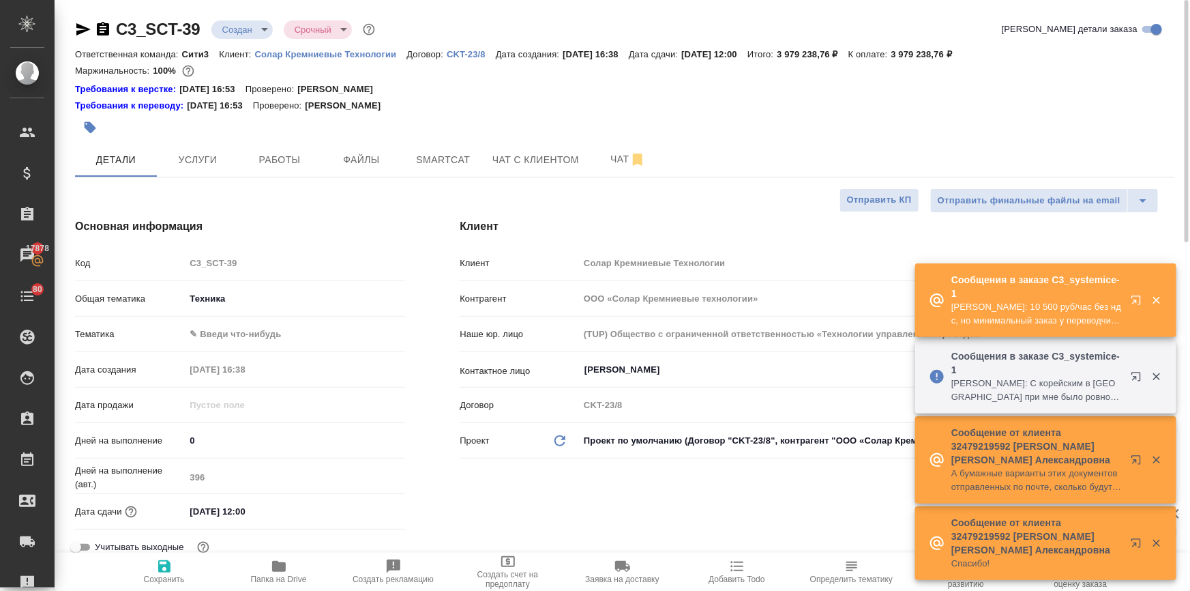
type textarea "x"
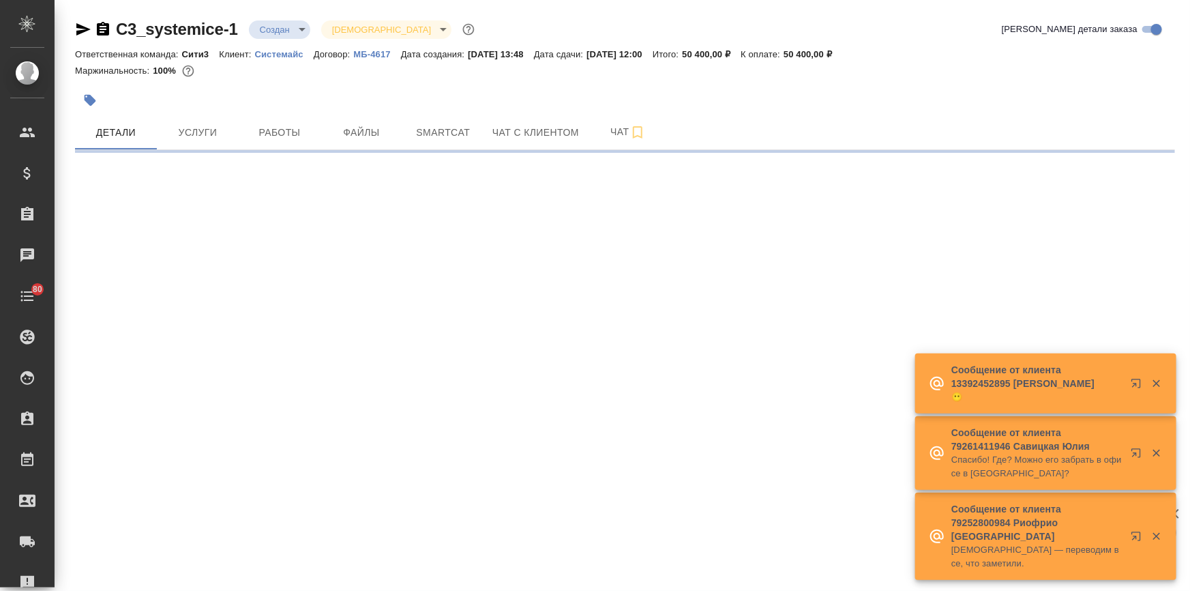
select select "RU"
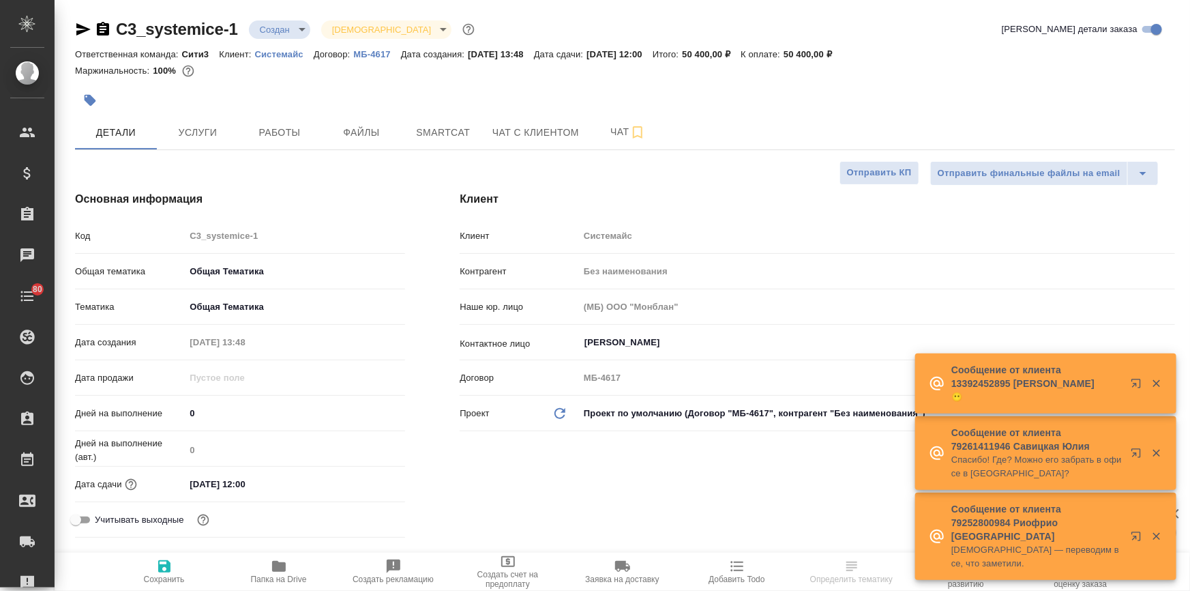
type textarea "x"
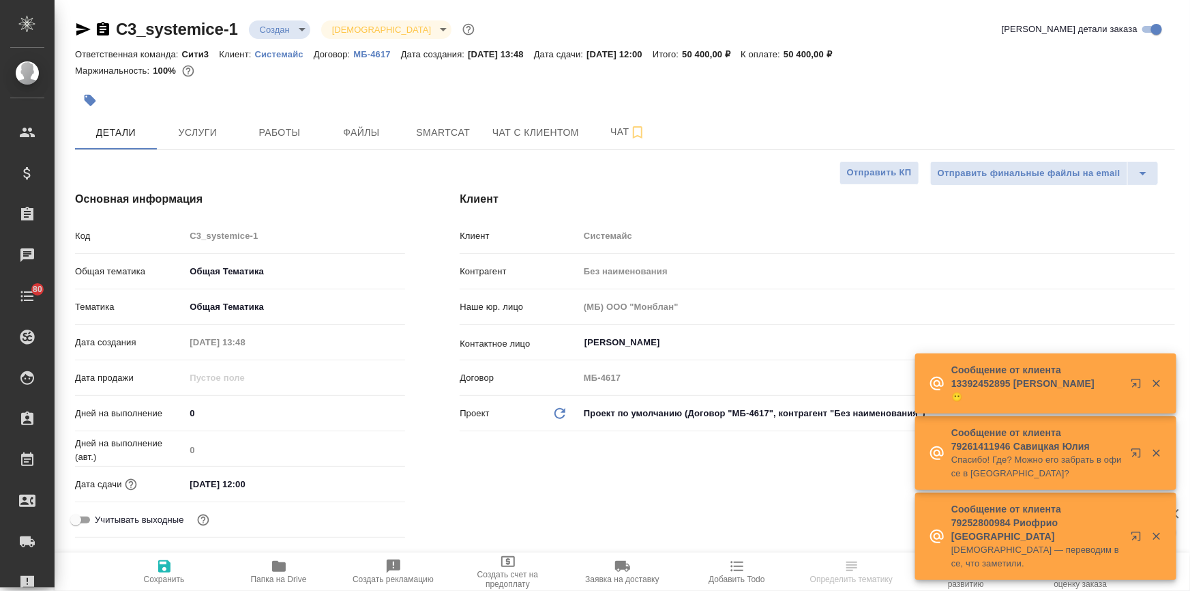
type textarea "x"
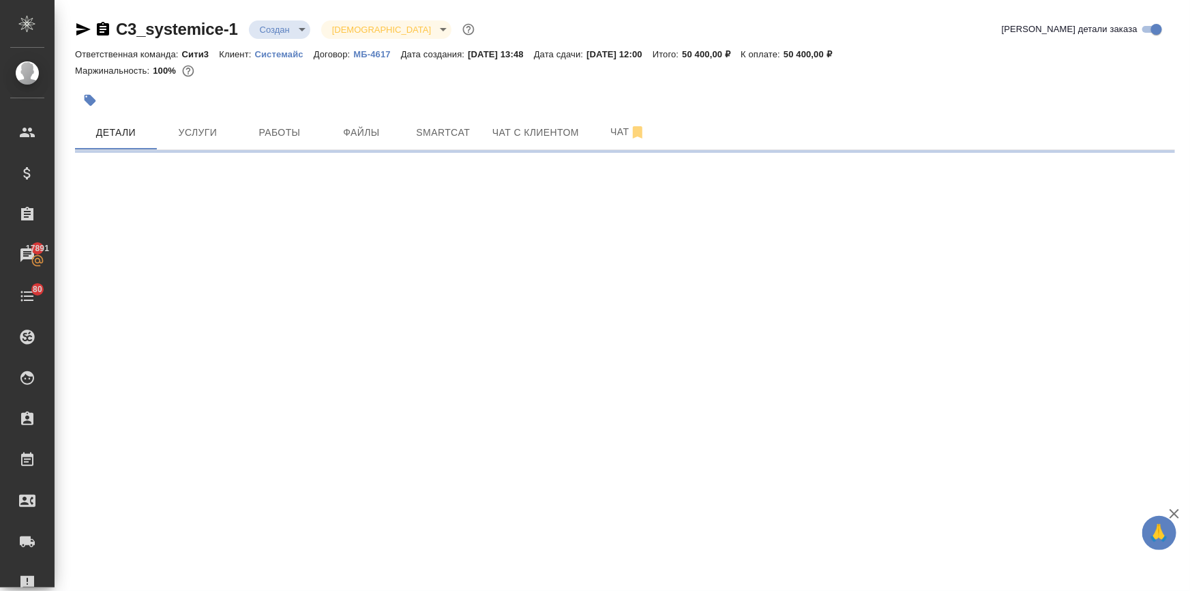
select select "RU"
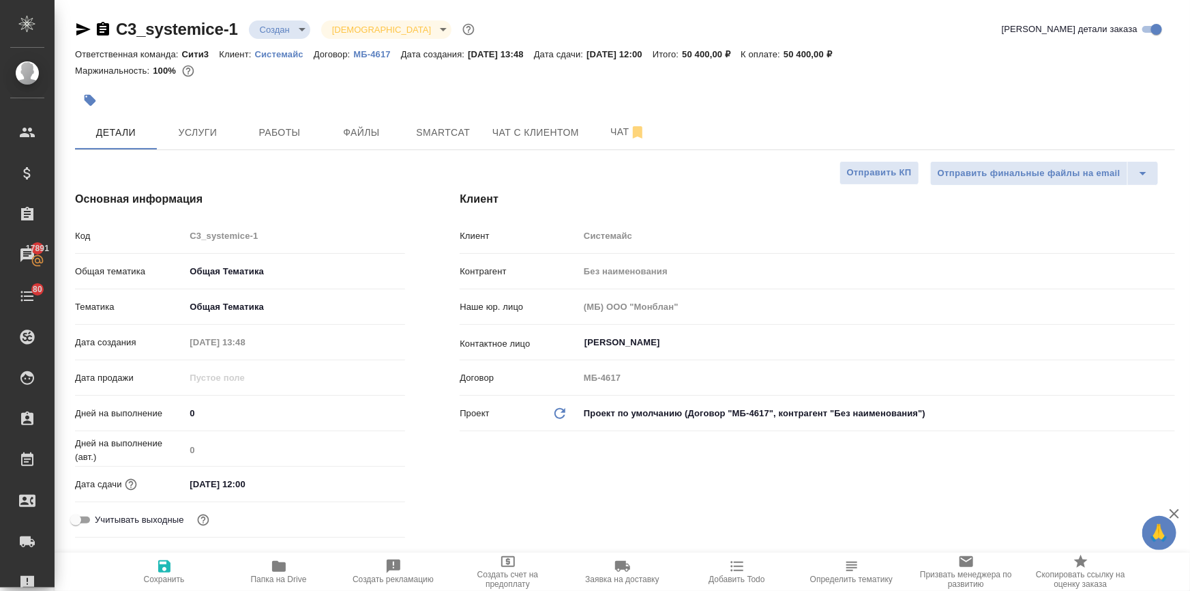
type textarea "x"
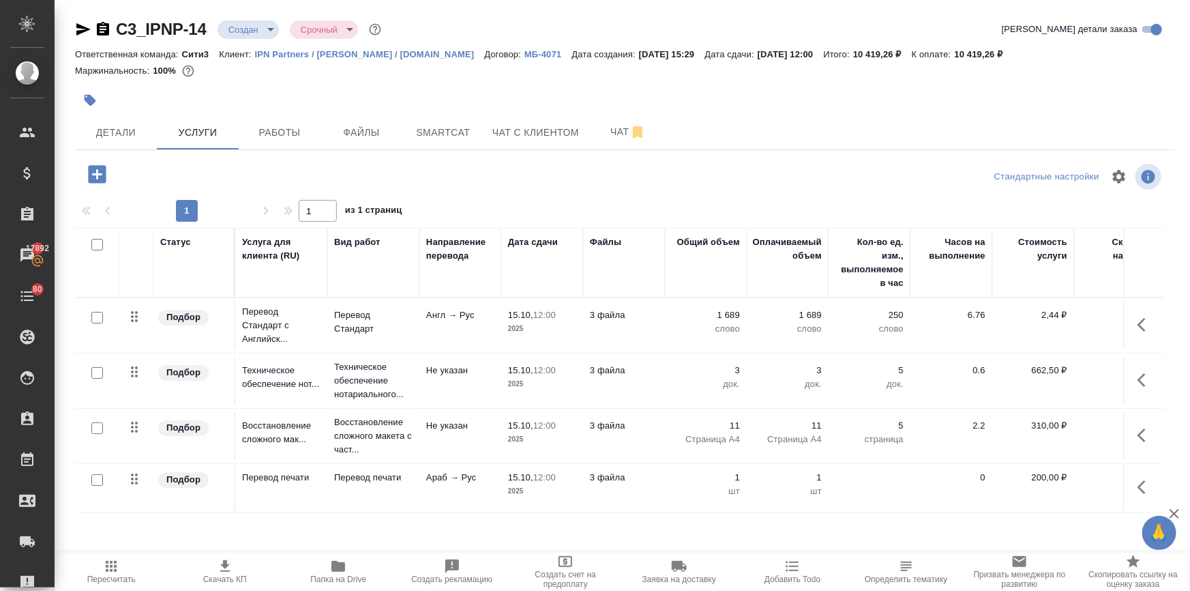
click at [571, 568] on icon "button" at bounding box center [565, 561] width 16 height 16
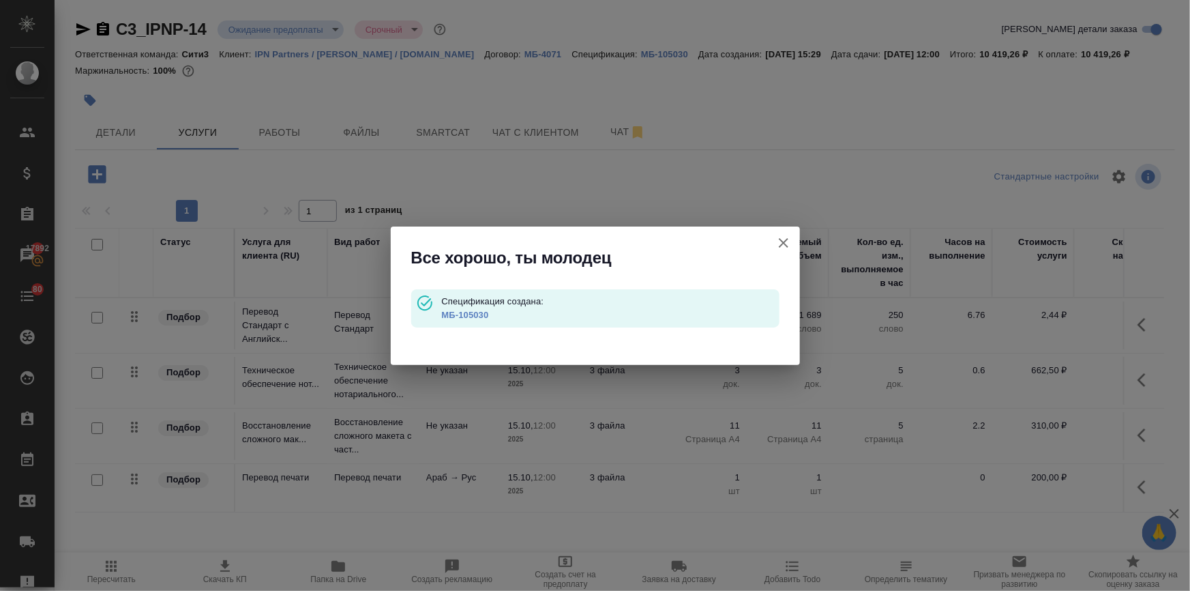
type input "waitingForPrepayment"
click at [460, 313] on link "МБ-105030" at bounding box center [464, 315] width 47 height 10
click at [778, 239] on icon "button" at bounding box center [783, 243] width 16 height 16
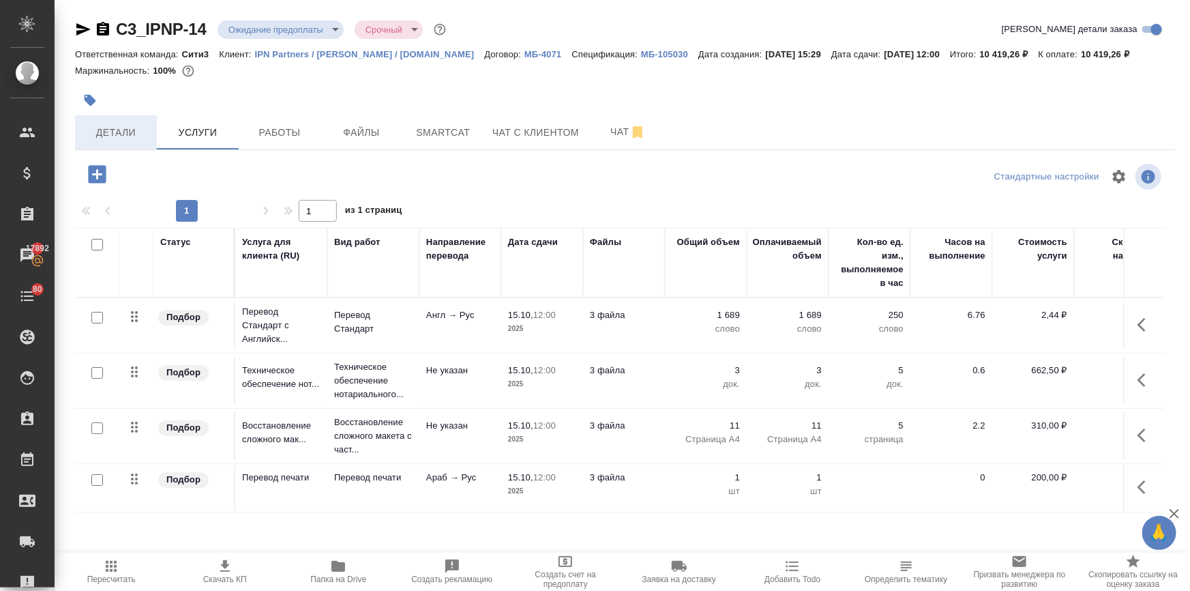
click at [111, 141] on span "Детали" at bounding box center [115, 132] width 65 height 17
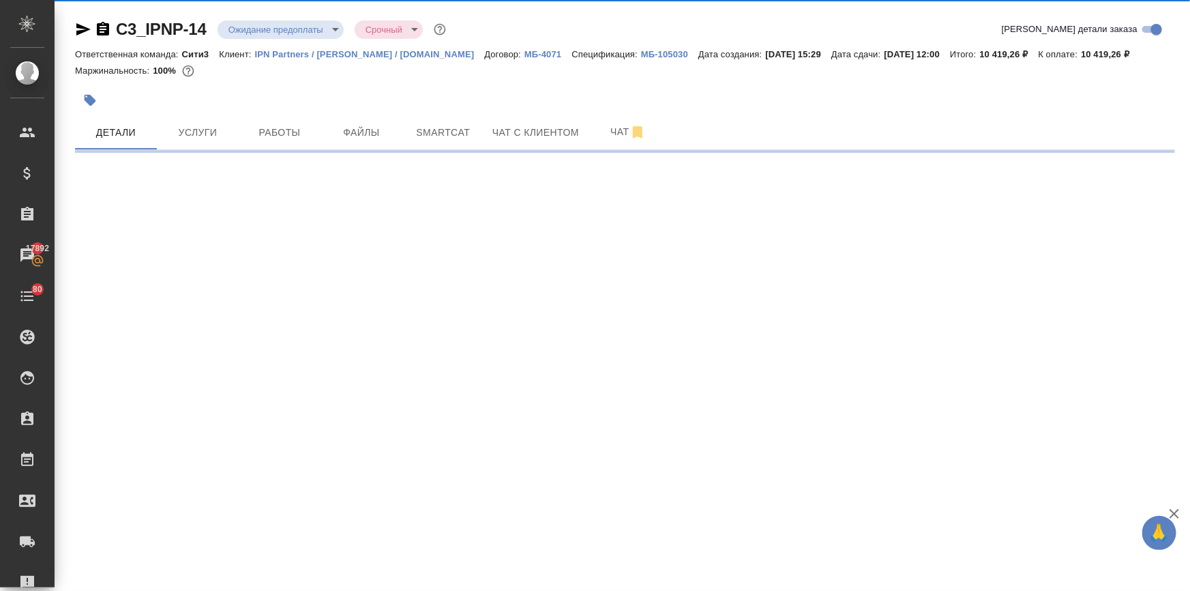
select select "RU"
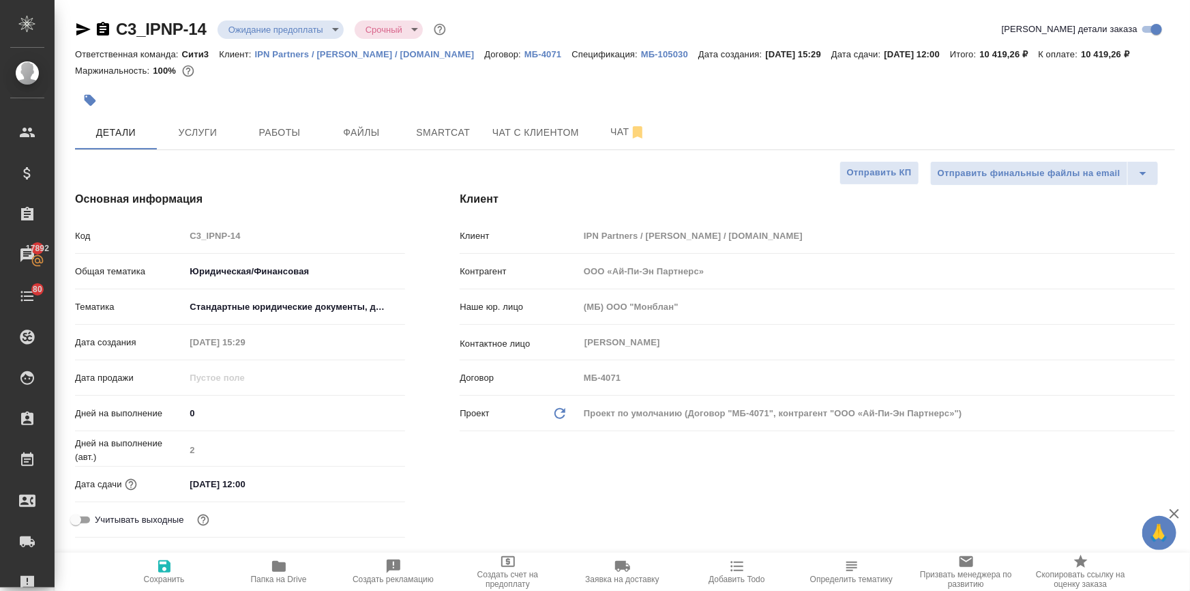
type textarea "x"
click at [282, 494] on input "15.10.2025 12:00" at bounding box center [244, 484] width 119 height 20
type textarea "x"
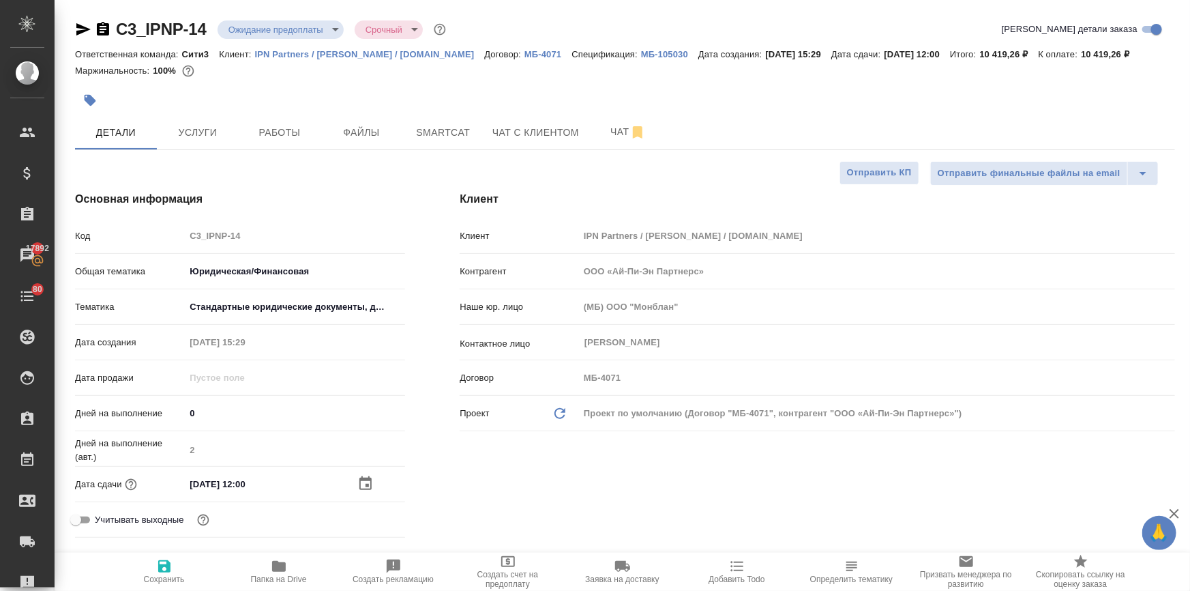
type textarea "x"
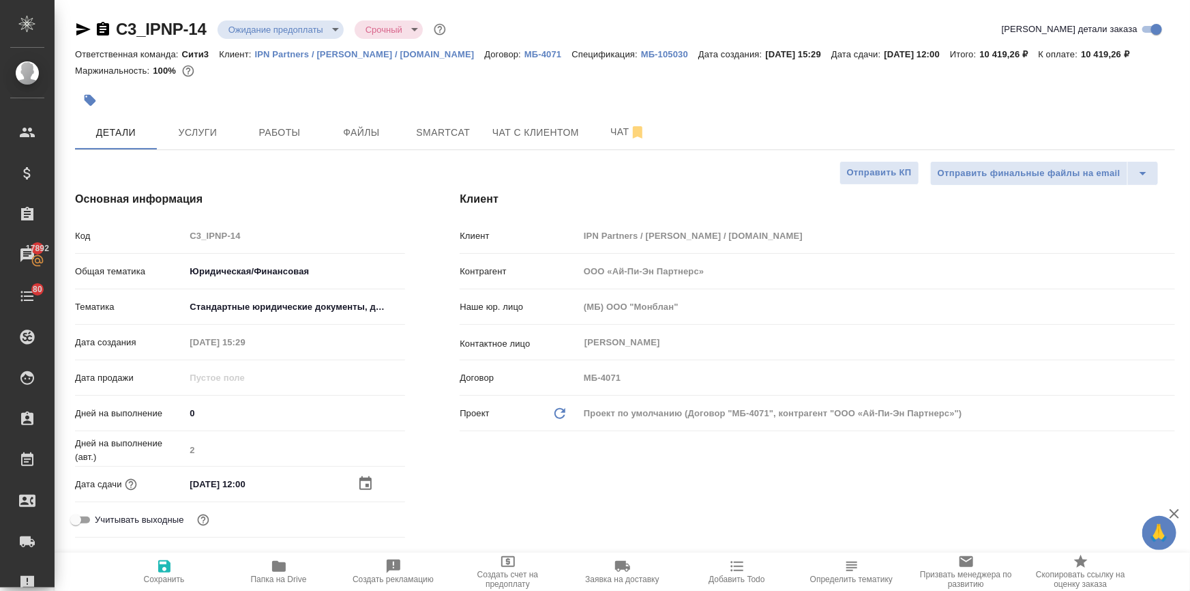
type textarea "x"
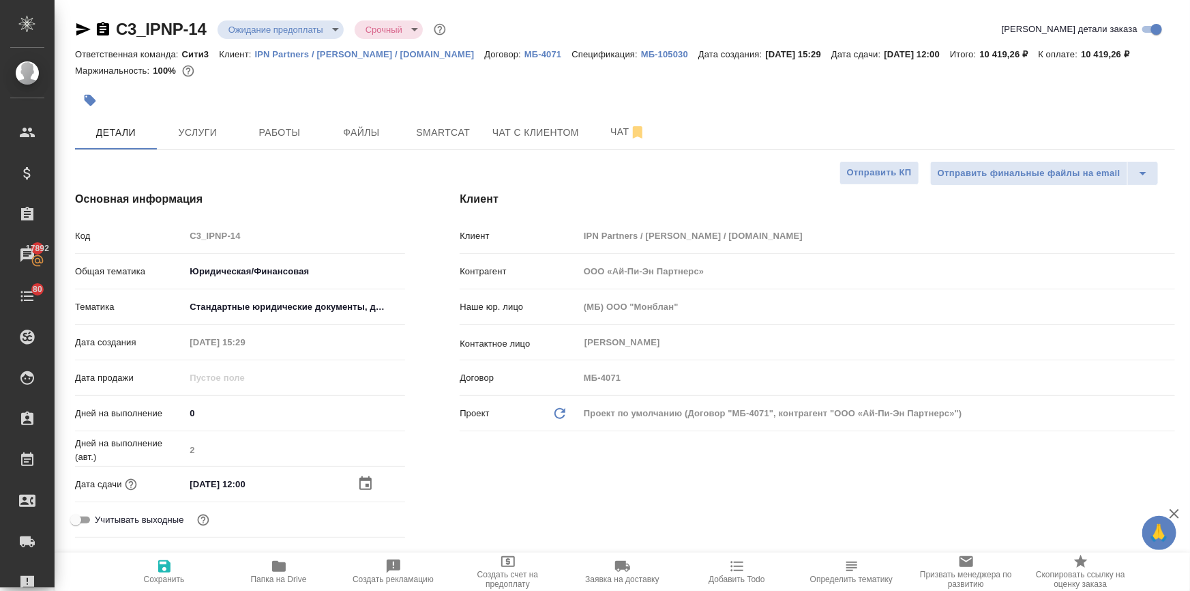
type textarea "x"
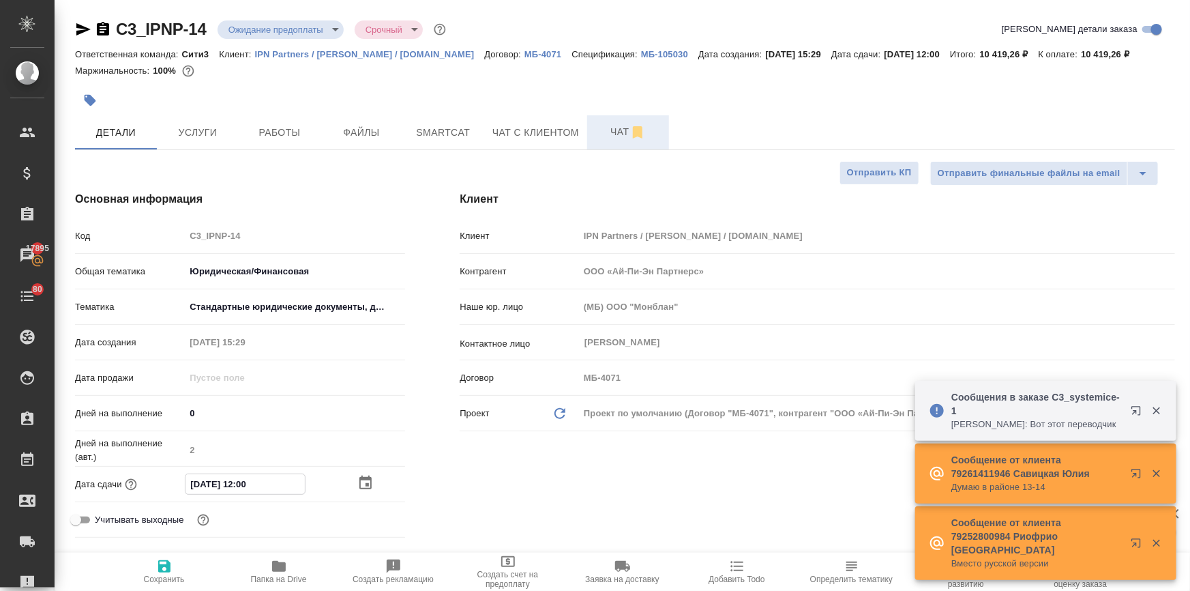
click at [618, 140] on span "Чат" at bounding box center [627, 131] width 65 height 17
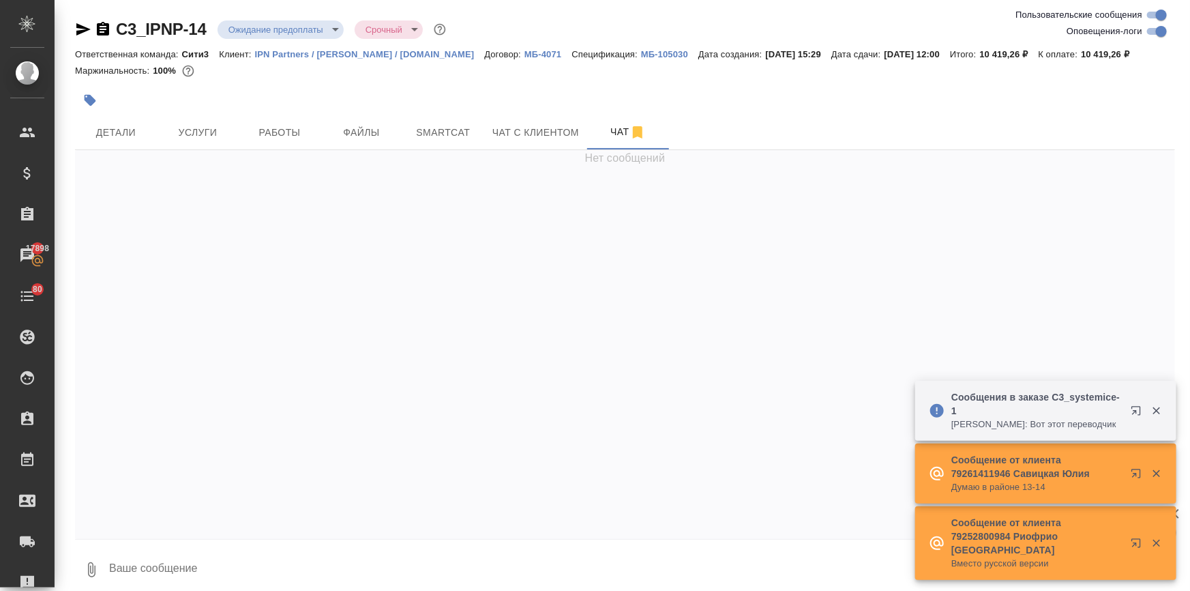
scroll to position [244, 0]
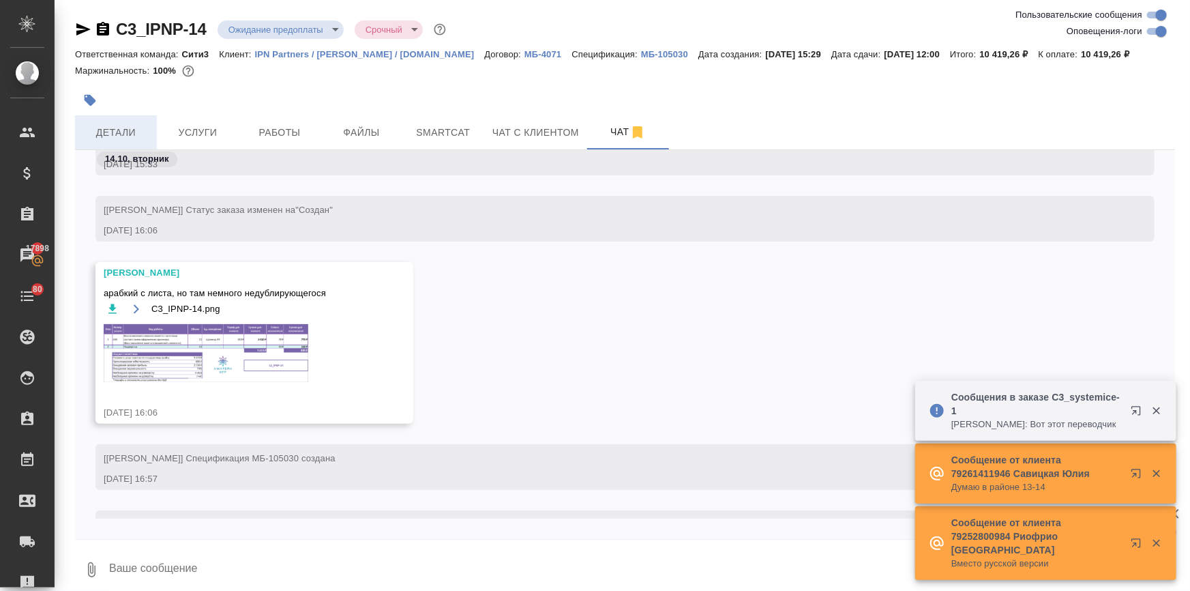
click at [110, 141] on span "Детали" at bounding box center [115, 132] width 65 height 17
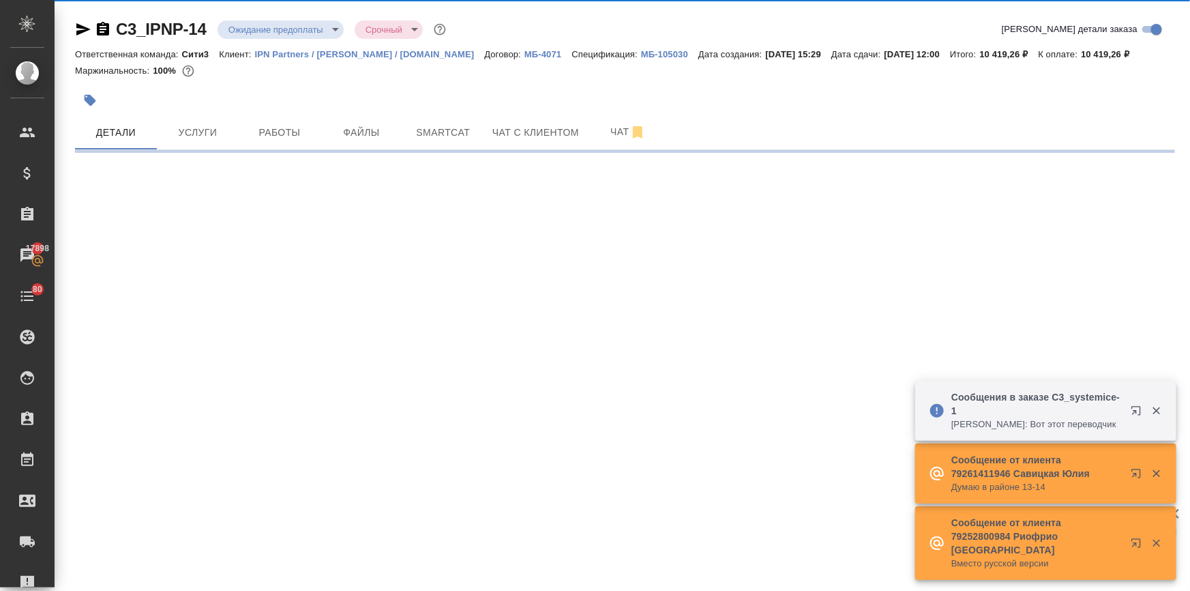
select select "RU"
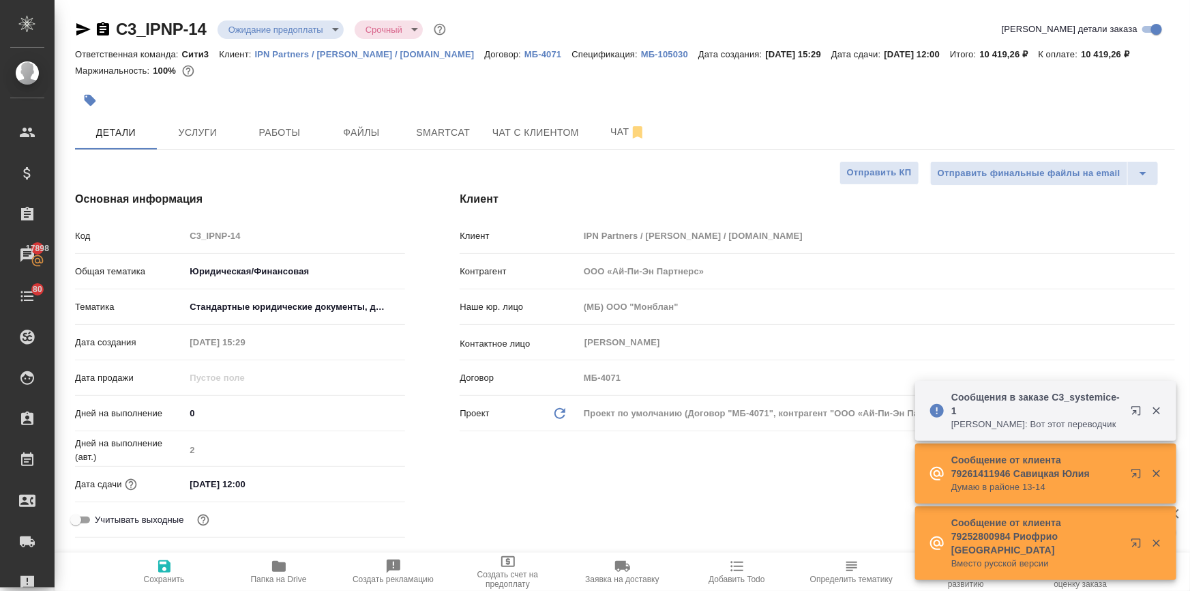
type textarea "x"
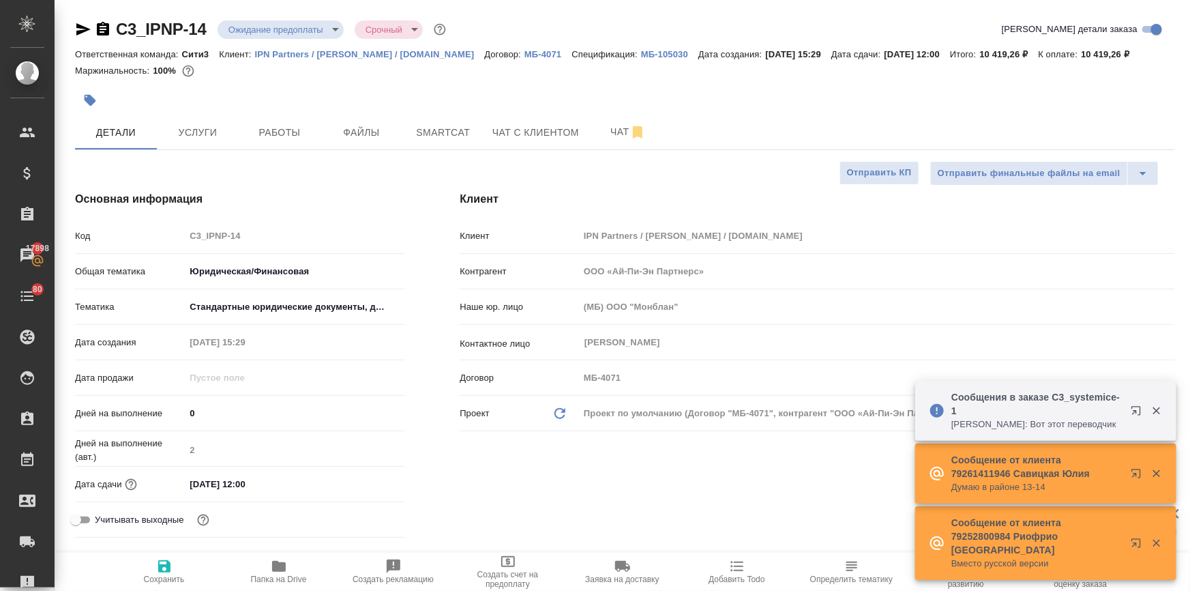
type textarea "x"
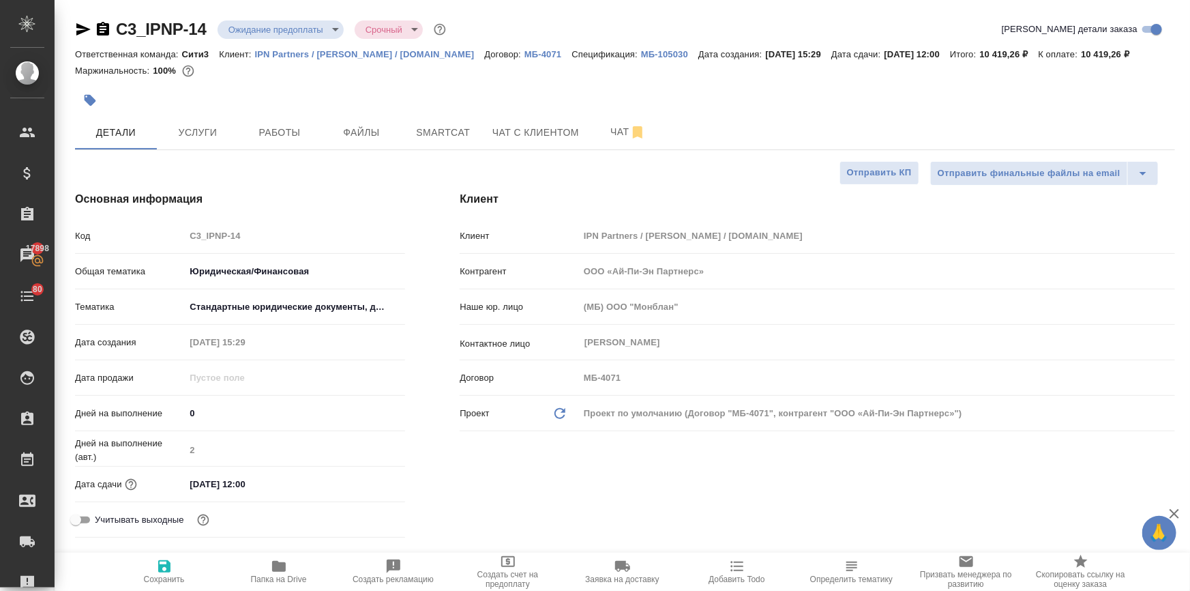
type textarea "x"
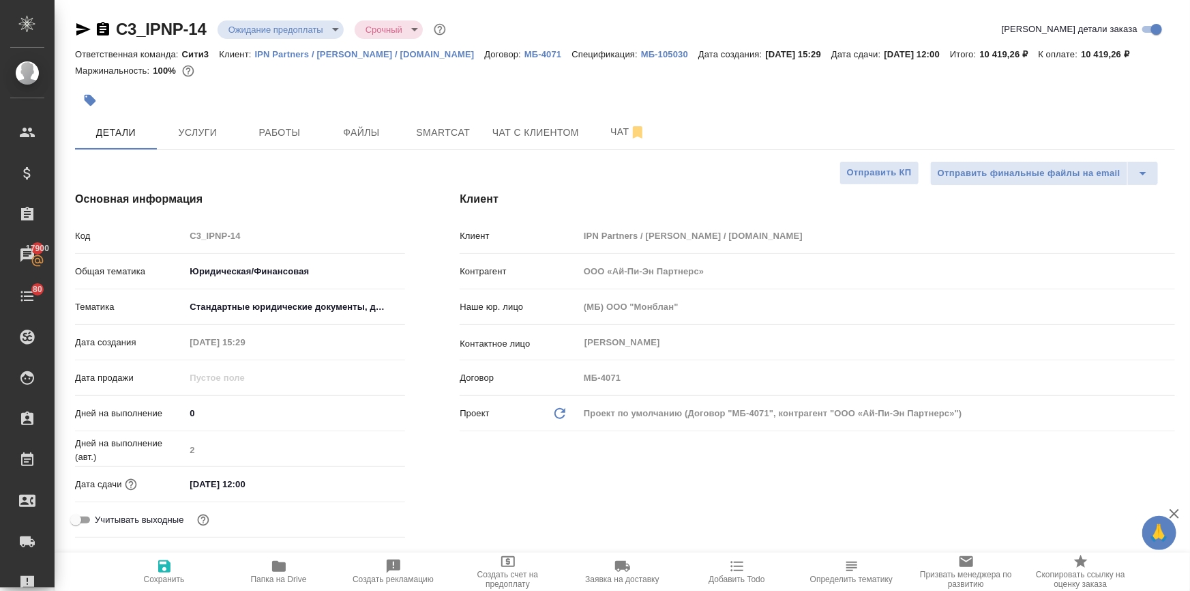
type textarea "x"
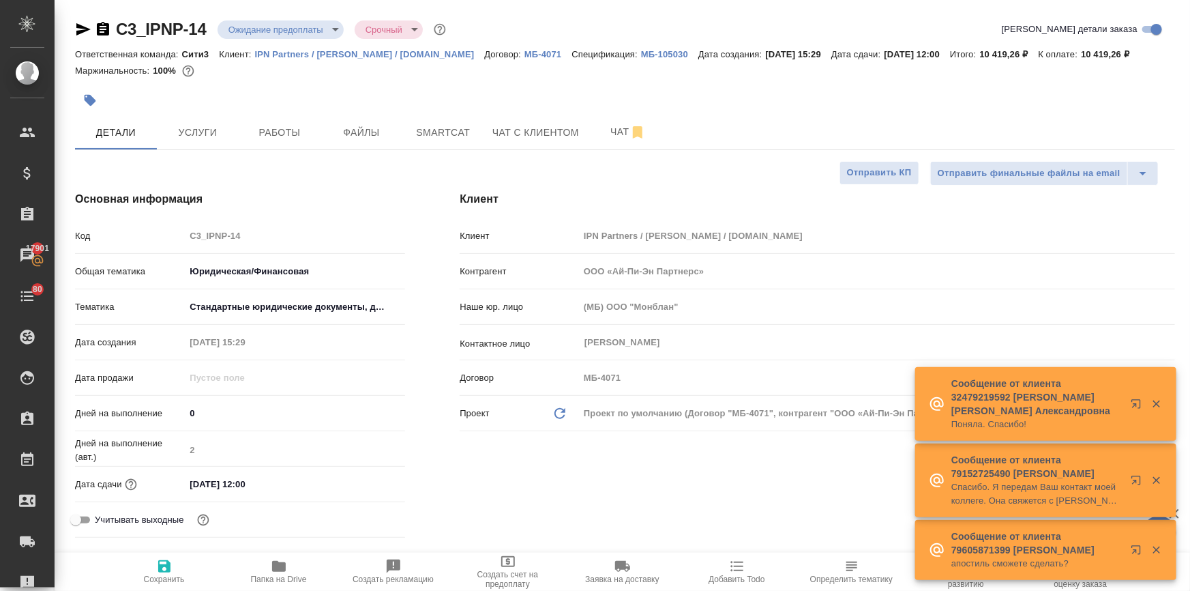
click at [278, 494] on input "15.10.2025 12:00" at bounding box center [244, 484] width 119 height 20
click at [364, 490] on icon "button" at bounding box center [365, 483] width 12 height 14
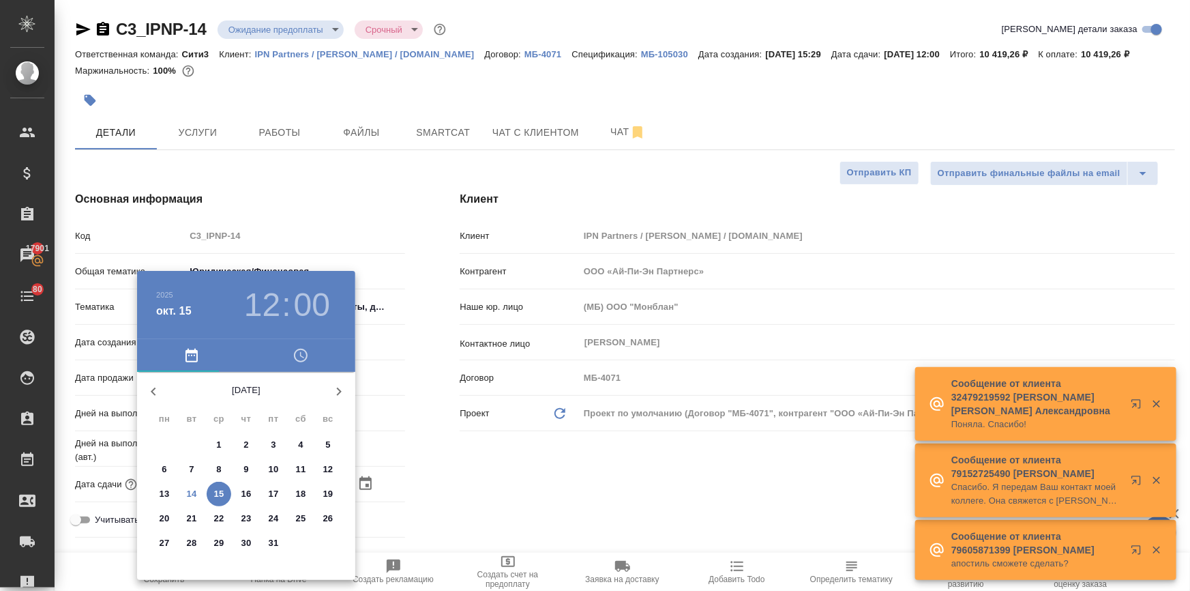
click at [246, 490] on p "16" at bounding box center [246, 494] width 10 height 14
type input "[DATE] 12:00"
type textarea "x"
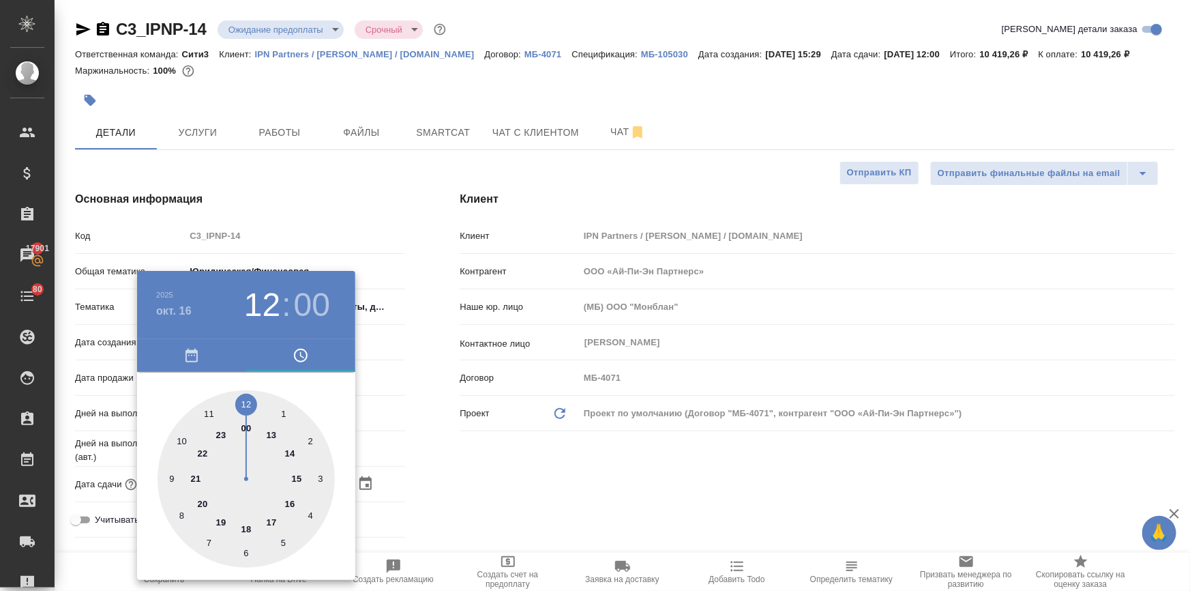
click at [245, 398] on div at bounding box center [246, 478] width 177 height 177
type textarea "x"
click at [245, 398] on div at bounding box center [246, 478] width 177 height 177
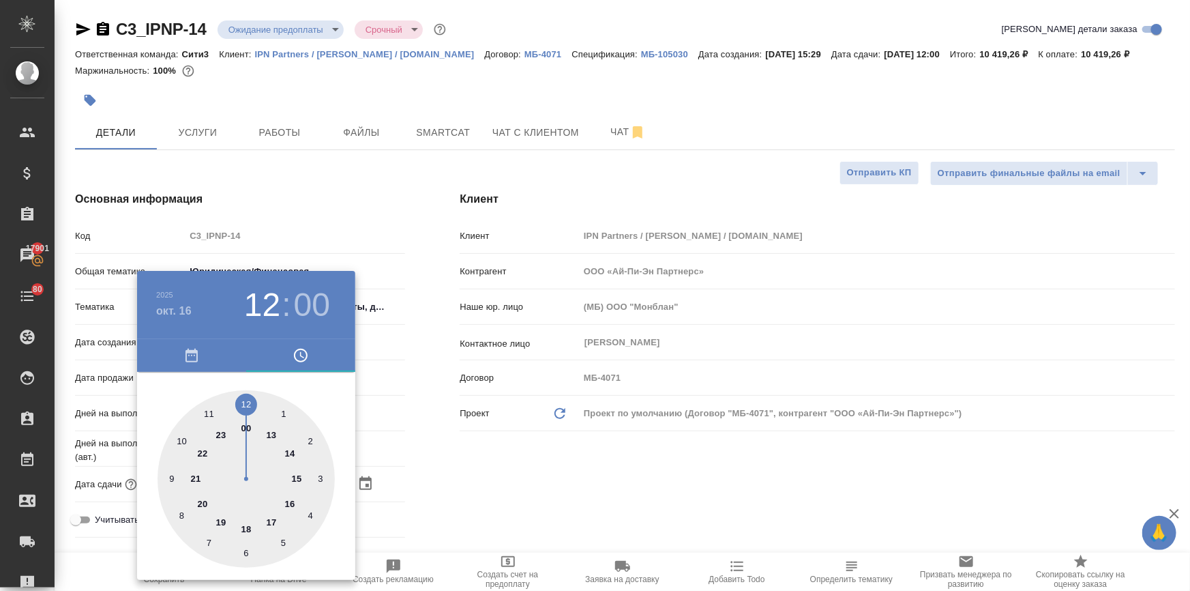
type textarea "x"
click at [464, 458] on div at bounding box center [595, 295] width 1190 height 591
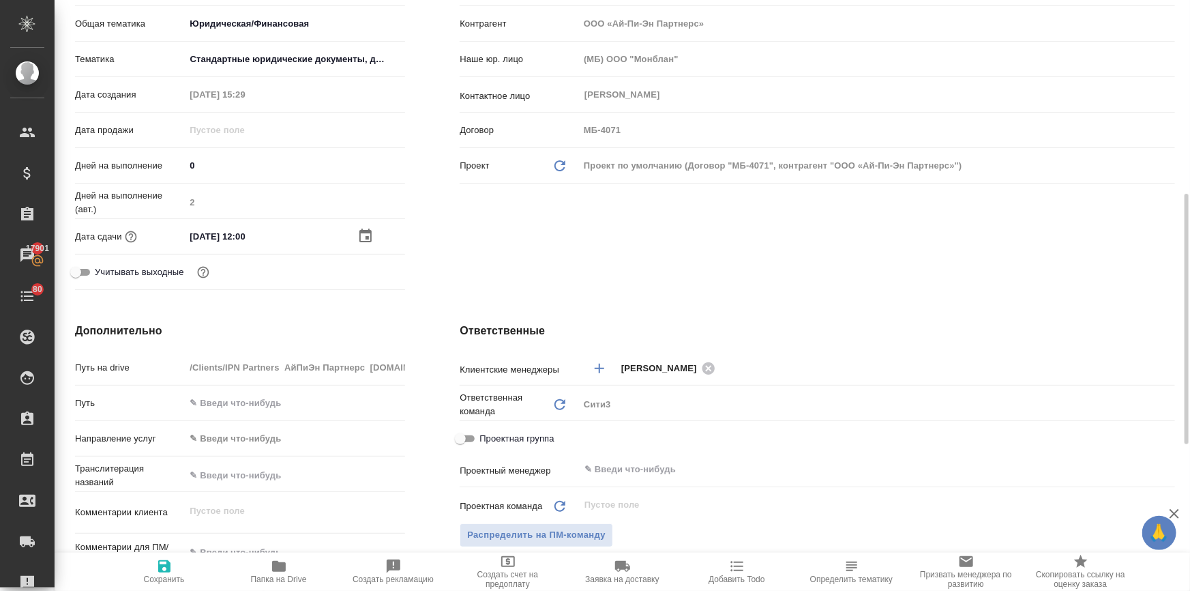
scroll to position [434, 0]
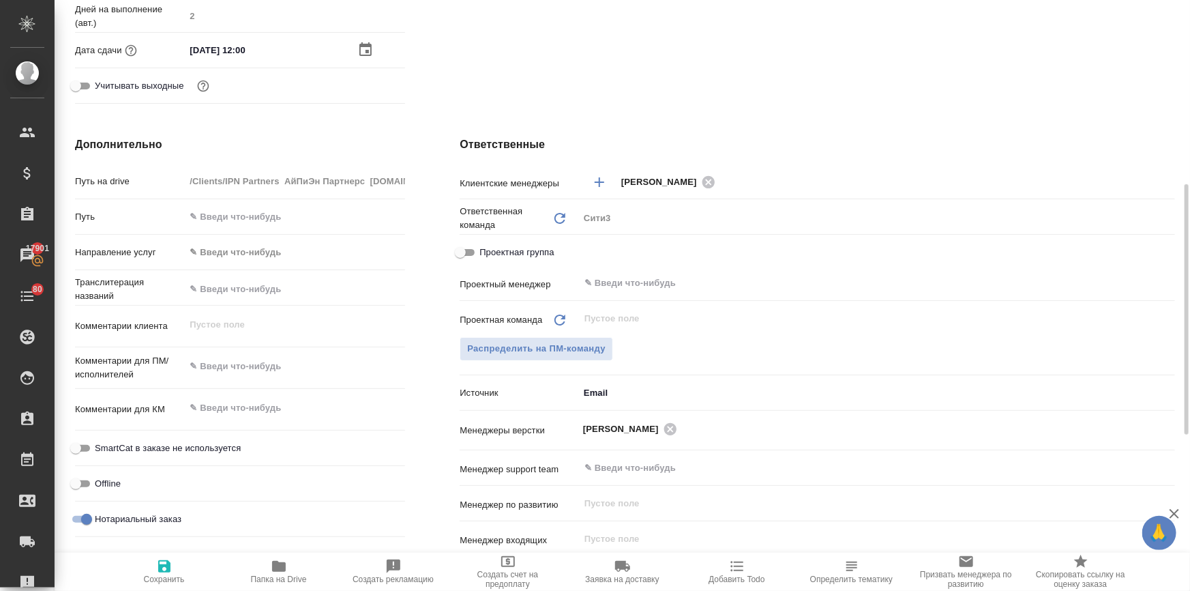
click at [167, 562] on icon "button" at bounding box center [164, 566] width 12 height 12
type textarea "x"
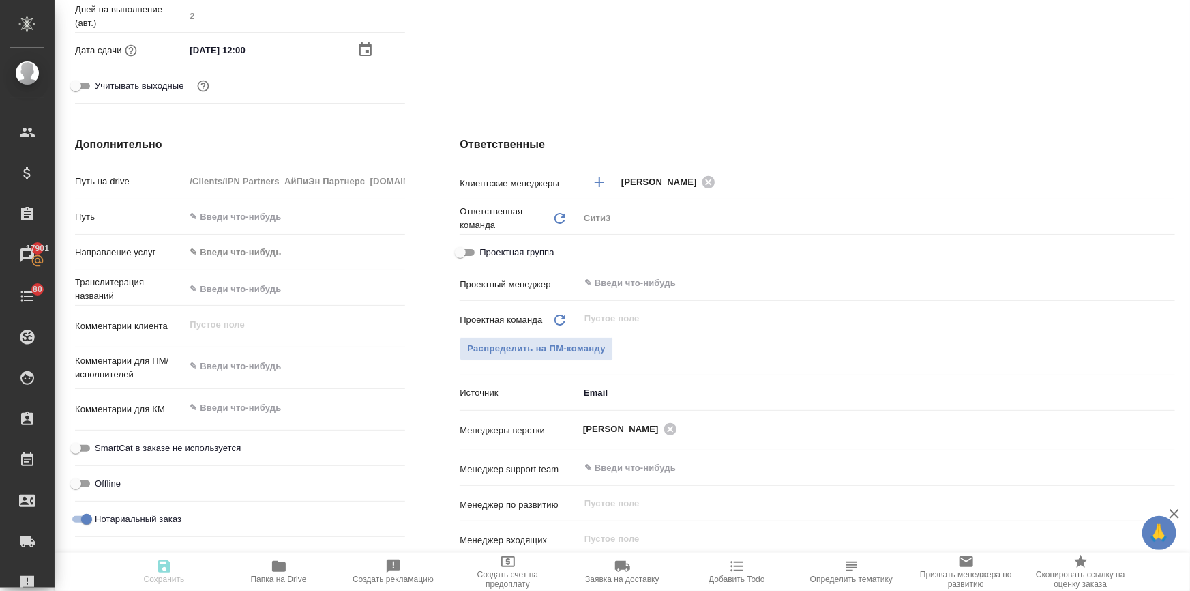
type textarea "x"
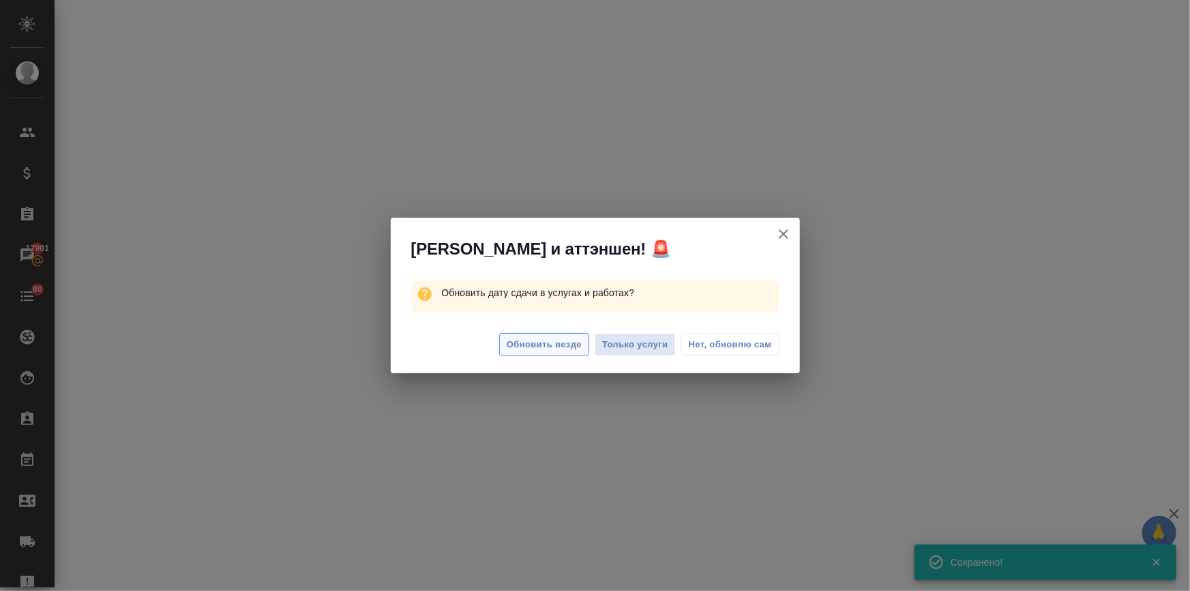
click at [527, 349] on span "Обновить везде" at bounding box center [544, 345] width 75 height 16
select select "RU"
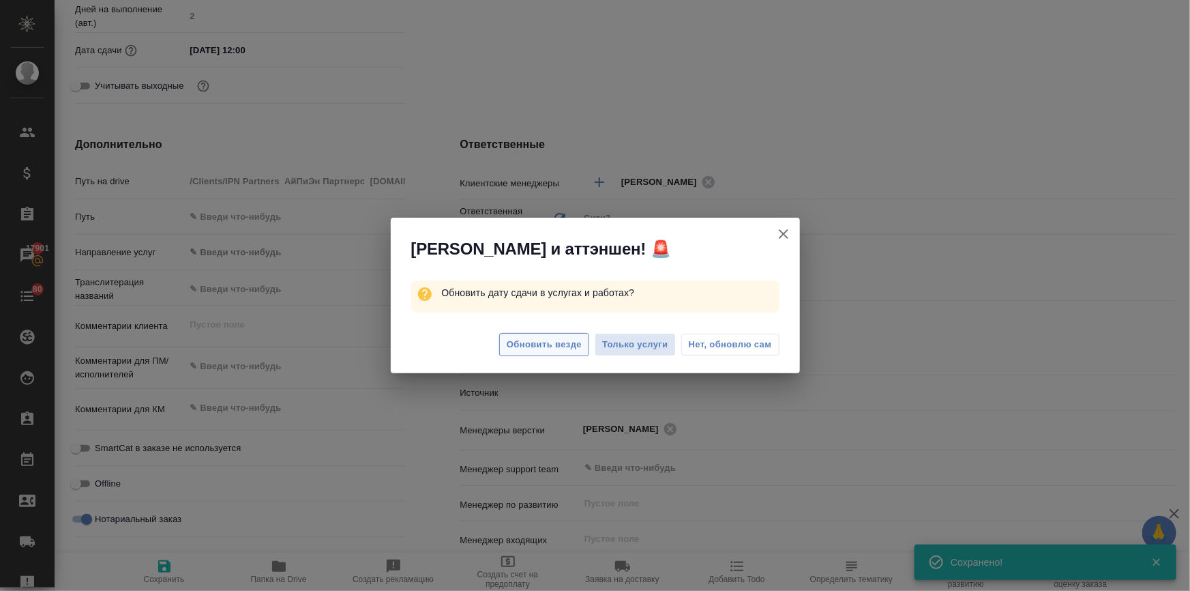
type textarea "x"
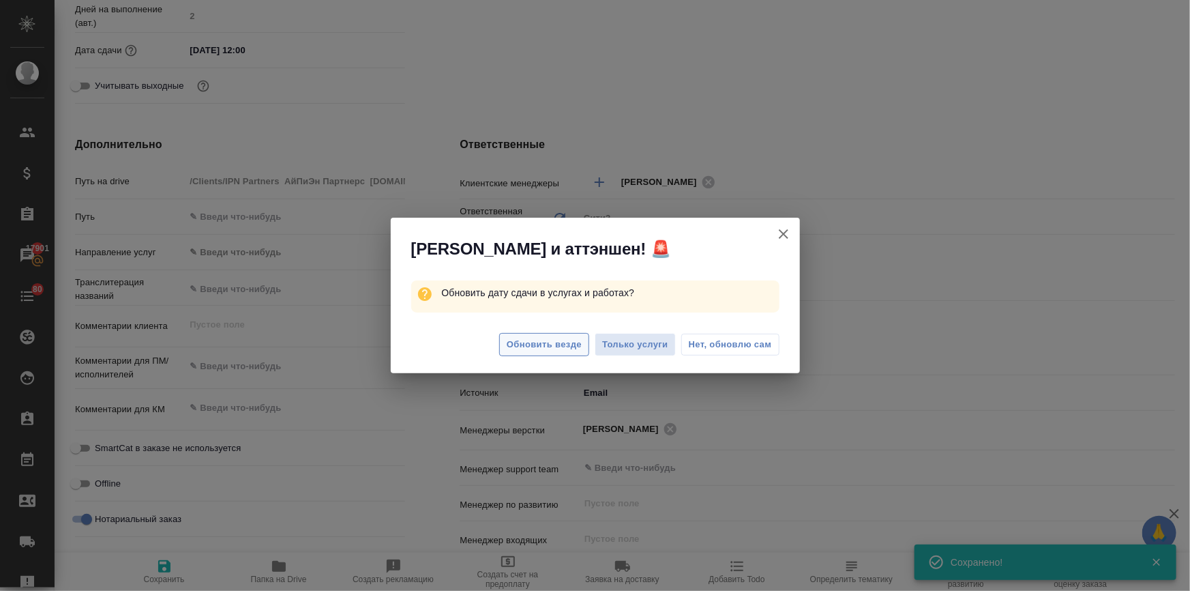
type textarea "x"
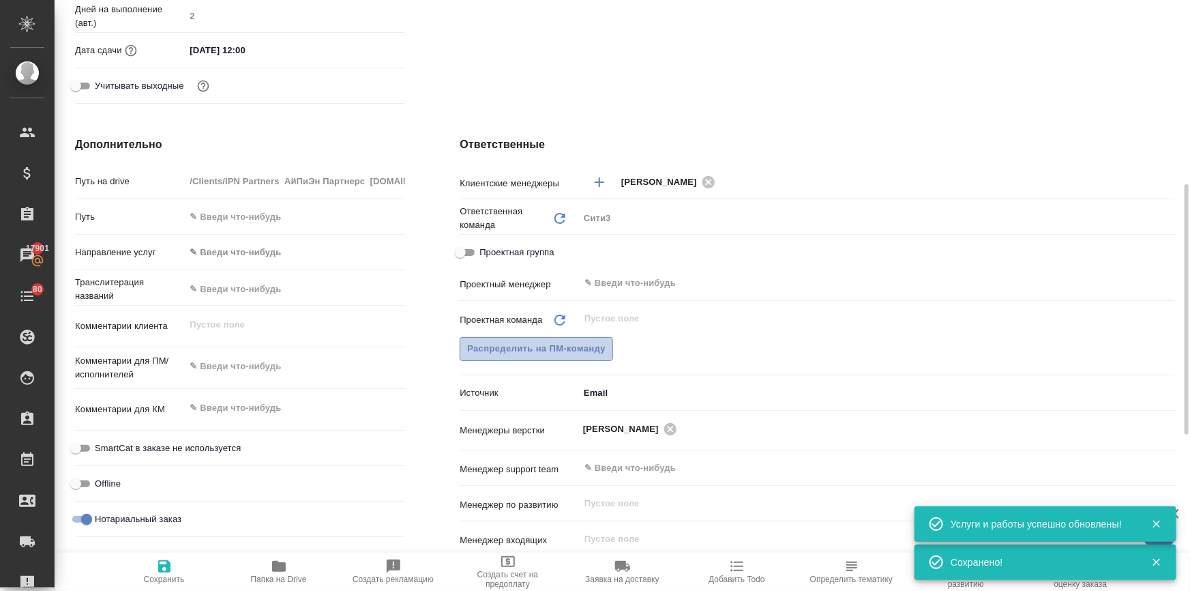
click at [530, 357] on span "Распределить на ПМ-команду" at bounding box center [536, 349] width 138 height 16
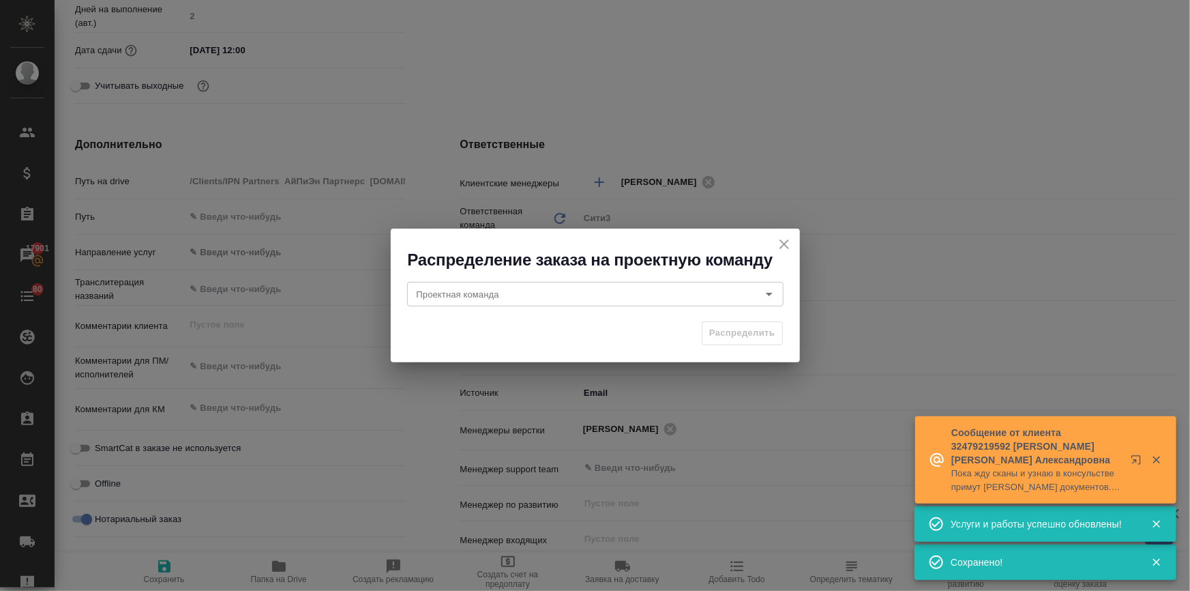
click at [777, 241] on icon "close" at bounding box center [784, 244] width 16 height 16
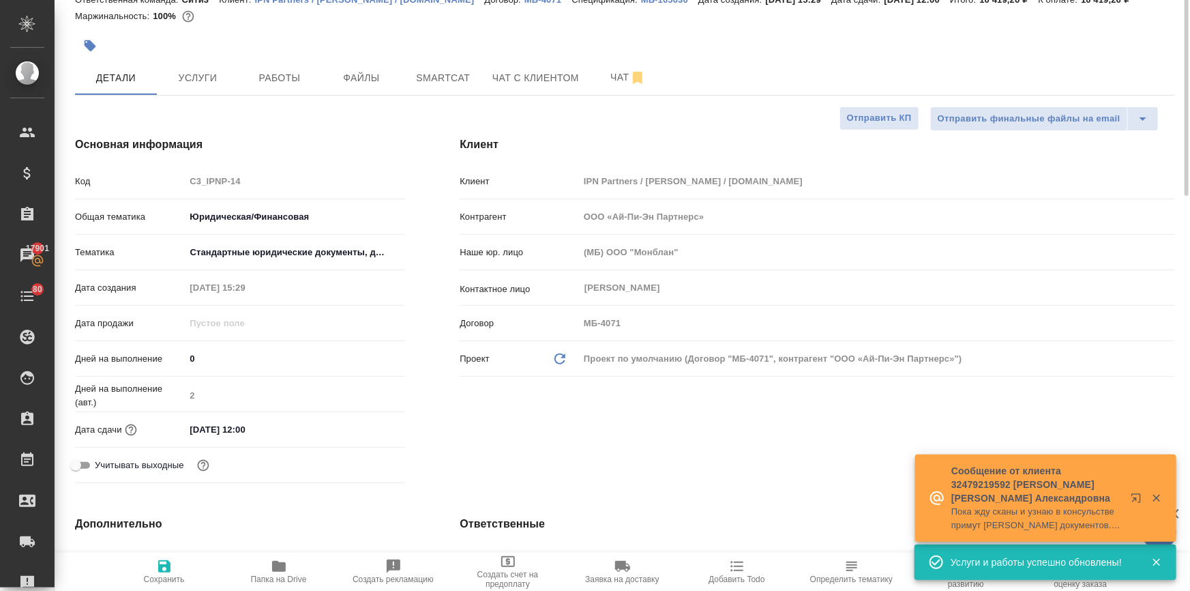
scroll to position [0, 0]
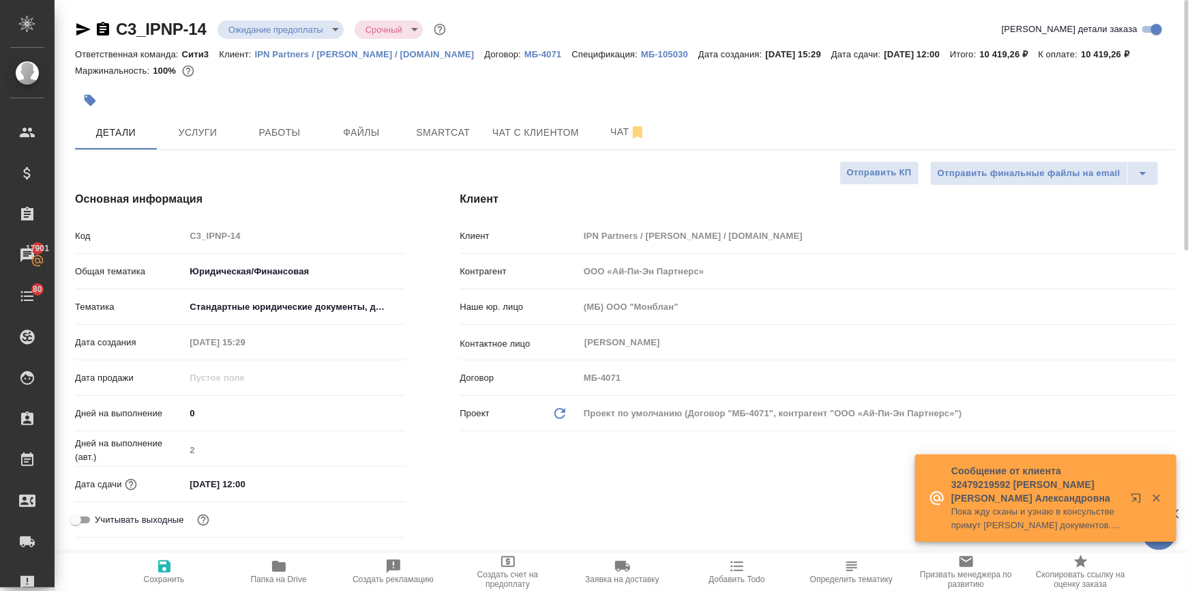
type textarea "x"
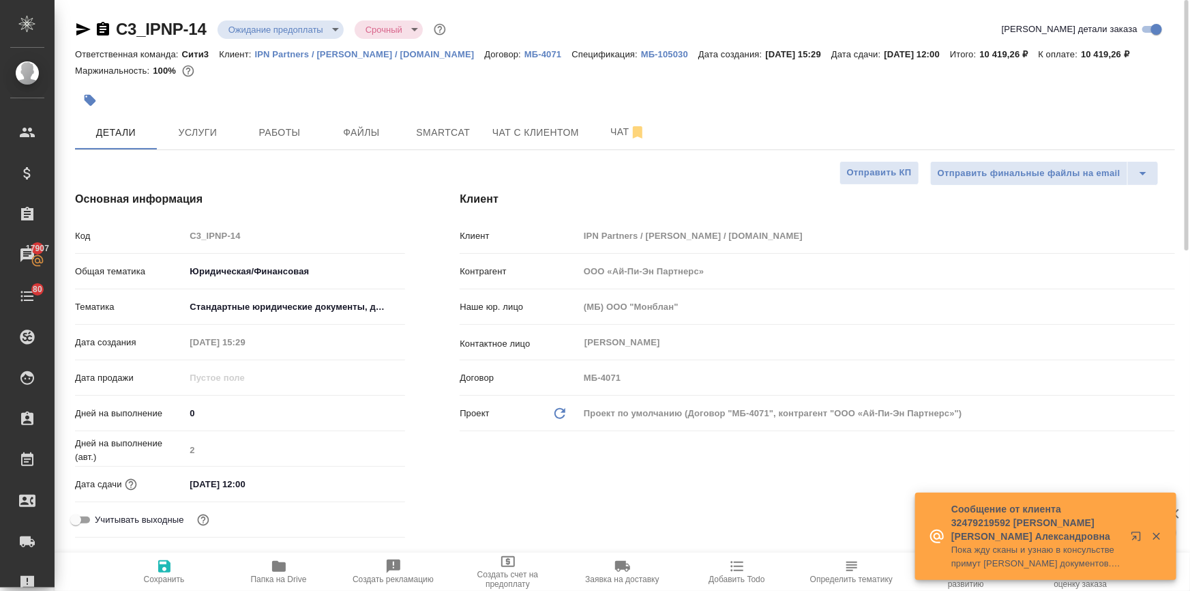
type textarea "x"
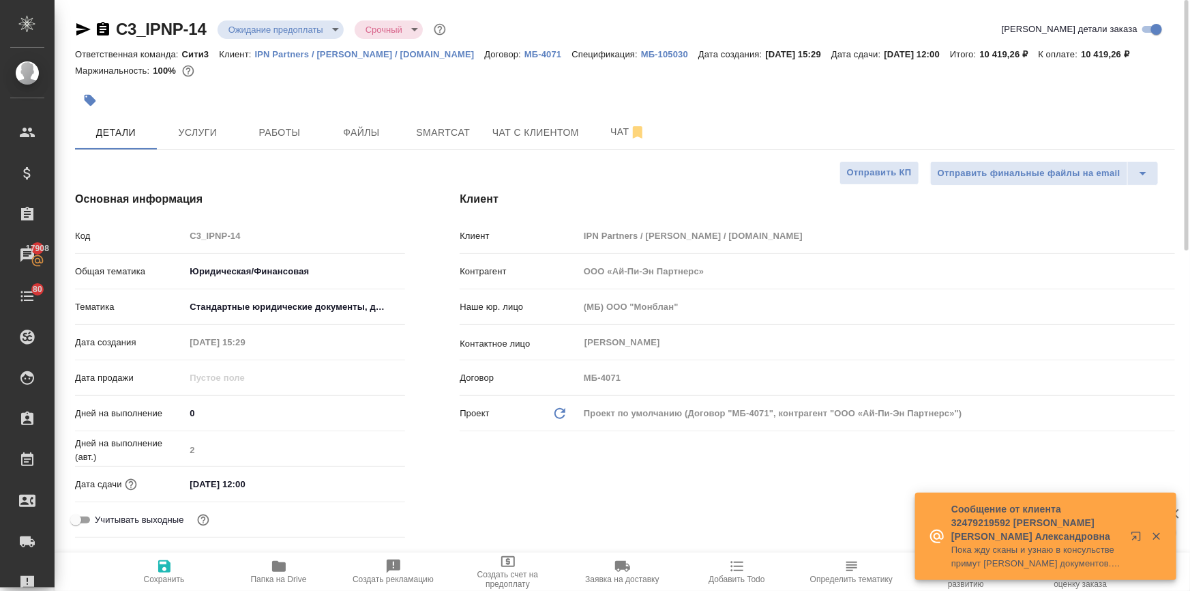
type textarea "x"
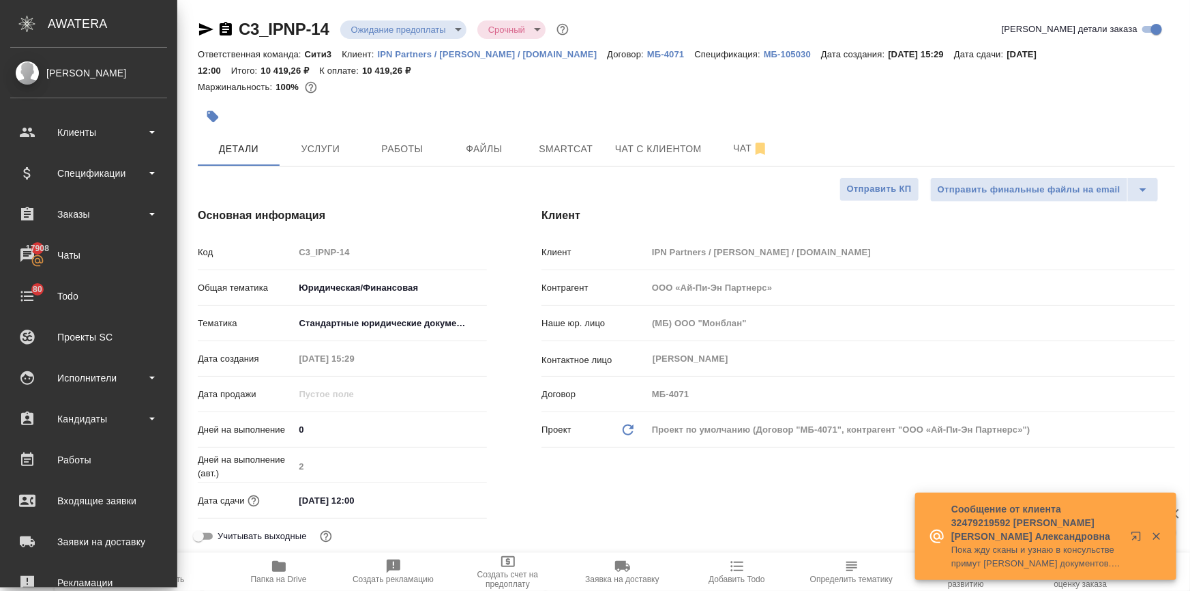
type textarea "x"
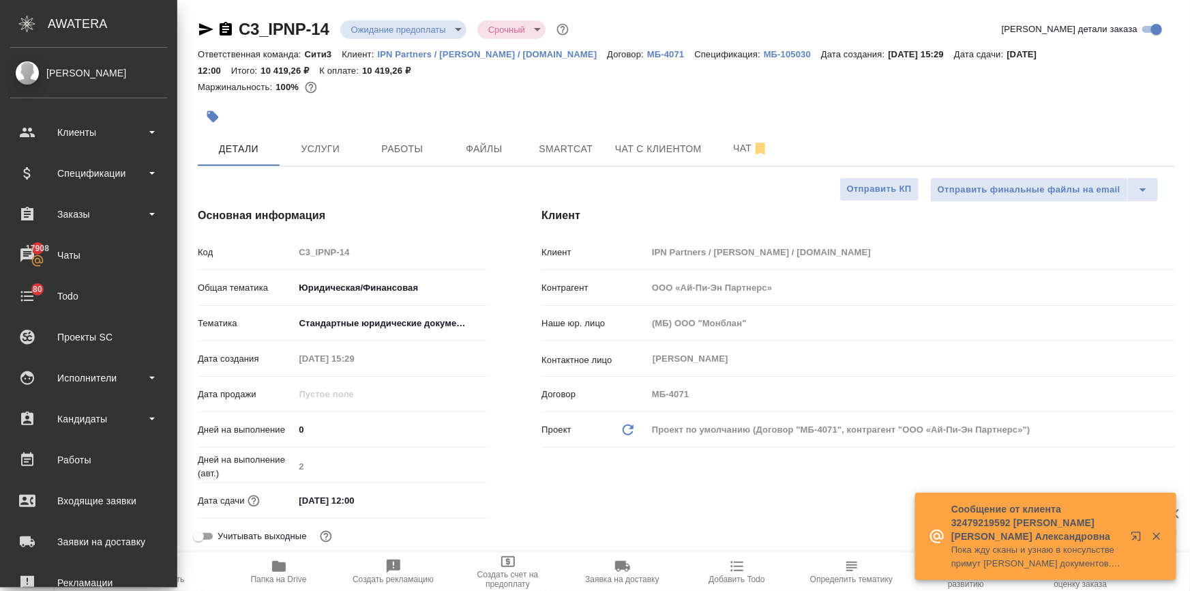
type textarea "x"
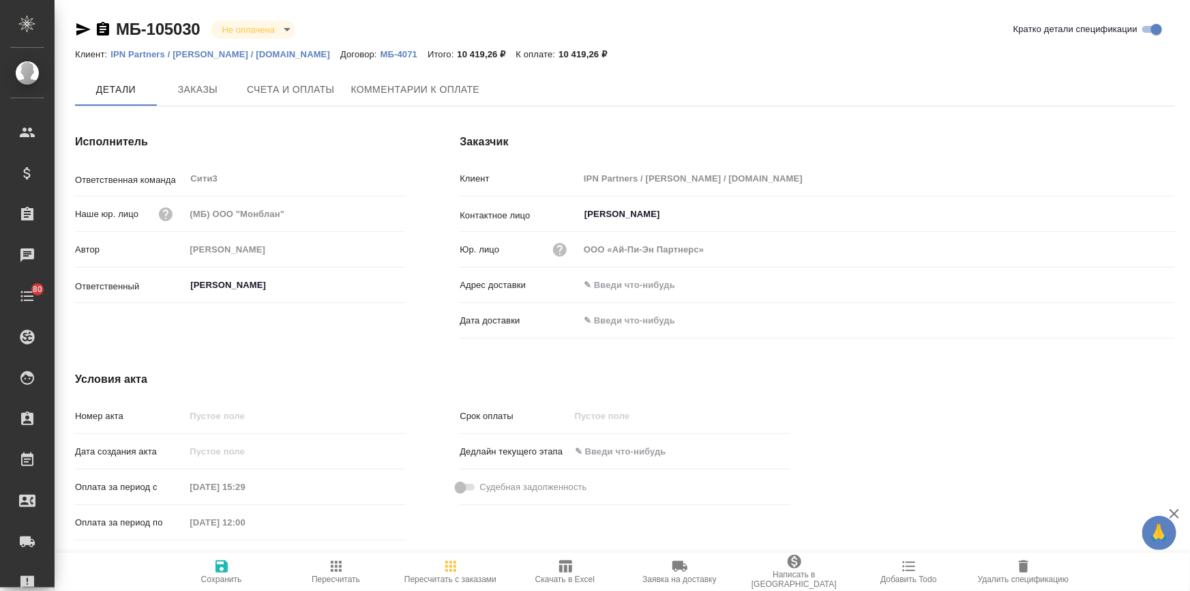
click at [224, 91] on span "Заказы" at bounding box center [197, 89] width 65 height 17
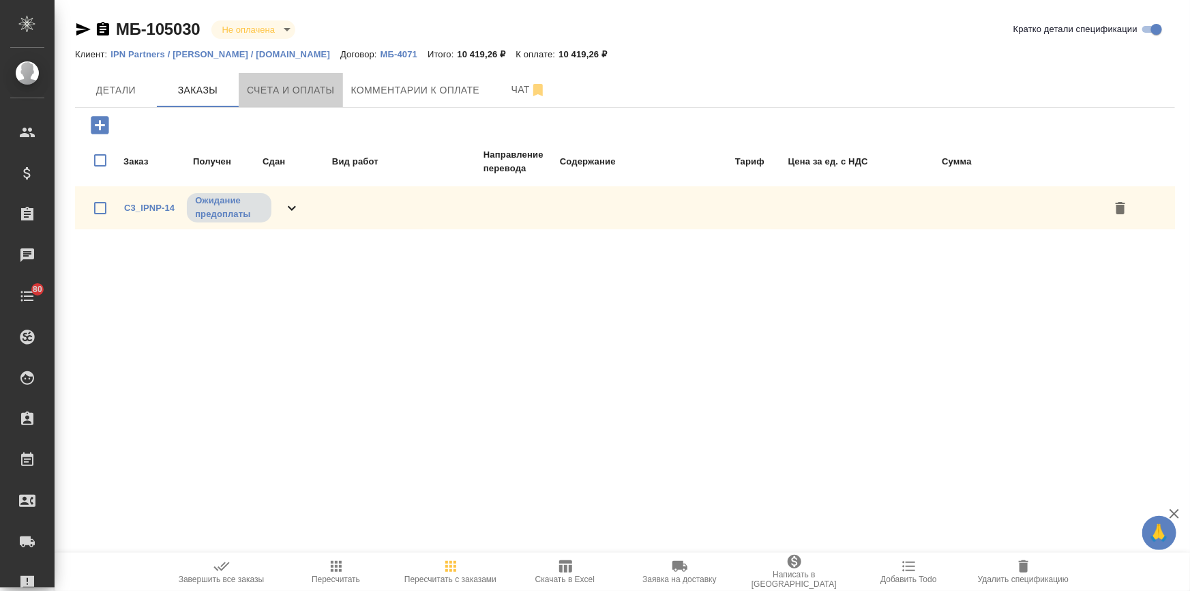
click at [265, 85] on span "Счета и оплаты" at bounding box center [291, 90] width 88 height 17
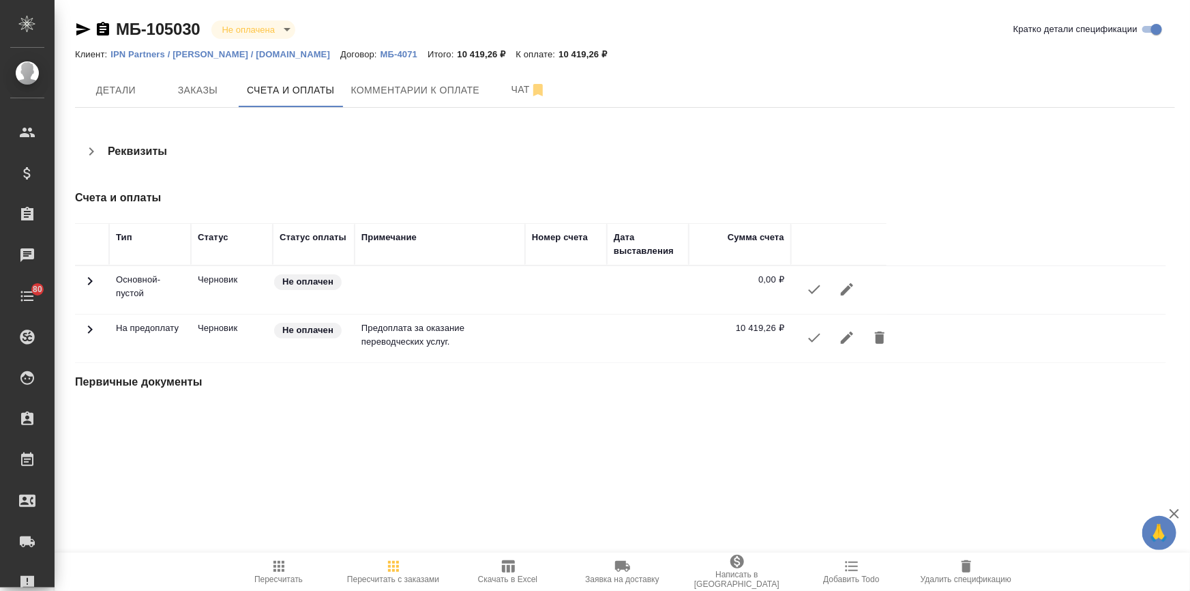
click at [820, 337] on icon "button" at bounding box center [814, 337] width 16 height 16
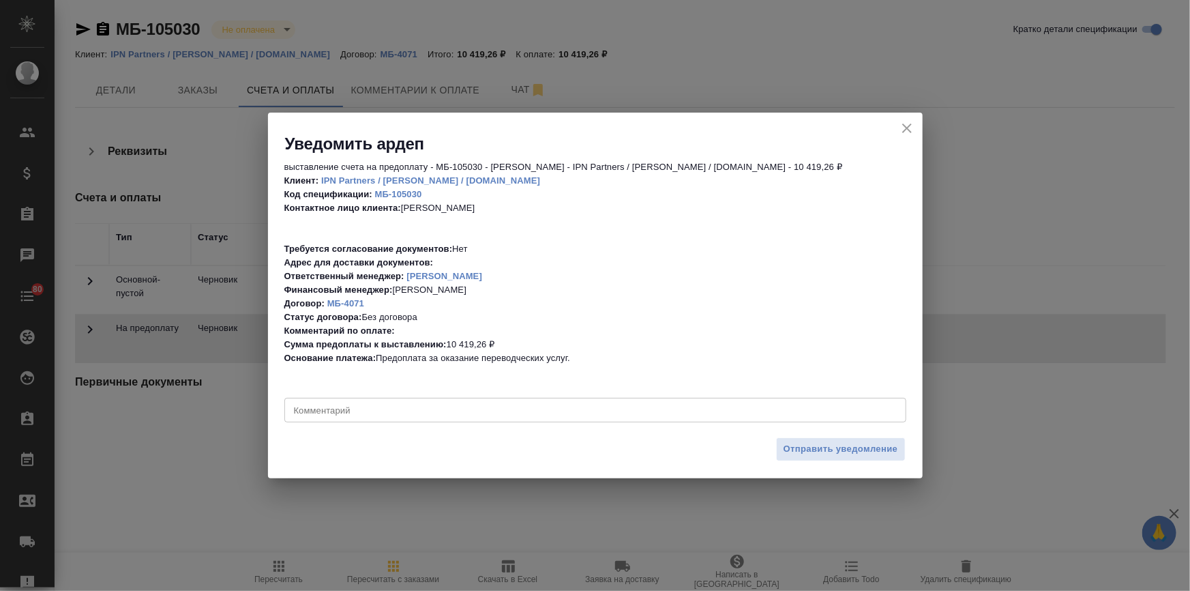
click at [512, 404] on div "x Комментарий" at bounding box center [595, 410] width 622 height 25
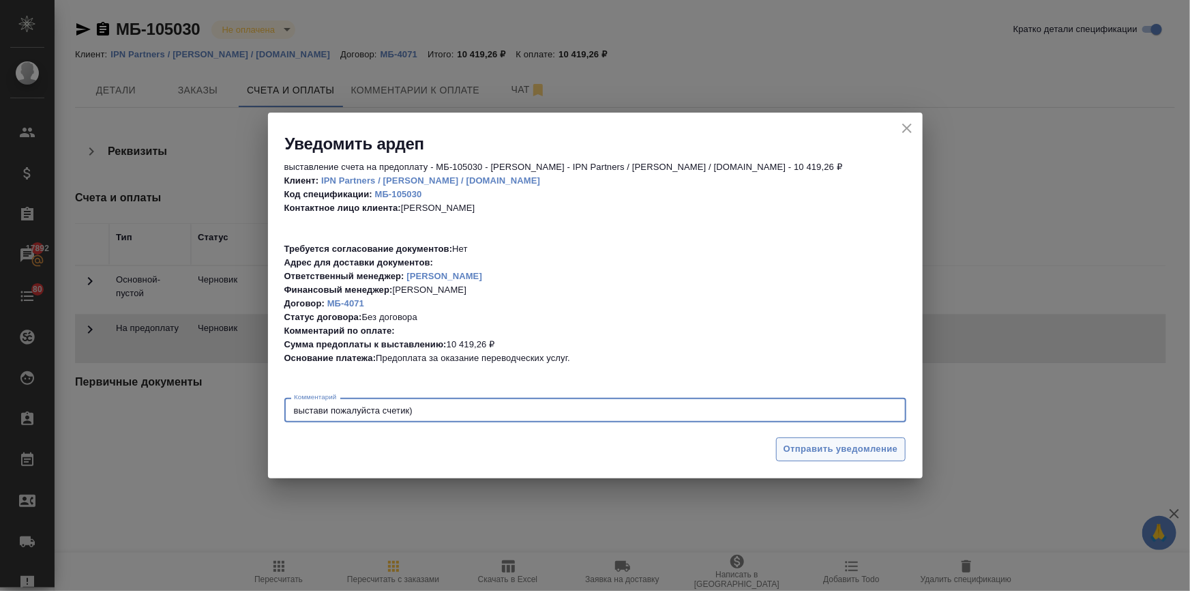
type textarea "выстави пожалуйста счетик)"
click at [798, 450] on span "Отправить уведомление" at bounding box center [841, 449] width 115 height 16
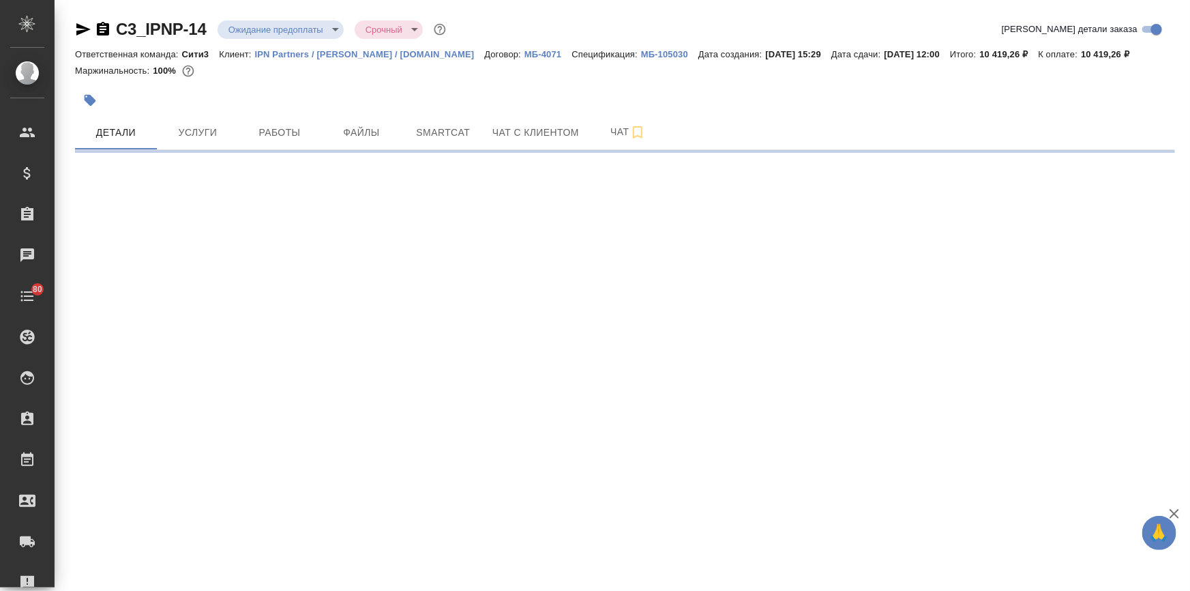
select select "RU"
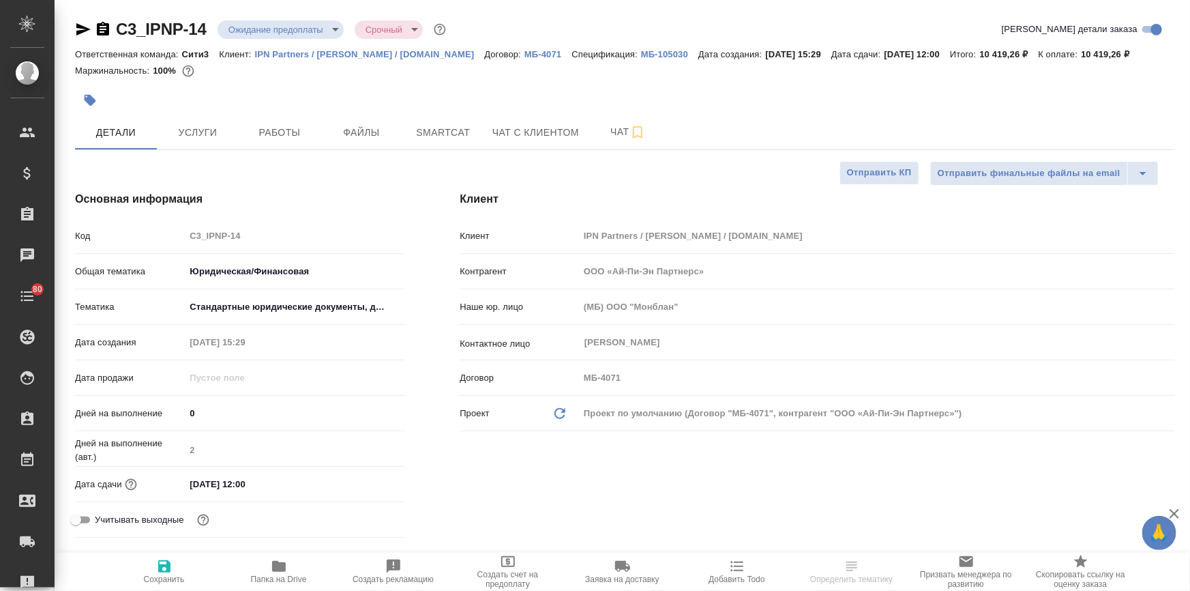
type textarea "x"
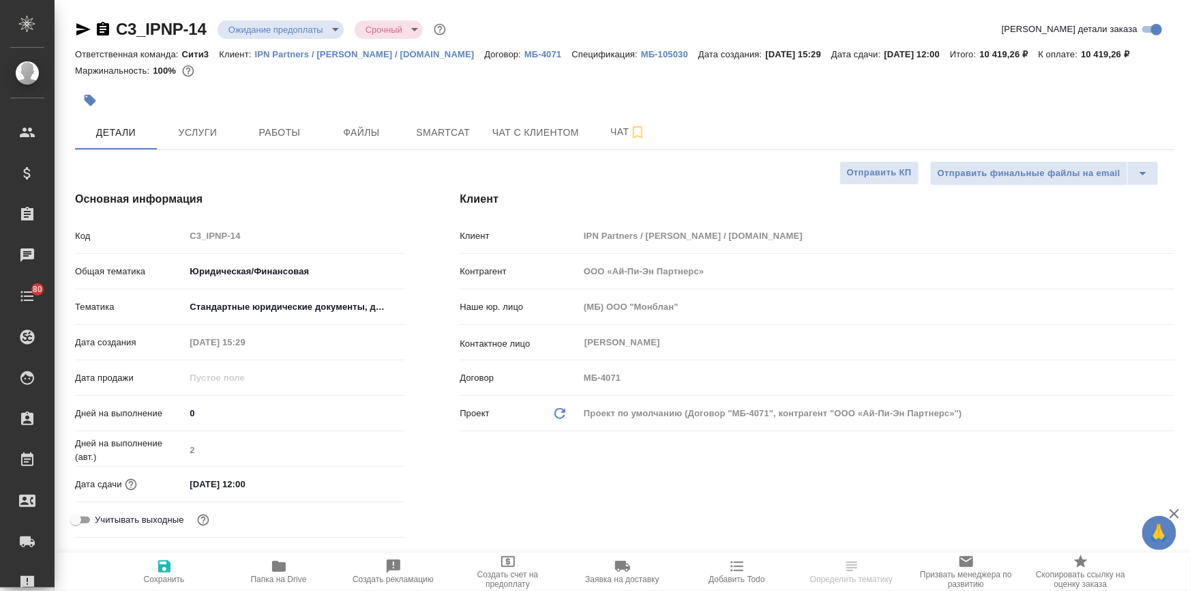
type textarea "x"
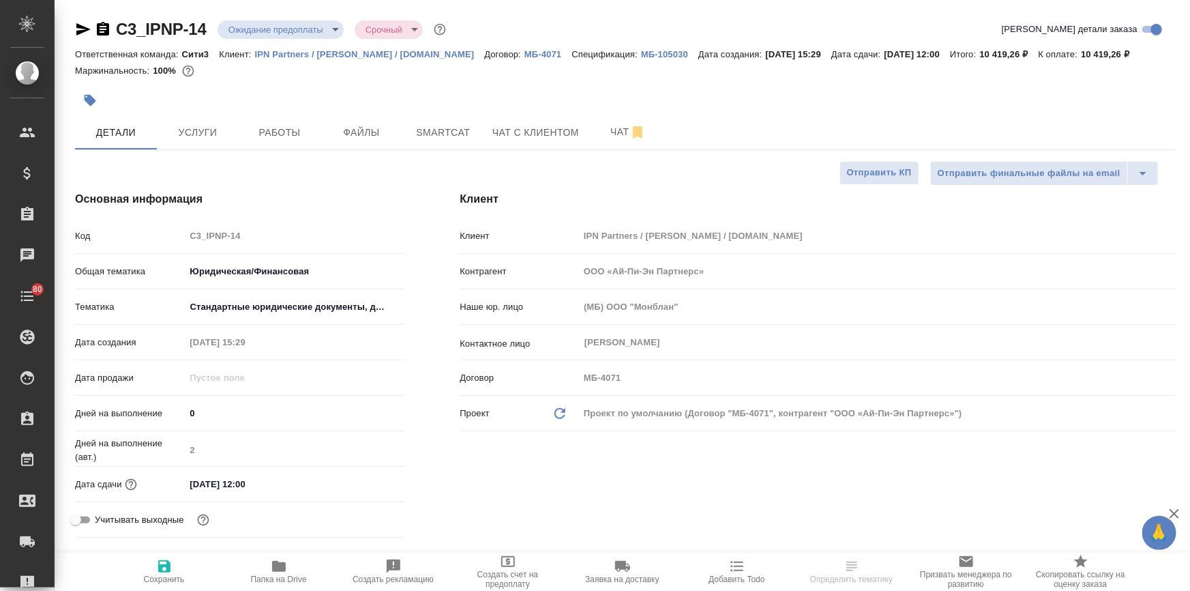
type textarea "x"
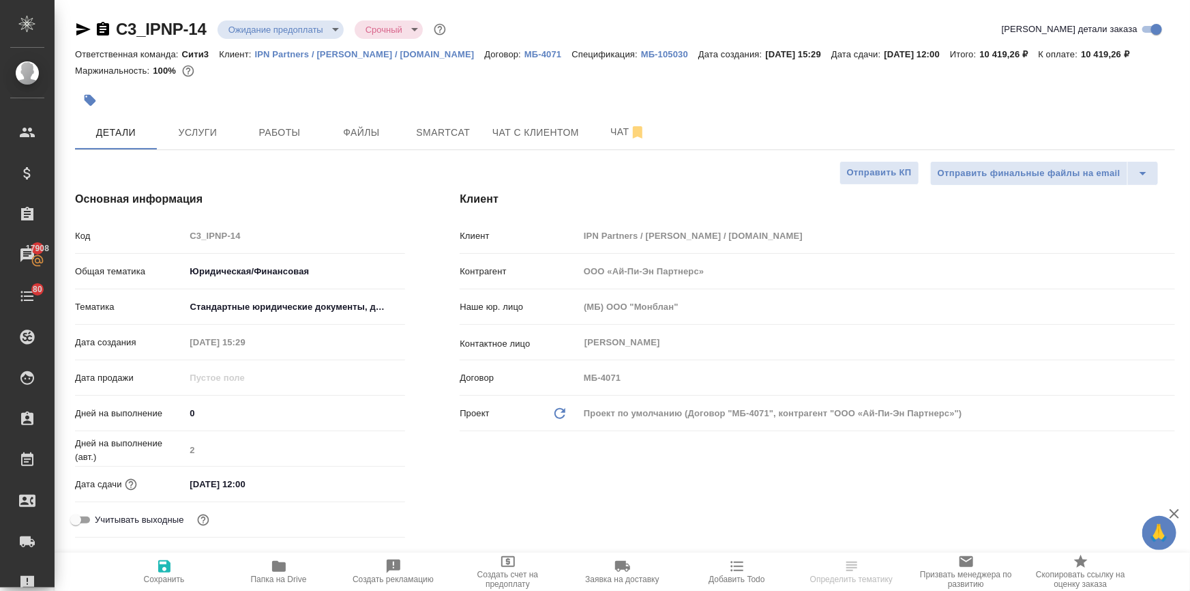
select select "RU"
type textarea "x"
click at [354, 141] on span "Файлы" at bounding box center [361, 132] width 65 height 17
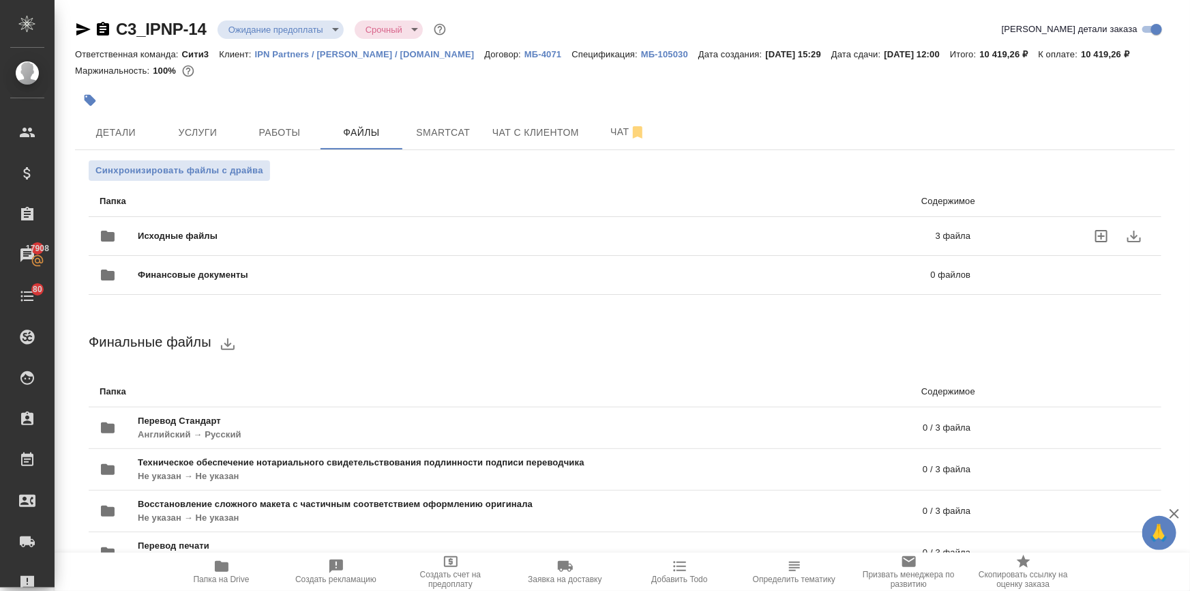
click at [227, 243] on span "Исходные файлы" at bounding box center [357, 236] width 439 height 14
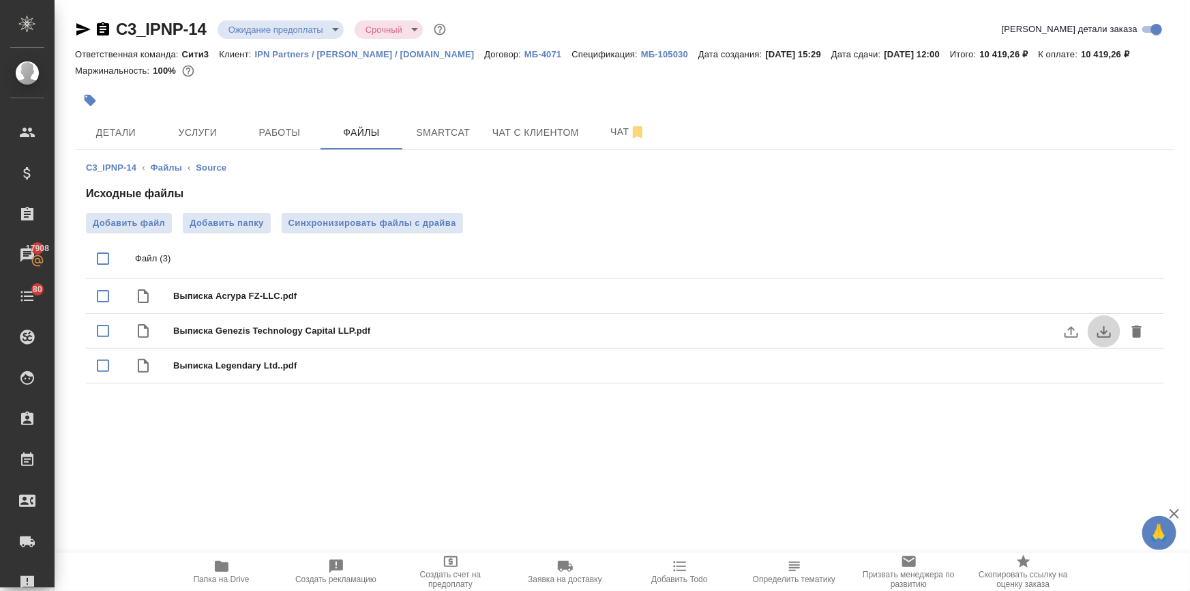
click at [1097, 336] on button "download" at bounding box center [1104, 331] width 33 height 33
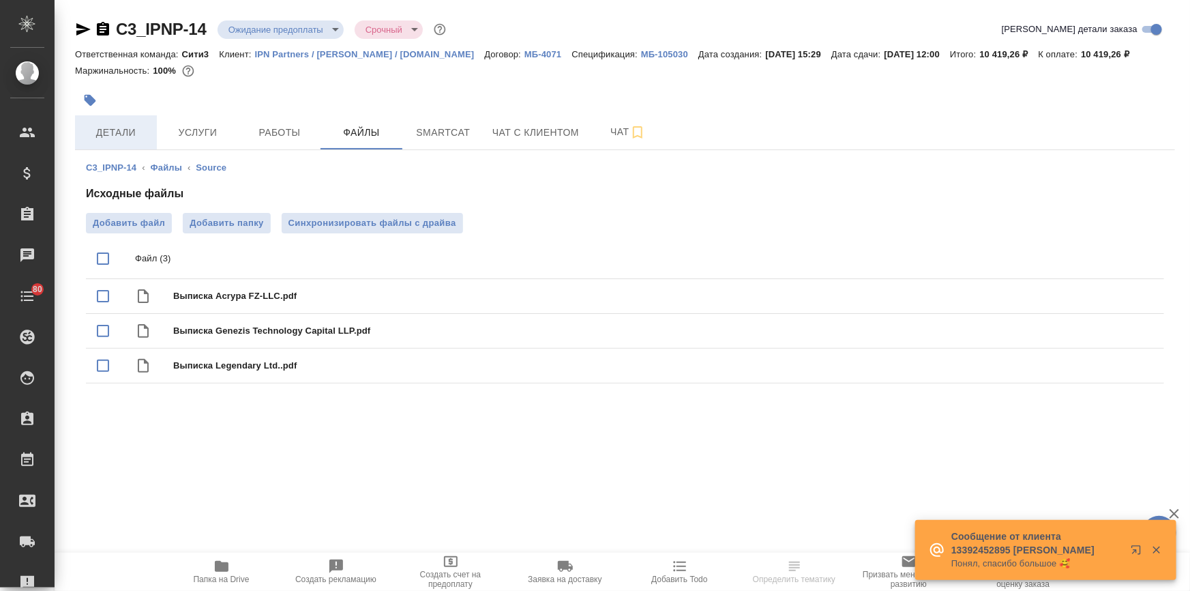
click at [113, 138] on button "Детали" at bounding box center [116, 132] width 82 height 34
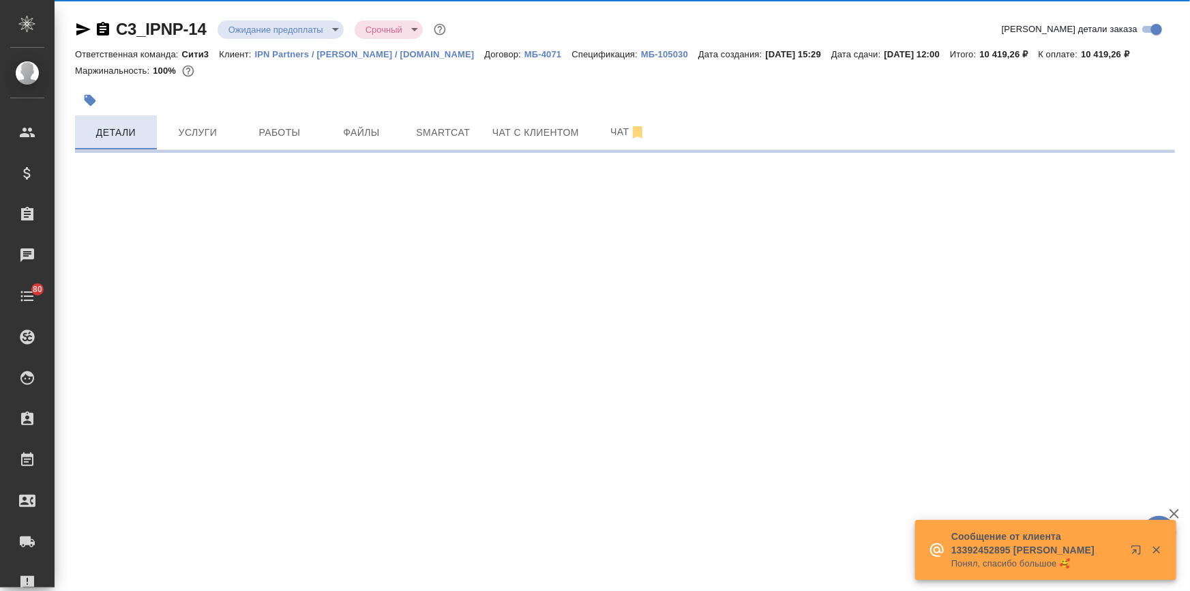
select select "RU"
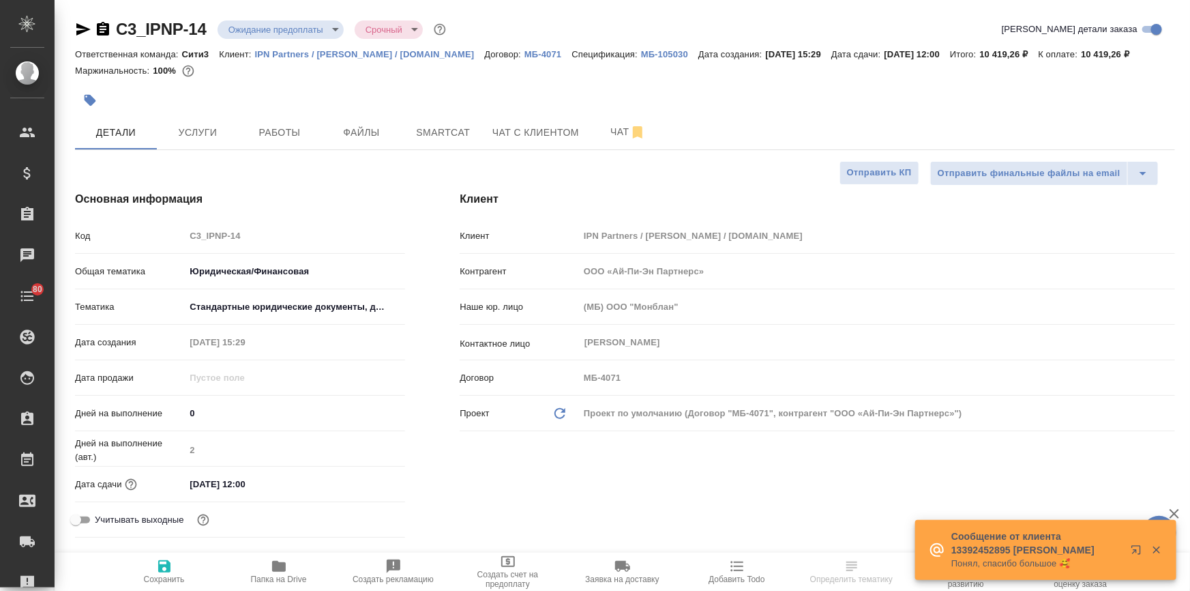
type textarea "x"
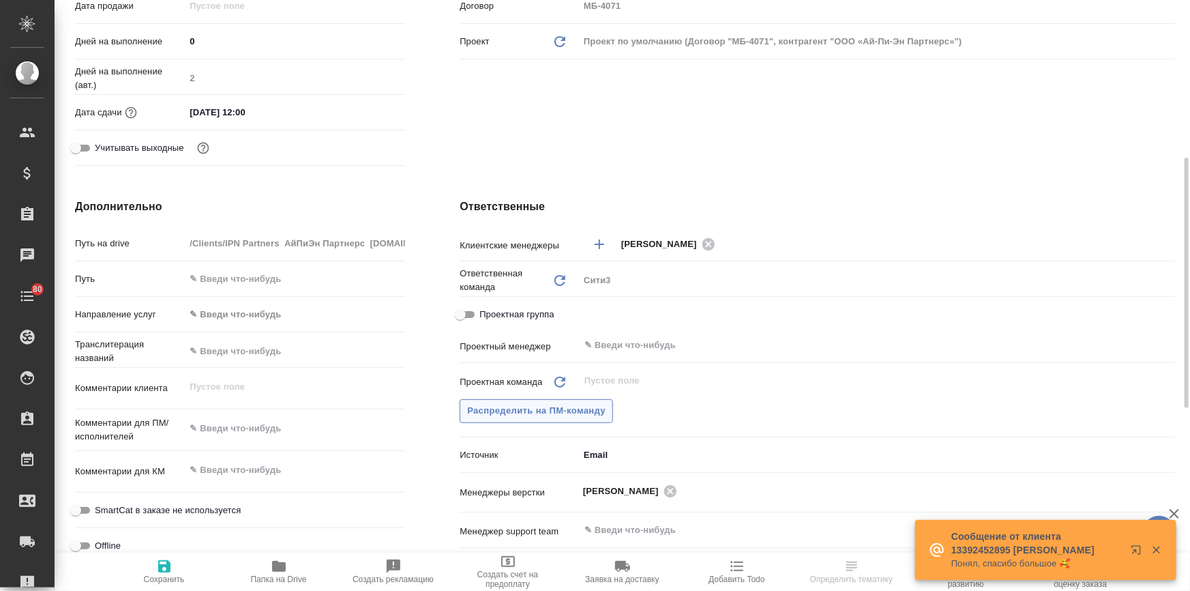
click at [557, 419] on span "Распределить на ПМ-команду" at bounding box center [536, 411] width 138 height 16
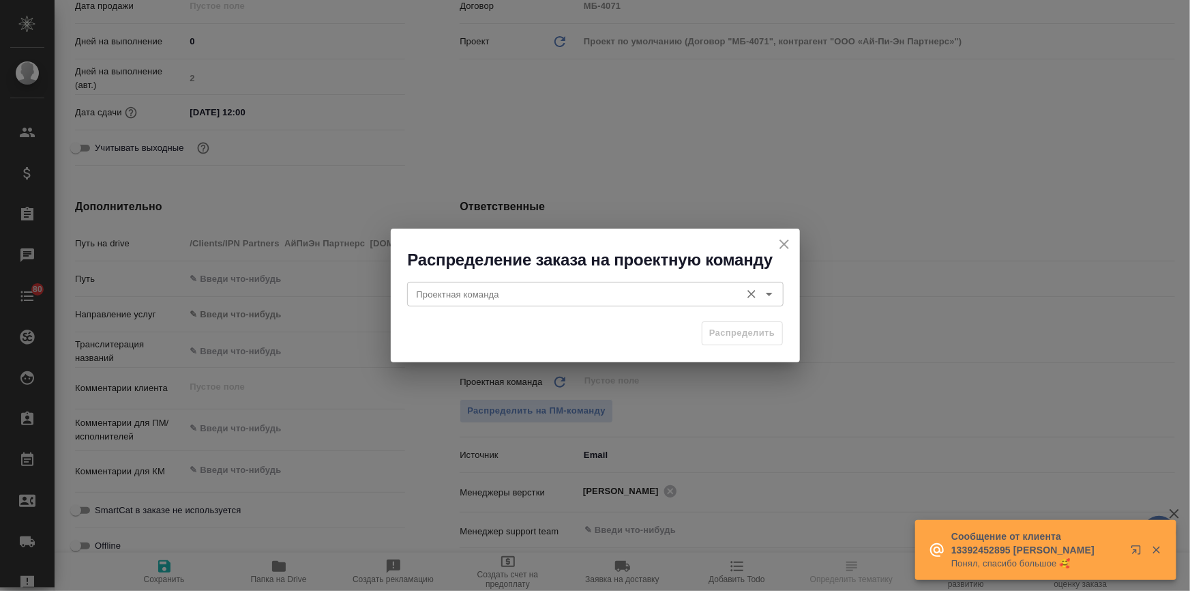
click at [486, 295] on input "Проектная команда" at bounding box center [572, 294] width 323 height 16
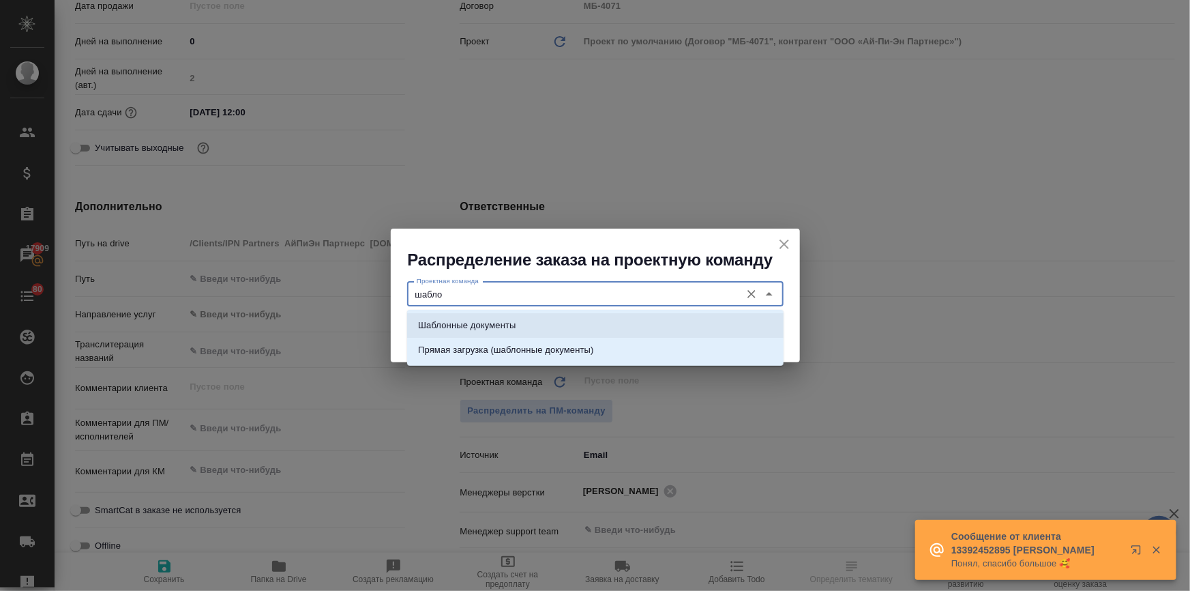
click at [477, 318] on p "Шаблонные документы" at bounding box center [467, 325] width 98 height 14
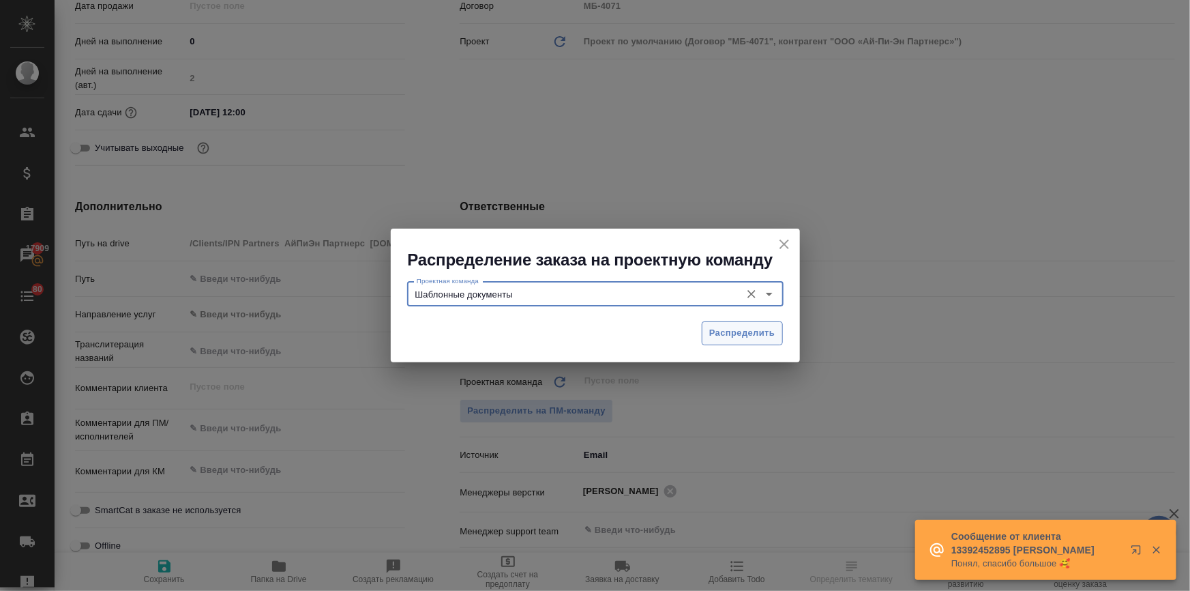
type input "Шаблонные документы"
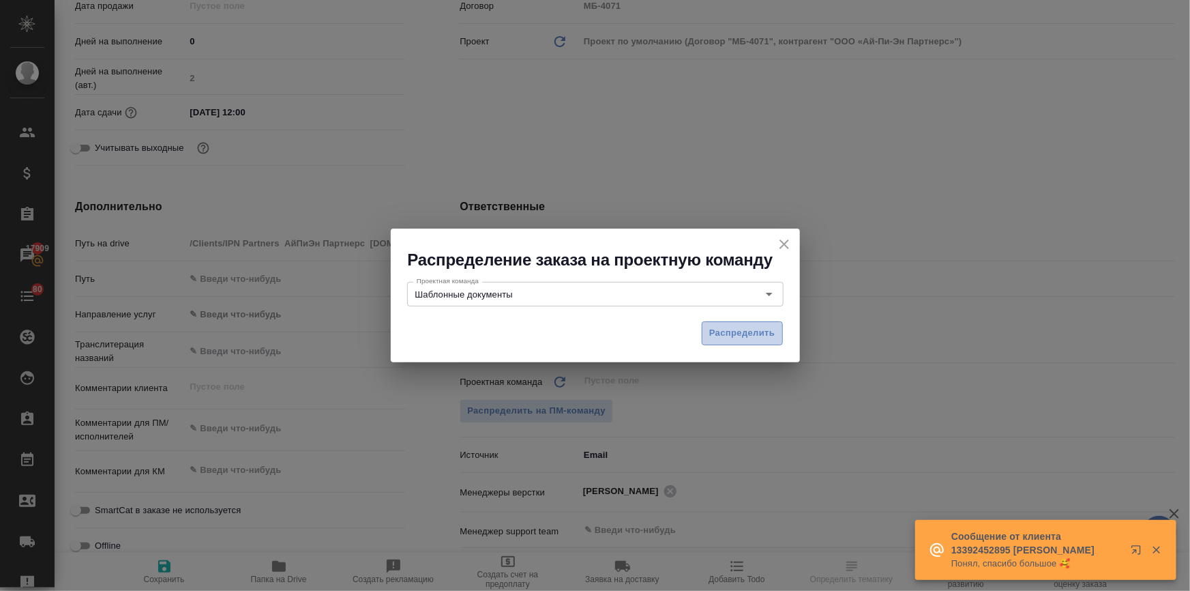
click at [716, 329] on span "Распределить" at bounding box center [742, 333] width 66 height 16
type textarea "x"
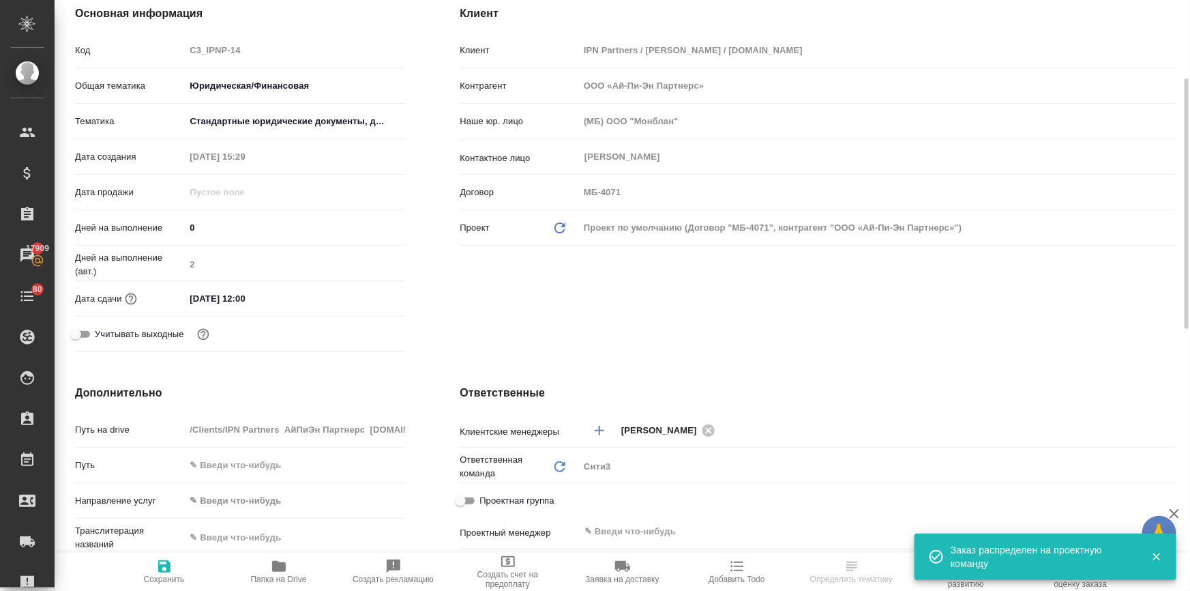
scroll to position [0, 0]
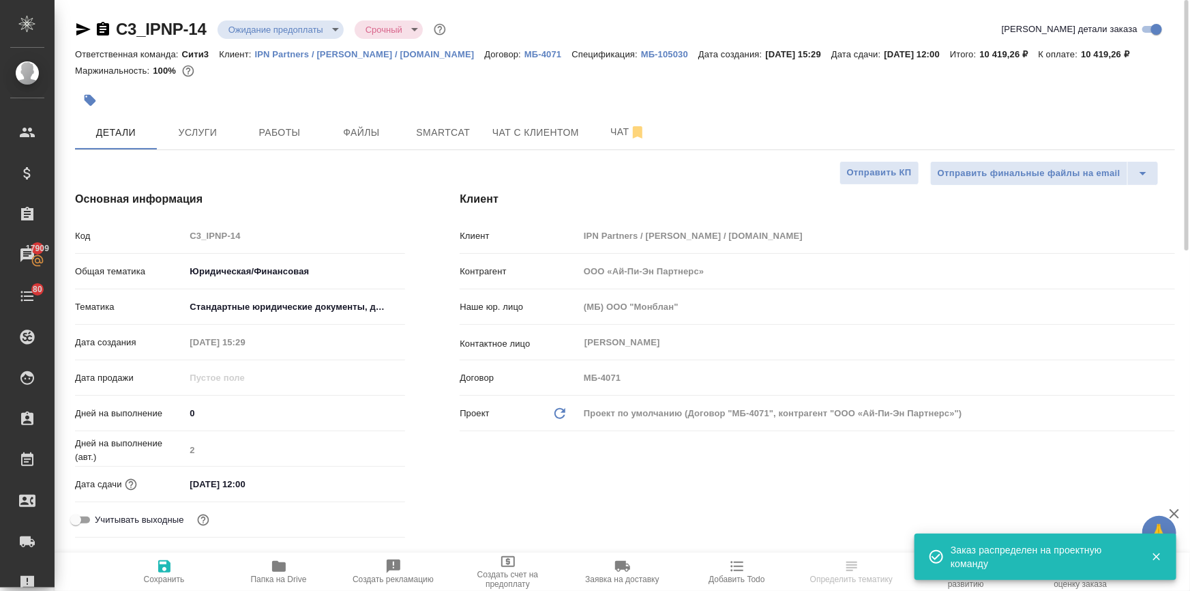
click at [266, 27] on body "🙏 .cls-1 fill:#fff; AWATERA Ilina Ekaterina Клиенты Спецификации Заказы 17909 Ч…" at bounding box center [595, 350] width 1190 height 700
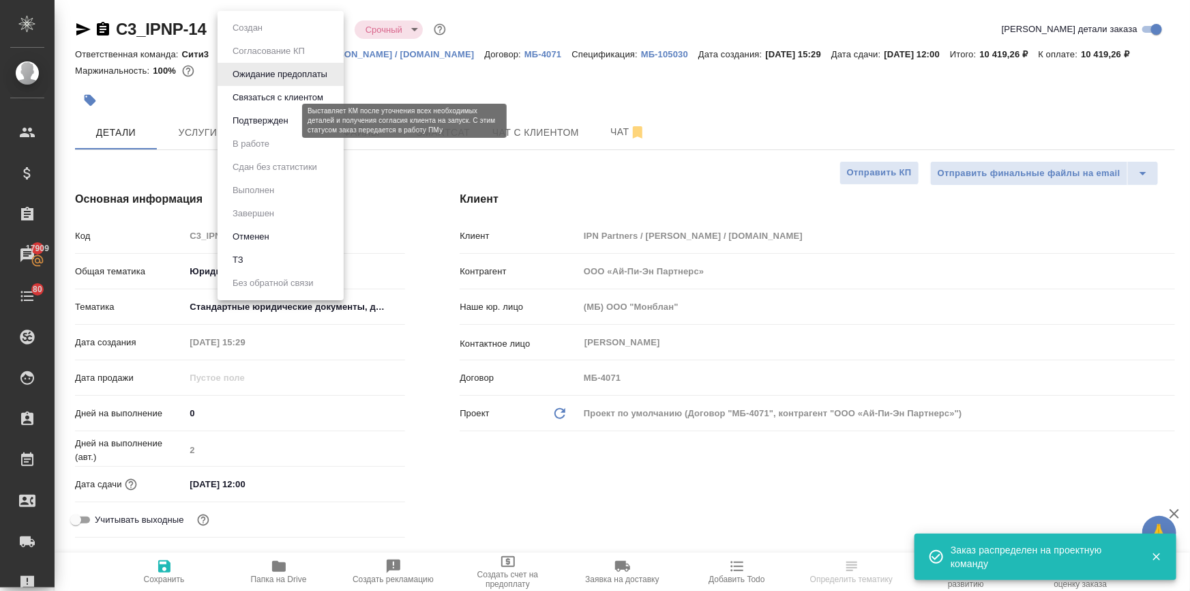
click at [280, 127] on button "Подтвержден" at bounding box center [260, 120] width 64 height 15
type textarea "x"
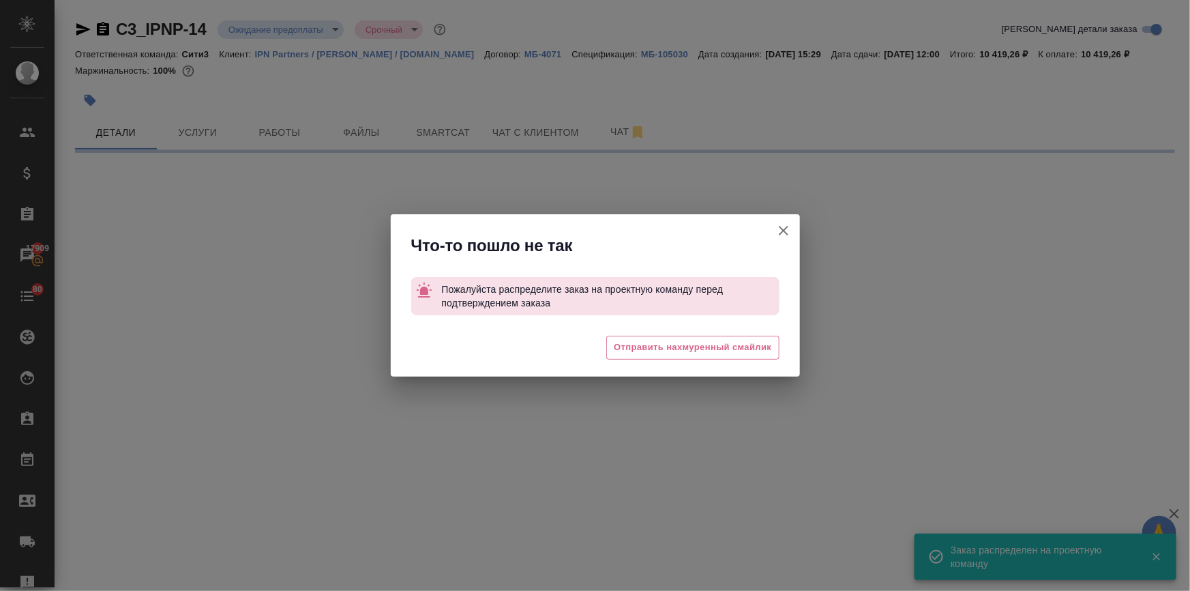
select select "RU"
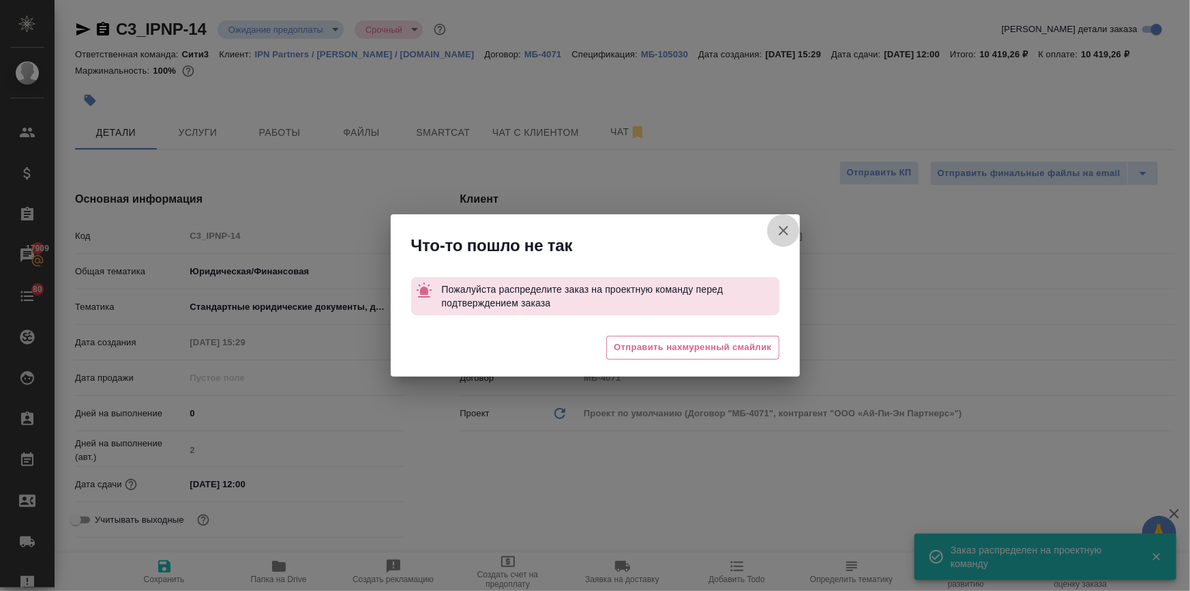
click at [783, 227] on icon "button" at bounding box center [783, 230] width 16 height 16
type textarea "x"
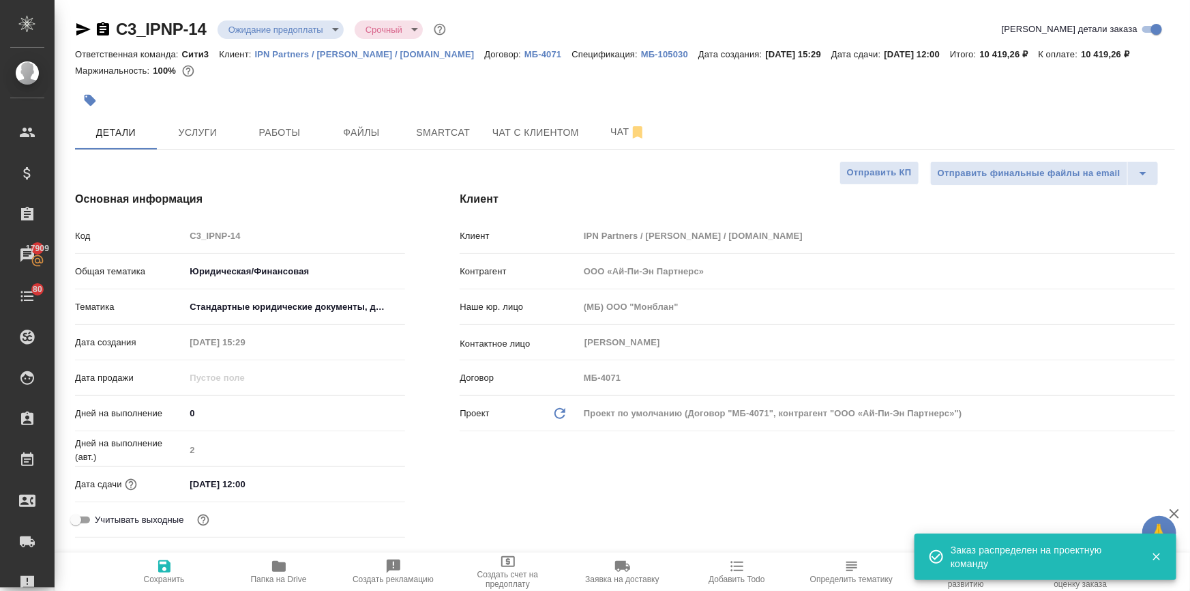
type textarea "x"
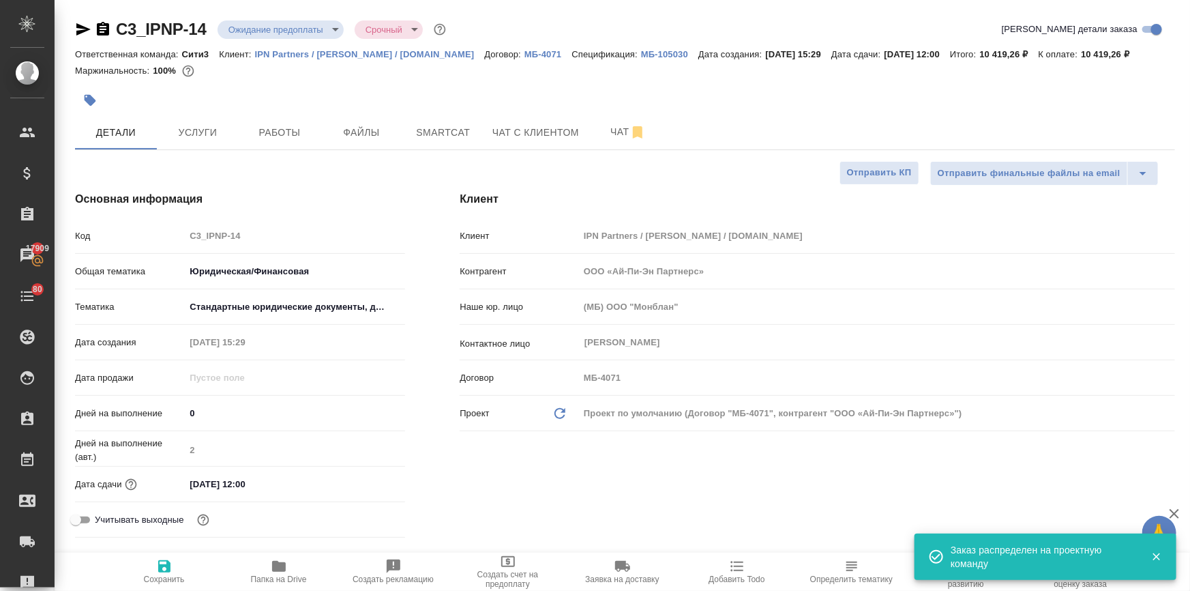
type textarea "x"
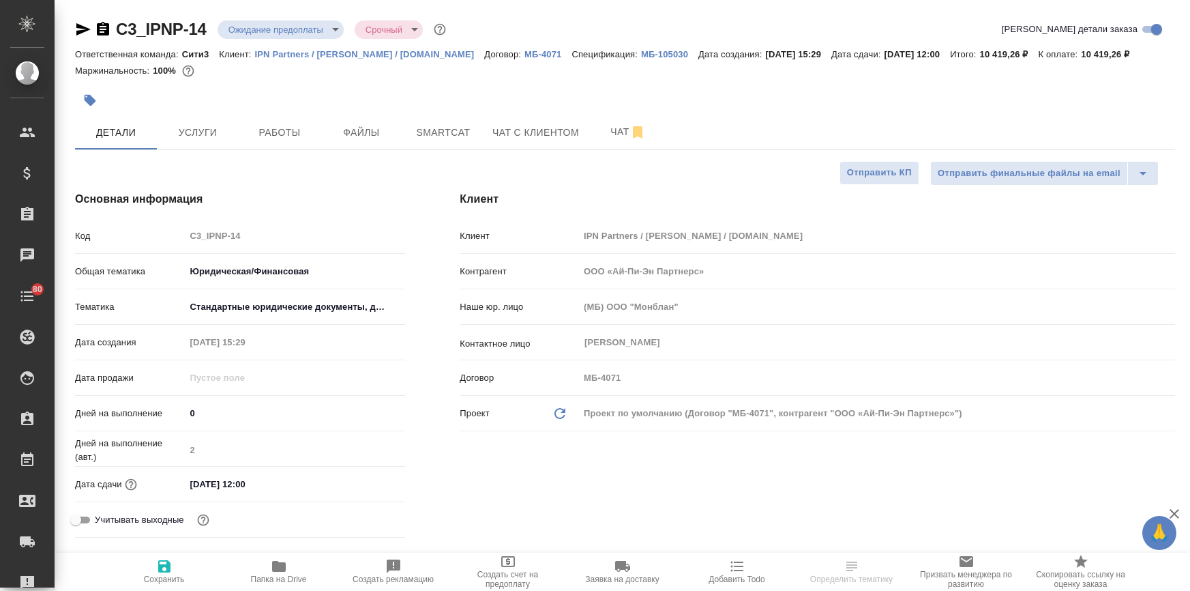
select select "RU"
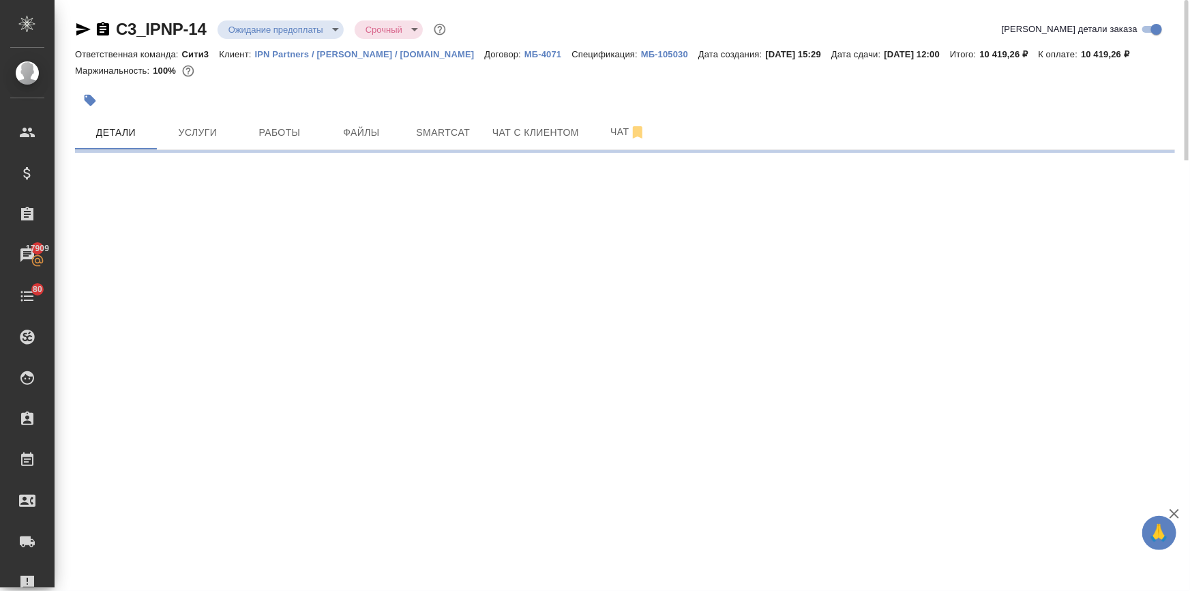
select select "RU"
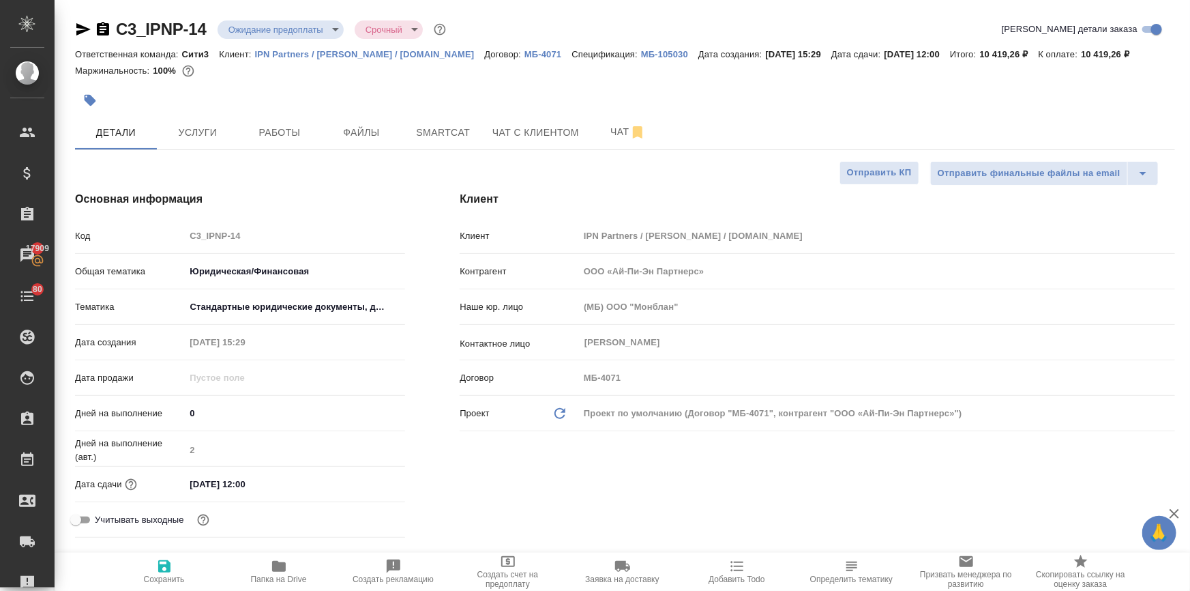
type textarea "x"
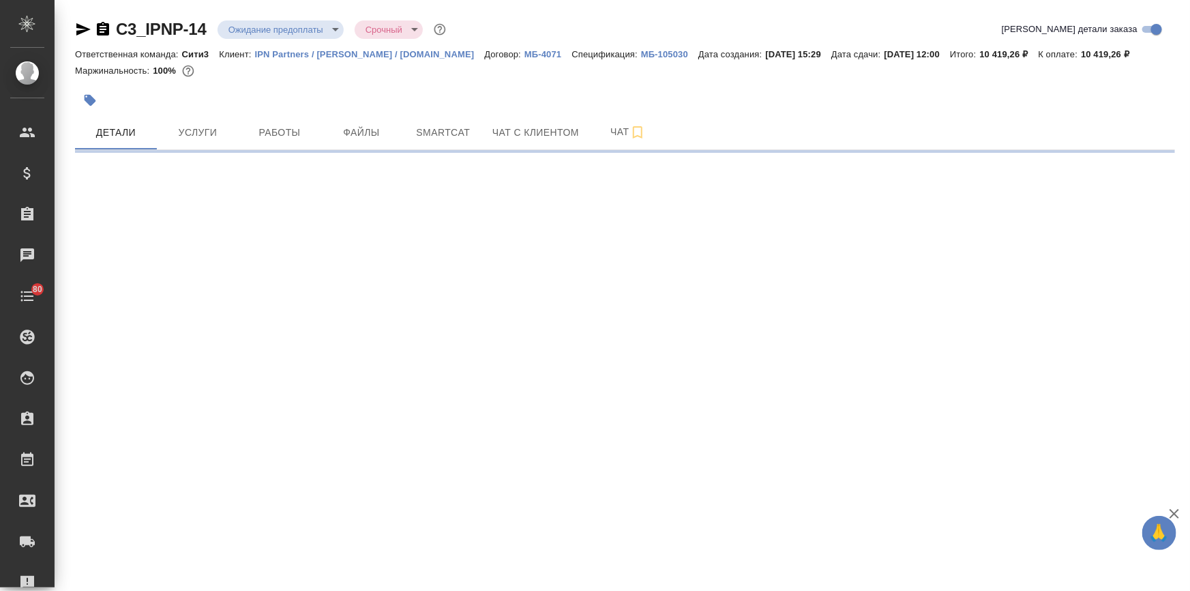
select select "RU"
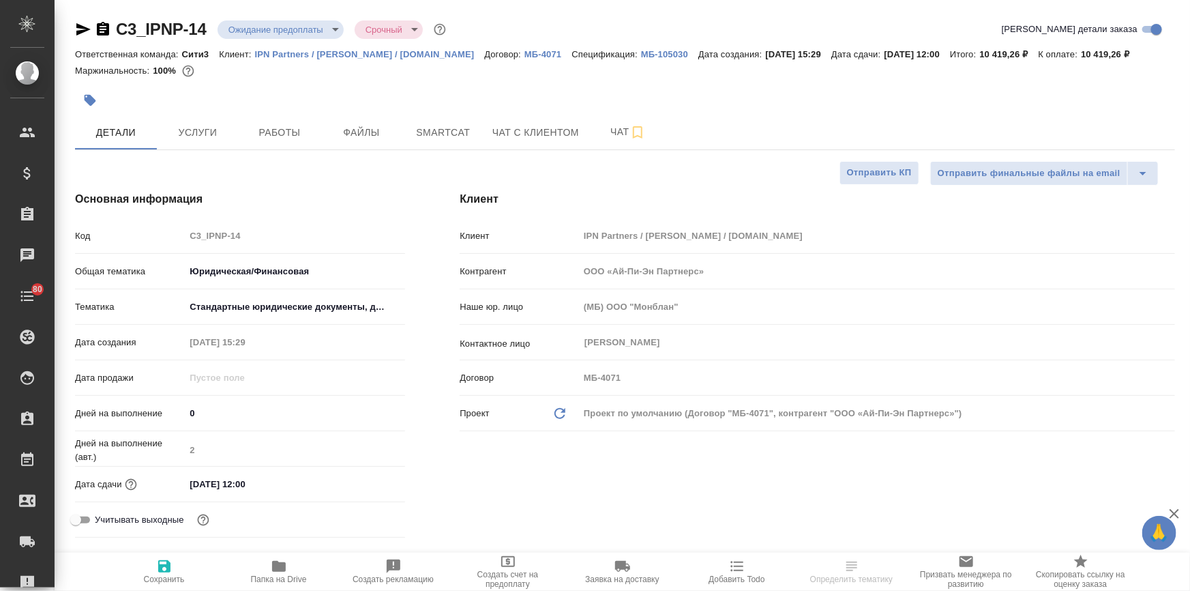
type textarea "x"
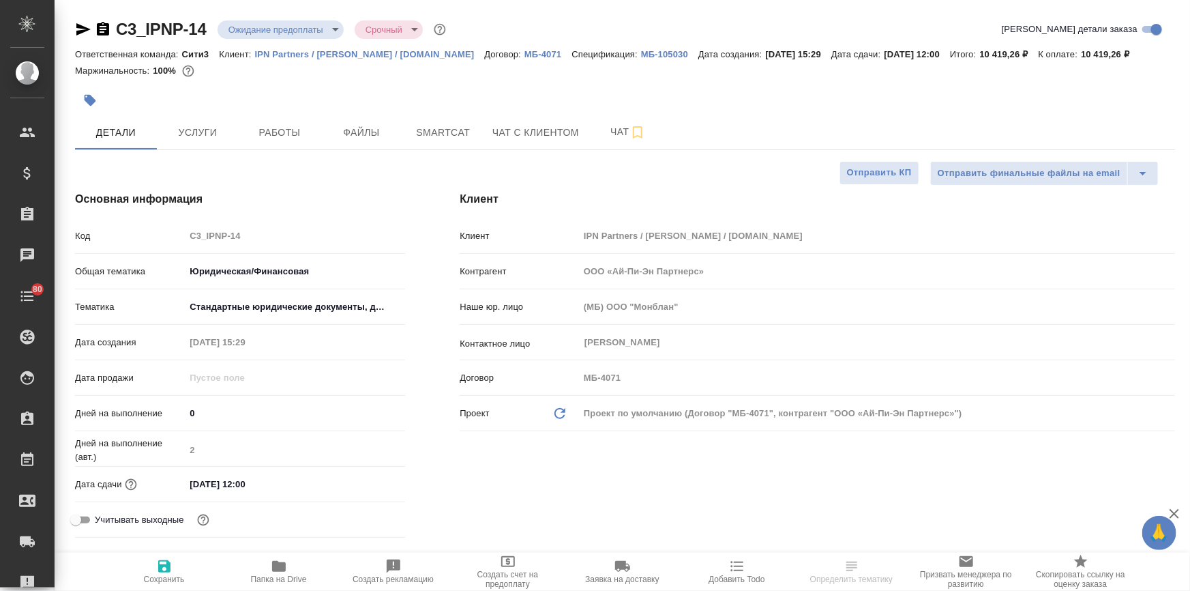
type textarea "x"
click at [222, 26] on body "🙏 .cls-1 fill:#fff; AWATERA [PERSON_NAME] Спецификации Заказы Чаты 80 Todo Прое…" at bounding box center [595, 350] width 1190 height 700
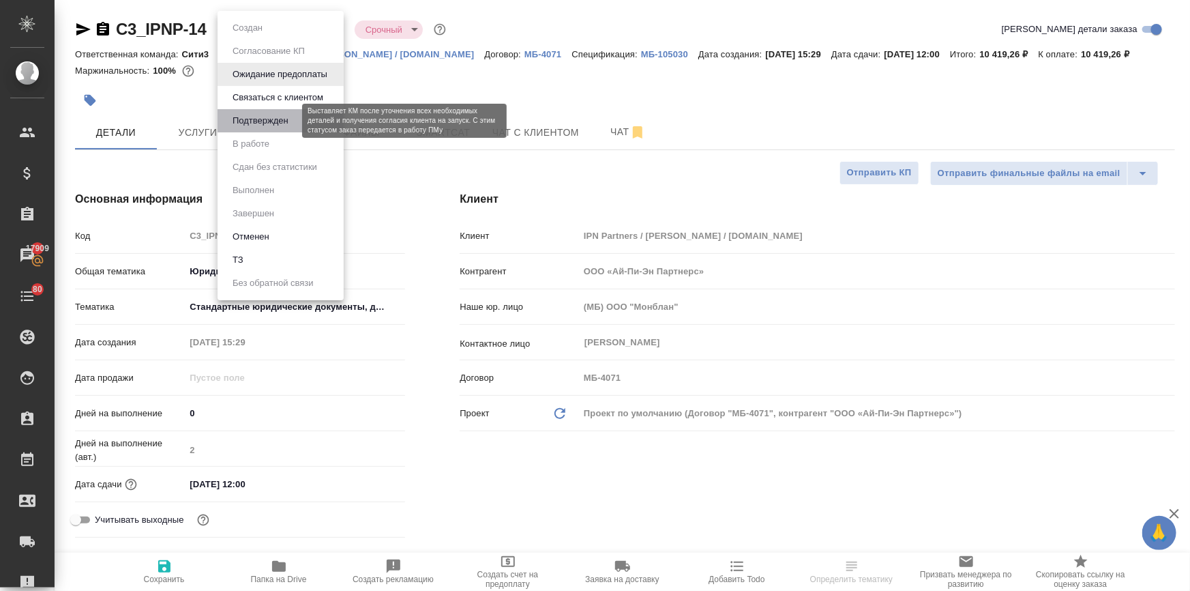
click at [271, 119] on button "Подтвержден" at bounding box center [260, 120] width 64 height 15
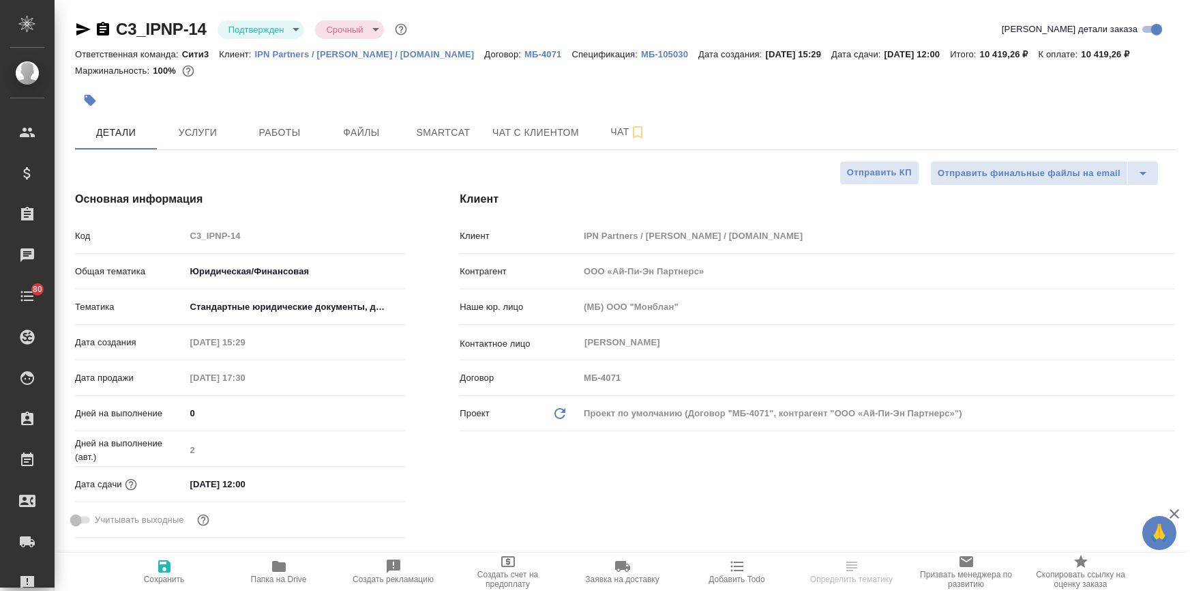
select select "RU"
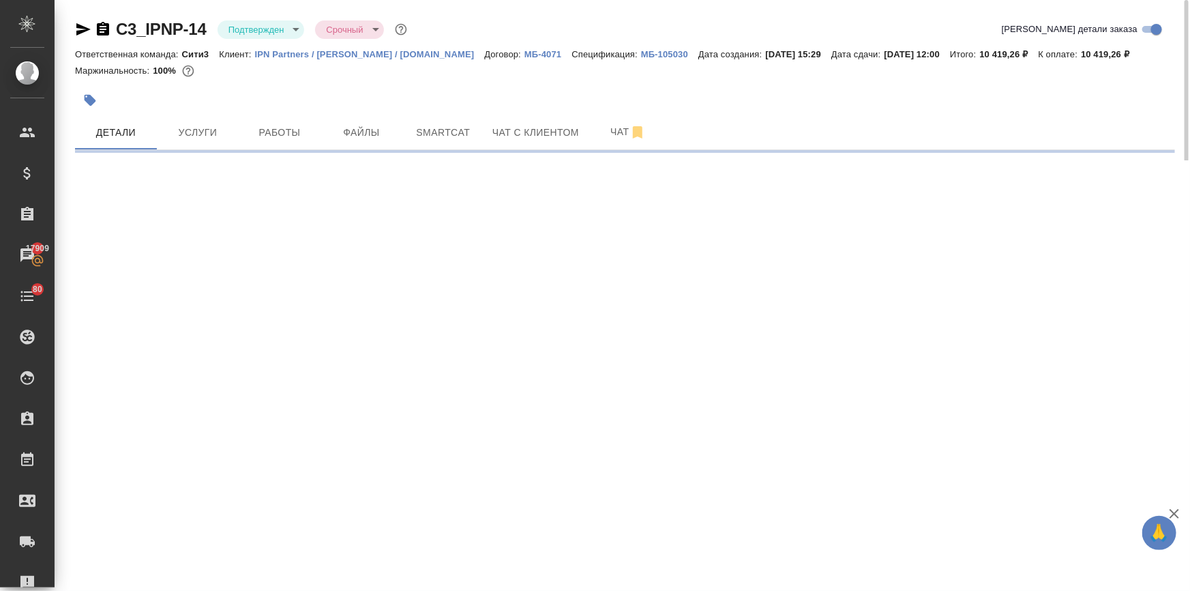
select select "RU"
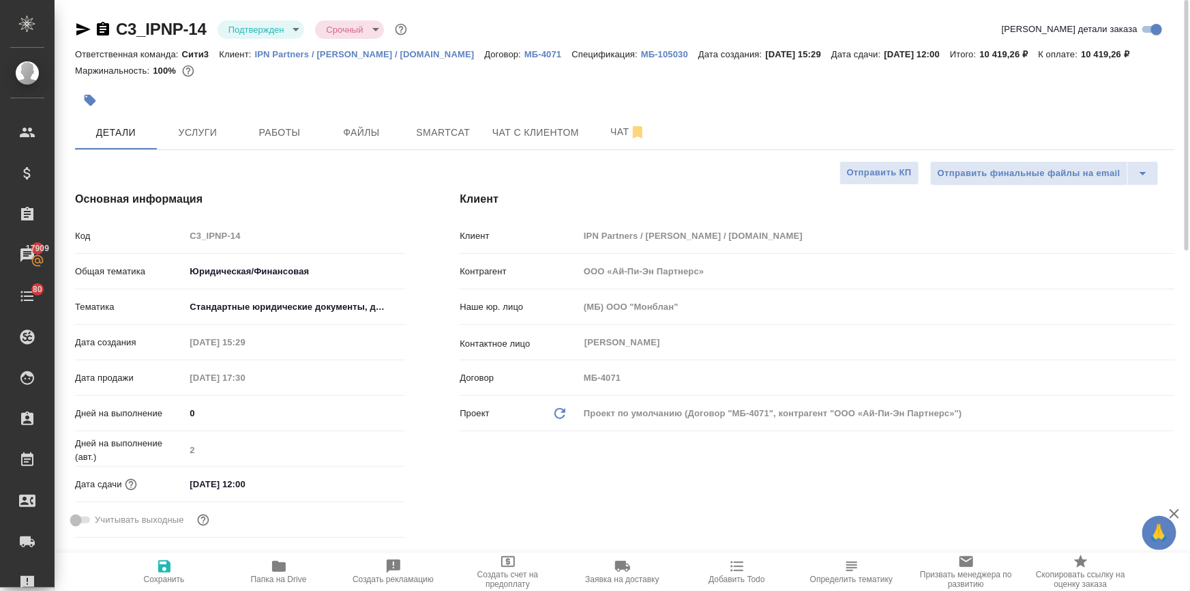
type textarea "x"
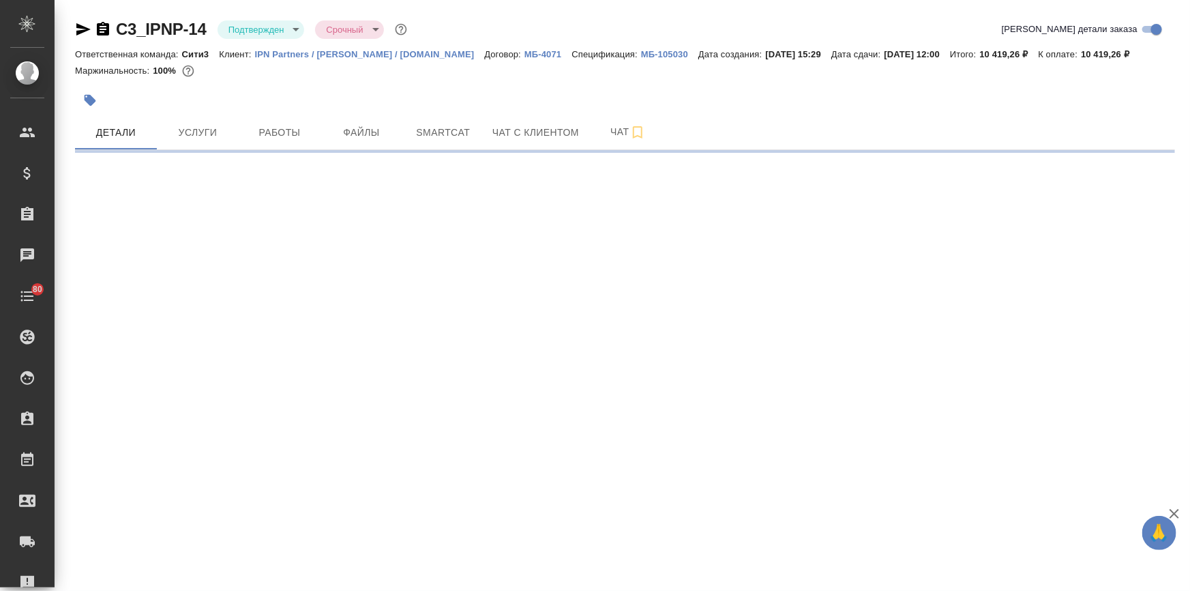
select select "RU"
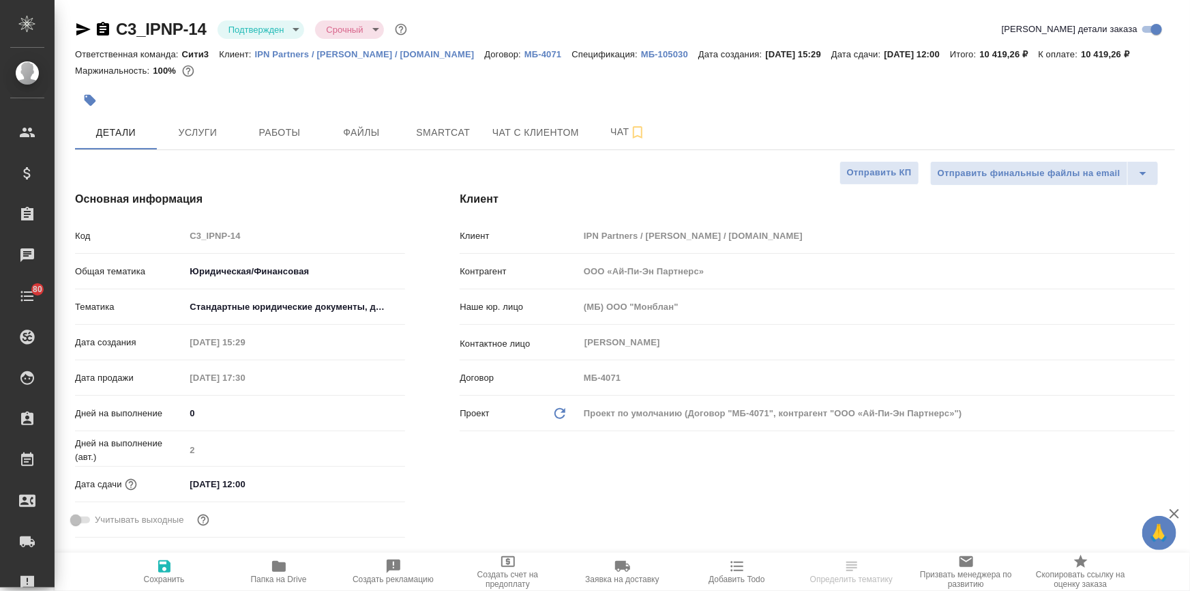
type textarea "x"
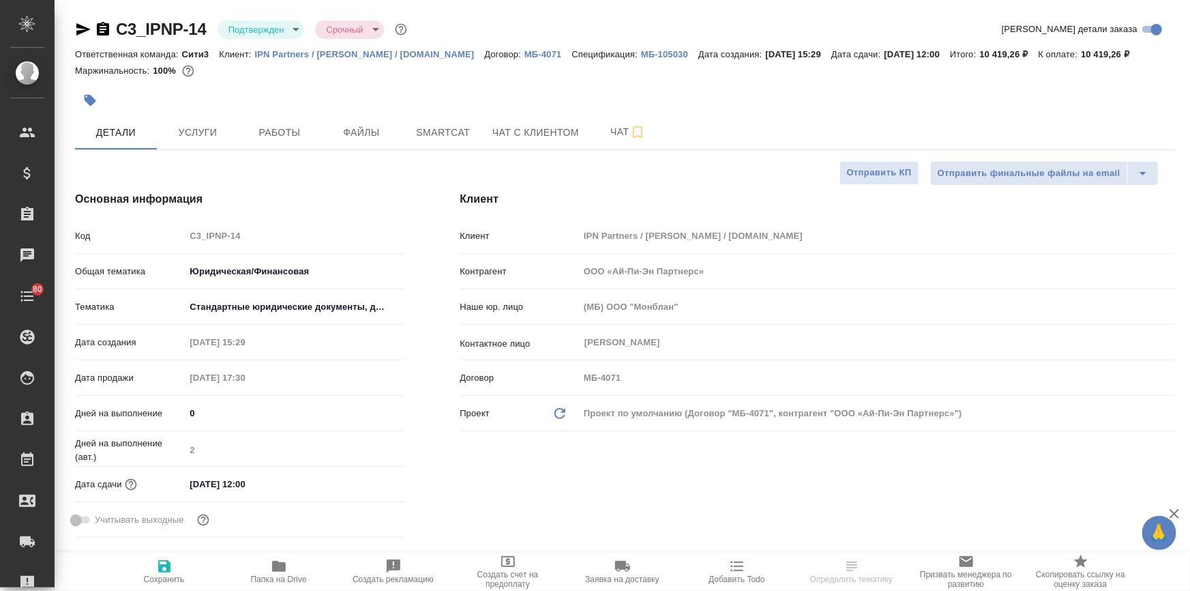
type textarea "x"
select select "RU"
type textarea "x"
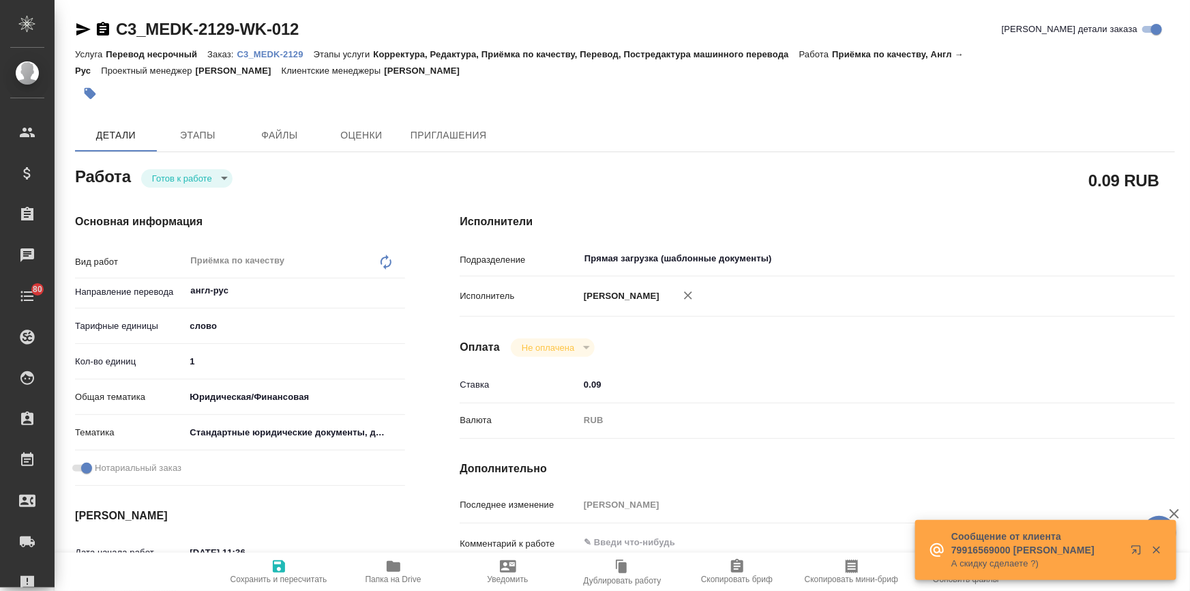
click at [259, 50] on p "C3_MEDK-2129" at bounding box center [275, 54] width 76 height 10
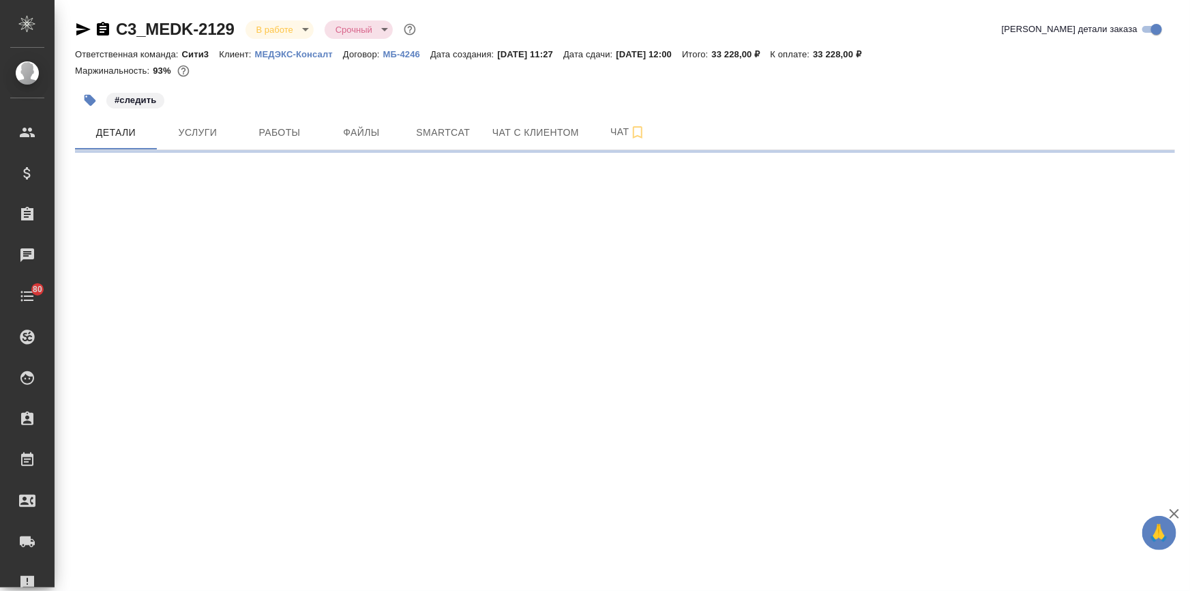
select select "RU"
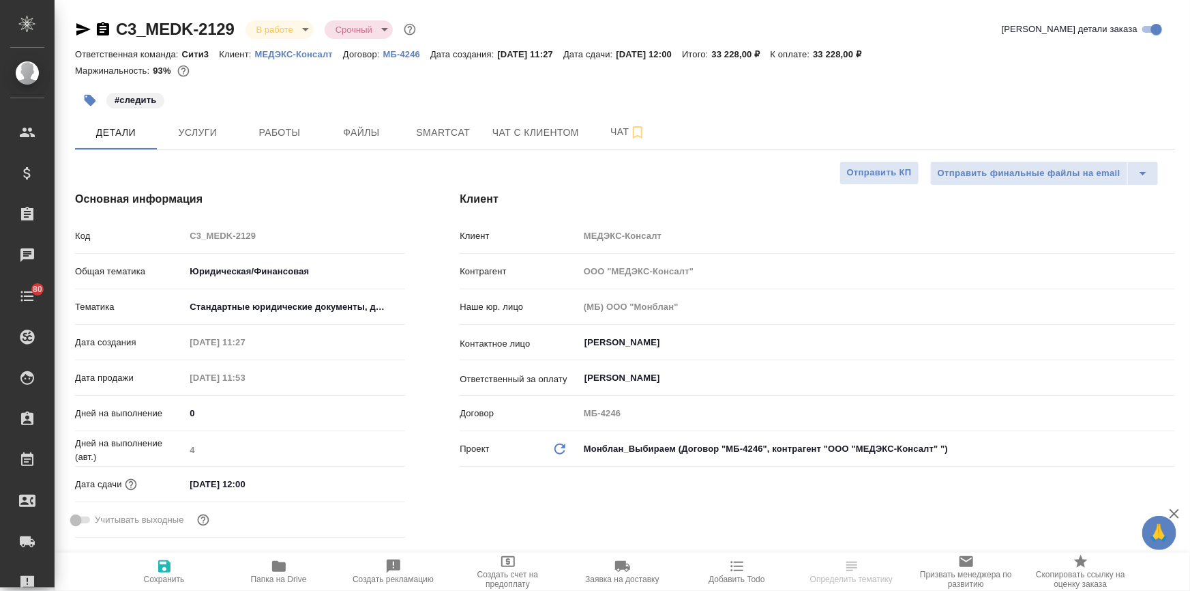
type textarea "x"
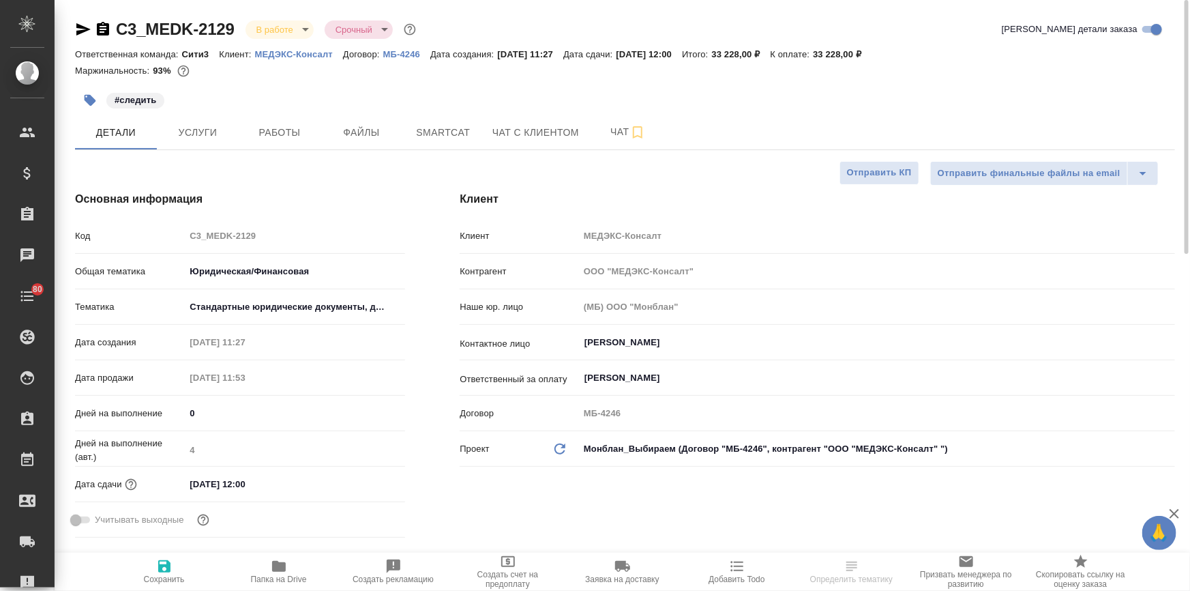
type textarea "x"
click at [207, 128] on span "Услуги" at bounding box center [197, 132] width 65 height 17
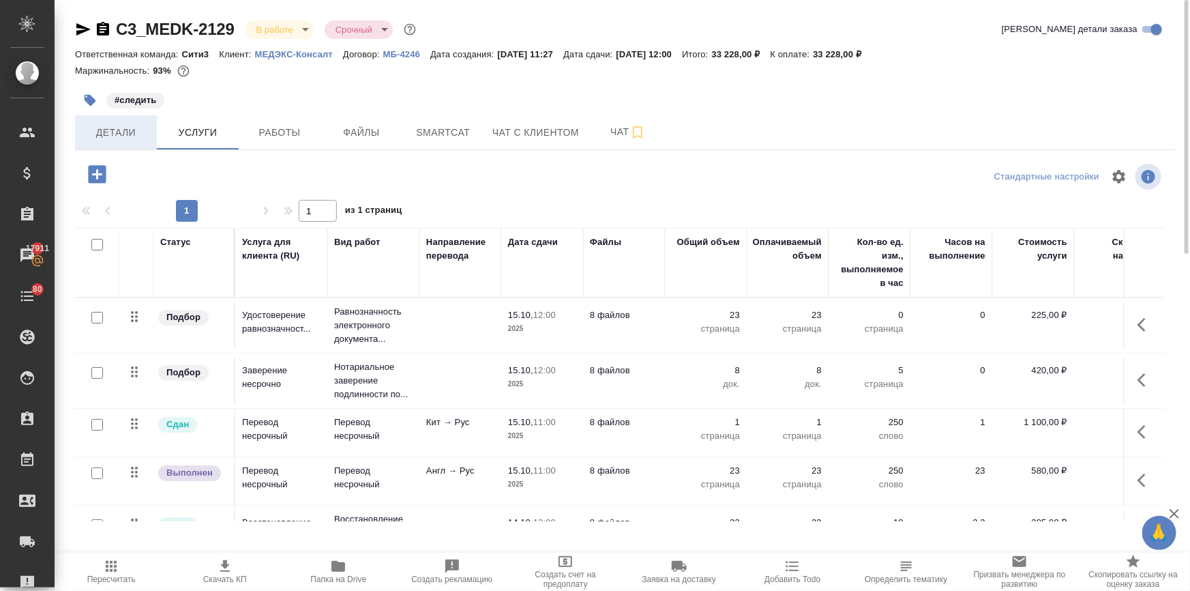
click at [125, 124] on span "Детали" at bounding box center [115, 132] width 65 height 17
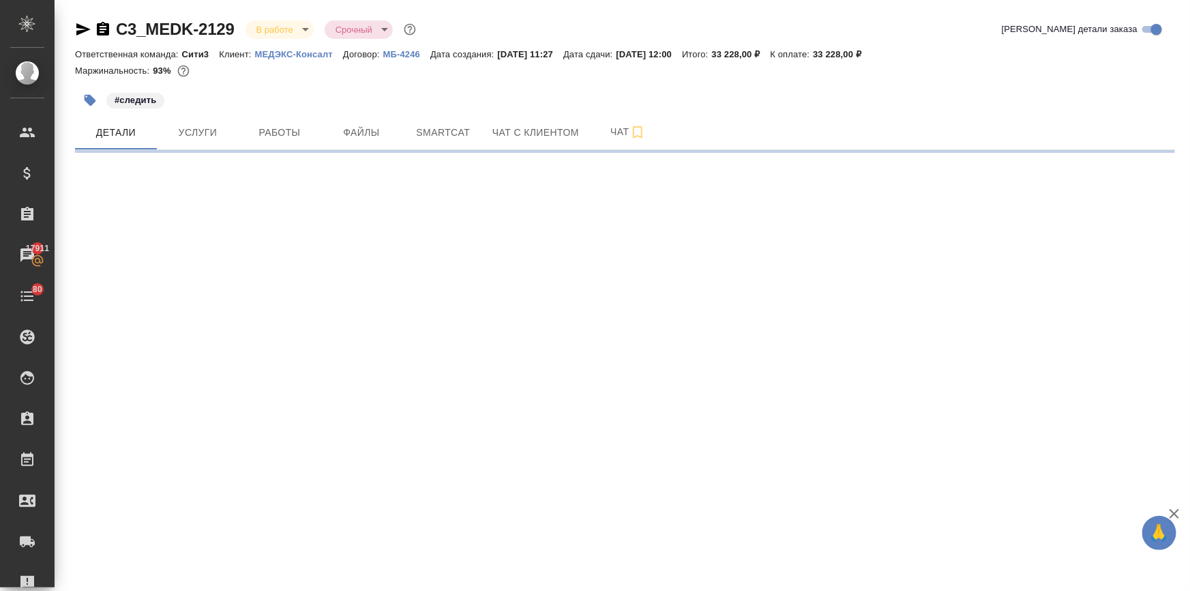
select select "RU"
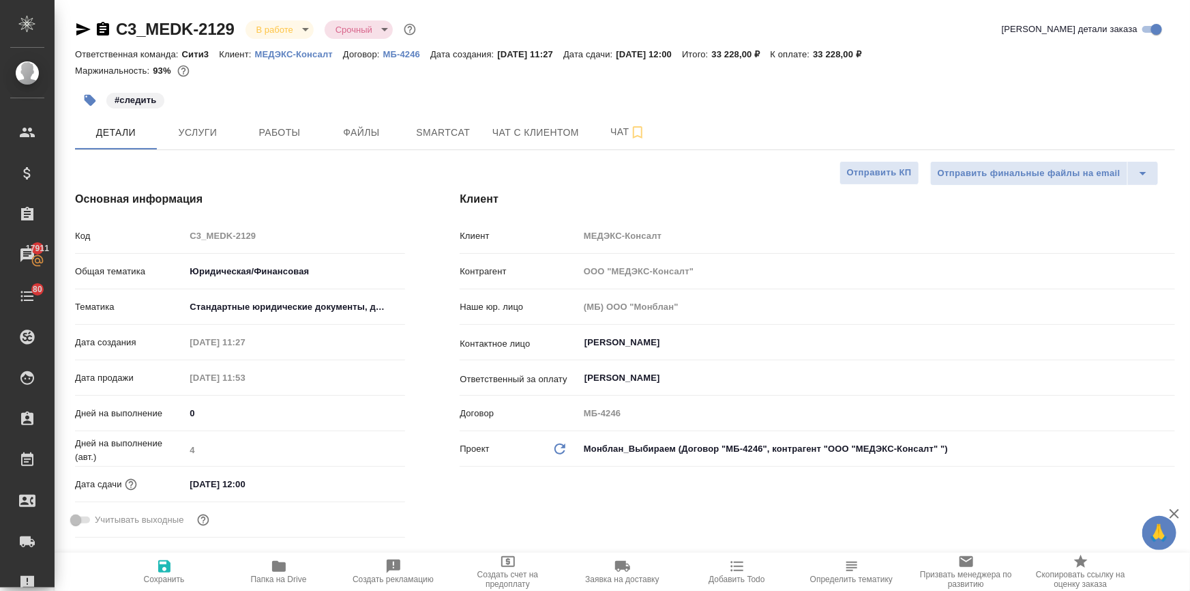
type textarea "x"
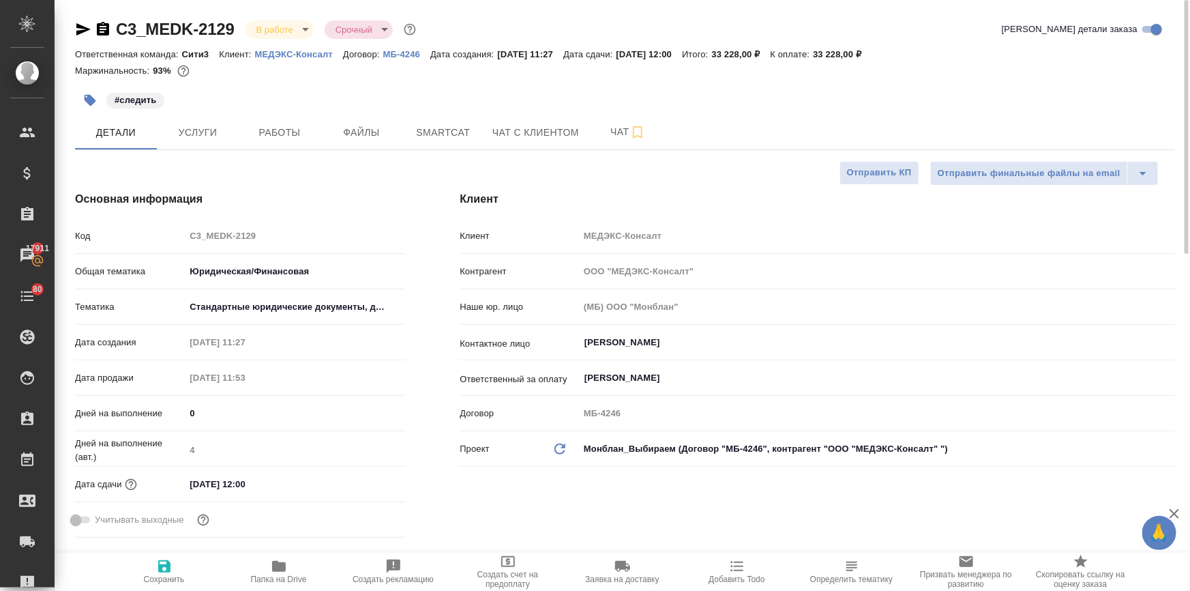
type textarea "x"
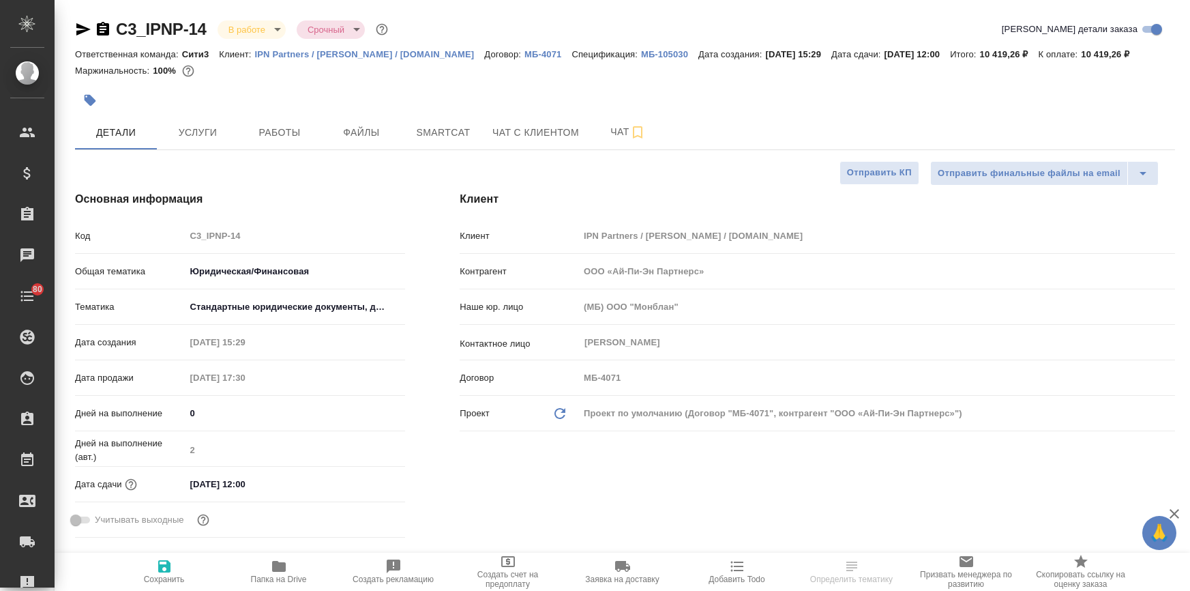
select select "RU"
type textarea "x"
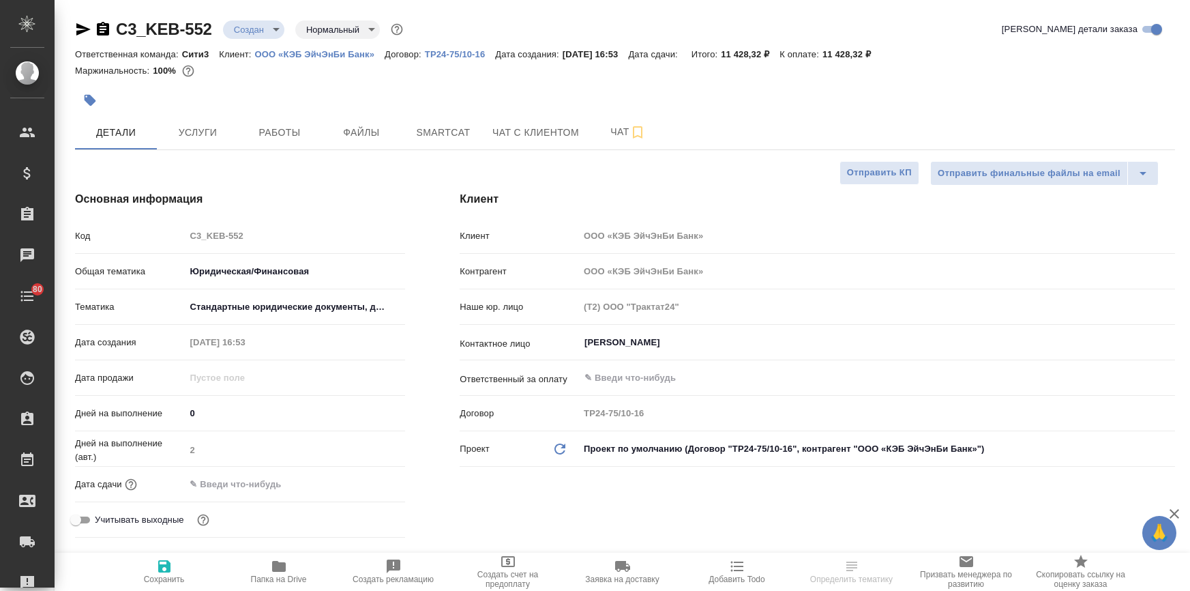
select select "RU"
click at [276, 484] on input "text" at bounding box center [244, 484] width 119 height 20
click at [365, 484] on icon "button" at bounding box center [365, 483] width 16 height 16
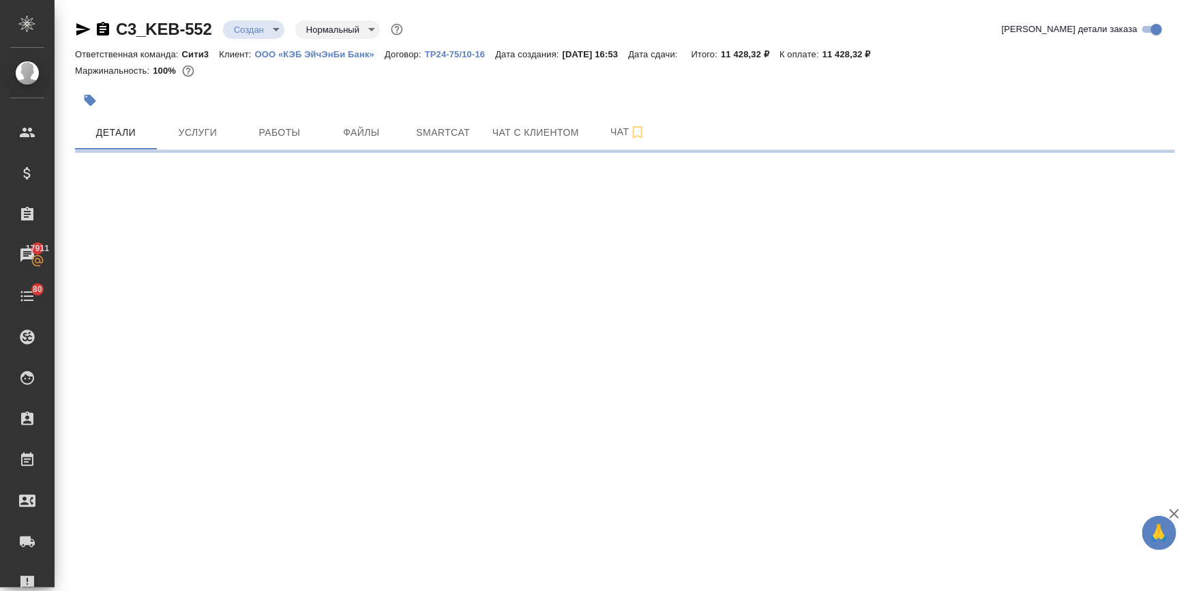
select select "RU"
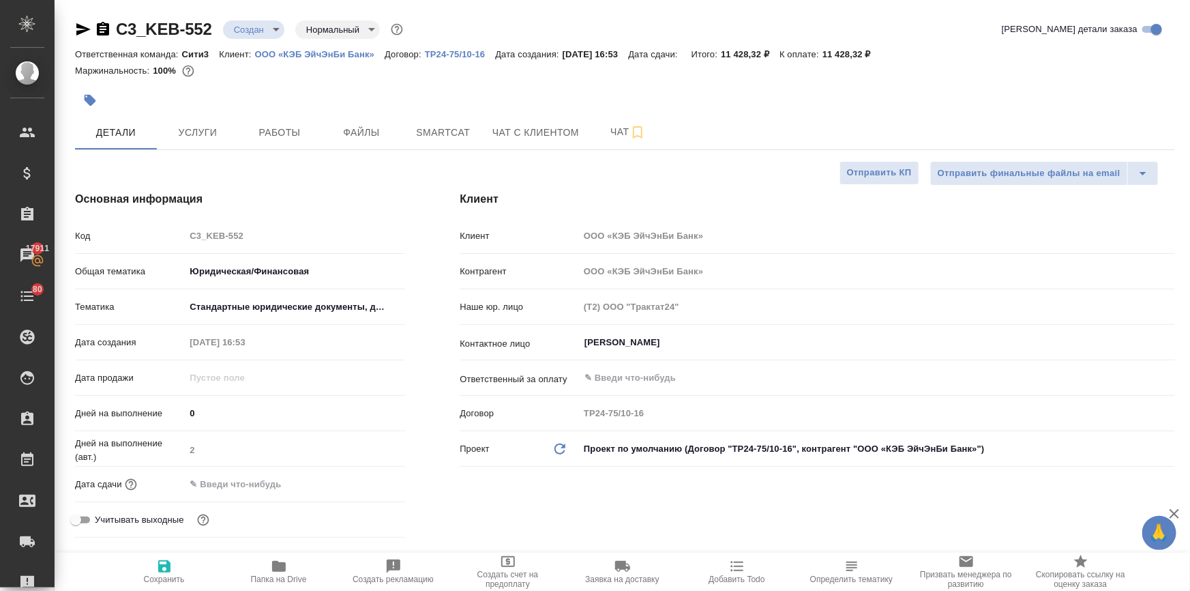
type textarea "x"
click at [241, 484] on input "text" at bounding box center [245, 484] width 119 height 20
click at [362, 479] on icon "button" at bounding box center [365, 483] width 12 height 14
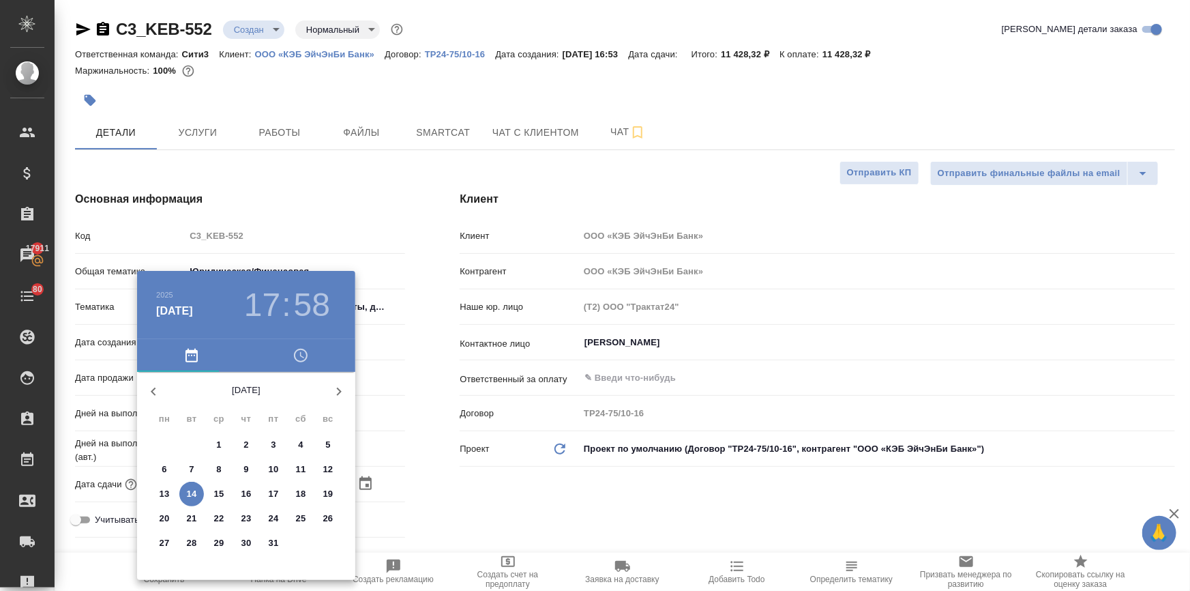
click at [245, 493] on p "16" at bounding box center [246, 494] width 10 height 14
type input "16.10.2025 17:58"
type textarea "x"
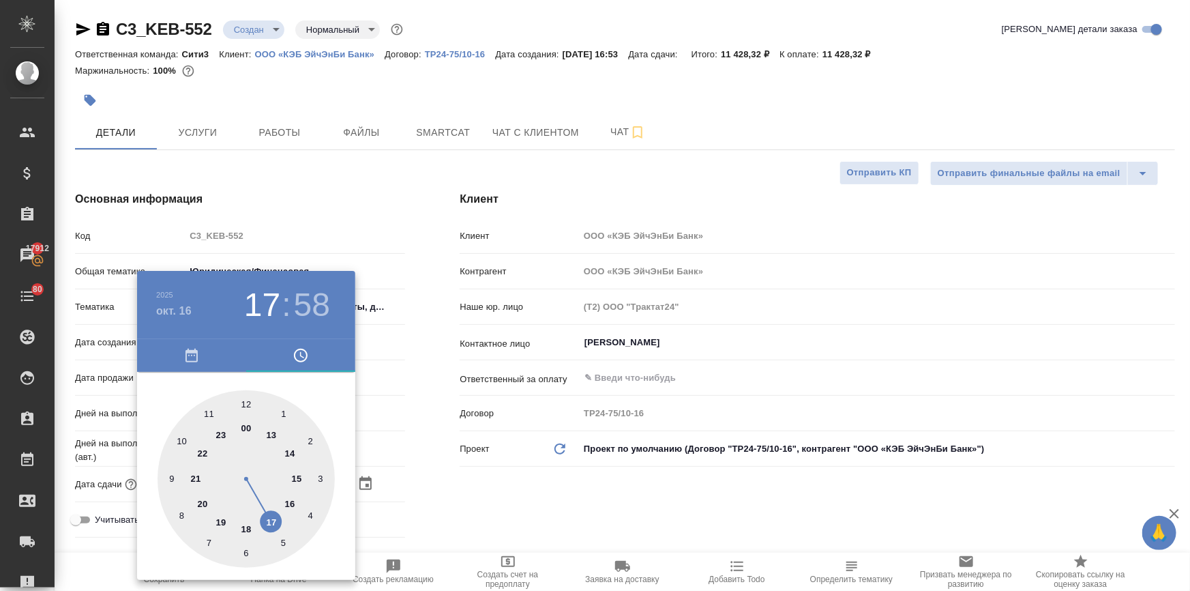
click at [209, 411] on div at bounding box center [246, 478] width 177 height 177
type input "16.10.2025 11:58"
type textarea "x"
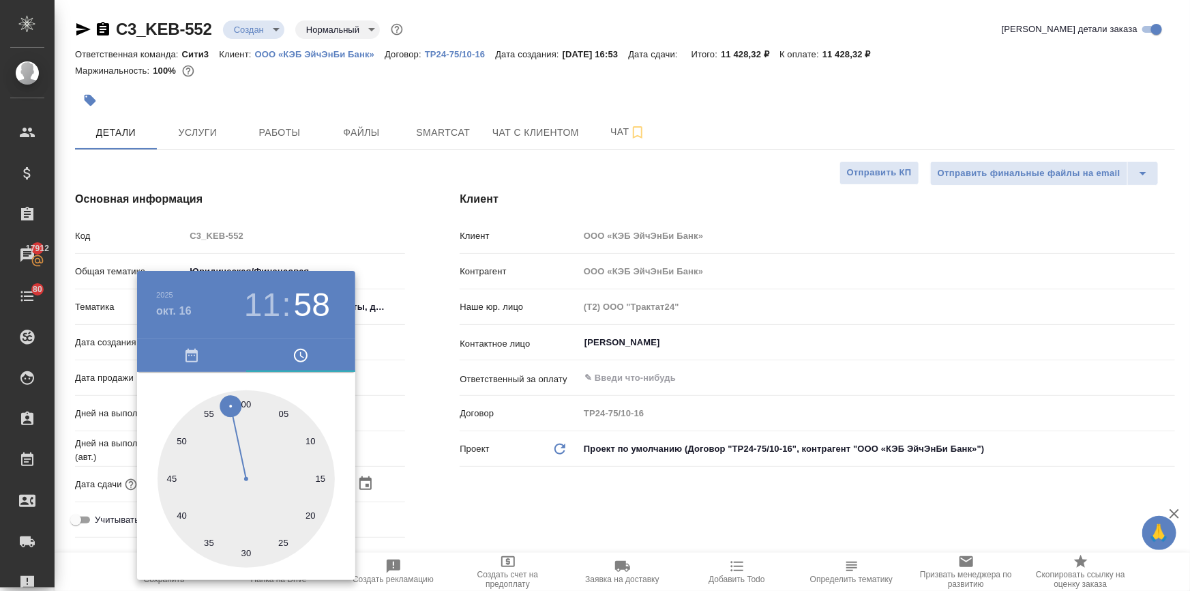
click at [248, 402] on div at bounding box center [246, 478] width 177 height 177
type input "16.10.2025 11:00"
type textarea "x"
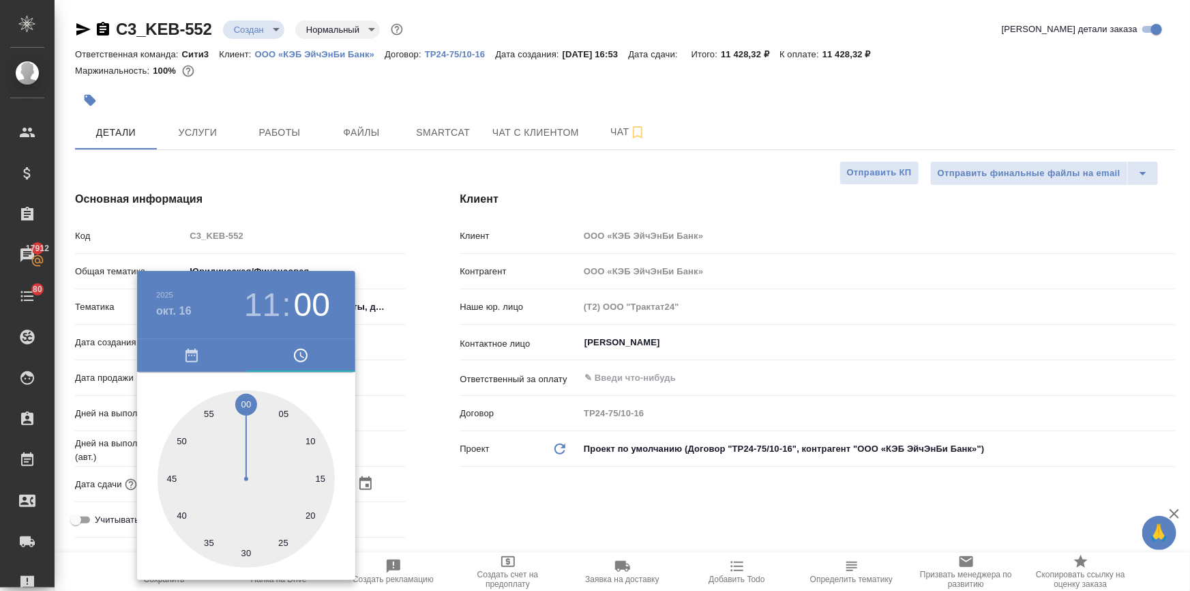
drag, startPoint x: 529, startPoint y: 499, endPoint x: 370, endPoint y: 507, distance: 159.1
click at [527, 500] on div at bounding box center [595, 295] width 1190 height 591
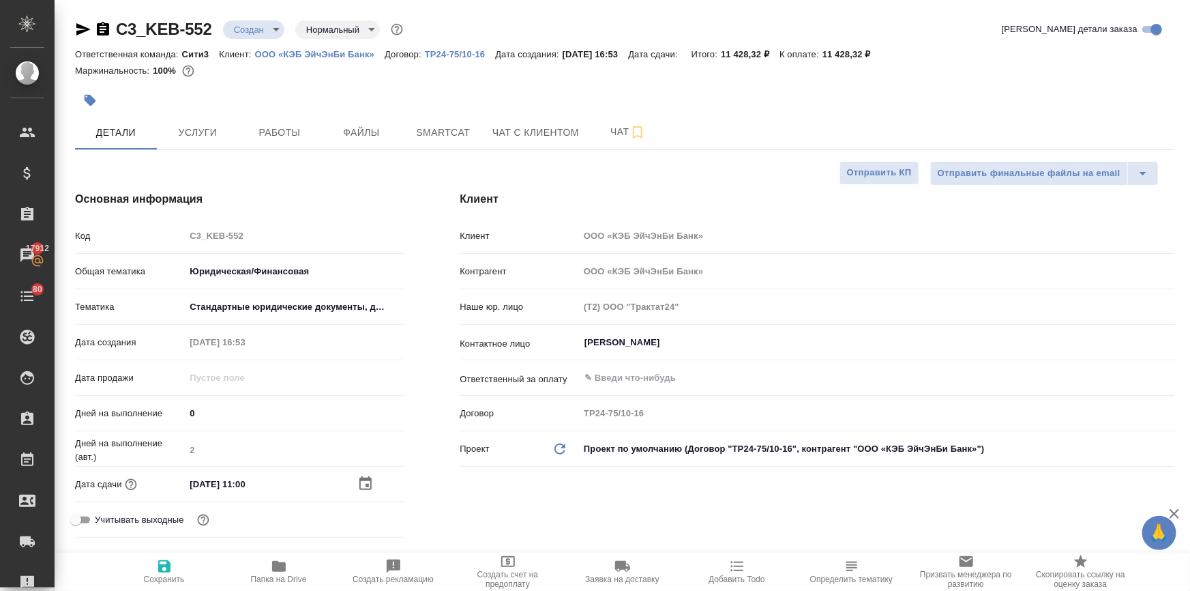
click at [177, 569] on span "Сохранить" at bounding box center [164, 571] width 98 height 26
type textarea "x"
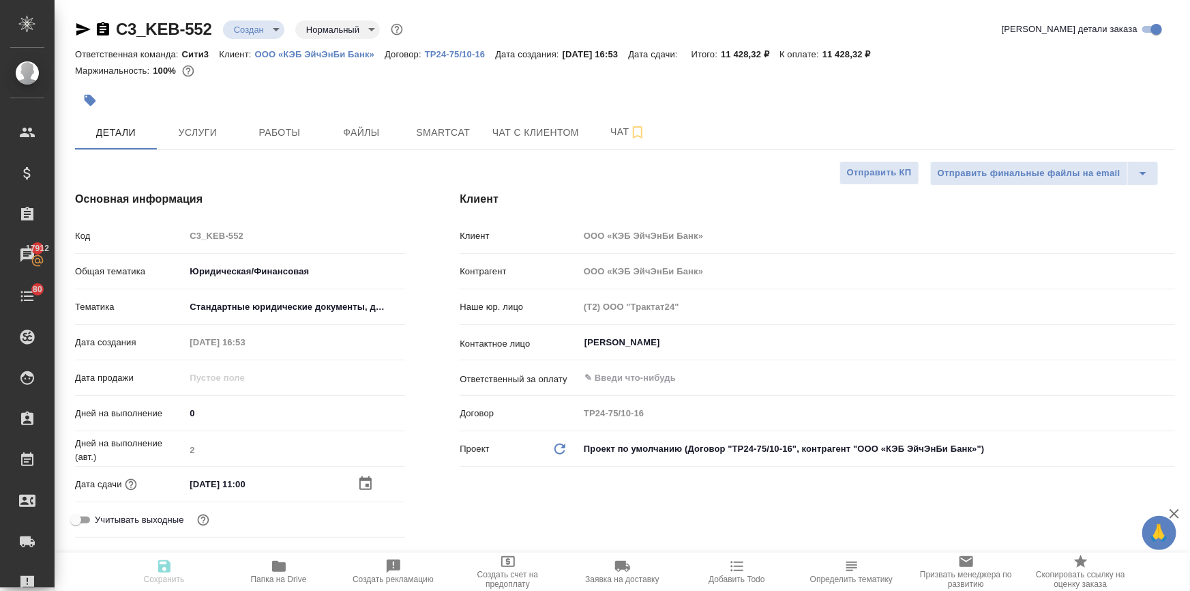
type textarea "x"
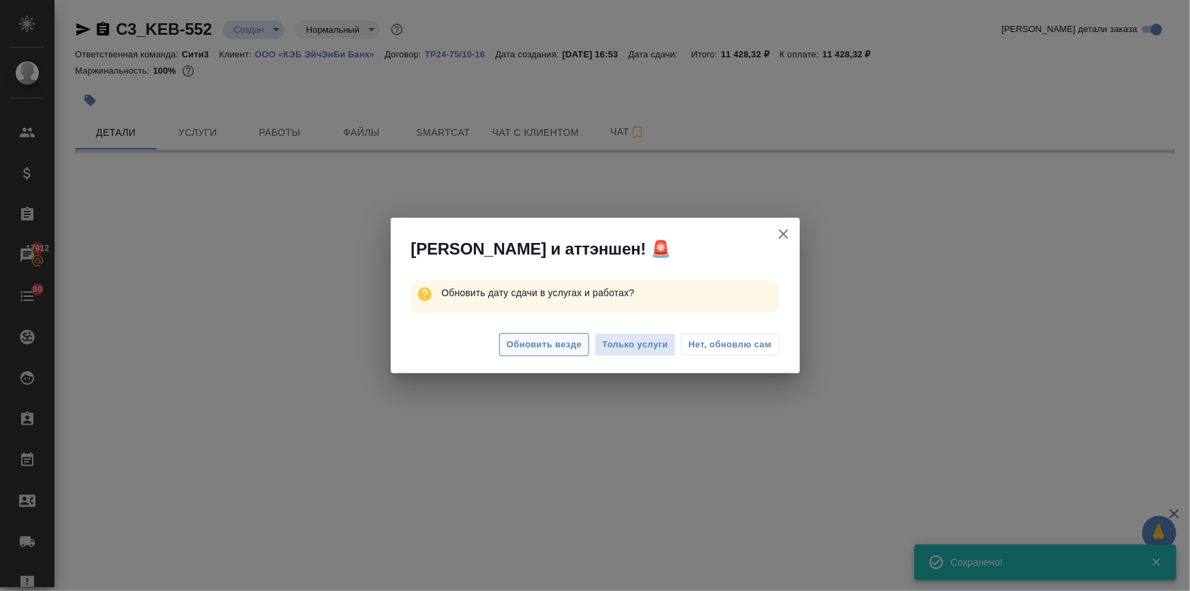
select select "RU"
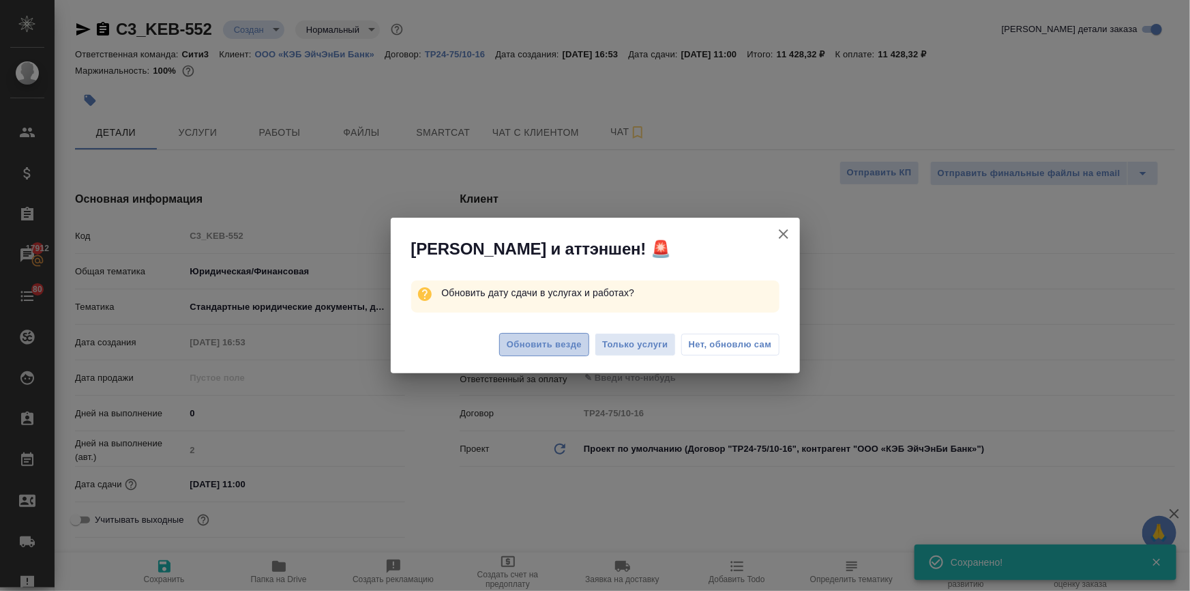
type textarea "x"
click at [554, 342] on span "Обновить везде" at bounding box center [544, 345] width 75 height 16
type textarea "x"
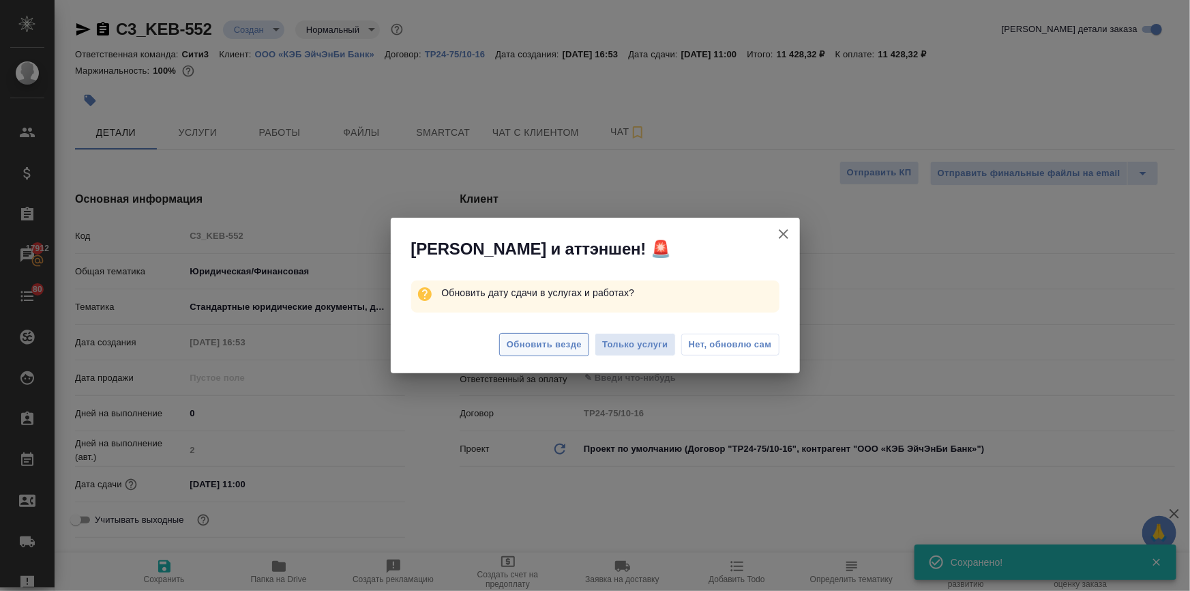
type textarea "x"
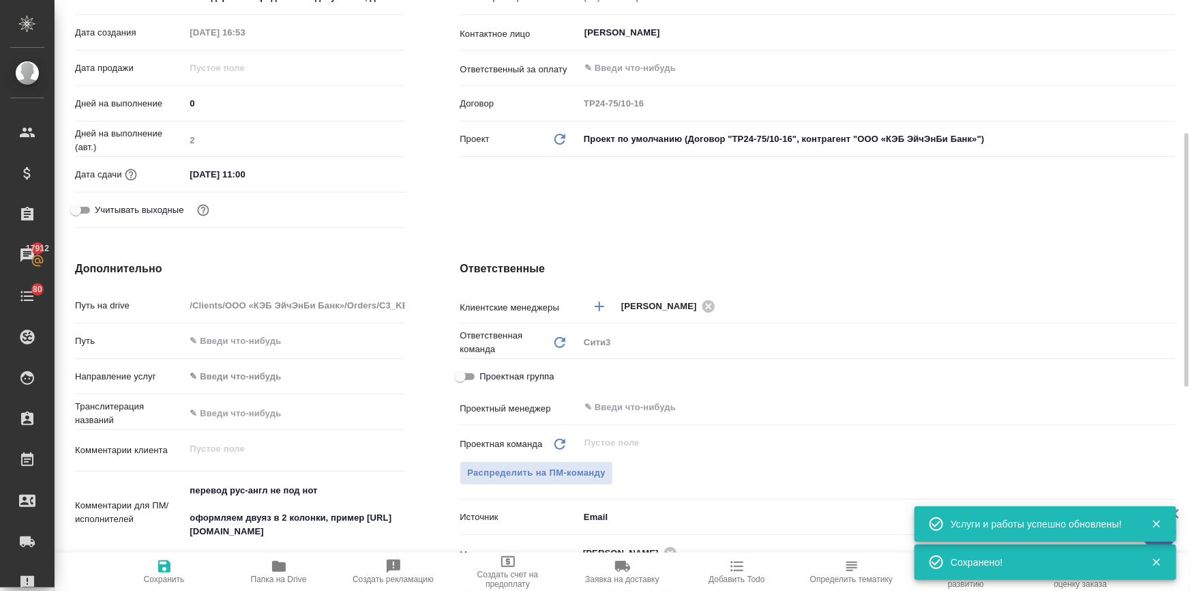
scroll to position [496, 0]
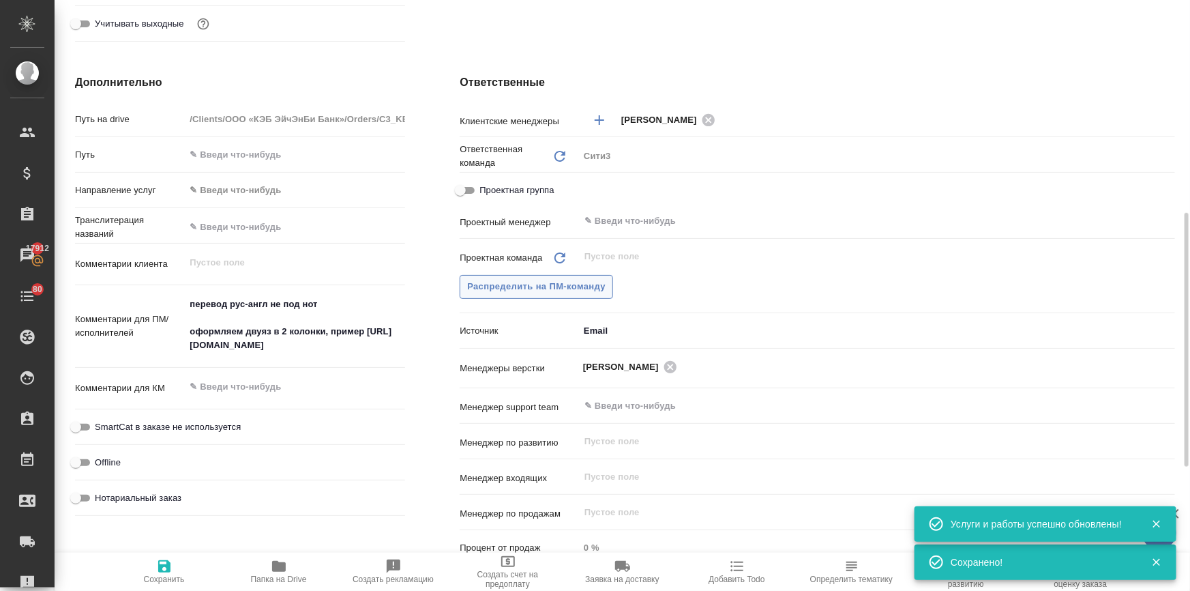
click at [541, 288] on span "Распределить на ПМ-команду" at bounding box center [536, 287] width 138 height 16
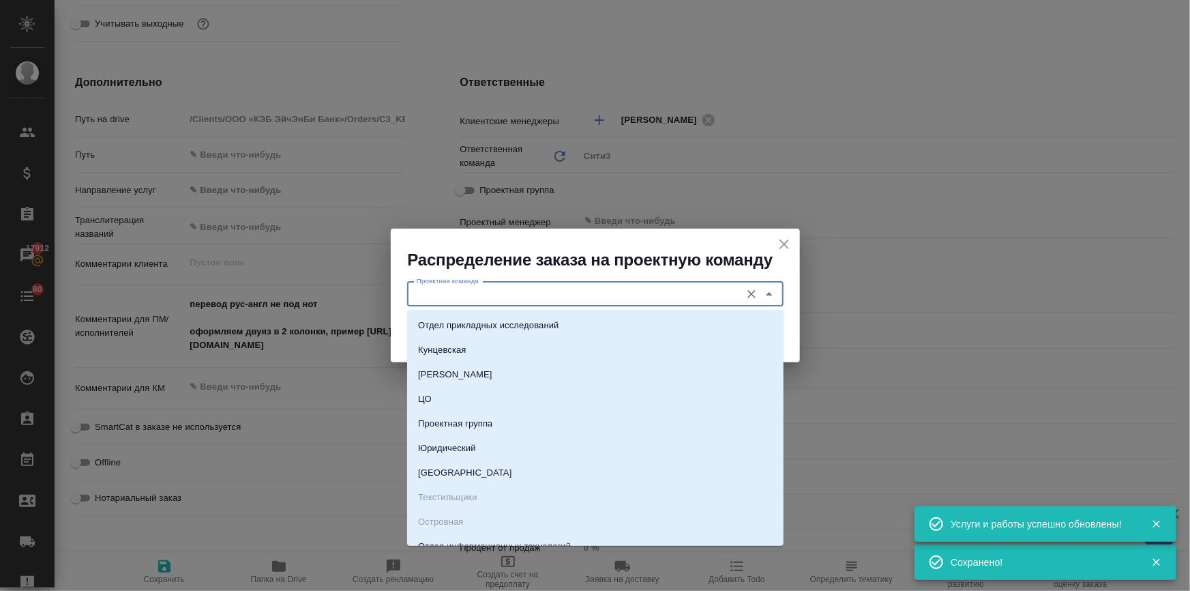
click at [498, 294] on input "Проектная команда" at bounding box center [572, 294] width 323 height 16
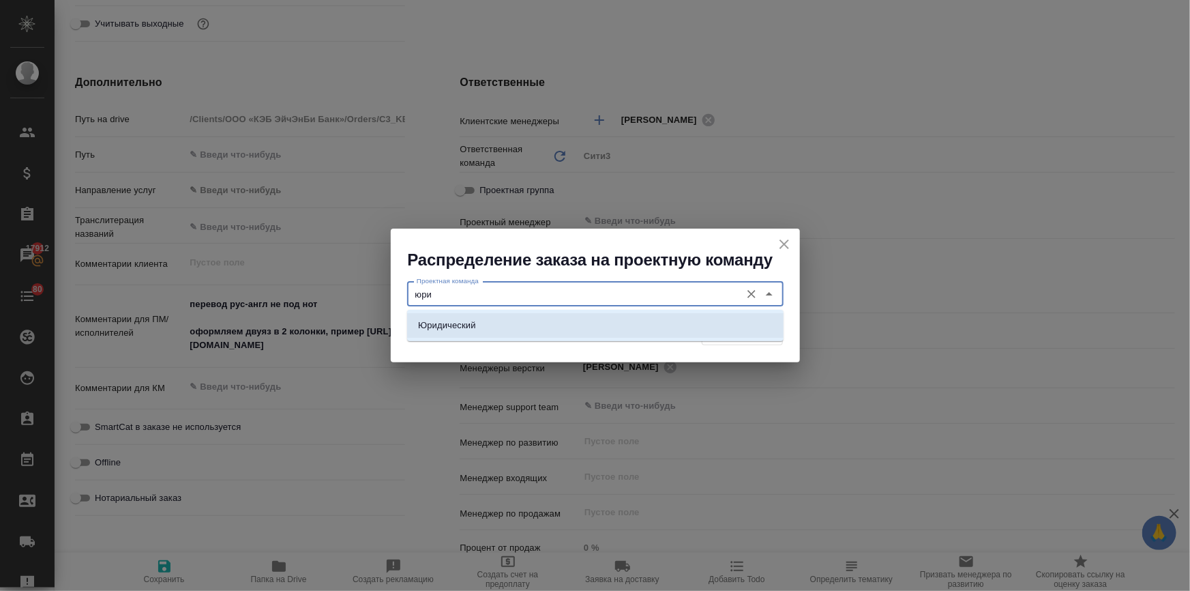
drag, startPoint x: 505, startPoint y: 321, endPoint x: 626, endPoint y: 347, distance: 123.6
click at [506, 321] on li "Юридический" at bounding box center [595, 325] width 376 height 25
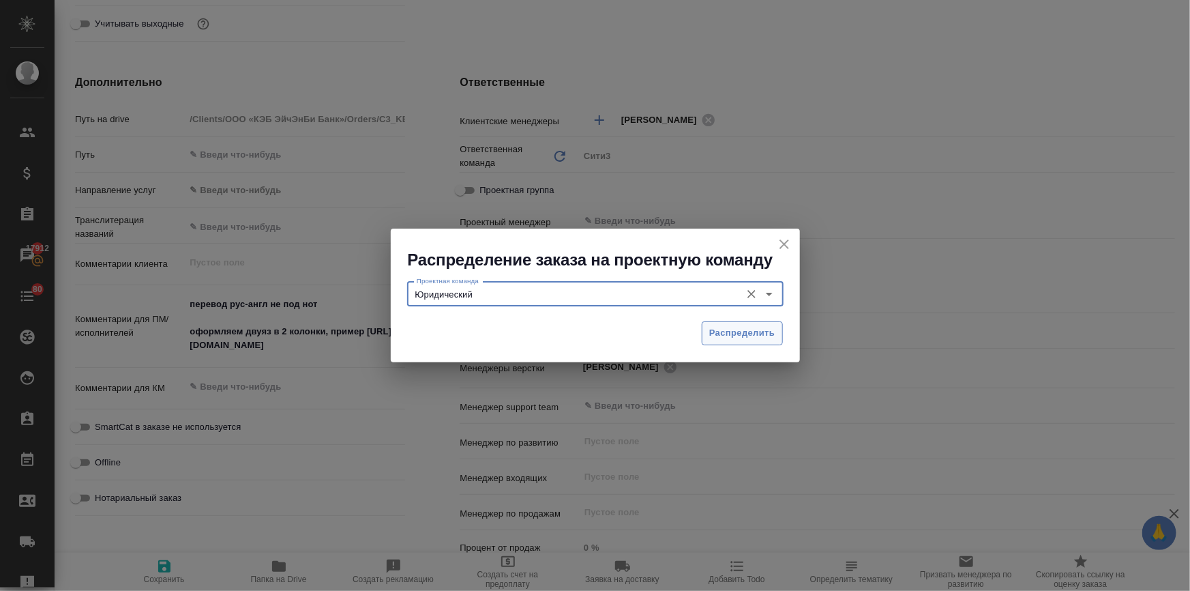
type input "Юридический"
click at [710, 329] on span "Распределить" at bounding box center [742, 333] width 66 height 16
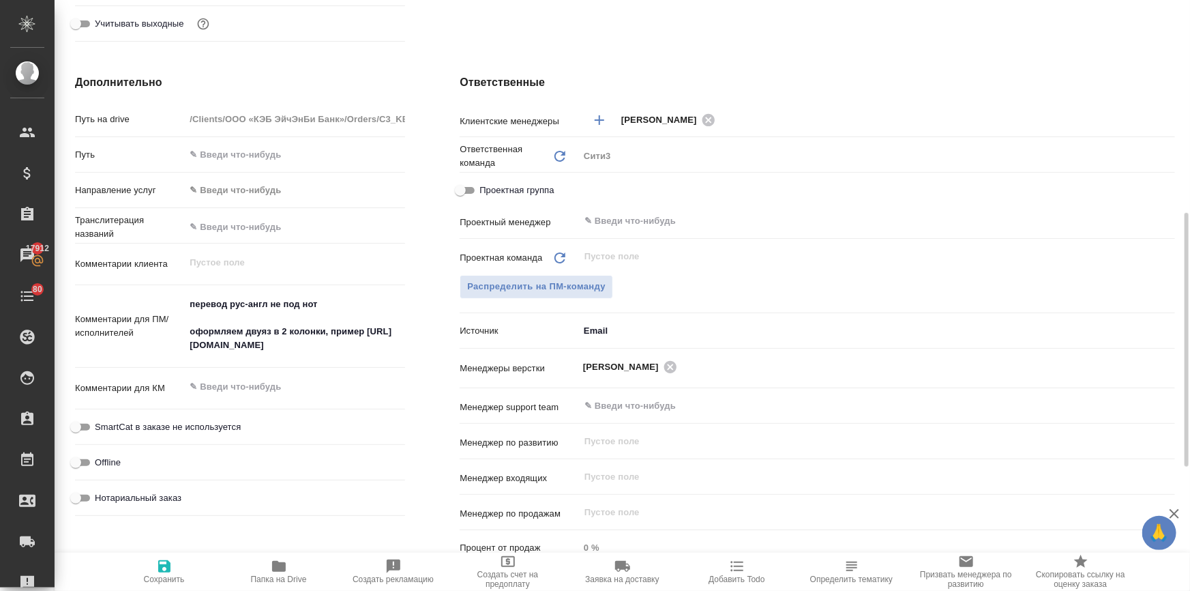
type textarea "x"
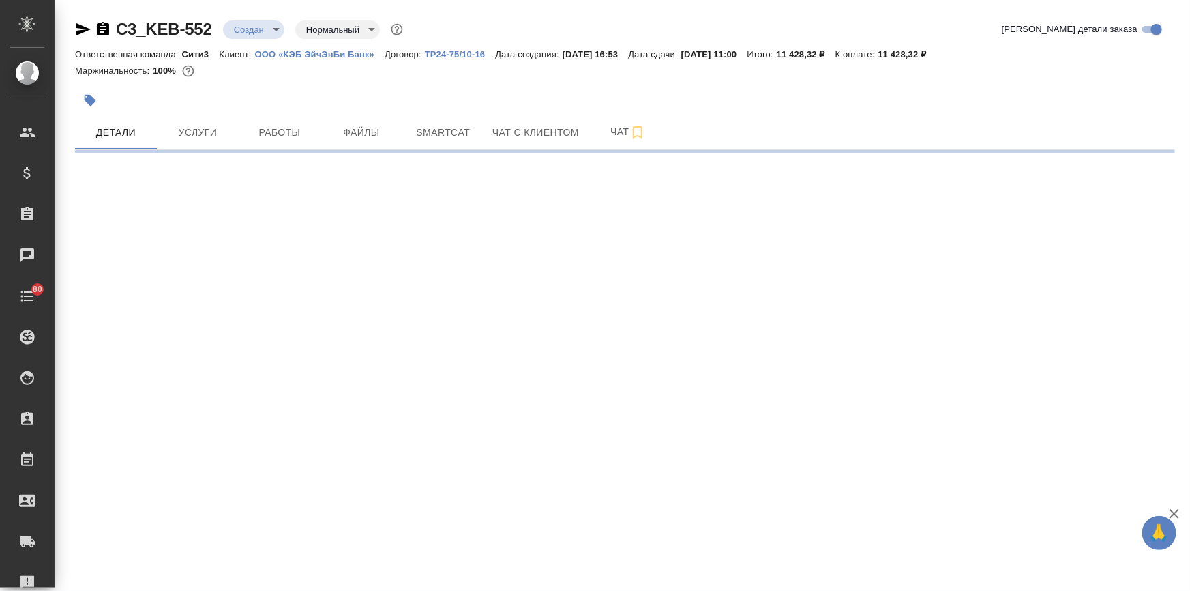
select select "RU"
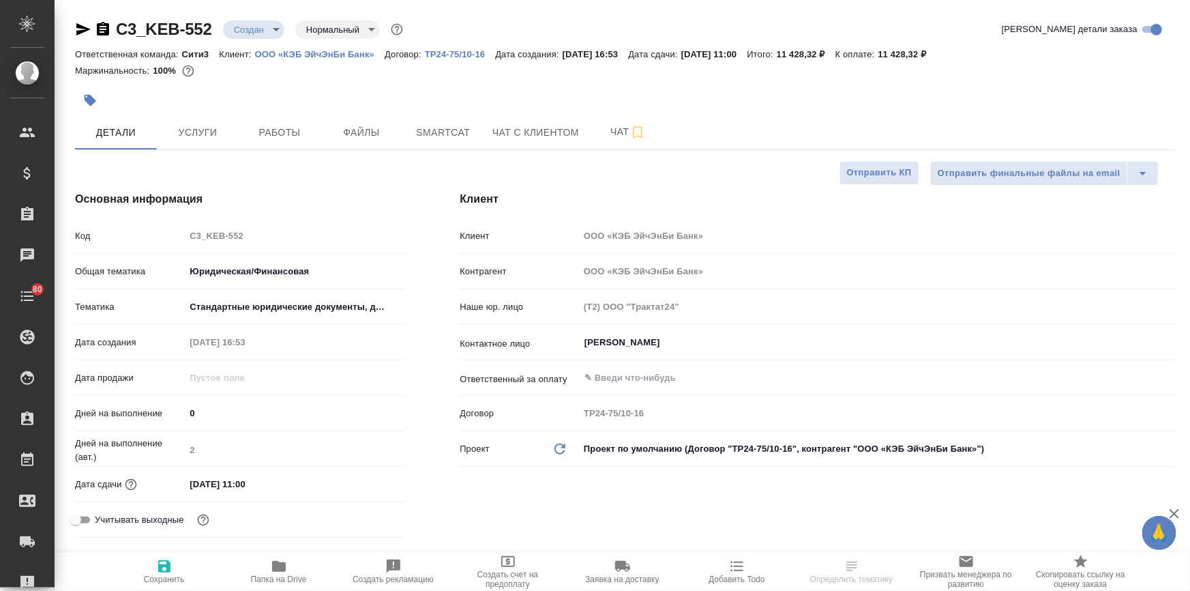
type textarea "x"
click at [227, 31] on body "🙏 .cls-1 fill:#fff; AWATERA [PERSON_NAME] Спецификации Заказы 17913 Чаты 80 Tod…" at bounding box center [595, 350] width 1190 height 700
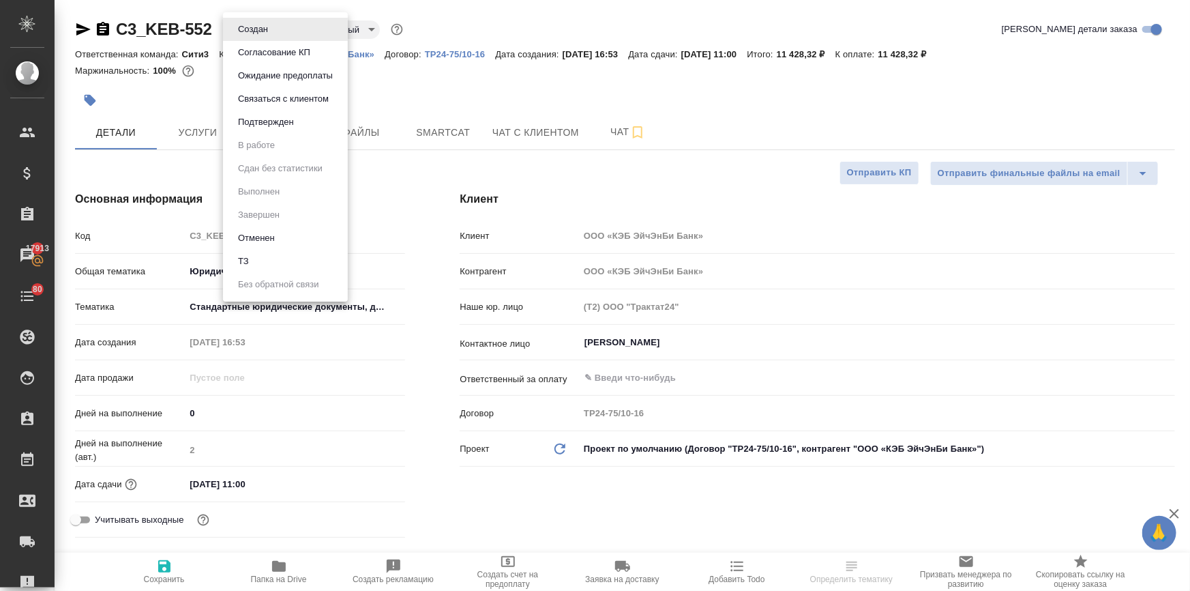
click at [270, 130] on li "Подтвержден" at bounding box center [285, 121] width 125 height 23
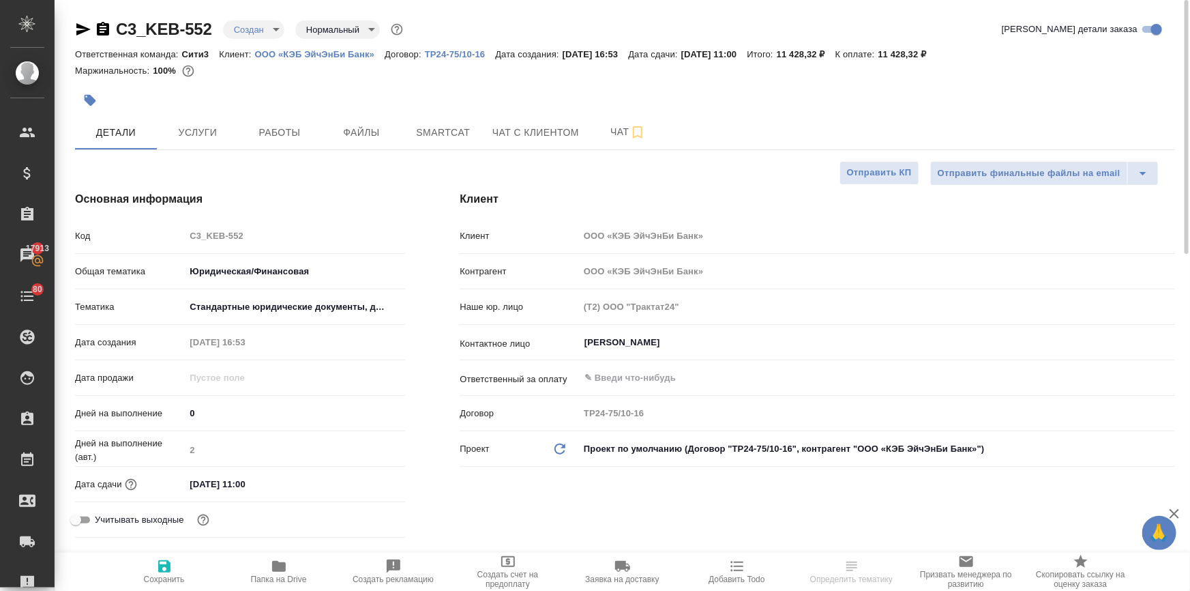
type textarea "x"
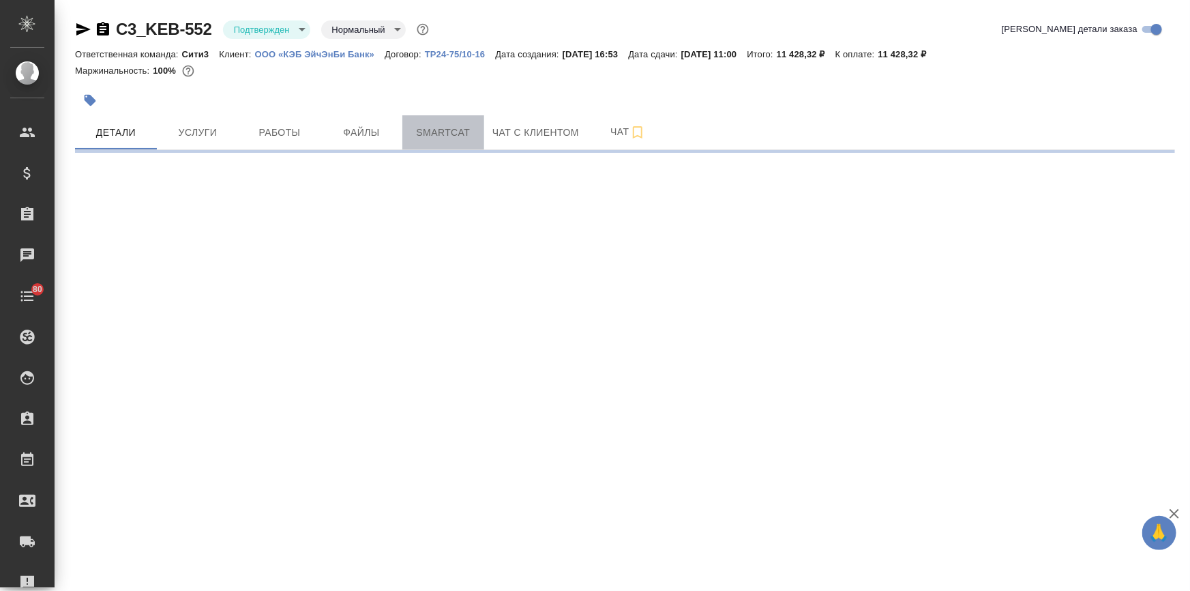
click at [443, 134] on span "Smartcat" at bounding box center [443, 132] width 65 height 17
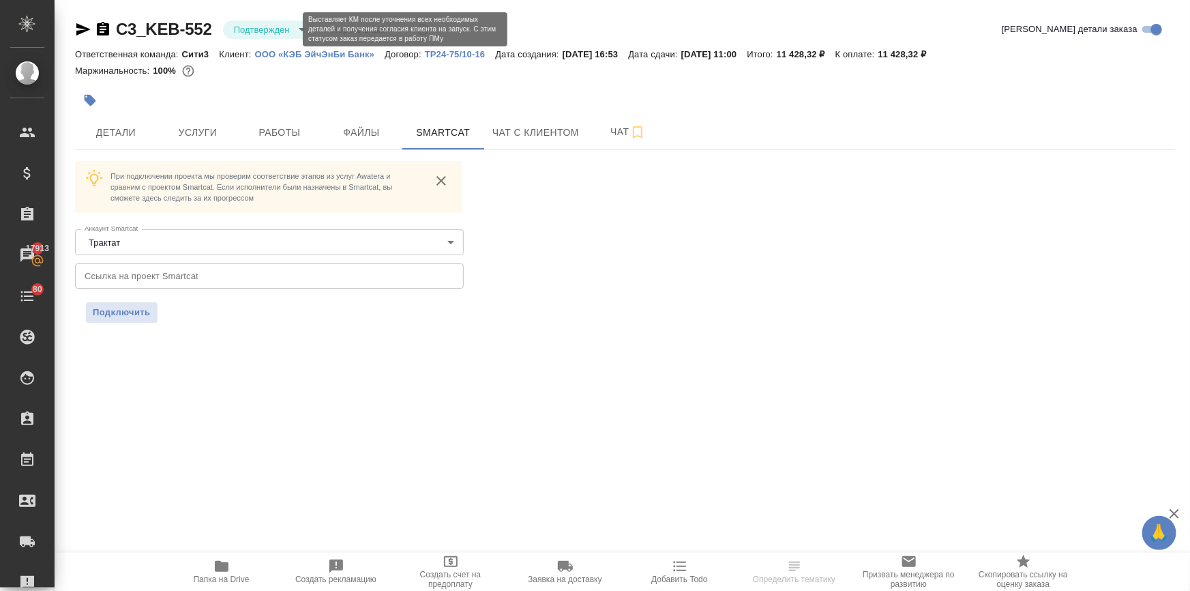
click at [248, 25] on body "🙏 .cls-1 fill:#fff; AWATERA Ilina Ekaterina Клиенты Спецификации Заказы 17913 Ч…" at bounding box center [595, 350] width 1190 height 700
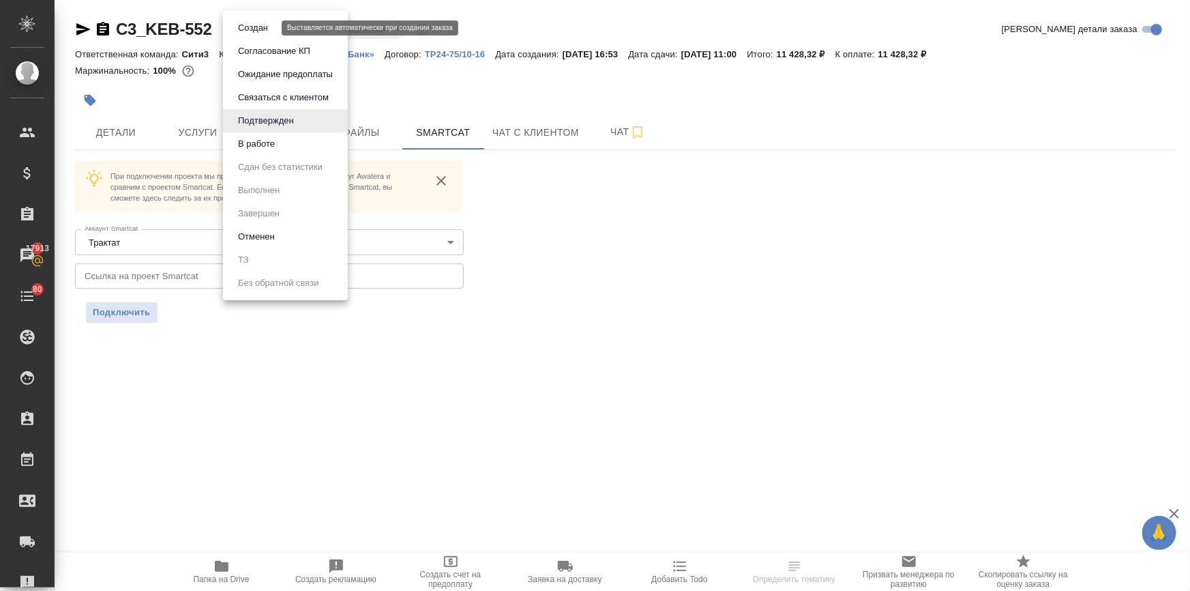
click at [252, 29] on button "Создан" at bounding box center [253, 27] width 38 height 15
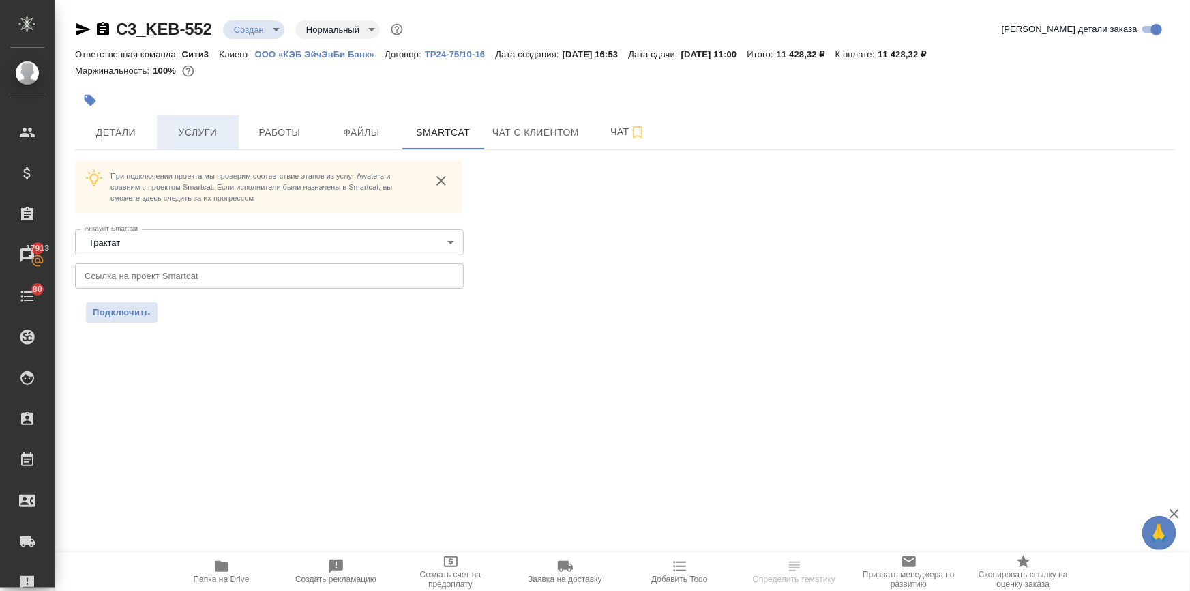
click at [189, 138] on span "Услуги" at bounding box center [197, 132] width 65 height 17
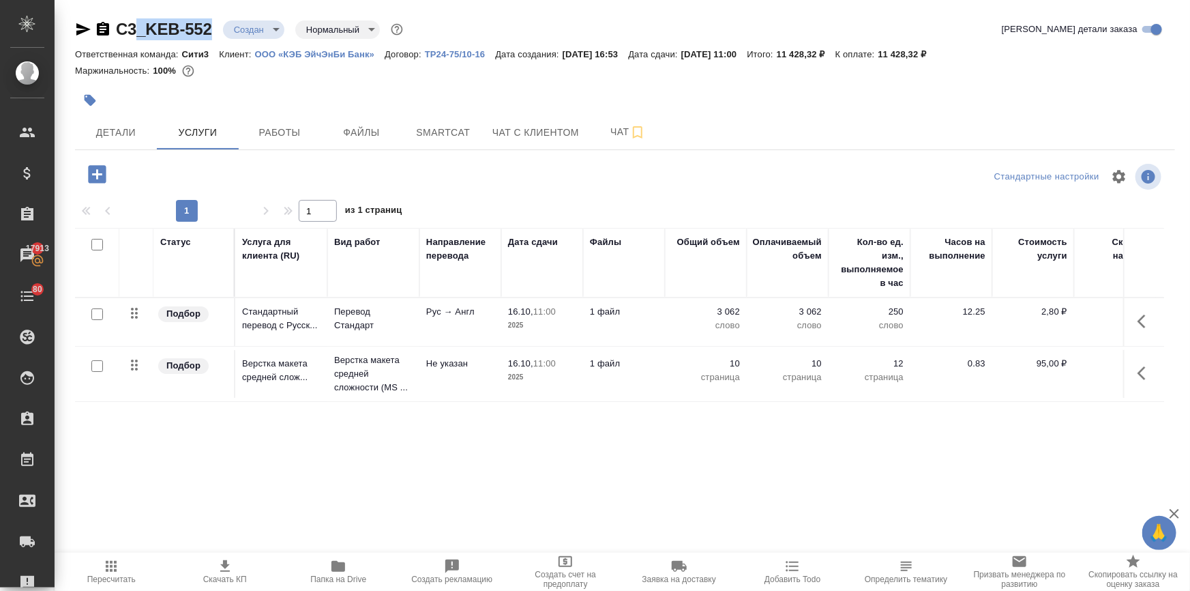
drag, startPoint x: 211, startPoint y: 28, endPoint x: 137, endPoint y: 36, distance: 74.8
click at [137, 36] on div "C3_KEB-552 Создан new Нормальный normal" at bounding box center [240, 29] width 331 height 22
click at [98, 313] on input "checkbox" at bounding box center [97, 314] width 12 height 12
checkbox input "true"
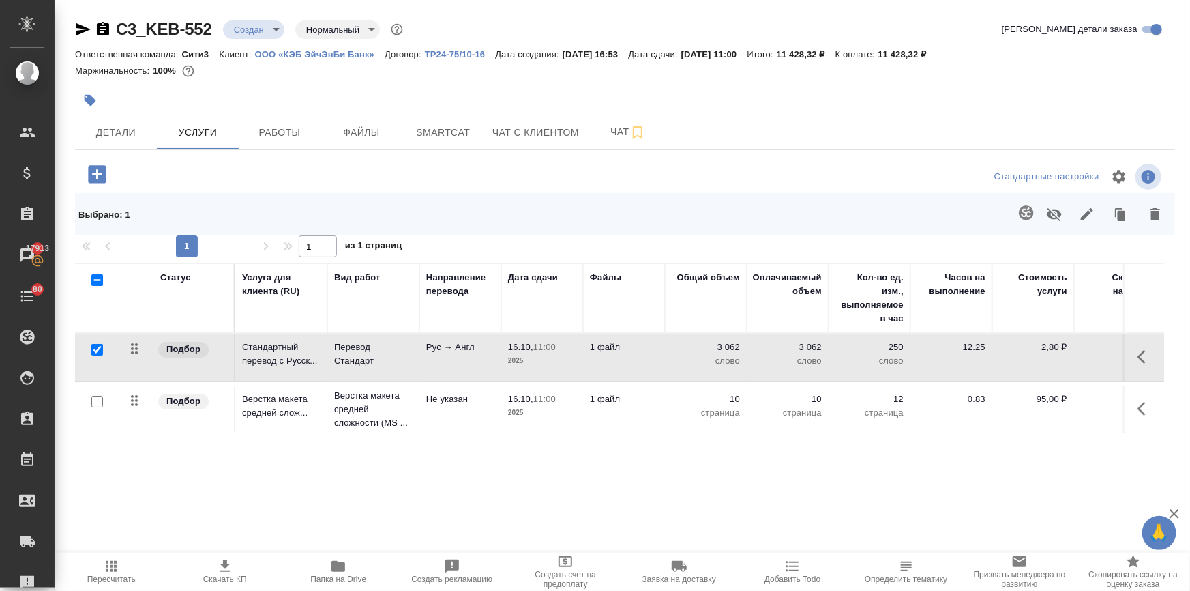
click at [1012, 198] on span at bounding box center [1024, 213] width 28 height 35
click at [1023, 207] on icon "button" at bounding box center [1026, 212] width 14 height 14
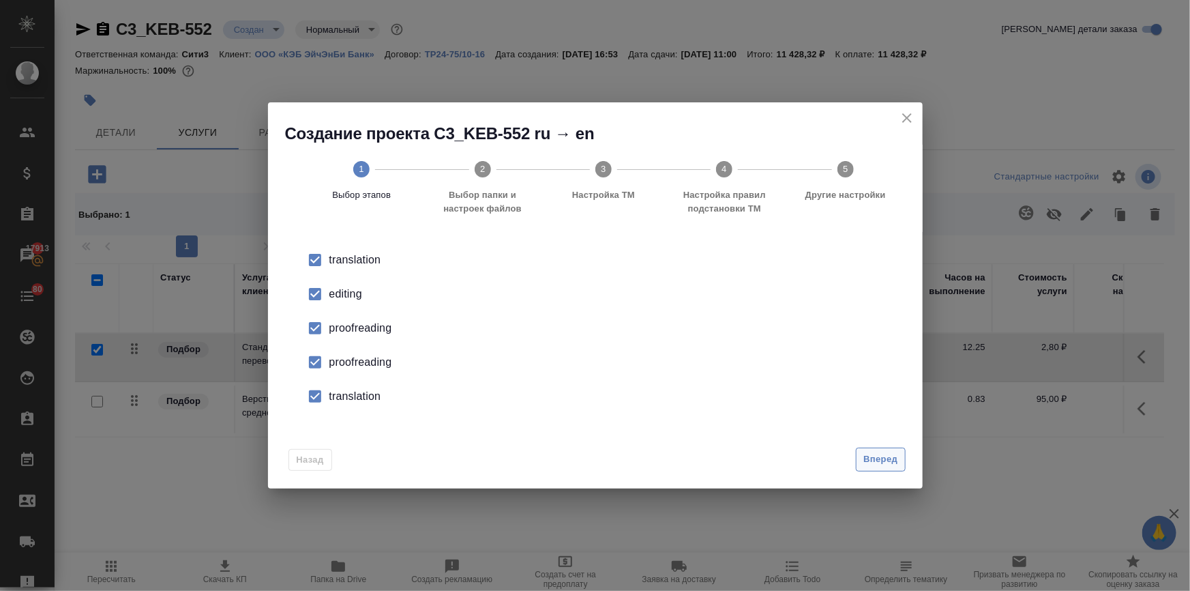
click at [867, 457] on span "Вперед" at bounding box center [880, 459] width 34 height 16
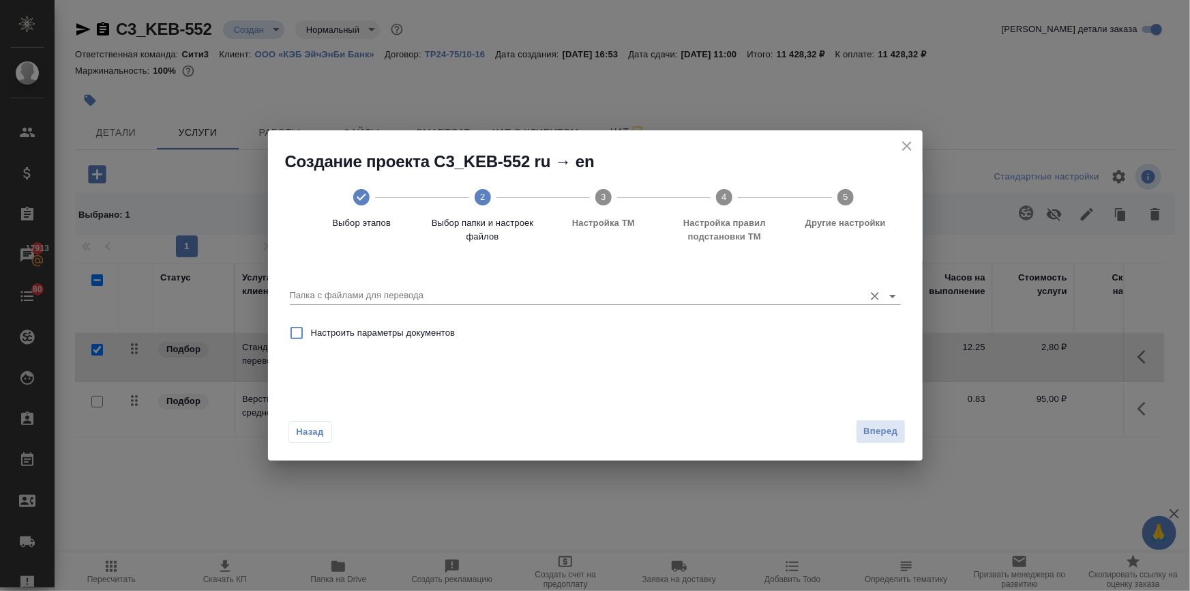
click at [368, 291] on input "Папка с файлами для перевода" at bounding box center [573, 295] width 567 height 16
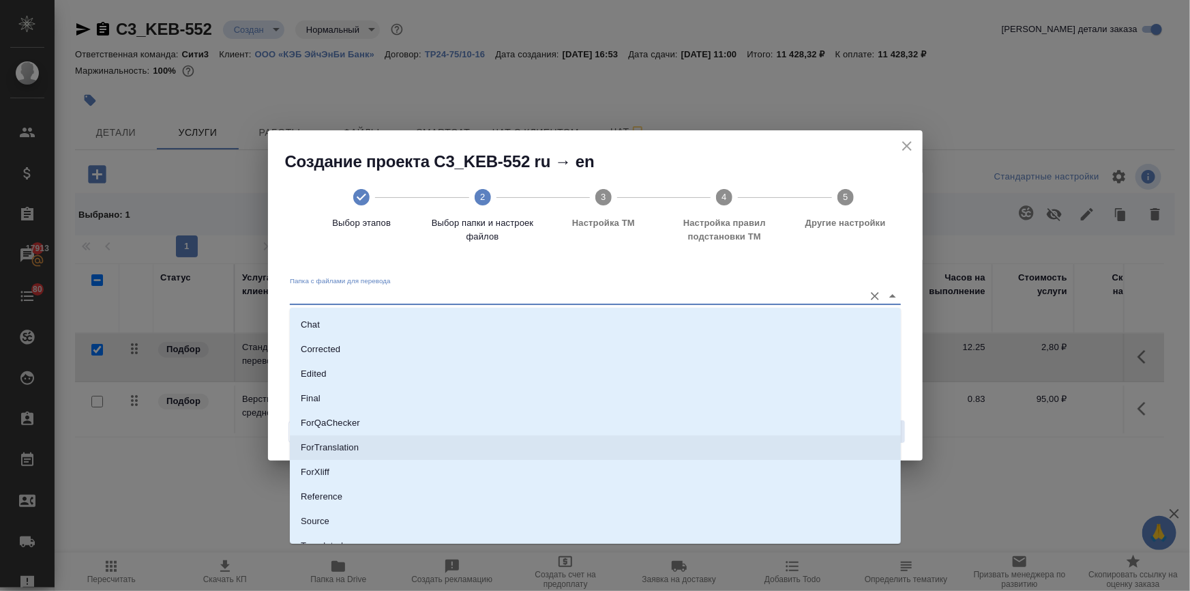
scroll to position [87, 0]
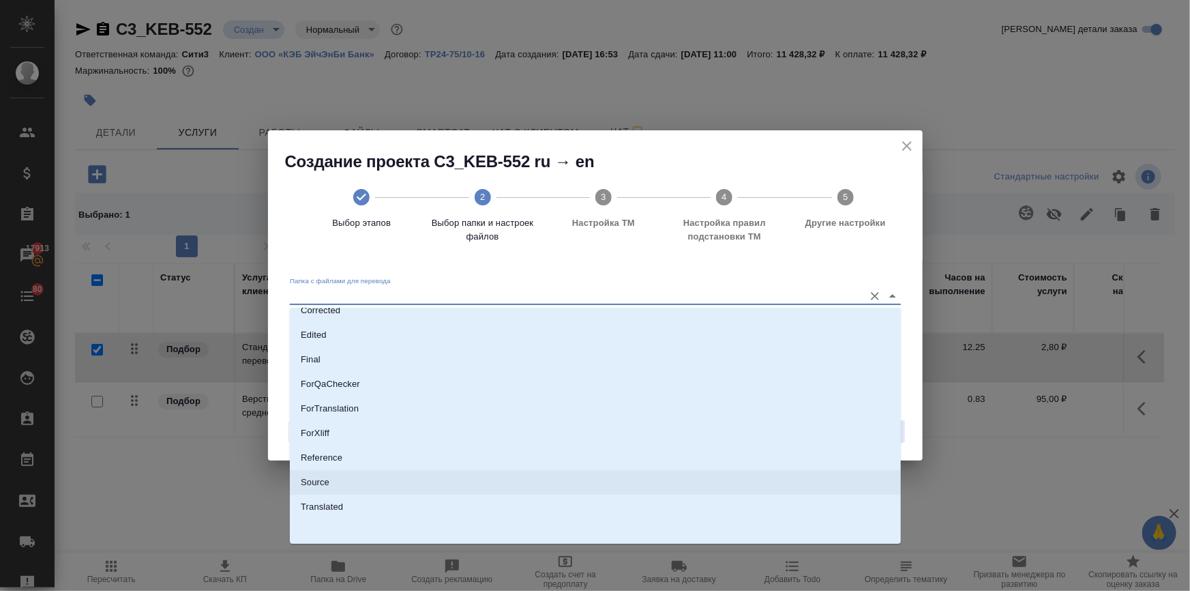
click at [330, 483] on li "Source" at bounding box center [595, 482] width 611 height 25
type input "Source"
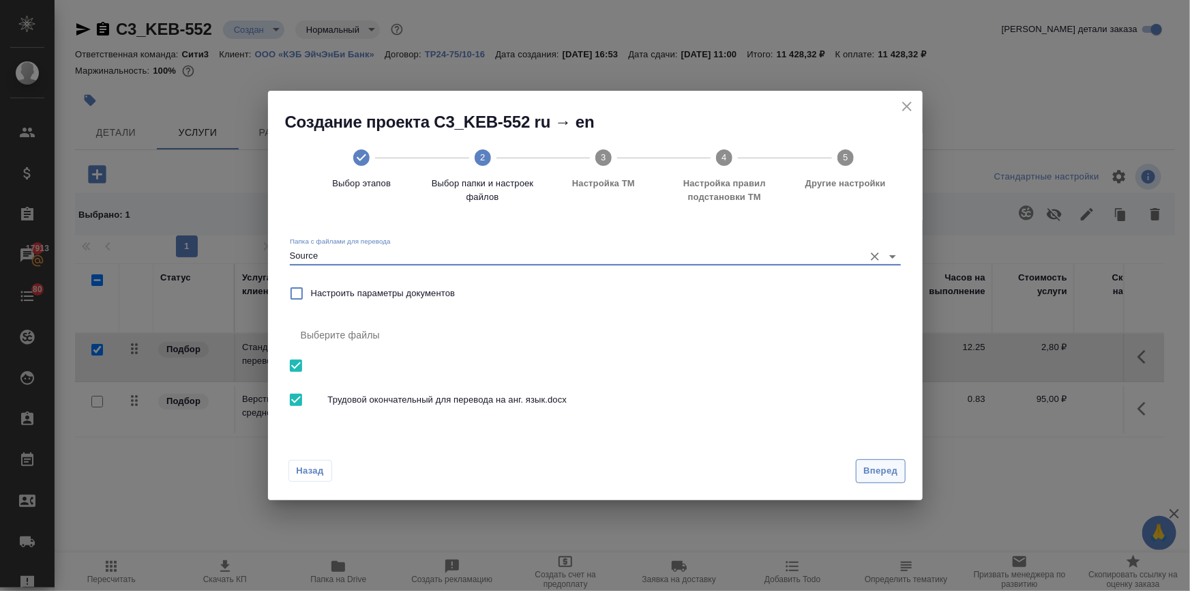
click at [889, 469] on span "Вперед" at bounding box center [880, 471] width 34 height 16
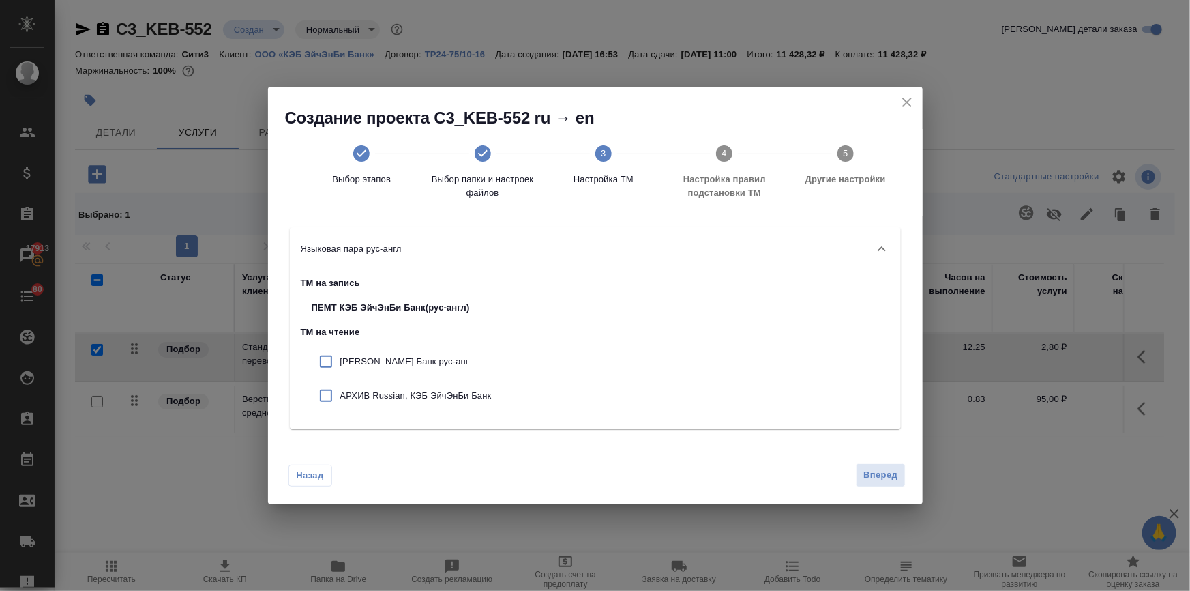
click at [436, 359] on p "КЭБ ЭйчЭнБи Банк рус-анг" at bounding box center [415, 362] width 151 height 14
checkbox input "true"
click at [450, 387] on div "АРХИВ Russian, КЭБ ЭйчЭнБи Банк" at bounding box center [402, 396] width 202 height 34
checkbox input "true"
click at [878, 458] on div "Назад Вперед" at bounding box center [595, 472] width 655 height 64
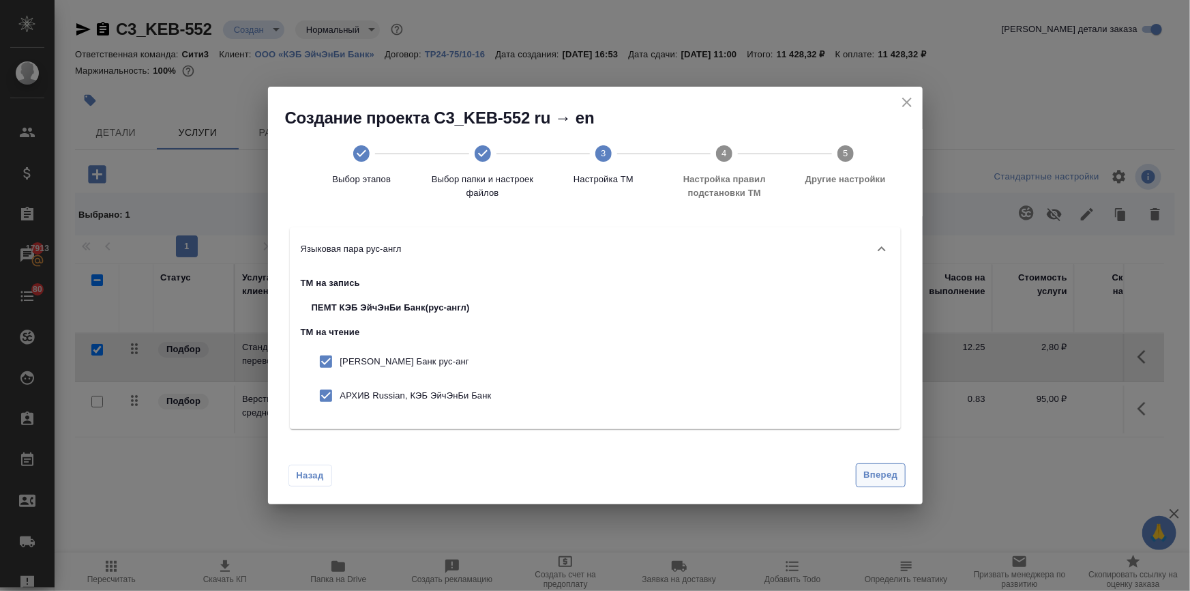
click at [882, 467] on span "Вперед" at bounding box center [880, 475] width 34 height 16
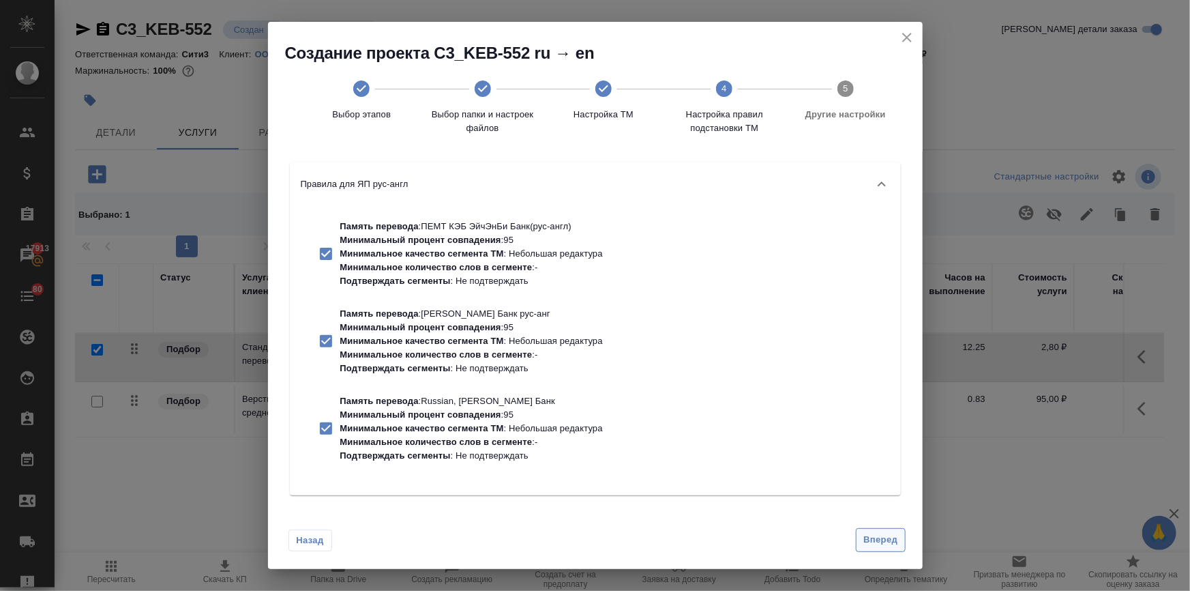
click at [878, 531] on button "Вперед" at bounding box center [880, 540] width 49 height 24
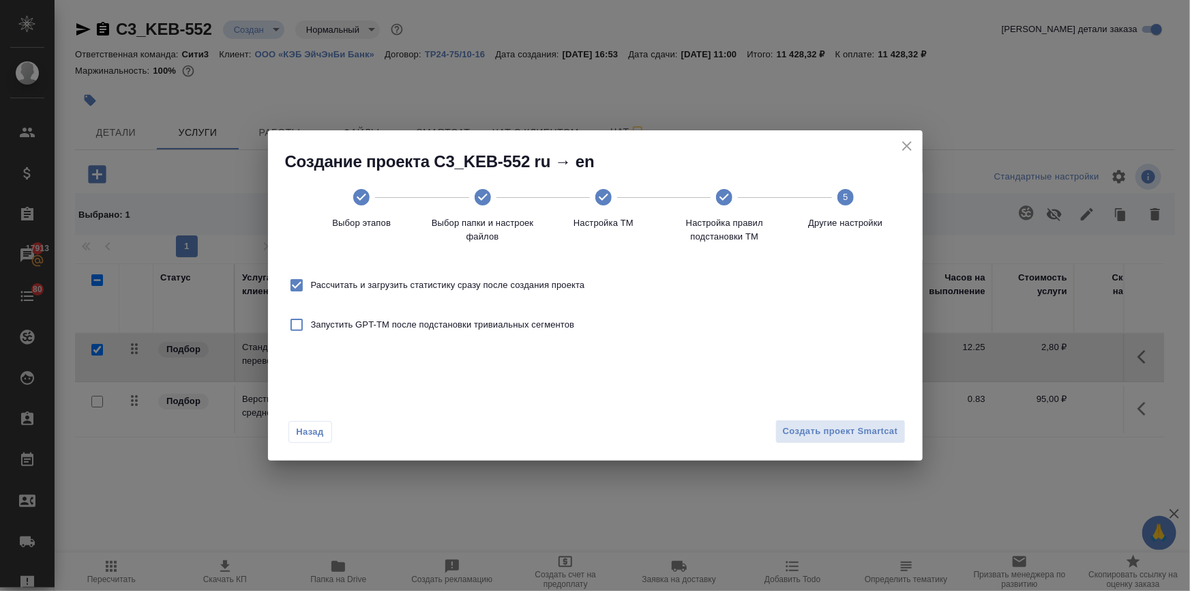
click at [323, 276] on label "Рассчитать и загрузить статистику сразу после создания проекта" at bounding box center [433, 285] width 303 height 29
click at [311, 276] on input "Рассчитать и загрузить статистику сразу после создания проекта" at bounding box center [296, 285] width 29 height 29
checkbox input "false"
click at [803, 434] on span "Создать проект Smartcat" at bounding box center [840, 432] width 115 height 16
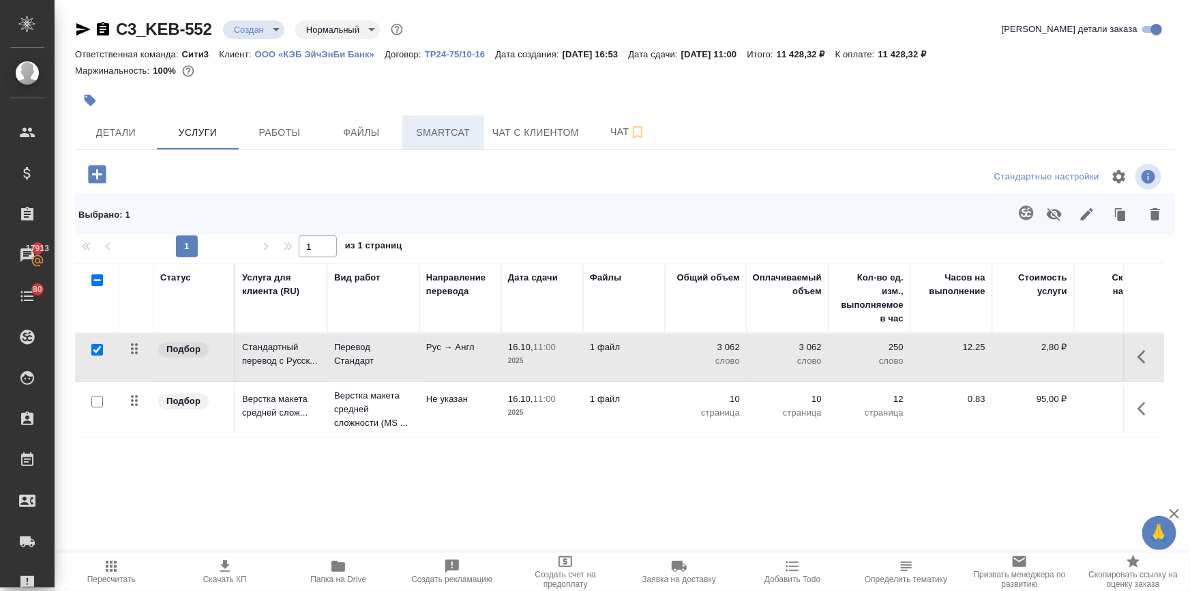
click at [424, 135] on span "Smartcat" at bounding box center [443, 132] width 65 height 17
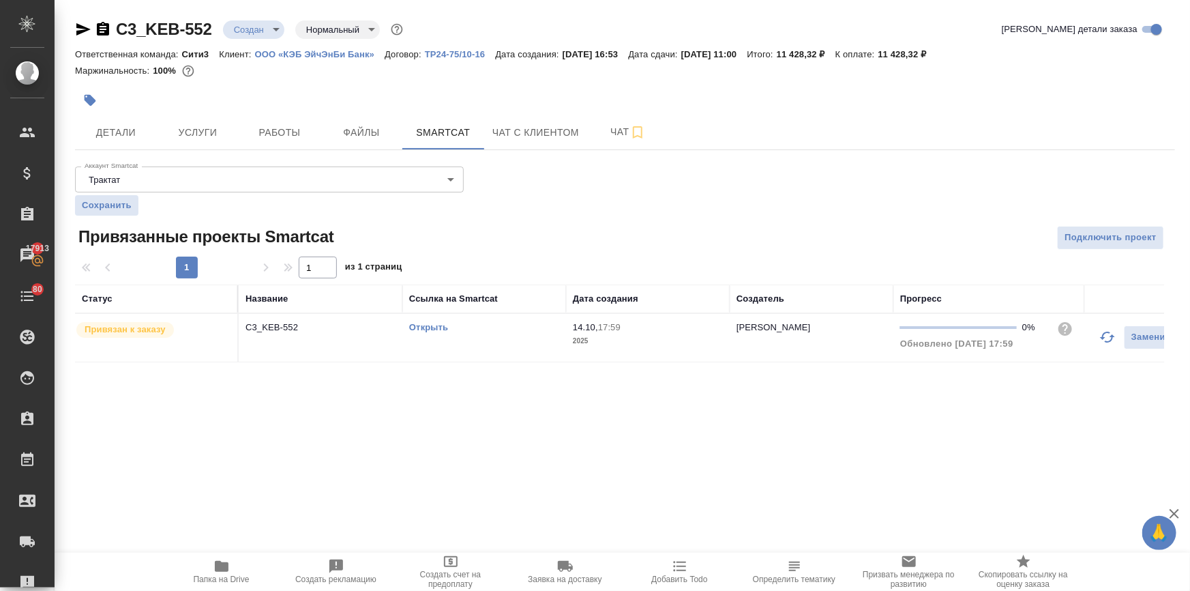
click at [430, 324] on link "Открыть" at bounding box center [428, 327] width 39 height 10
click at [252, 28] on body "🙏 .cls-1 fill:#fff; AWATERA Ilina Ekaterina Клиенты Спецификации Заказы 17913 Ч…" at bounding box center [595, 350] width 1190 height 700
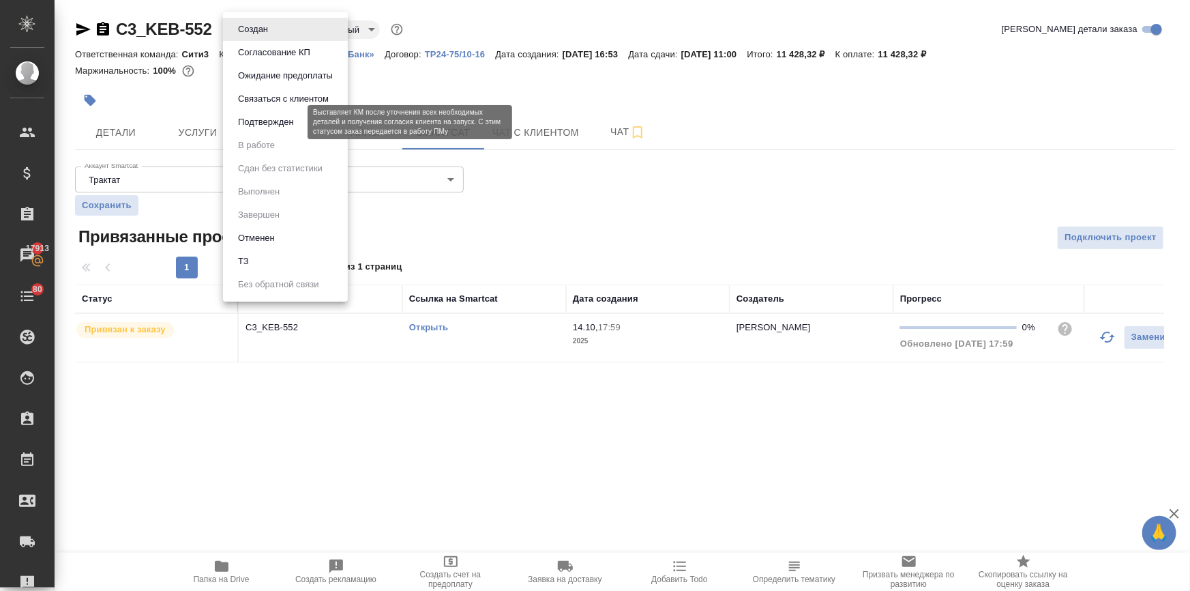
drag, startPoint x: 273, startPoint y: 119, endPoint x: 250, endPoint y: 107, distance: 25.3
click at [273, 119] on button "Подтвержден" at bounding box center [266, 122] width 64 height 15
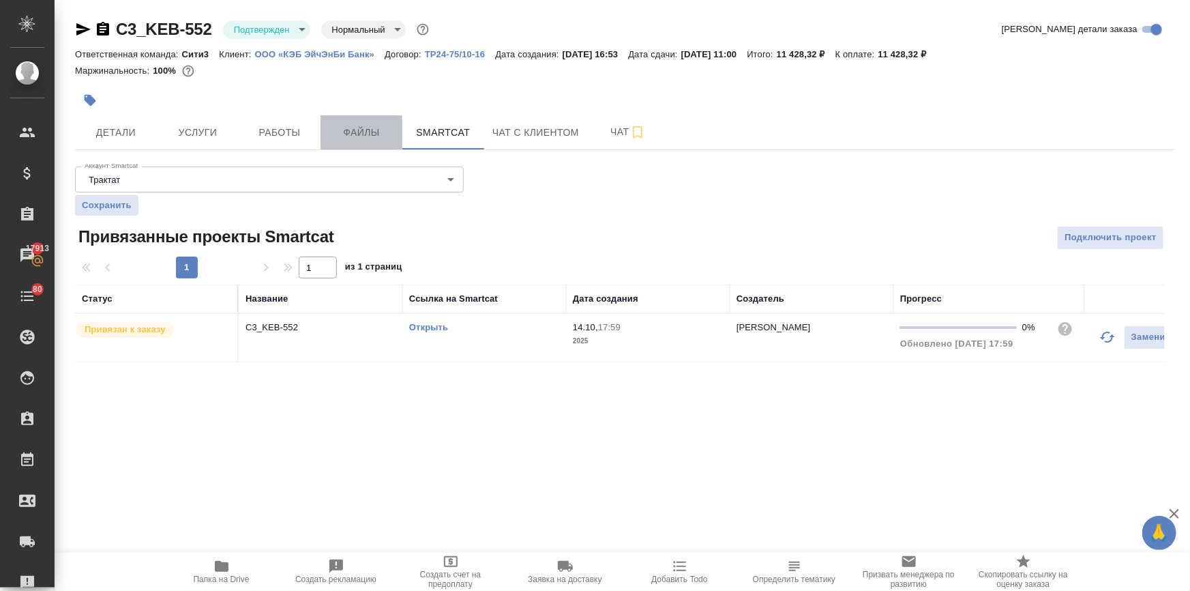
click at [361, 124] on span "Файлы" at bounding box center [361, 132] width 65 height 17
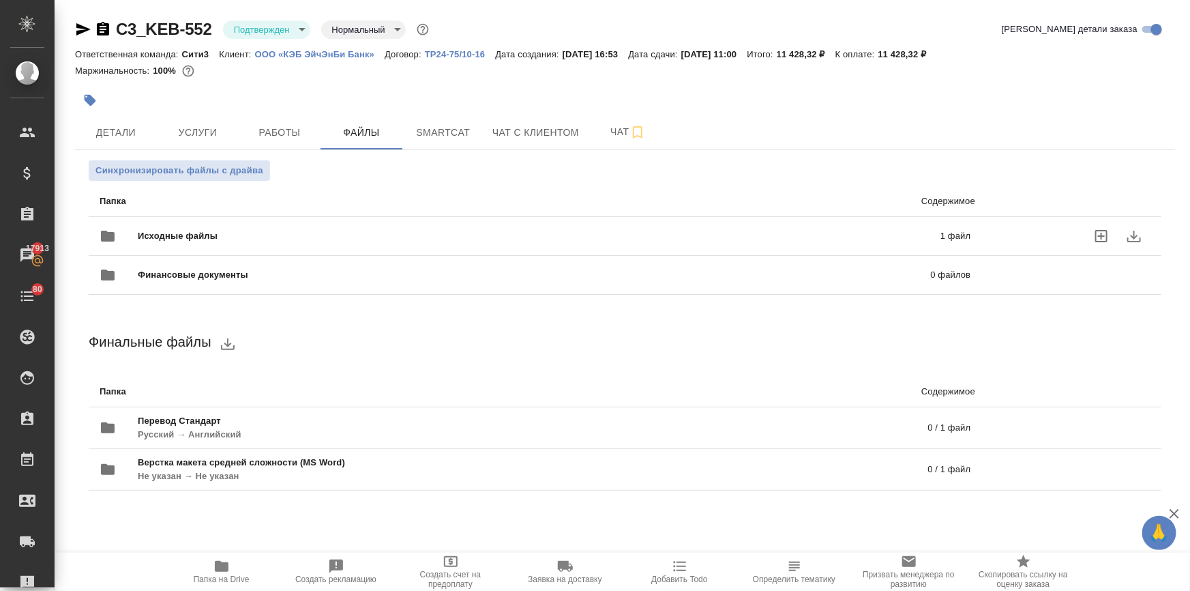
click at [222, 233] on span "Исходные файлы" at bounding box center [358, 236] width 441 height 14
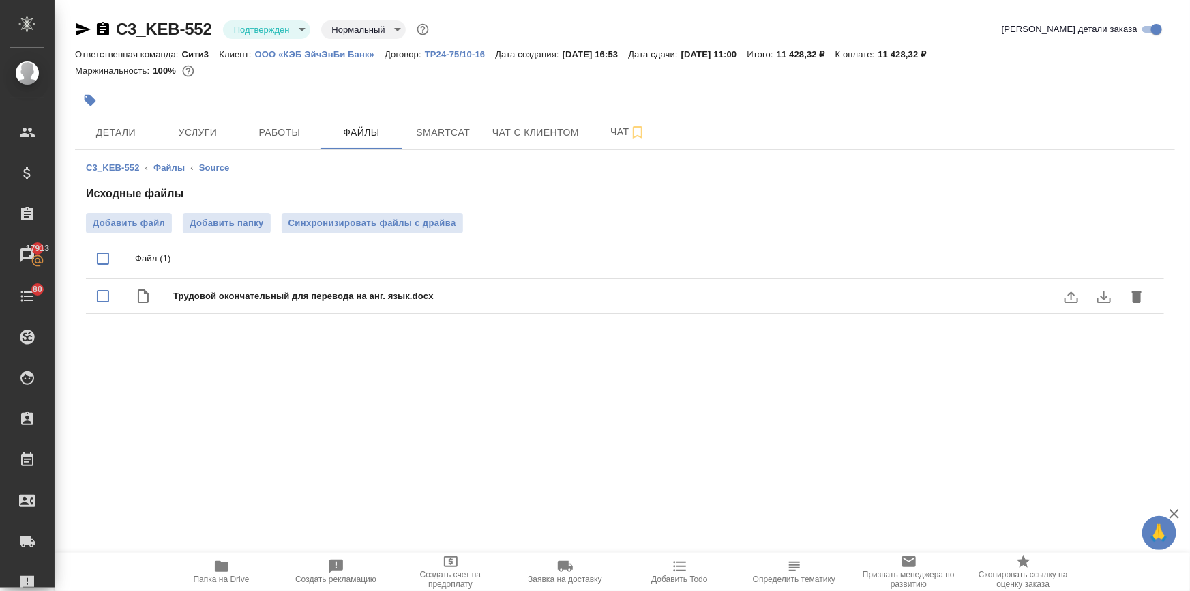
click at [1101, 288] on icon "download" at bounding box center [1104, 296] width 16 height 16
click at [620, 136] on span "Чат" at bounding box center [627, 131] width 65 height 17
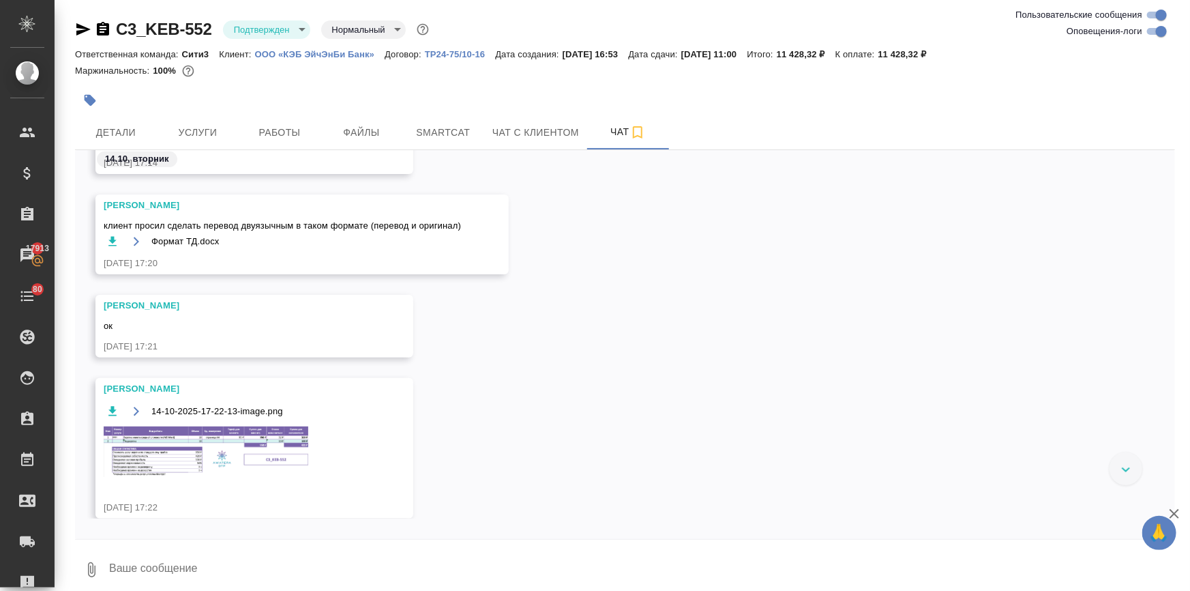
scroll to position [554, 0]
click at [347, 117] on button "Файлы" at bounding box center [362, 132] width 82 height 34
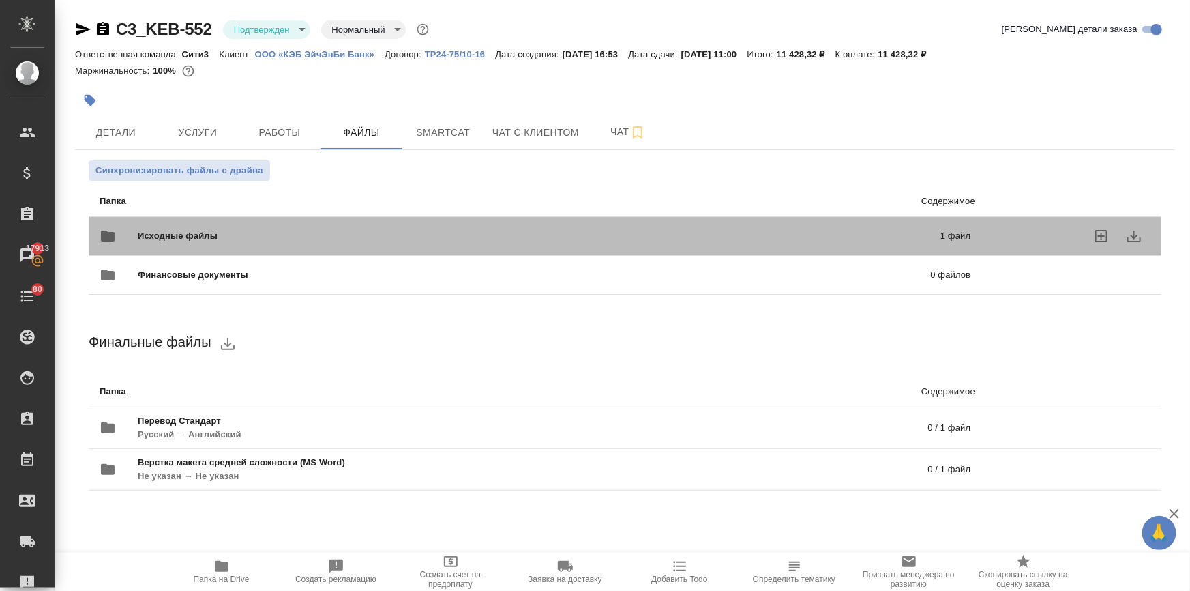
click at [244, 224] on div "Исходные файлы 1 файл" at bounding box center [535, 236] width 871 height 33
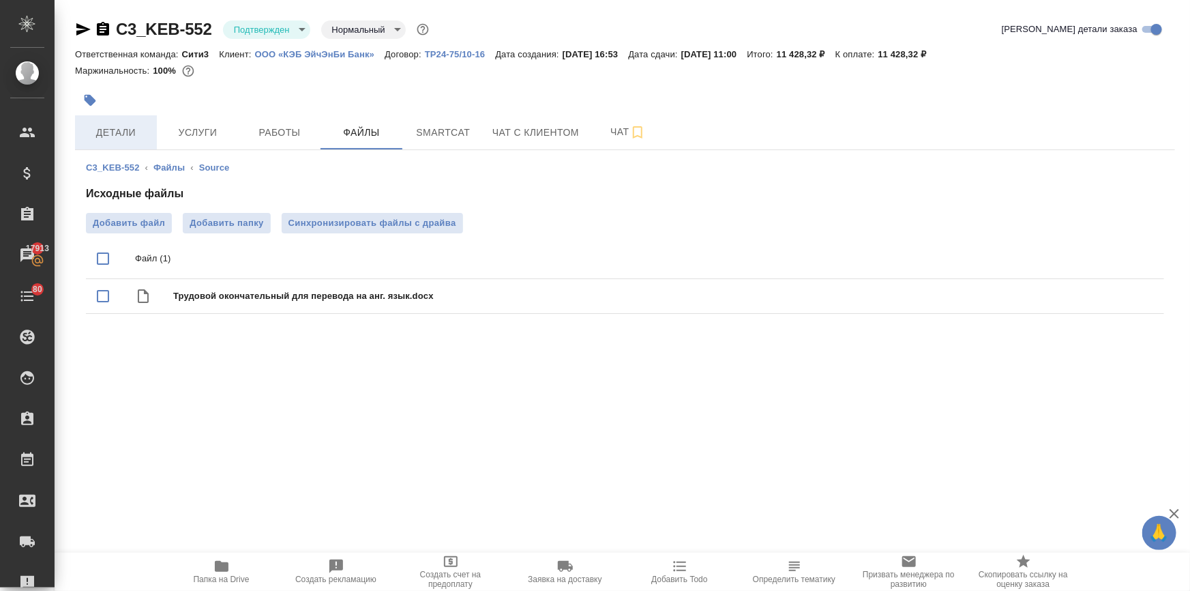
click at [125, 124] on span "Детали" at bounding box center [115, 132] width 65 height 17
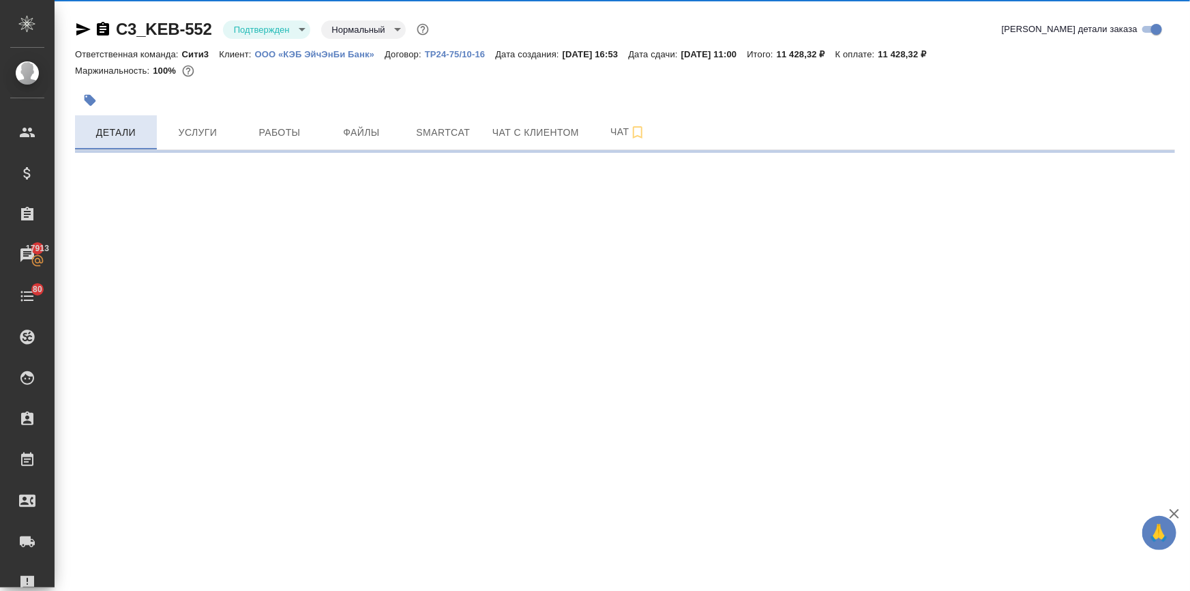
select select "RU"
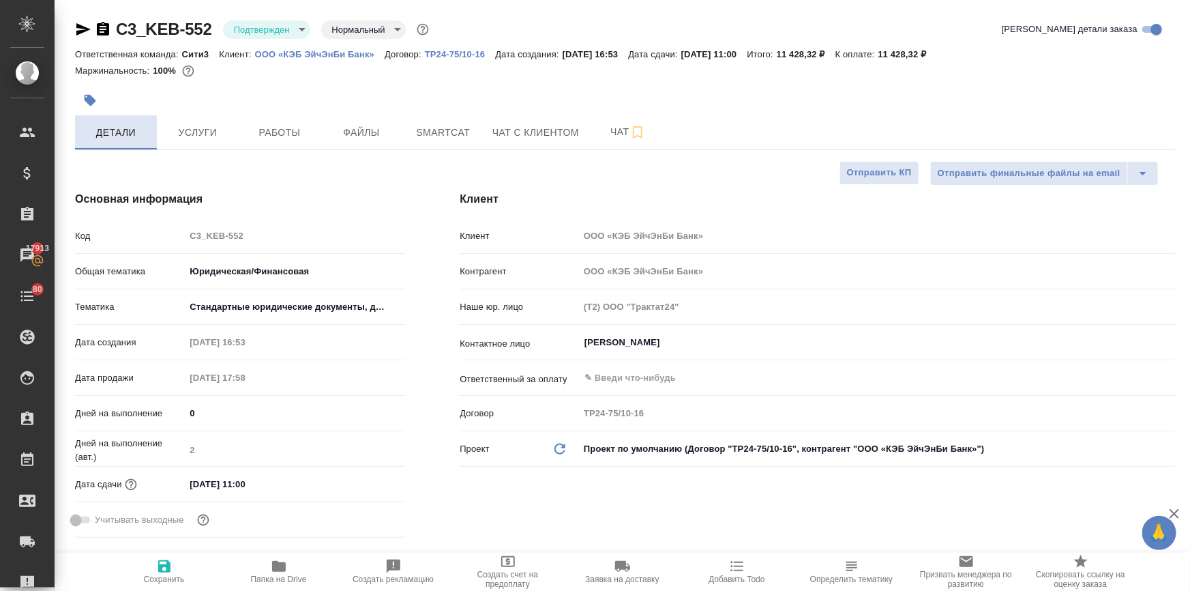
type textarea "x"
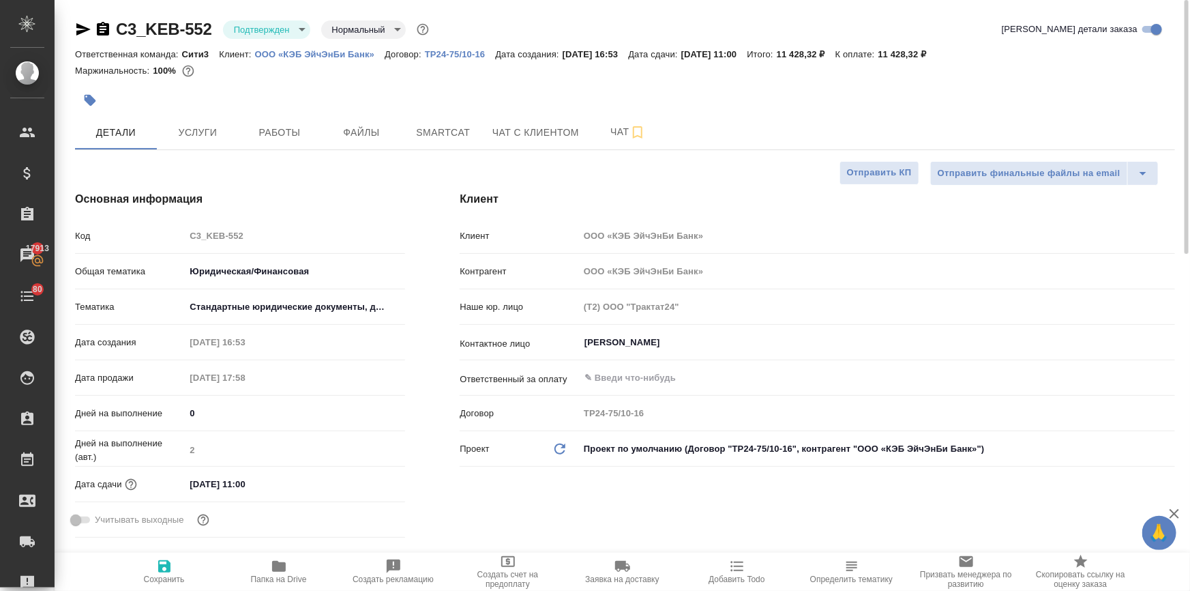
type textarea "x"
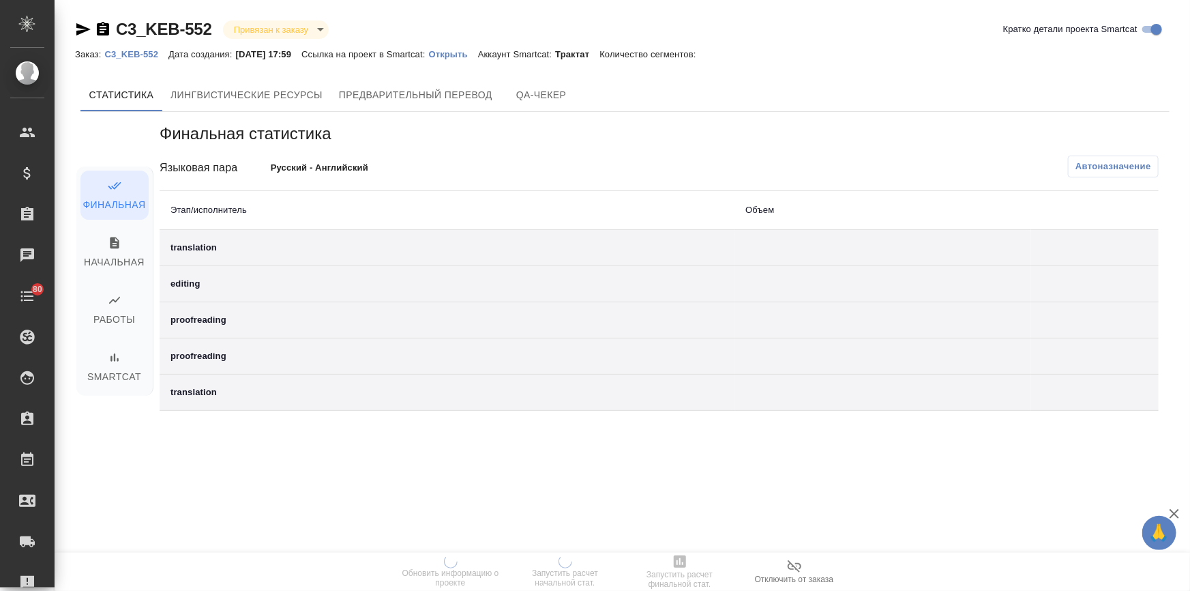
click at [471, 49] on p "Открыть" at bounding box center [453, 54] width 49 height 10
